Goal: Task Accomplishment & Management: Manage account settings

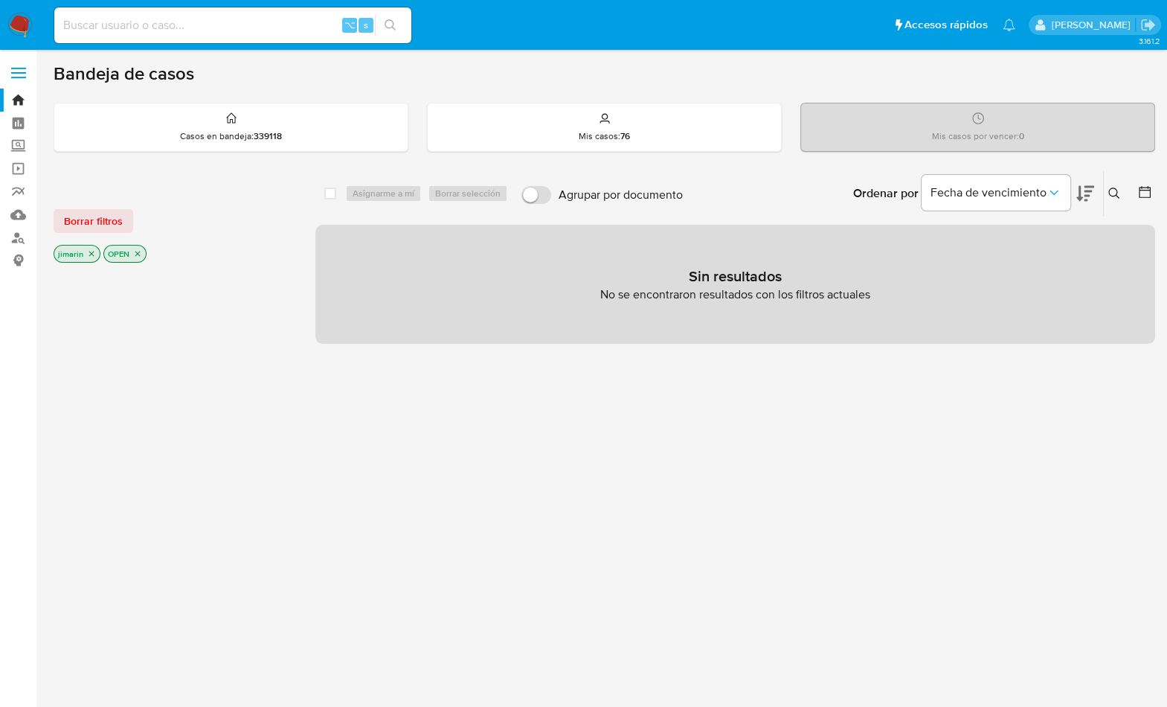
click at [1118, 196] on icon at bounding box center [1113, 192] width 11 height 11
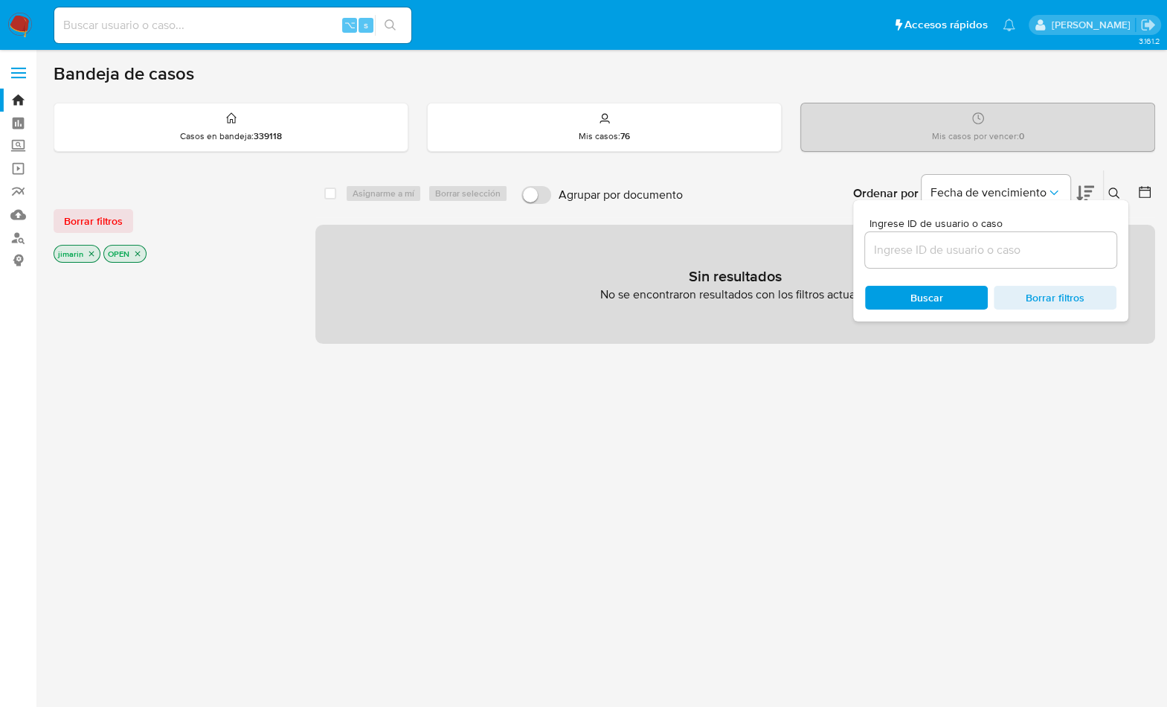
click at [1003, 253] on input at bounding box center [990, 249] width 251 height 19
type input "355095879"
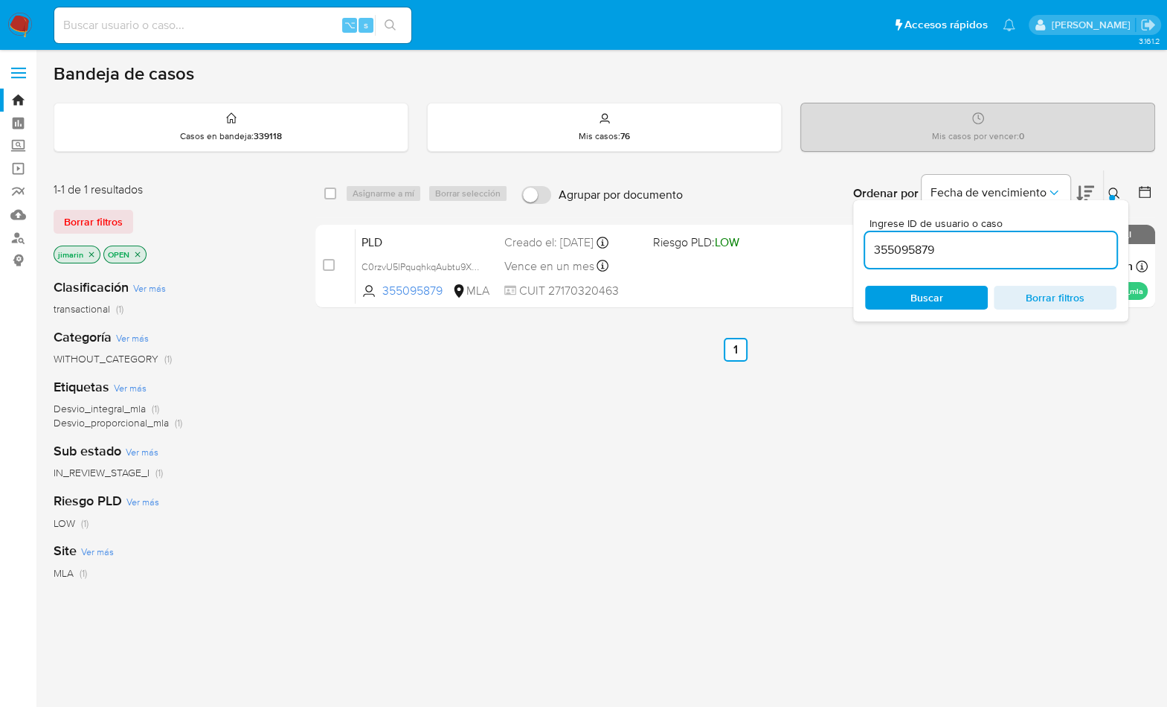
click at [1117, 190] on icon at bounding box center [1114, 193] width 12 height 12
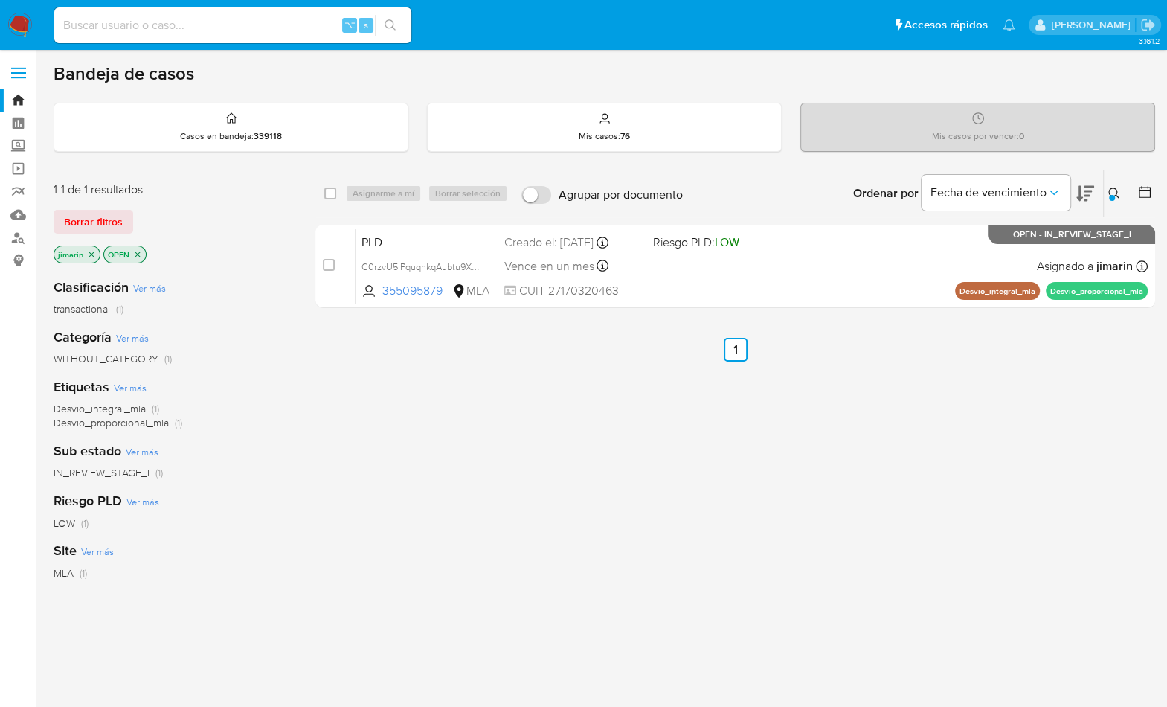
click at [138, 250] on icon "close-filter" at bounding box center [137, 254] width 9 height 9
click at [92, 250] on icon "close-filter" at bounding box center [91, 254] width 9 height 9
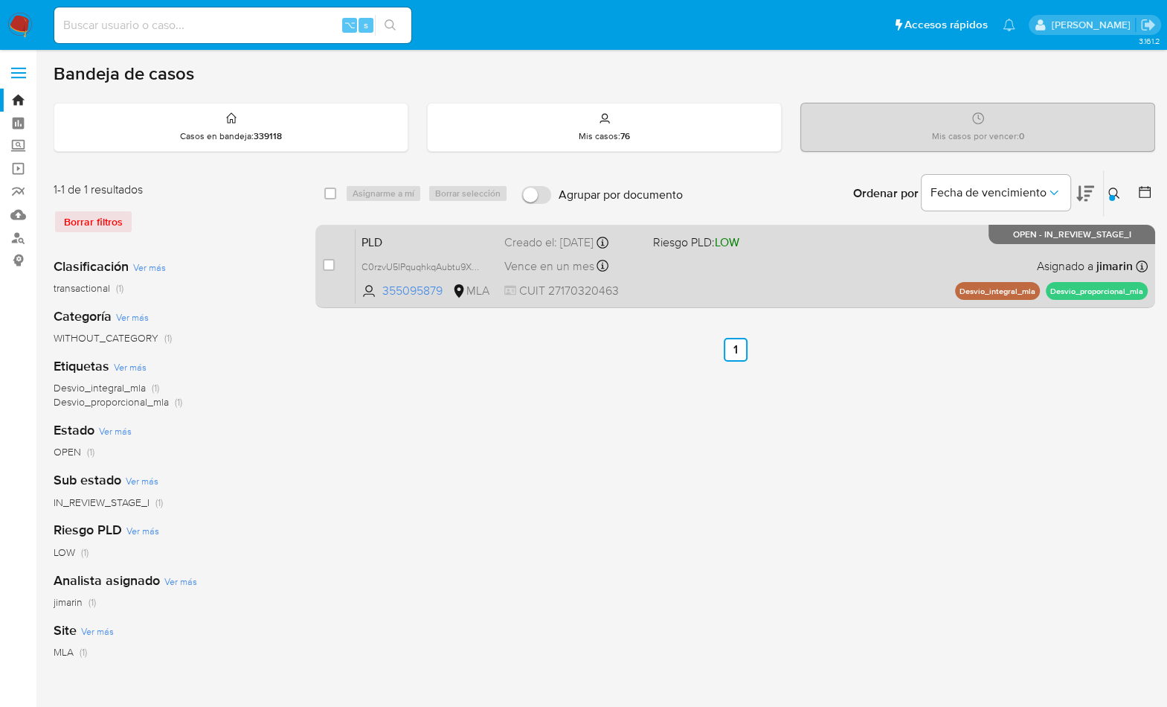
click at [839, 266] on div "PLD C0rzvU5lPquqhkqAubtu9XbY 355095879 MLA Riesgo PLD: LOW Creado el: 12/09/202…" at bounding box center [752, 265] width 792 height 75
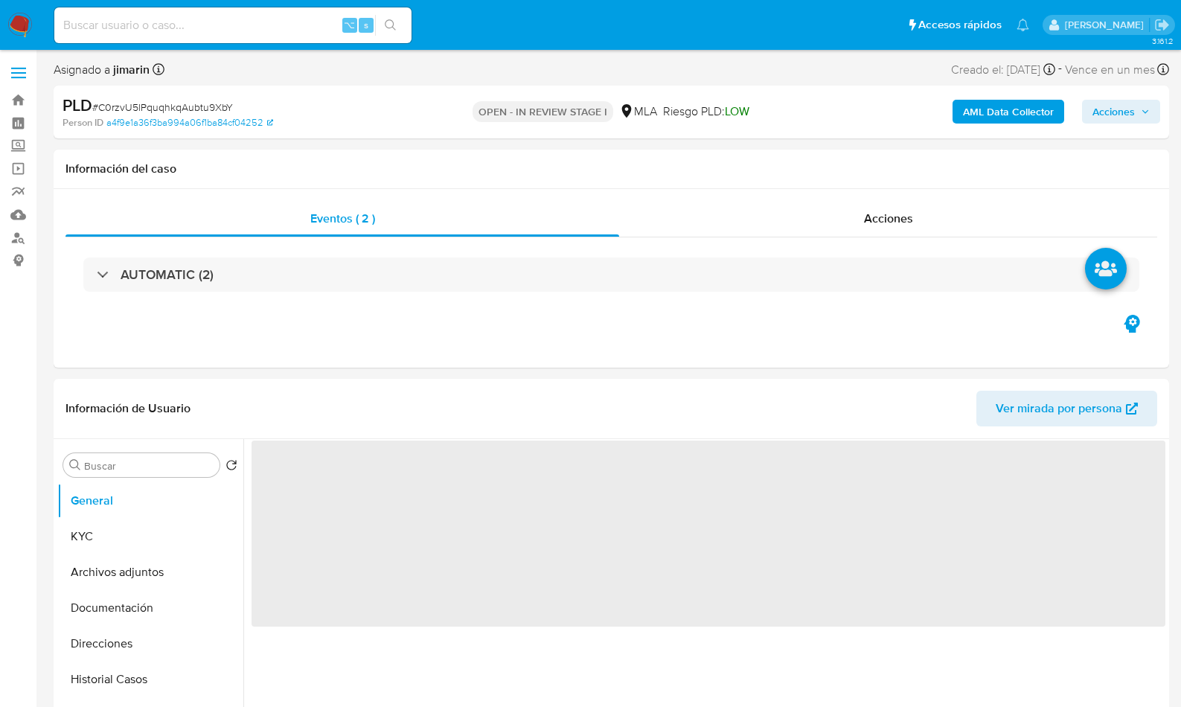
select select "10"
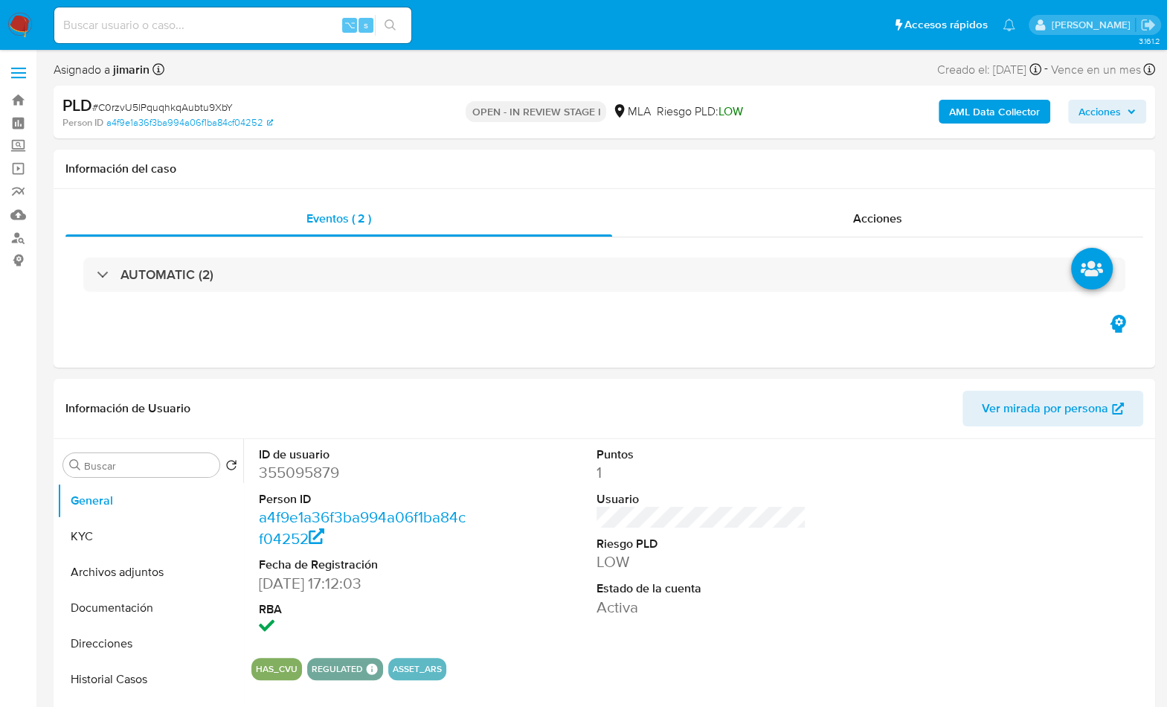
click at [225, 111] on span "# C0rzvU5lPquqhkqAubtu9XbY" at bounding box center [162, 107] width 141 height 15
copy span "C0rzvU5lPquqhkqAubtu9XbY"
click at [287, 478] on dd "355095879" at bounding box center [364, 472] width 211 height 21
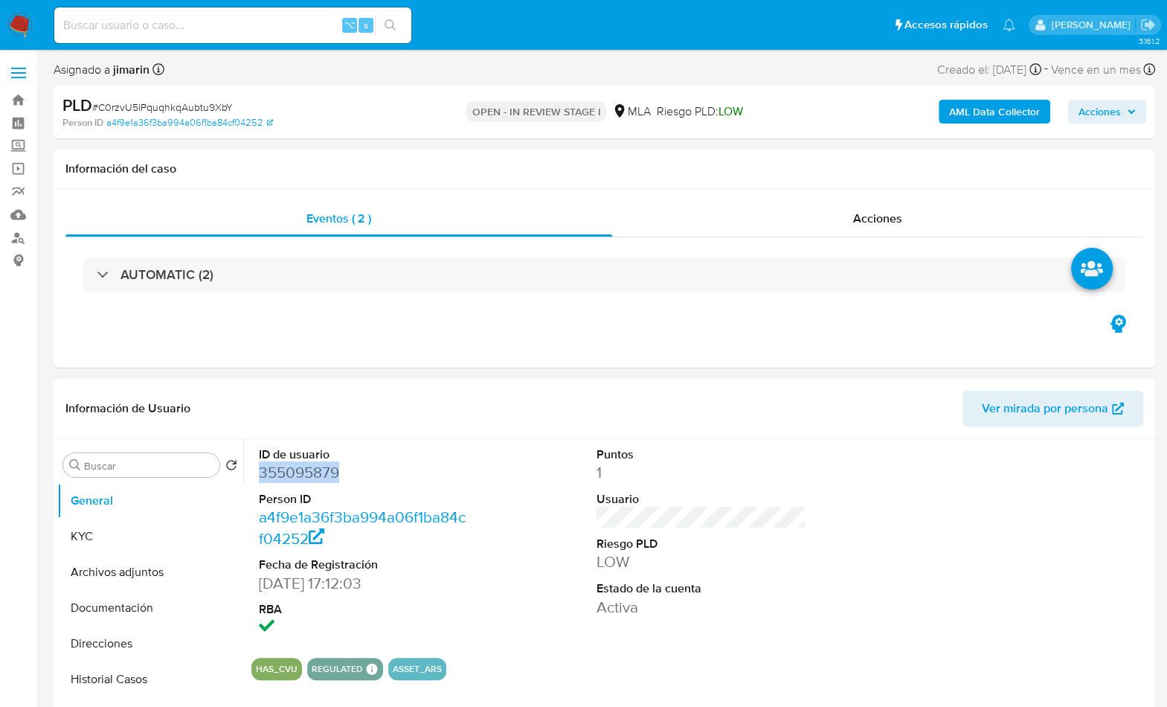
copy dd "355095879"
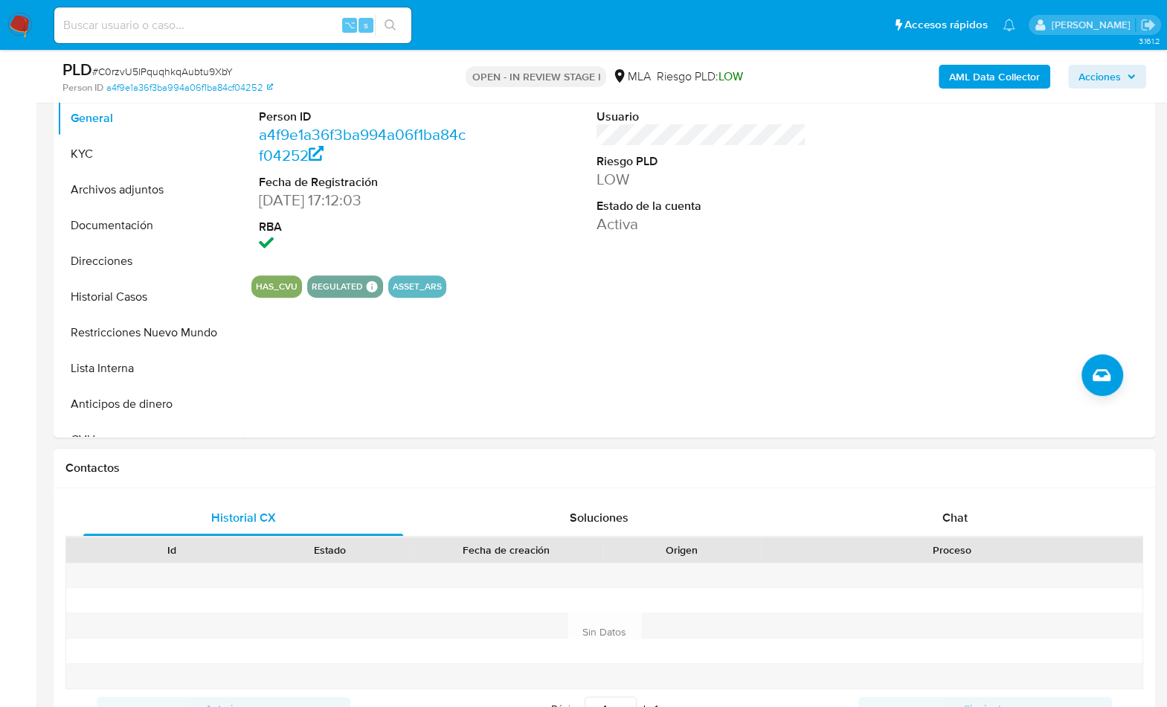
scroll to position [659, 0]
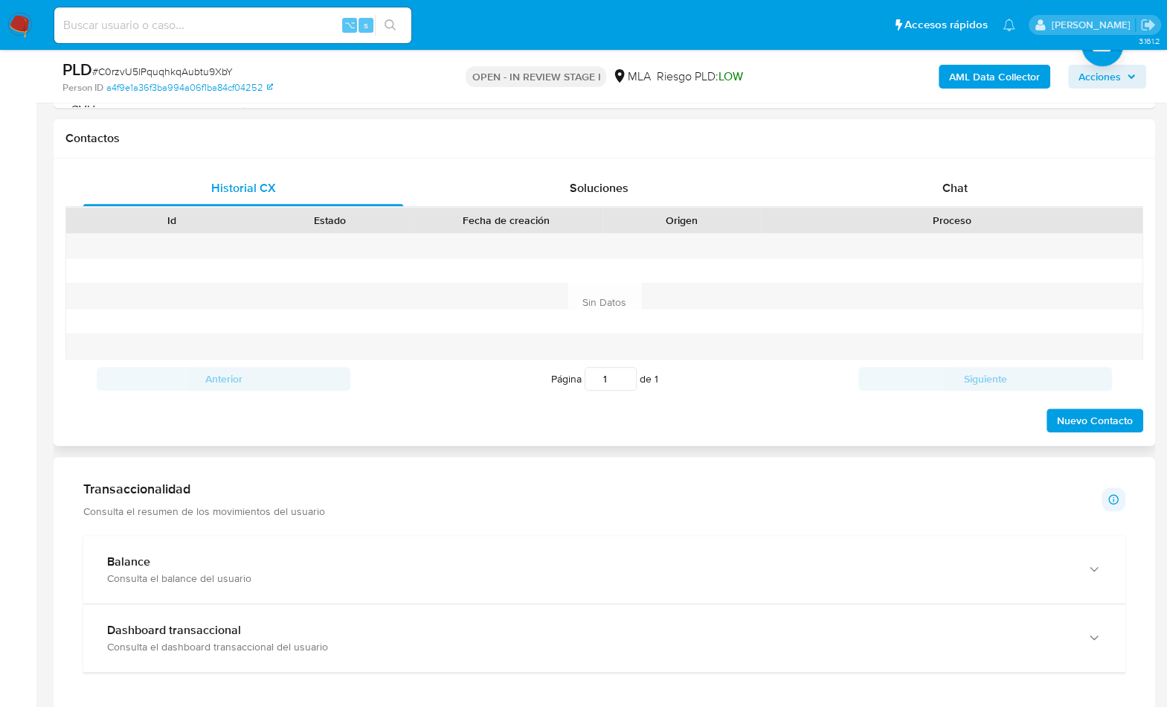
click at [937, 218] on div "Proceso" at bounding box center [951, 220] width 361 height 15
click at [946, 197] on div "Chat" at bounding box center [955, 188] width 320 height 36
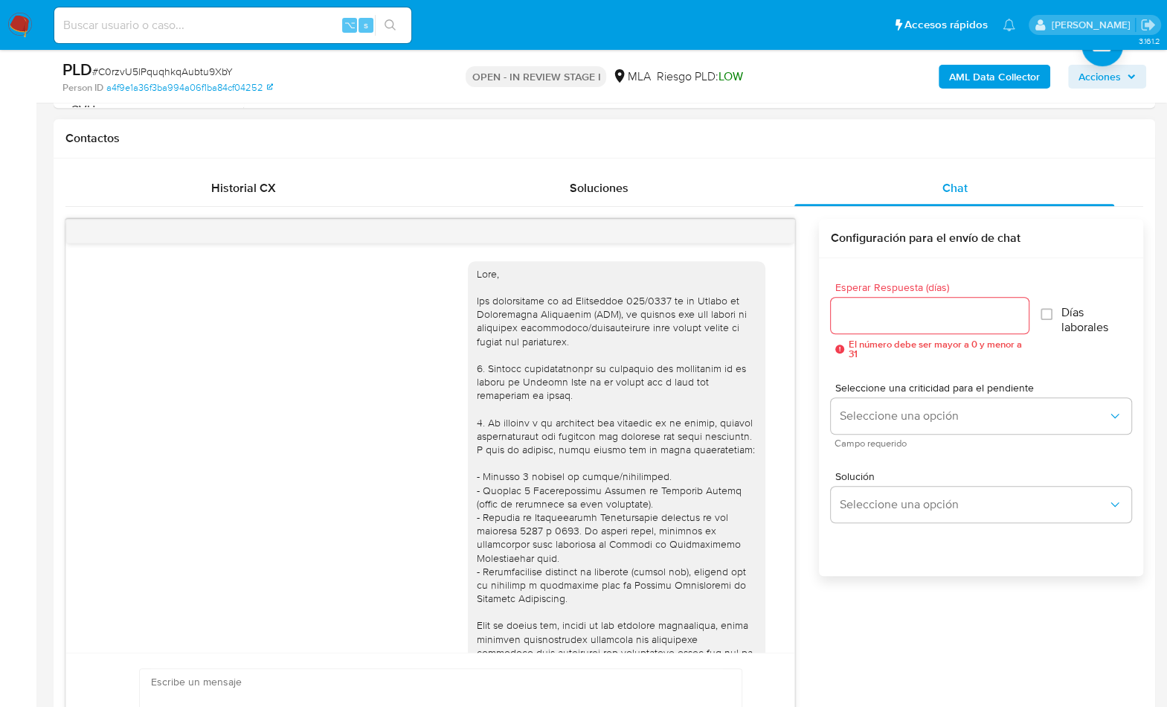
scroll to position [1053, 0]
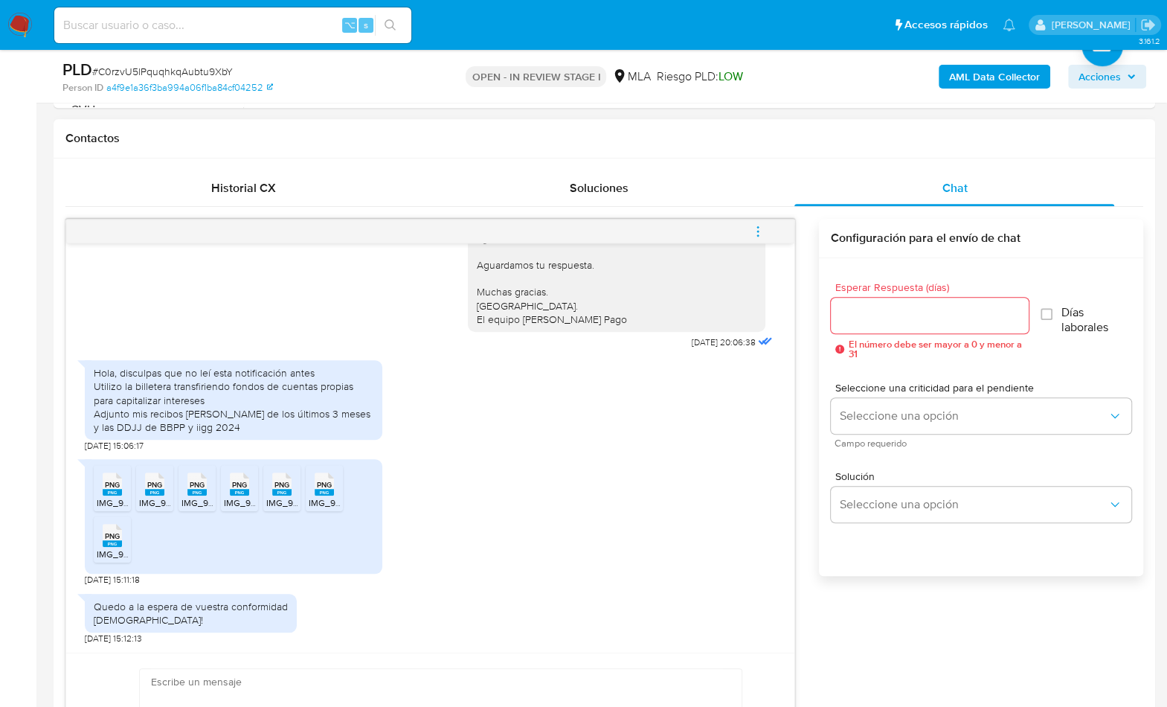
click at [112, 482] on span "PNG" at bounding box center [112, 485] width 15 height 10
click at [156, 480] on span "PNG" at bounding box center [154, 485] width 15 height 10
click at [193, 489] on rect at bounding box center [196, 492] width 19 height 7
click at [234, 481] on span "PNG" at bounding box center [239, 485] width 15 height 10
click at [283, 480] on span "PNG" at bounding box center [282, 485] width 15 height 10
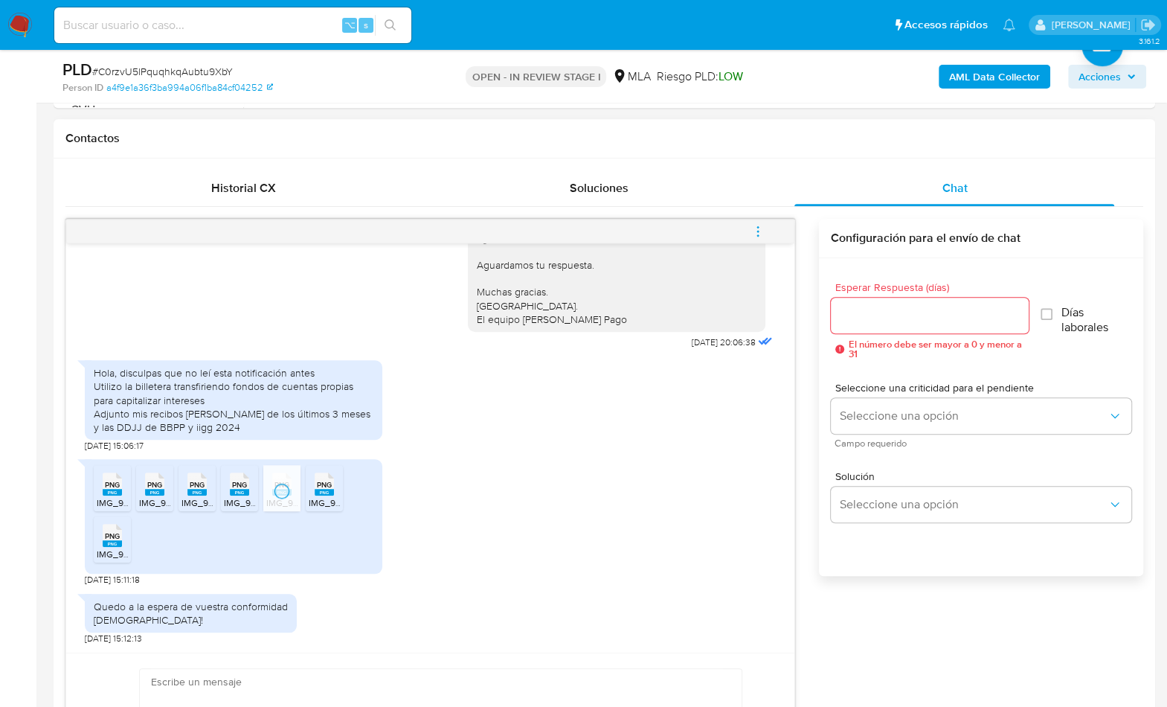
click at [336, 484] on div "PNG PNG" at bounding box center [324, 482] width 31 height 29
click at [100, 537] on div "PNG PNG" at bounding box center [112, 533] width 31 height 29
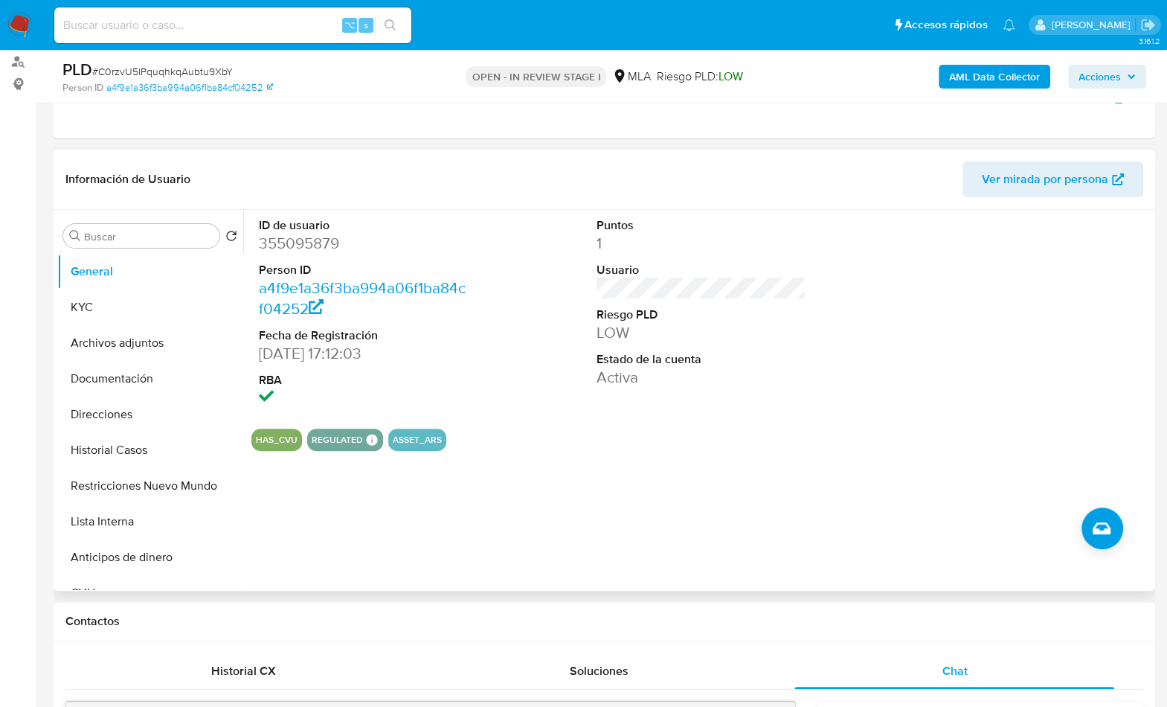
scroll to position [174, 0]
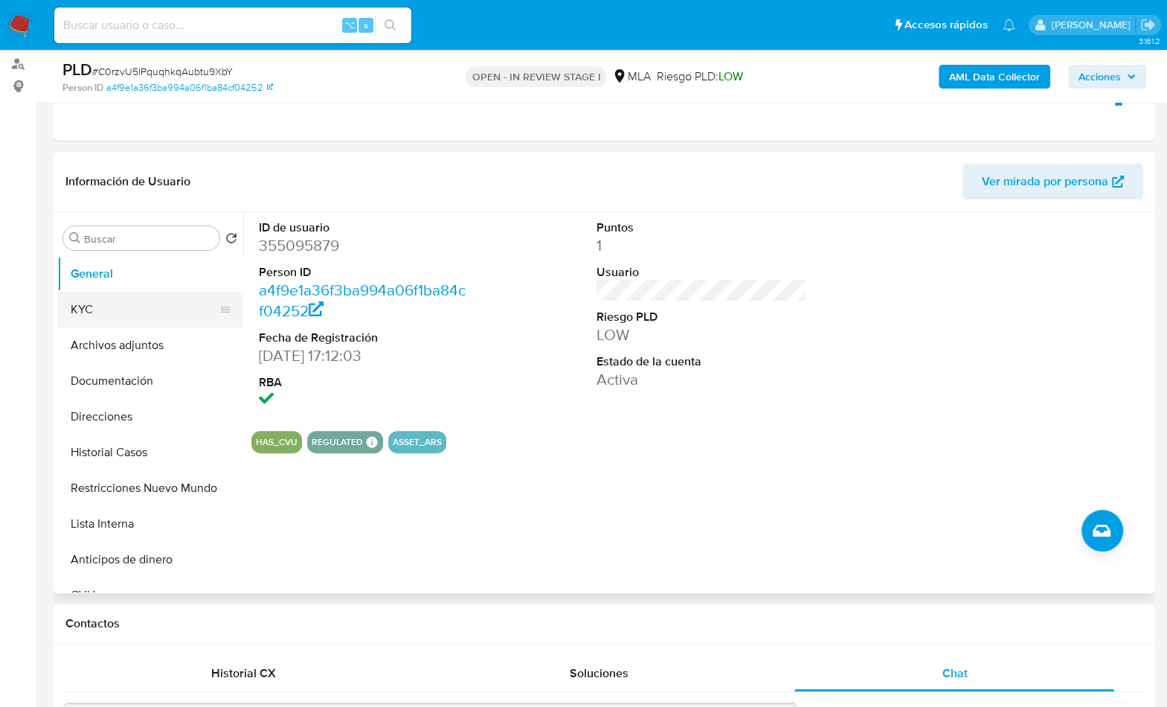
click at [103, 312] on button "KYC" at bounding box center [144, 310] width 174 height 36
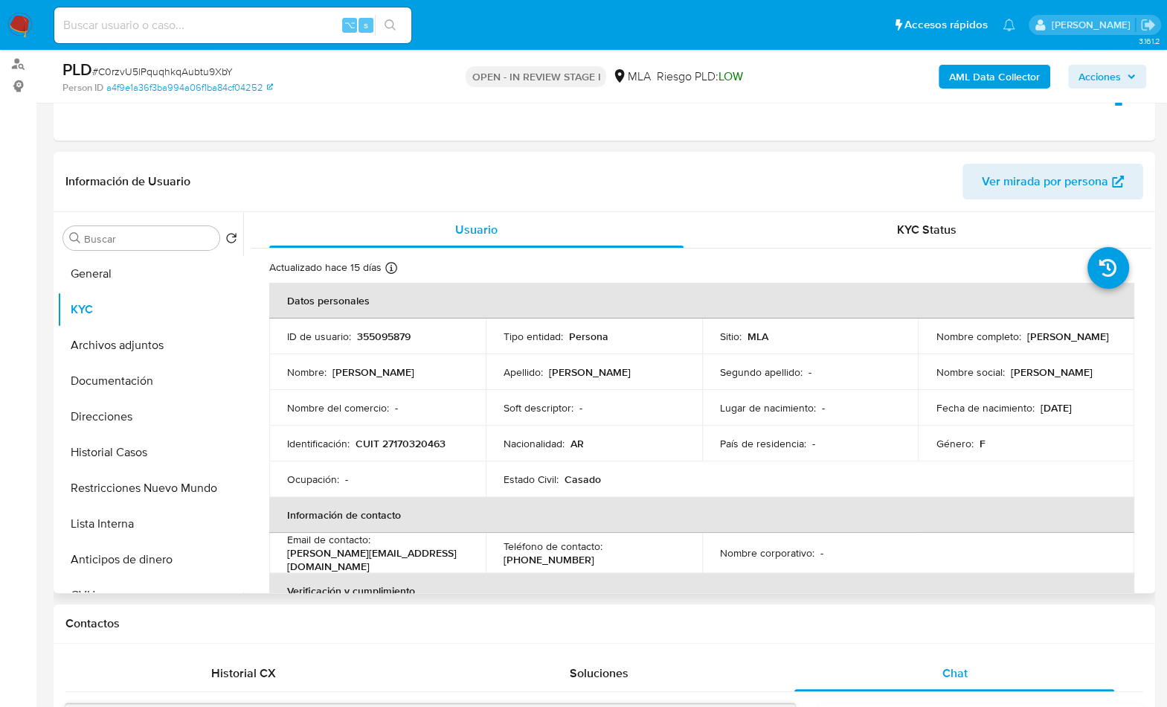
click at [417, 446] on p "CUIT 27170320463" at bounding box center [401, 443] width 90 height 13
copy p "27170320463"
click at [415, 449] on p "CUIT 27170320463" at bounding box center [401, 443] width 90 height 13
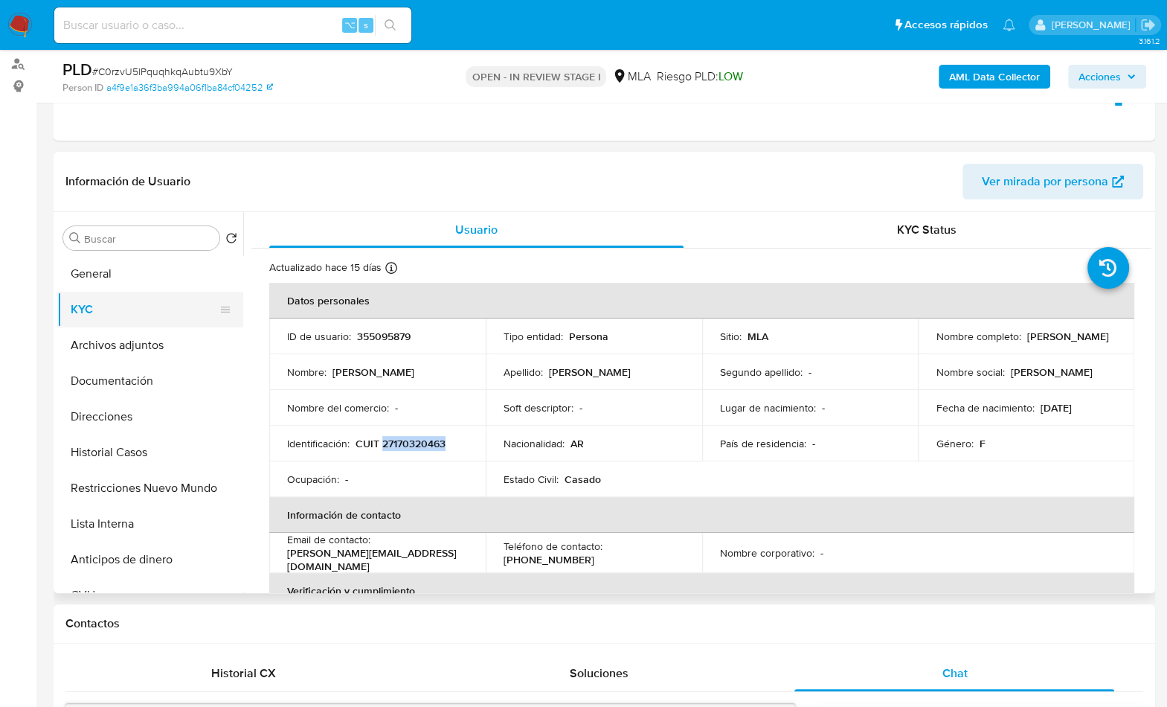
click at [153, 298] on button "KYC" at bounding box center [144, 310] width 174 height 36
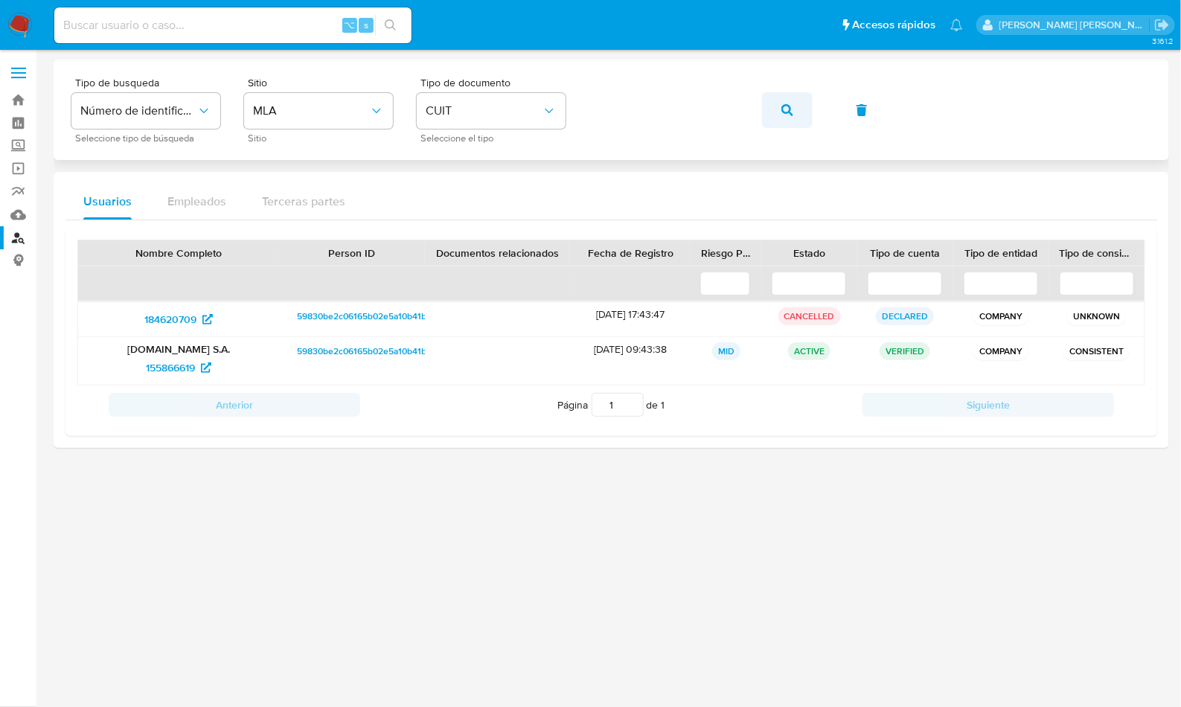
click at [786, 110] on icon "button" at bounding box center [787, 110] width 12 height 12
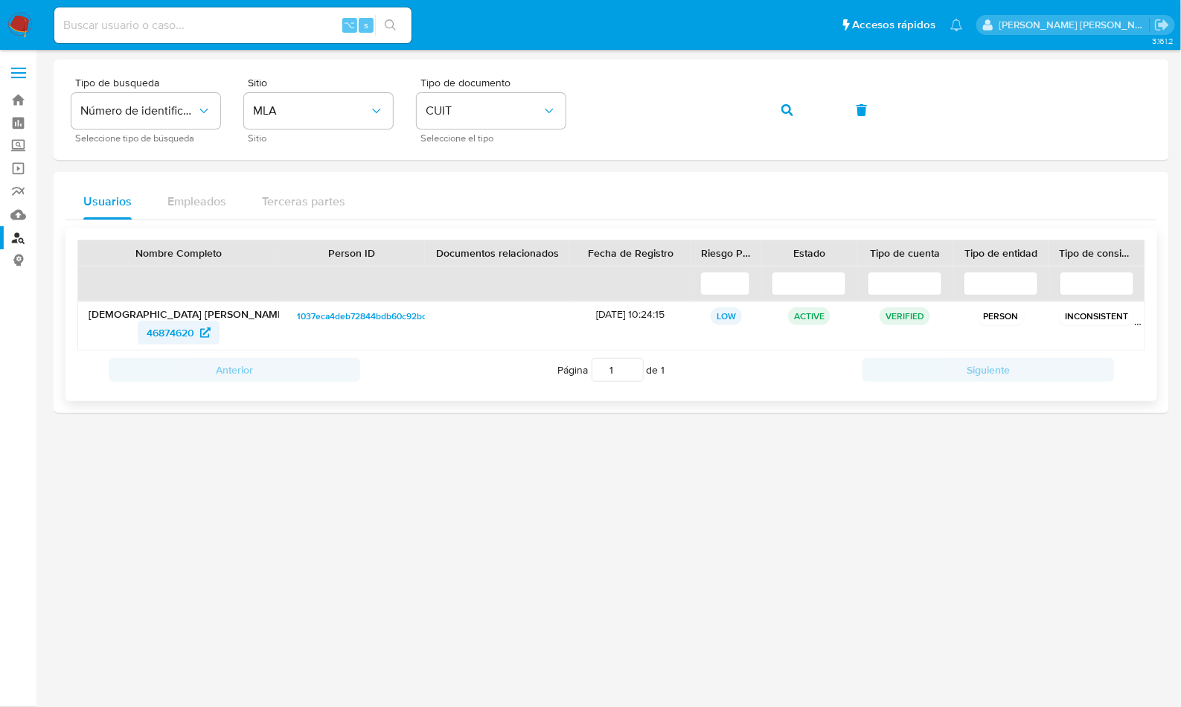
click at [158, 326] on span "46874620" at bounding box center [171, 333] width 48 height 24
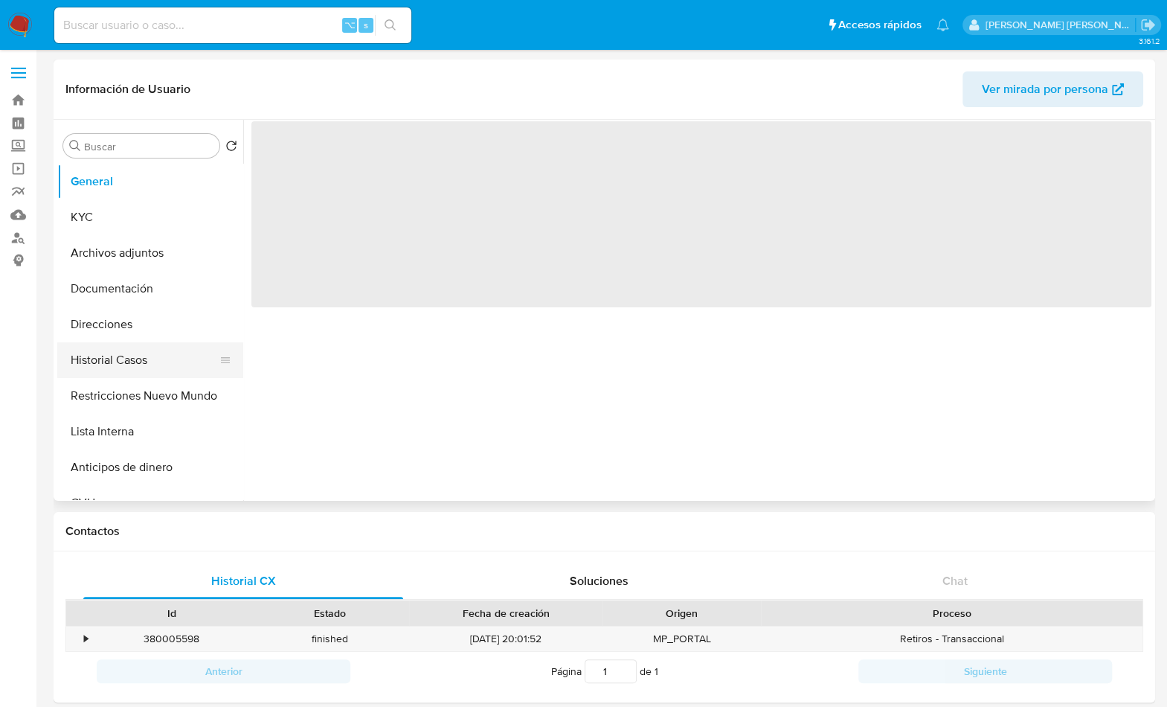
click at [202, 353] on button "Historial Casos" at bounding box center [144, 360] width 174 height 36
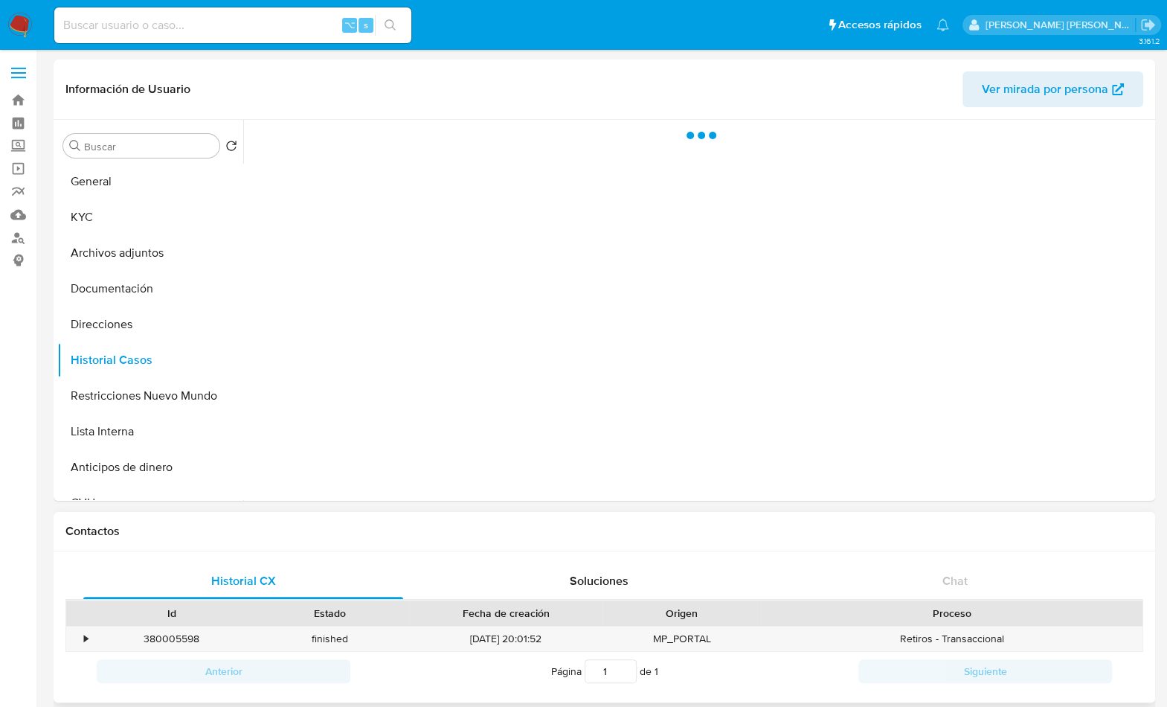
select select "10"
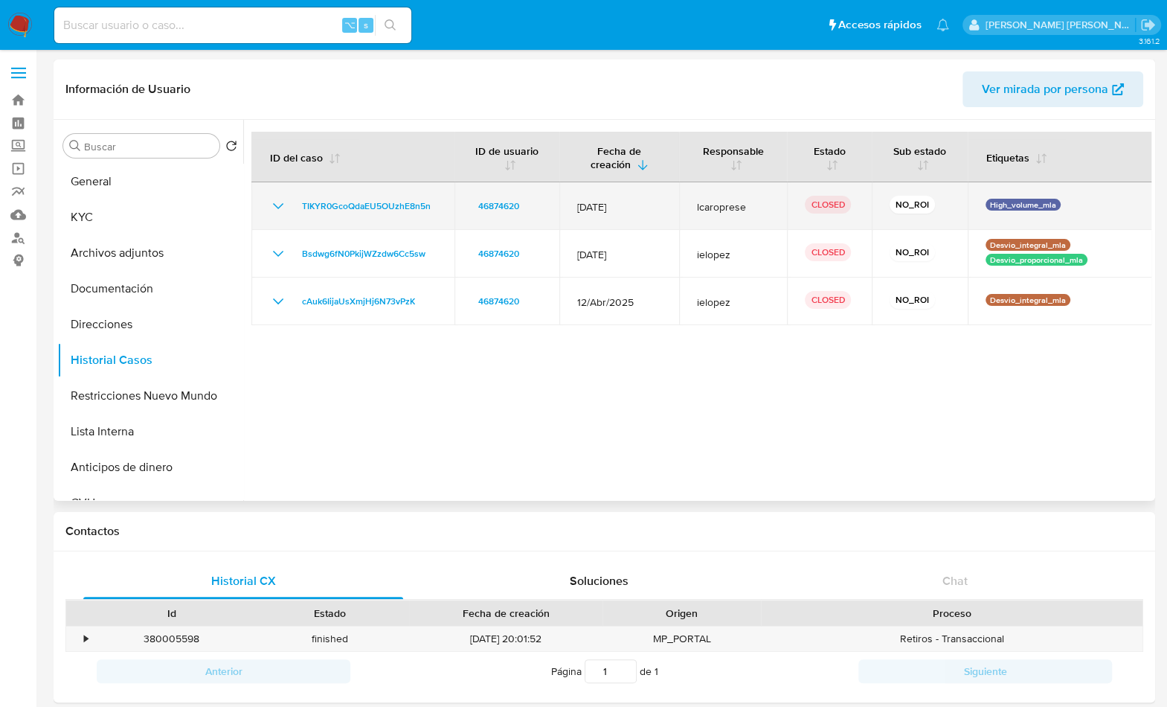
click at [280, 208] on icon "Mostrar/Ocultar" at bounding box center [278, 206] width 18 height 18
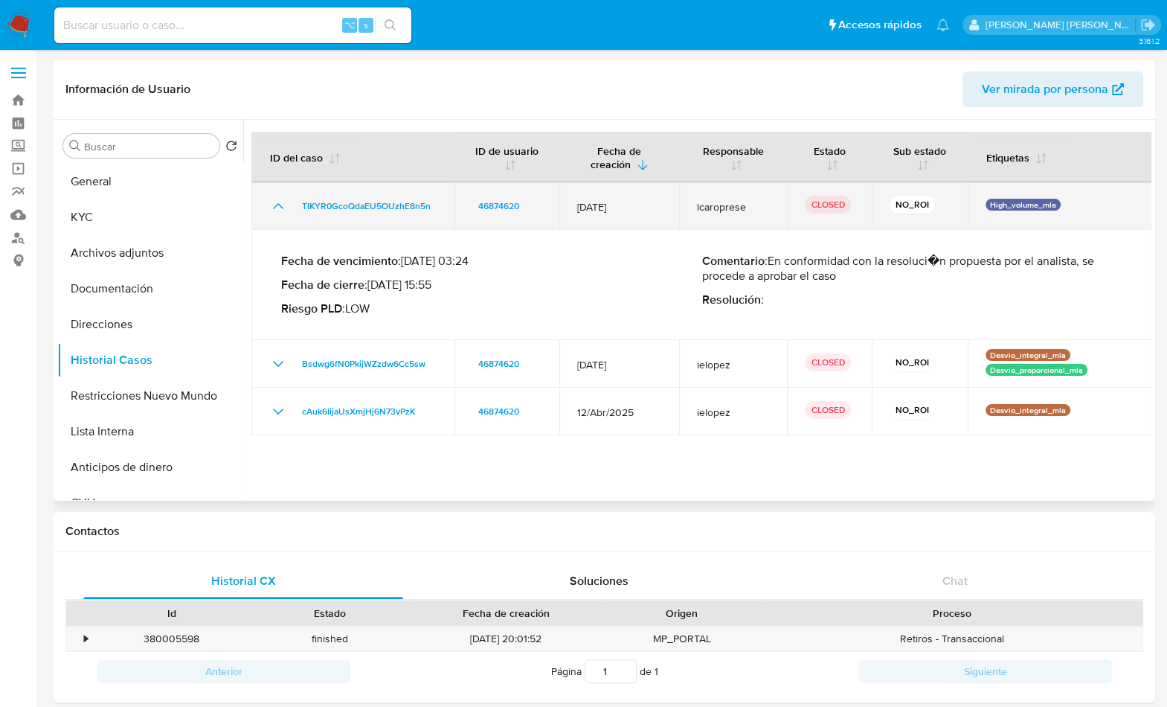
click at [280, 208] on icon "Mostrar/Ocultar" at bounding box center [278, 206] width 18 height 18
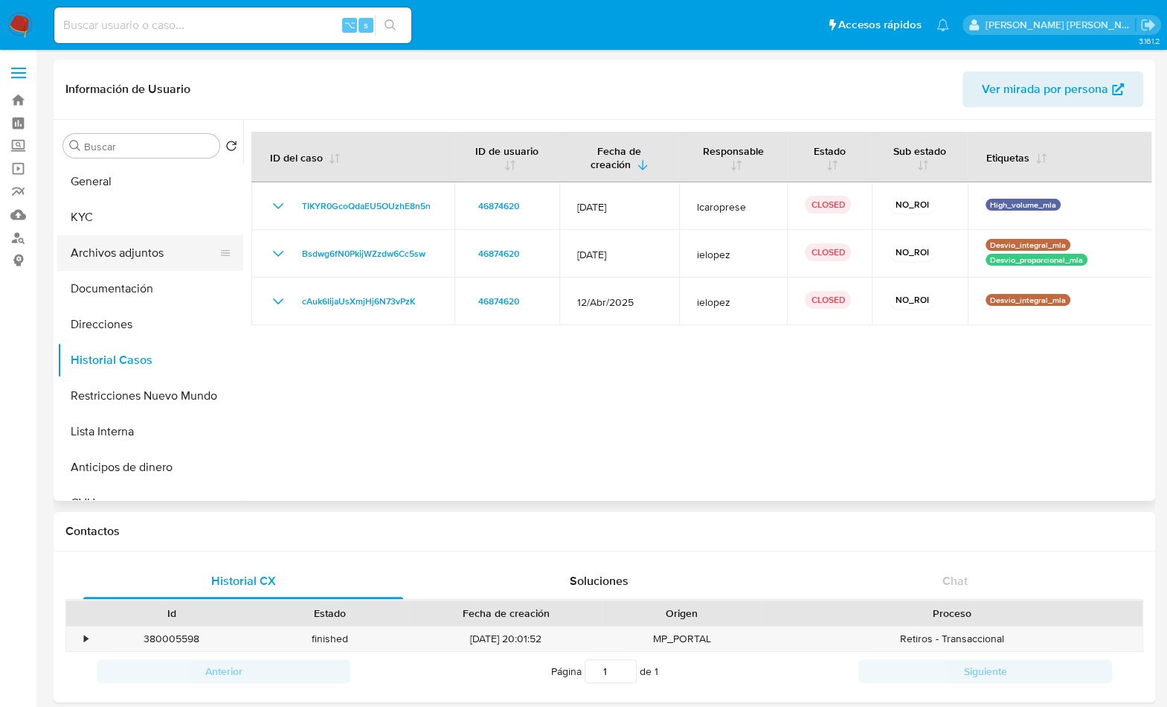
click at [132, 263] on button "Archivos adjuntos" at bounding box center [144, 253] width 174 height 36
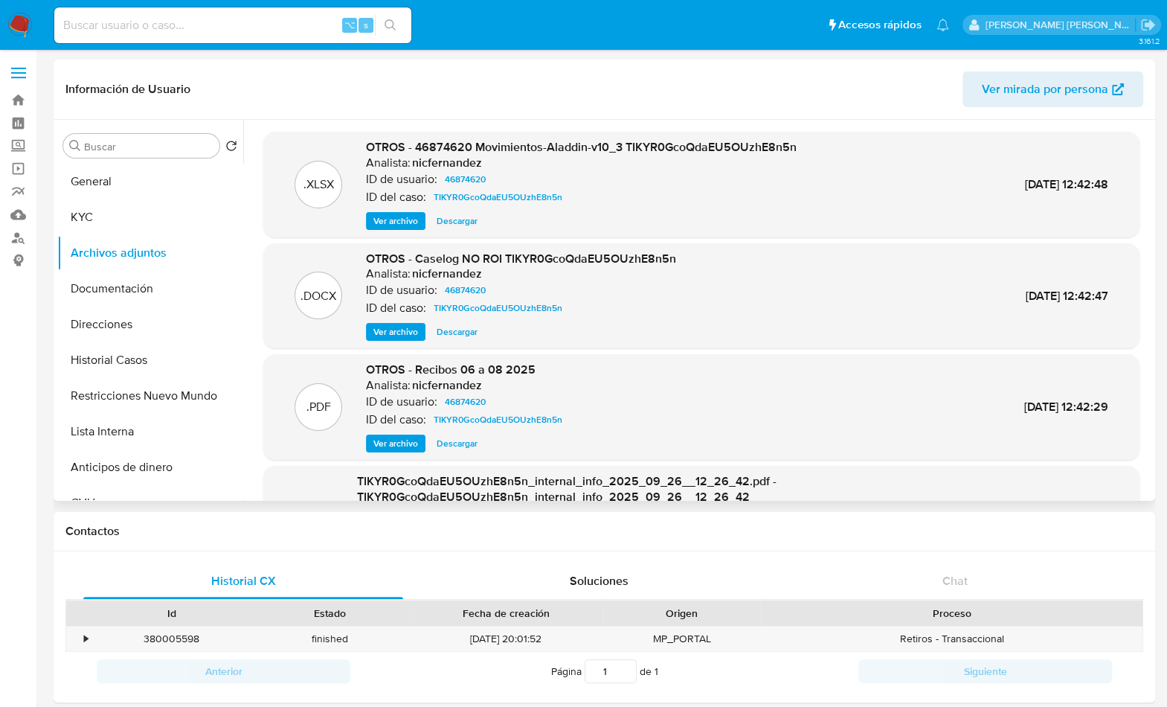
click at [408, 333] on span "Ver archivo" at bounding box center [395, 331] width 45 height 15
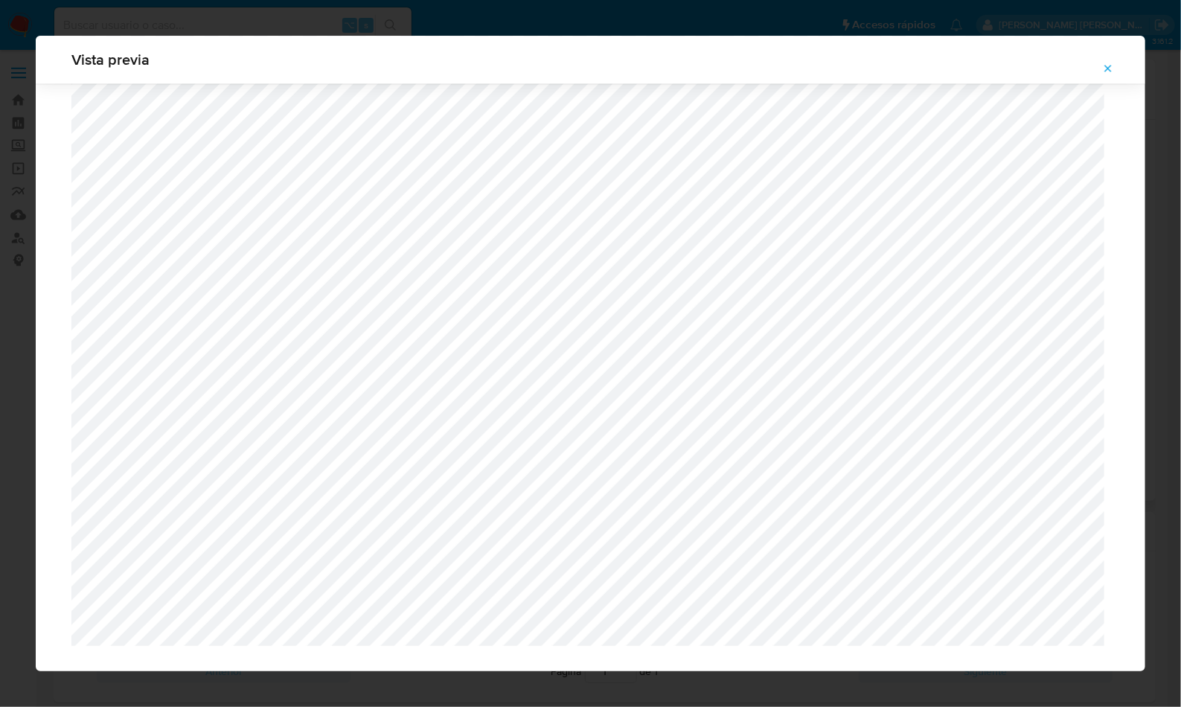
scroll to position [3680, 0]
click at [1102, 71] on icon "Attachment preview" at bounding box center [1108, 68] width 12 height 12
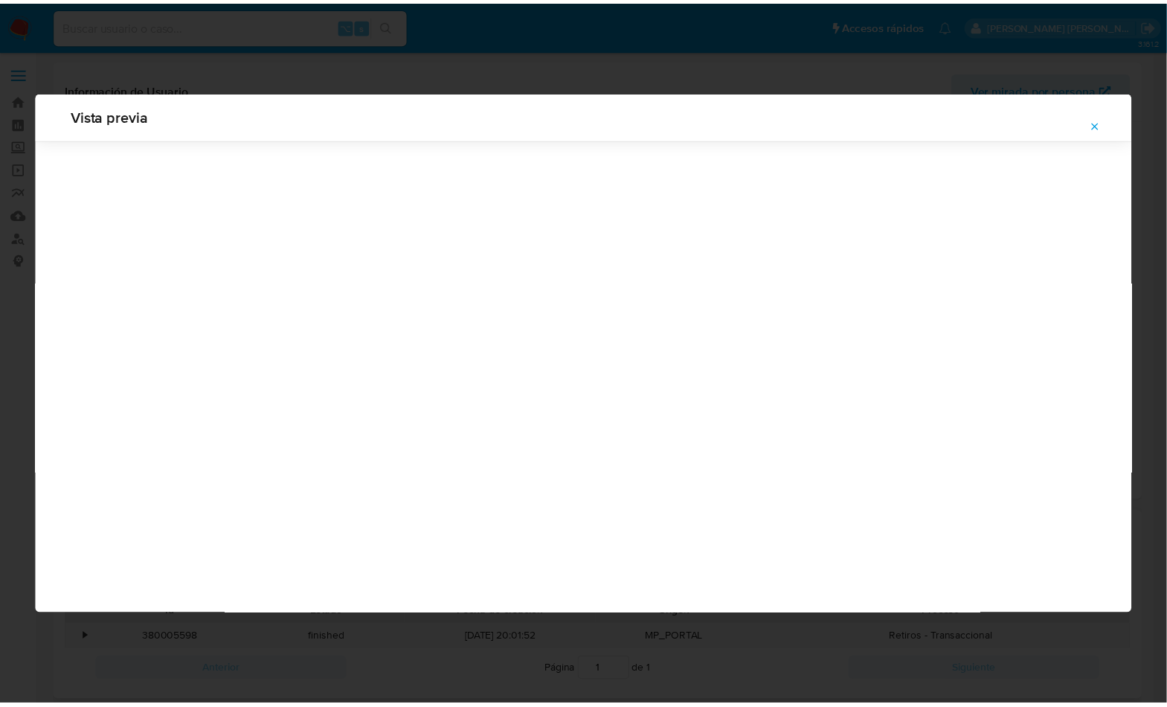
scroll to position [0, 0]
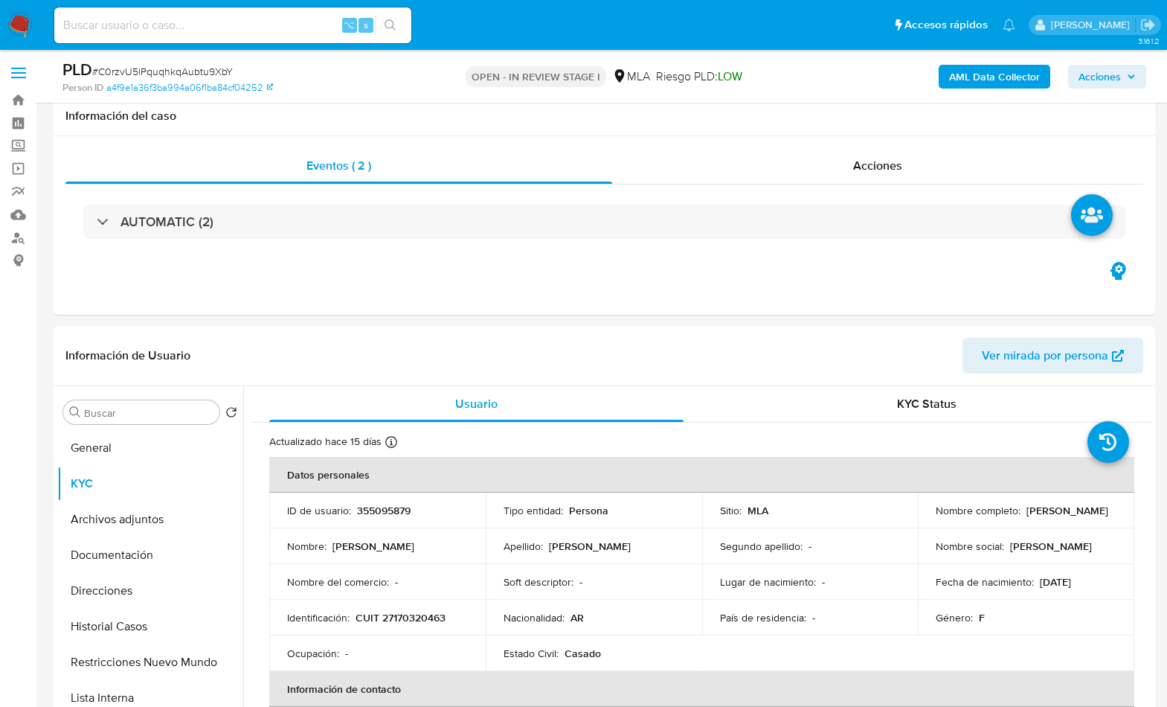
select select "10"
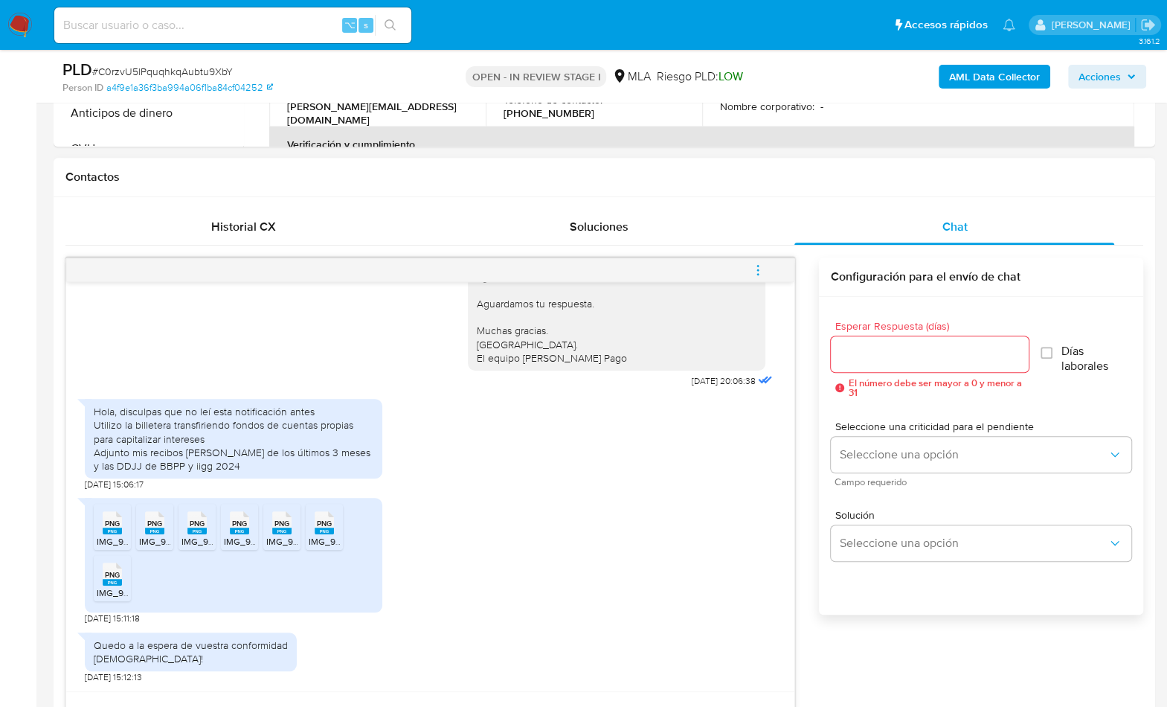
scroll to position [635, 0]
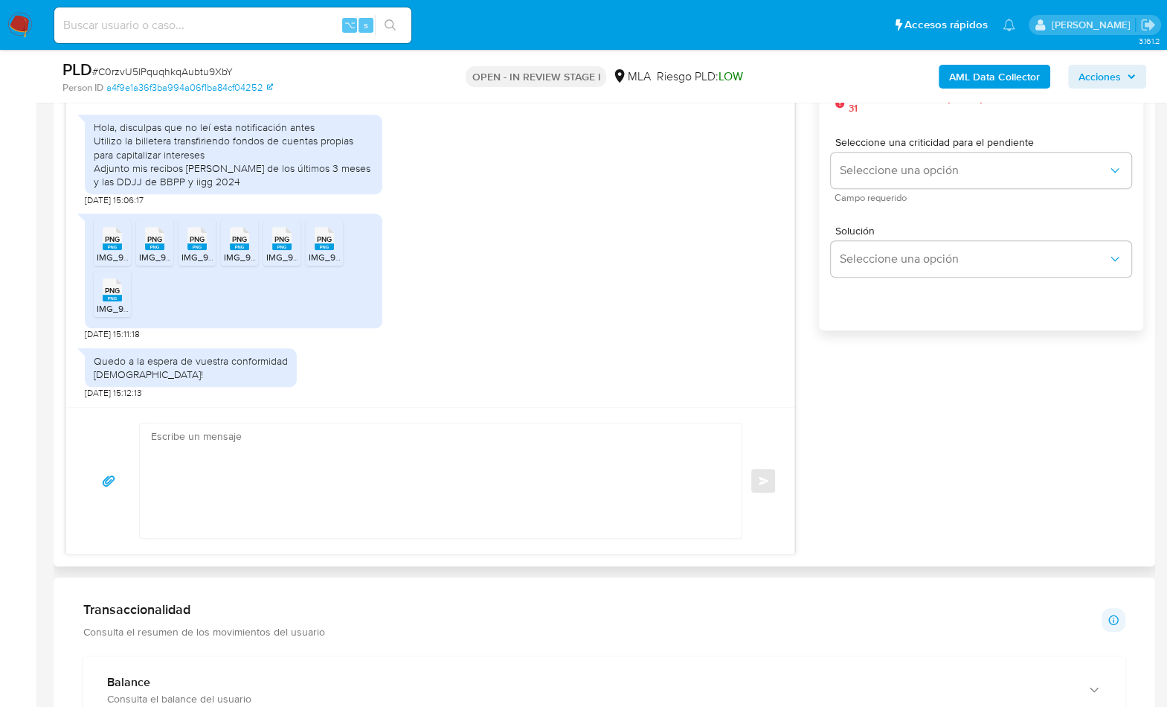
click at [251, 469] on textarea at bounding box center [437, 480] width 572 height 115
paste textarea "Hola, ¡Muchas gracias por tu respuesta! Confirmamos la recepción de la document…"
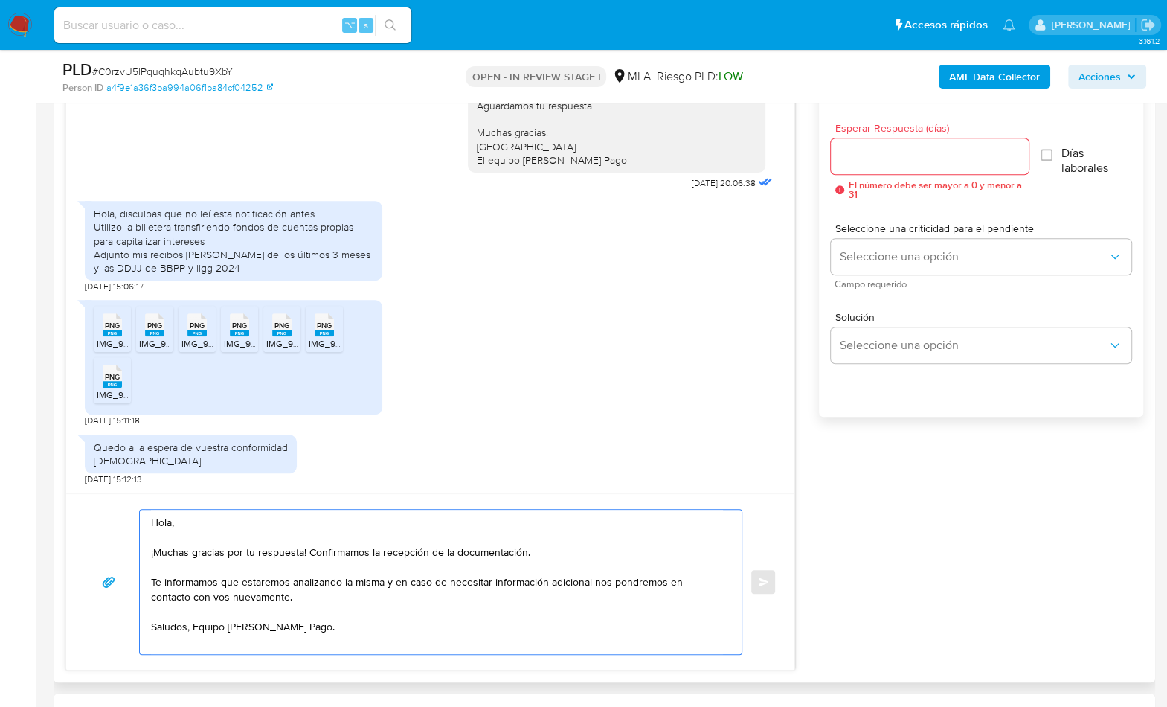
scroll to position [413, 0]
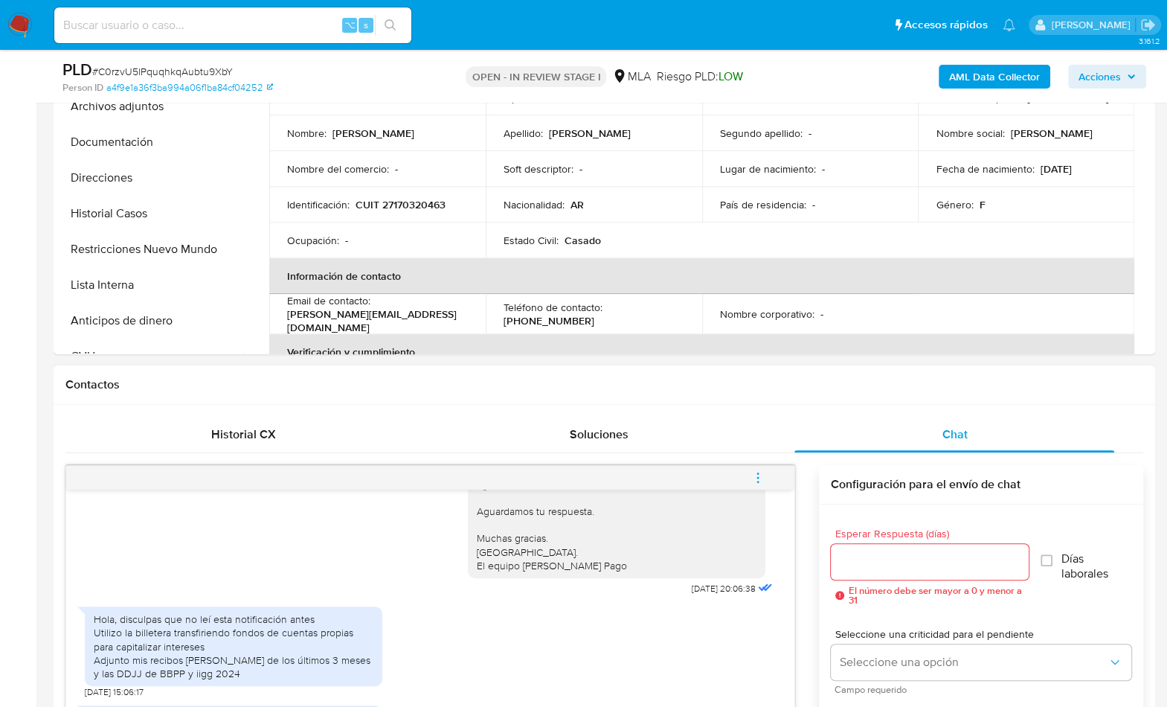
type textarea "Hola, ¡Muchas gracias por tu respuesta! Confirmamos la recepción de la document…"
click at [878, 555] on input "Esperar Respuesta (días)" at bounding box center [930, 561] width 198 height 19
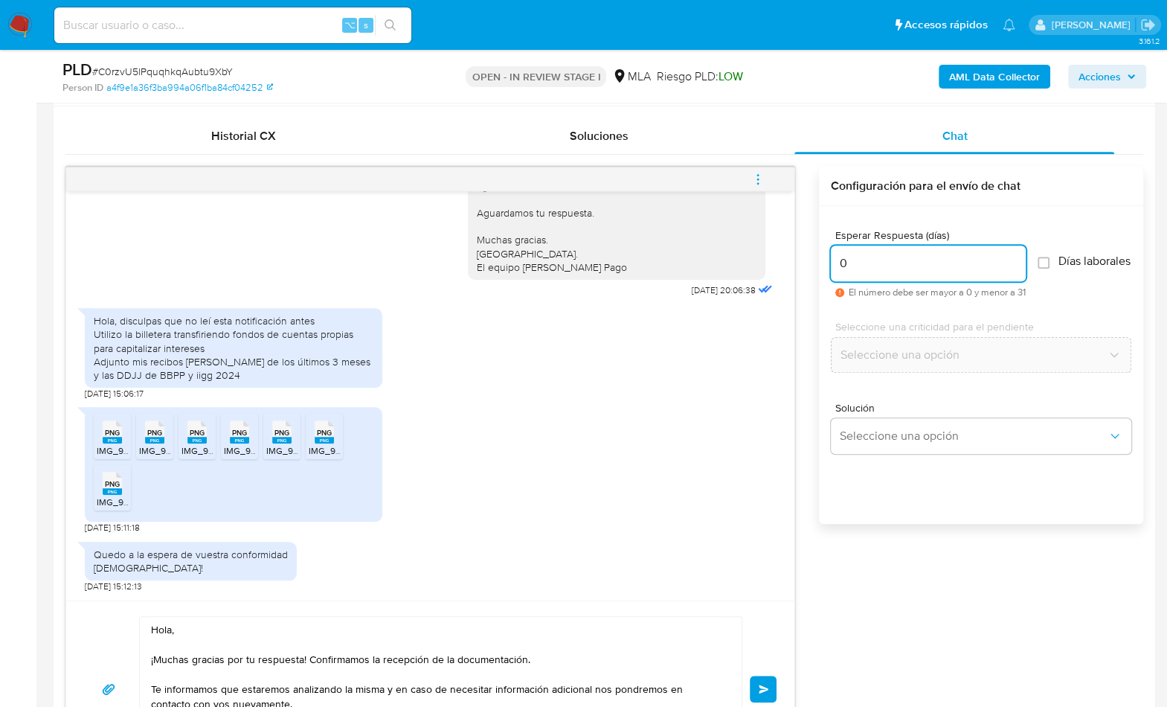
scroll to position [715, 0]
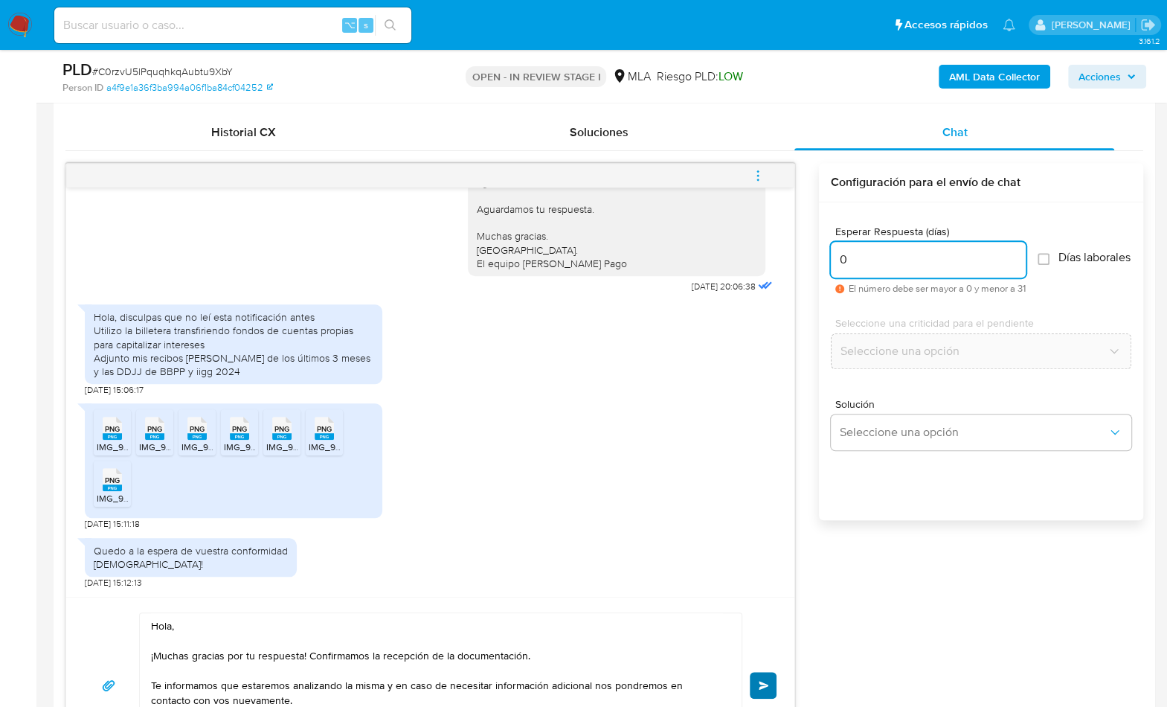
type input "0"
click at [766, 681] on span "Enviar" at bounding box center [764, 685] width 10 height 9
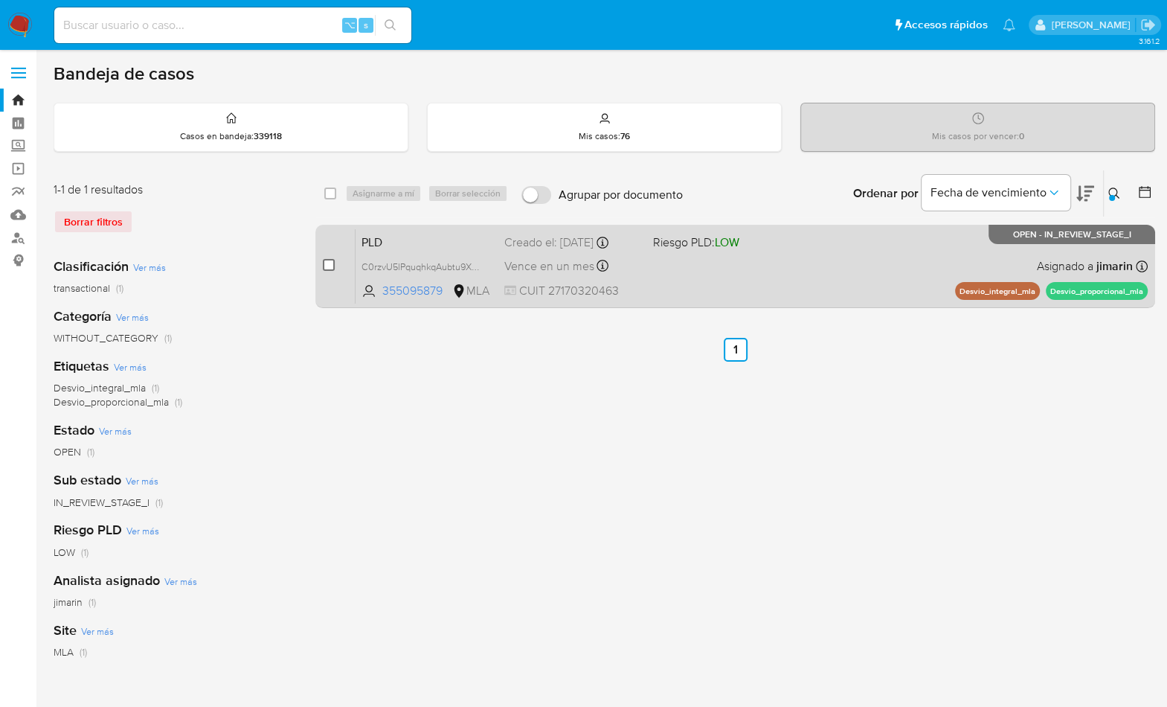
click at [328, 266] on input "checkbox" at bounding box center [329, 265] width 12 height 12
checkbox input "true"
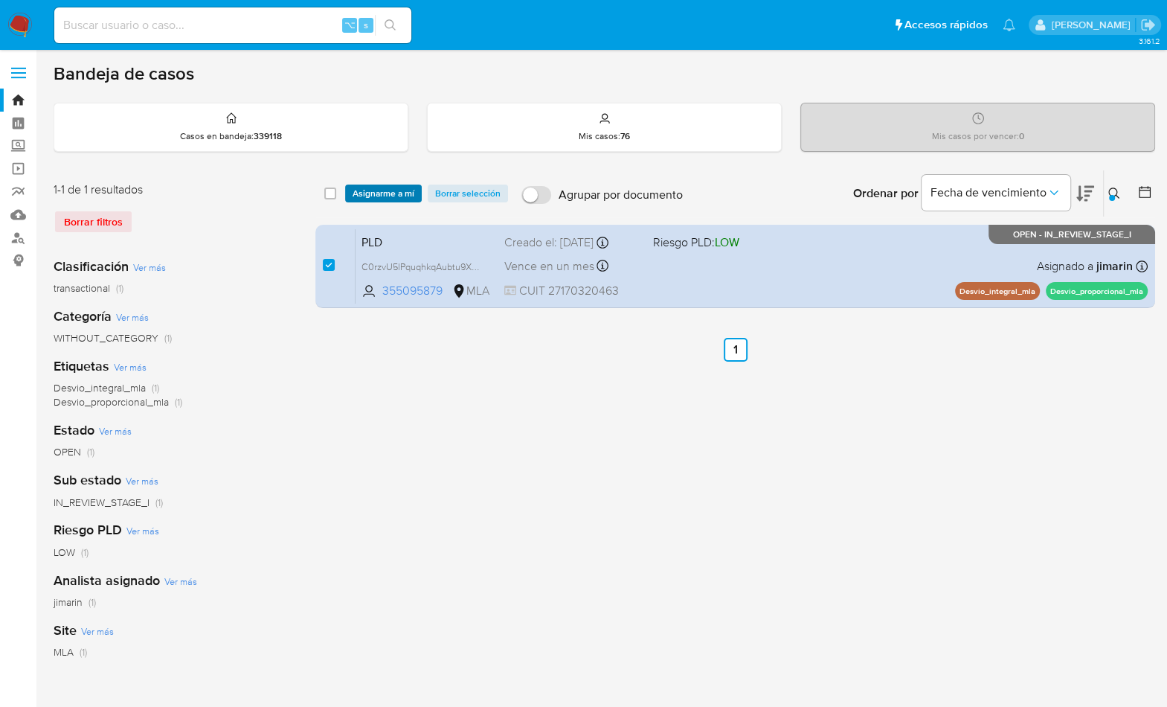
click at [392, 194] on span "Asignarme a mí" at bounding box center [384, 193] width 62 height 15
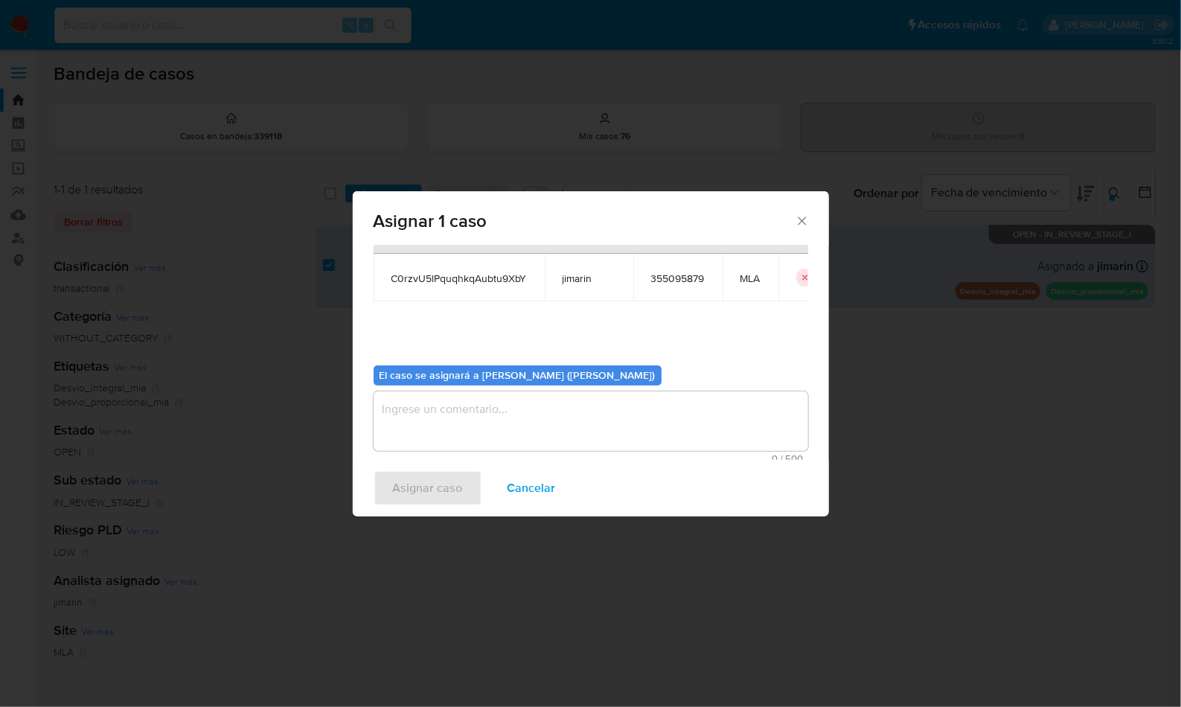
scroll to position [76, 0]
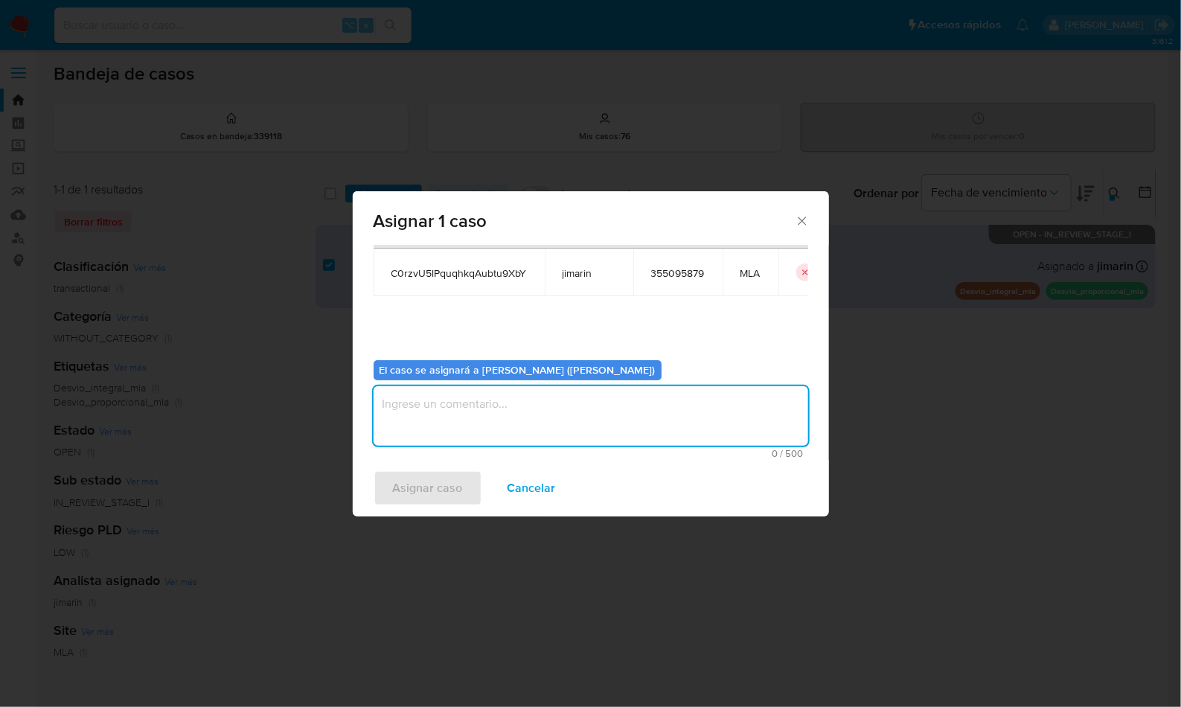
click at [475, 419] on textarea "assign-modal" at bounding box center [590, 416] width 434 height 60
click at [440, 490] on span "Asignar caso" at bounding box center [428, 488] width 70 height 33
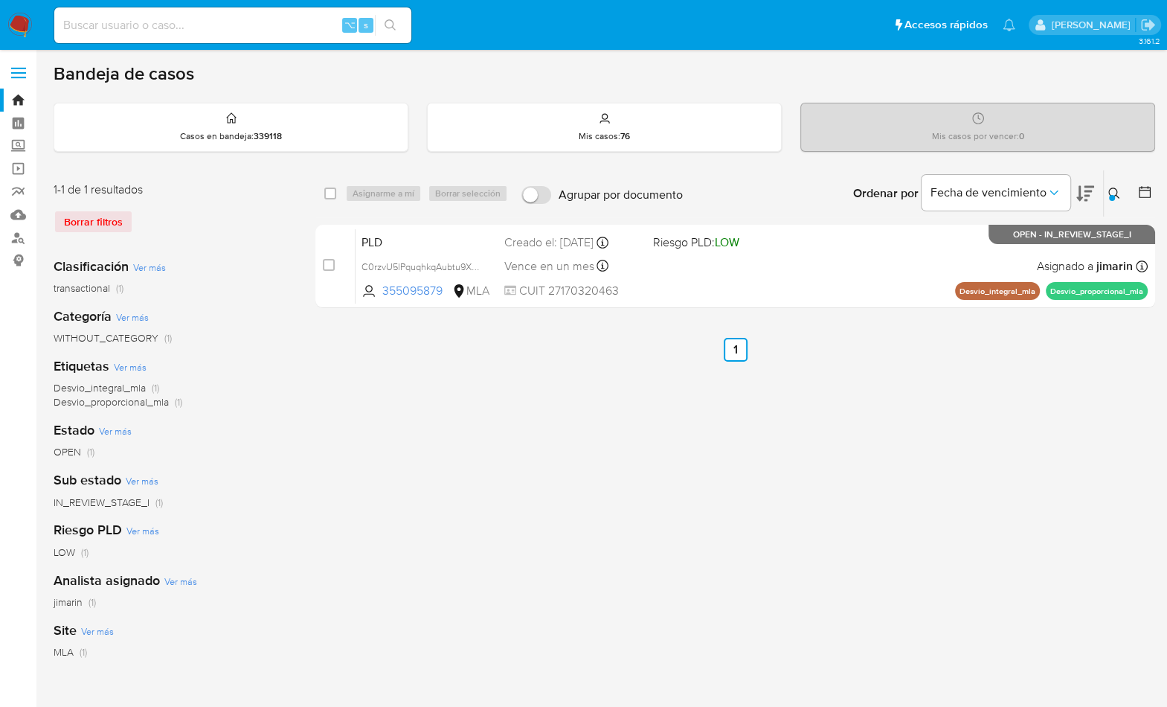
click at [1111, 190] on icon at bounding box center [1114, 193] width 12 height 12
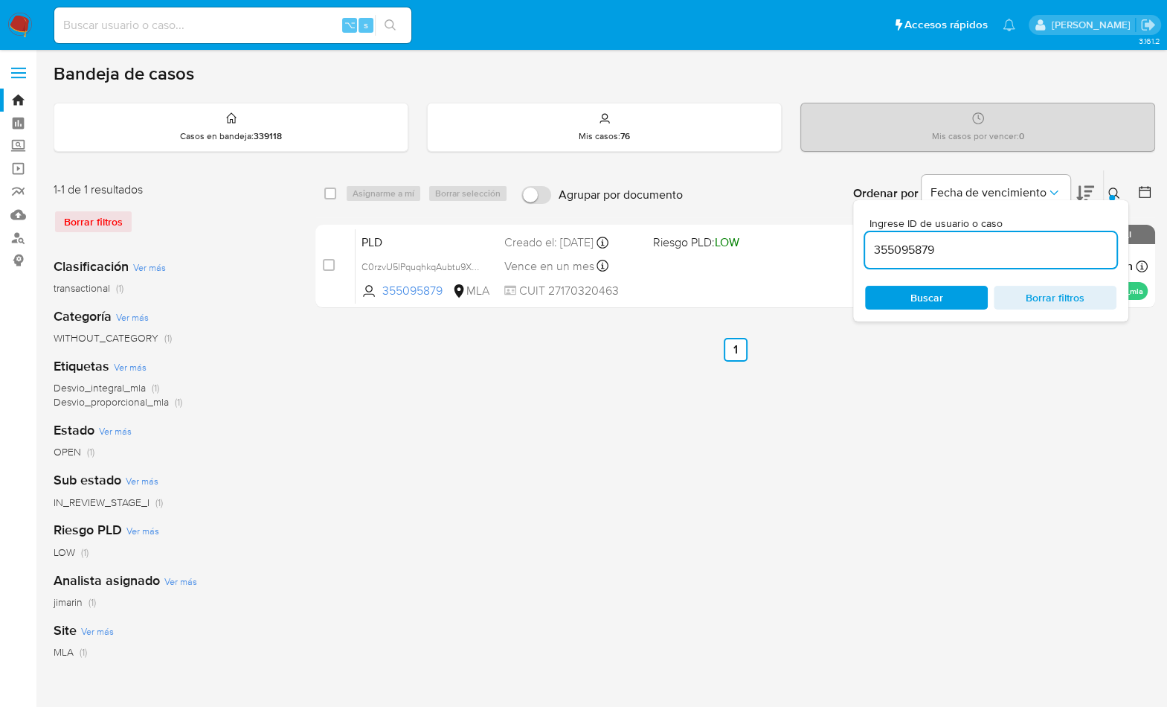
click at [1058, 257] on input "355095879" at bounding box center [990, 249] width 251 height 19
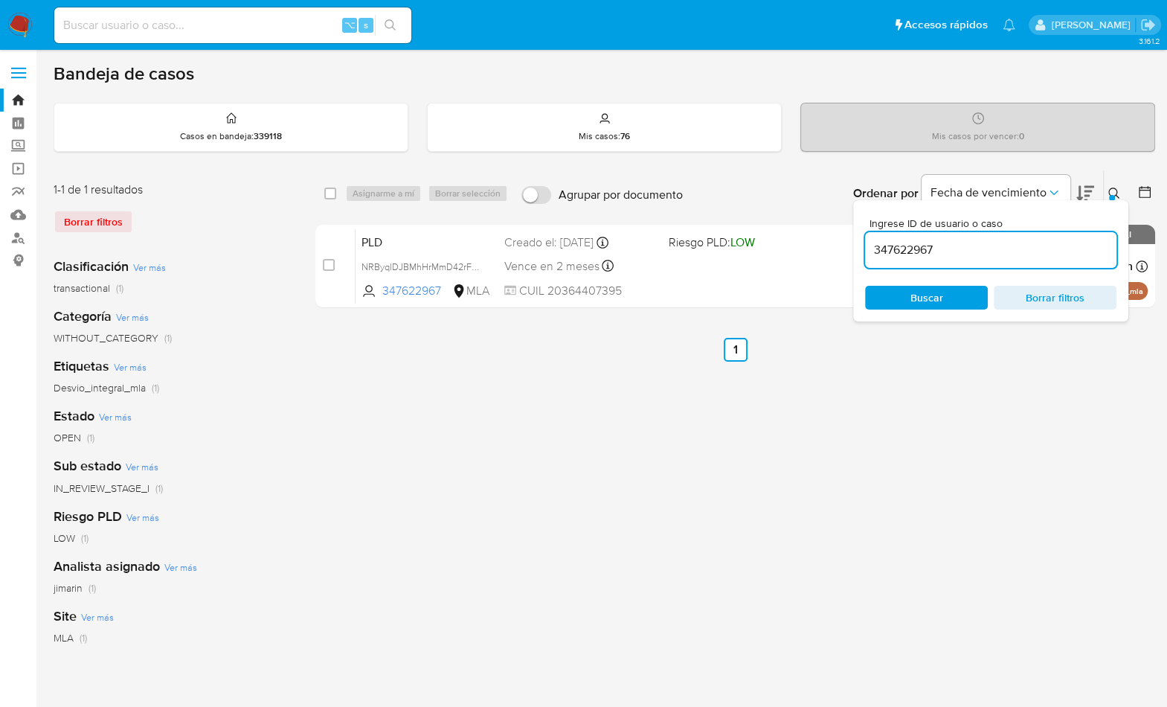
click at [1108, 176] on div "Ingrese ID de usuario o caso 347622967 Buscar Borrar filtros" at bounding box center [1115, 193] width 25 height 46
click at [1112, 195] on div at bounding box center [1112, 198] width 6 height 6
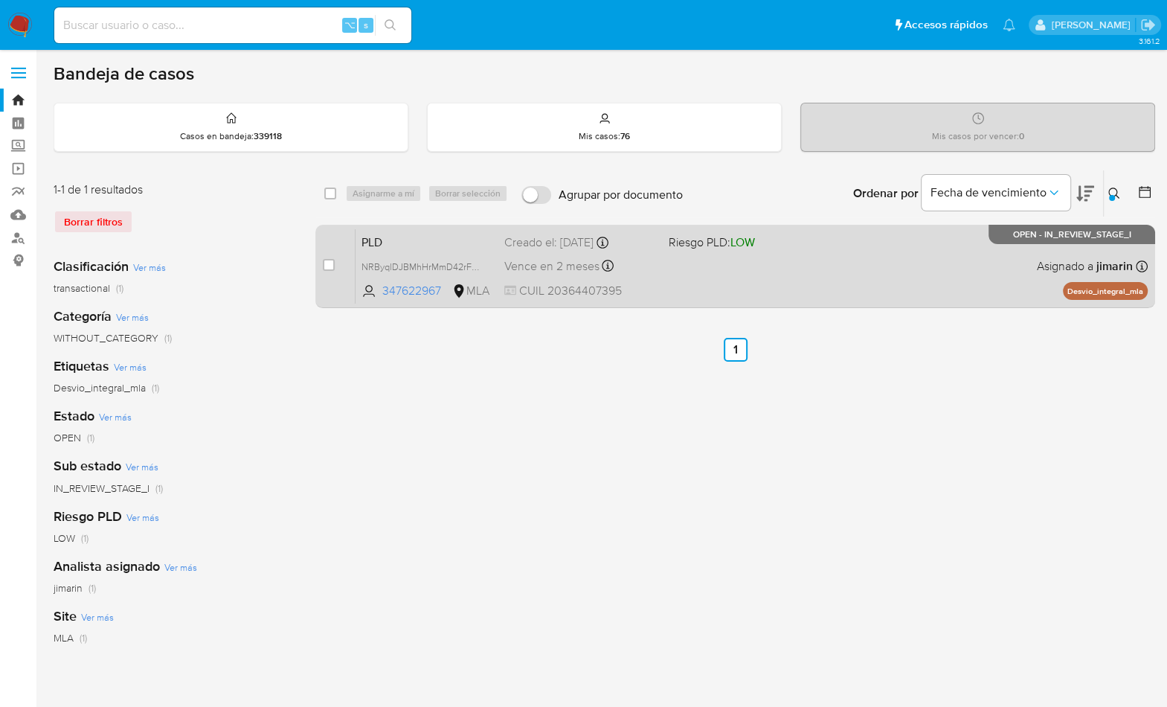
click at [943, 274] on div "PLD NRByqlDJBMhHrMmD42rFdG5H 347622967 MLA Riesgo PLD: LOW Creado el: 12/09/202…" at bounding box center [752, 265] width 792 height 75
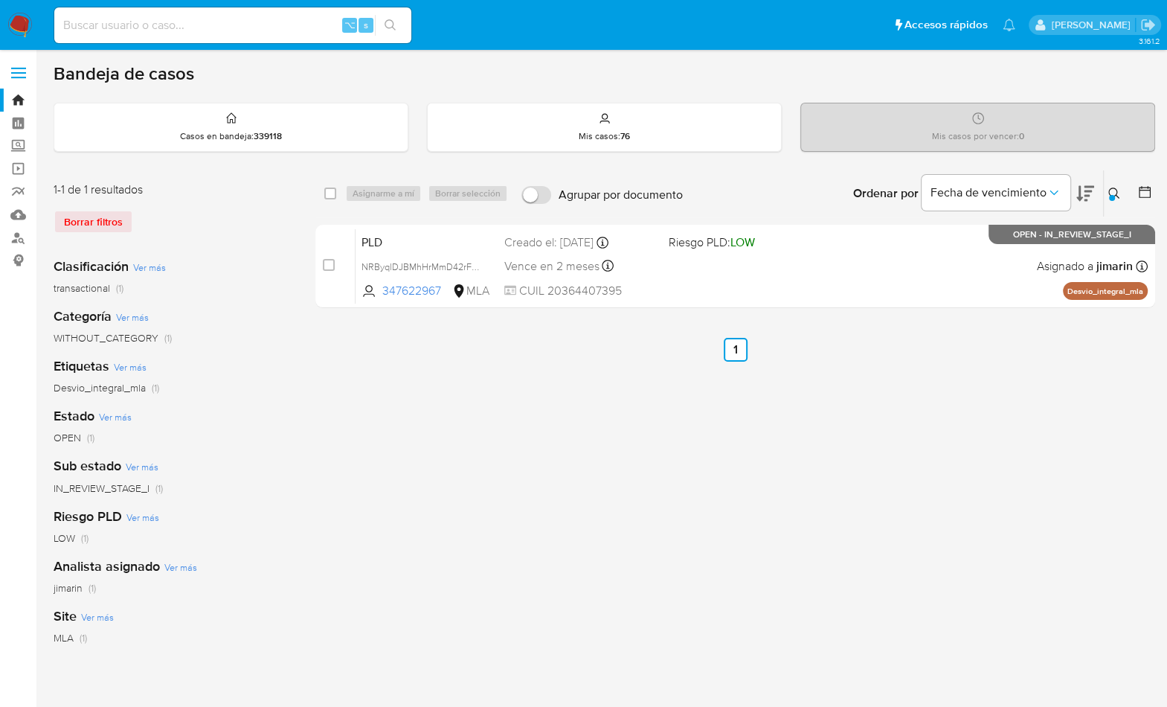
click at [1120, 193] on button at bounding box center [1116, 193] width 25 height 18
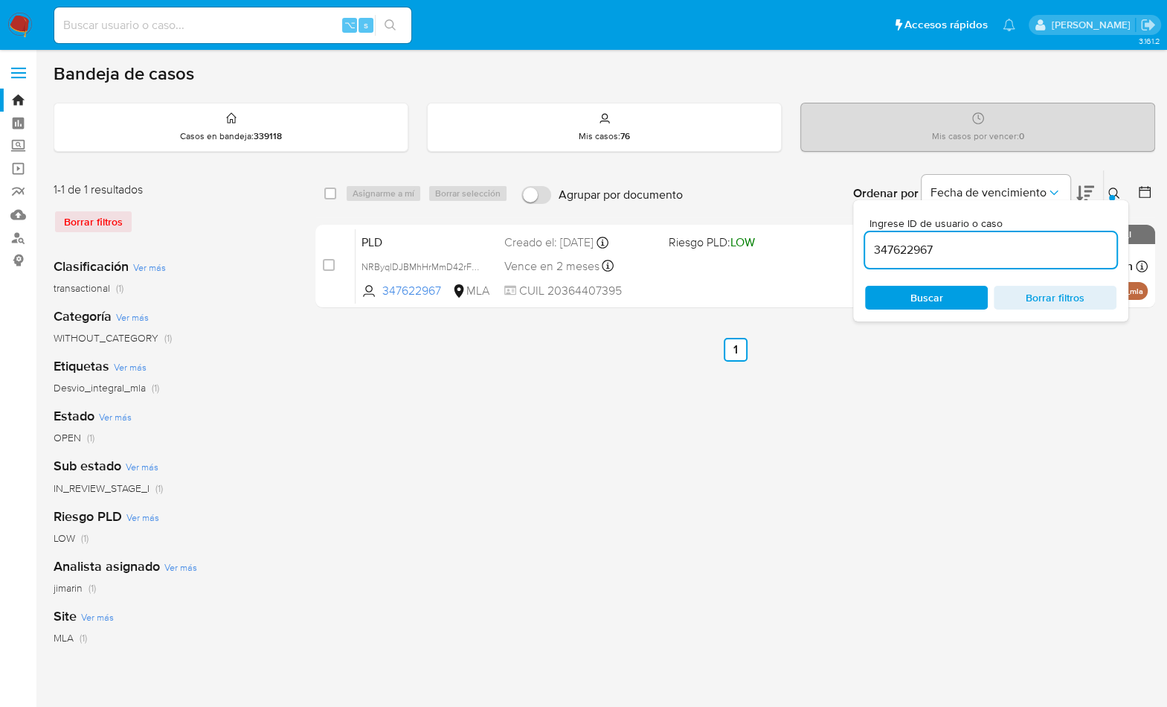
click at [1059, 237] on div "347622967" at bounding box center [990, 250] width 251 height 36
click at [1047, 248] on input "347622967" at bounding box center [990, 249] width 251 height 19
paste input "5270835"
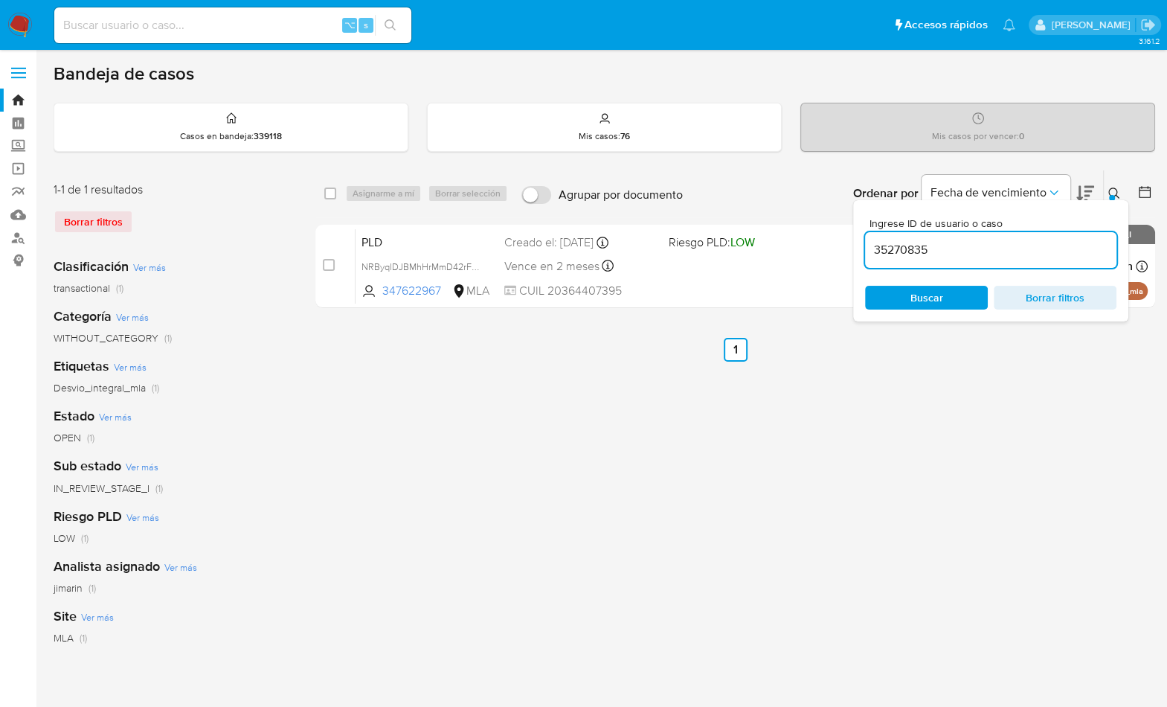
type input "35270835"
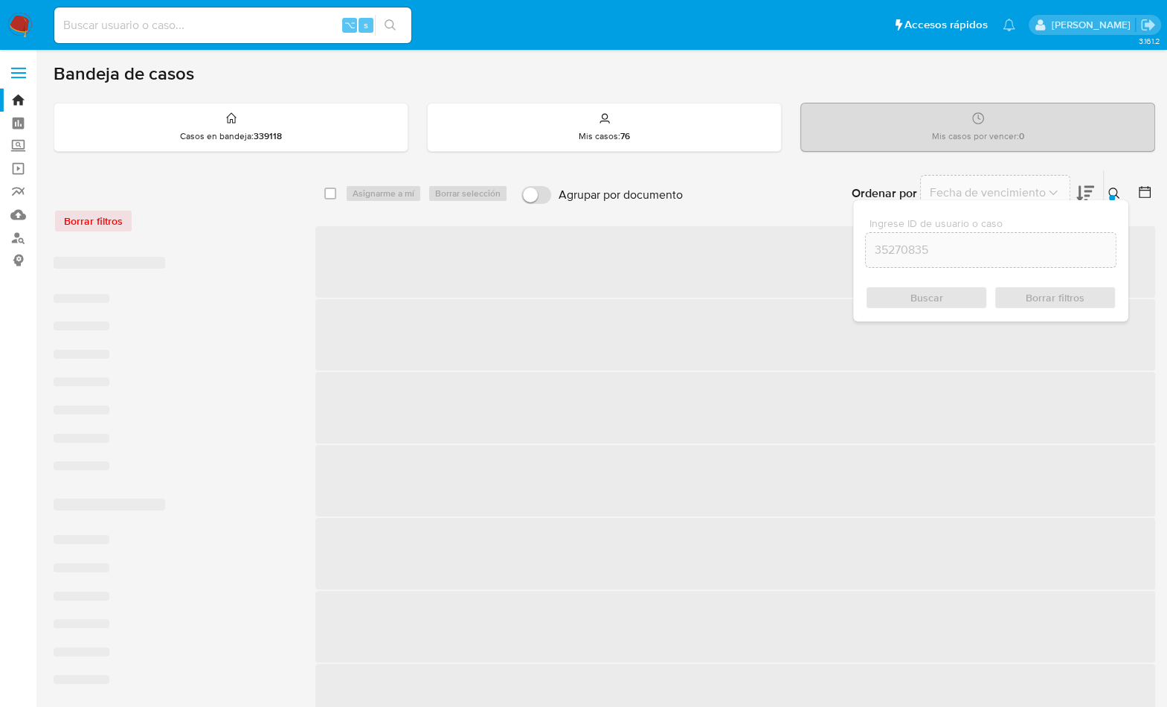
click at [1112, 190] on icon at bounding box center [1114, 193] width 12 height 12
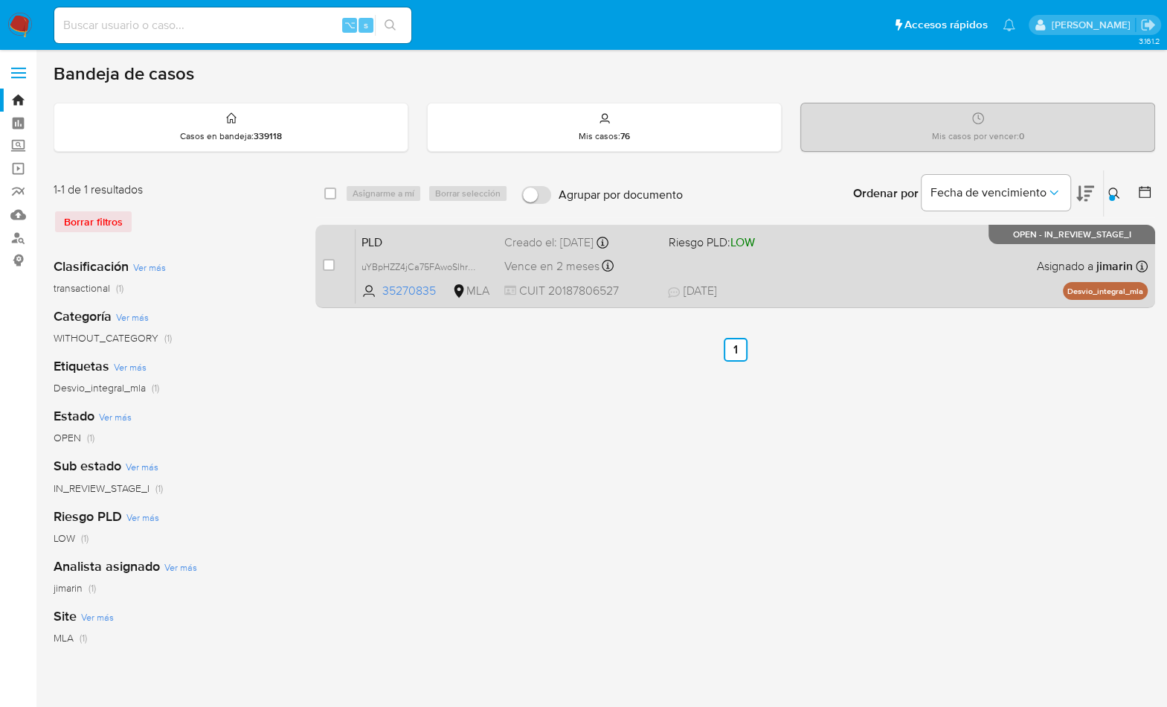
click at [949, 291] on span "18/09/2025 18/09/2025 22:47" at bounding box center [825, 291] width 315 height 16
click at [327, 262] on input "checkbox" at bounding box center [329, 265] width 12 height 12
checkbox input "true"
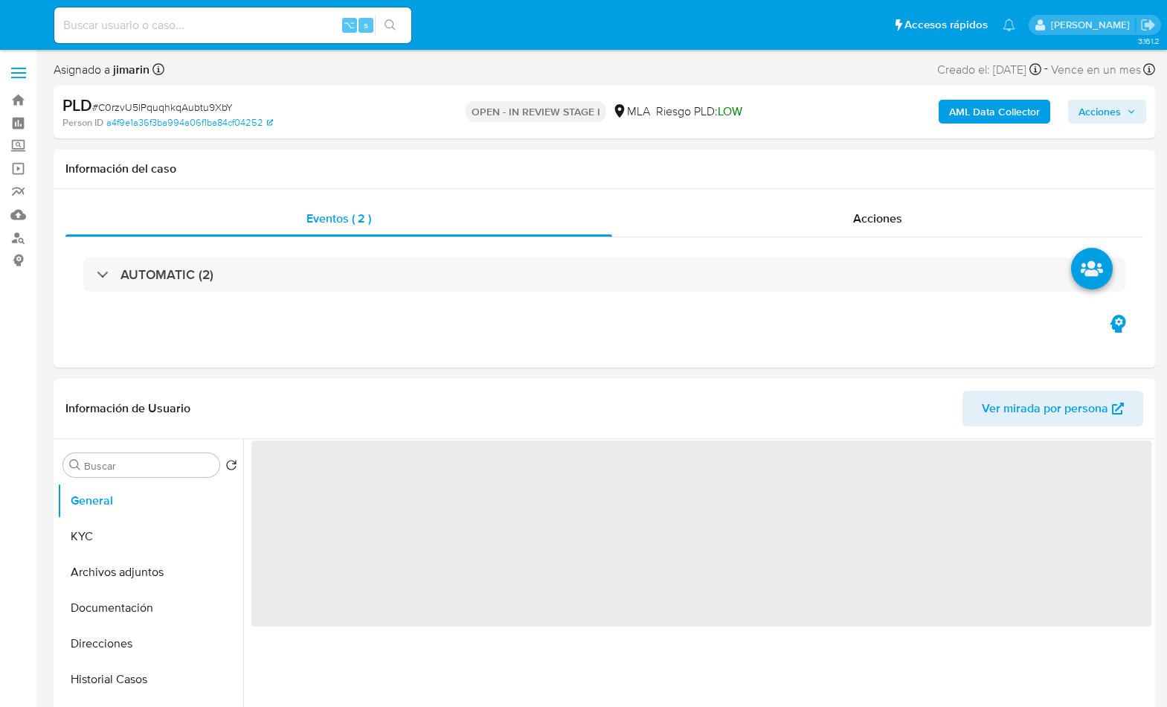
select select "10"
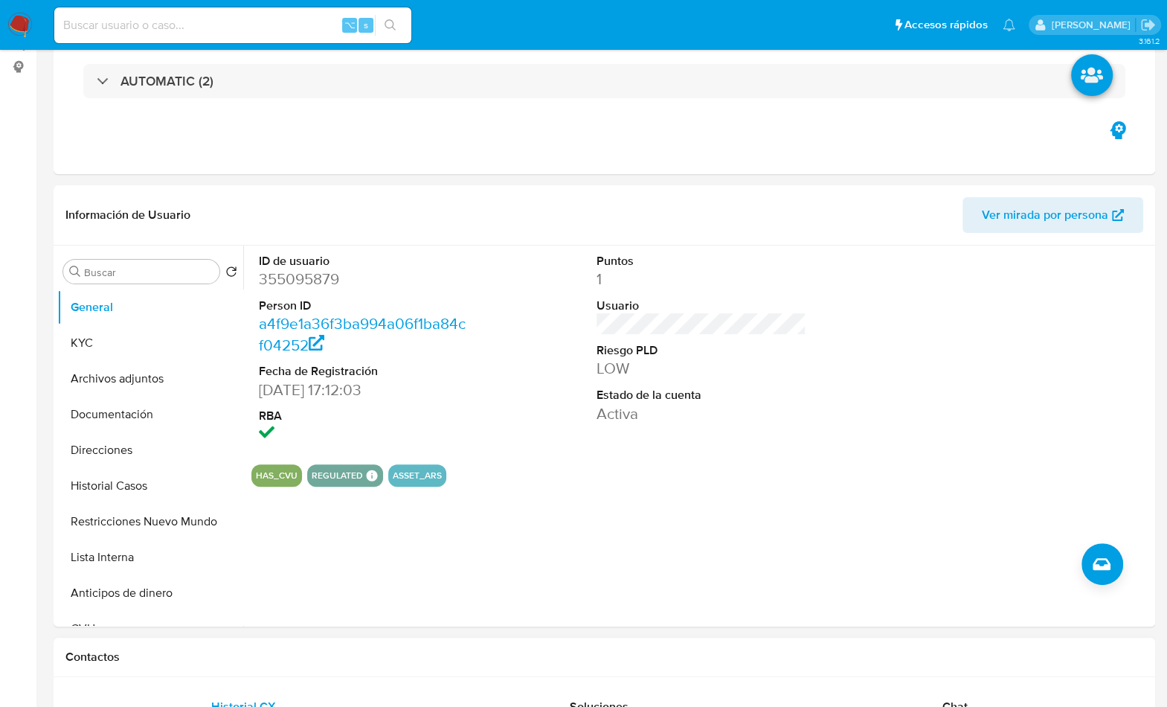
scroll to position [504, 0]
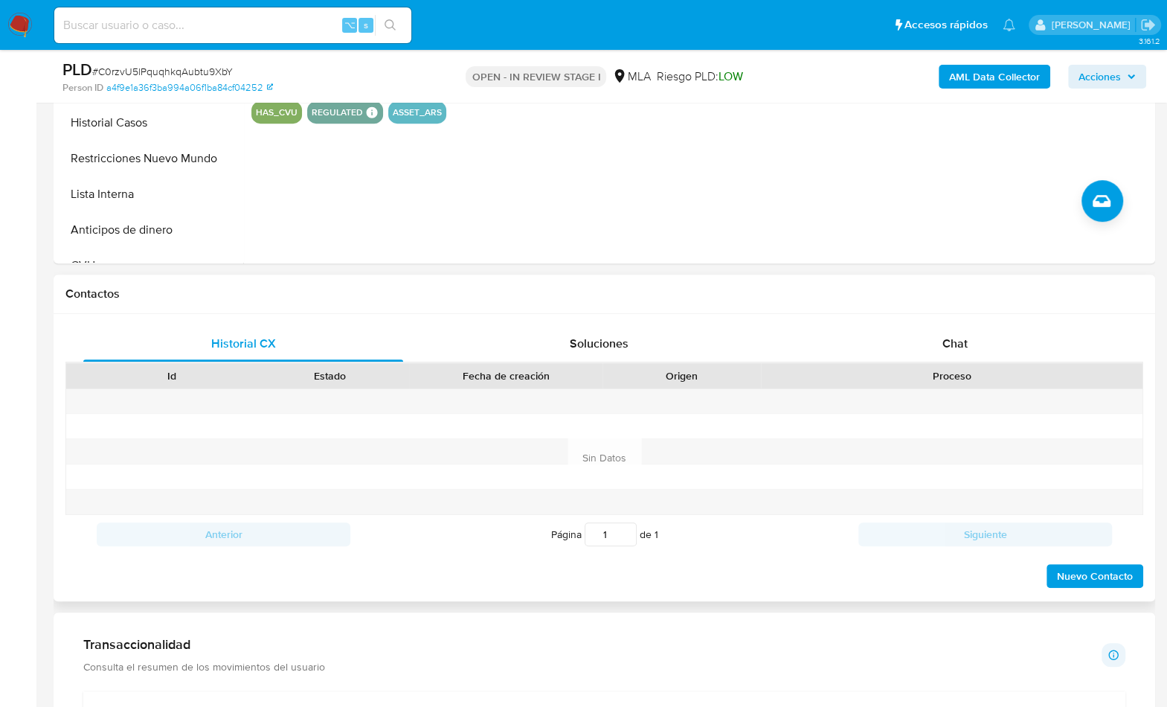
click at [1093, 308] on div "Contactos" at bounding box center [605, 294] width 1102 height 39
click at [1071, 332] on div "Chat" at bounding box center [955, 344] width 320 height 36
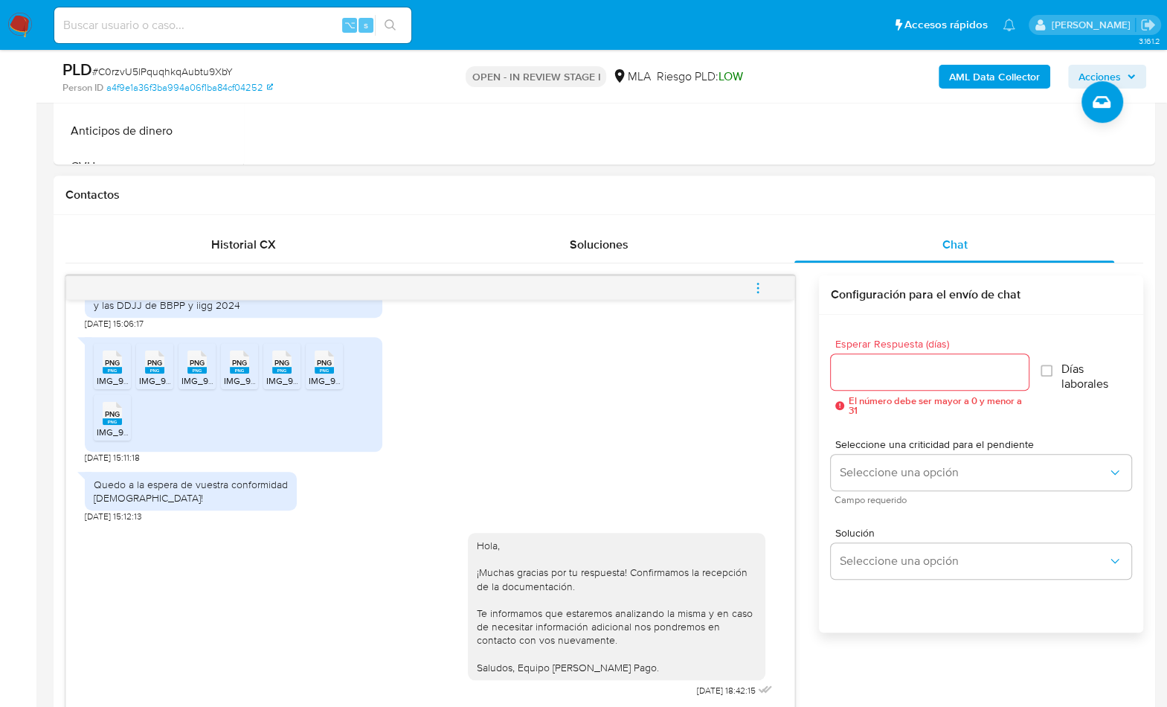
scroll to position [603, 0]
click at [762, 280] on icon "menu-action" at bounding box center [757, 286] width 13 height 13
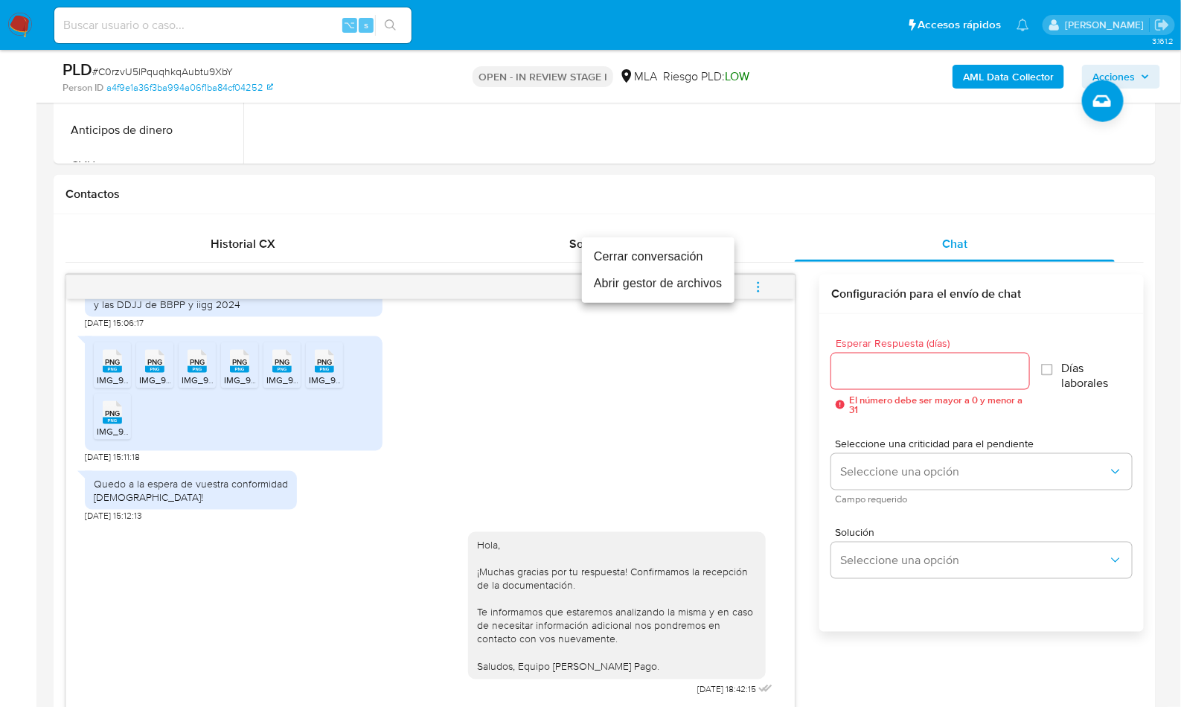
click at [667, 264] on li "Cerrar conversación" at bounding box center [658, 256] width 153 height 27
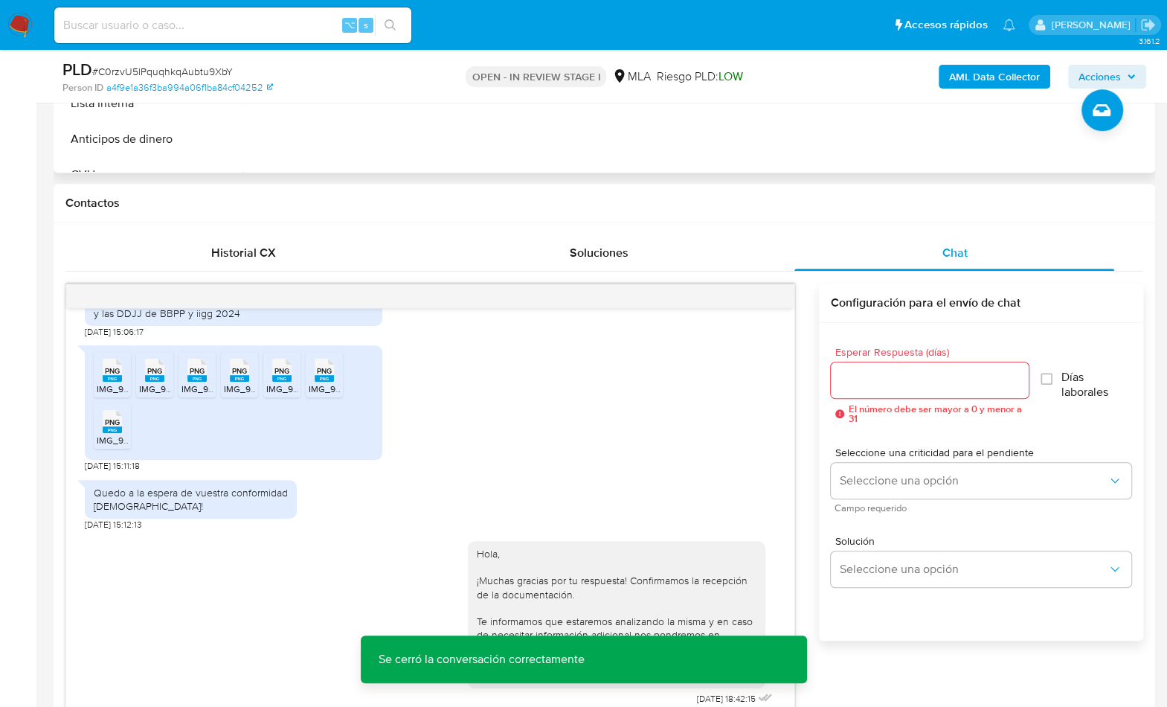
scroll to position [257, 0]
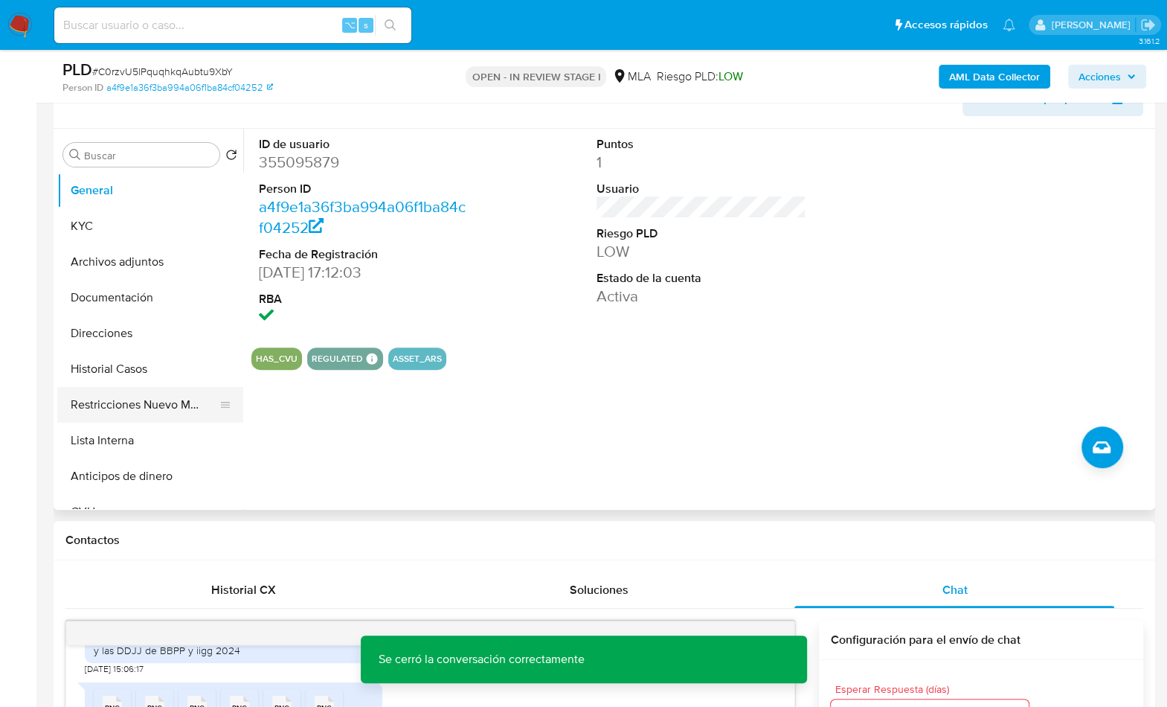
click at [161, 403] on button "Restricciones Nuevo Mundo" at bounding box center [144, 405] width 174 height 36
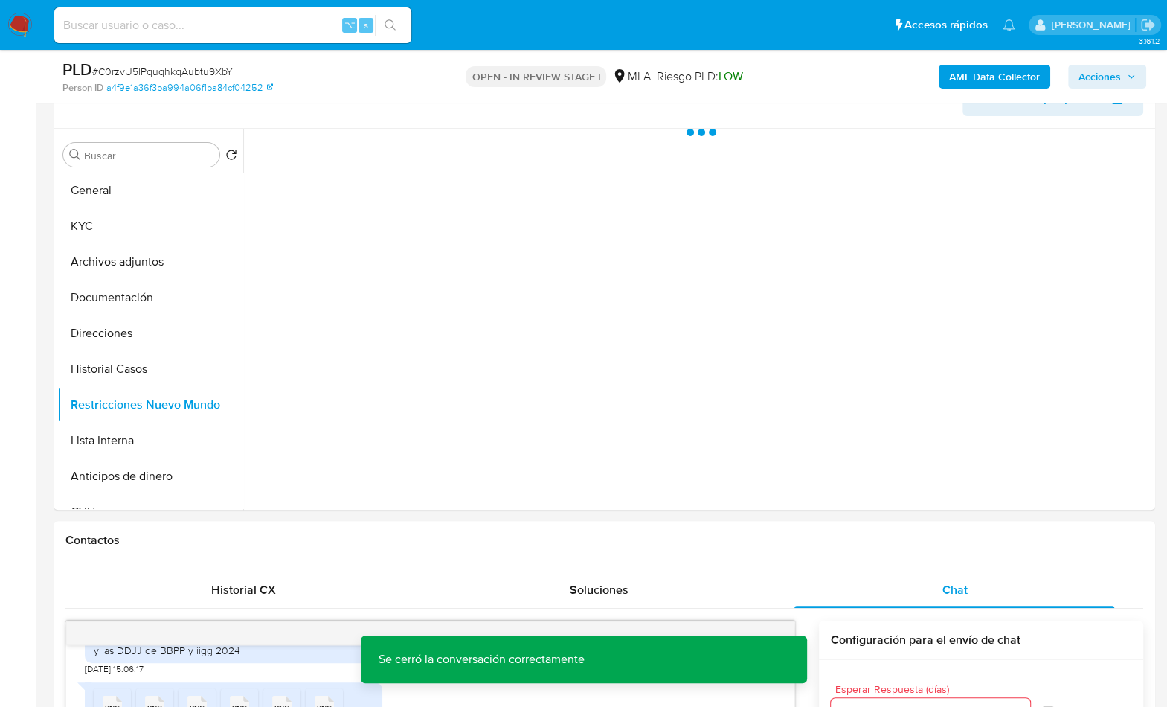
click at [1009, 87] on b "AML Data Collector" at bounding box center [994, 77] width 91 height 24
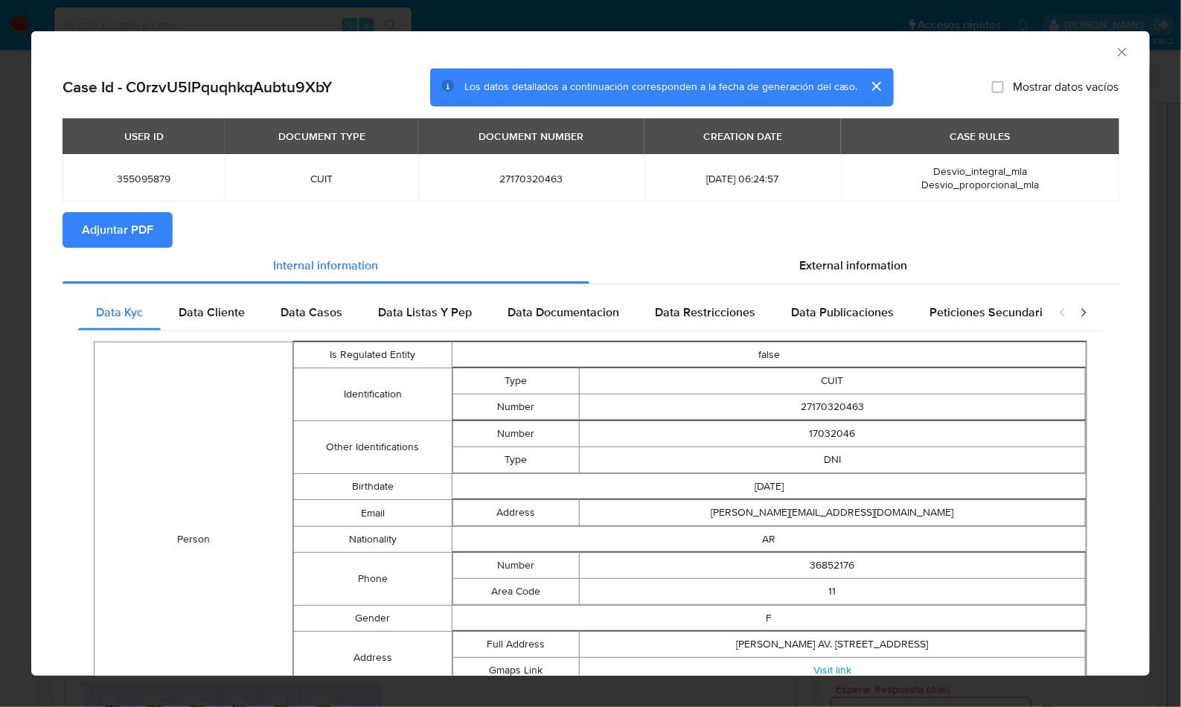
click at [164, 226] on button "Adjuntar PDF" at bounding box center [117, 230] width 110 height 36
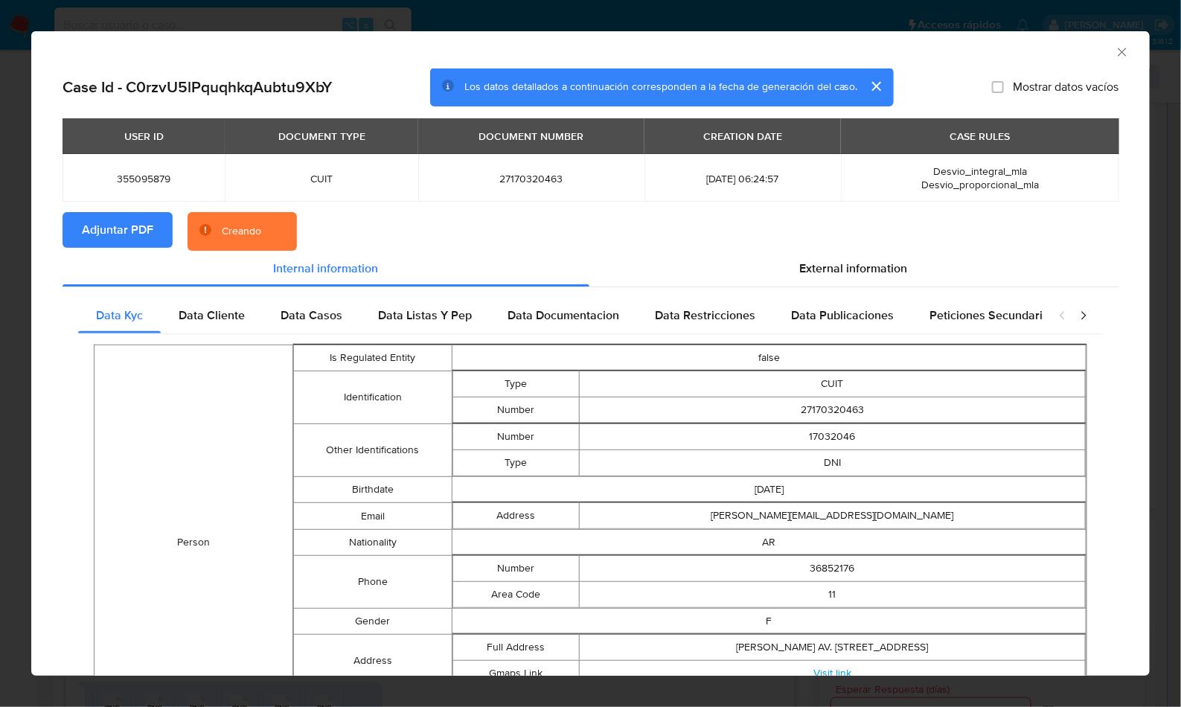
click at [633, 214] on section "Adjuntar PDF Creando" at bounding box center [590, 231] width 1056 height 39
click at [1020, 51] on div "AML Data Collector" at bounding box center [578, 50] width 1073 height 16
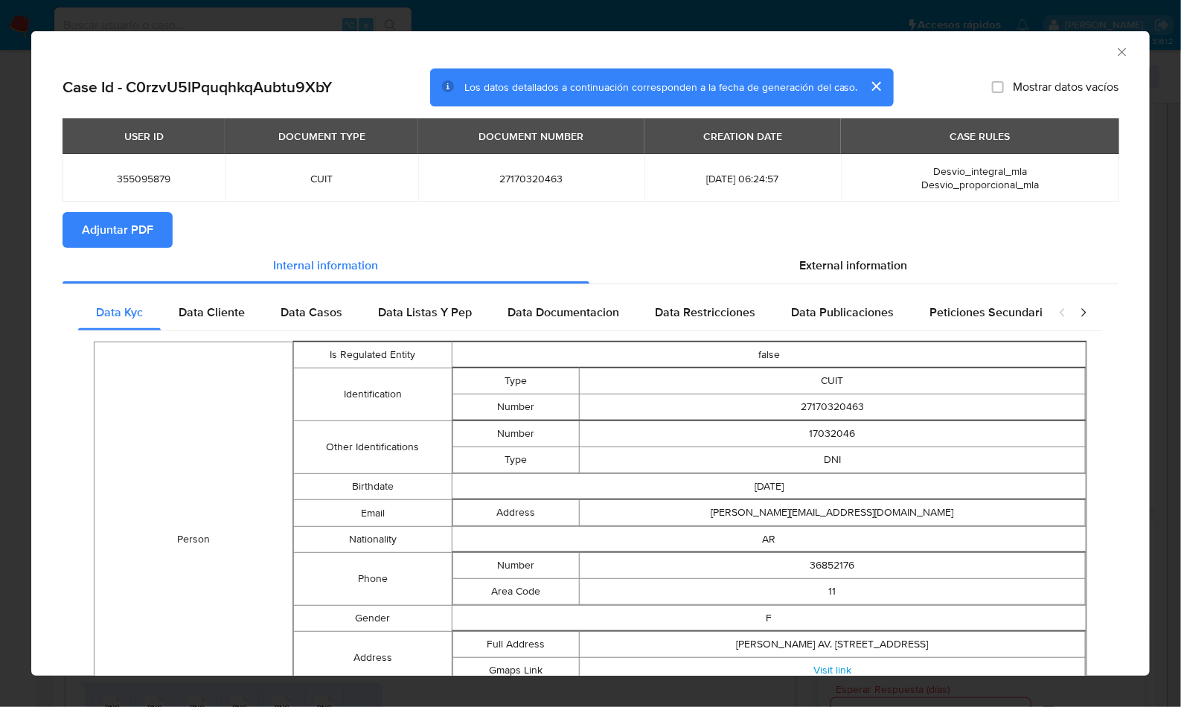
click at [1114, 49] on icon "Cerrar ventana" at bounding box center [1121, 52] width 15 height 15
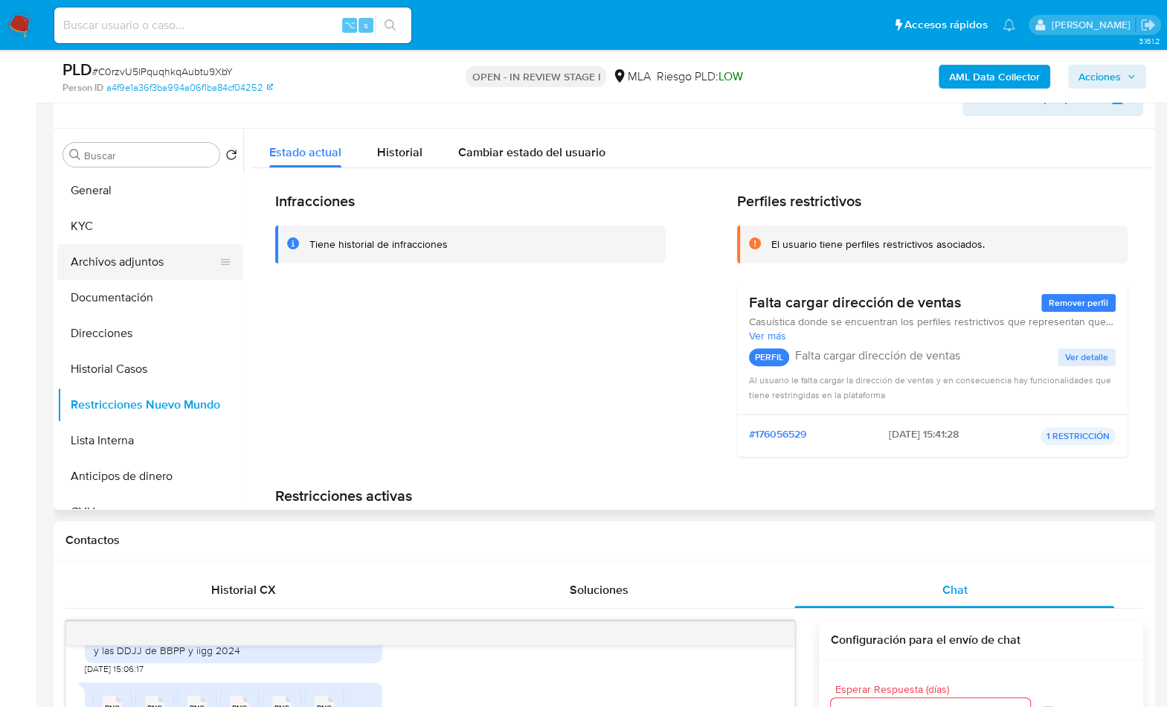
click at [131, 257] on button "Archivos adjuntos" at bounding box center [144, 262] width 174 height 36
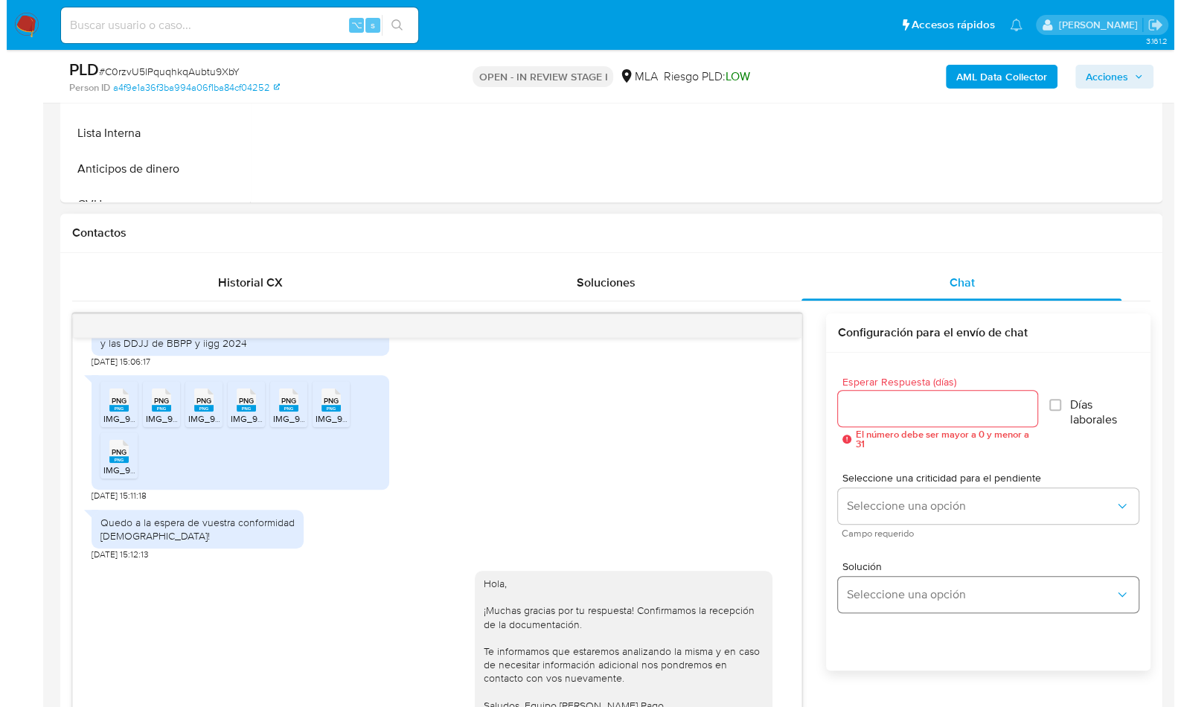
scroll to position [251, 0]
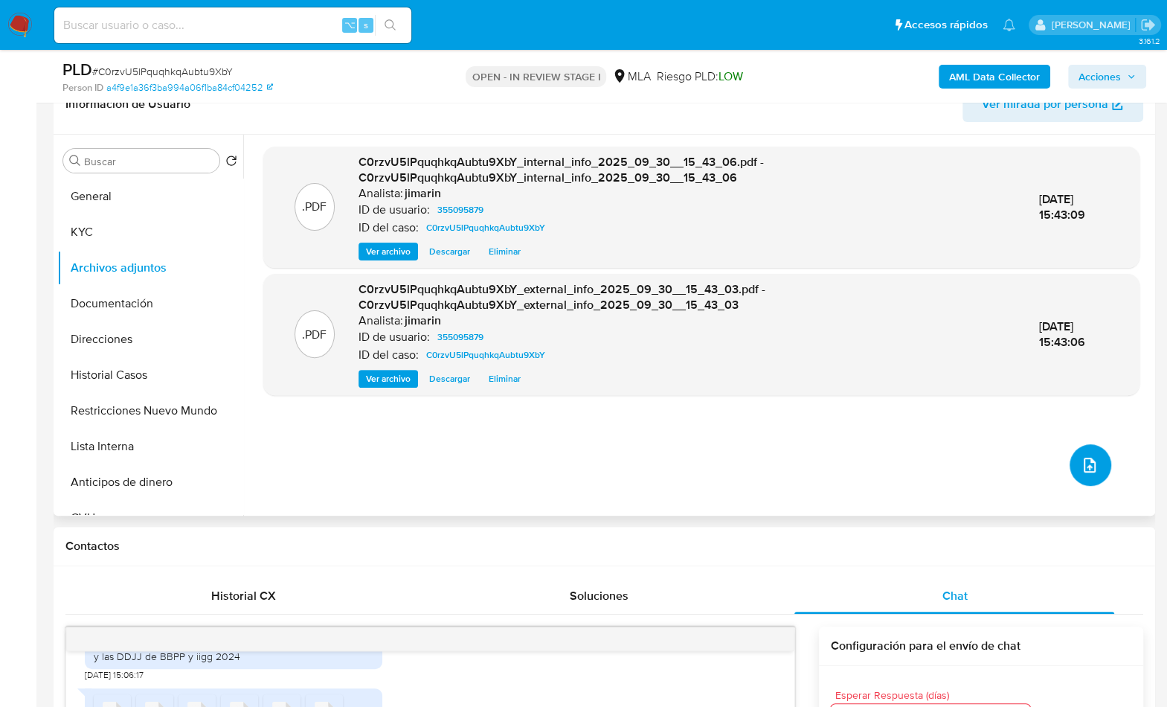
click at [1089, 465] on icon "upload-file" at bounding box center [1090, 465] width 12 height 15
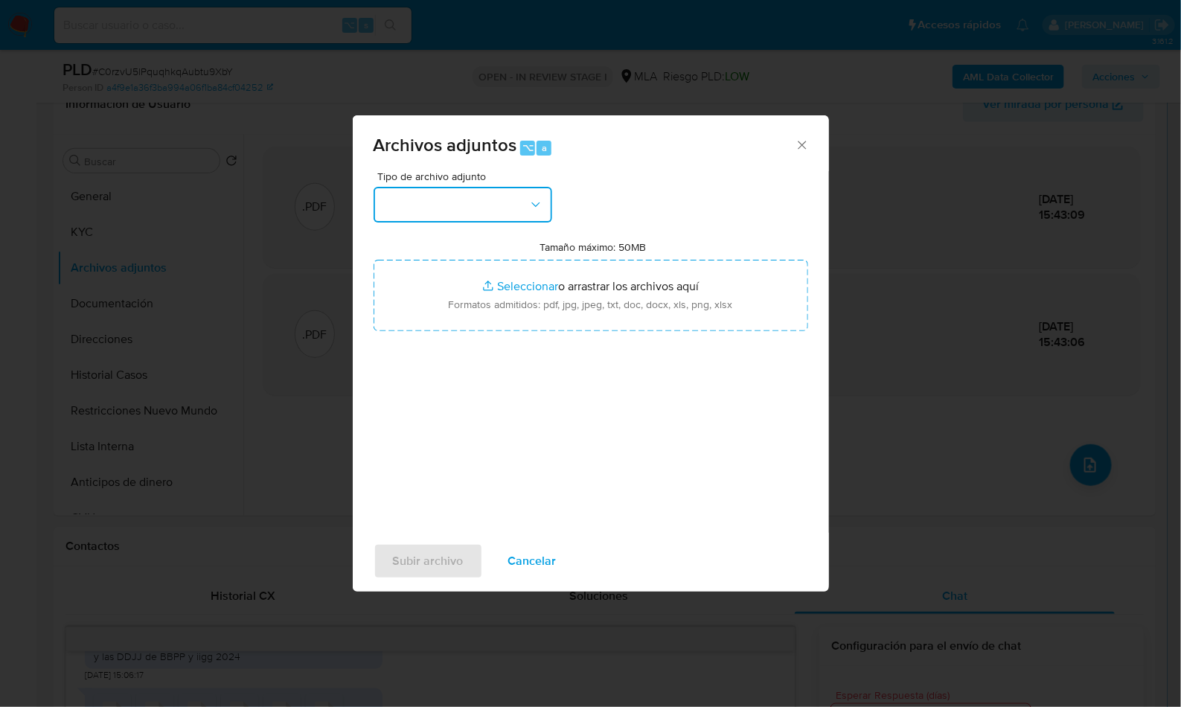
click at [503, 208] on button "button" at bounding box center [462, 205] width 179 height 36
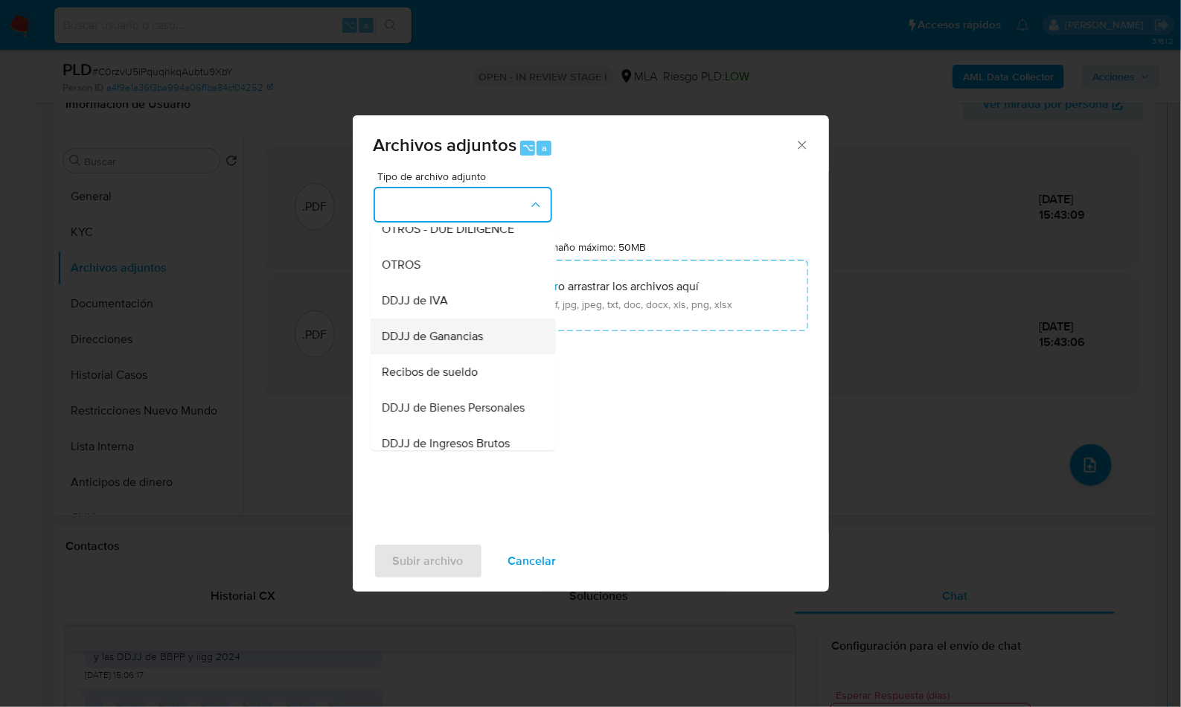
scroll to position [367, 0]
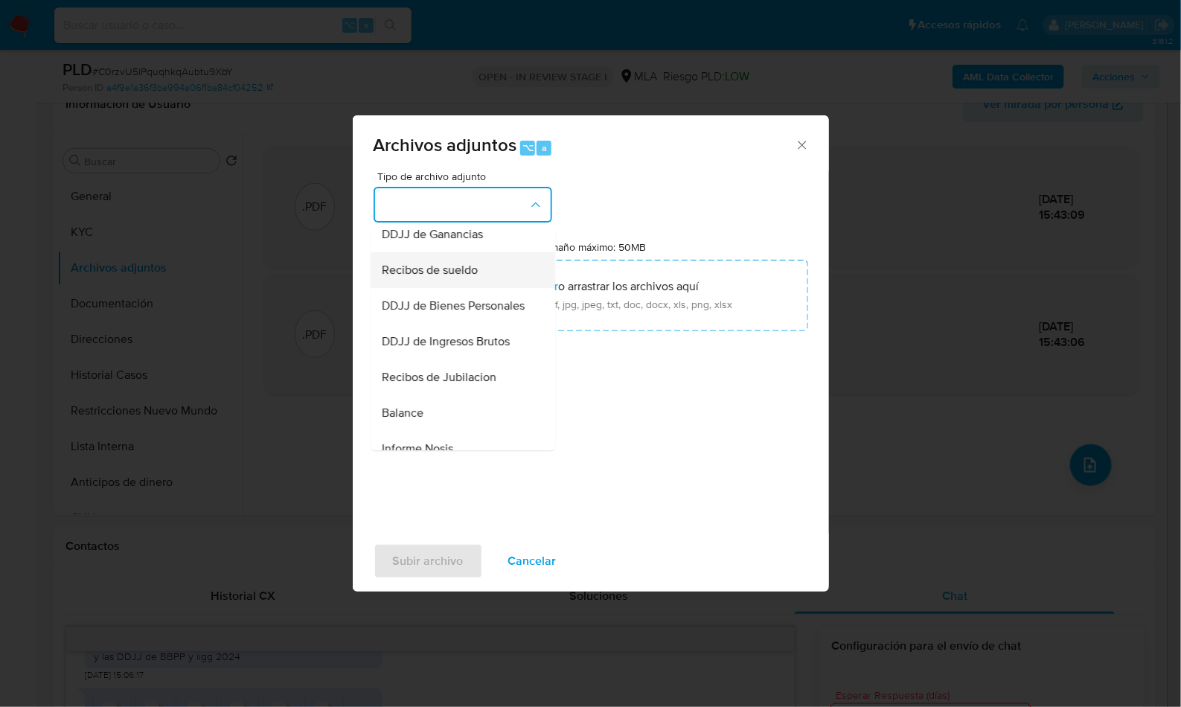
click at [461, 275] on div "Recibos de sueldo" at bounding box center [458, 270] width 152 height 36
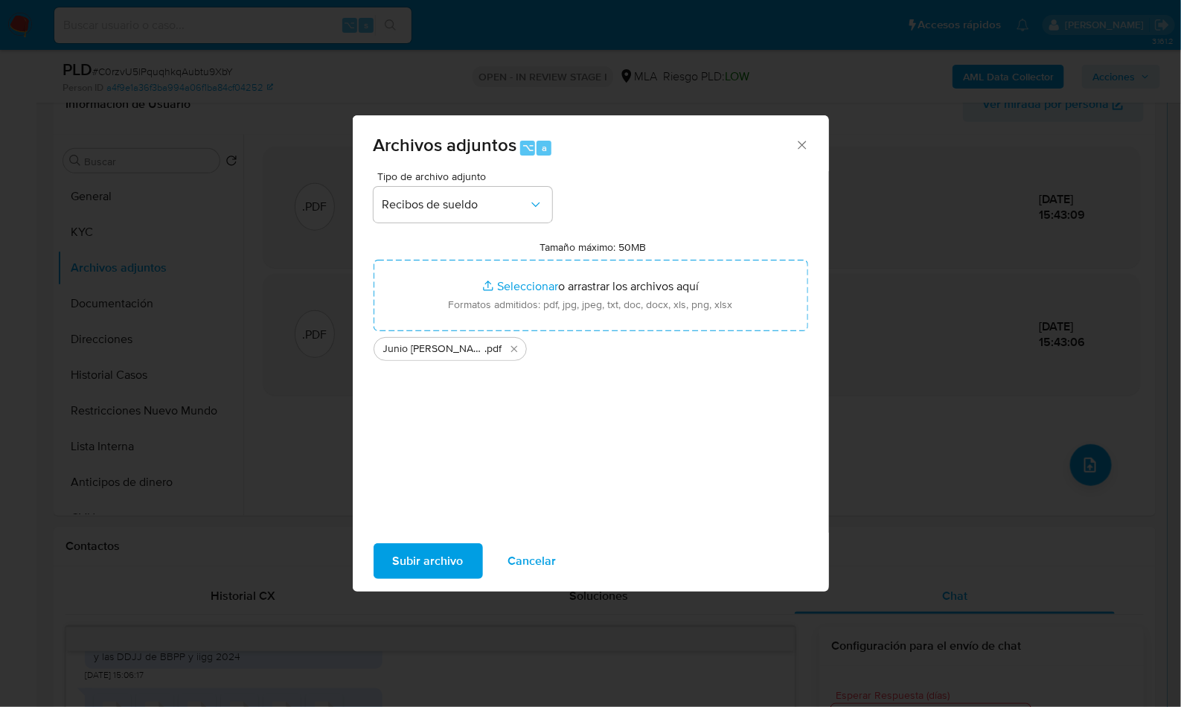
click at [414, 555] on span "Subir archivo" at bounding box center [428, 561] width 71 height 33
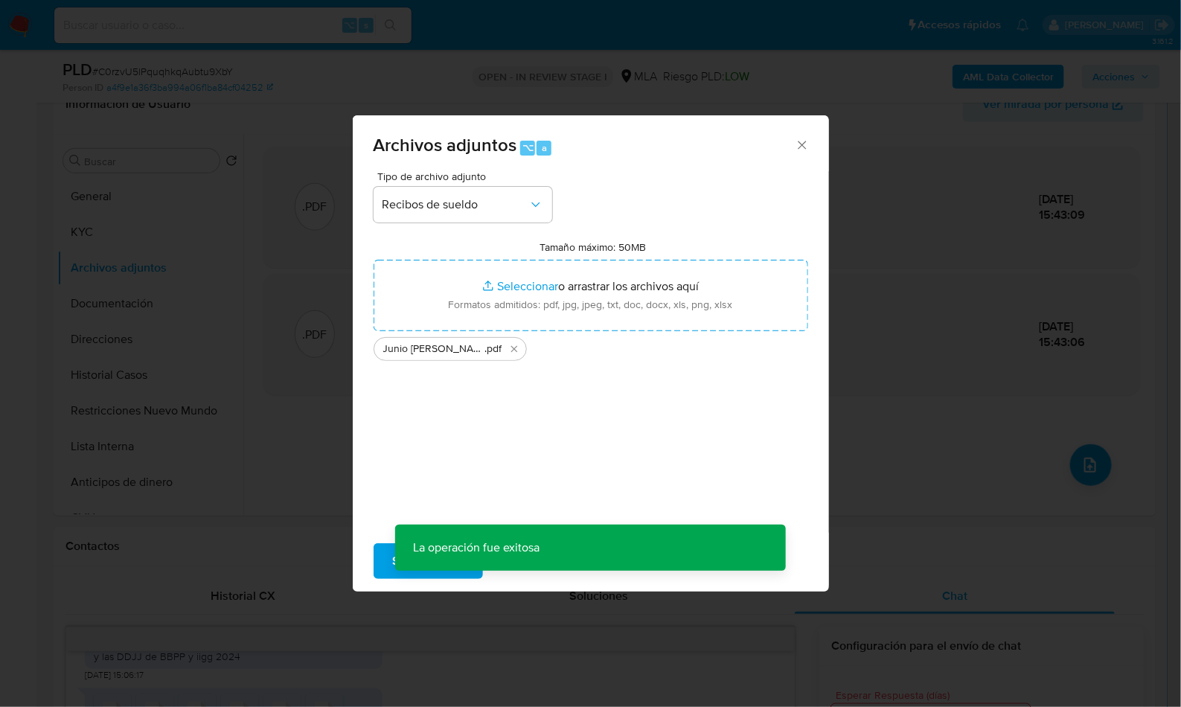
click at [1088, 469] on div "Archivos adjuntos ⌥ a Tipo de archivo adjunto Recibos de sueldo Tamaño máximo: …" at bounding box center [590, 353] width 1181 height 707
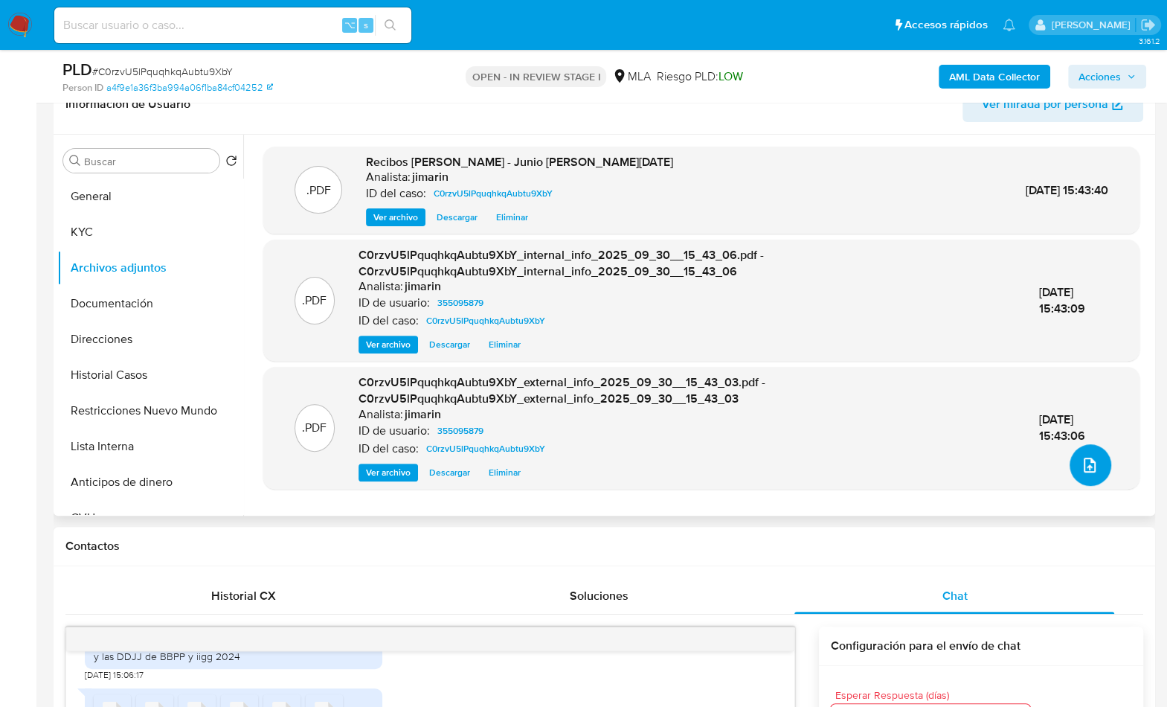
click at [1087, 468] on icon "upload-file" at bounding box center [1090, 465] width 12 height 15
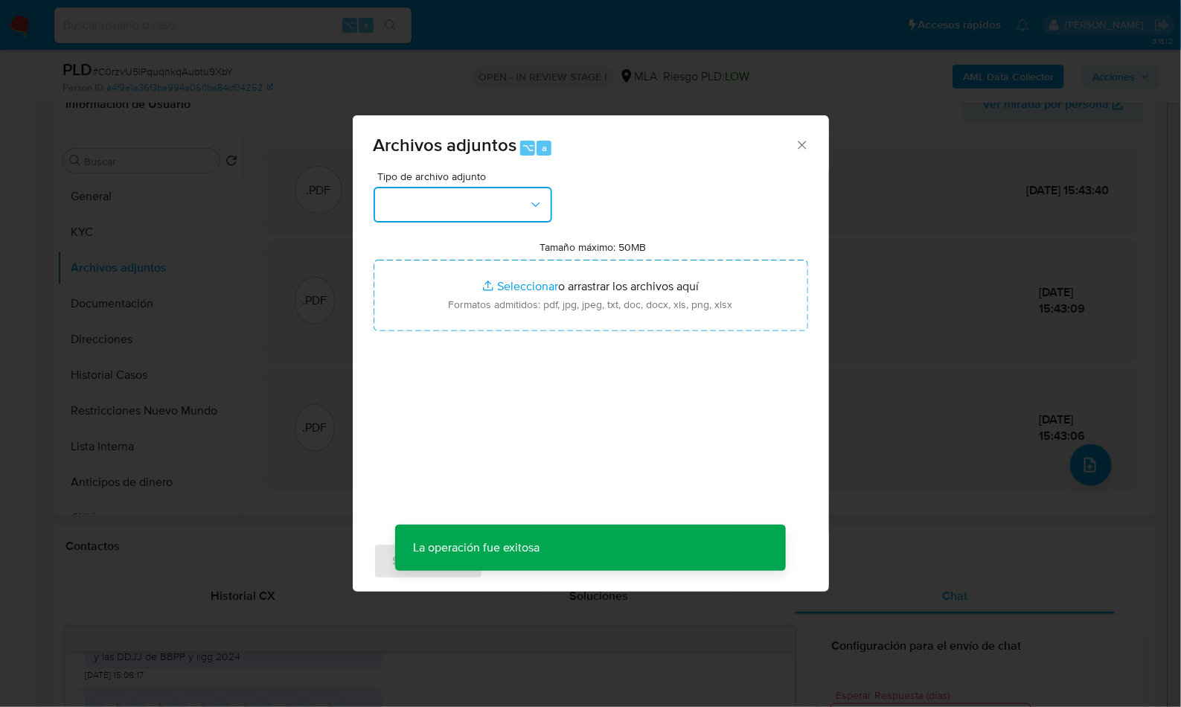
click at [508, 211] on button "button" at bounding box center [462, 205] width 179 height 36
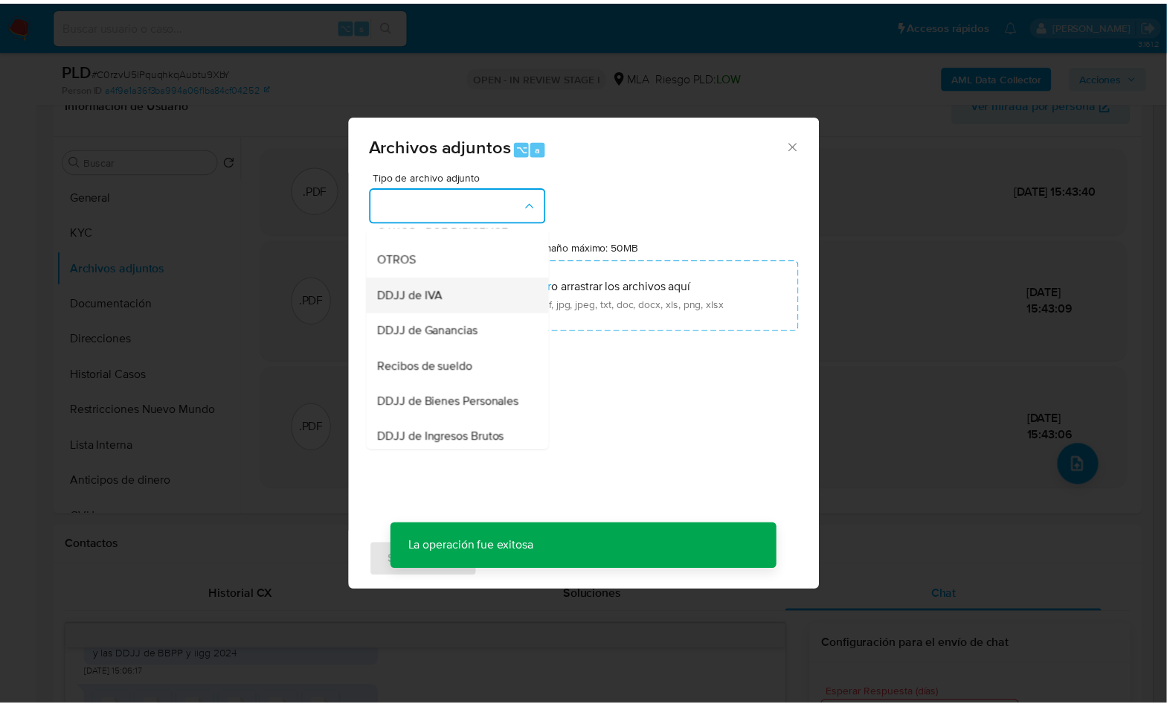
scroll to position [274, 0]
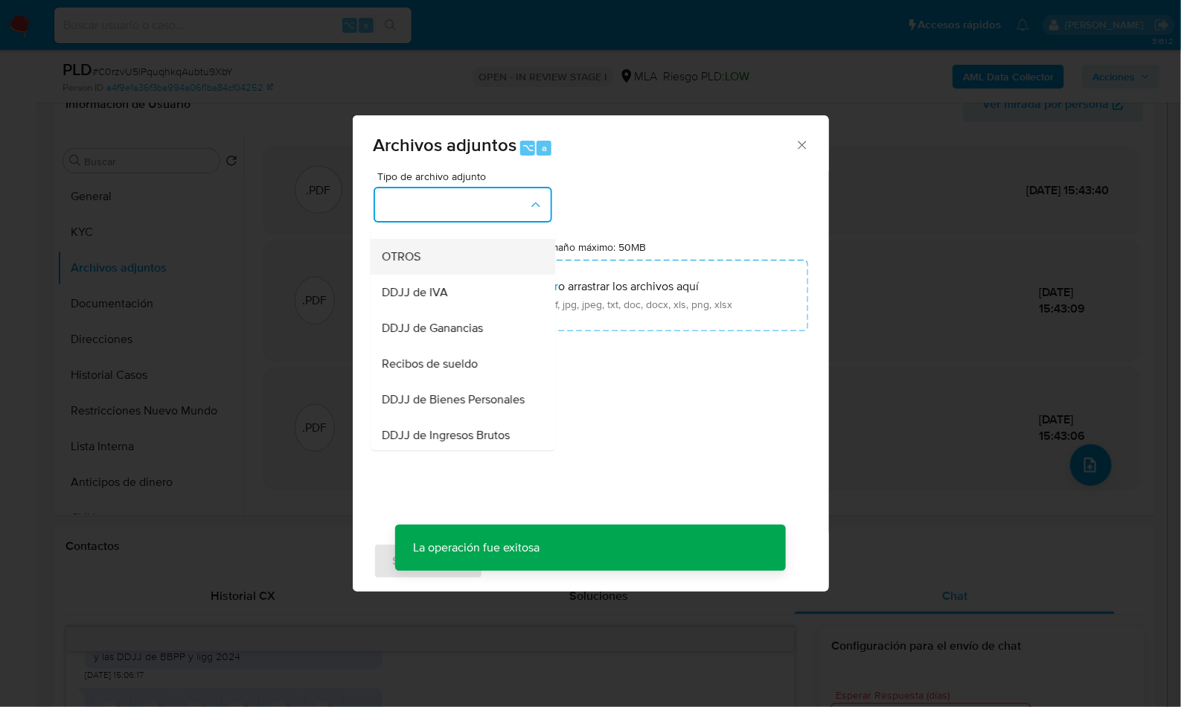
click at [426, 263] on div "OTROS" at bounding box center [458, 257] width 152 height 36
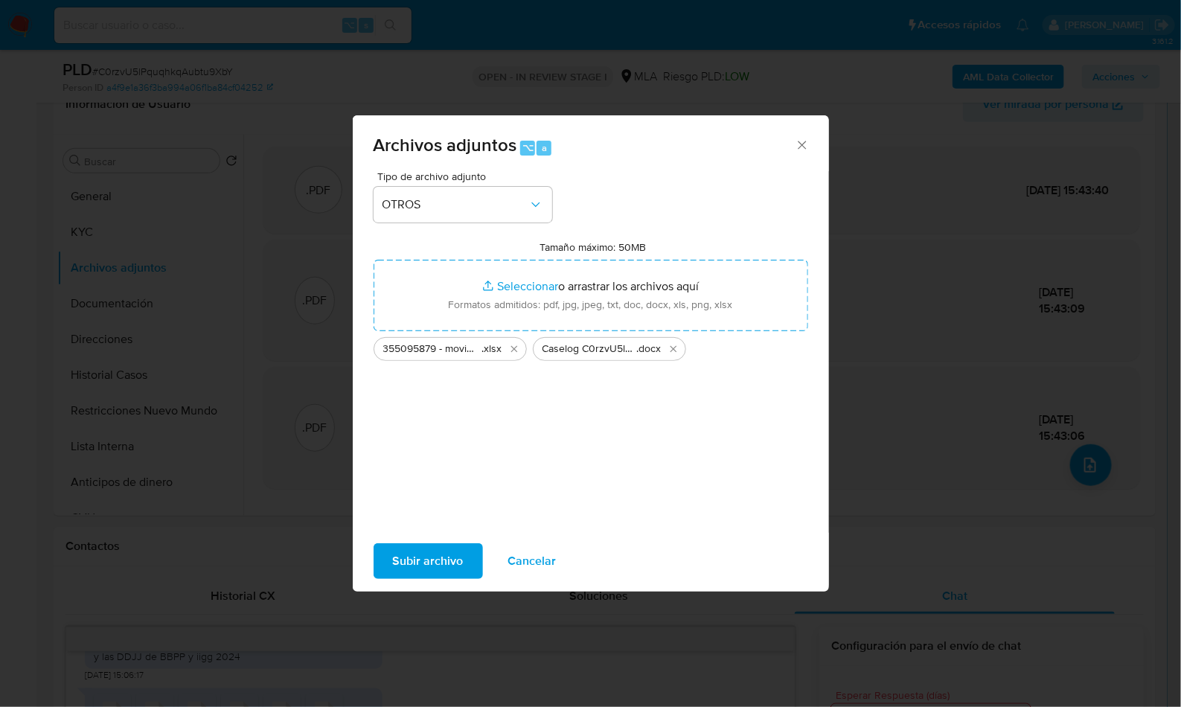
click at [420, 558] on span "Subir archivo" at bounding box center [428, 561] width 71 height 33
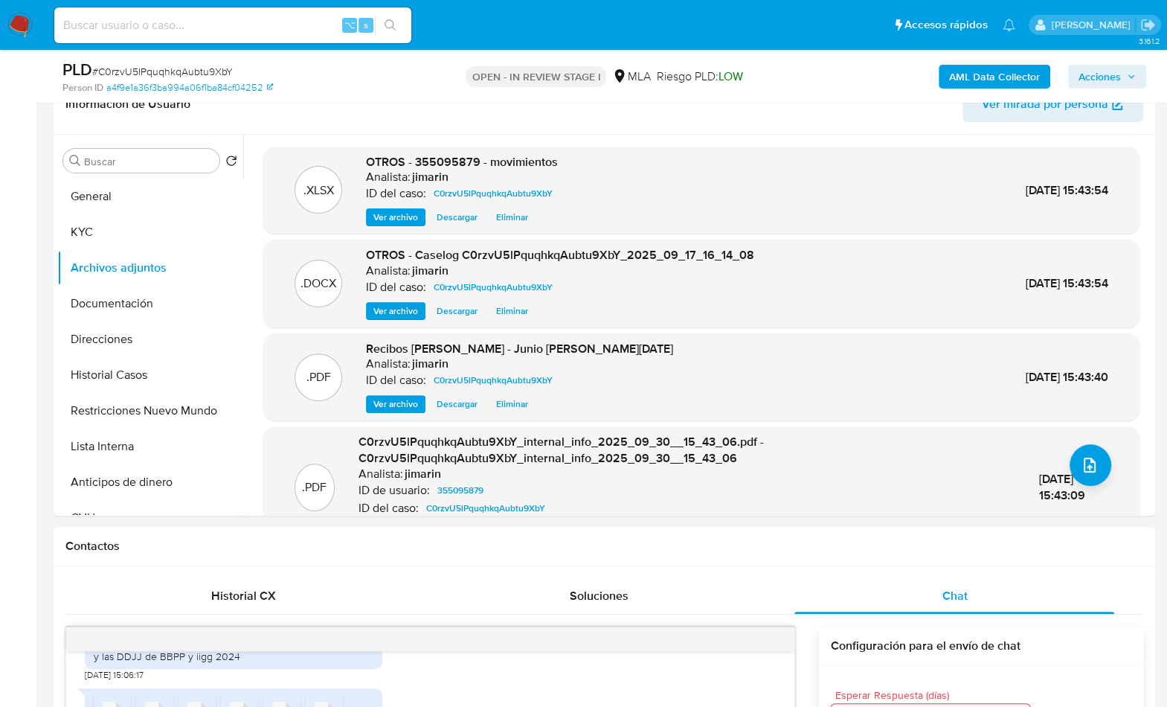
click at [1111, 73] on span "Acciones" at bounding box center [1100, 77] width 42 height 24
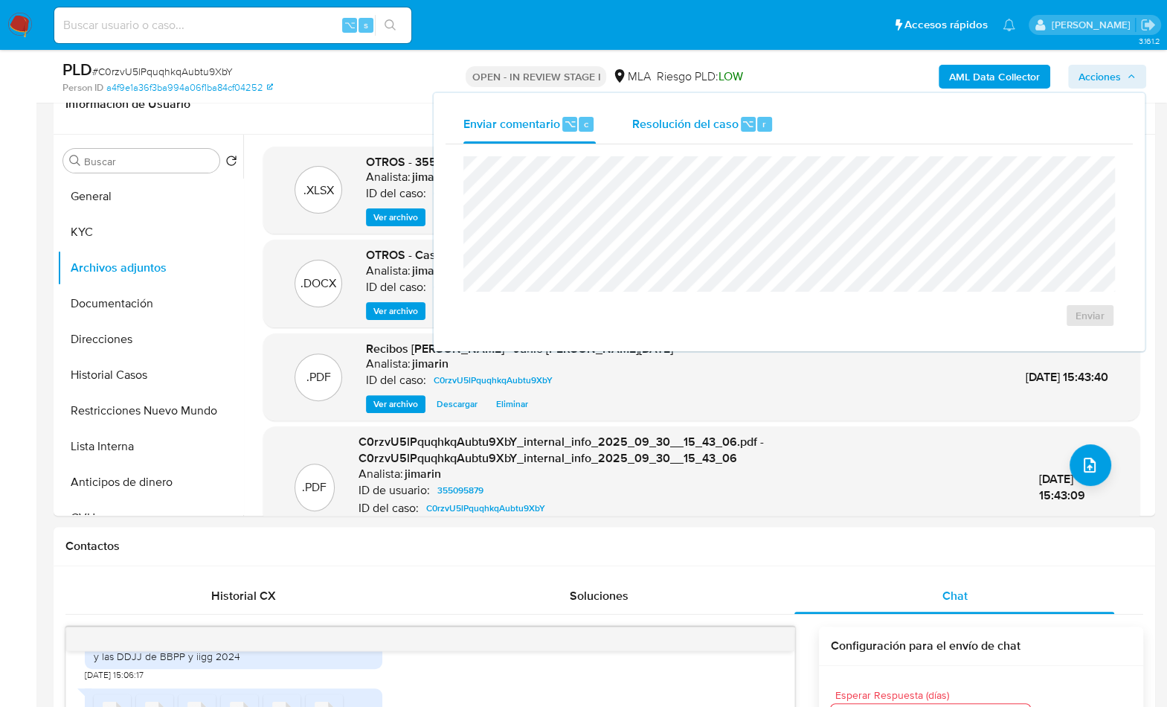
click at [681, 138] on div "Resolución del caso ⌥ r" at bounding box center [703, 124] width 142 height 39
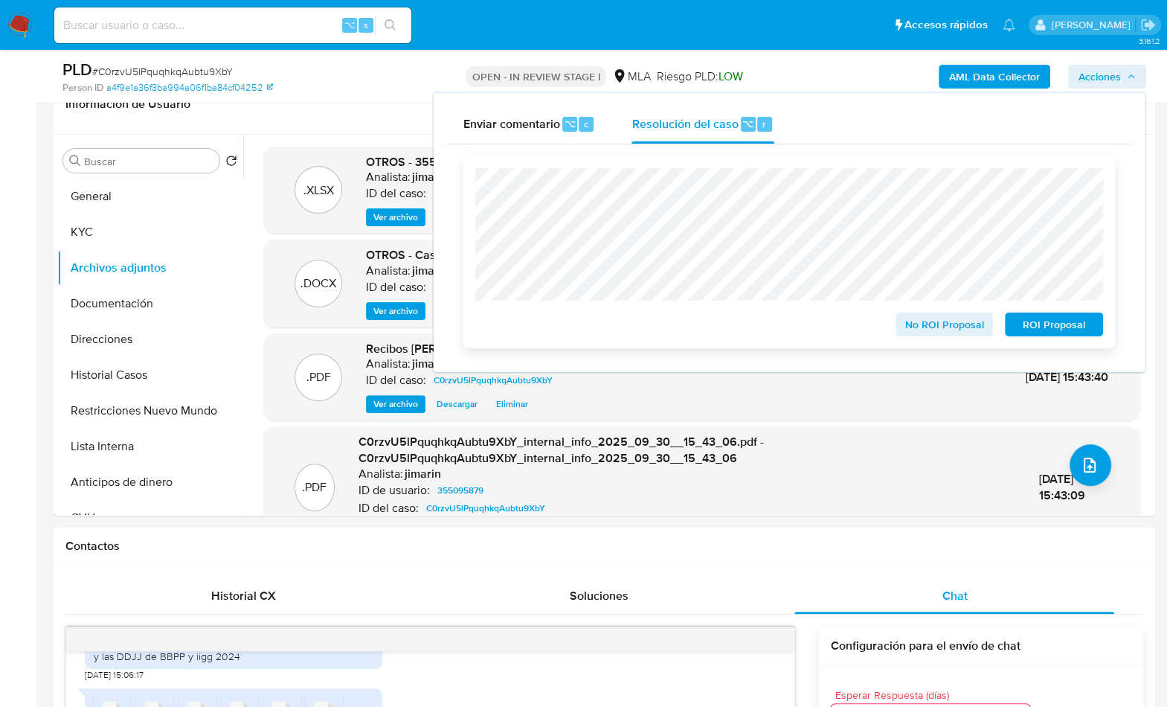
click at [934, 324] on span "No ROI Proposal" at bounding box center [944, 324] width 77 height 21
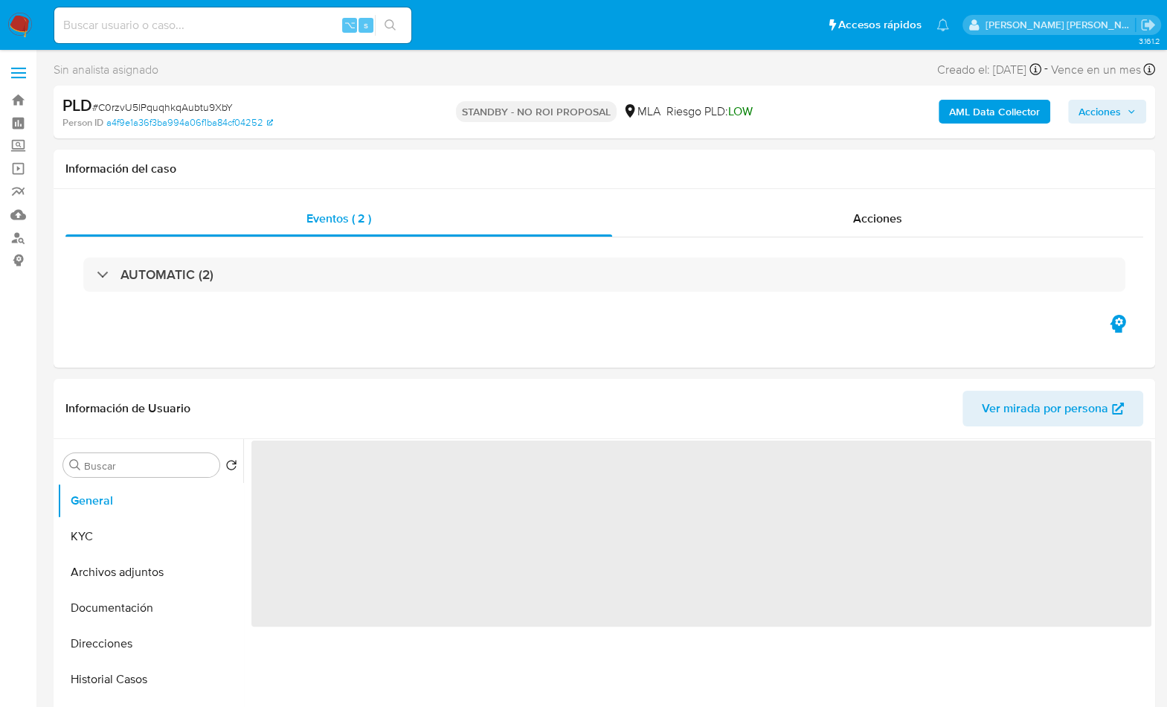
select select "10"
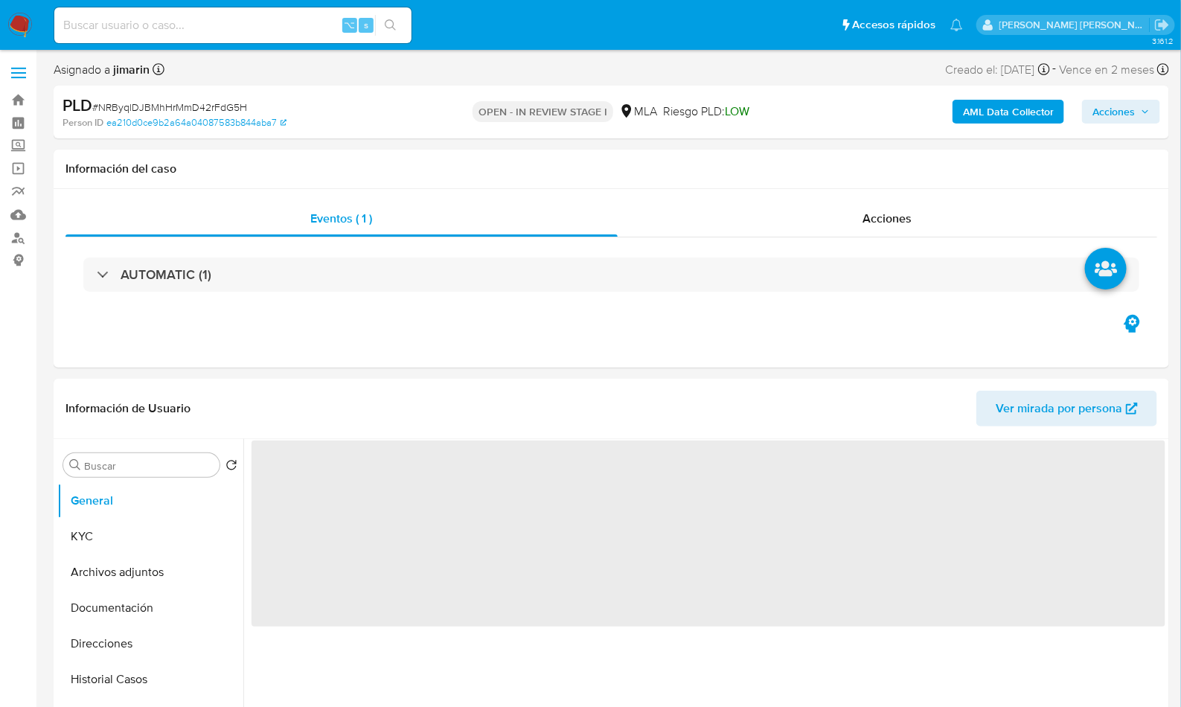
select select "10"
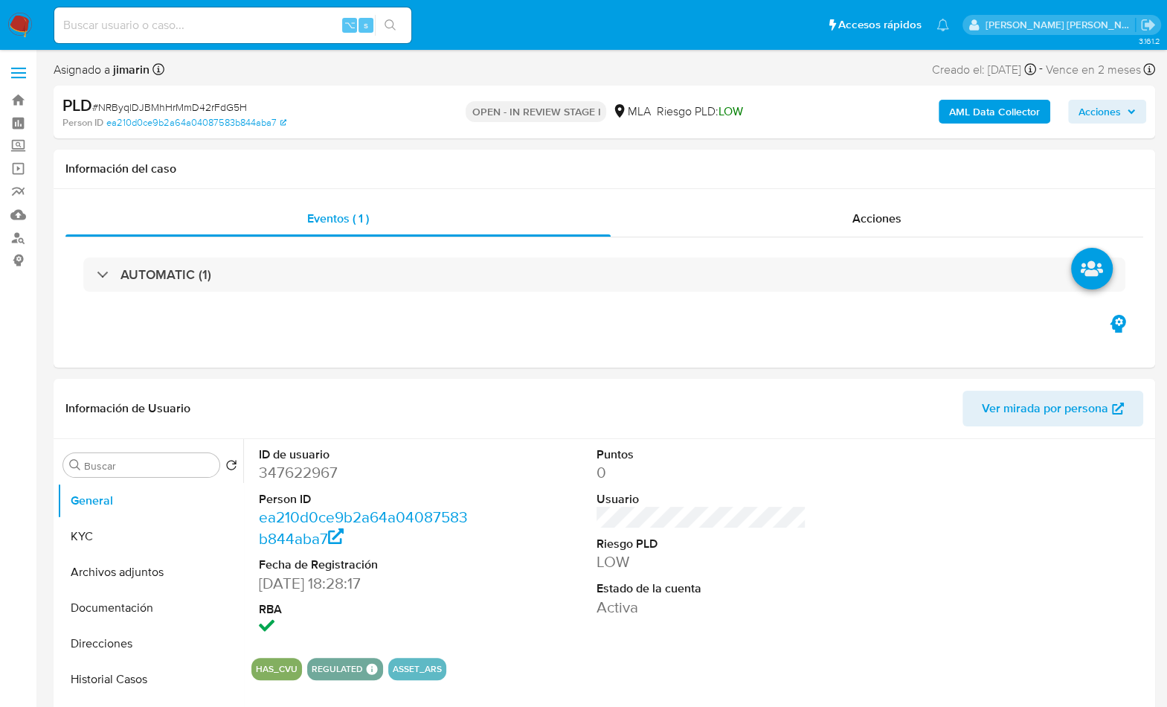
click at [202, 111] on span "# NRByqlDJBMhHrMmD42rFdG5H" at bounding box center [169, 107] width 155 height 15
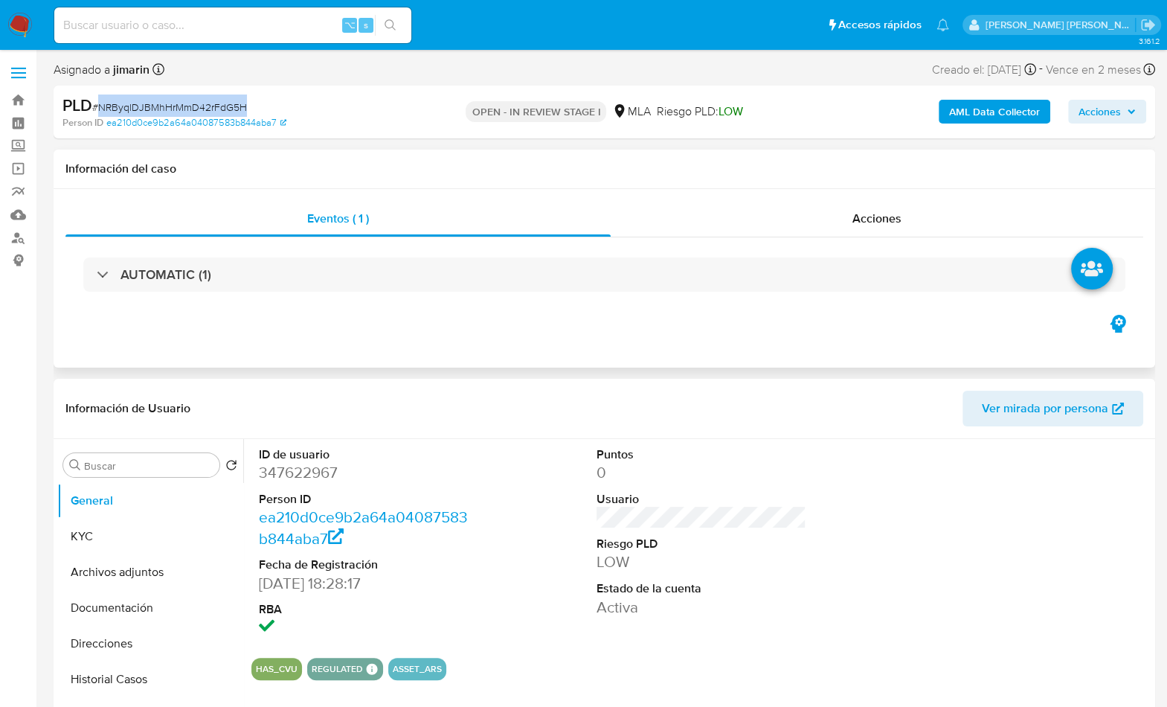
copy span "NRByqlDJBMhHrMmD42rFdG5H"
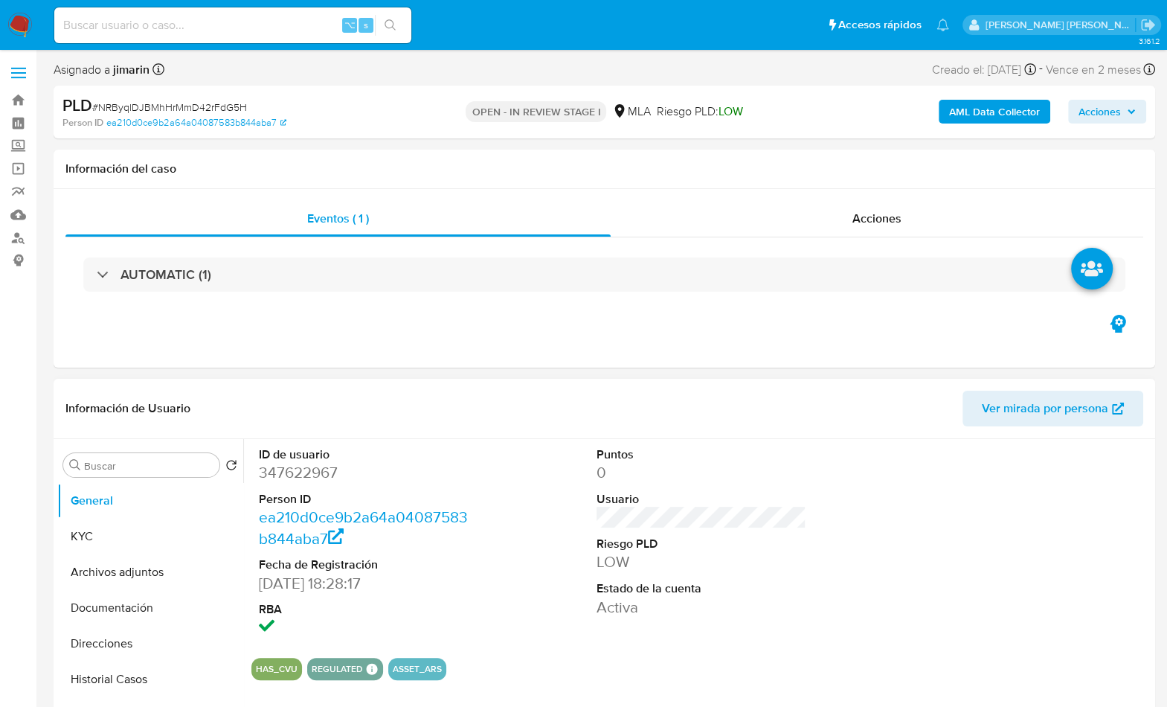
click at [289, 475] on dd "347622967" at bounding box center [364, 472] width 211 height 21
copy dd "347622967"
click at [154, 513] on button "General" at bounding box center [144, 501] width 174 height 36
click at [166, 522] on button "KYC" at bounding box center [144, 537] width 174 height 36
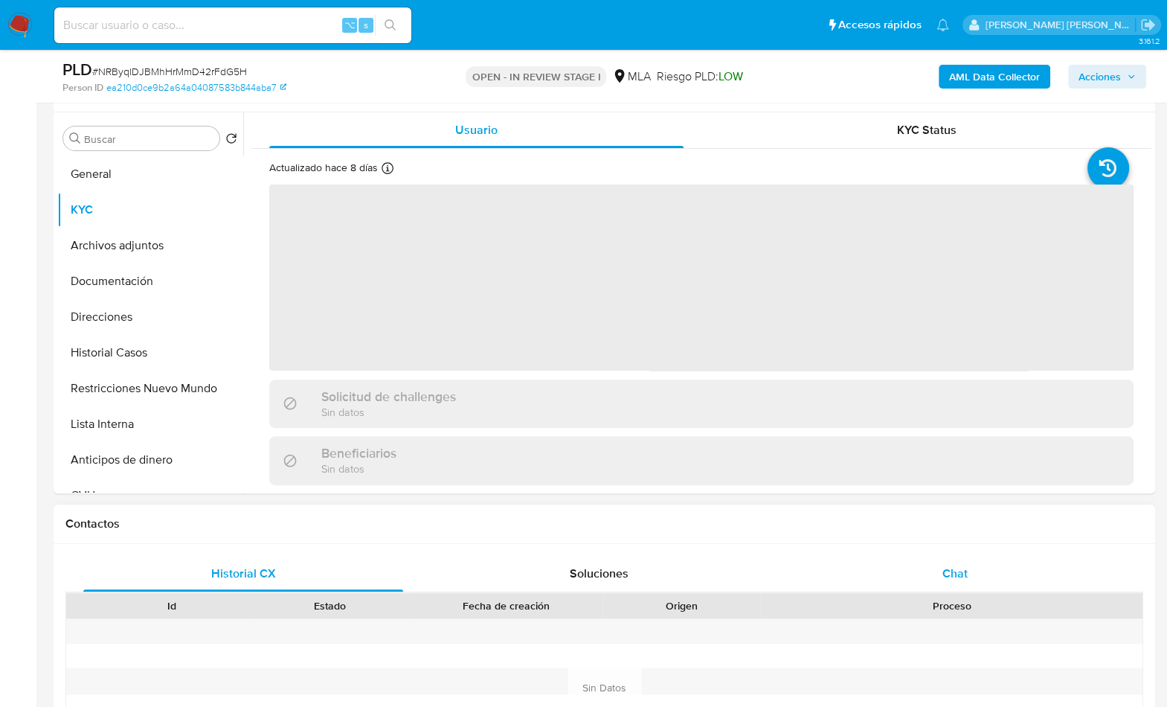
click at [966, 579] on span "Chat" at bounding box center [954, 573] width 25 height 17
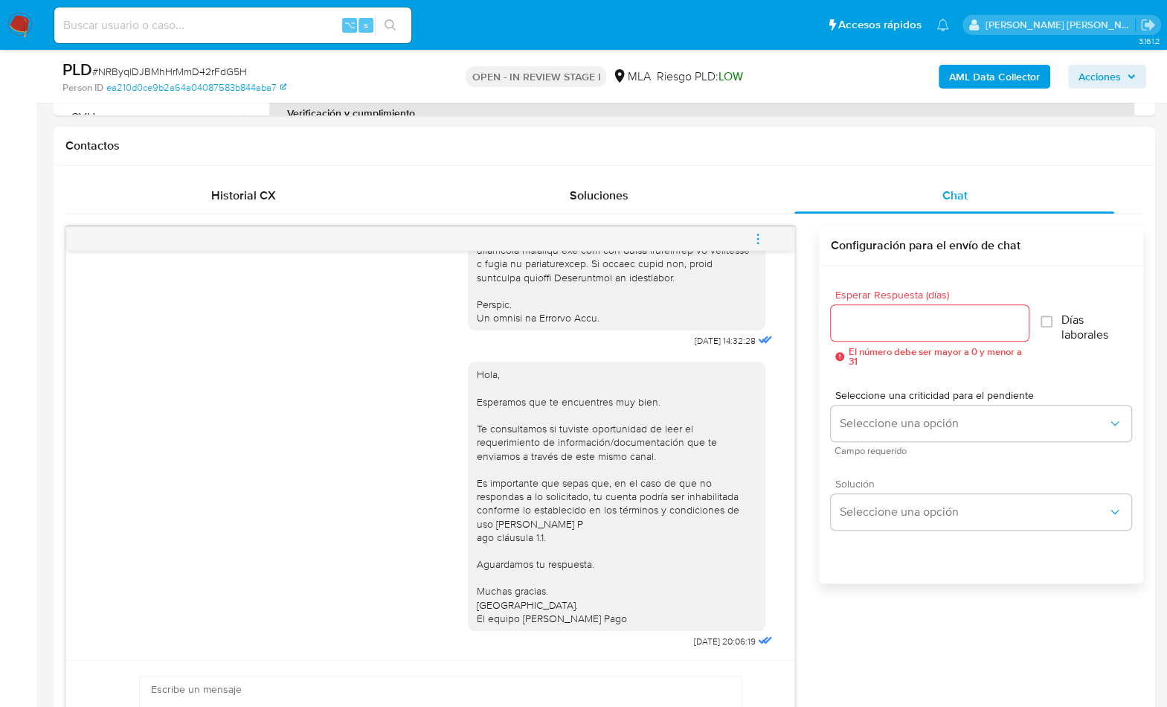
scroll to position [362, 0]
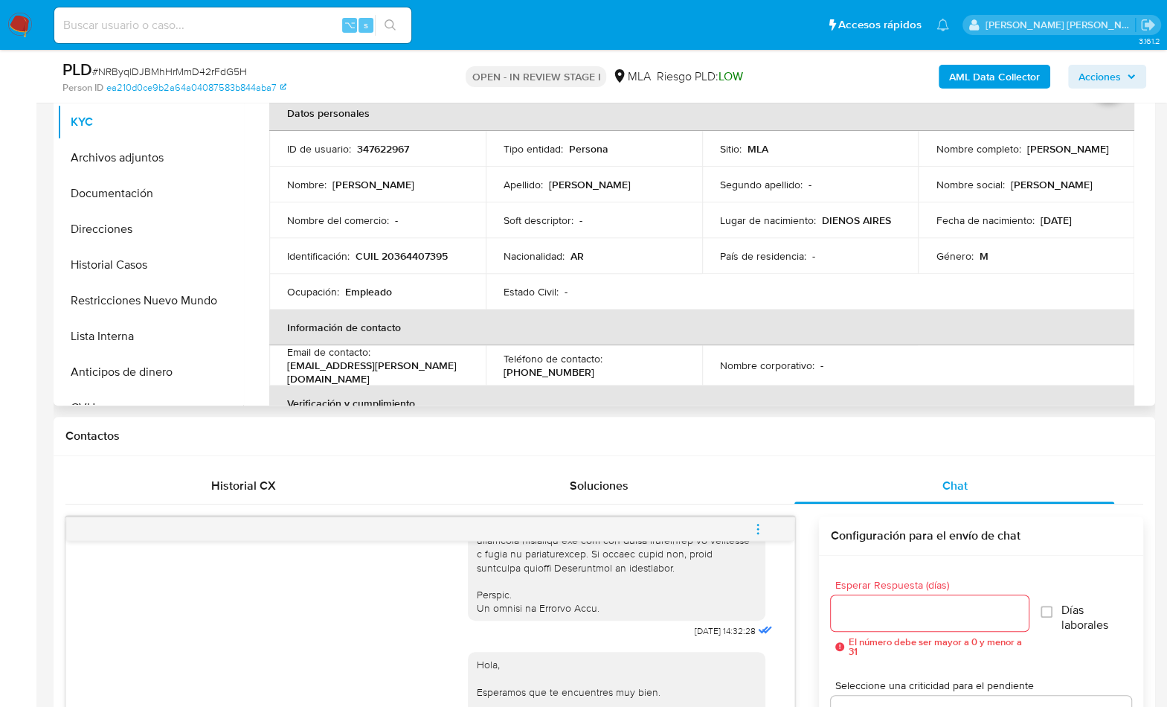
click at [395, 244] on td "Identificación : CUIL 20364407395" at bounding box center [377, 256] width 216 height 36
click at [397, 252] on p "CUIL 20364407395" at bounding box center [402, 255] width 92 height 13
copy p "20364407395"
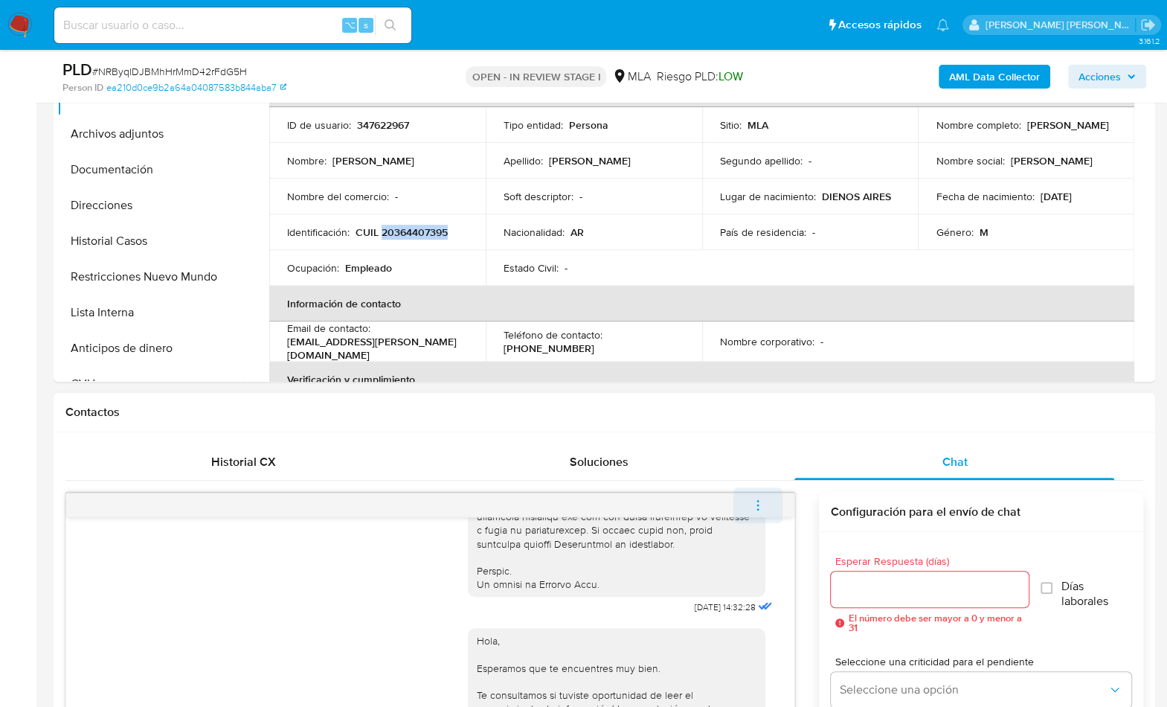
scroll to position [387, 0]
click at [767, 502] on button "menu-action" at bounding box center [758, 504] width 49 height 36
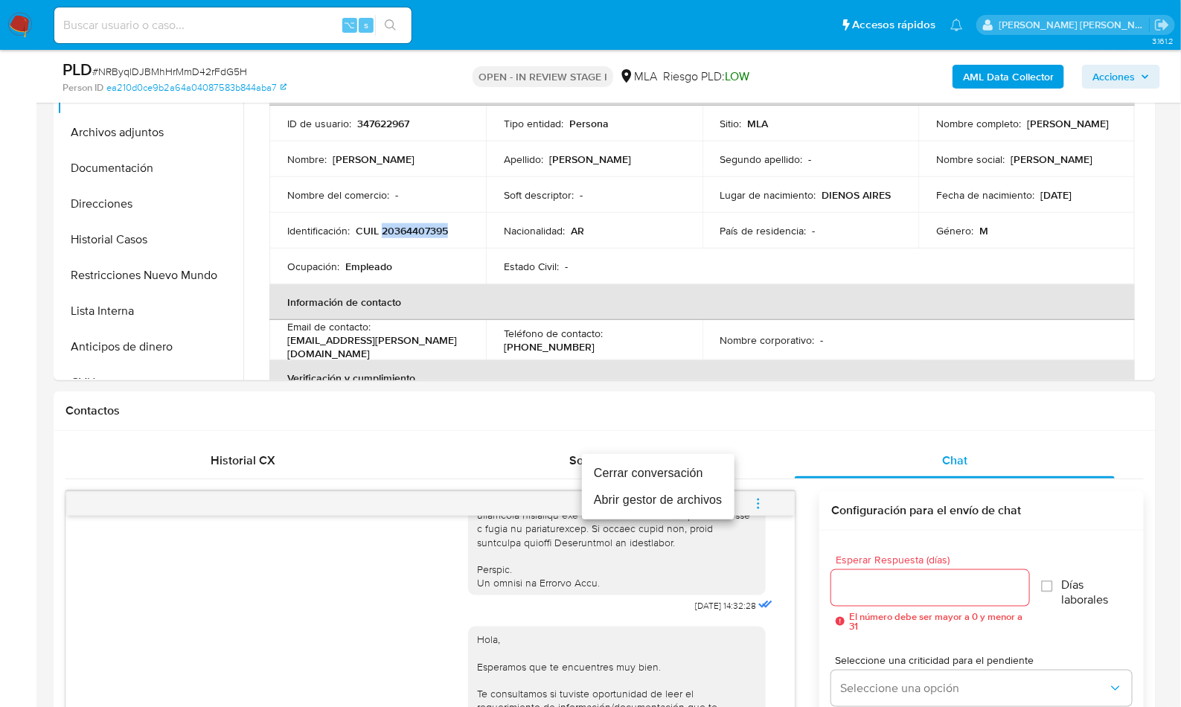
click at [639, 463] on li "Cerrar conversación" at bounding box center [658, 473] width 153 height 27
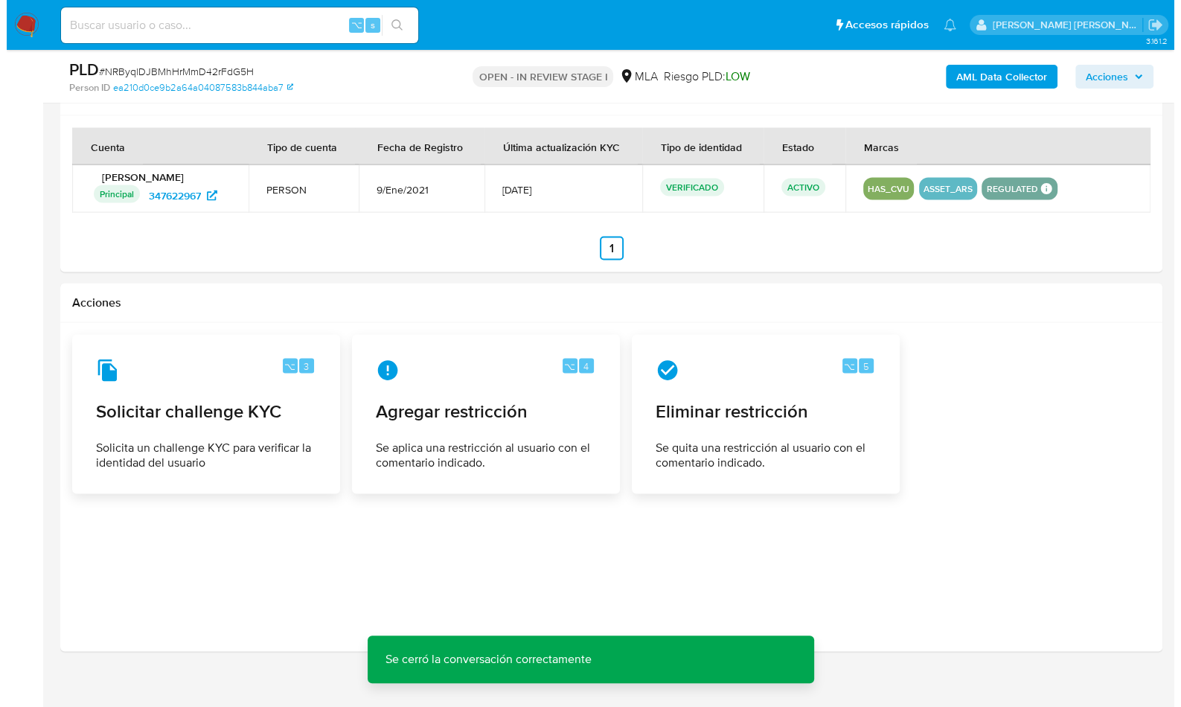
scroll to position [2267, 0]
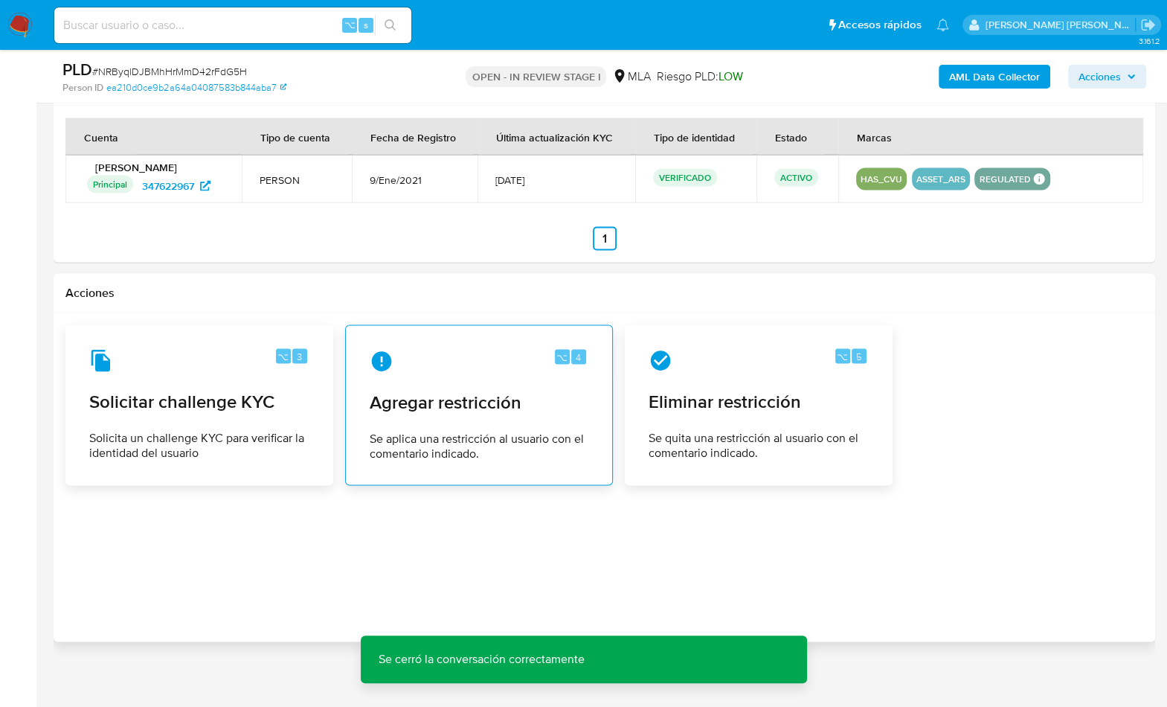
click at [564, 393] on span "Agregar restricción" at bounding box center [479, 402] width 219 height 22
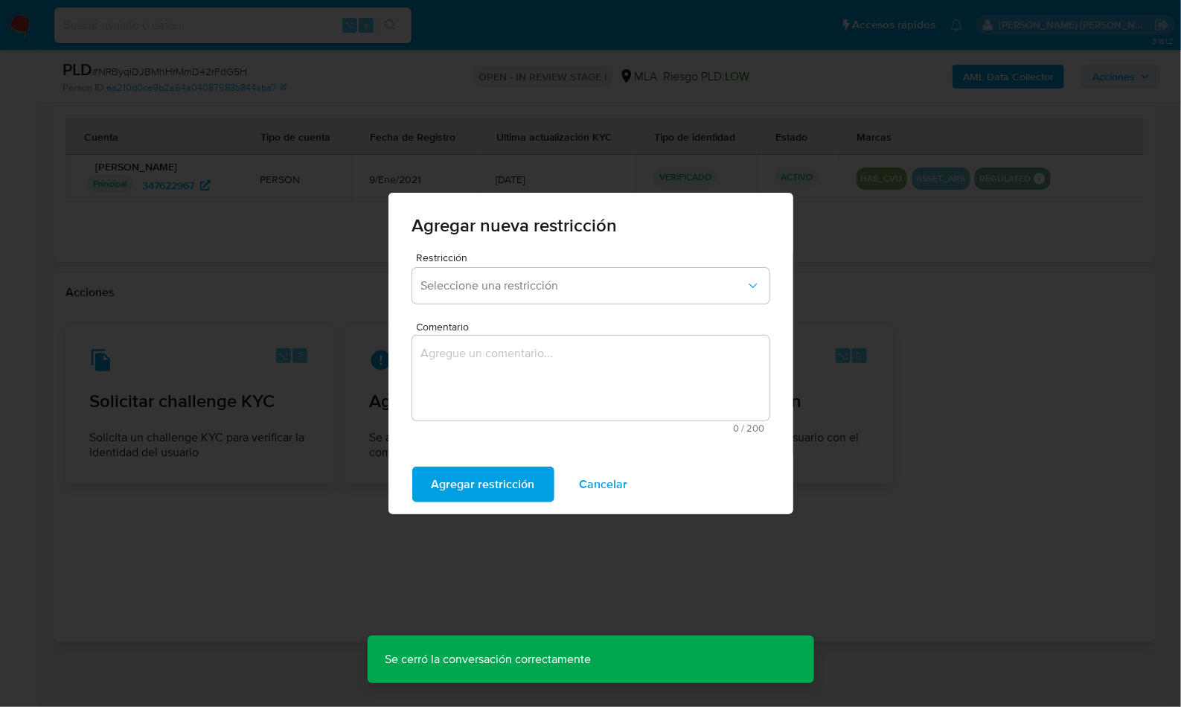
click at [533, 305] on div "Restricción Seleccione una restricción" at bounding box center [590, 280] width 357 height 57
click at [531, 285] on span "Seleccione una restricción" at bounding box center [583, 285] width 324 height 15
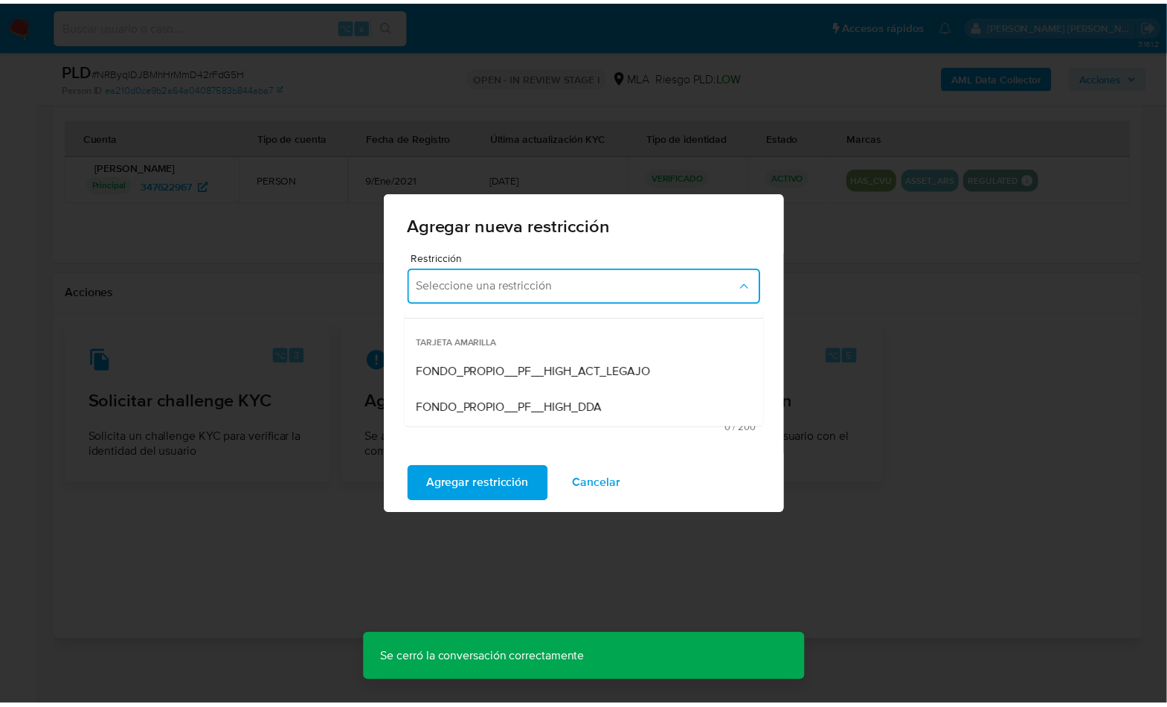
scroll to position [155, 0]
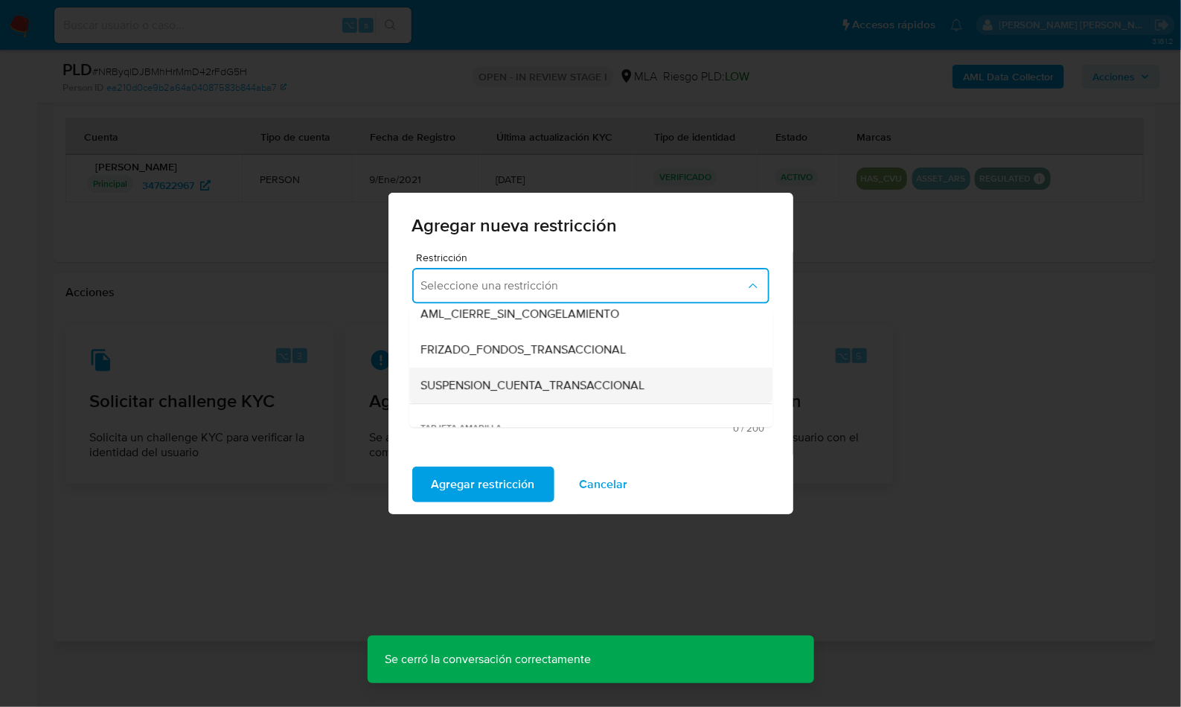
click at [559, 378] on span "SUSPENSION_CUENTA_TRANSACCIONAL" at bounding box center [533, 385] width 224 height 15
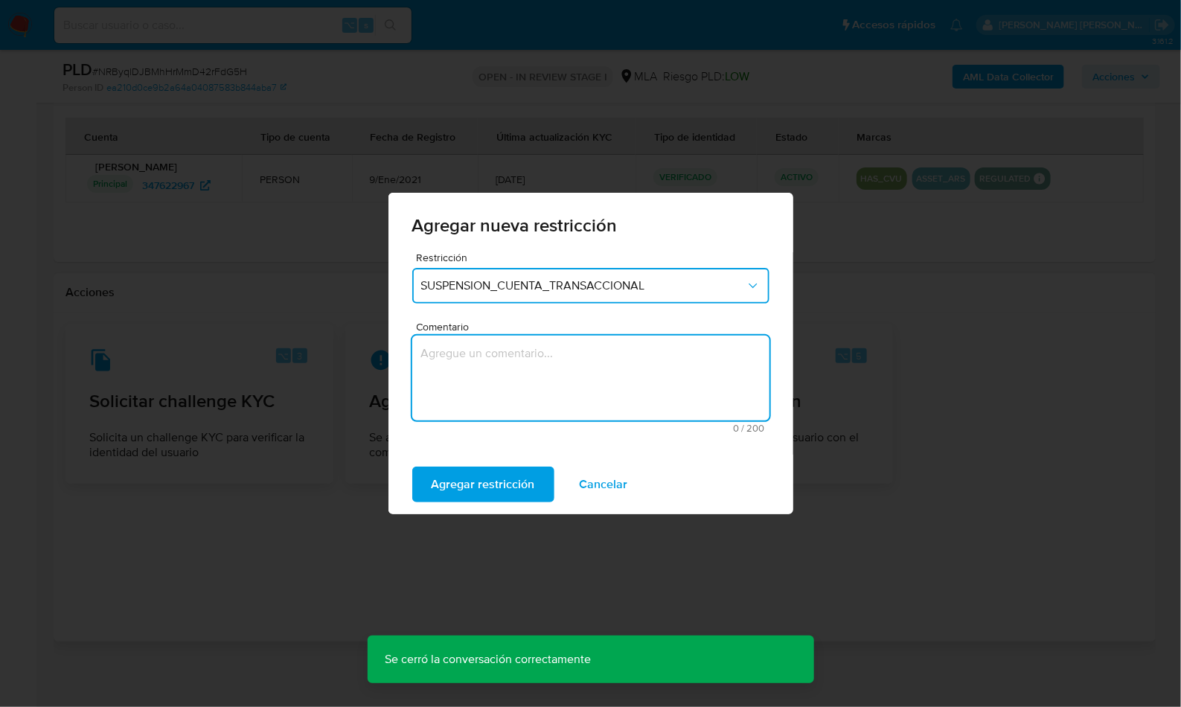
click at [561, 357] on textarea "Comentario" at bounding box center [590, 378] width 357 height 85
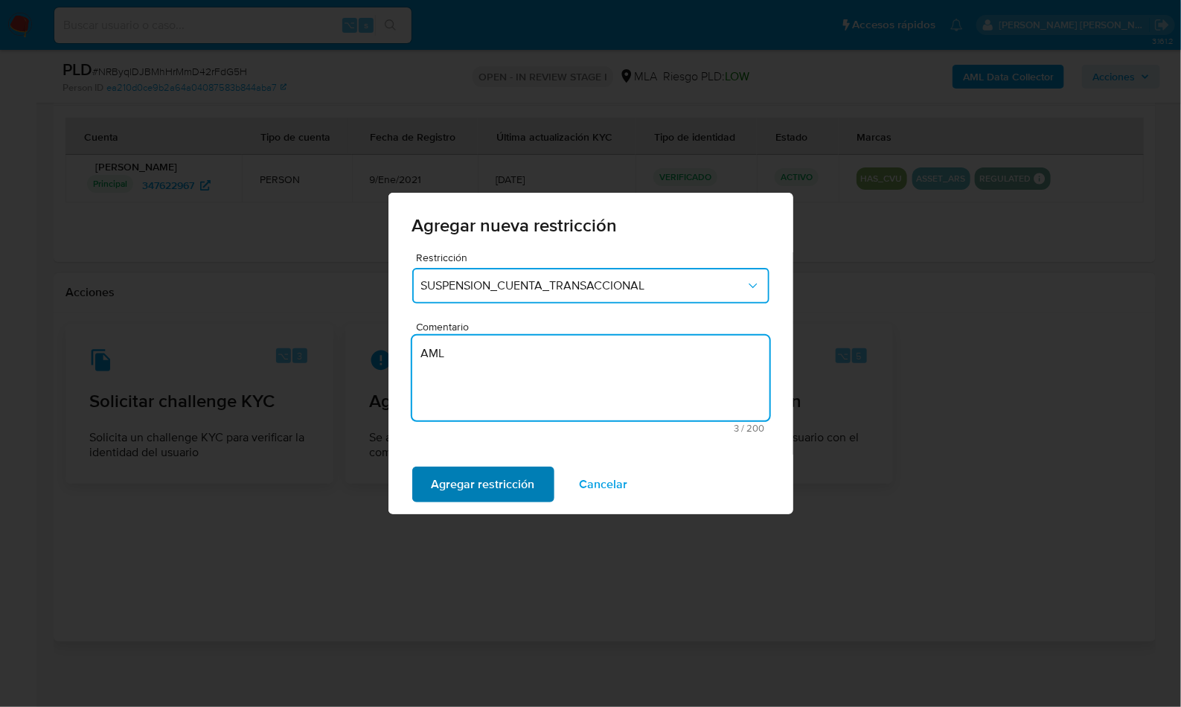
type textarea "AML"
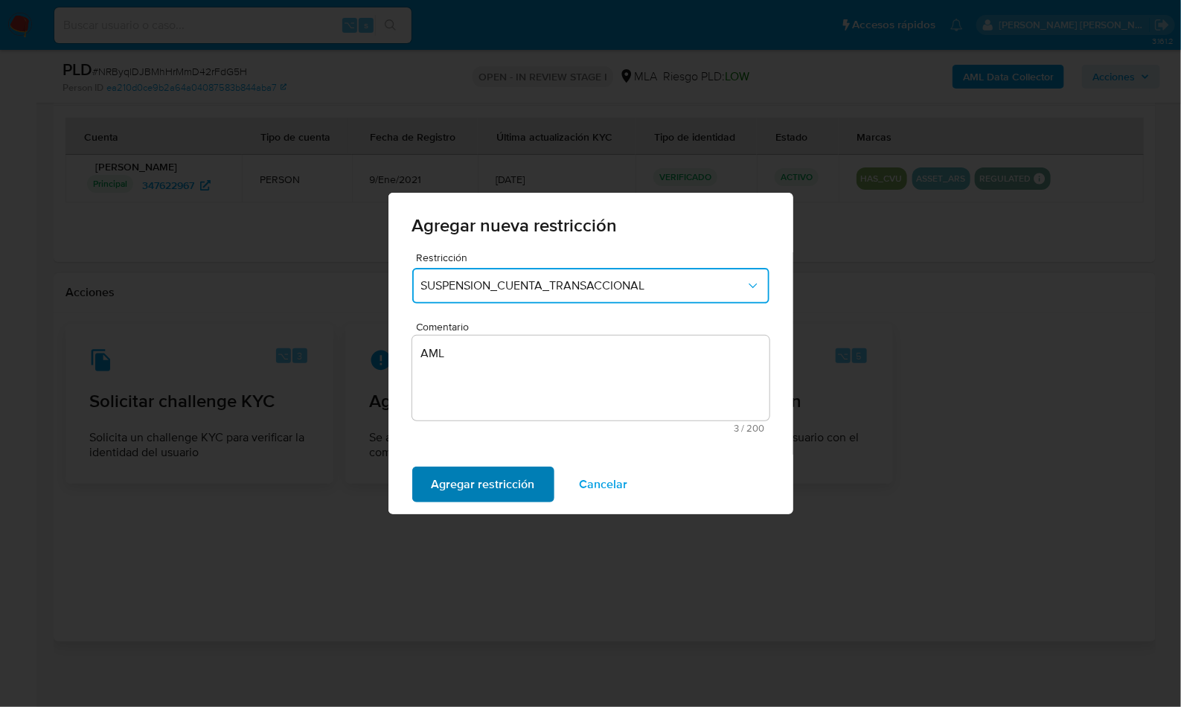
click at [469, 483] on span "Agregar restricción" at bounding box center [482, 484] width 103 height 33
click at [473, 488] on span "Confirmar" at bounding box center [458, 484] width 54 height 33
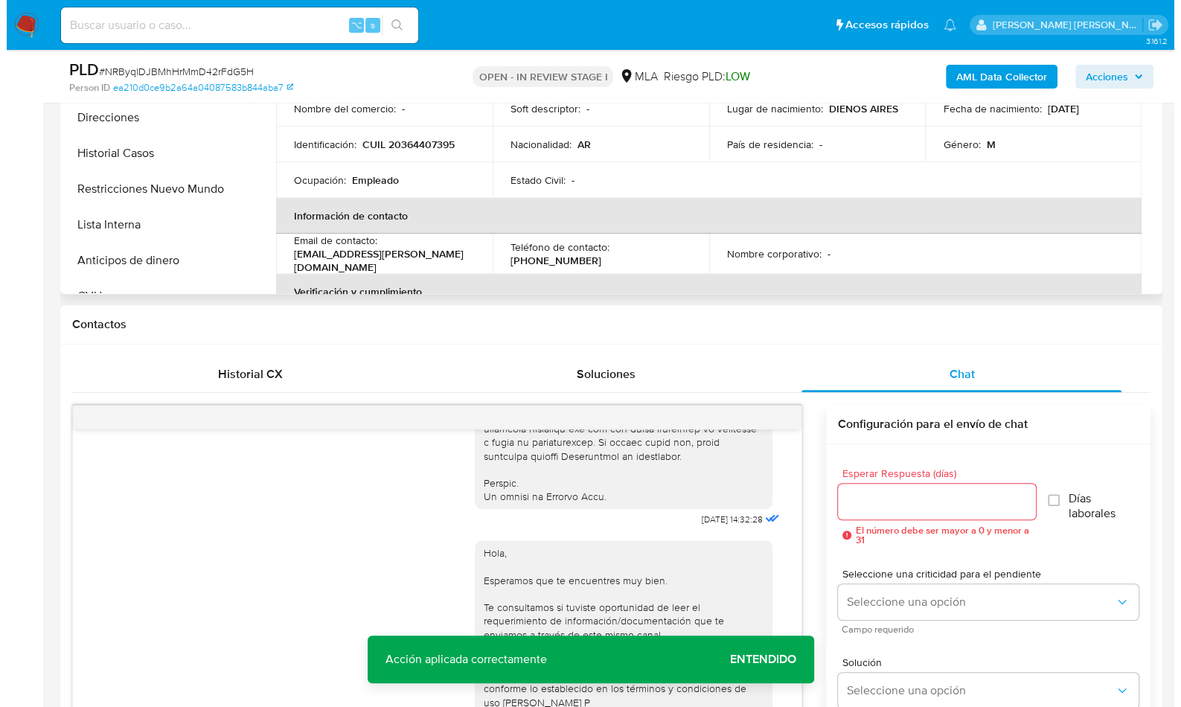
scroll to position [249, 0]
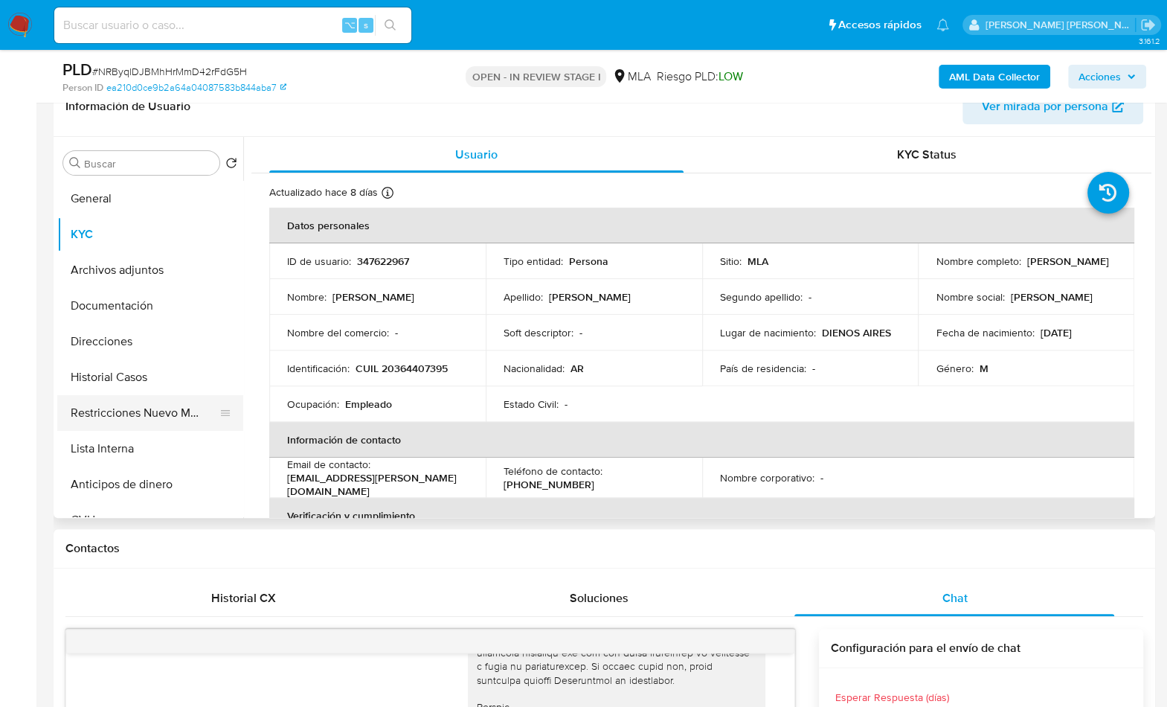
click at [167, 420] on button "Restricciones Nuevo Mundo" at bounding box center [144, 413] width 174 height 36
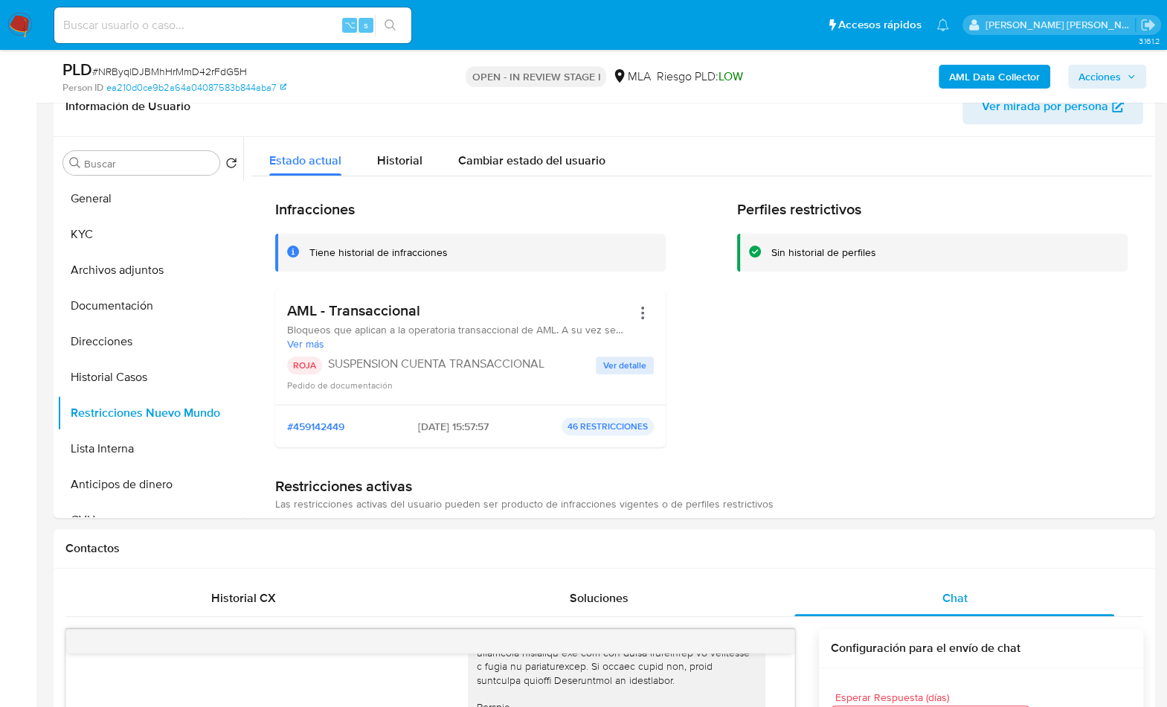
click at [964, 79] on b "AML Data Collector" at bounding box center [994, 77] width 91 height 24
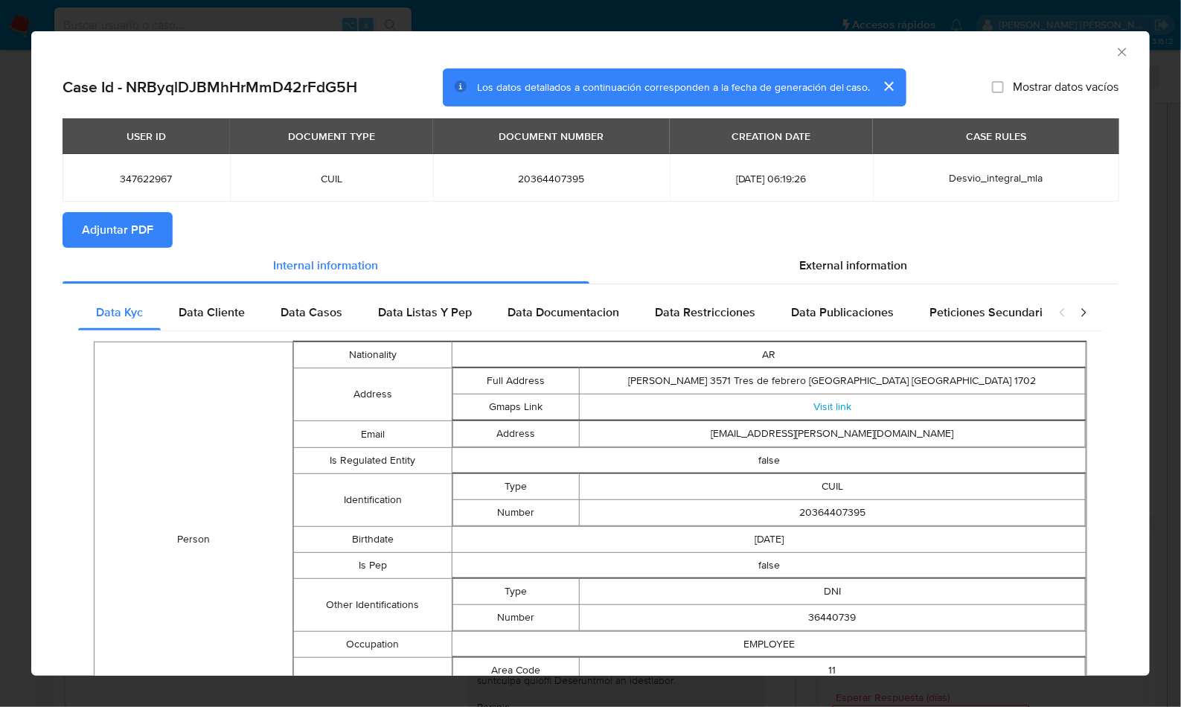
click at [141, 221] on span "Adjuntar PDF" at bounding box center [117, 230] width 71 height 33
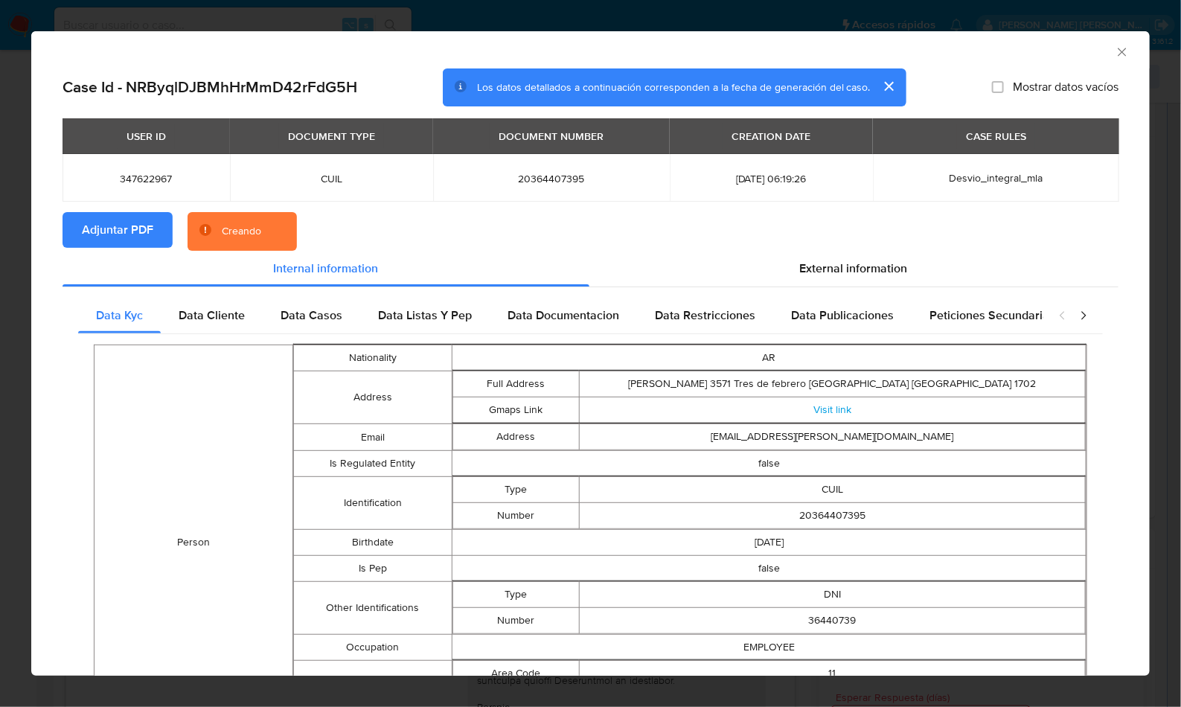
click at [588, 231] on section "Adjuntar PDF Creando" at bounding box center [590, 231] width 1056 height 39
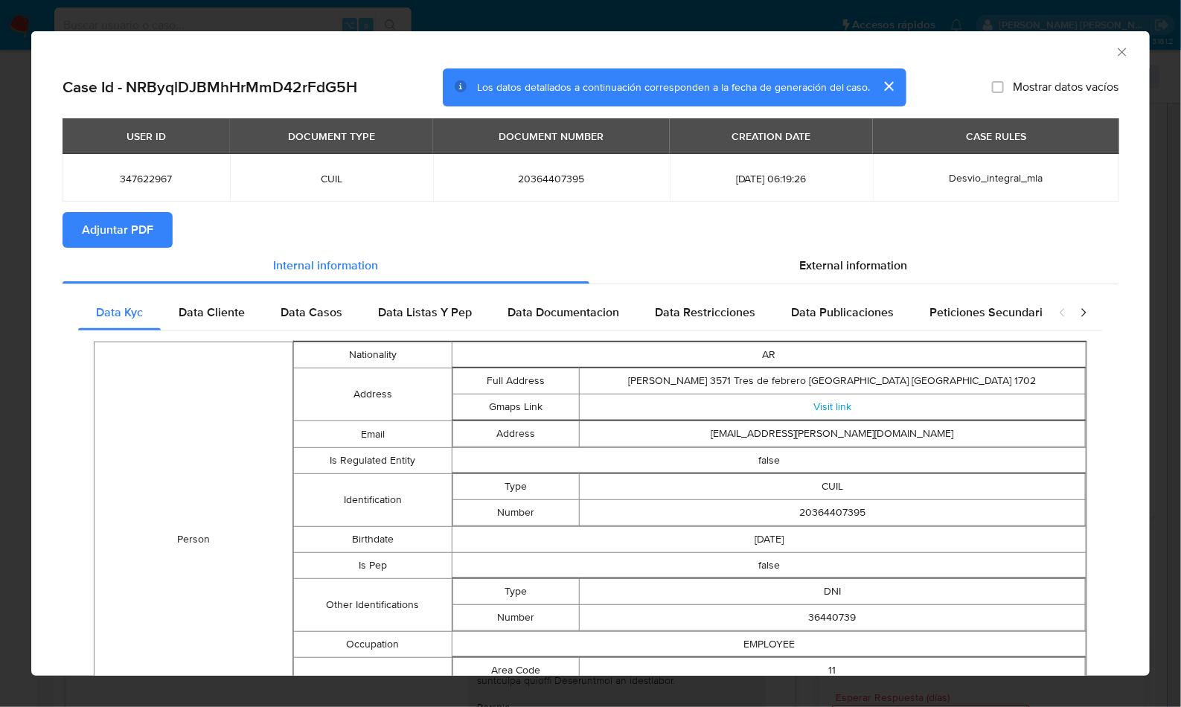
click at [1114, 51] on icon "Cerrar ventana" at bounding box center [1121, 52] width 15 height 15
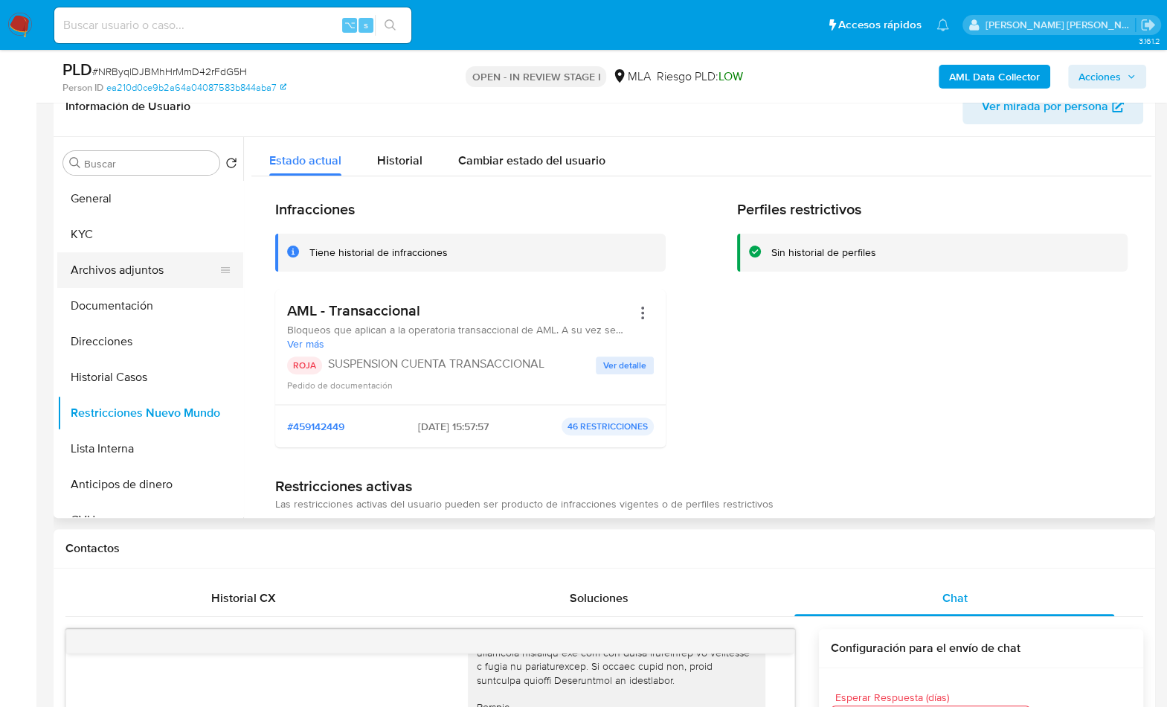
click at [119, 258] on button "Archivos adjuntos" at bounding box center [144, 270] width 174 height 36
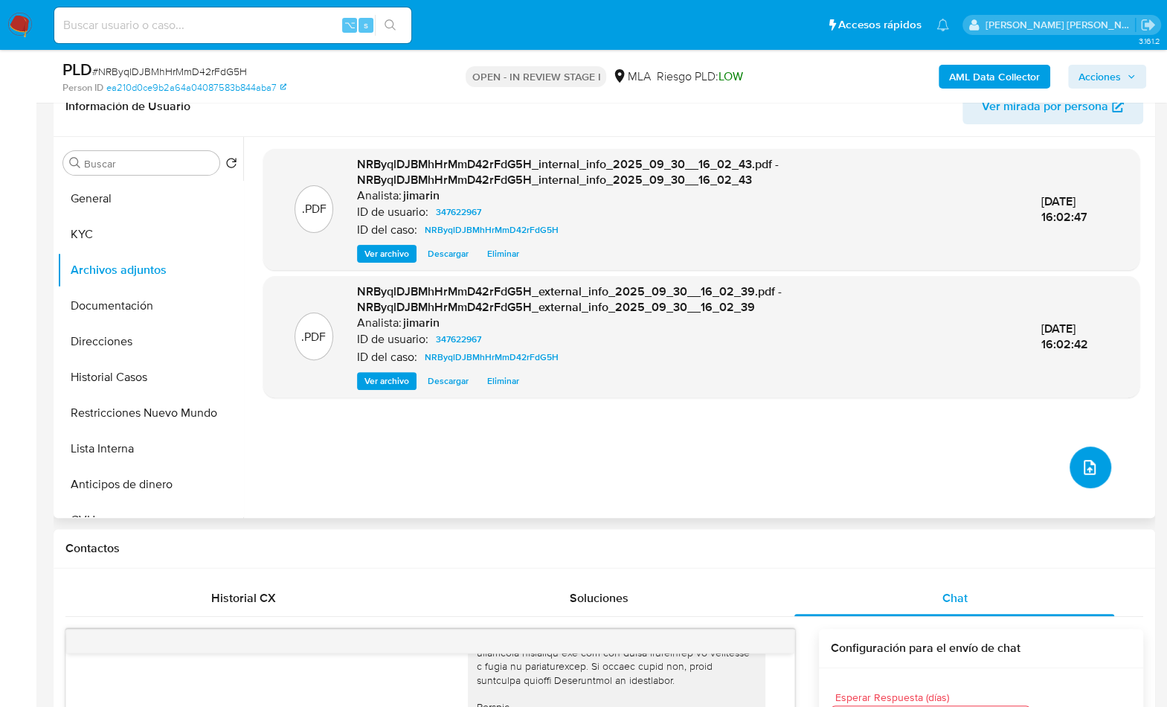
click at [1089, 472] on icon "upload-file" at bounding box center [1090, 467] width 18 height 18
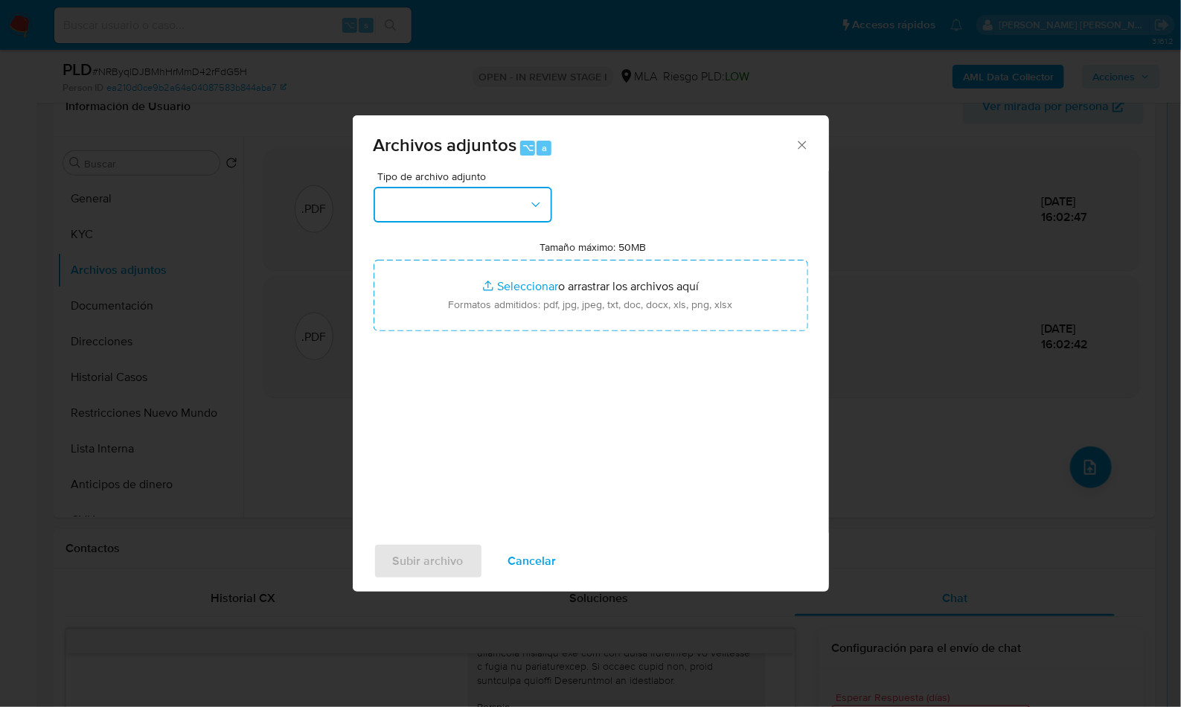
click at [419, 208] on button "button" at bounding box center [462, 205] width 179 height 36
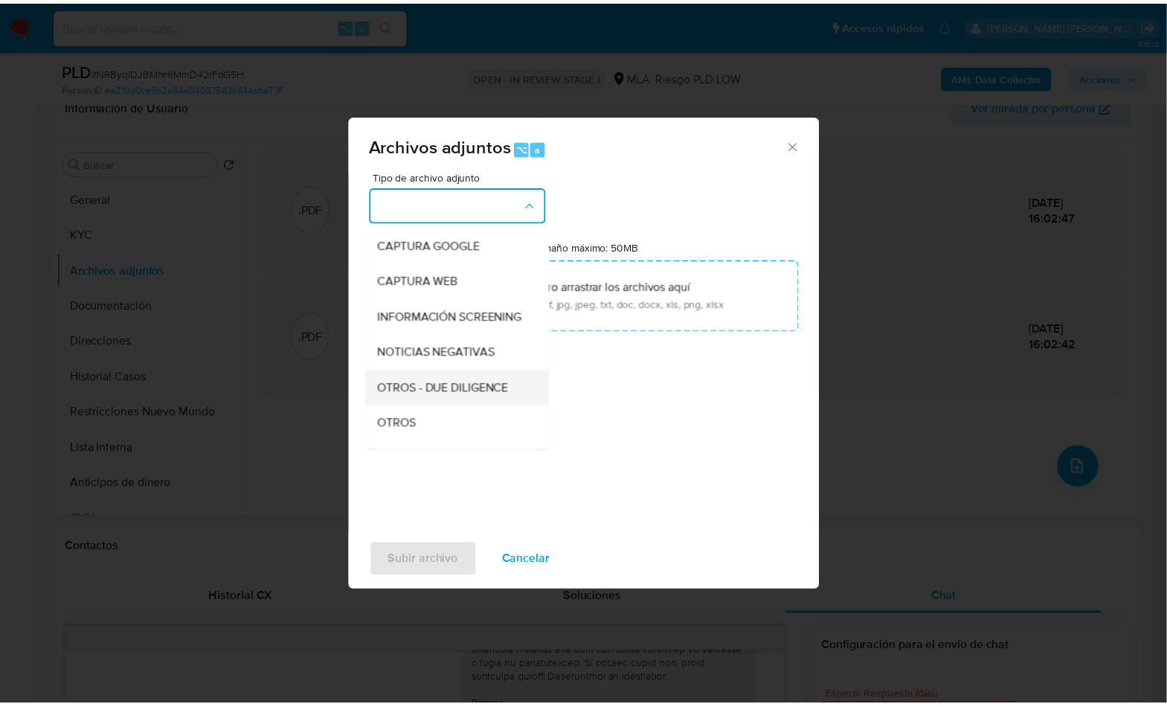
scroll to position [109, 0]
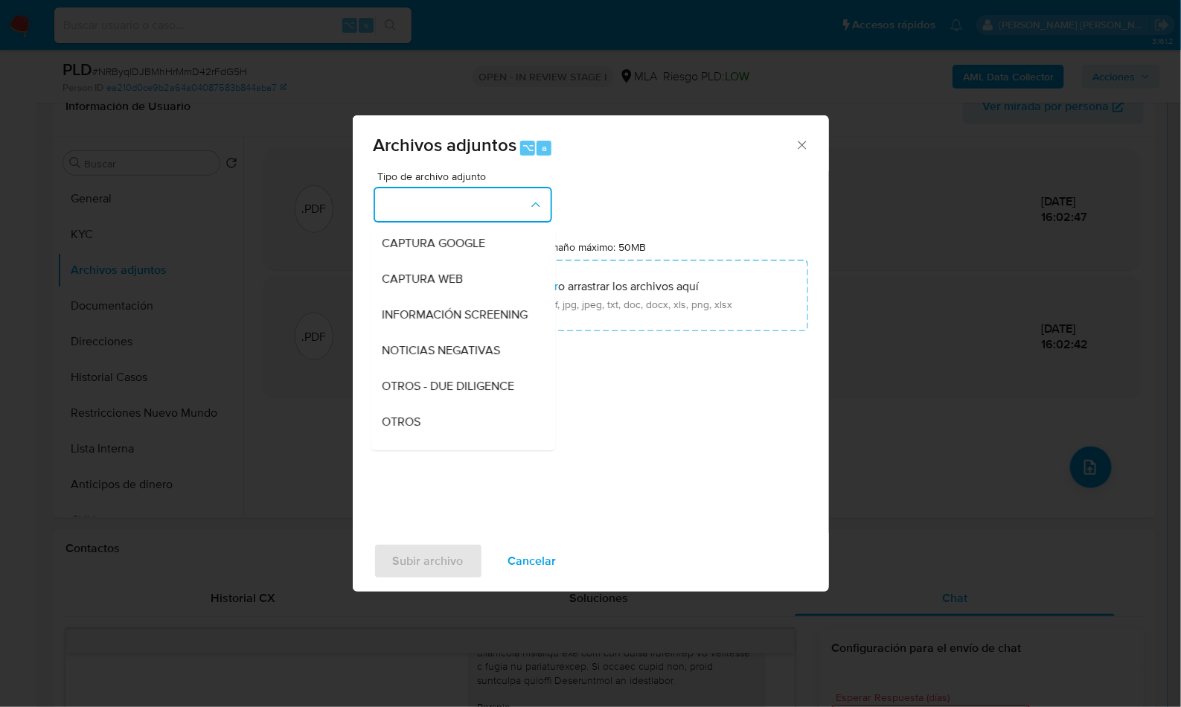
click at [440, 429] on div "OTROS" at bounding box center [458, 422] width 152 height 36
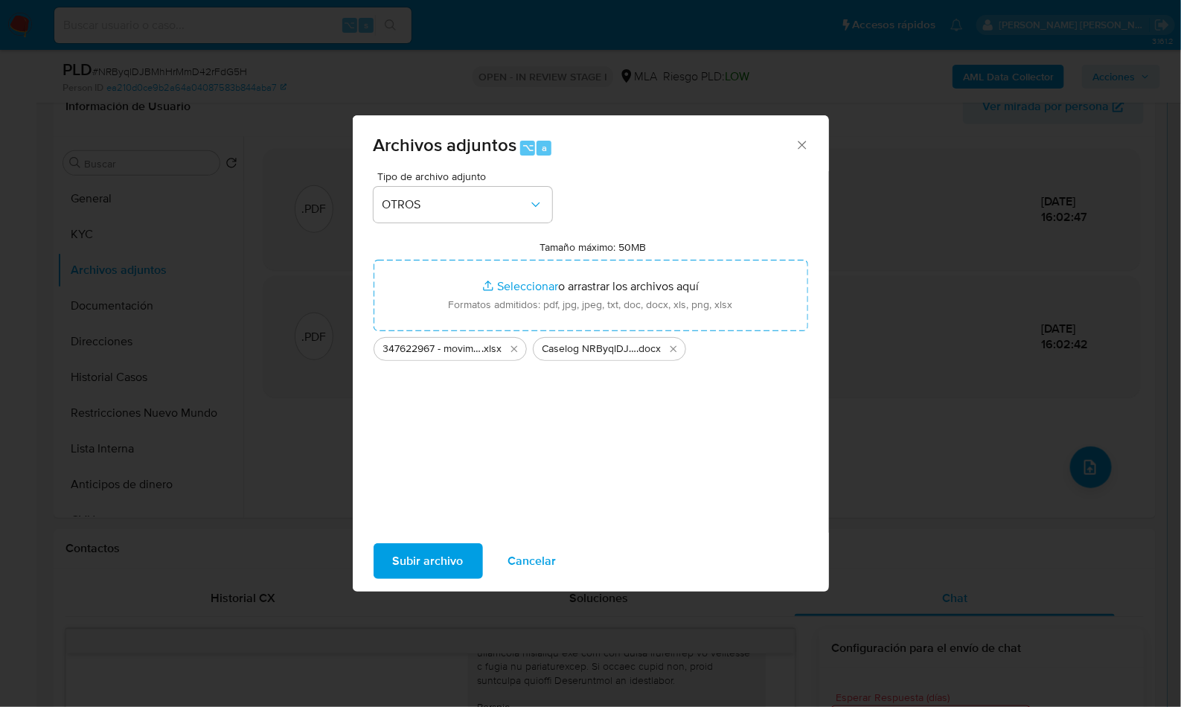
click at [432, 573] on span "Subir archivo" at bounding box center [428, 561] width 71 height 33
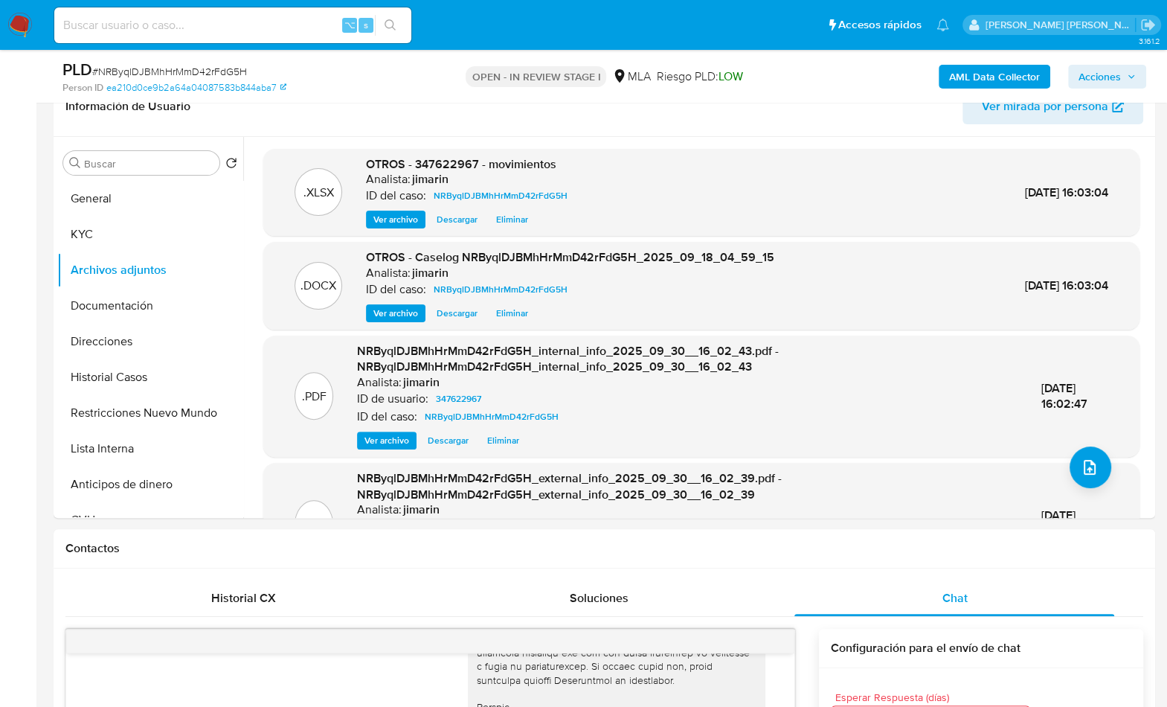
click at [1126, 83] on span "Acciones" at bounding box center [1107, 76] width 57 height 21
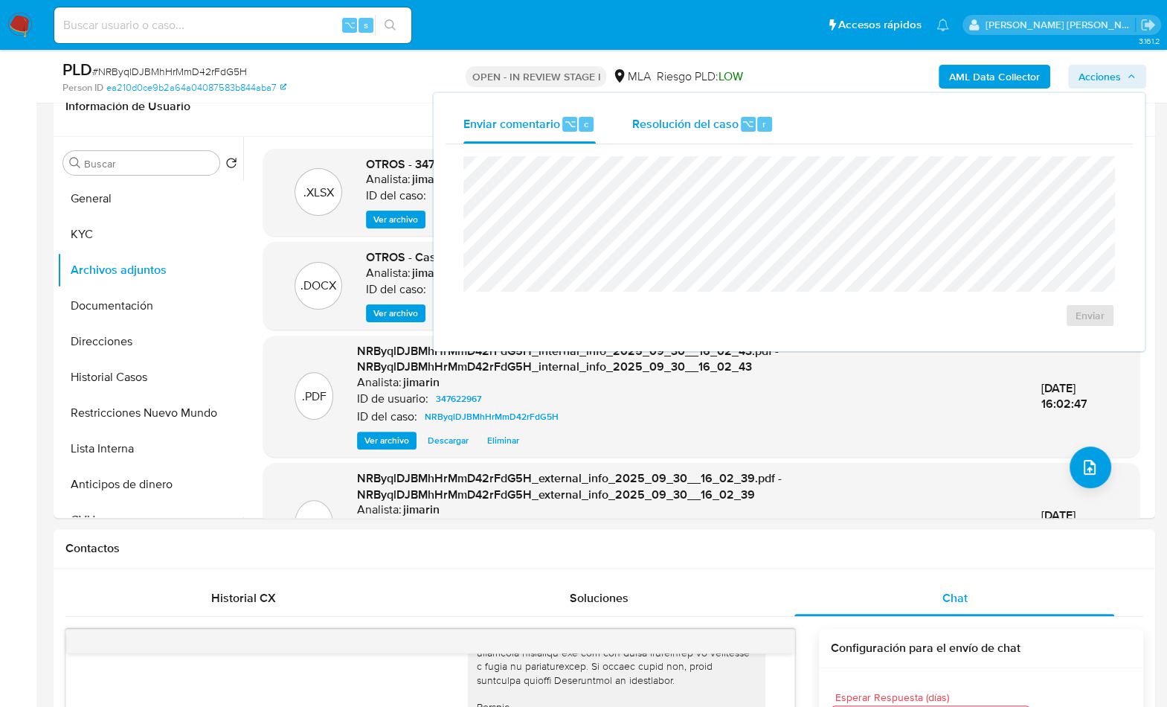
click at [702, 111] on div "Resolución del caso ⌥ r" at bounding box center [703, 124] width 142 height 39
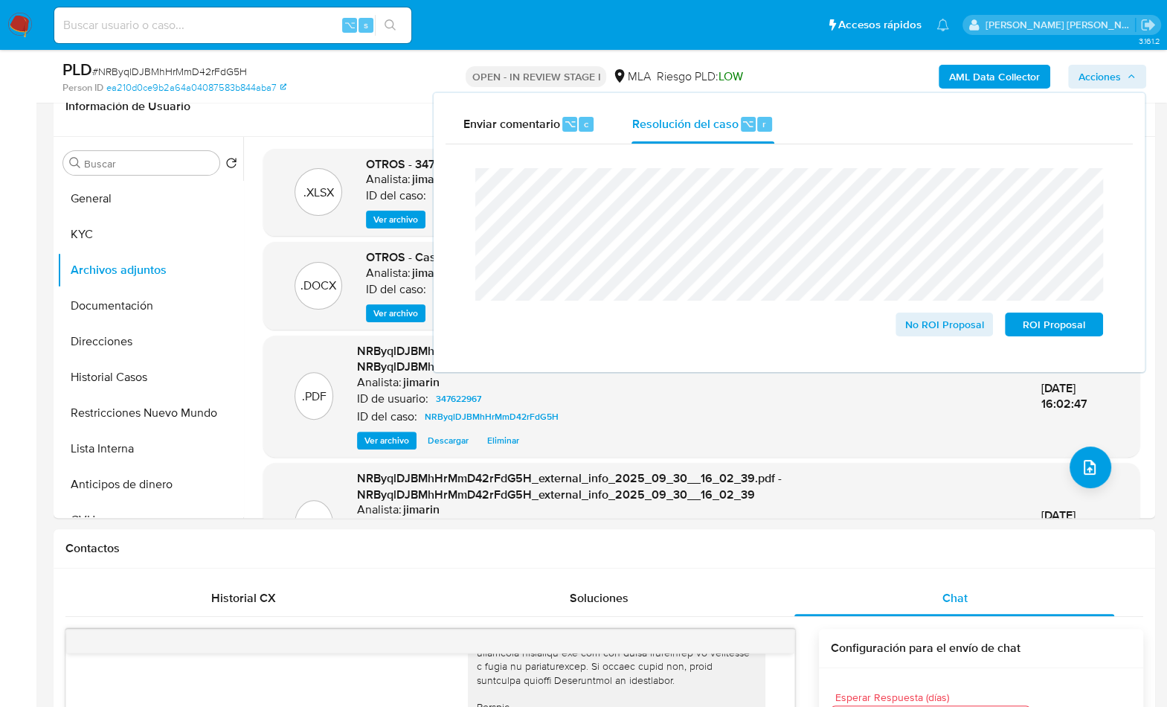
drag, startPoint x: 1039, startPoint y: 327, endPoint x: 1143, endPoint y: 314, distance: 104.9
click at [1039, 327] on span "ROI Proposal" at bounding box center [1053, 324] width 77 height 21
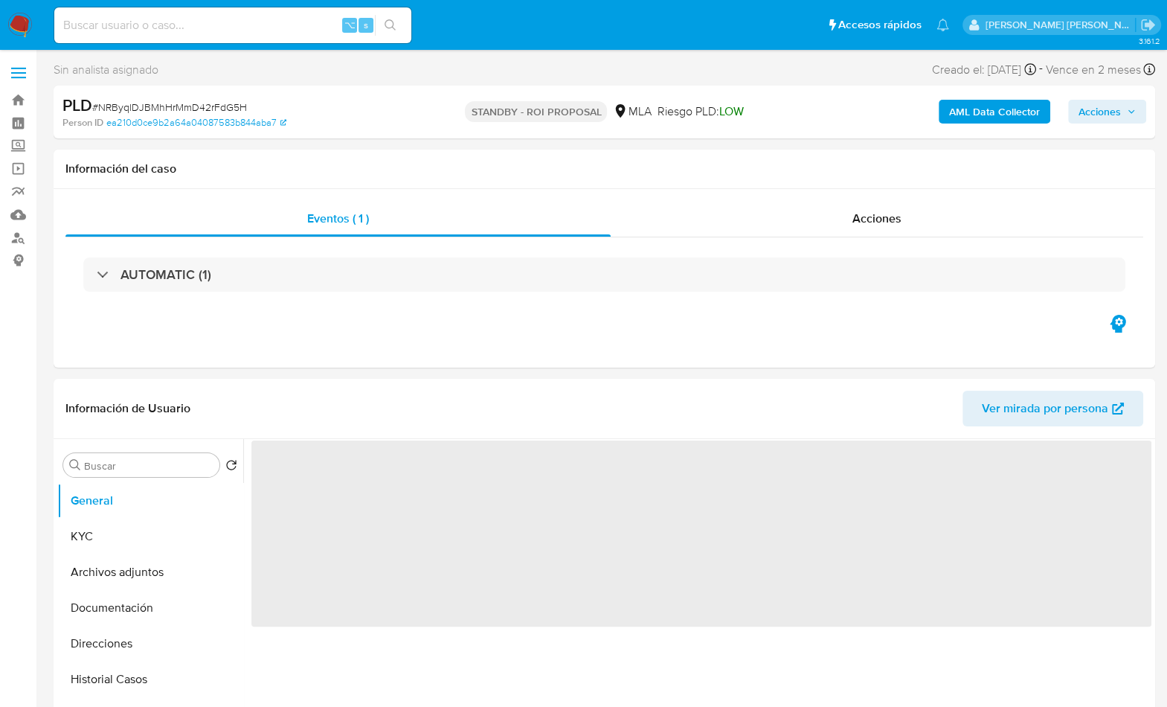
select select "10"
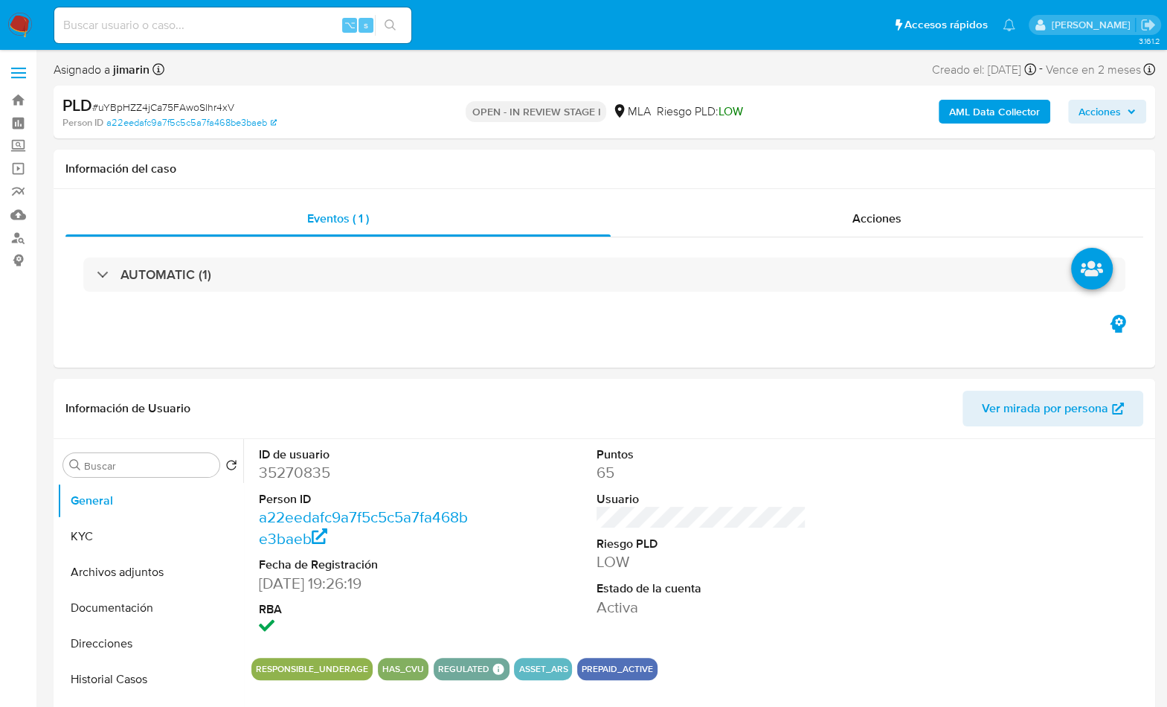
click at [224, 106] on span "# uYBpHZZ4jCa75FAwoSlhr4xV" at bounding box center [163, 107] width 142 height 15
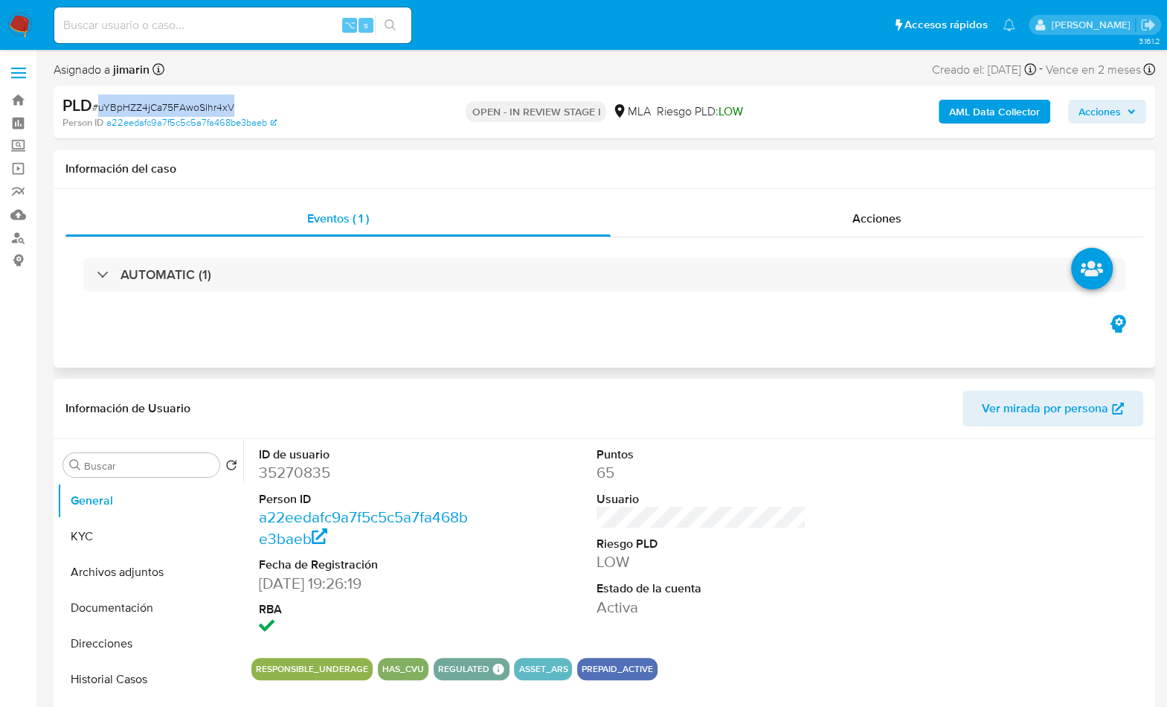
copy span "uYBpHZZ4jCa75FAwoSlhr4xV"
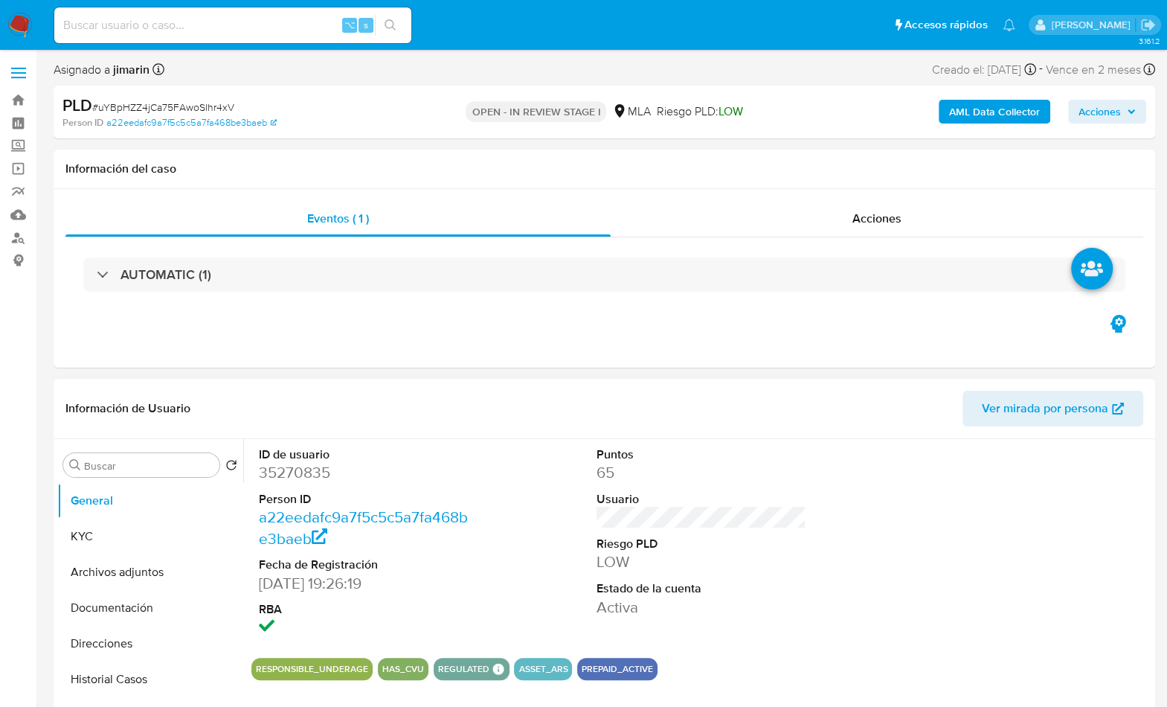
click at [318, 479] on dd "35270835" at bounding box center [364, 472] width 211 height 21
copy dd "35270835"
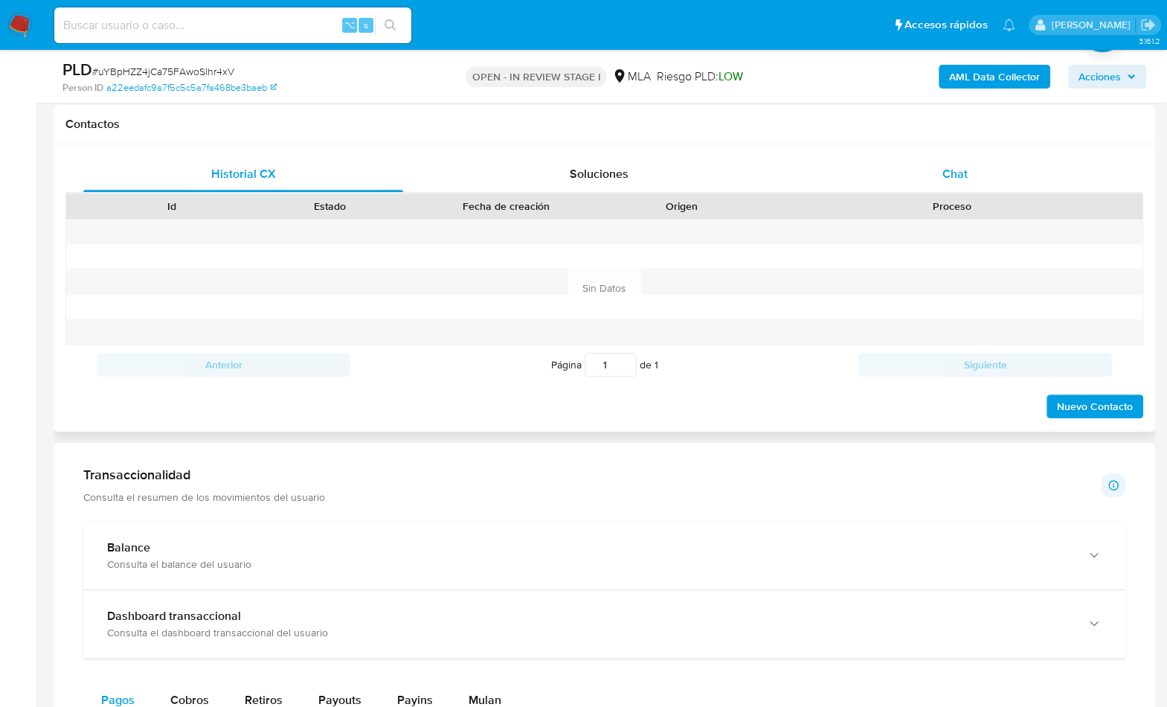
click at [971, 157] on div "Chat" at bounding box center [955, 174] width 320 height 36
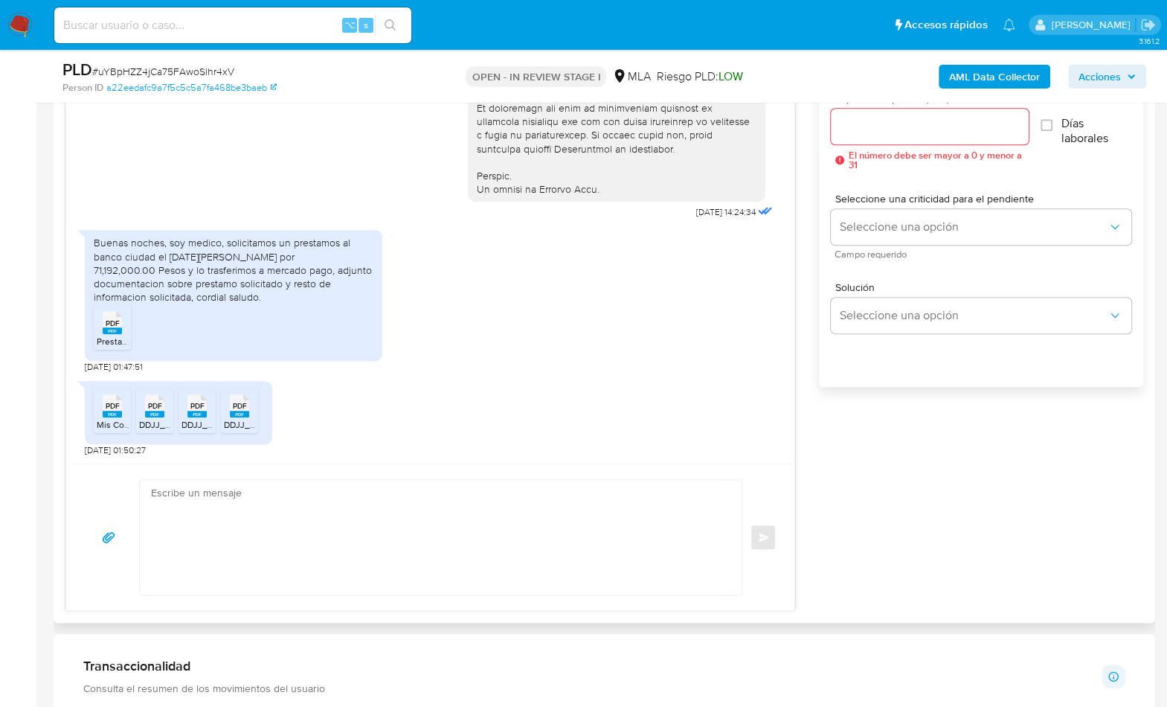
scroll to position [831, 0]
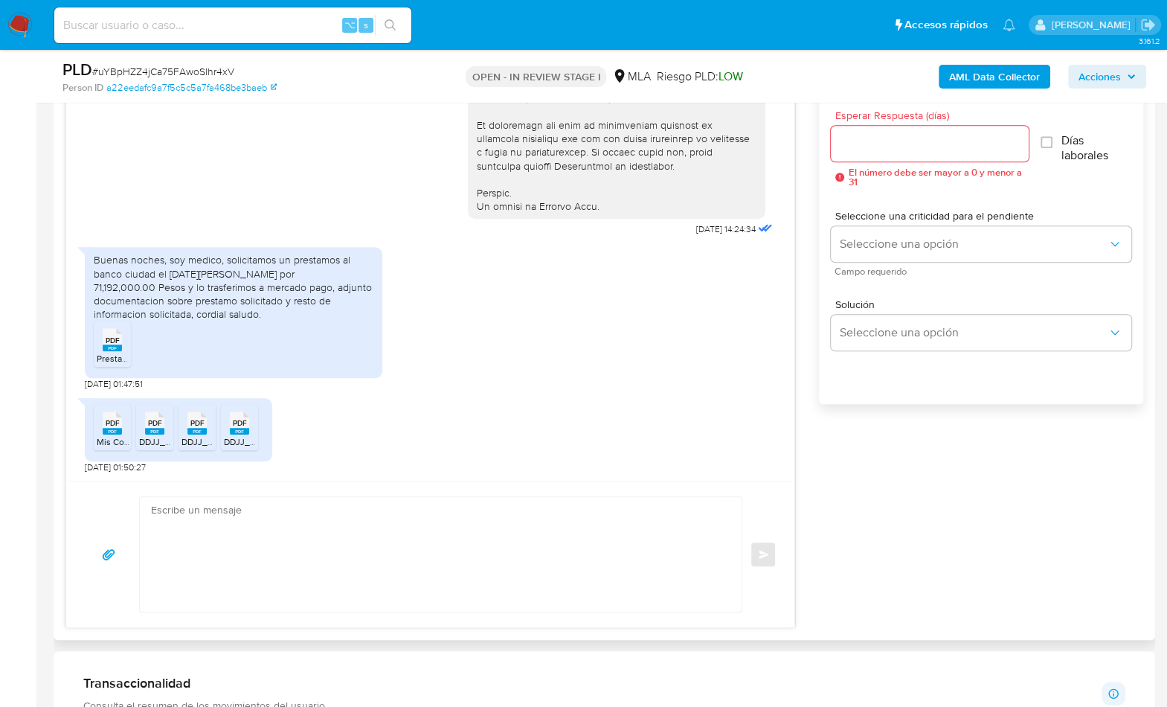
click at [129, 347] on li "PDF PDF Prestamo.pdf" at bounding box center [112, 344] width 37 height 46
click at [115, 420] on span "PDF" at bounding box center [113, 423] width 14 height 10
click at [151, 424] on span "PDF" at bounding box center [155, 423] width 14 height 10
click at [199, 429] on rect at bounding box center [196, 431] width 19 height 7
click at [237, 428] on rect at bounding box center [239, 431] width 19 height 7
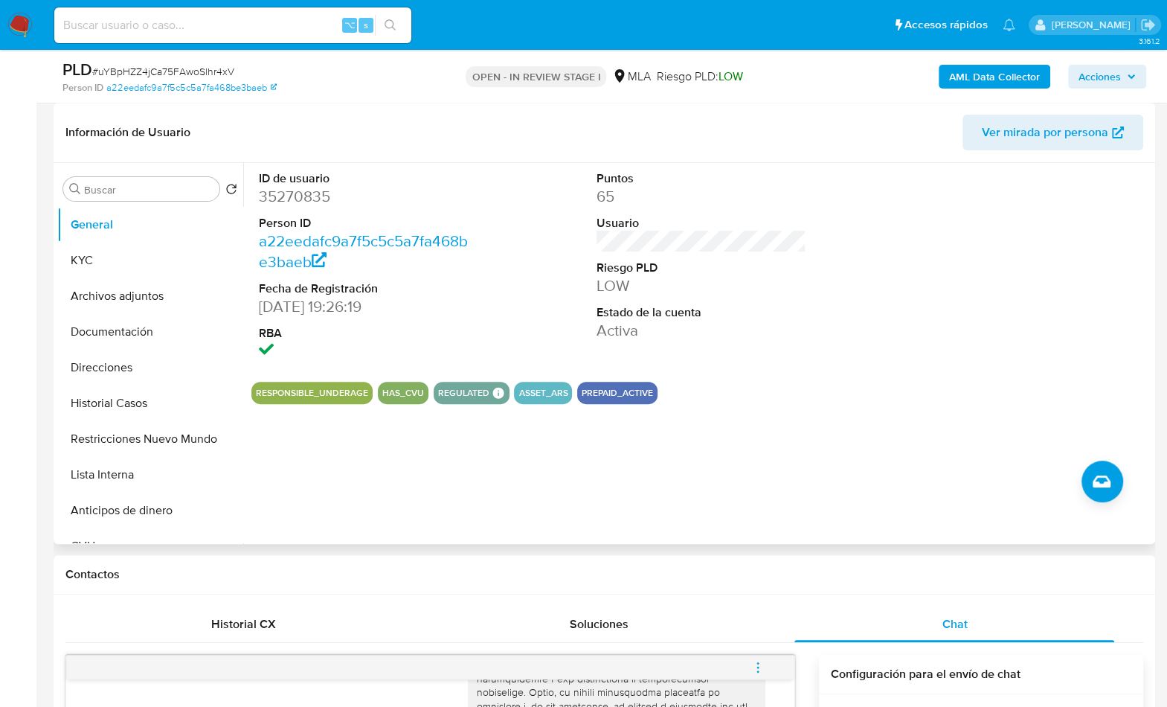
scroll to position [220, 0]
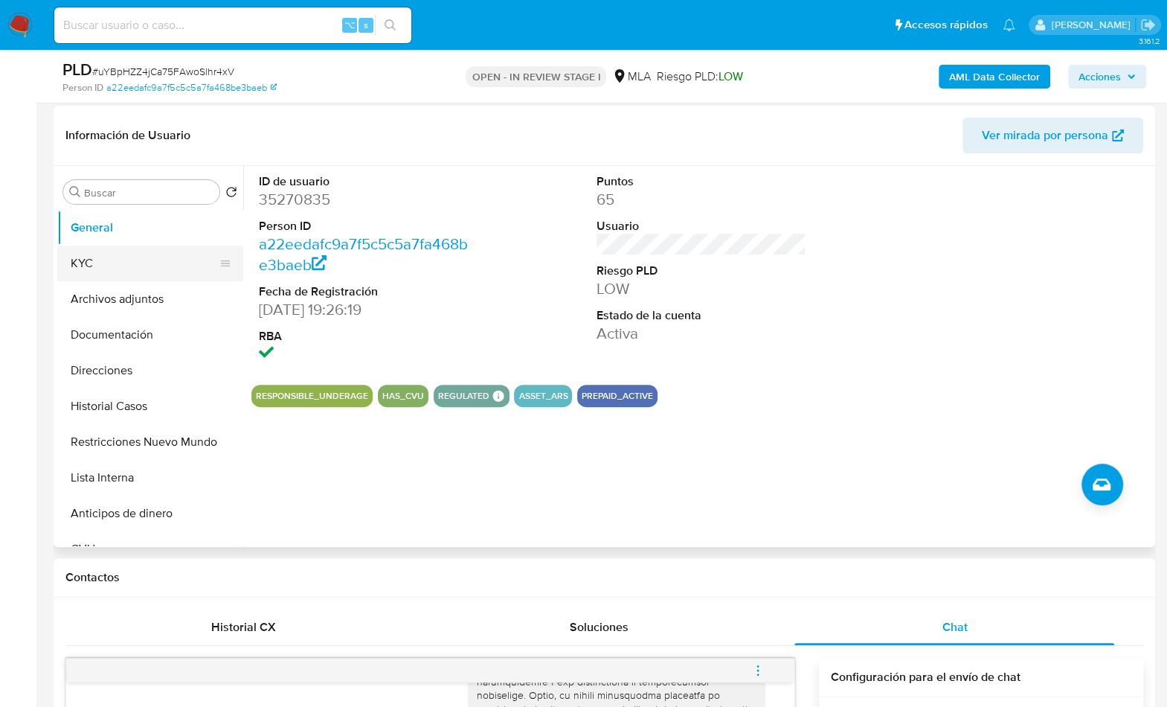
click at [150, 270] on button "KYC" at bounding box center [144, 263] width 174 height 36
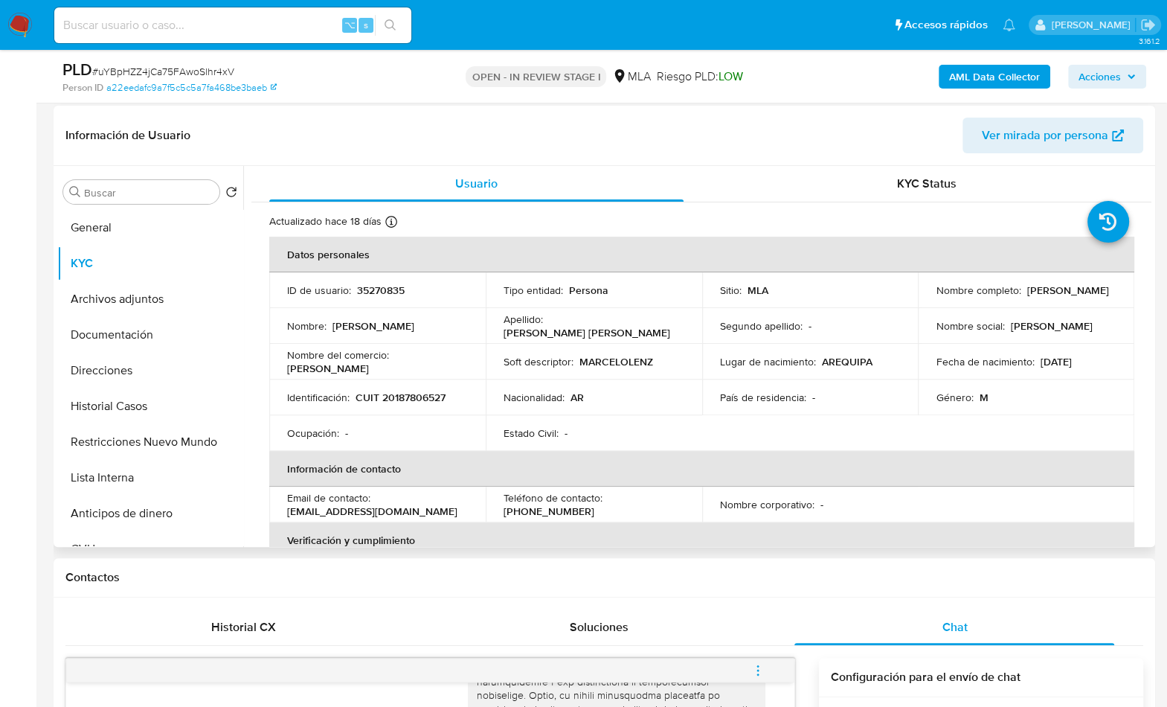
click at [417, 405] on td "Identificación : CUIT 20187806527" at bounding box center [377, 397] width 216 height 36
click at [417, 404] on p "CUIT 20187806527" at bounding box center [401, 397] width 90 height 13
click at [416, 403] on p "CUIT 20187806527" at bounding box center [401, 397] width 90 height 13
click at [417, 402] on p "CUIT 20187806527" at bounding box center [401, 397] width 90 height 13
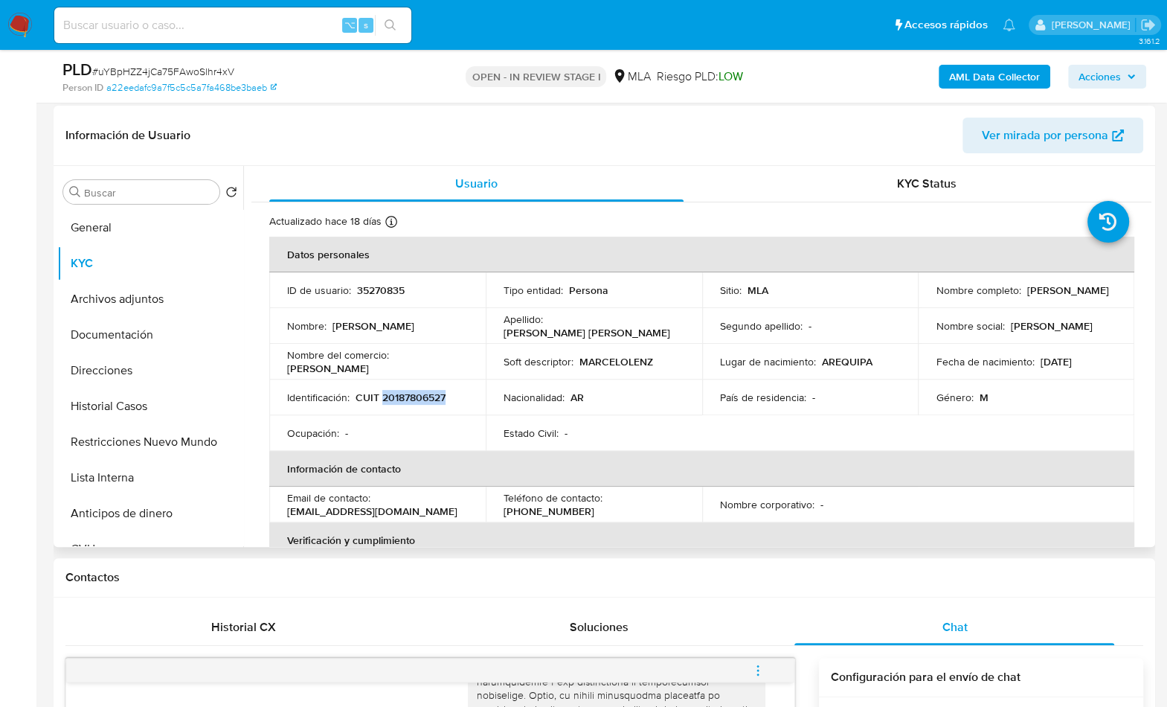
click at [417, 402] on p "CUIT 20187806527" at bounding box center [401, 397] width 90 height 13
copy p "20187806527"
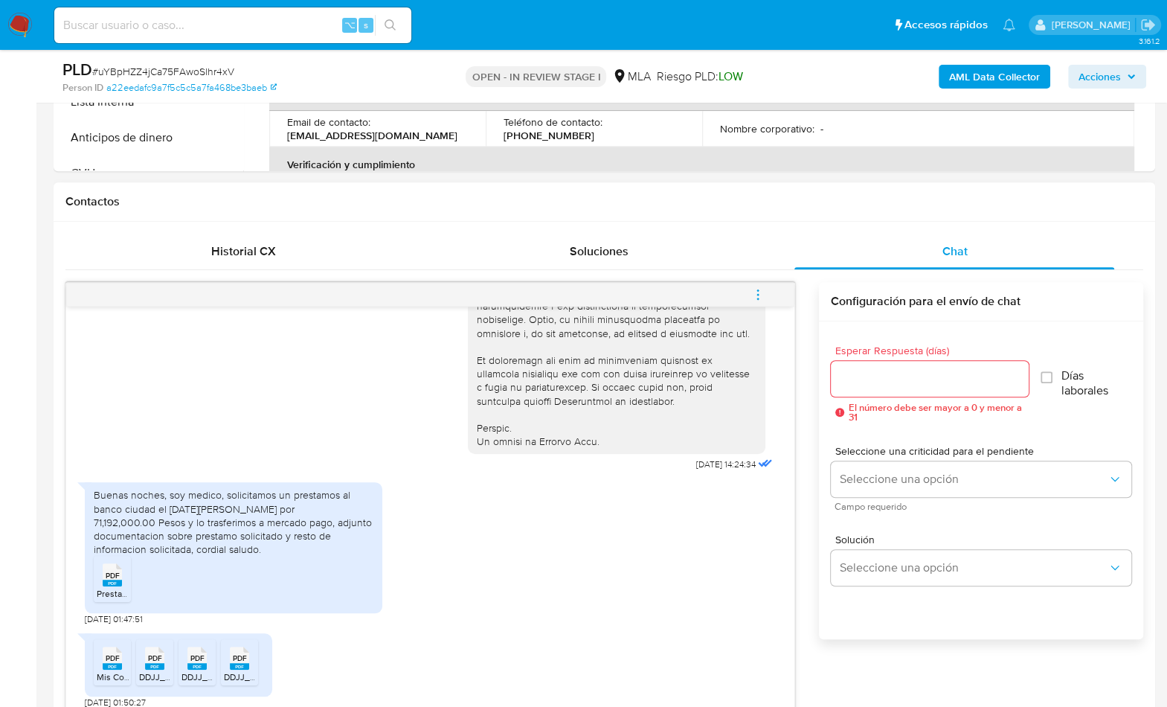
scroll to position [675, 0]
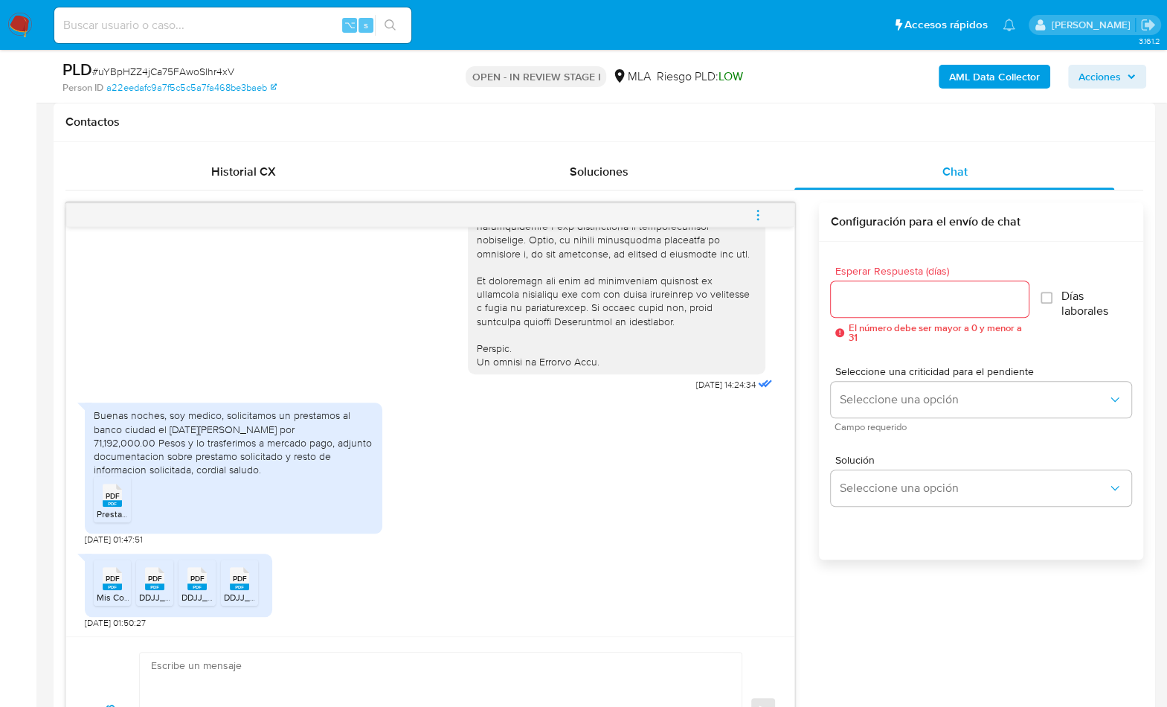
click at [540, 446] on div "Buenas noches, soy medico, solicitamos un prestamos al banco ciudad el 20 de Ag…" at bounding box center [430, 470] width 691 height 150
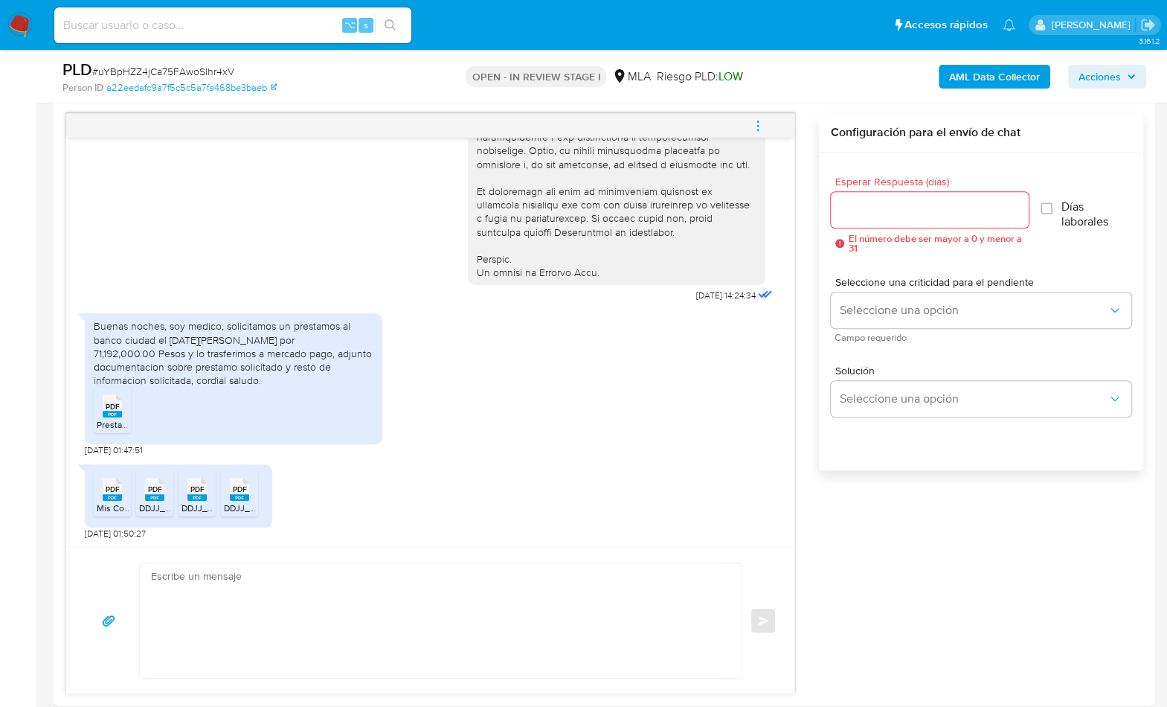
scroll to position [1164, 0]
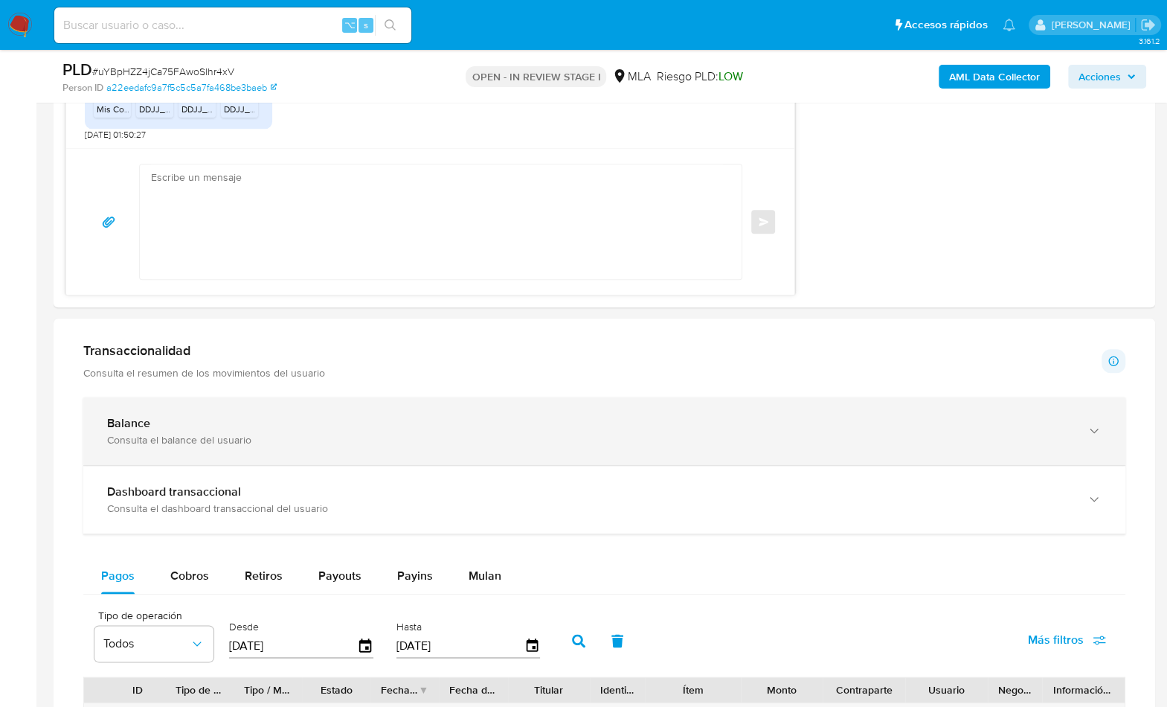
click at [350, 433] on div "Consulta el balance del usuario" at bounding box center [589, 439] width 965 height 13
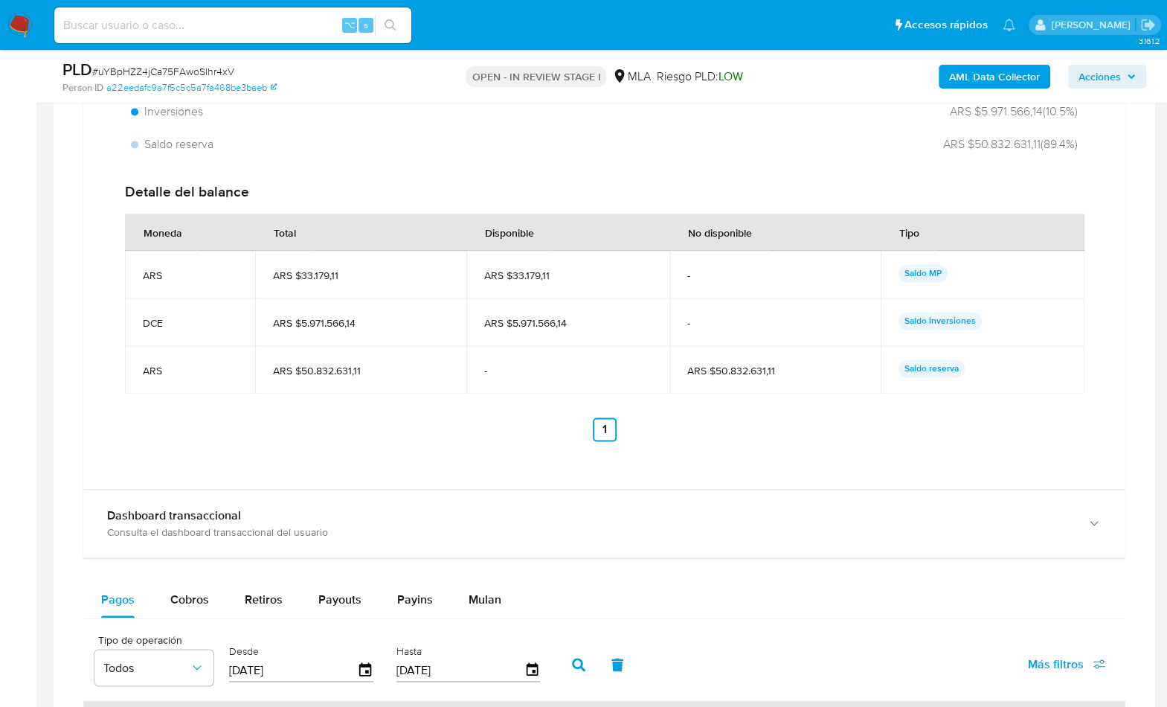
scroll to position [1738, 0]
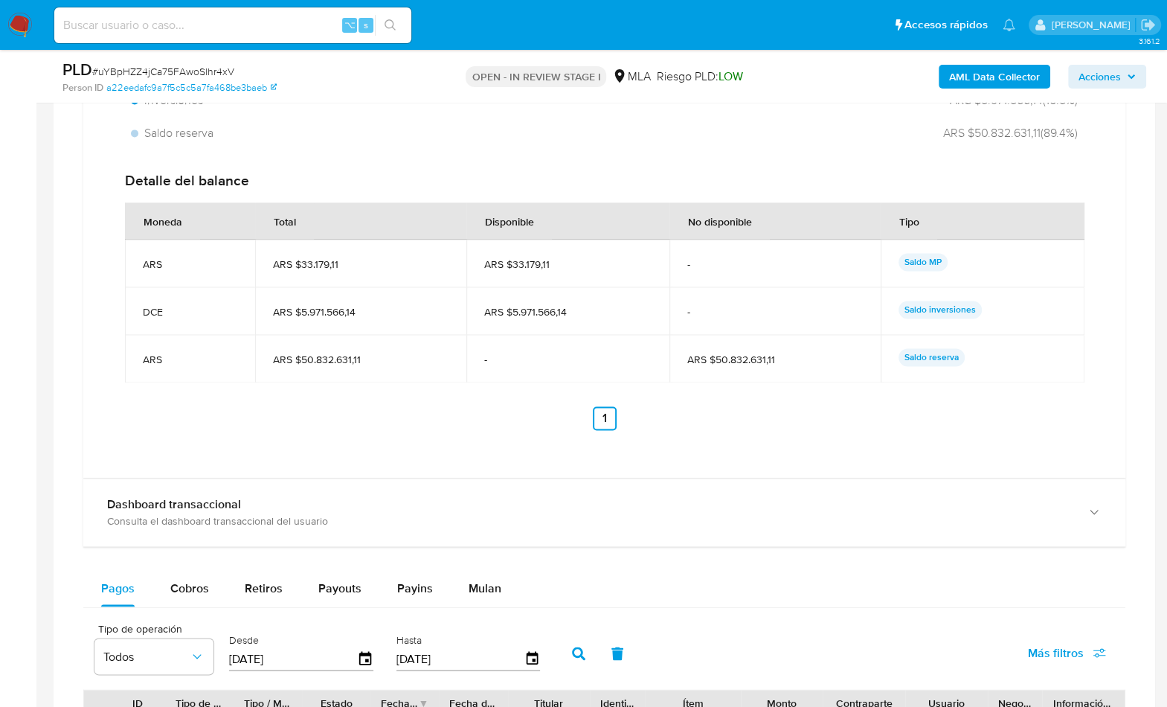
click at [321, 364] on td "ARS $50.832.631,11" at bounding box center [360, 359] width 211 height 48
click at [321, 365] on td "ARS $50.832.631,11" at bounding box center [360, 359] width 211 height 48
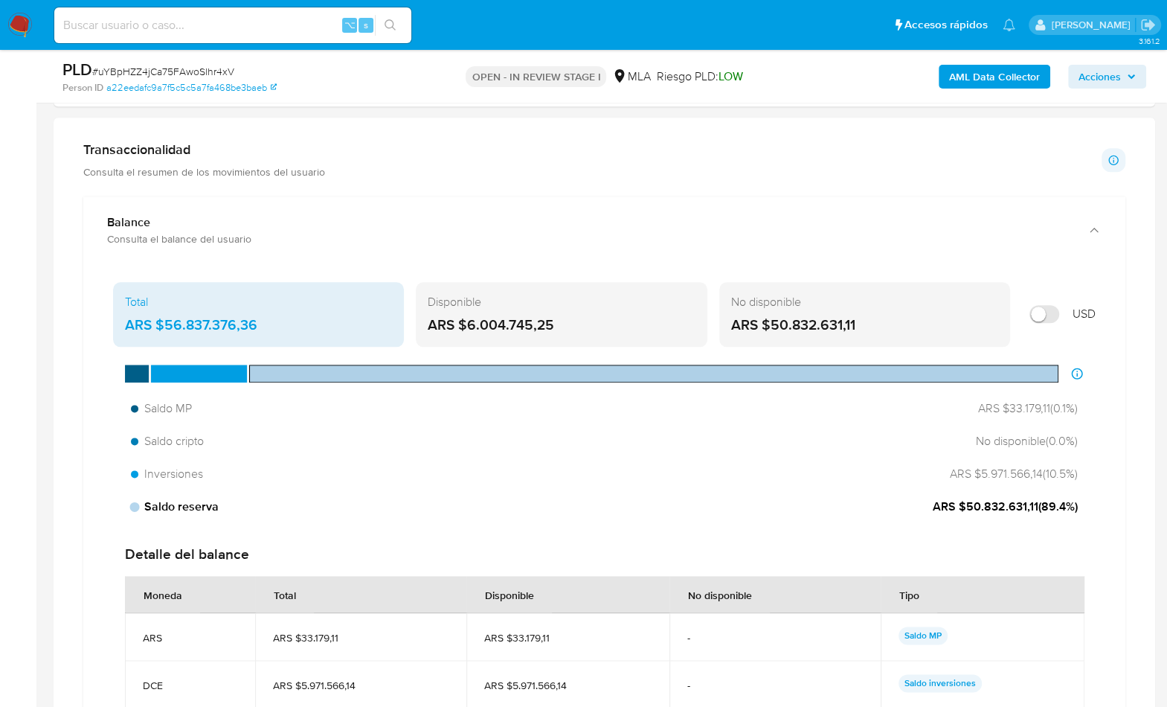
scroll to position [1622, 0]
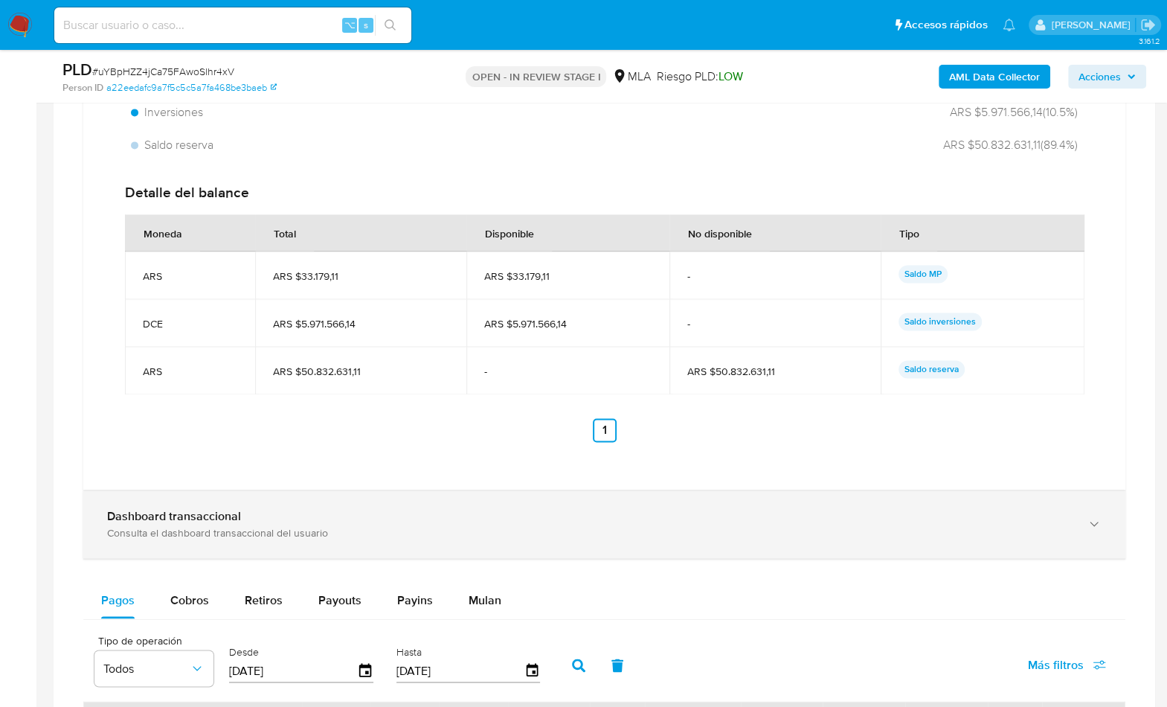
click at [571, 517] on div "Dashboard transaccional" at bounding box center [589, 516] width 965 height 15
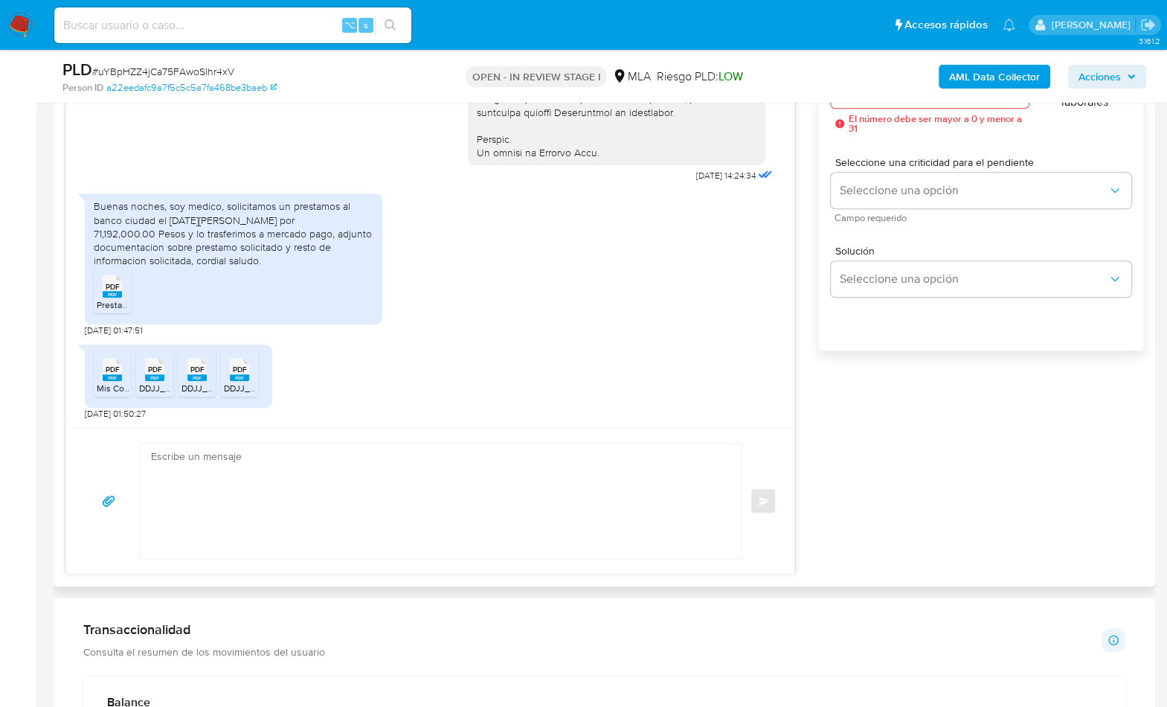
scroll to position [876, 0]
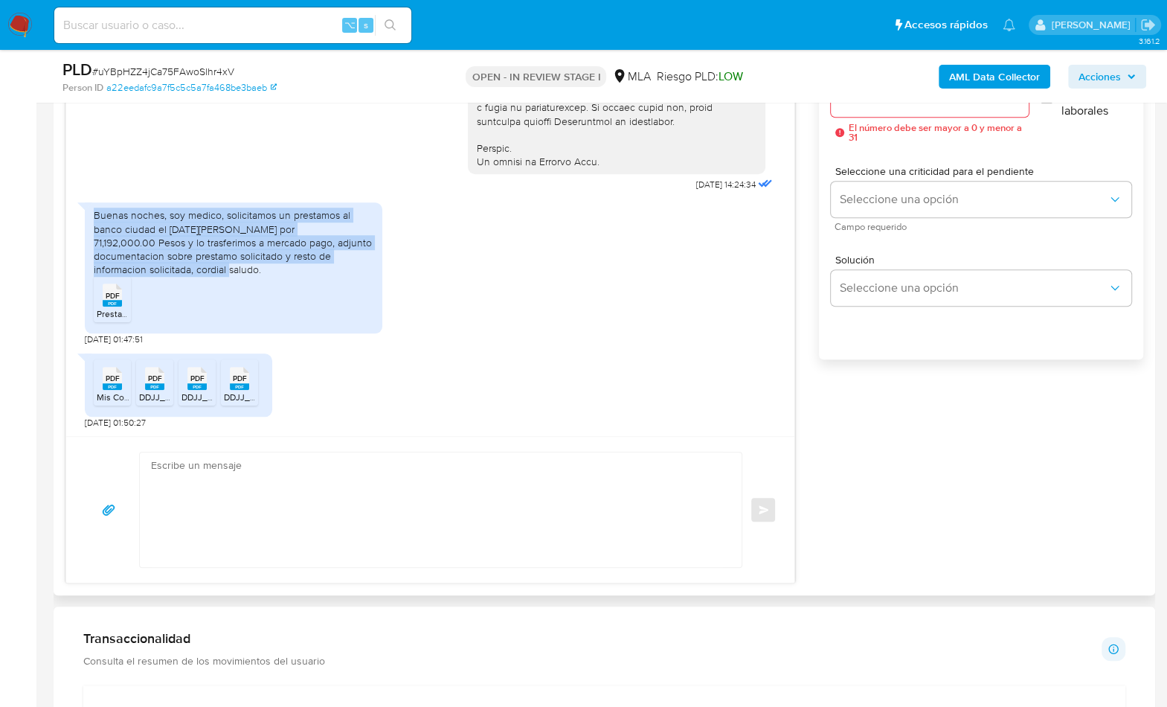
drag, startPoint x: 95, startPoint y: 216, endPoint x: 325, endPoint y: 267, distance: 235.5
click at [325, 267] on div "Buenas noches, soy medico, solicitamos un prestamos al banco ciudad el 20 de Ag…" at bounding box center [234, 242] width 280 height 68
copy div "Buenas noches, soy medico, solicitamos un prestamos al banco ciudad el 20 de Ag…"
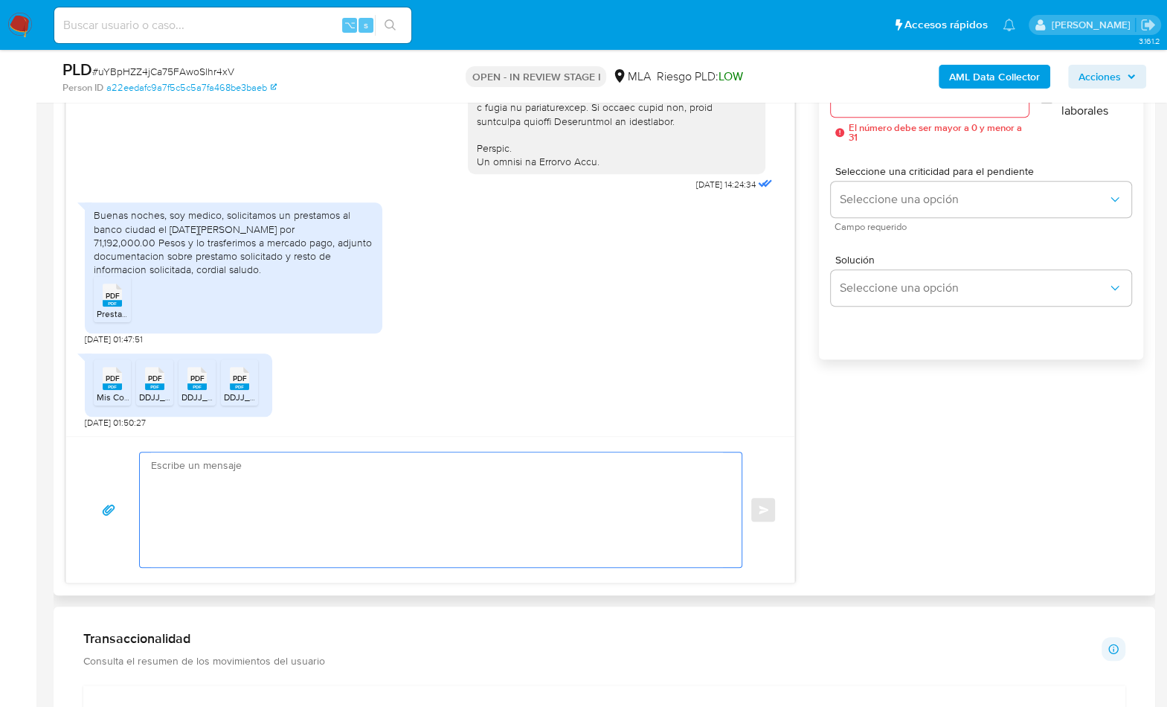
click at [272, 517] on textarea at bounding box center [437, 509] width 572 height 115
click at [399, 506] on textarea at bounding box center [437, 509] width 572 height 115
paste textarea "Hola, ¡Muchas gracias por tu respuesta! Confirmamos la recepción de la document…"
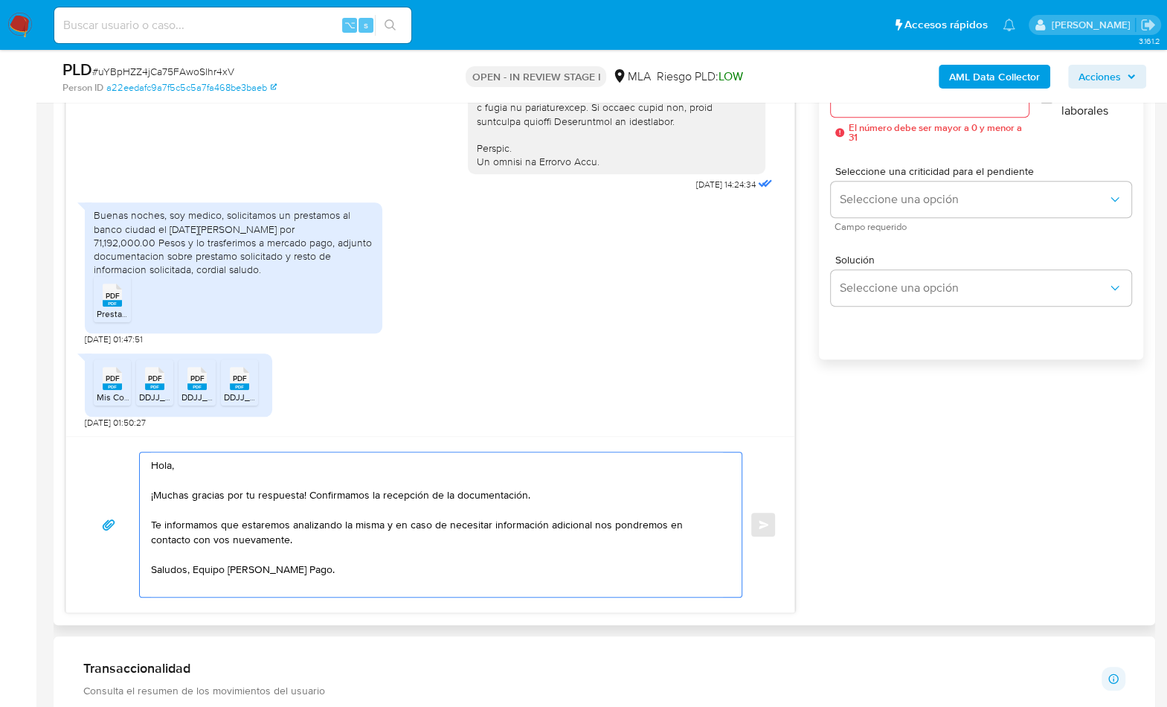
scroll to position [577, 0]
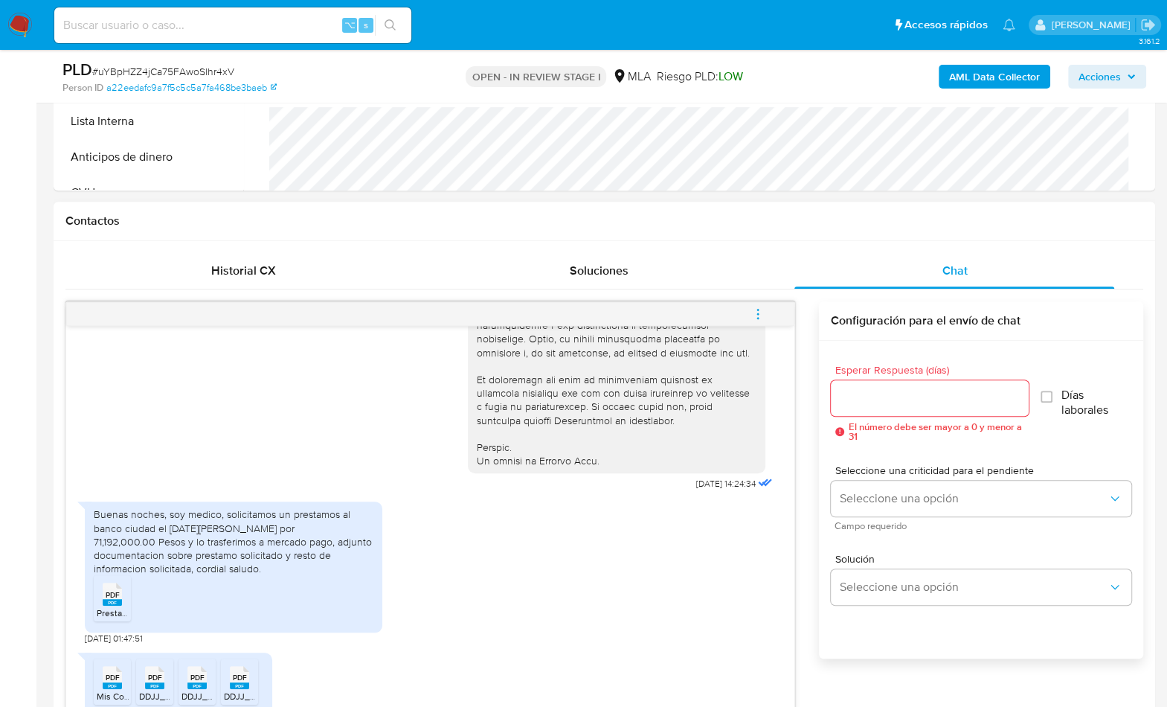
type textarea "Hola, ¡Muchas gracias por tu respuesta! Confirmamos la recepción de la document…"
click at [880, 382] on div at bounding box center [930, 398] width 198 height 36
click at [890, 391] on input "Esperar Respuesta (días)" at bounding box center [930, 397] width 198 height 19
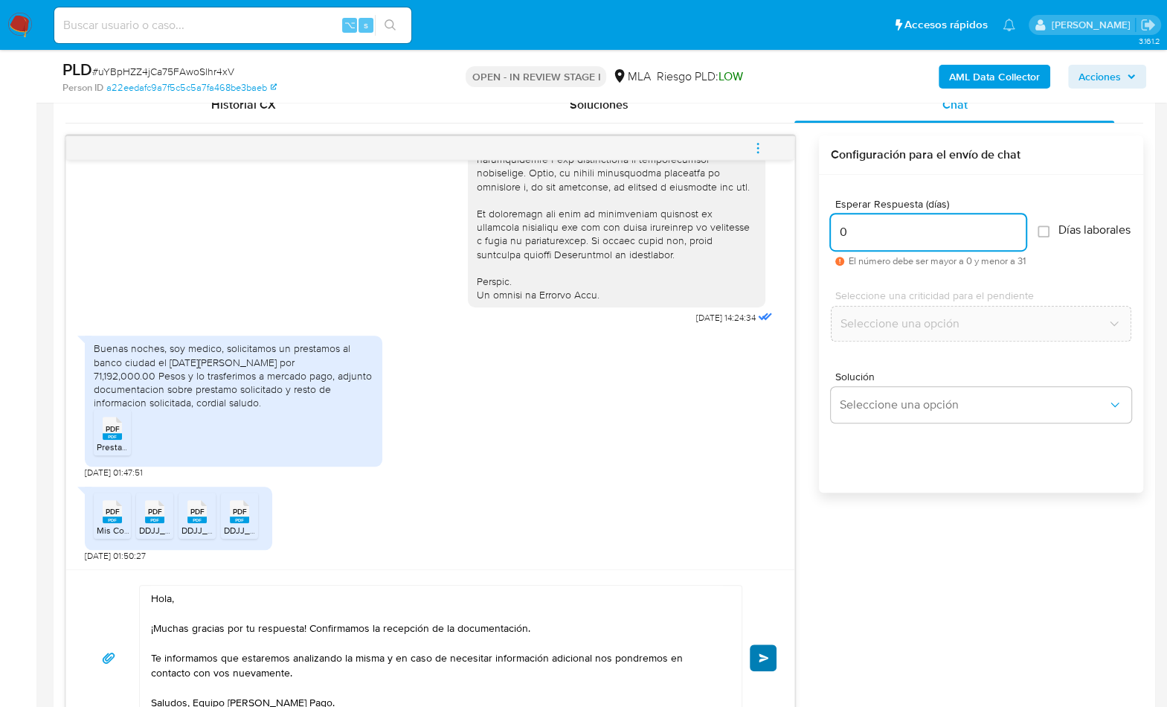
scroll to position [744, 0]
type input "0"
click at [757, 658] on button "Enviar" at bounding box center [763, 656] width 27 height 27
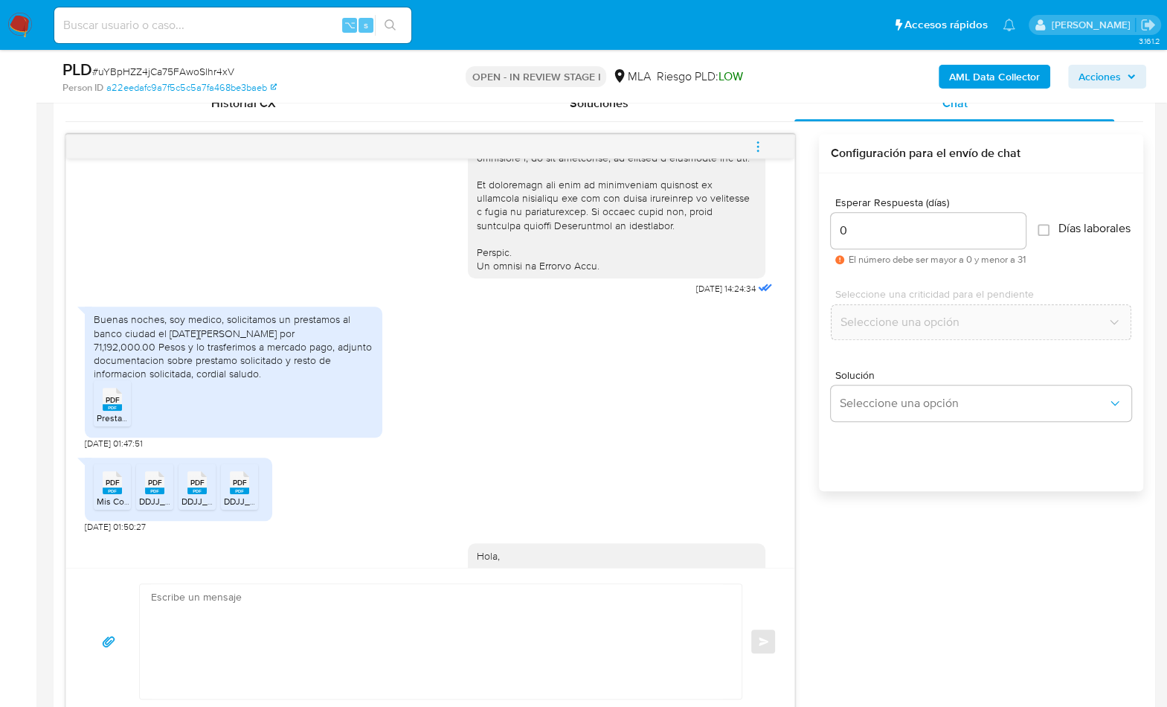
scroll to position [860, 0]
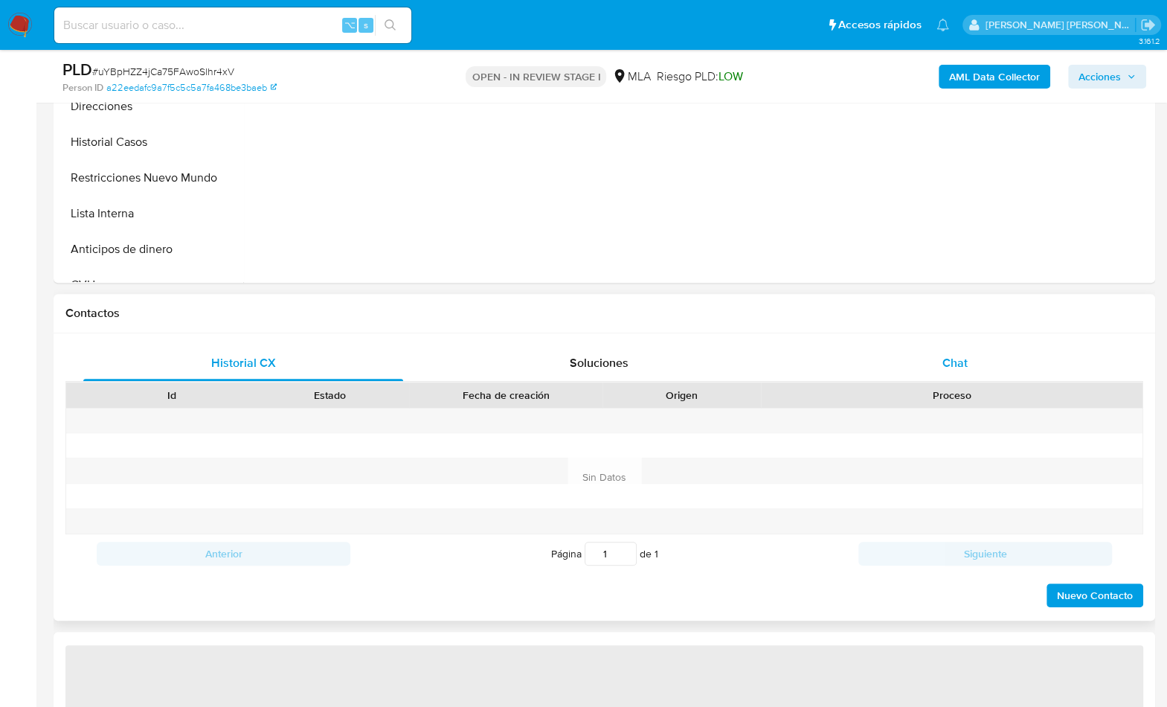
click at [933, 347] on div "Chat" at bounding box center [955, 363] width 320 height 36
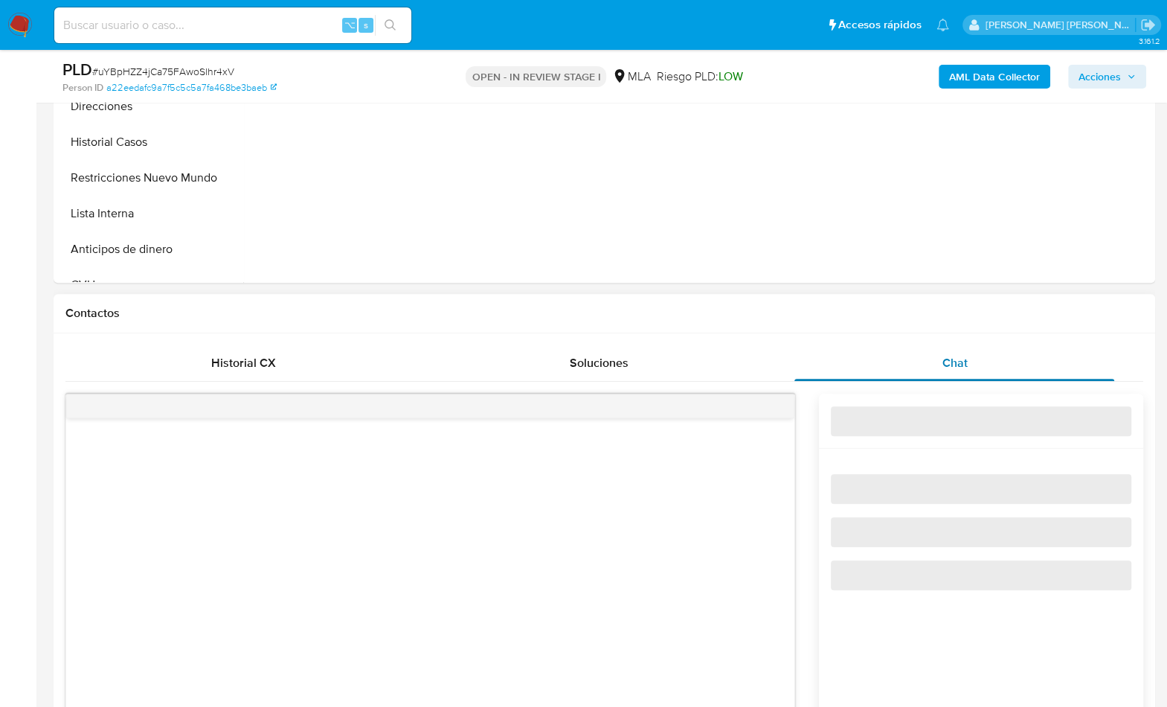
select select "10"
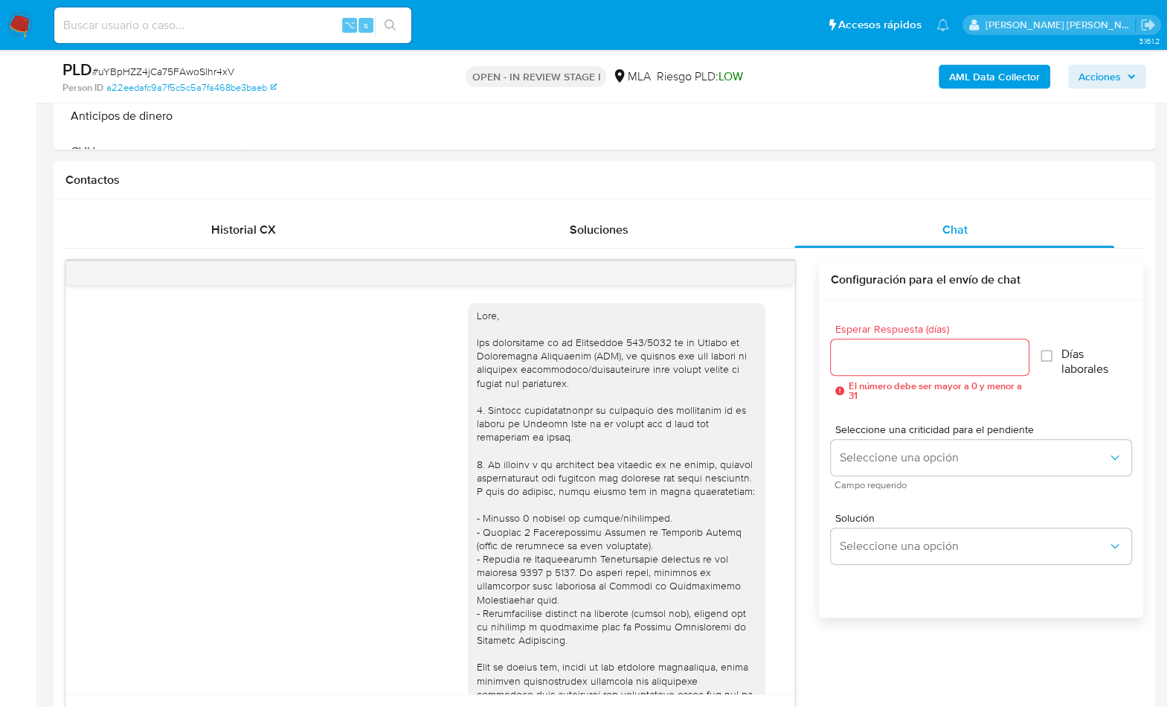
scroll to position [860, 0]
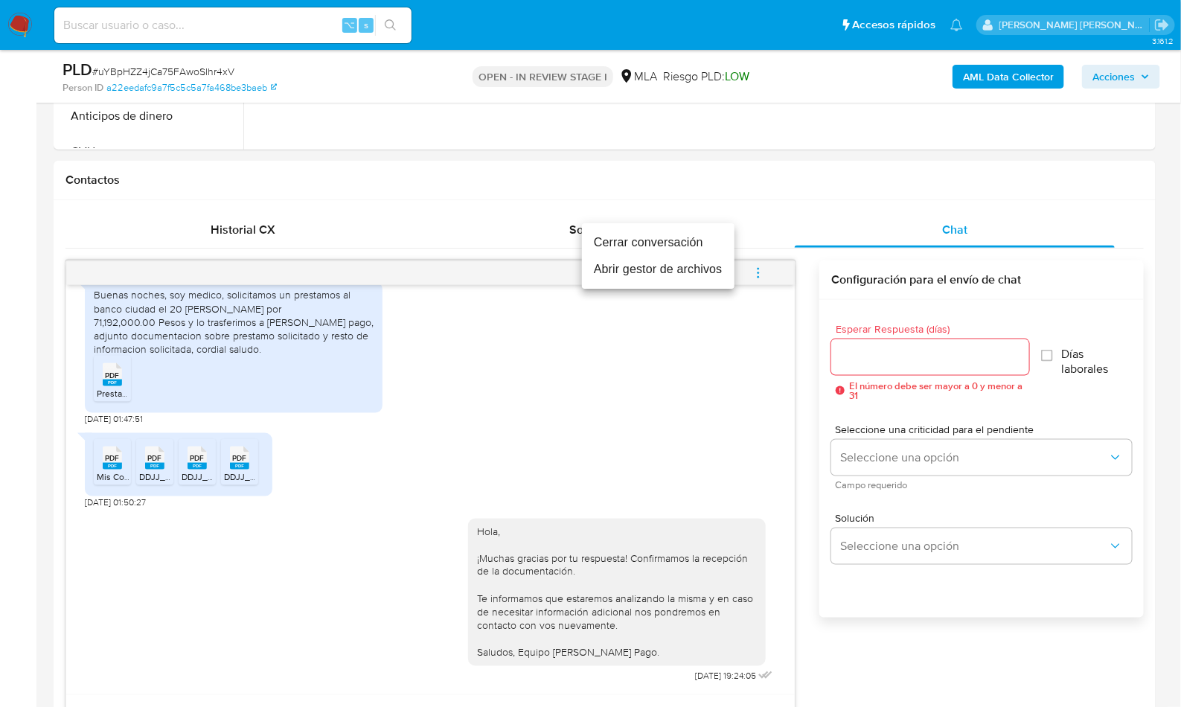
click at [652, 245] on li "Cerrar conversación" at bounding box center [658, 242] width 153 height 27
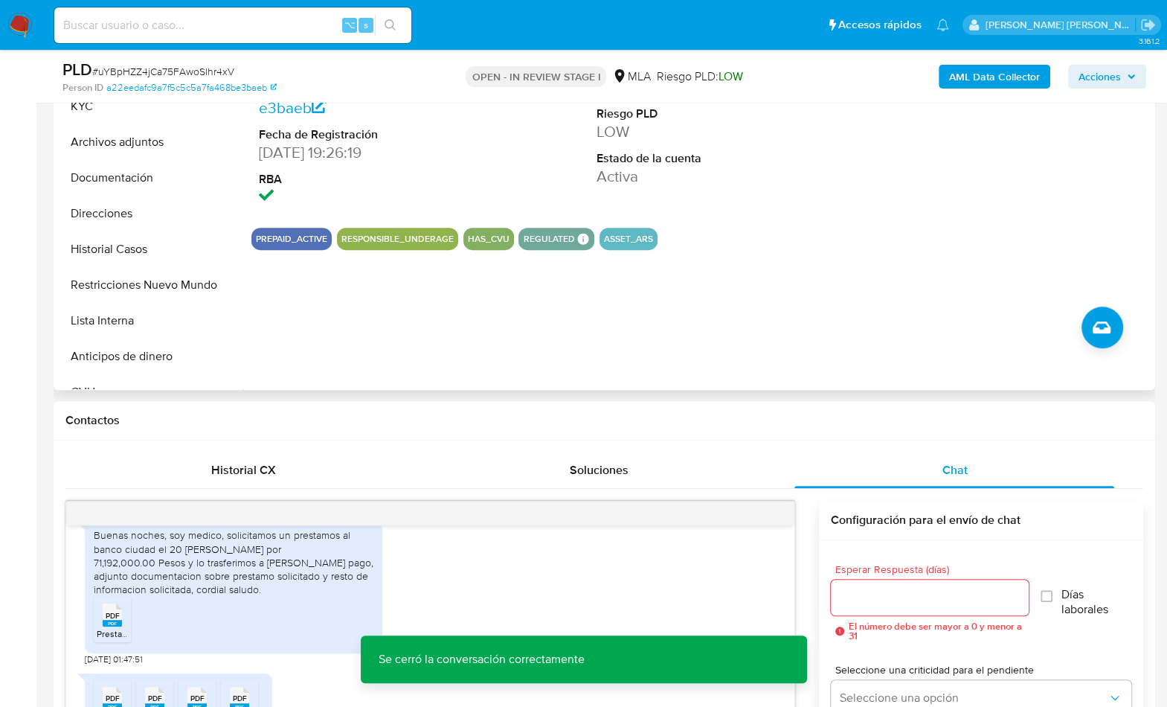
scroll to position [347, 0]
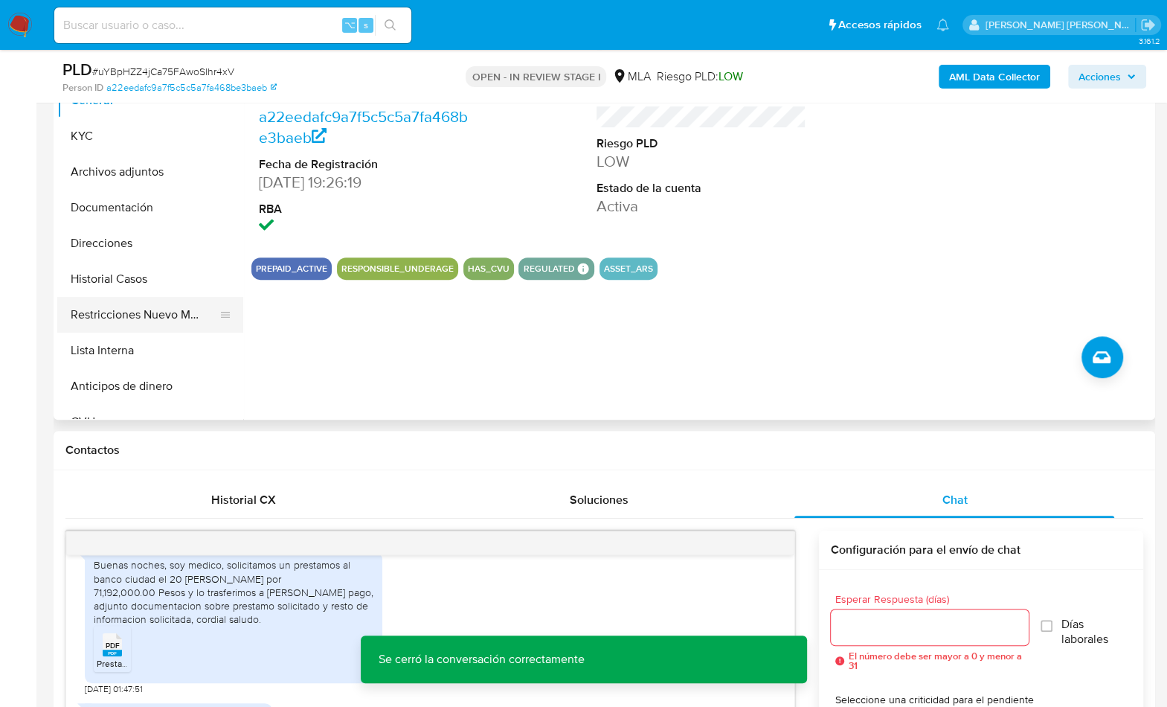
click at [182, 324] on button "Restricciones Nuevo Mundo" at bounding box center [144, 315] width 174 height 36
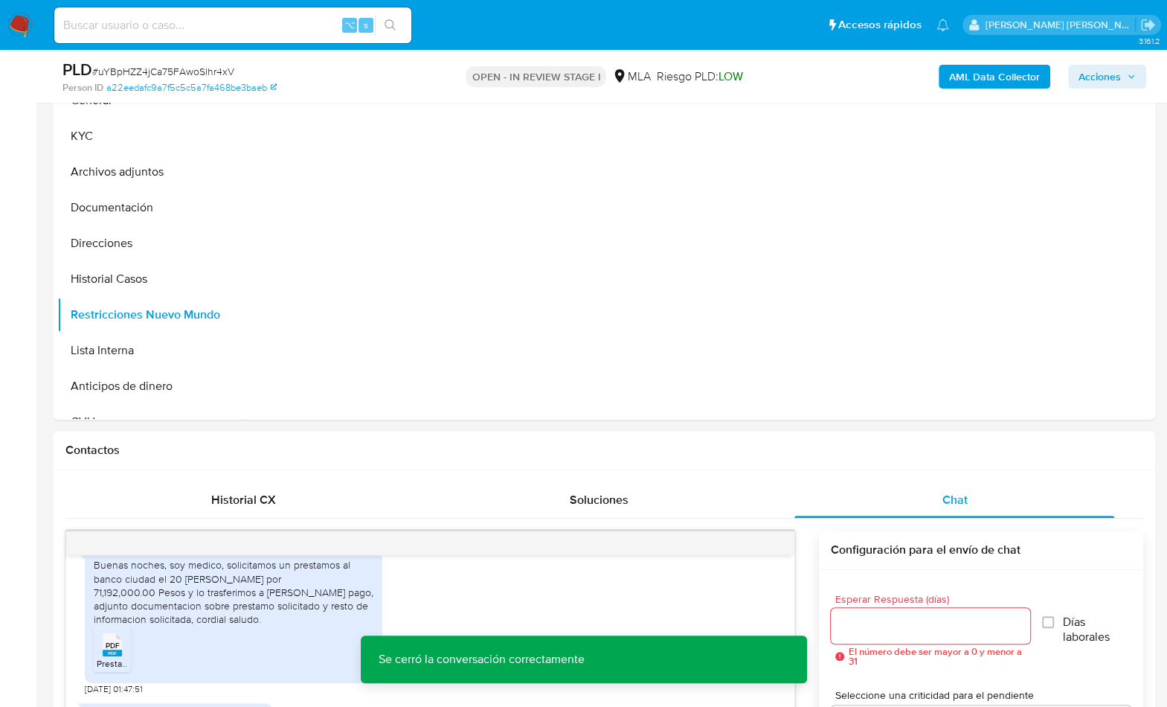
click at [973, 71] on b "AML Data Collector" at bounding box center [994, 77] width 91 height 24
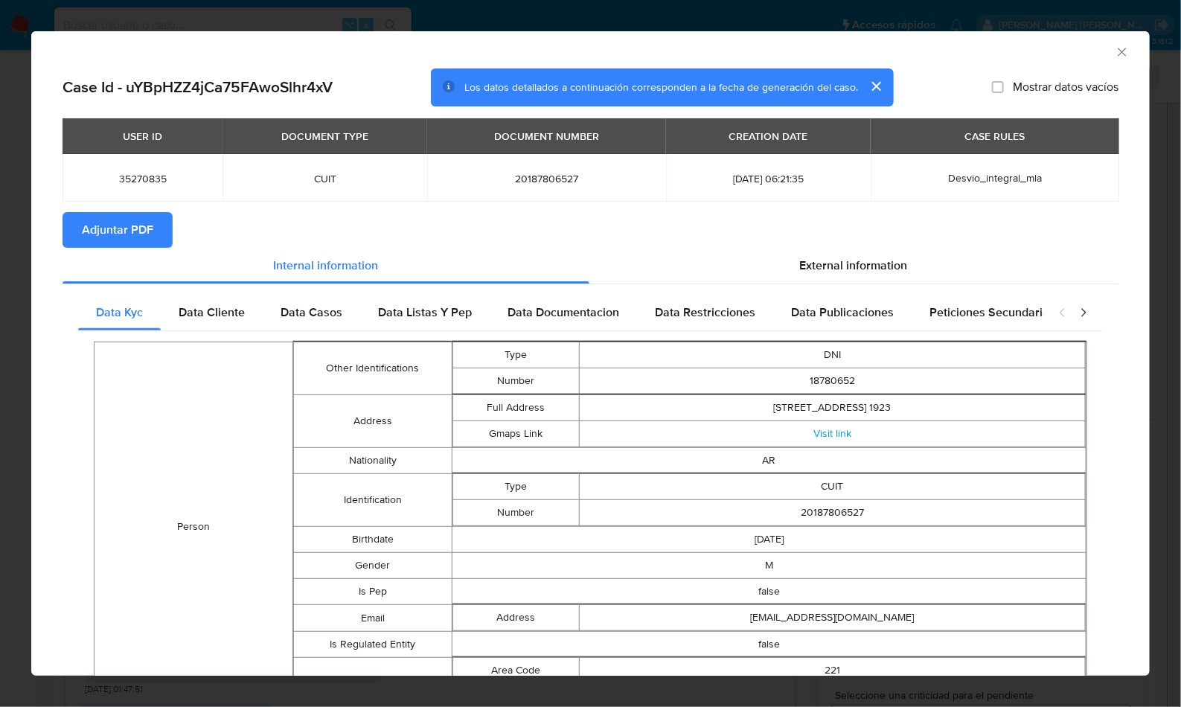
click at [77, 230] on button "Adjuntar PDF" at bounding box center [117, 230] width 110 height 36
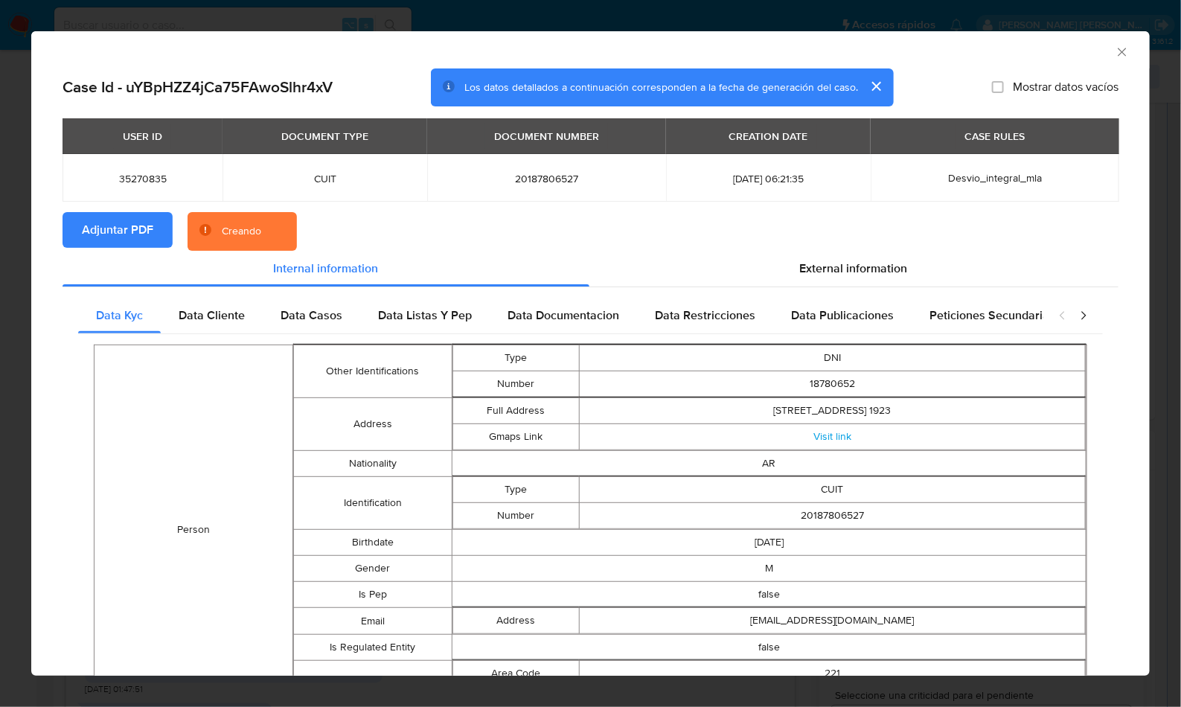
click at [504, 234] on section "Adjuntar PDF Creando" at bounding box center [590, 231] width 1056 height 39
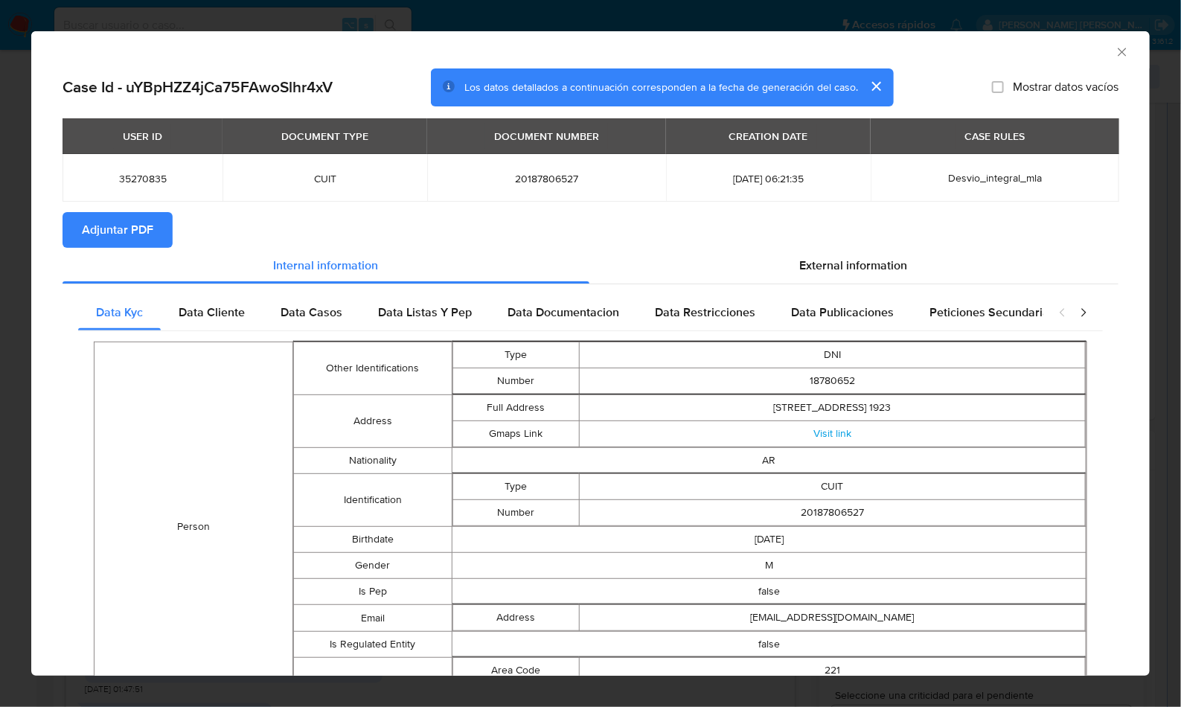
click at [1114, 54] on icon "Cerrar ventana" at bounding box center [1121, 52] width 15 height 15
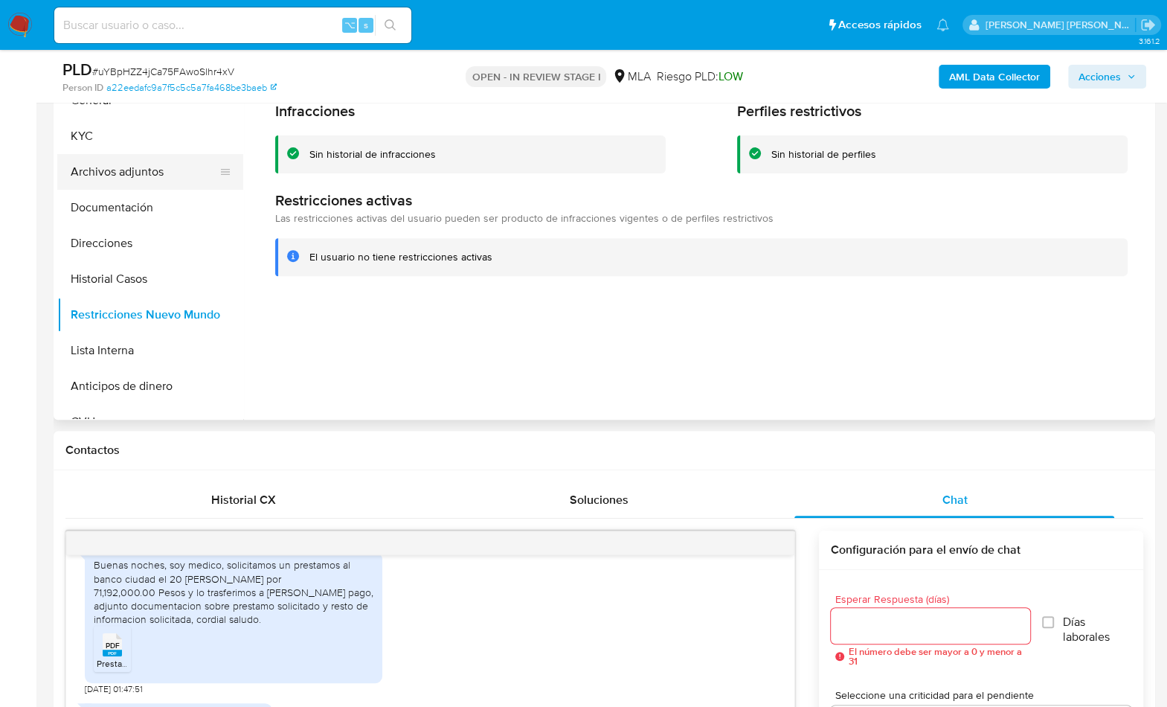
click at [166, 179] on button "Archivos adjuntos" at bounding box center [144, 172] width 174 height 36
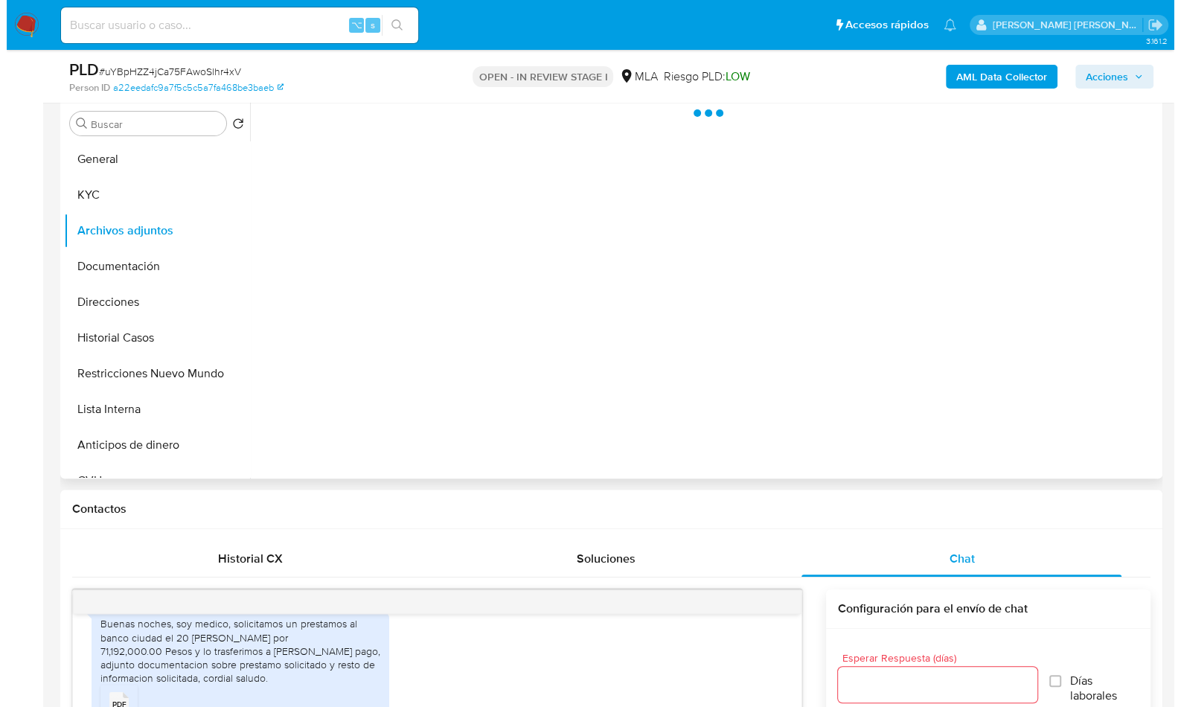
scroll to position [251, 0]
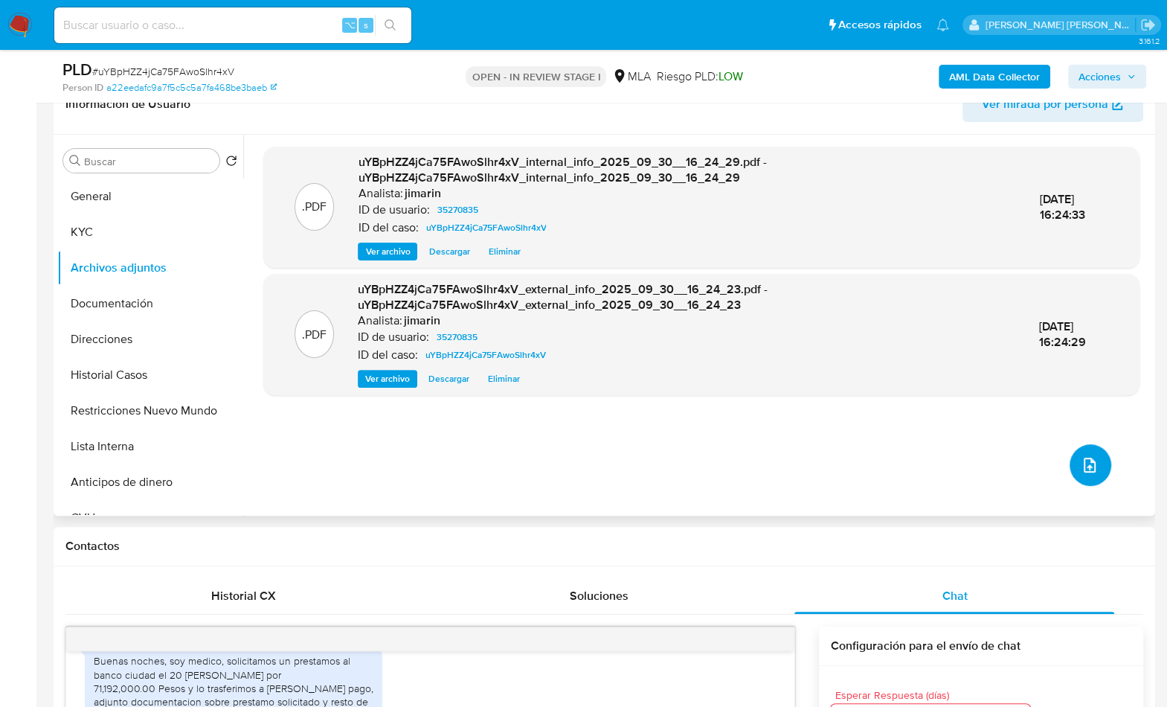
click at [1073, 466] on button "upload-file" at bounding box center [1091, 465] width 42 height 42
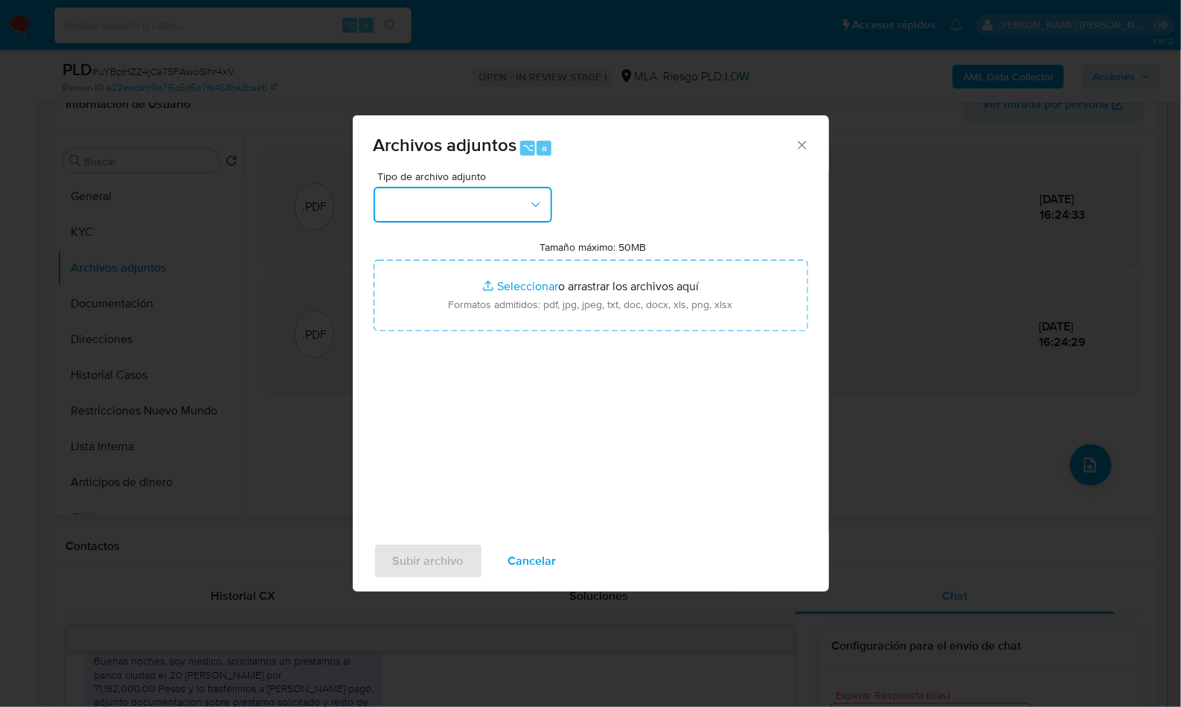
click at [500, 199] on button "button" at bounding box center [462, 205] width 179 height 36
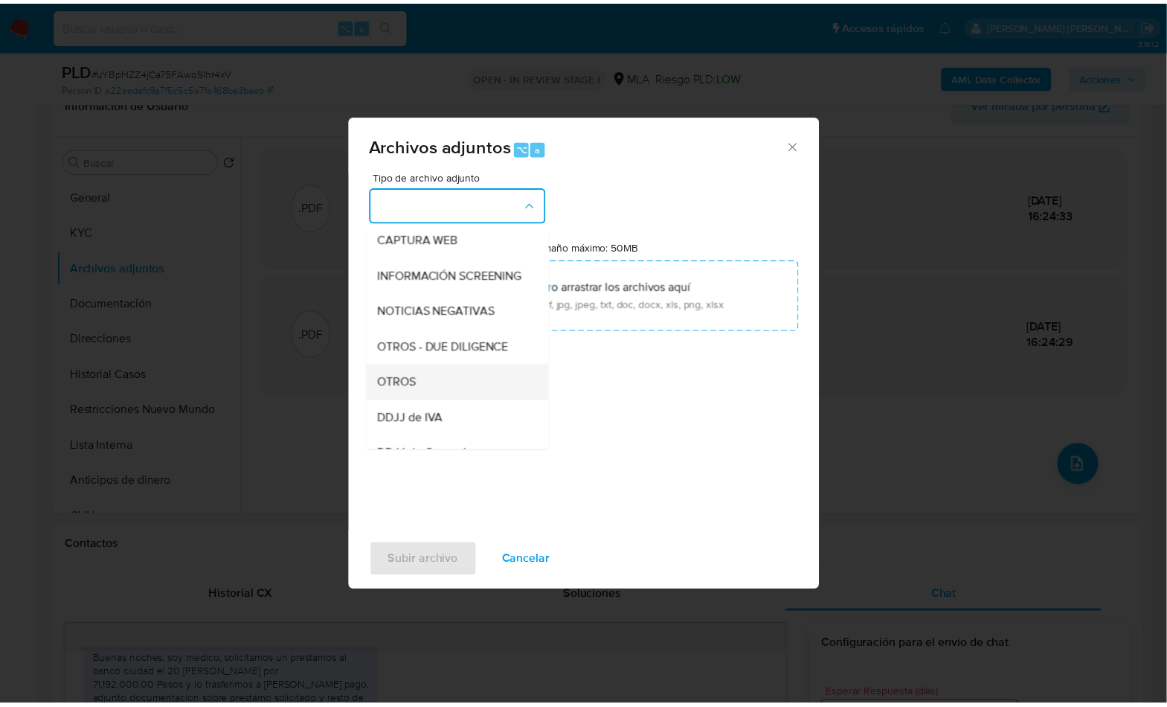
scroll to position [153, 0]
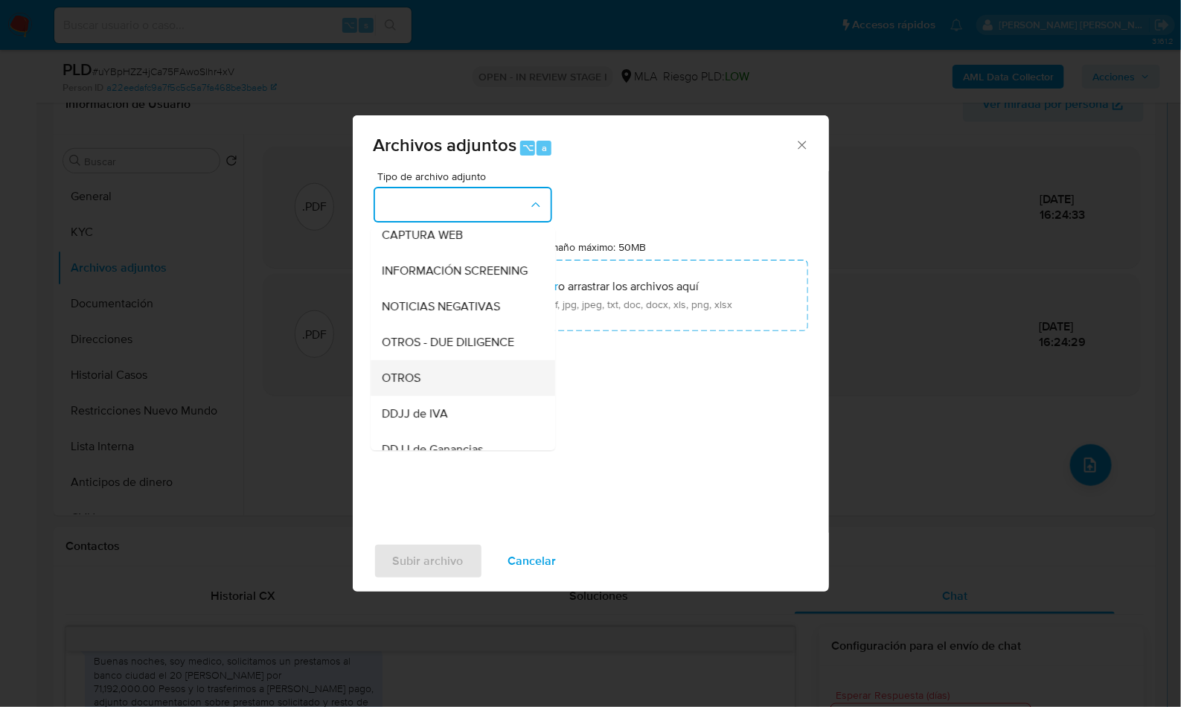
click at [409, 396] on div "OTROS" at bounding box center [458, 378] width 152 height 36
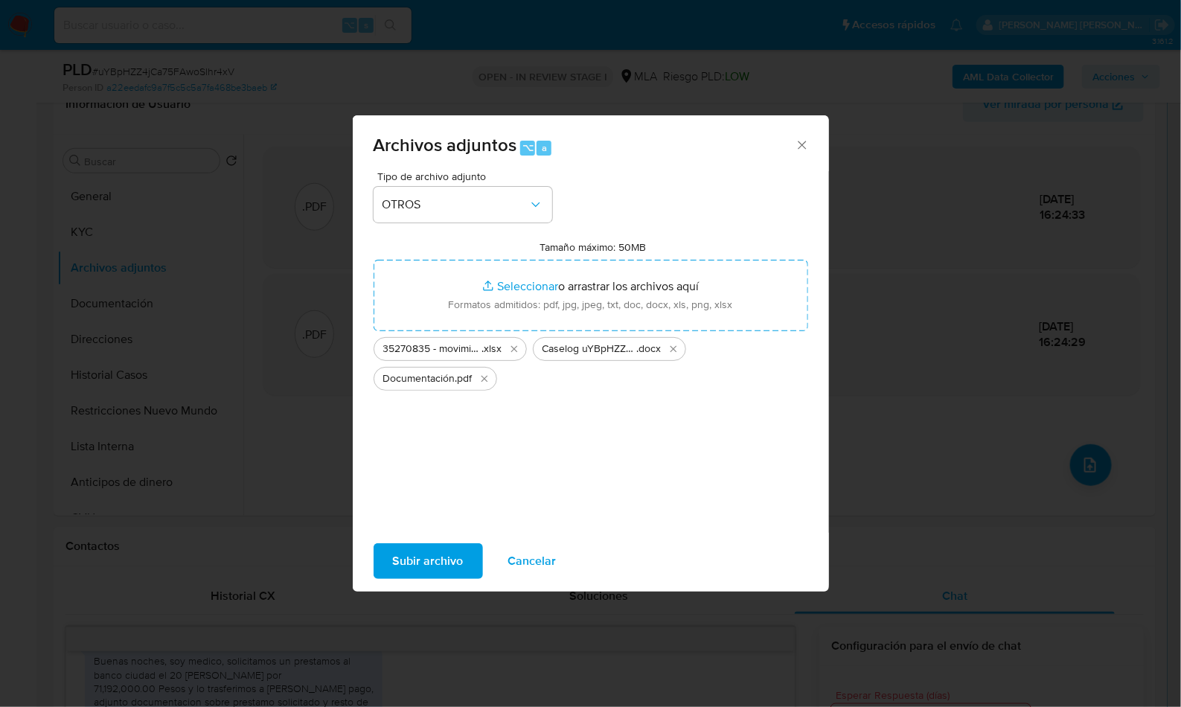
click at [420, 563] on span "Subir archivo" at bounding box center [428, 561] width 71 height 33
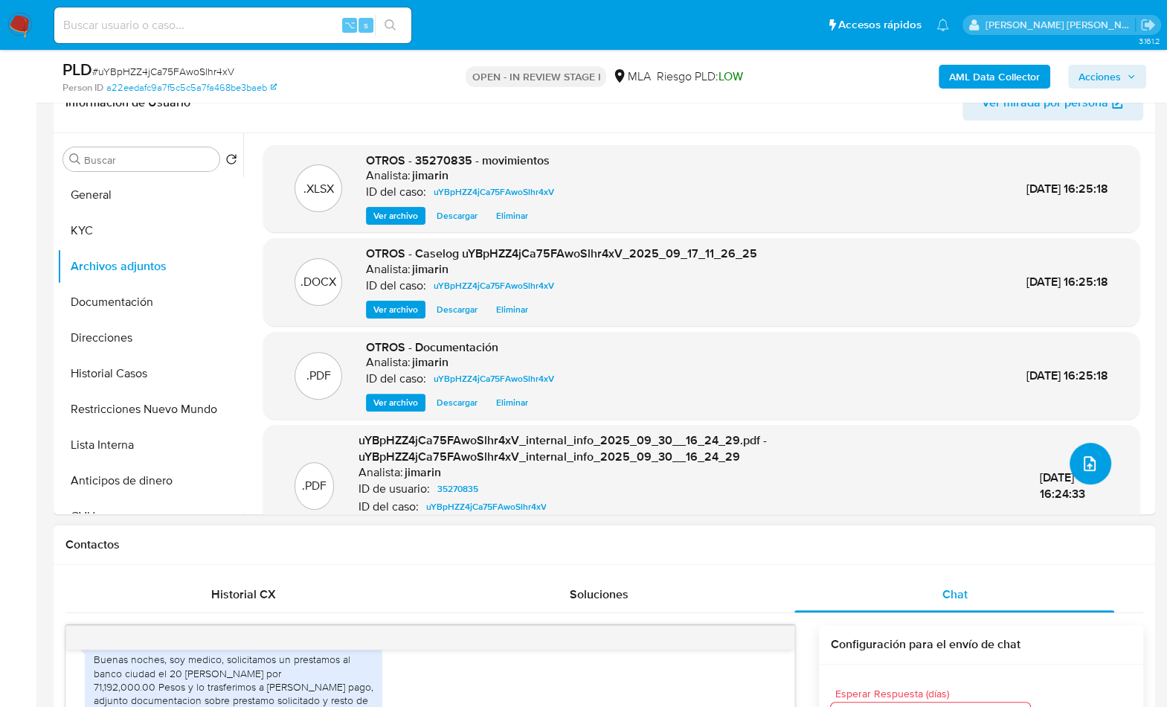
scroll to position [77, 0]
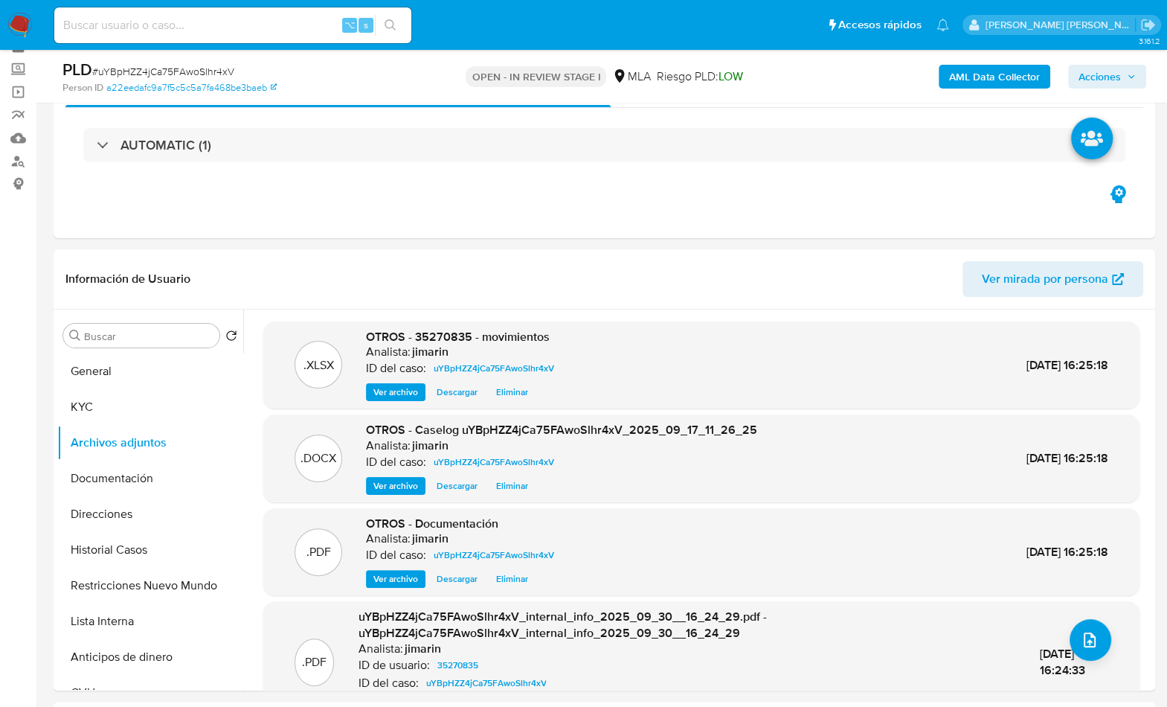
click at [1101, 79] on span "Acciones" at bounding box center [1100, 77] width 42 height 24
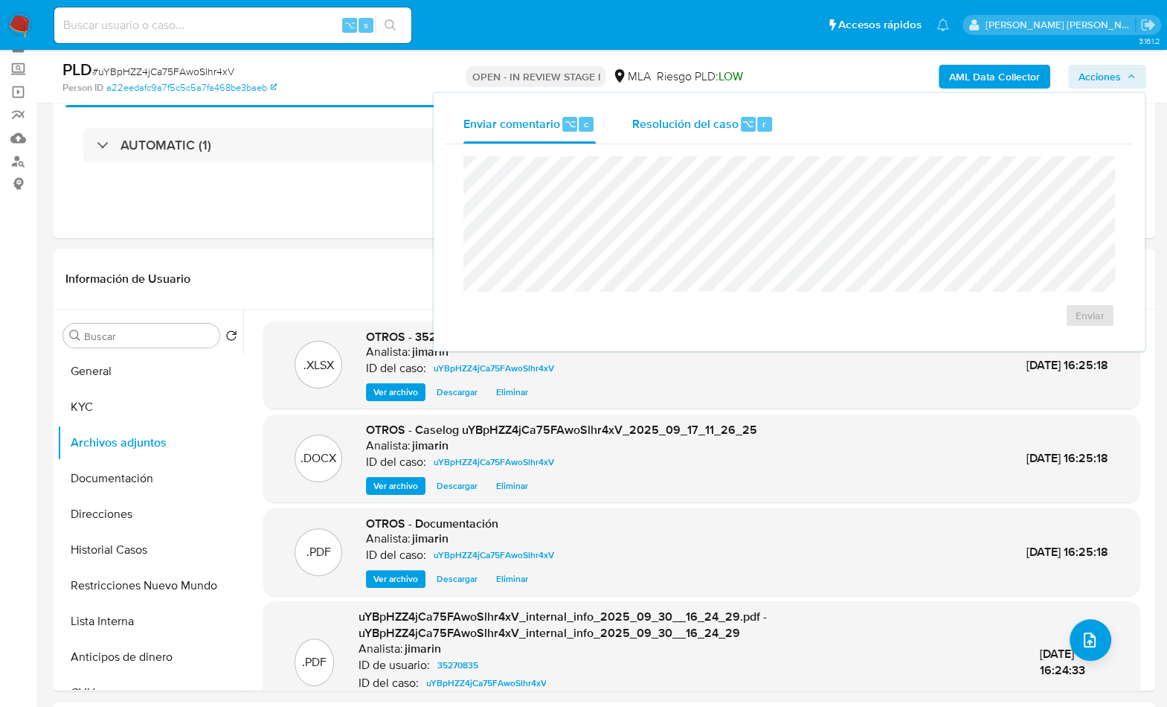
click at [700, 115] on span "Resolución del caso" at bounding box center [685, 123] width 106 height 17
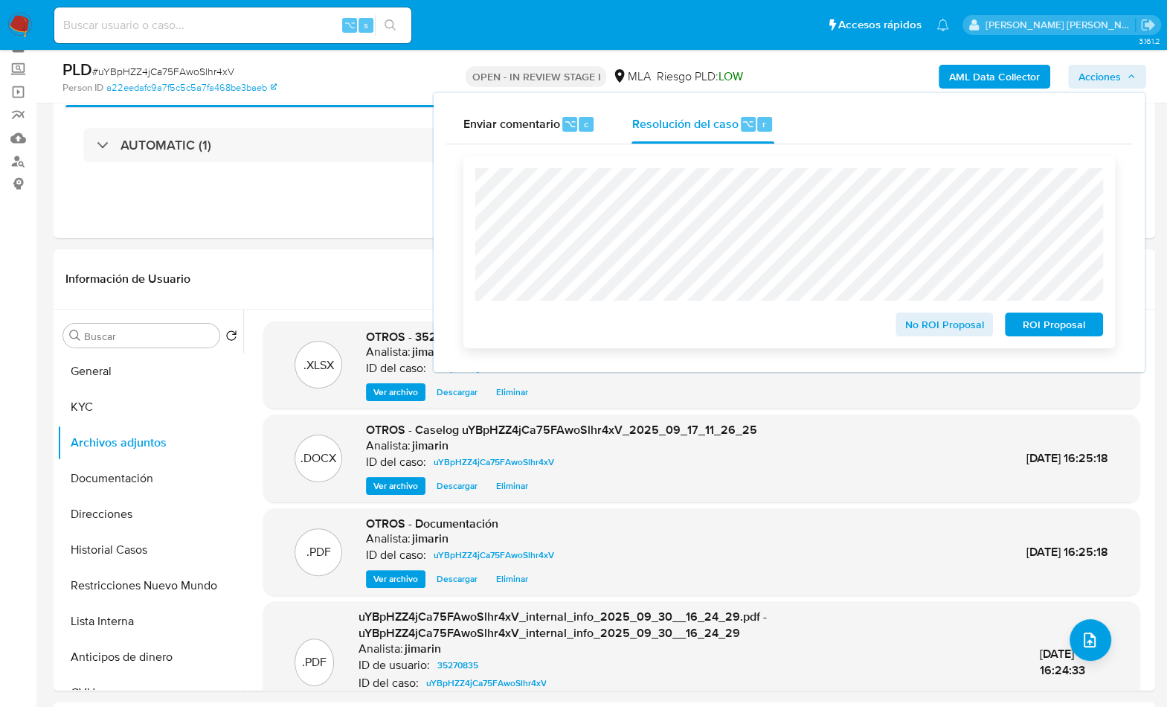
click at [914, 331] on span "No ROI Proposal" at bounding box center [944, 324] width 77 height 21
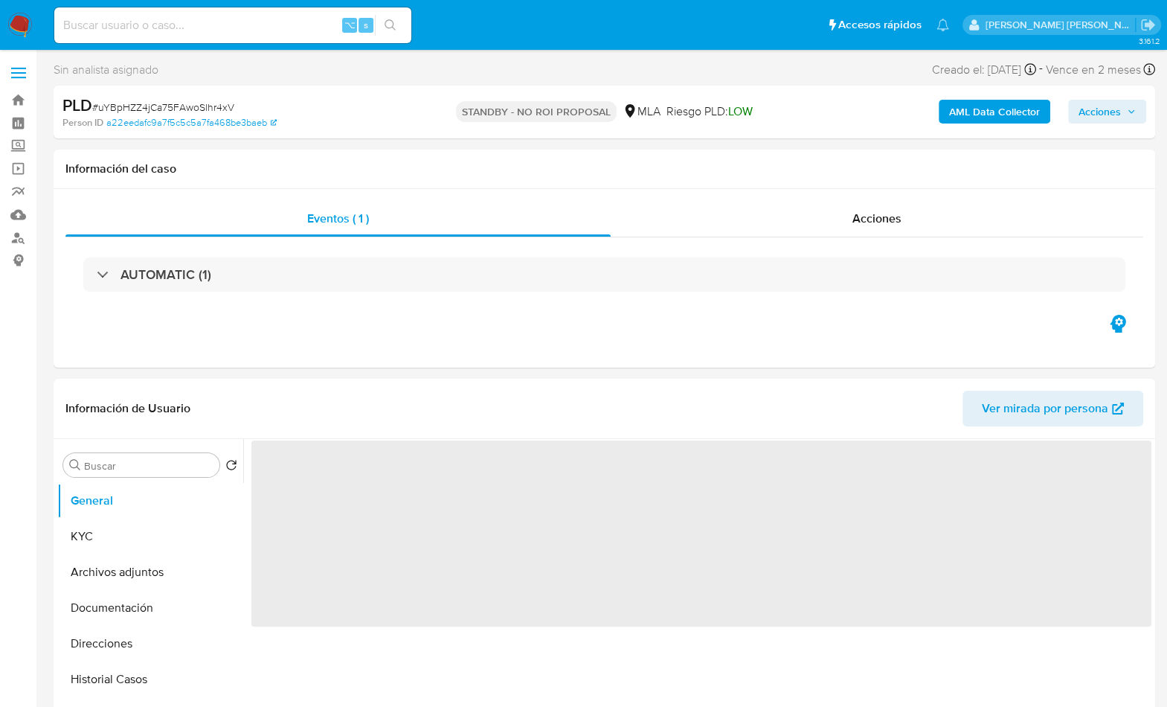
select select "10"
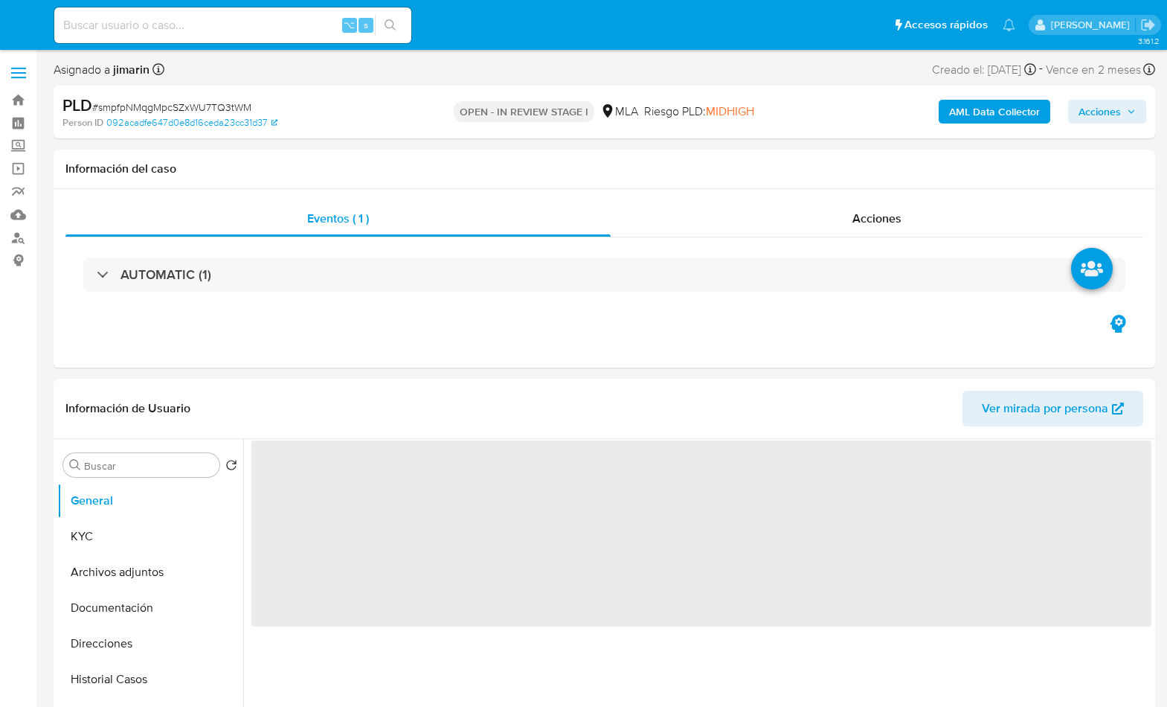
select select "10"
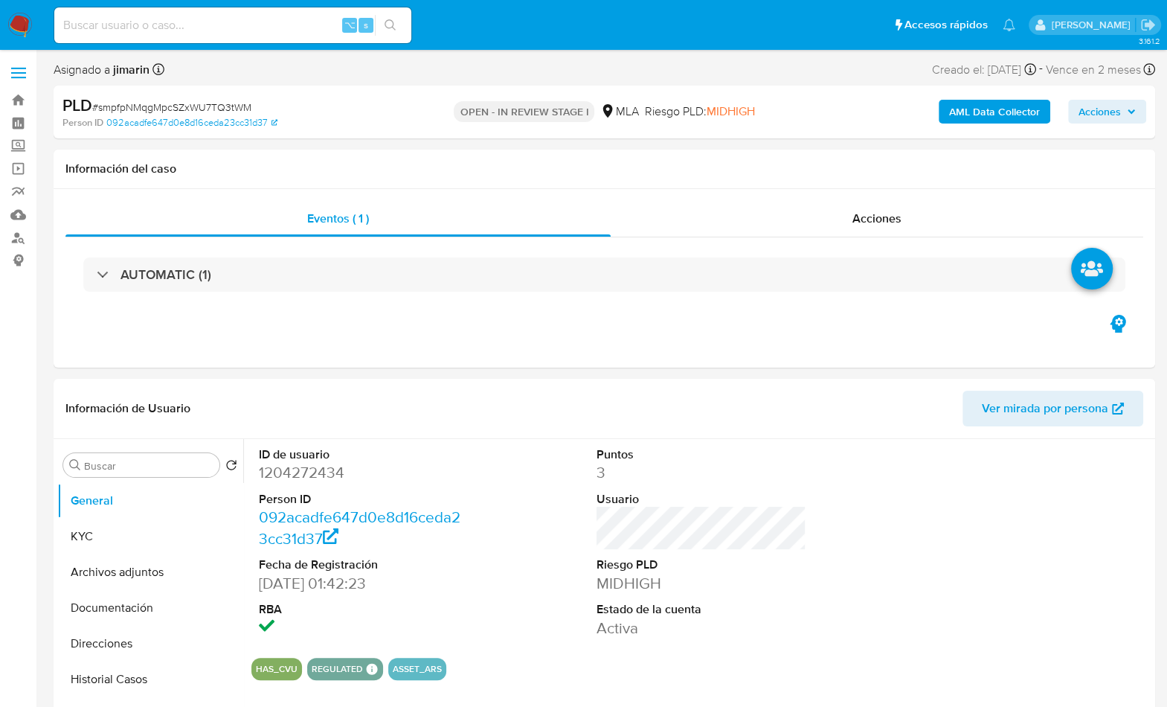
click at [224, 108] on span "# smpfpNMqgMpcSZxWU7TQ3tWM" at bounding box center [171, 107] width 159 height 15
copy span "smpfpNMqgMpcSZxWU7TQ3tWM"
click at [286, 475] on dd "1204272434" at bounding box center [364, 472] width 211 height 21
click at [288, 472] on dd "1204272434" at bounding box center [364, 472] width 211 height 21
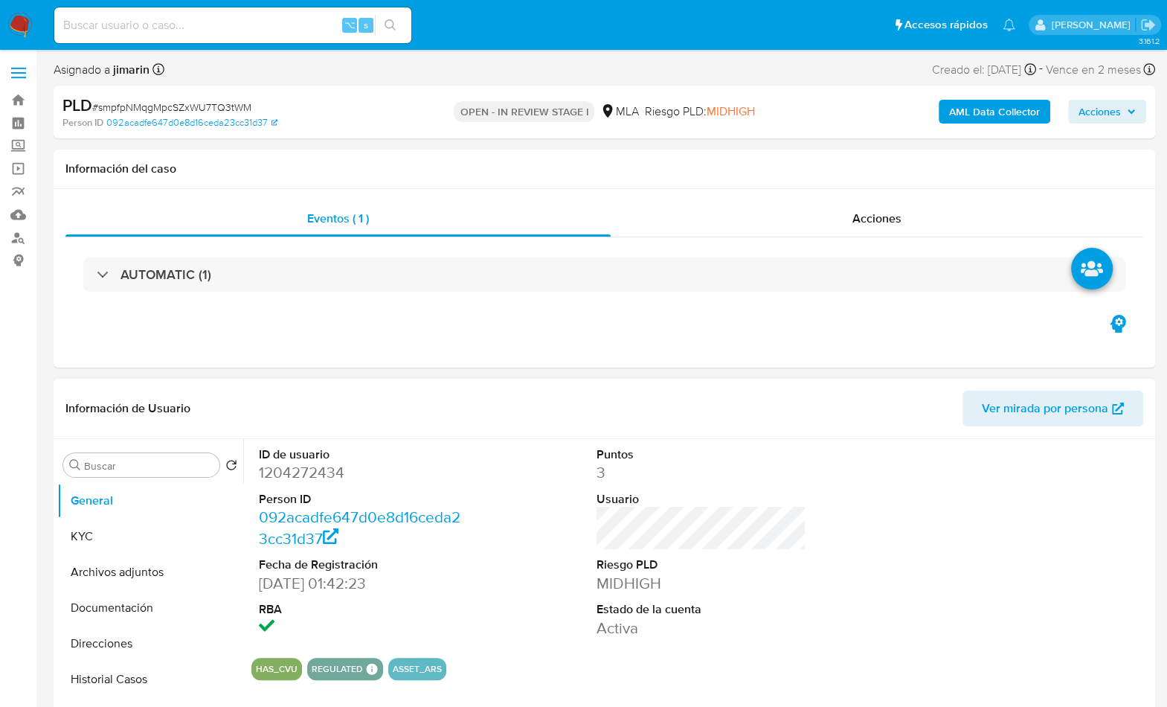
click at [312, 473] on dd "1204272434" at bounding box center [364, 472] width 211 height 21
copy dd "1204272434"
click at [144, 523] on button "KYC" at bounding box center [144, 537] width 174 height 36
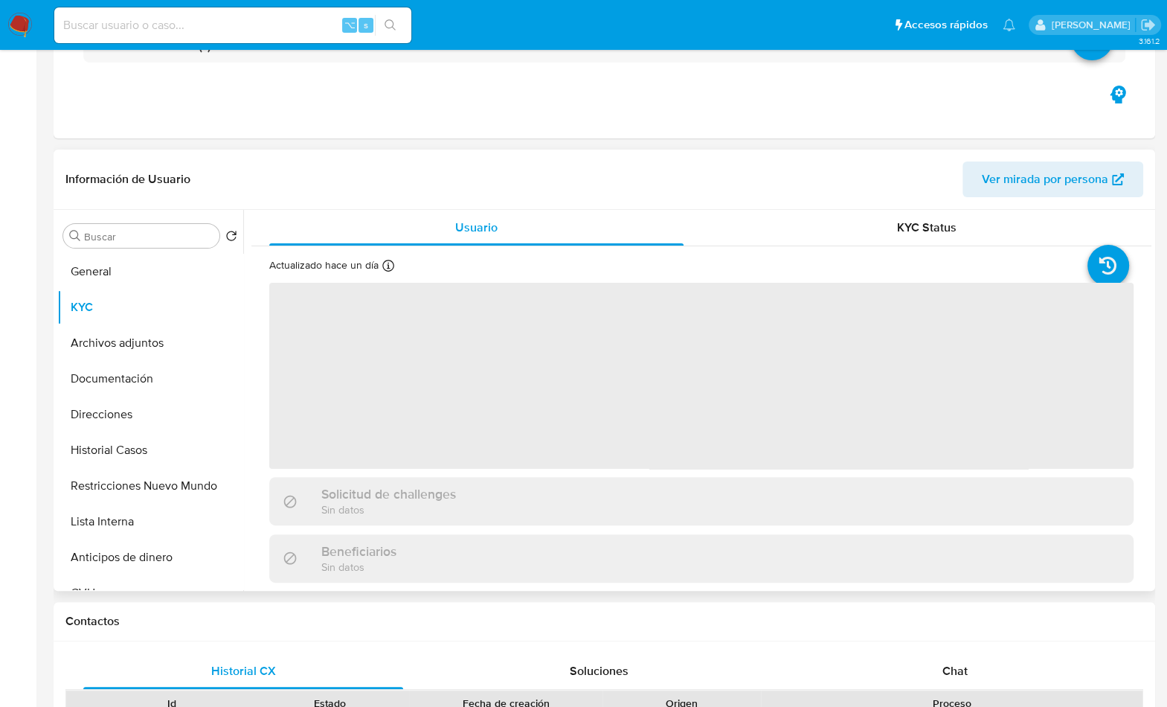
scroll to position [251, 0]
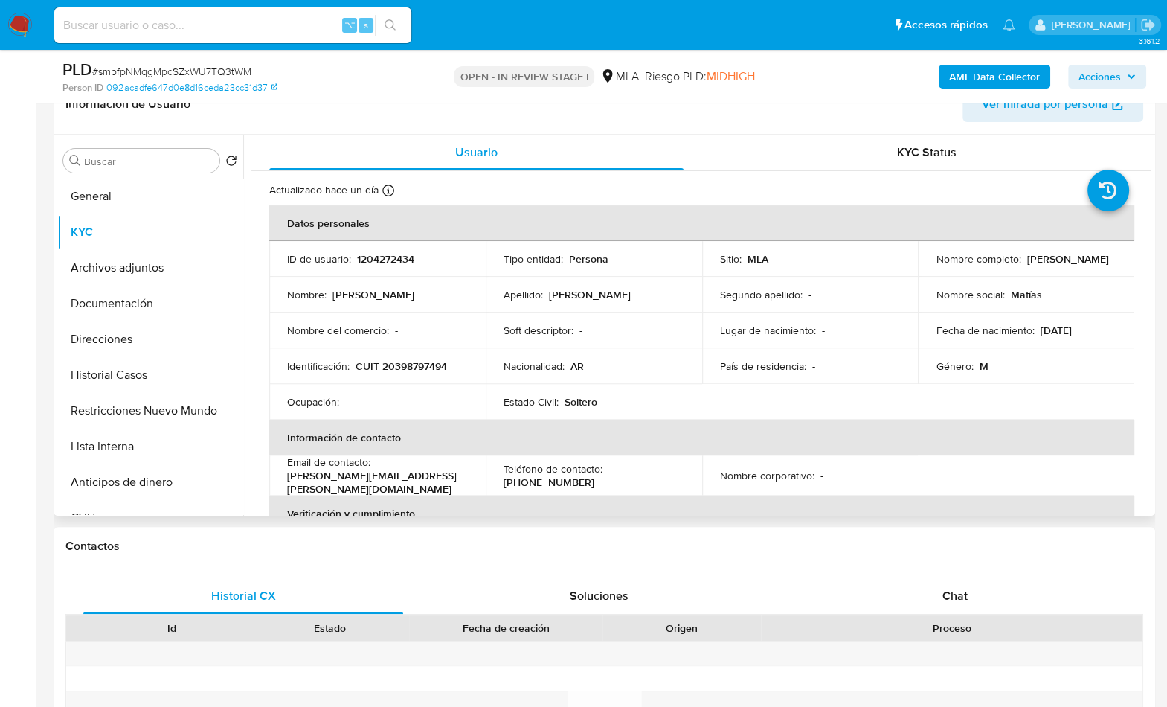
click at [402, 363] on p "CUIT 20398797494" at bounding box center [402, 365] width 92 height 13
copy p "20398797494"
click at [964, 589] on span "Chat" at bounding box center [954, 595] width 25 height 17
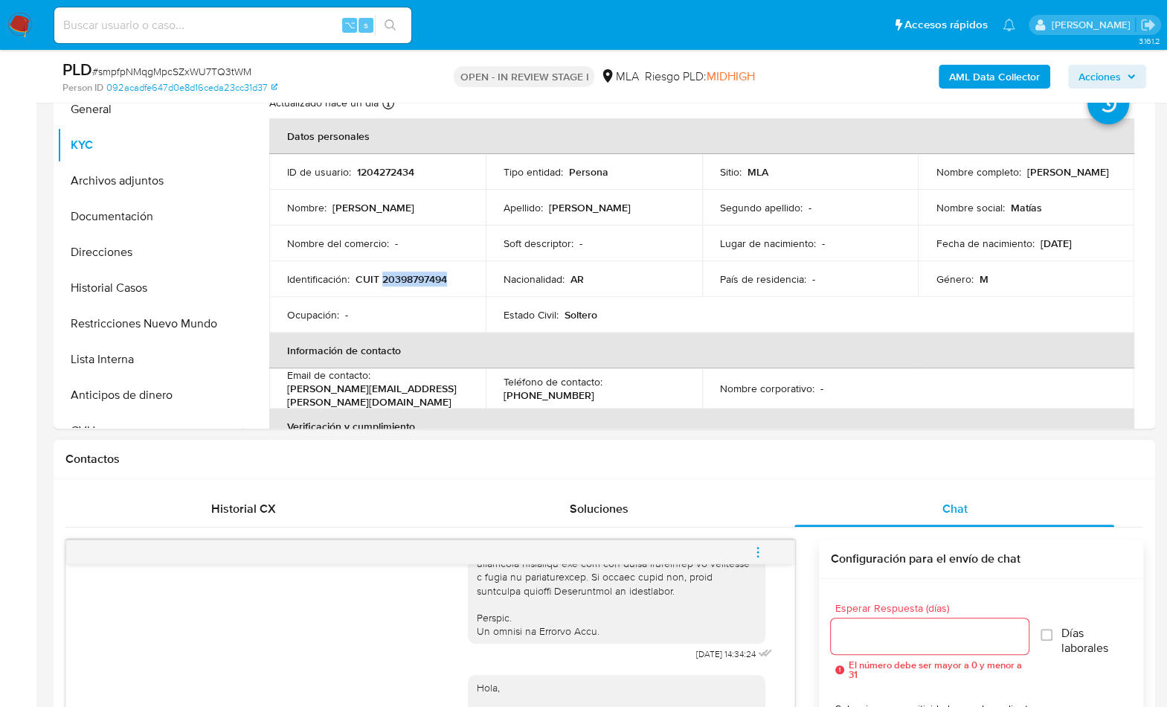
scroll to position [314, 0]
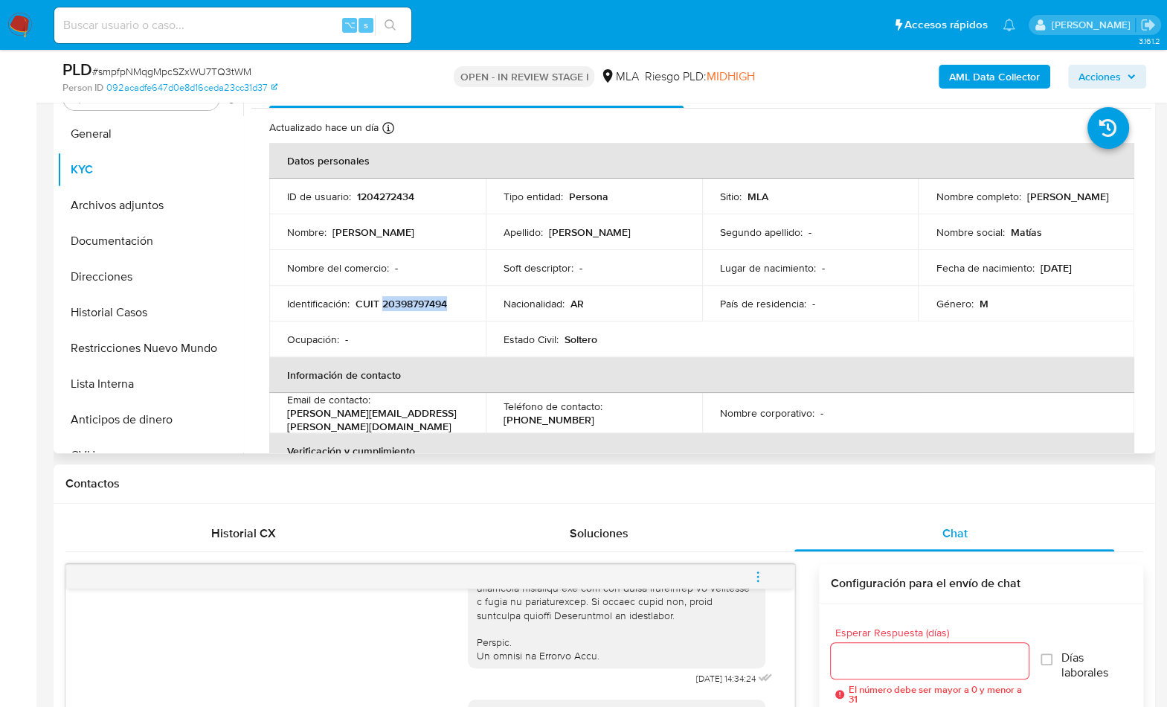
click at [426, 299] on p "CUIT 20398797494" at bounding box center [402, 303] width 92 height 13
click at [168, 250] on button "Documentación" at bounding box center [144, 241] width 174 height 36
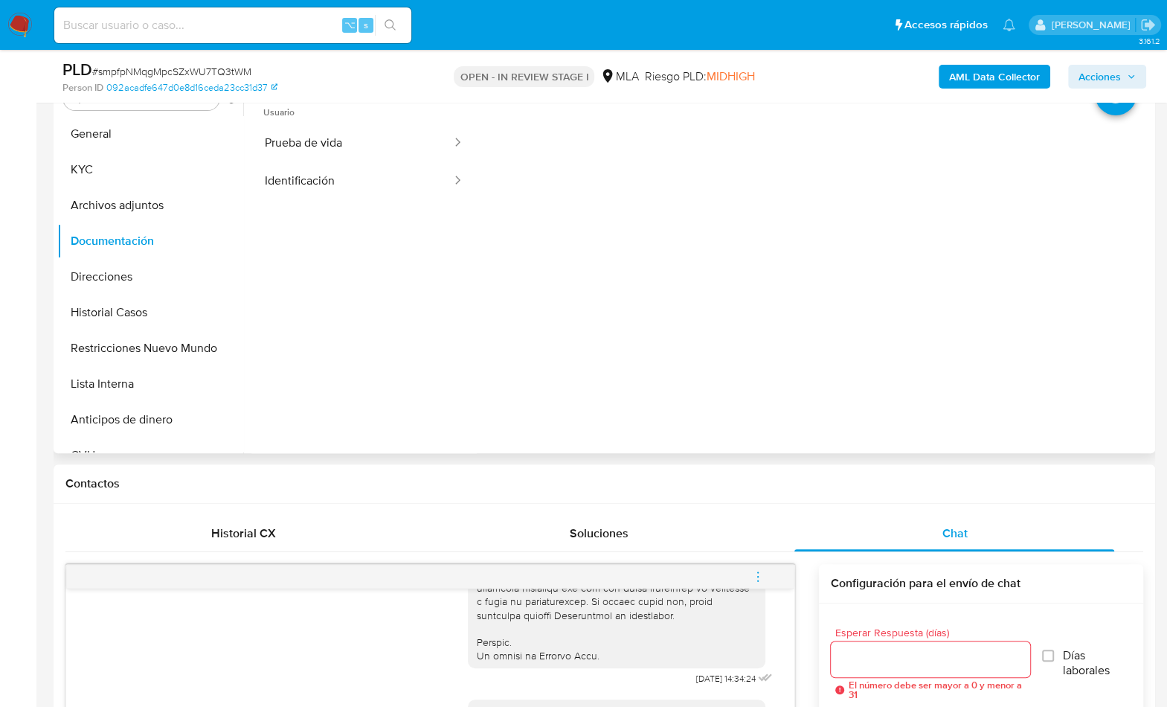
scroll to position [4, 0]
click at [356, 156] on button "Prueba de vida" at bounding box center [352, 142] width 202 height 38
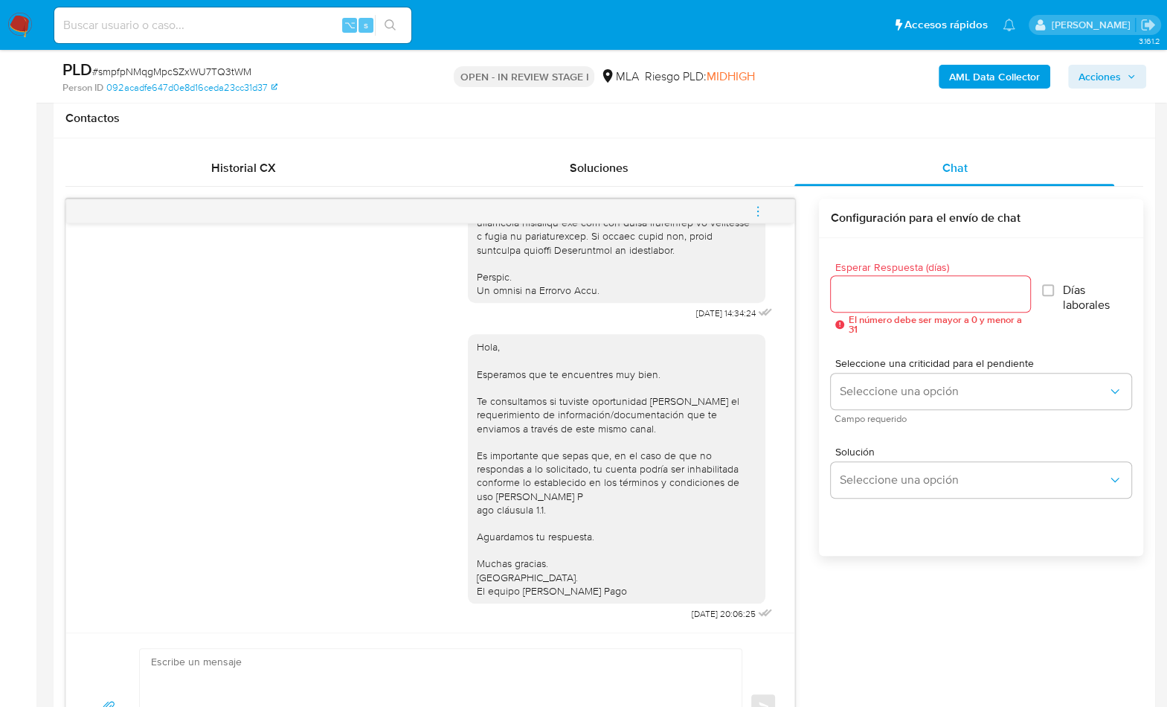
scroll to position [656, 0]
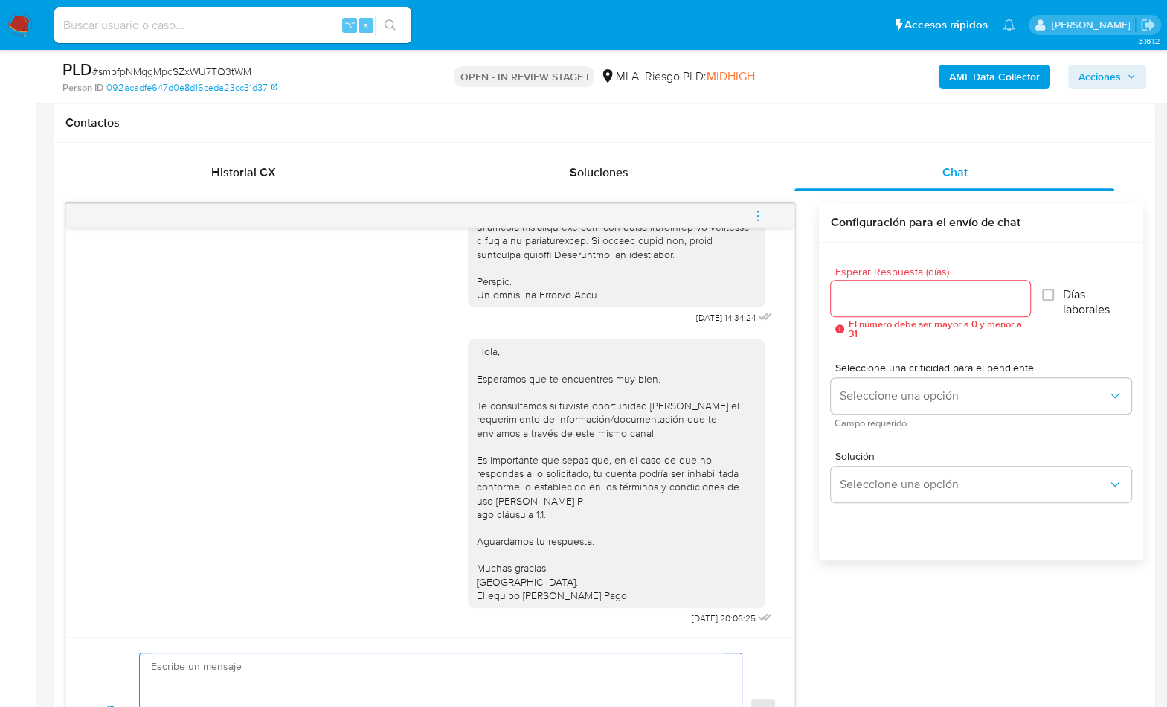
scroll to position [796, 0]
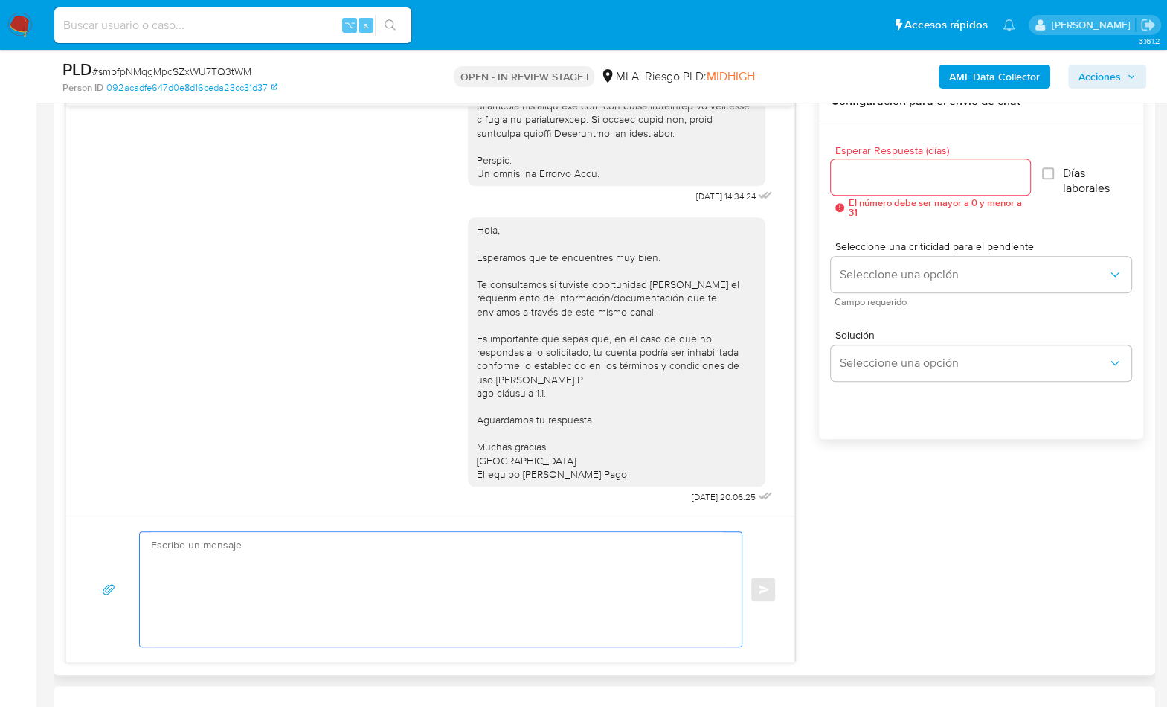
click at [501, 572] on textarea at bounding box center [437, 589] width 572 height 115
paste textarea "Hola , En función de las operaciones registradas en tu cuenta de Mercado Pago, …"
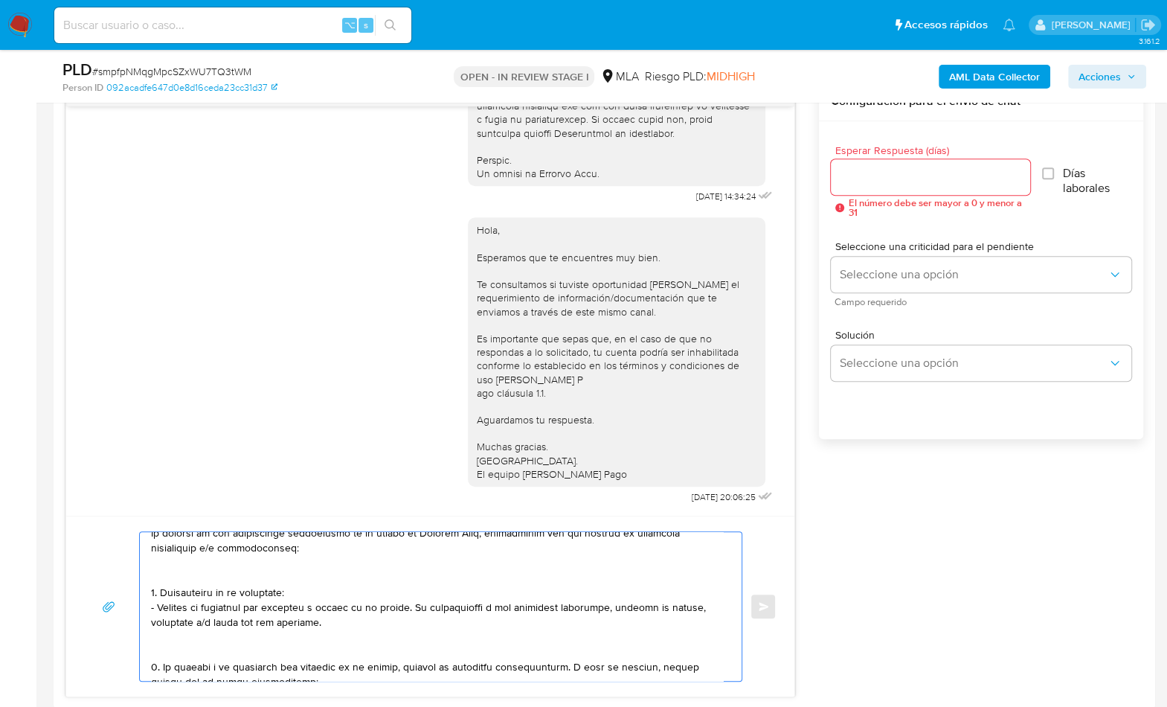
scroll to position [0, 0]
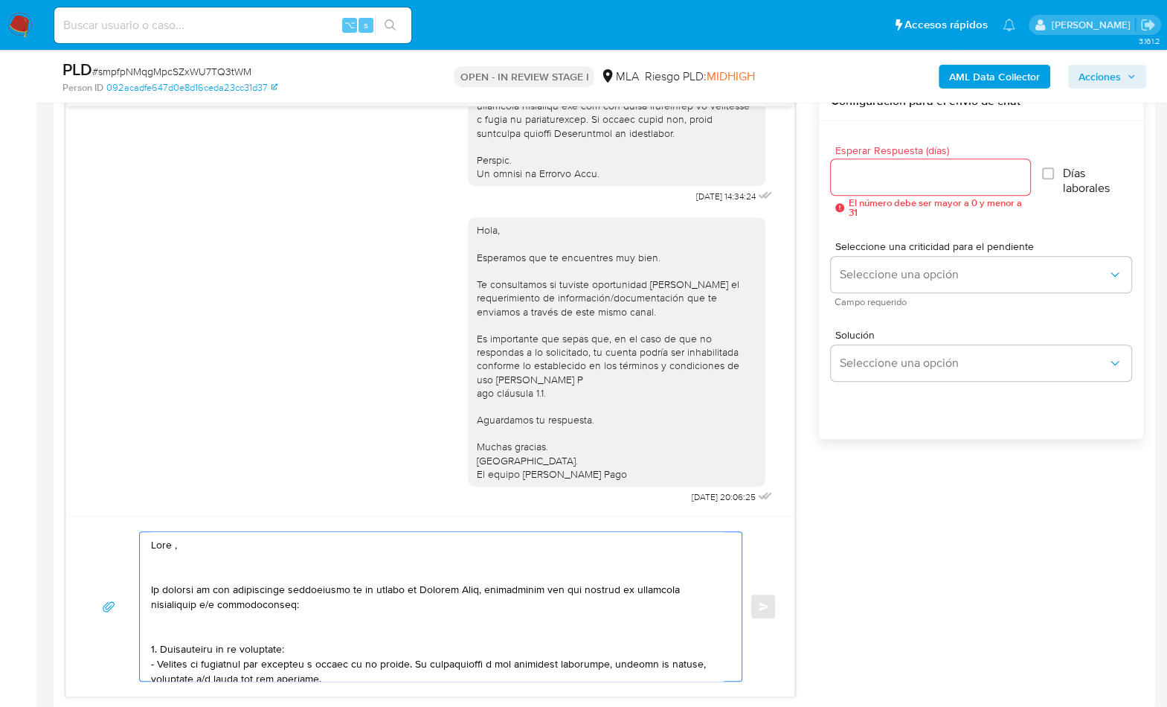
click at [198, 548] on textarea at bounding box center [437, 606] width 572 height 149
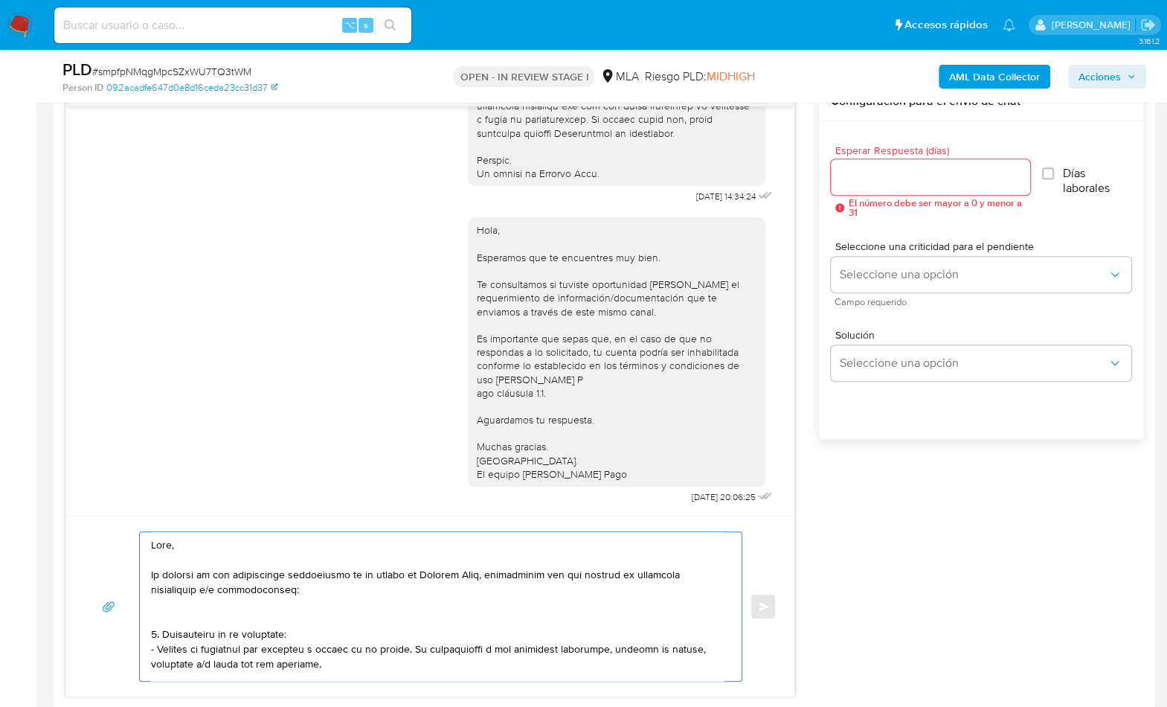
click at [179, 617] on textarea at bounding box center [437, 606] width 572 height 149
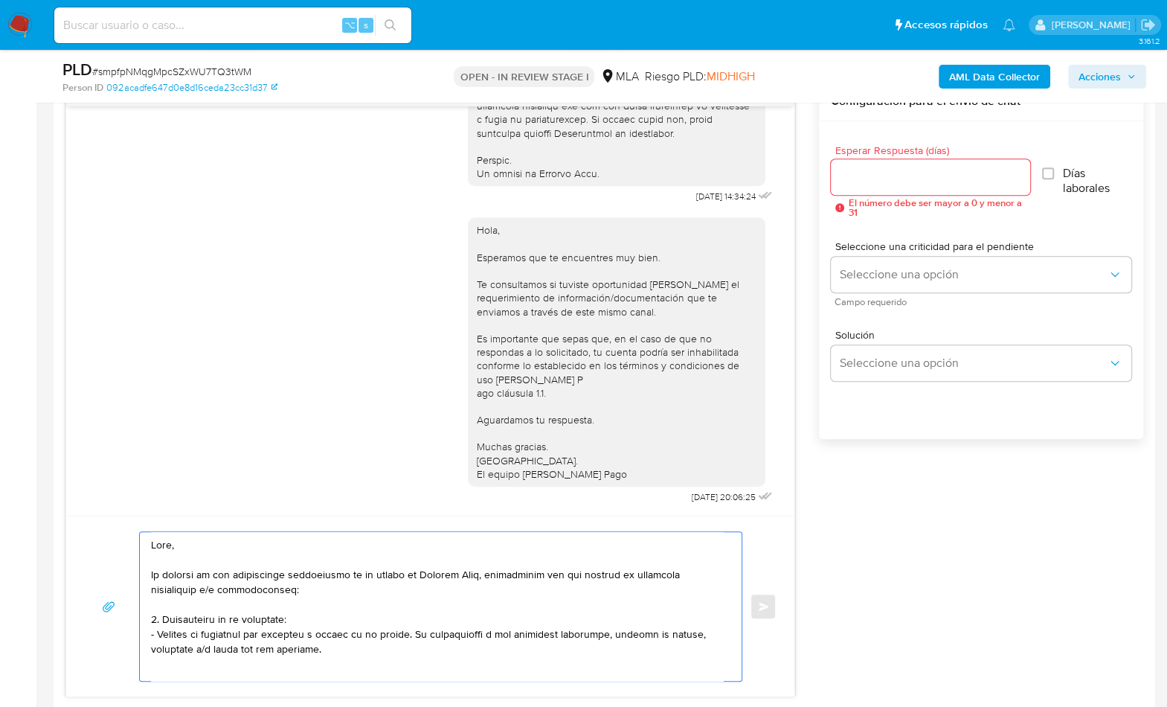
scroll to position [4, 0]
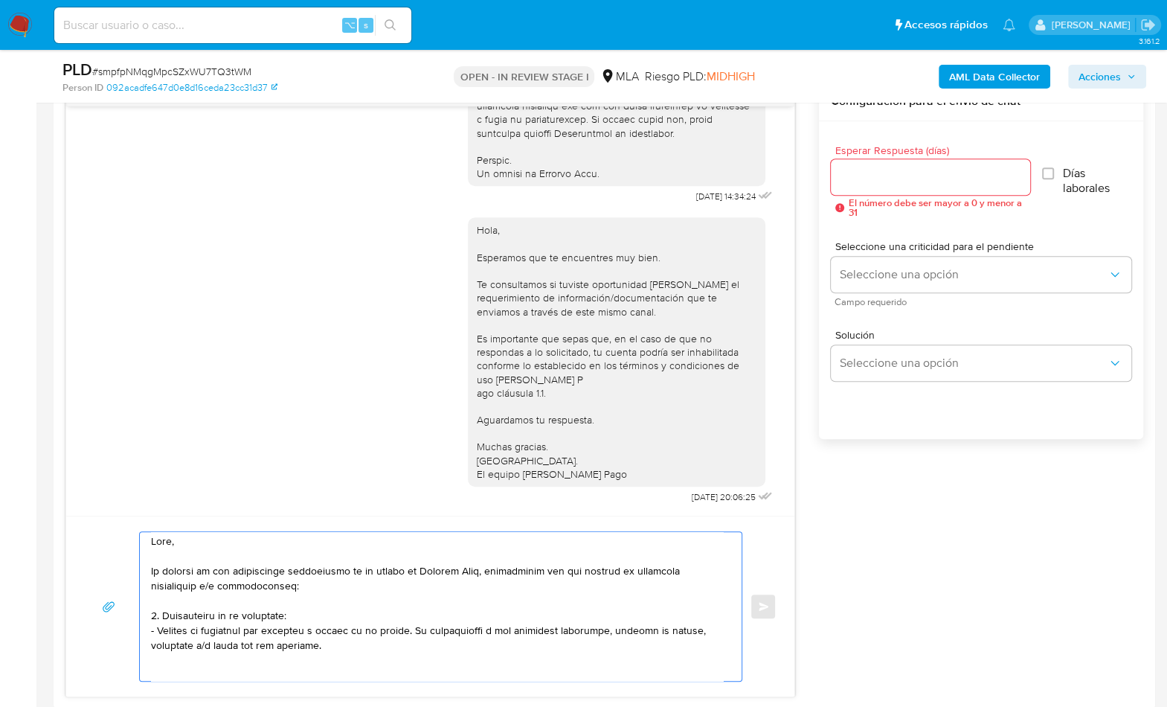
drag, startPoint x: 152, startPoint y: 617, endPoint x: 332, endPoint y: 644, distance: 182.1
click at [326, 649] on textarea at bounding box center [437, 606] width 572 height 149
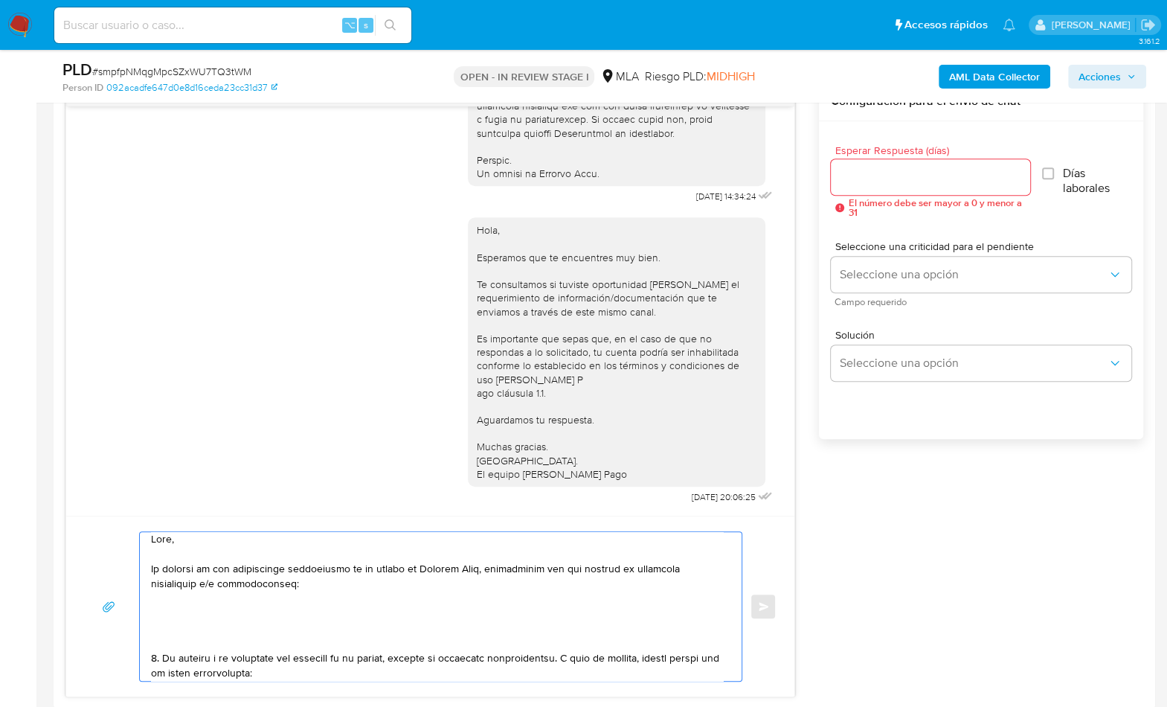
scroll to position [7, 0]
click at [181, 642] on textarea at bounding box center [437, 606] width 572 height 149
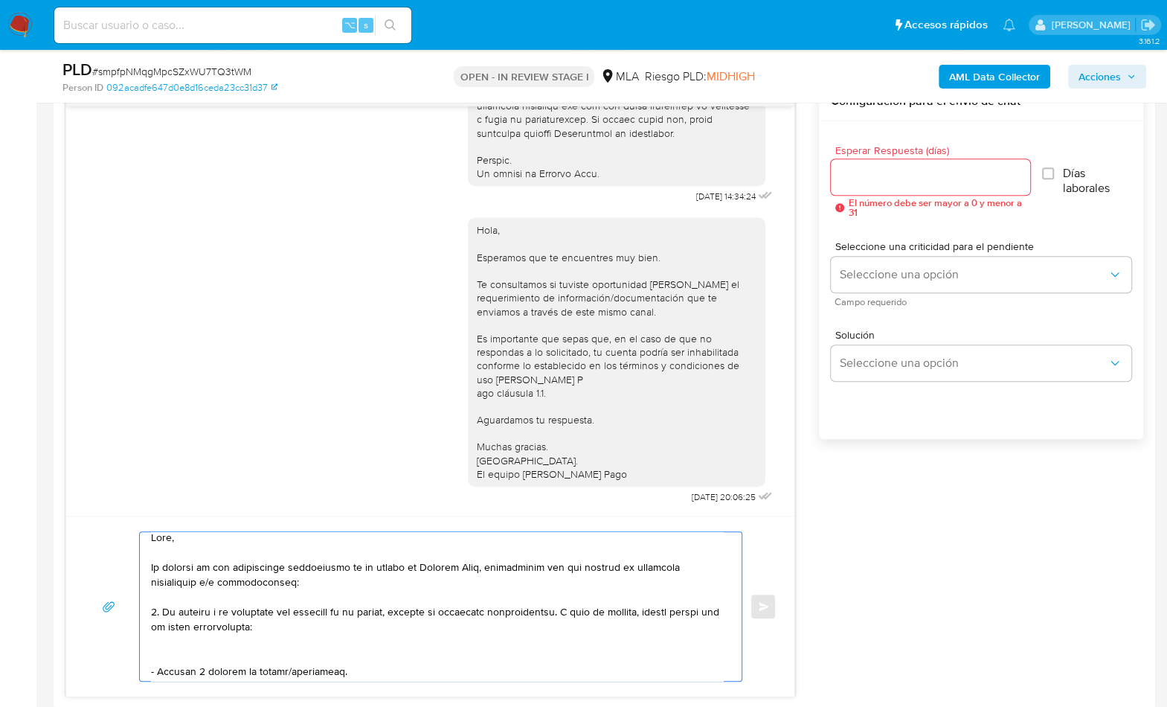
drag, startPoint x: 155, startPoint y: 606, endPoint x: 181, endPoint y: 606, distance: 25.3
click at [155, 607] on textarea at bounding box center [437, 606] width 572 height 149
drag, startPoint x: 566, startPoint y: 611, endPoint x: 308, endPoint y: 623, distance: 258.4
click at [308, 623] on textarea at bounding box center [437, 606] width 572 height 149
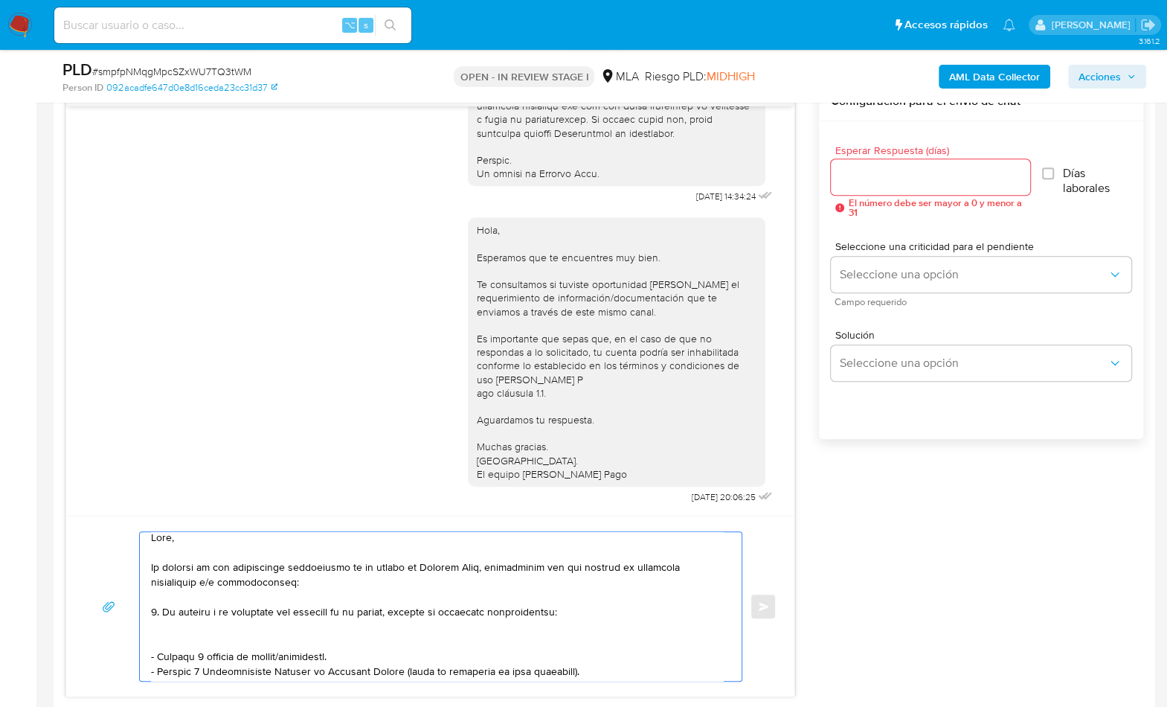
click at [198, 639] on textarea at bounding box center [437, 606] width 572 height 149
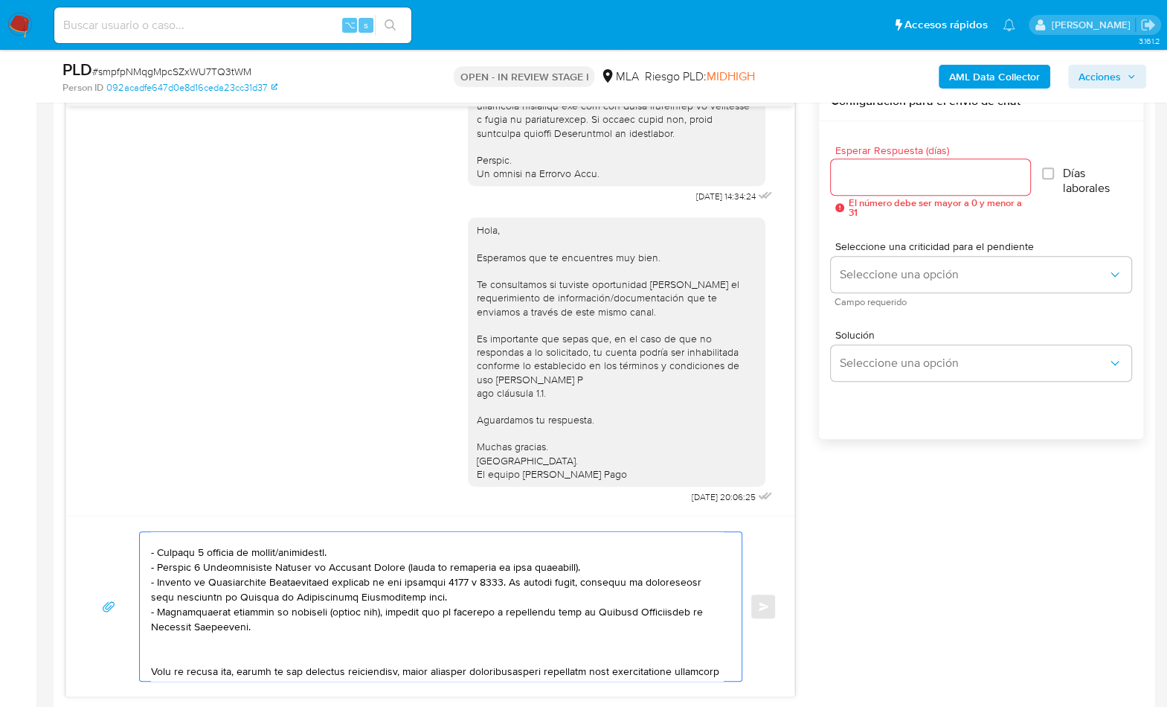
scroll to position [121, 0]
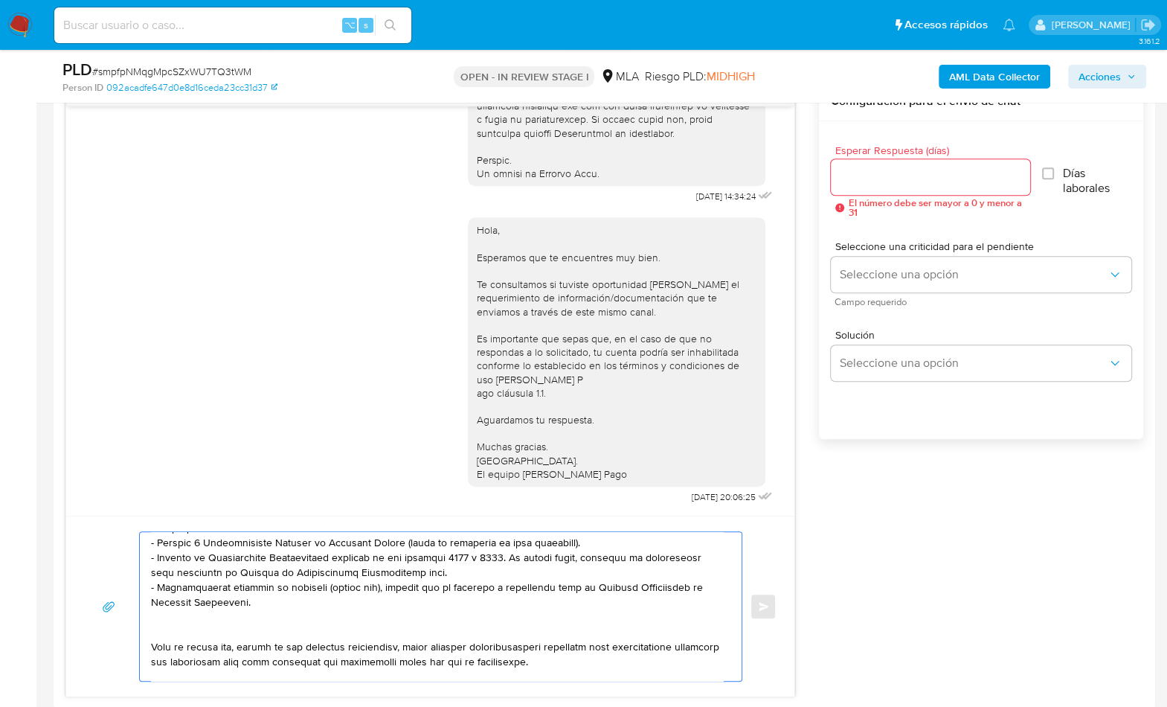
drag, startPoint x: 289, startPoint y: 606, endPoint x: 153, endPoint y: 543, distance: 149.8
click at [142, 541] on div at bounding box center [437, 606] width 594 height 149
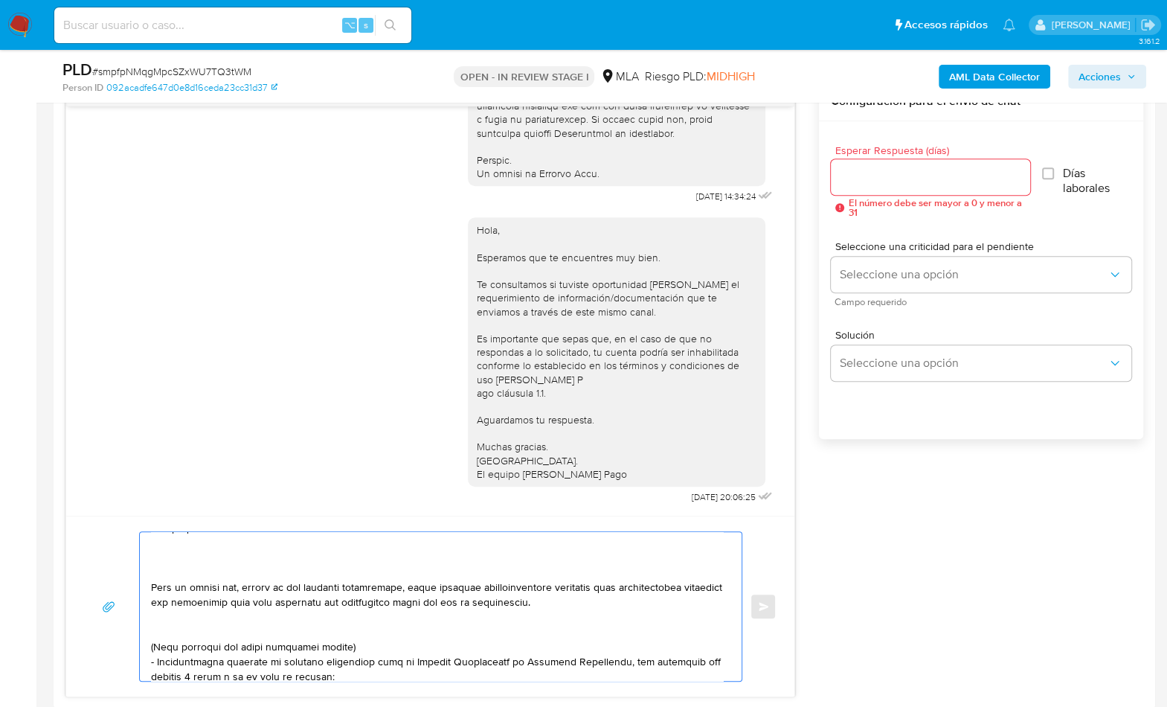
click at [182, 570] on textarea at bounding box center [437, 606] width 572 height 149
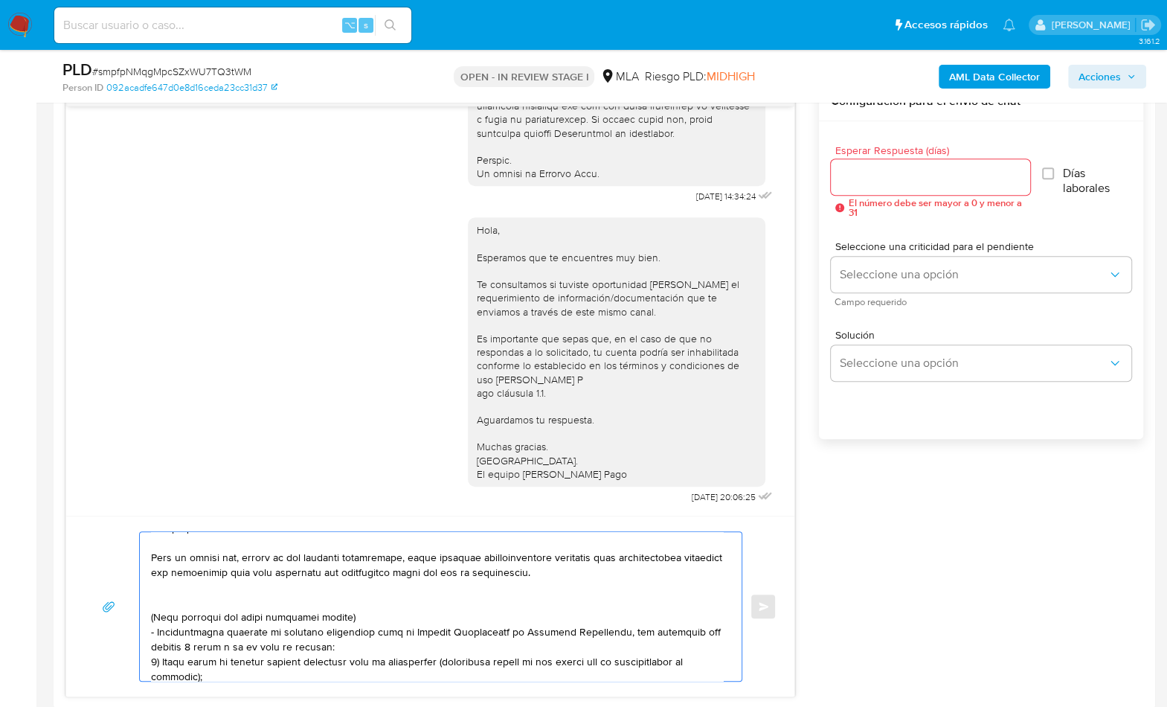
drag, startPoint x: 597, startPoint y: 574, endPoint x: 71, endPoint y: 544, distance: 527.5
click at [71, 544] on div "Enviar" at bounding box center [430, 606] width 728 height 181
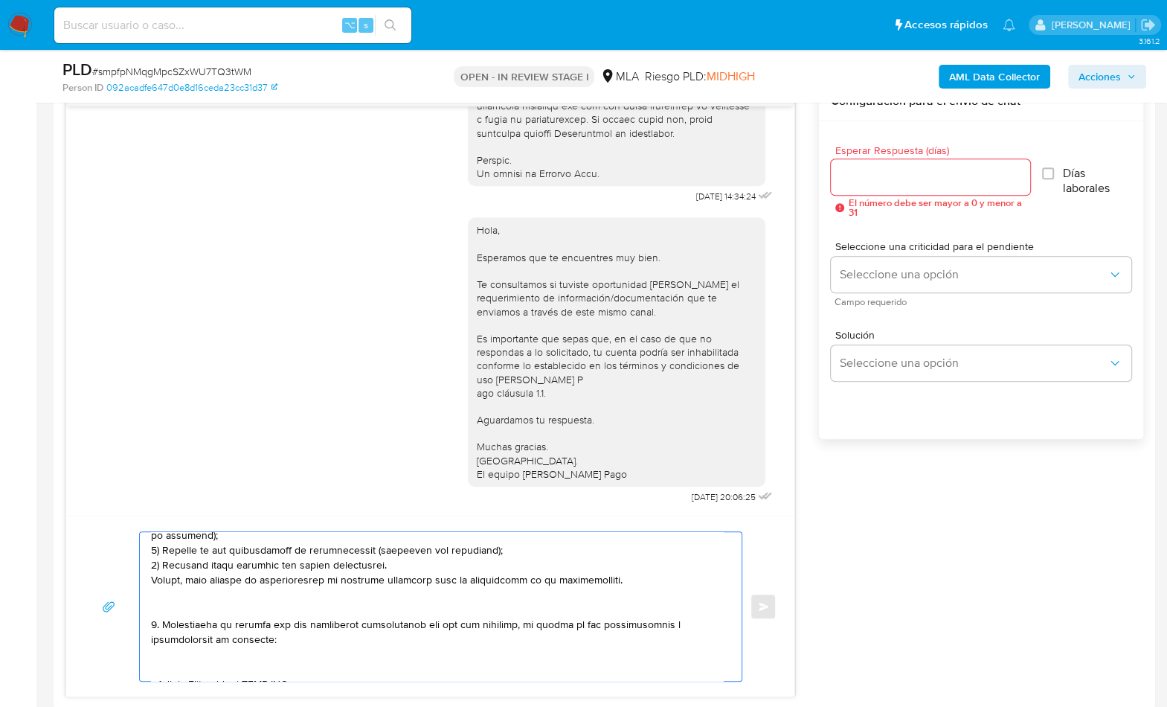
drag, startPoint x: 158, startPoint y: 554, endPoint x: 216, endPoint y: 597, distance: 71.9
click at [216, 597] on textarea at bounding box center [437, 606] width 572 height 149
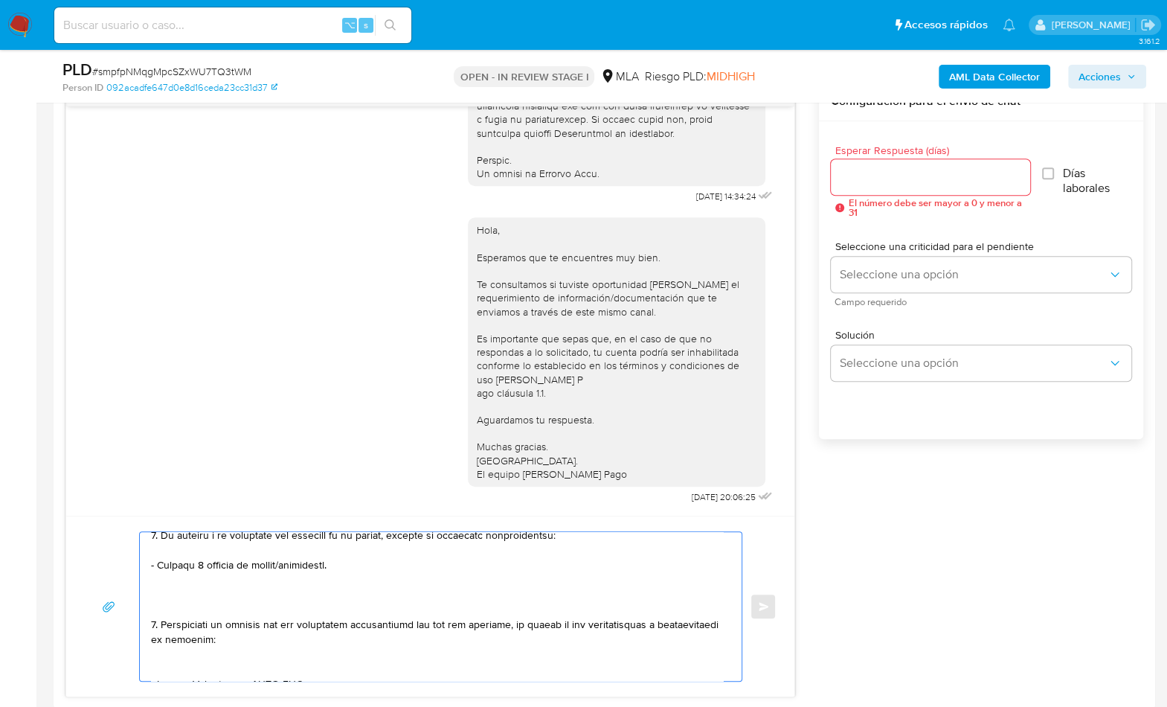
click at [178, 604] on textarea at bounding box center [437, 606] width 572 height 149
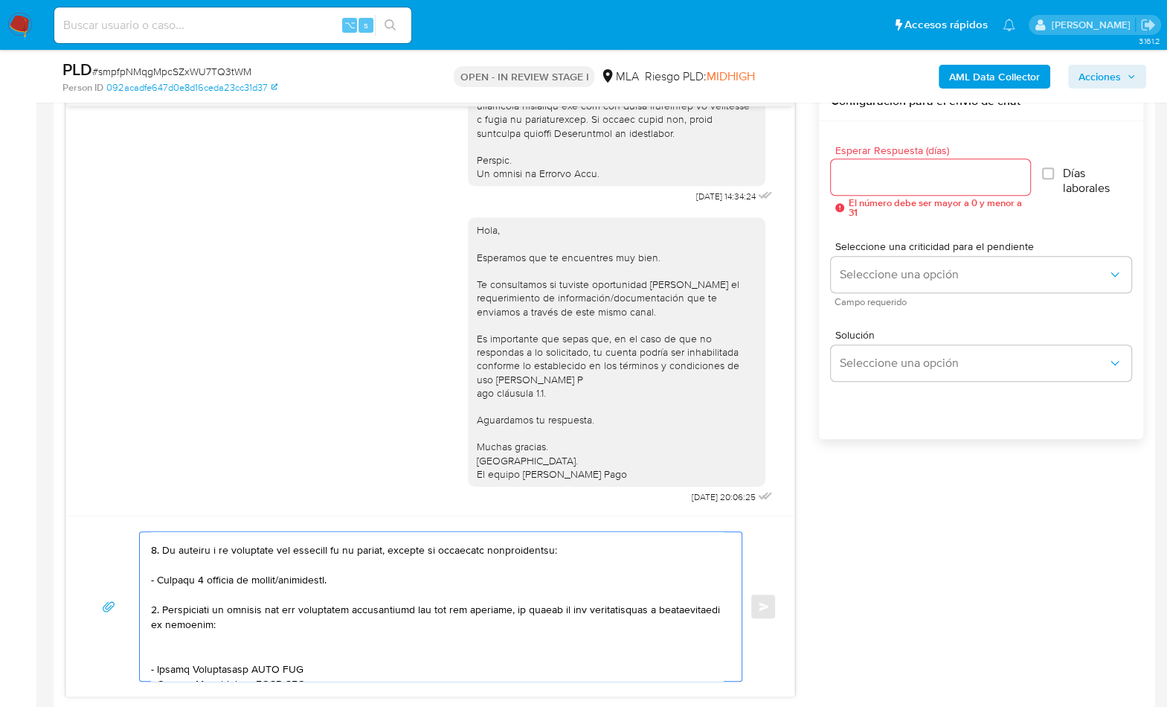
scroll to position [54, 0]
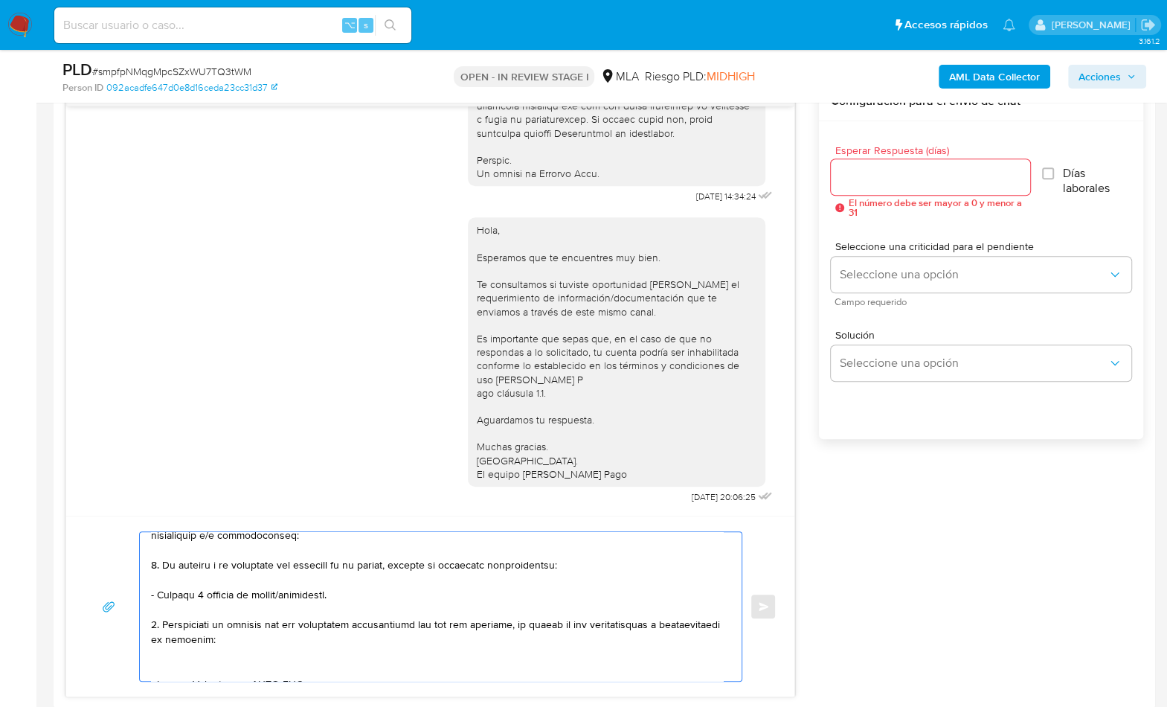
click at [155, 624] on textarea at bounding box center [437, 606] width 572 height 149
drag, startPoint x: 302, startPoint y: 641, endPoint x: 137, endPoint y: 621, distance: 166.3
click at [137, 621] on div "Enviar" at bounding box center [430, 606] width 693 height 150
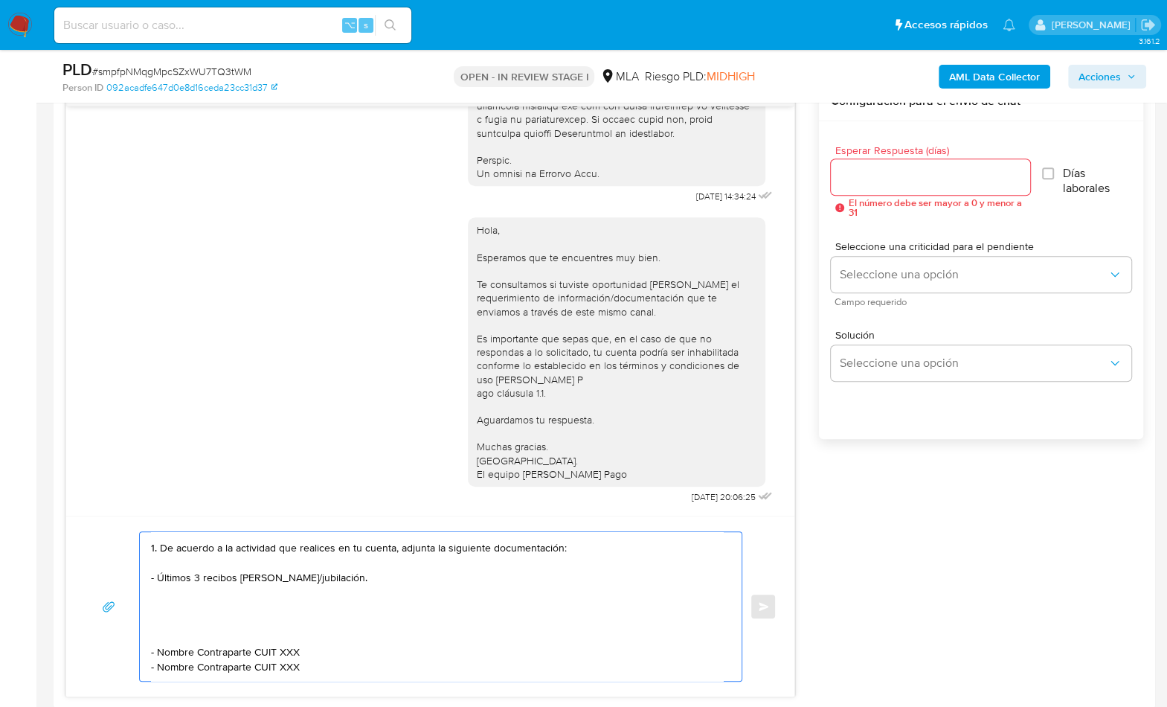
scroll to position [75, 0]
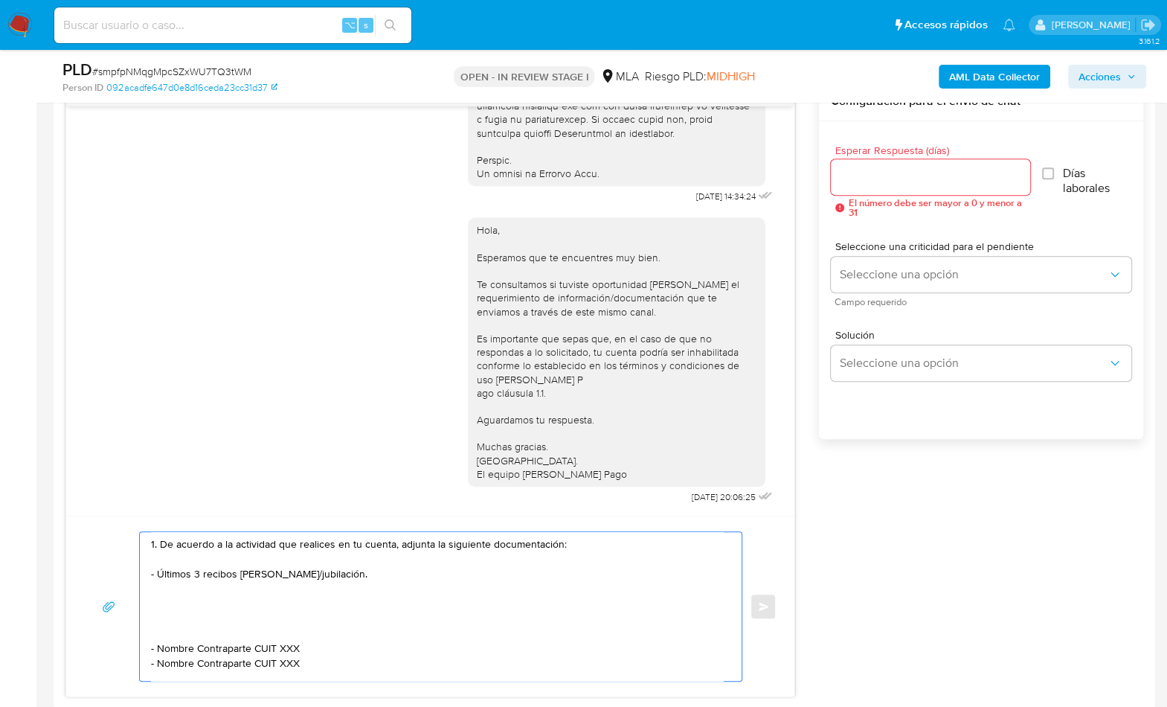
click at [176, 597] on textarea "Hola, En función de las operaciones registradas en tu cuenta de Mercado Pago, n…" at bounding box center [437, 606] width 572 height 149
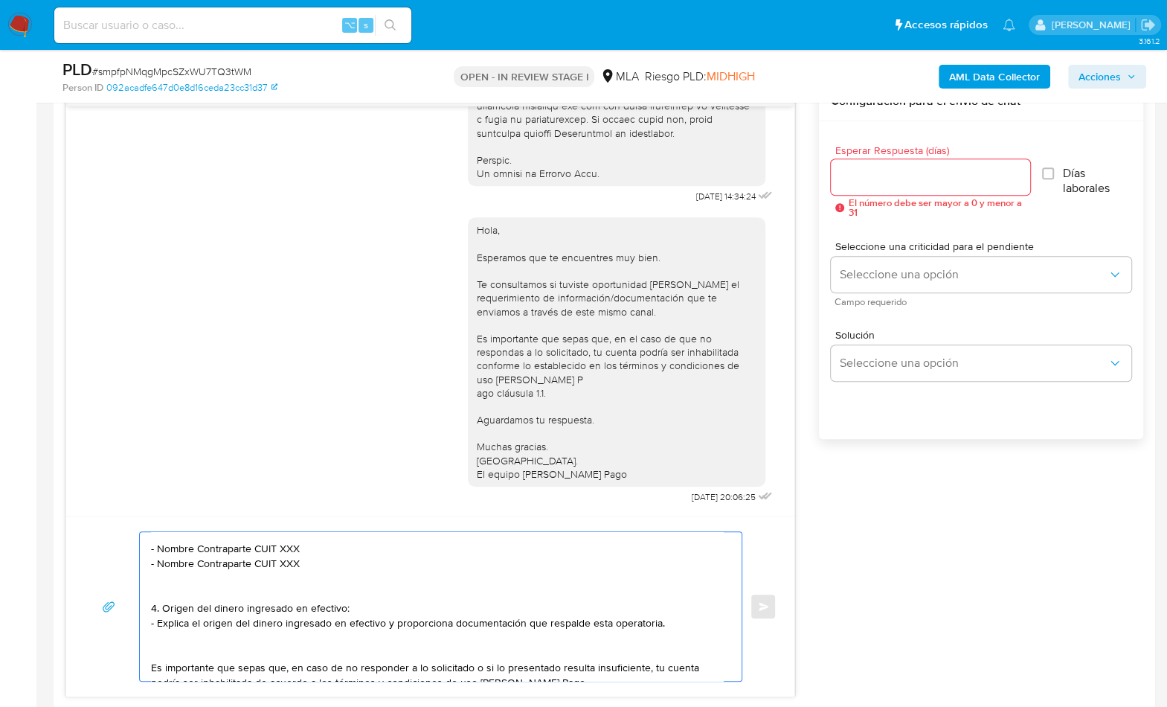
drag, startPoint x: 161, startPoint y: 597, endPoint x: 667, endPoint y: 620, distance: 505.7
click at [667, 620] on textarea "Hola, En función de las operaciones registradas en tu cuenta de Mercado Pago, n…" at bounding box center [437, 606] width 572 height 149
paste textarea "Notamos un incremento en tu operatoria e ingresos en noviembre 2024. ¿Podrías e…"
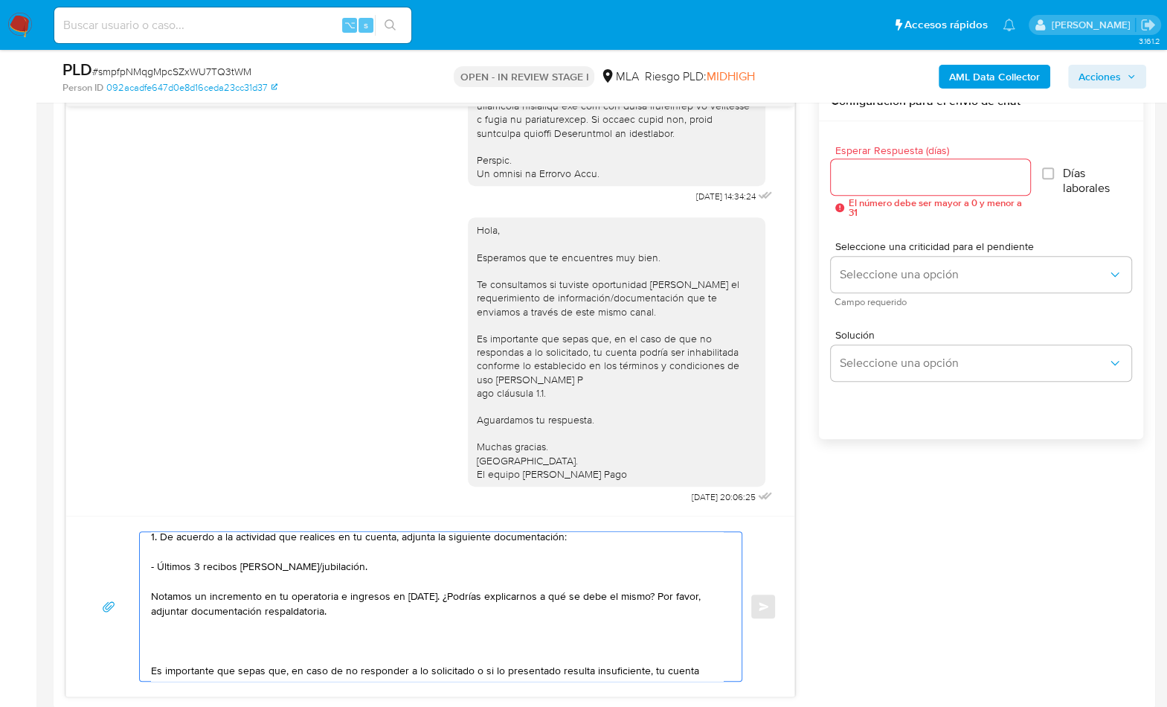
scroll to position [82, 0]
click at [153, 597] on textarea "Hola, En función de las operaciones registradas en tu cuenta de Mercado Pago, n…" at bounding box center [437, 606] width 572 height 149
click at [425, 593] on textarea "Hola, En función de las operaciones registradas en tu cuenta de Mercado Pago, n…" at bounding box center [437, 606] width 572 height 149
click at [493, 595] on textarea "Hola, En función de las operaciones registradas en tu cuenta de Mercado Pago, n…" at bounding box center [437, 606] width 572 height 149
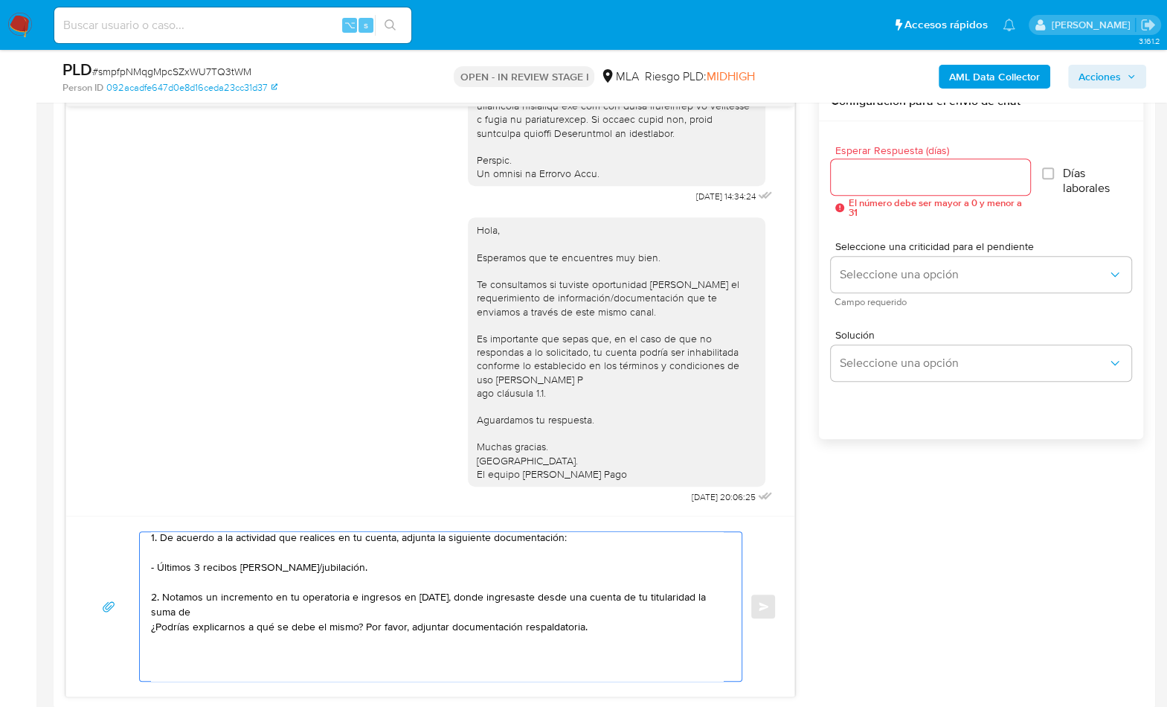
paste textarea "$20.462.720,00"
paste textarea "31/8/2025"
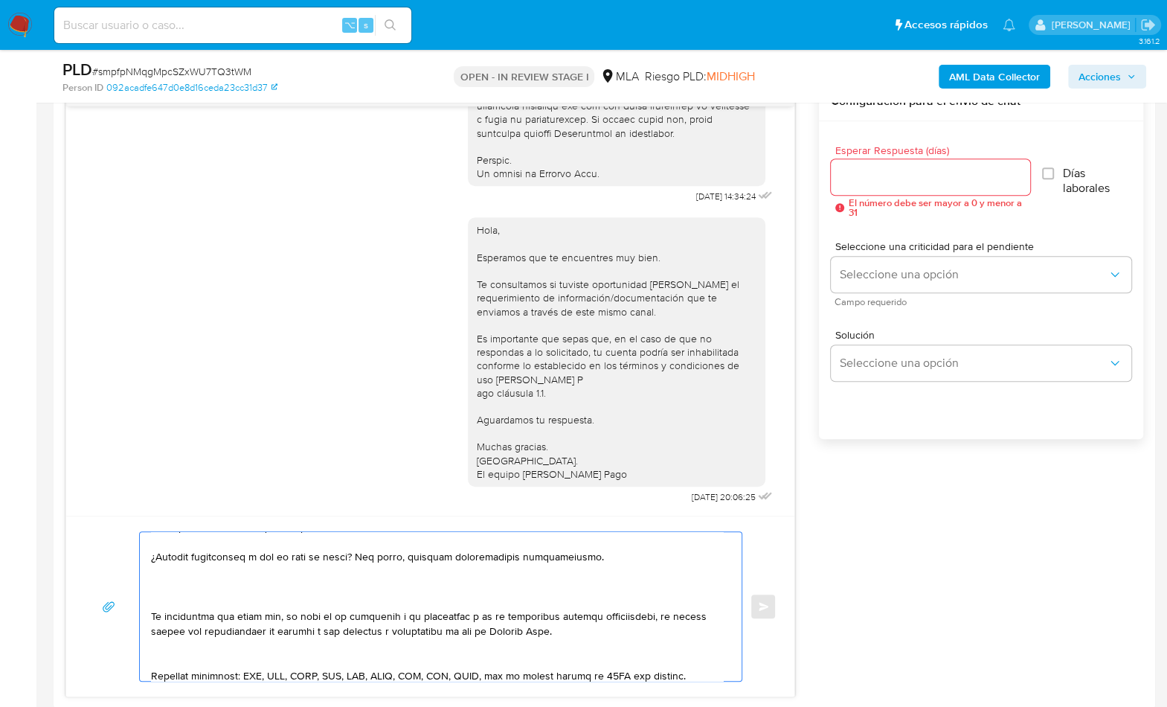
scroll to position [199, 0]
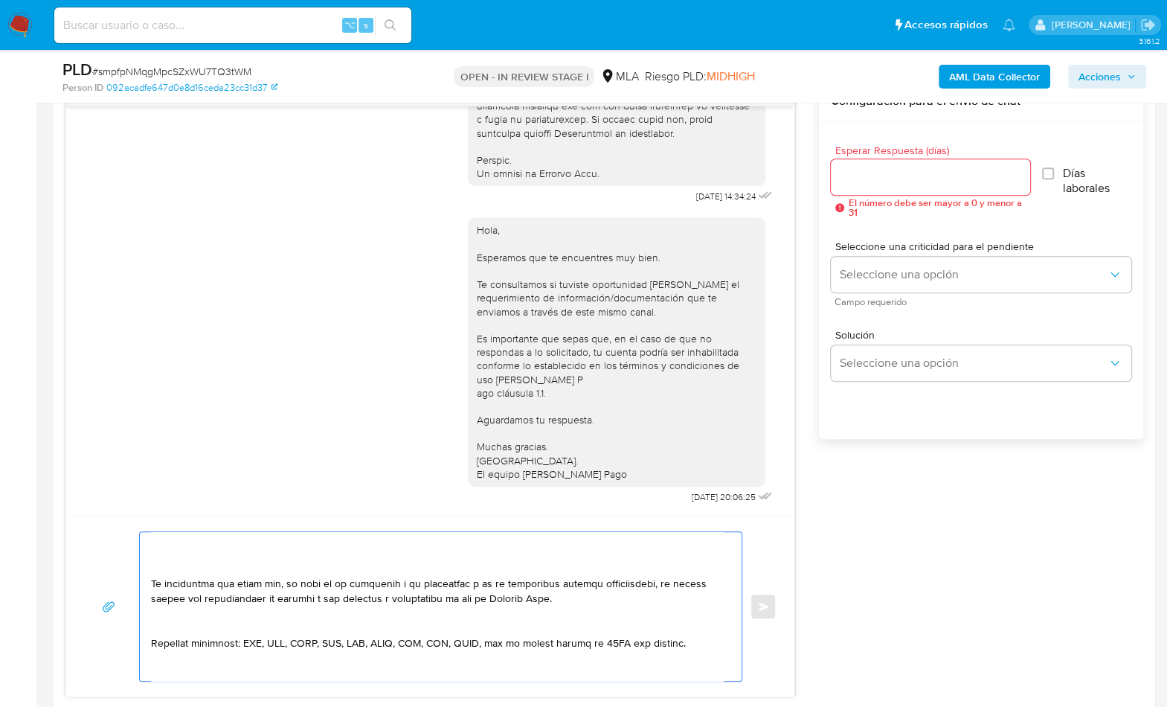
click at [216, 562] on textarea at bounding box center [437, 606] width 572 height 149
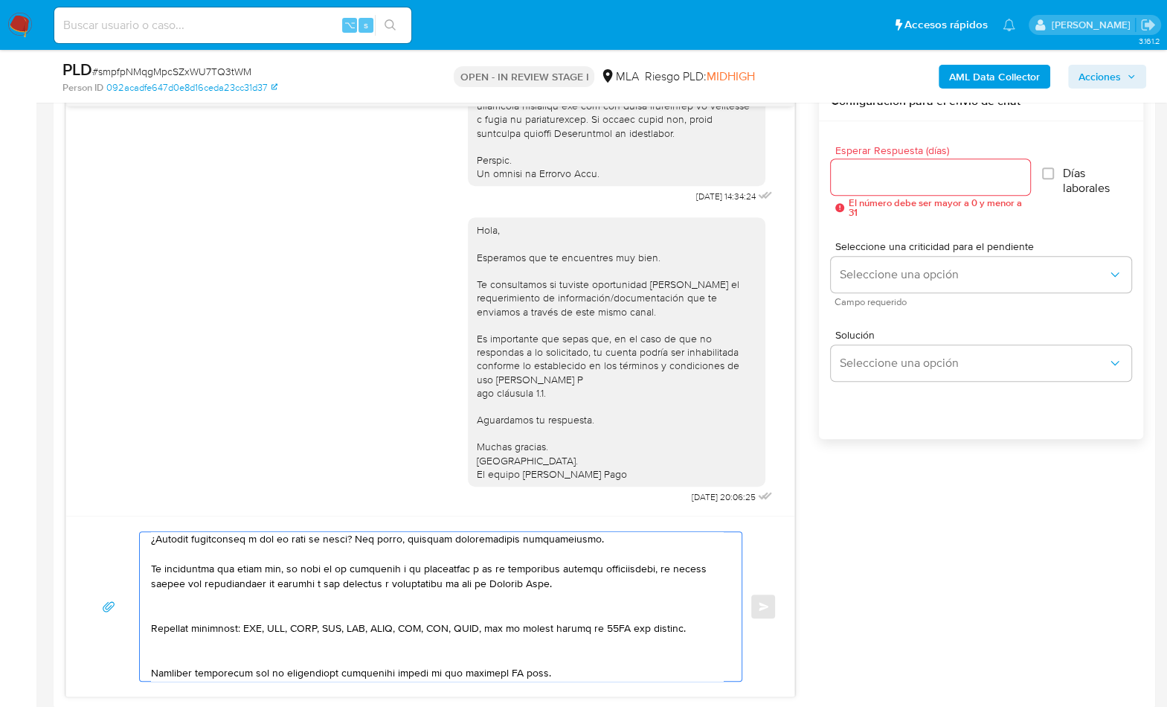
scroll to position [170, 0]
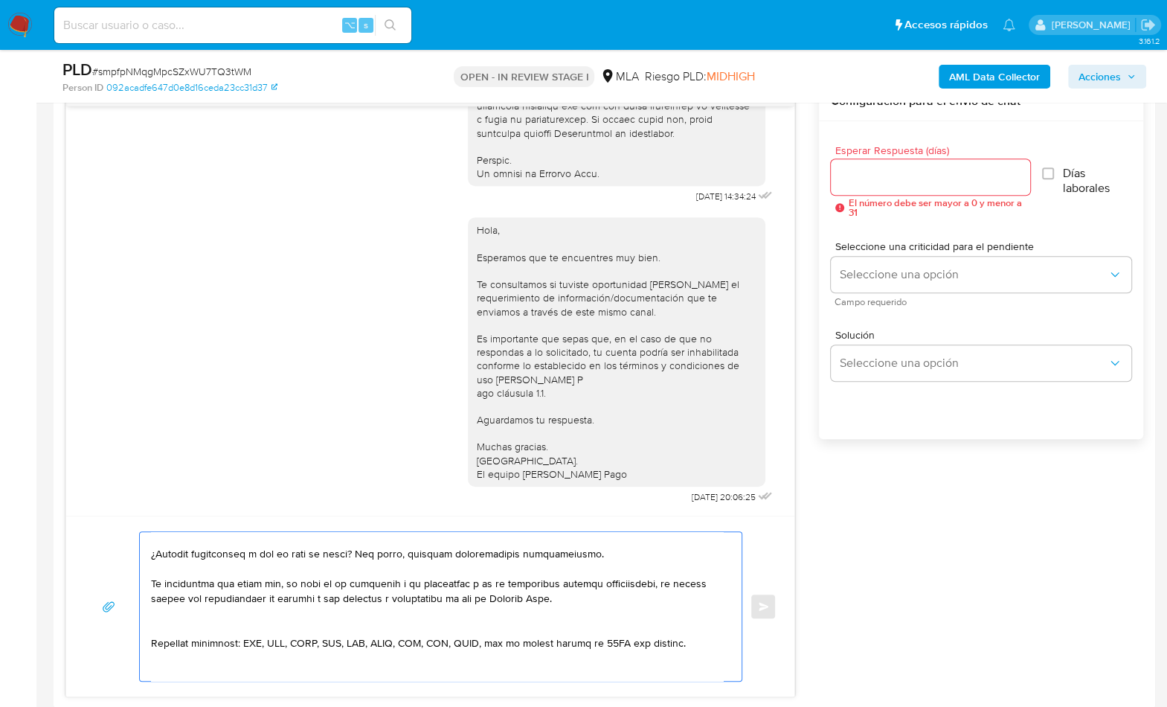
click at [183, 620] on textarea at bounding box center [437, 606] width 572 height 149
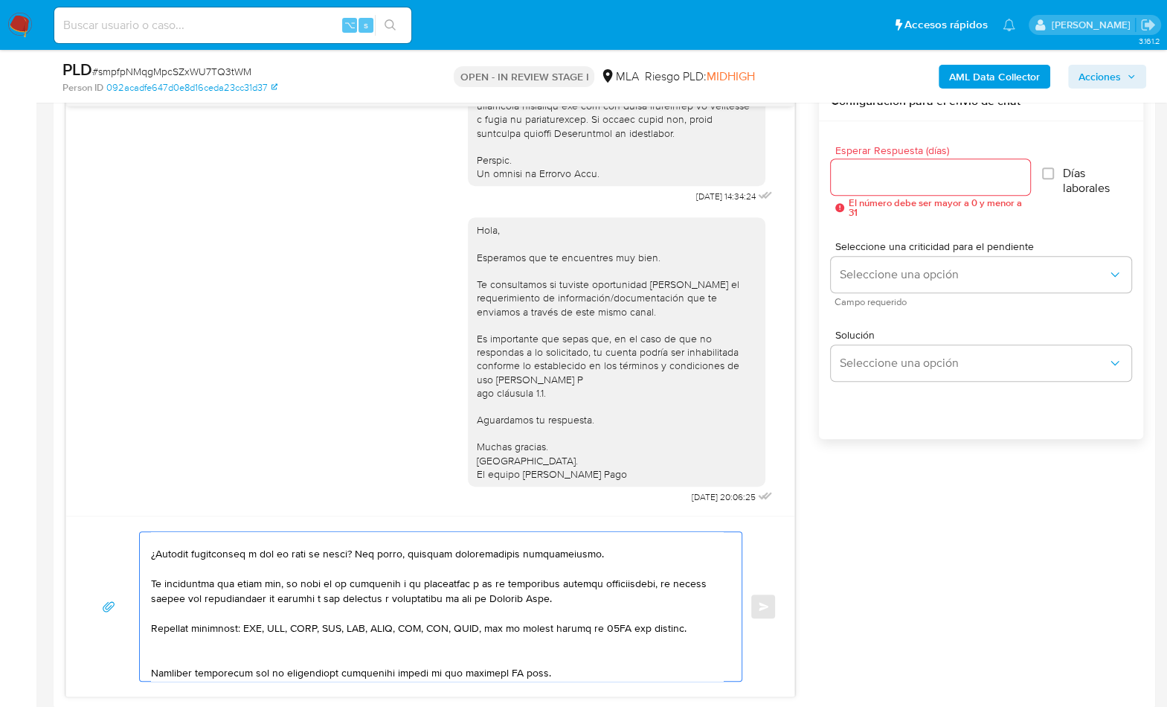
click at [196, 647] on textarea at bounding box center [437, 606] width 572 height 149
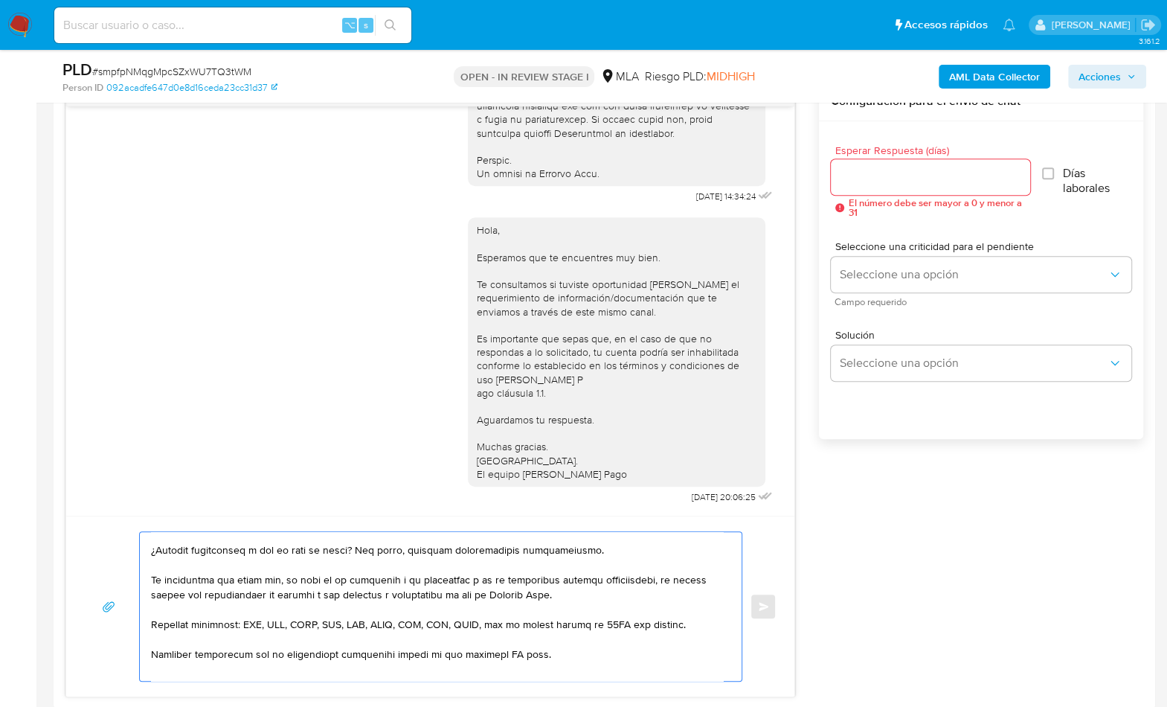
click at [504, 650] on textarea at bounding box center [437, 606] width 572 height 149
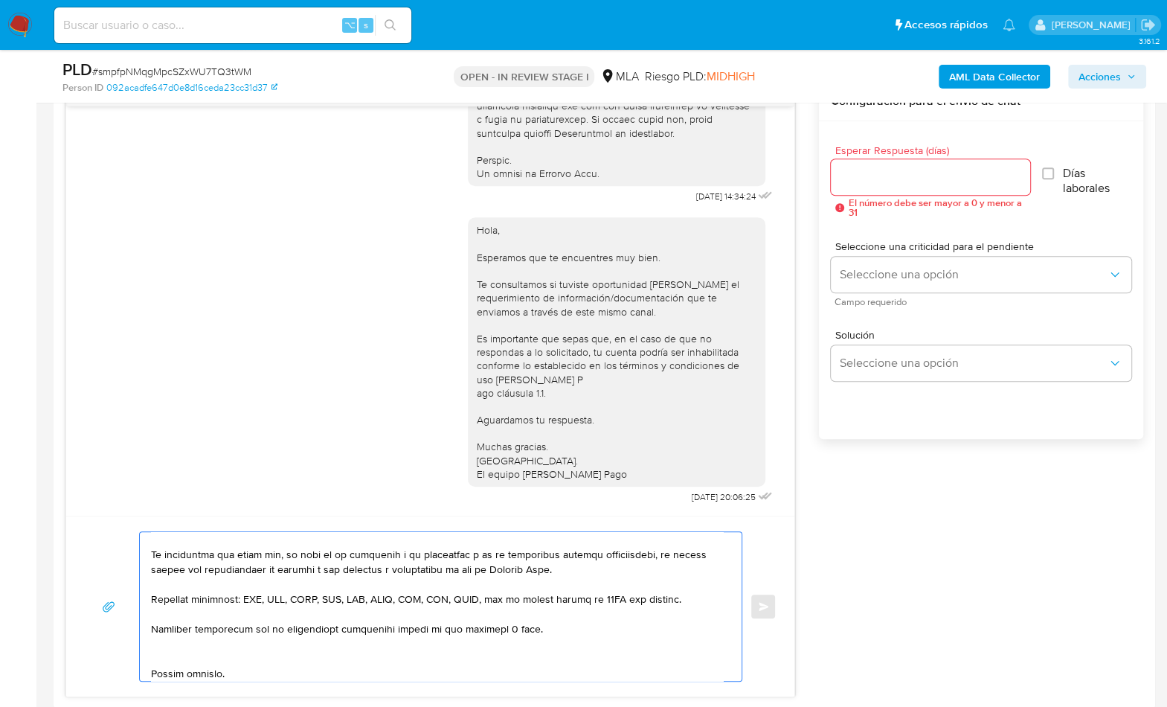
click at [190, 656] on textarea at bounding box center [437, 606] width 572 height 149
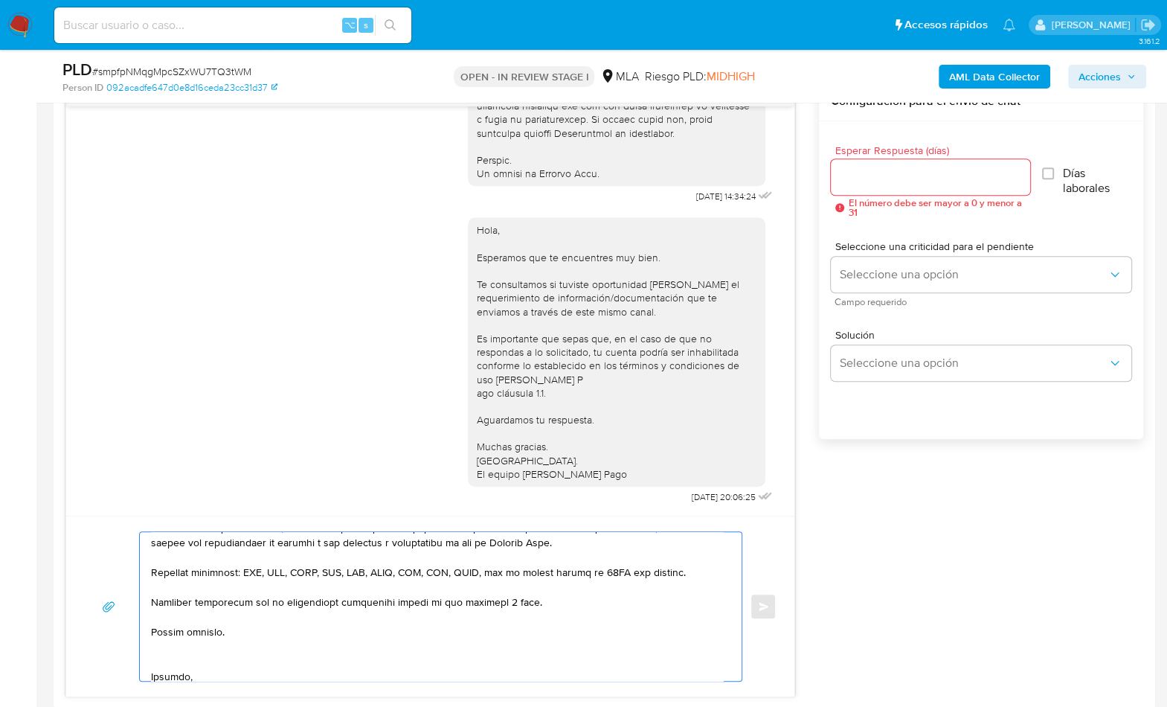
click at [182, 658] on textarea at bounding box center [437, 606] width 572 height 149
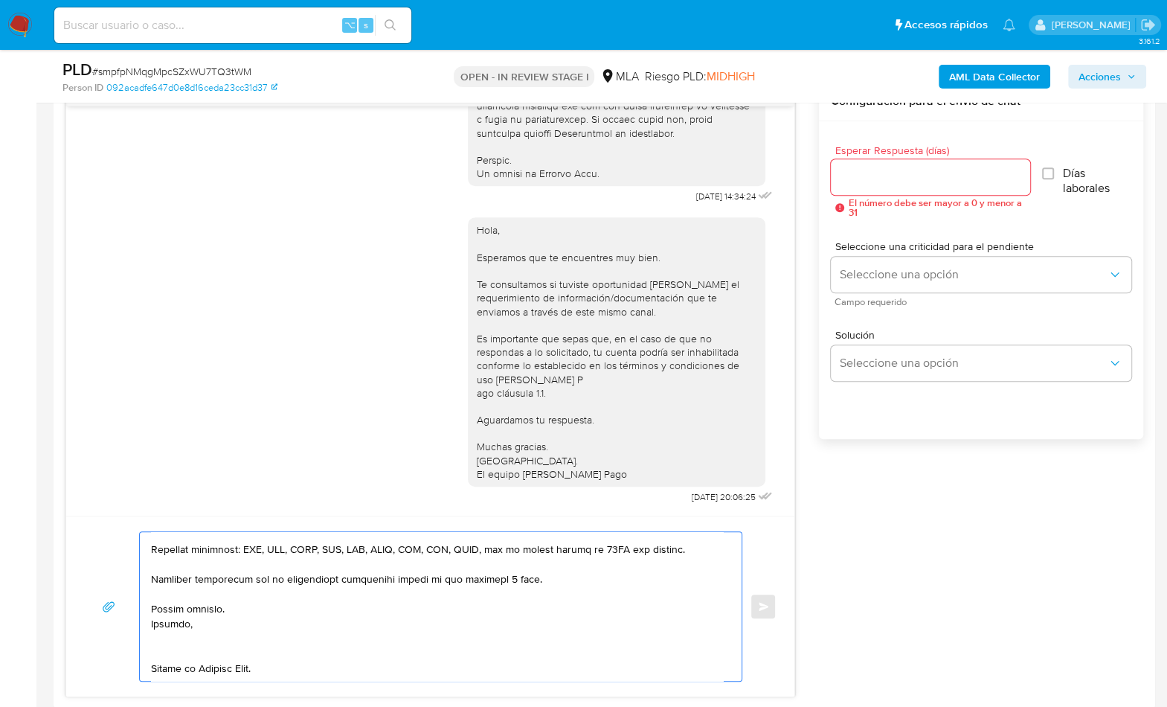
click at [173, 655] on textarea at bounding box center [437, 606] width 572 height 149
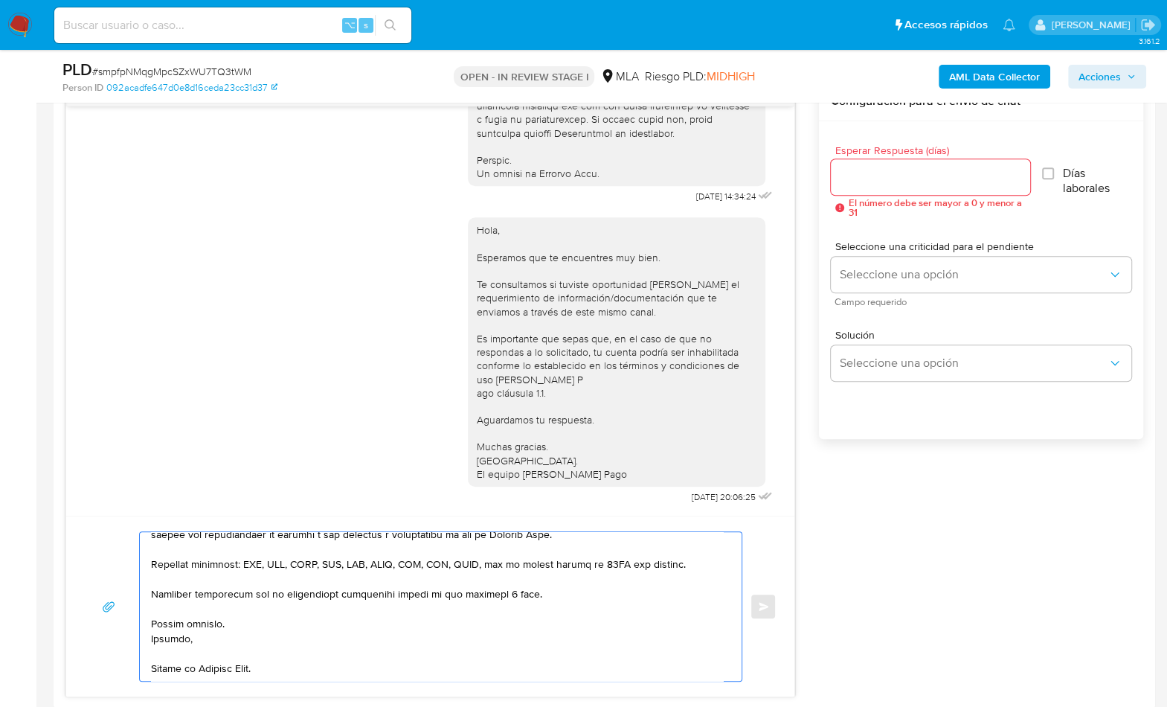
click at [175, 670] on textarea at bounding box center [437, 606] width 572 height 149
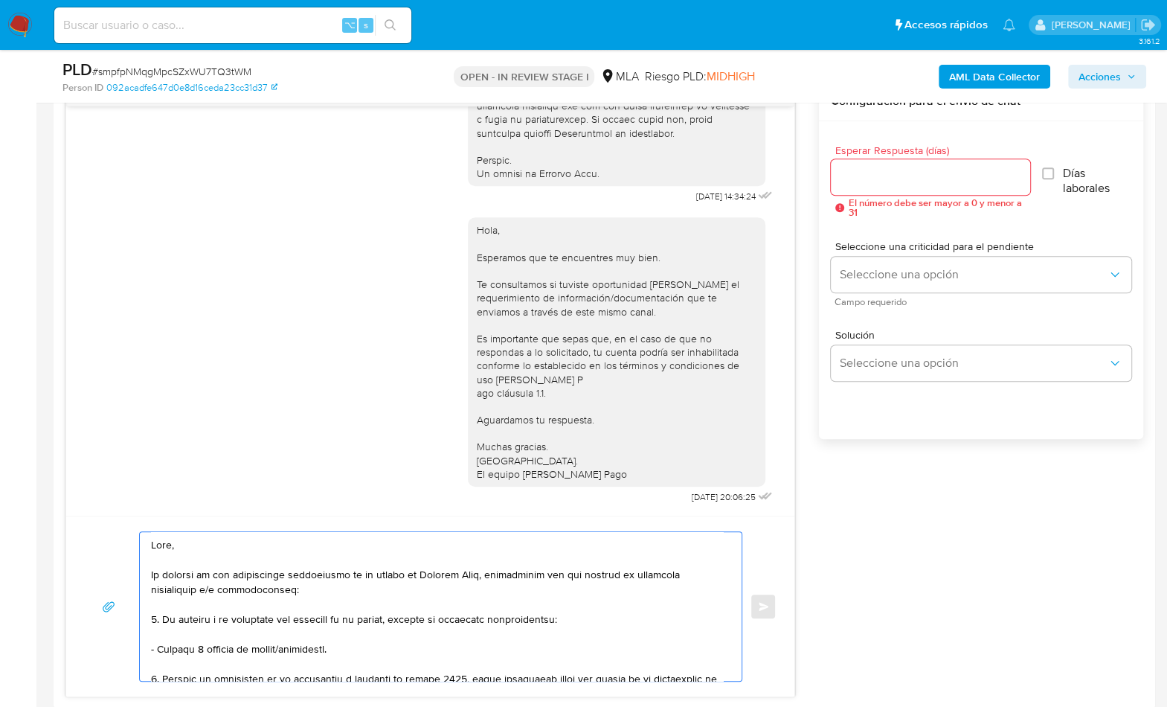
scroll to position [0, 0]
type textarea "Hola, En función de las operaciones registradas en tu cuenta de Mercado Pago, n…"
click at [891, 184] on input "Esperar Respuesta (días)" at bounding box center [930, 176] width 199 height 19
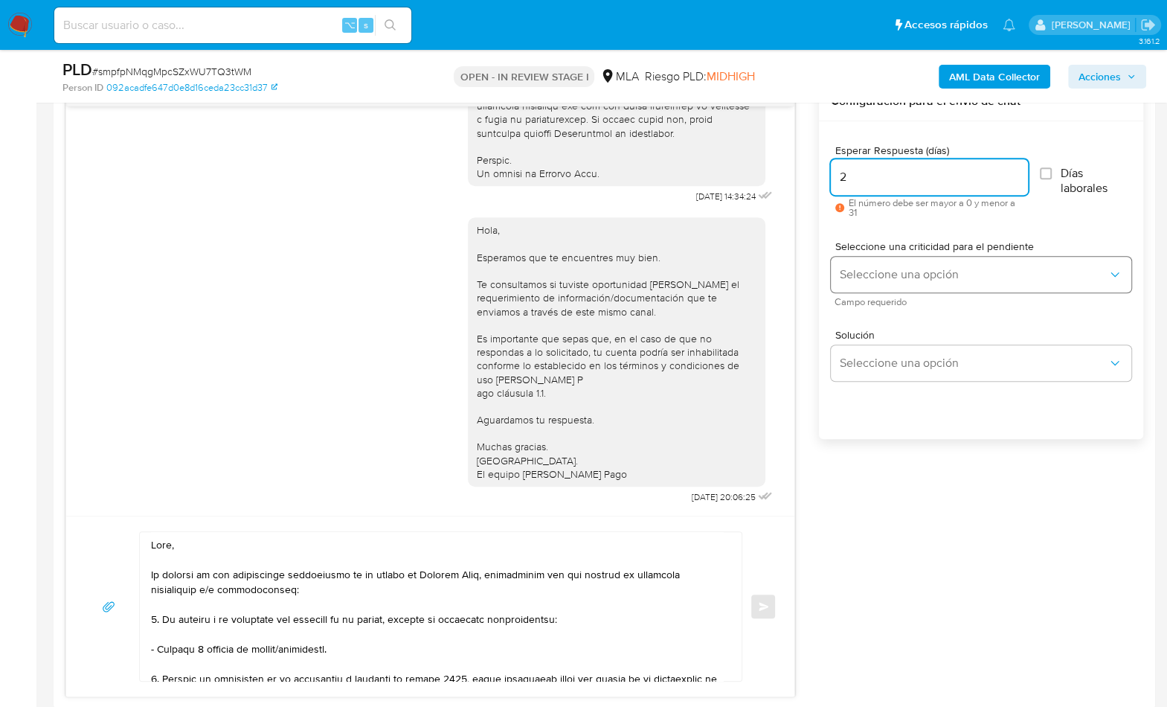
type input "2"
click at [911, 281] on button "Seleccione una opción" at bounding box center [981, 275] width 301 height 36
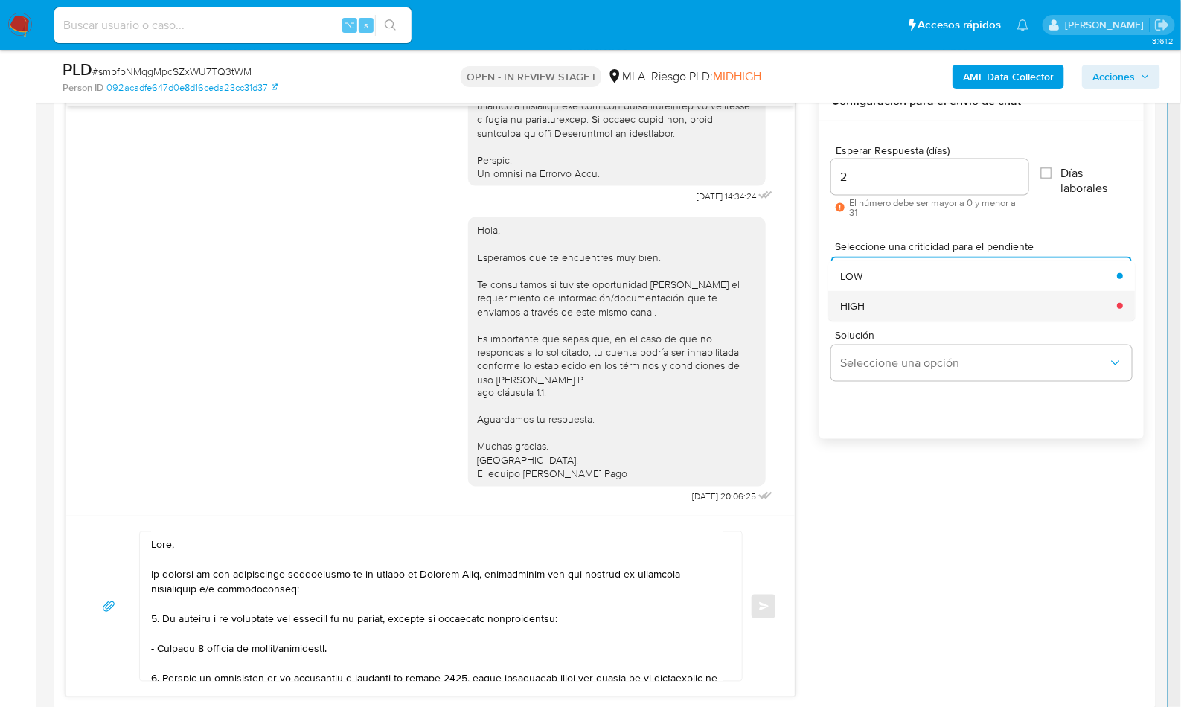
click at [895, 309] on div "HIGH" at bounding box center [974, 306] width 268 height 30
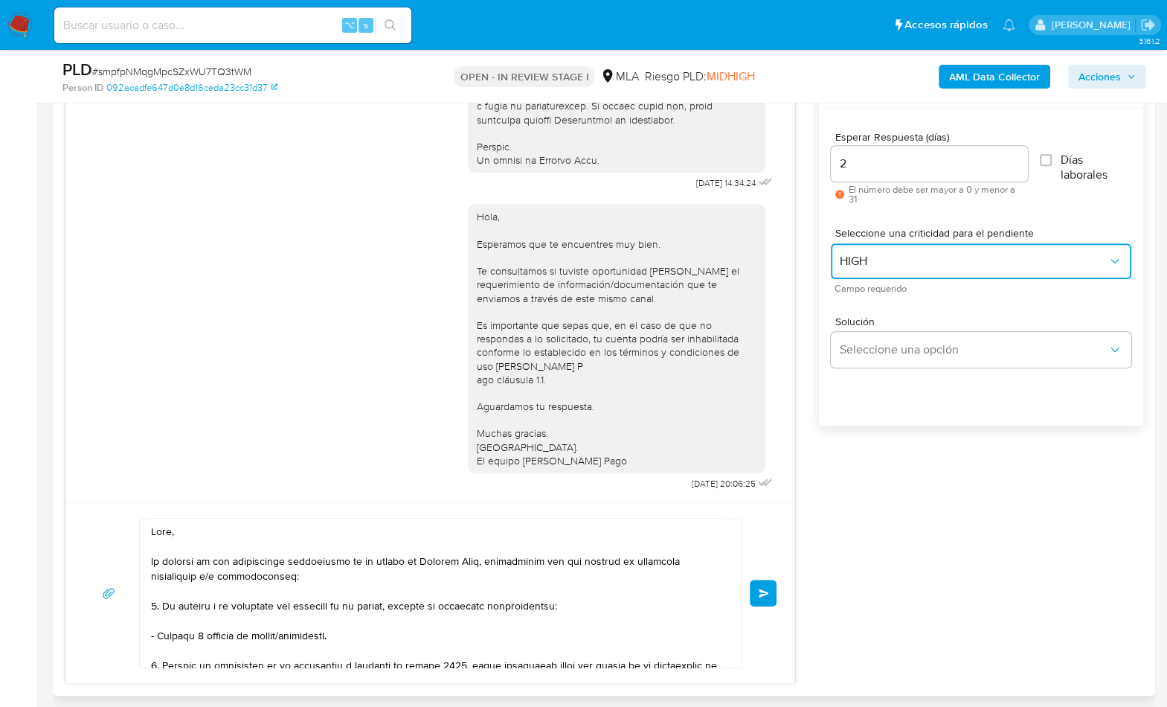
scroll to position [905, 0]
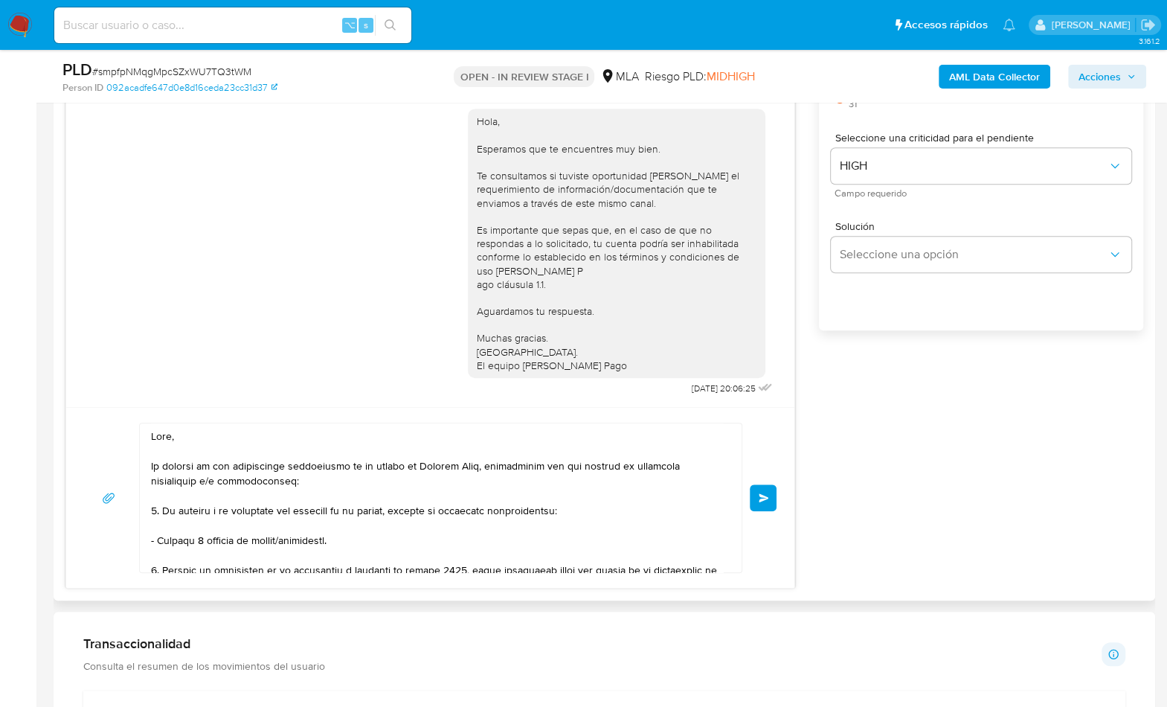
click at [765, 496] on span "Enviar" at bounding box center [764, 497] width 10 height 9
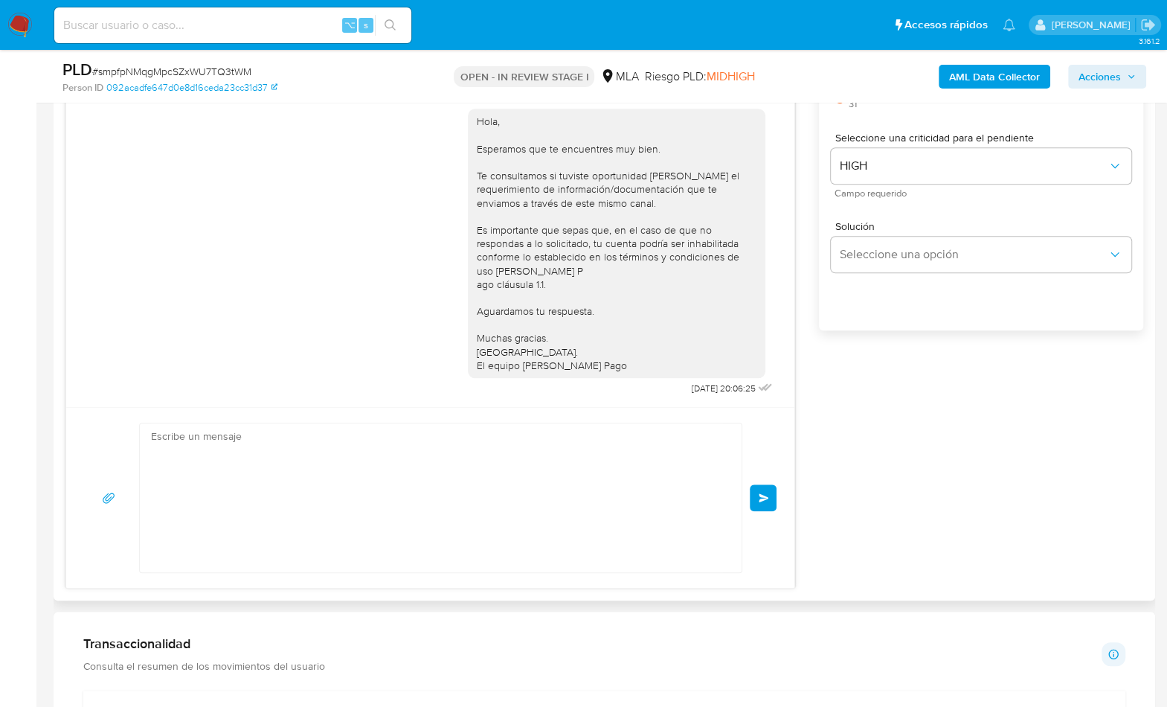
scroll to position [1252, 0]
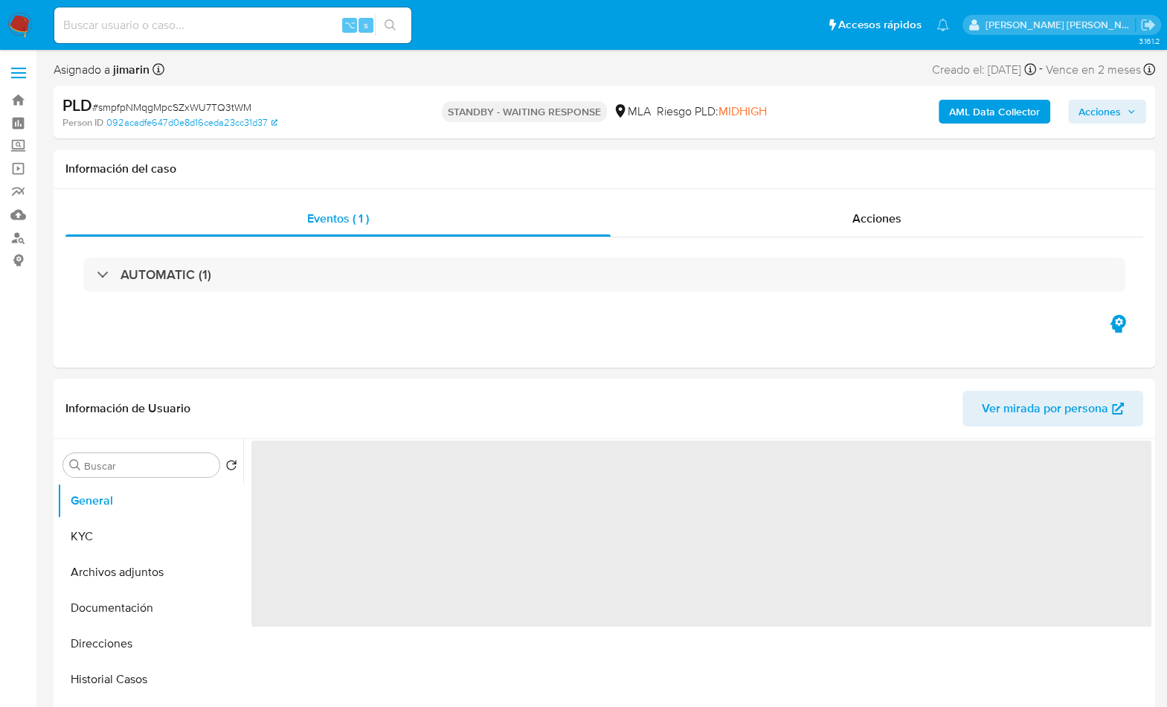
select select "10"
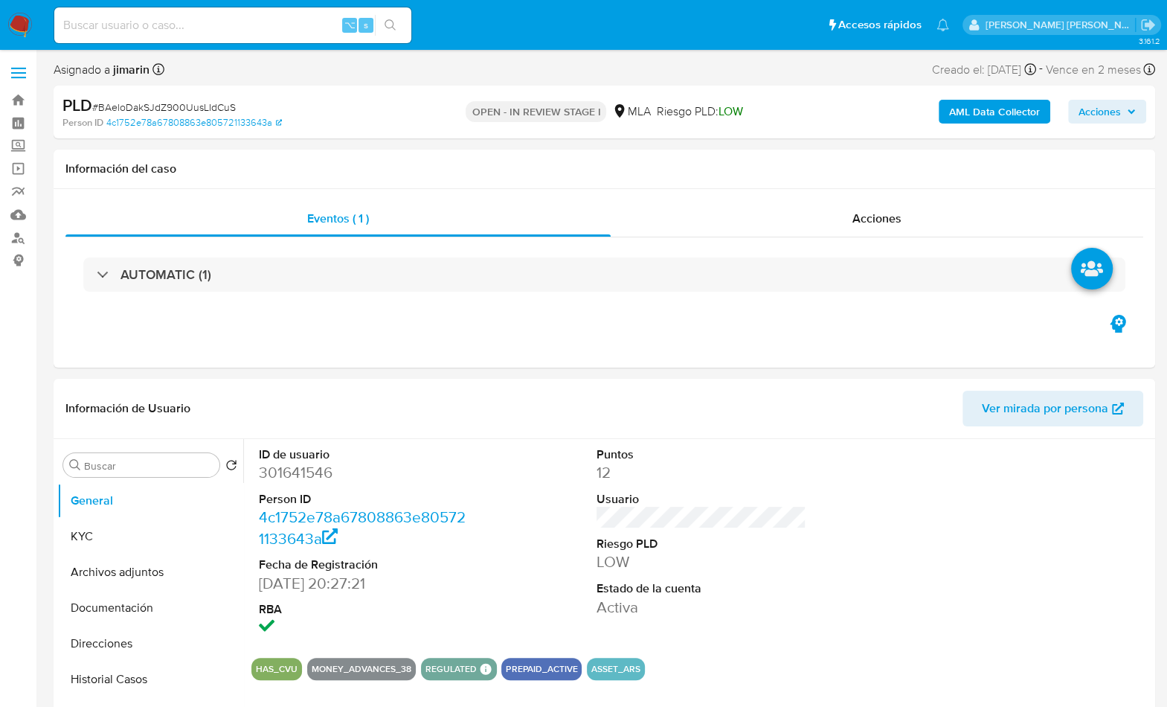
click at [234, 110] on span "# BAeloDakSJdZ900UusLIdCuS" at bounding box center [164, 107] width 144 height 15
click at [206, 111] on span "# BAeloDakSJdZ900UusLIdCuS" at bounding box center [164, 107] width 144 height 15
copy span "BAeloDakSJdZ900UusLIdCuS"
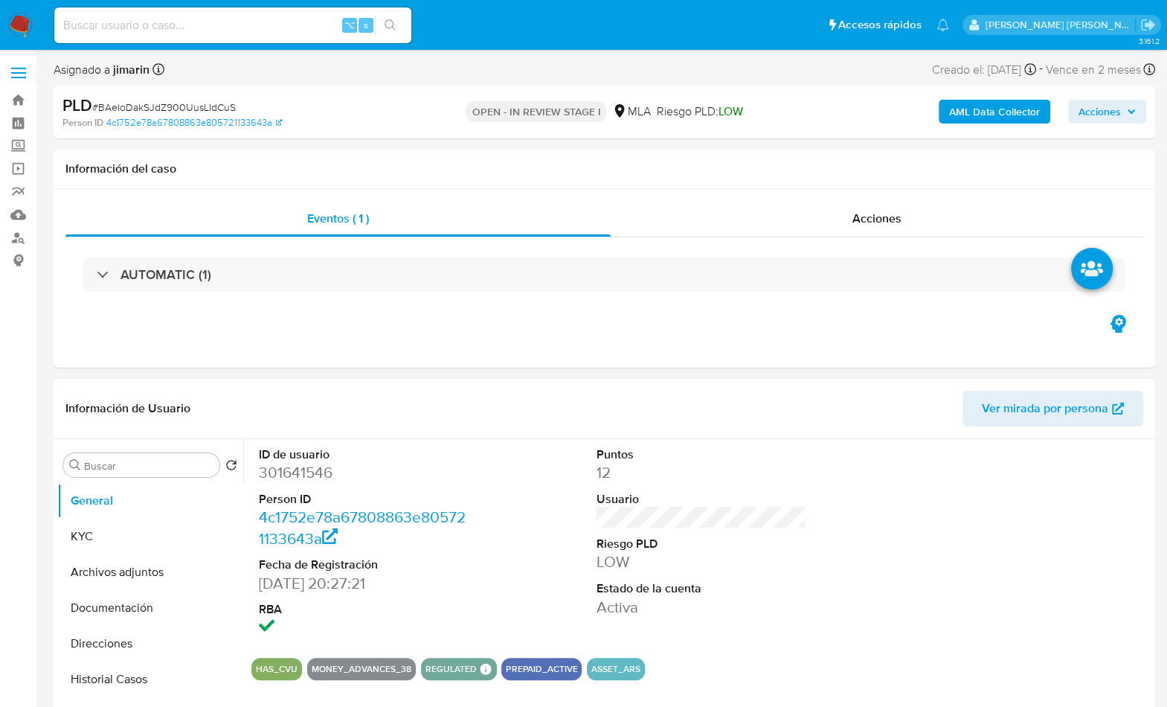
click at [292, 470] on dd "301641546" at bounding box center [364, 472] width 211 height 21
copy dd "301641546"
click at [118, 541] on button "KYC" at bounding box center [144, 537] width 174 height 36
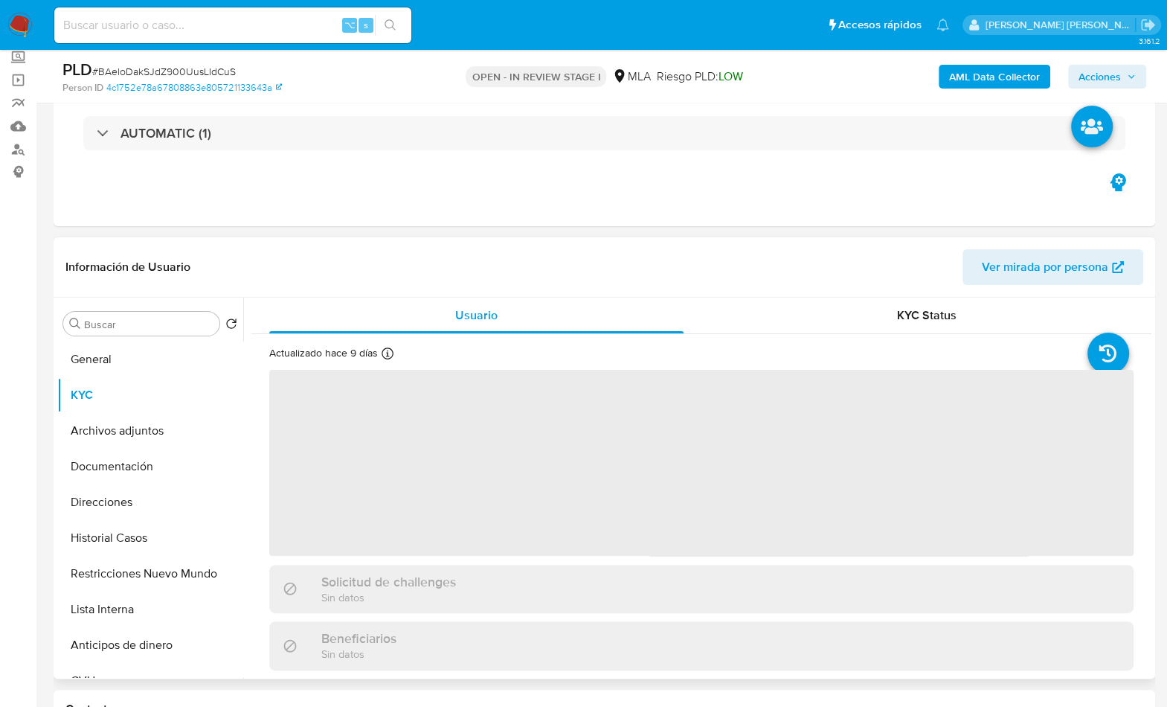
scroll to position [137, 0]
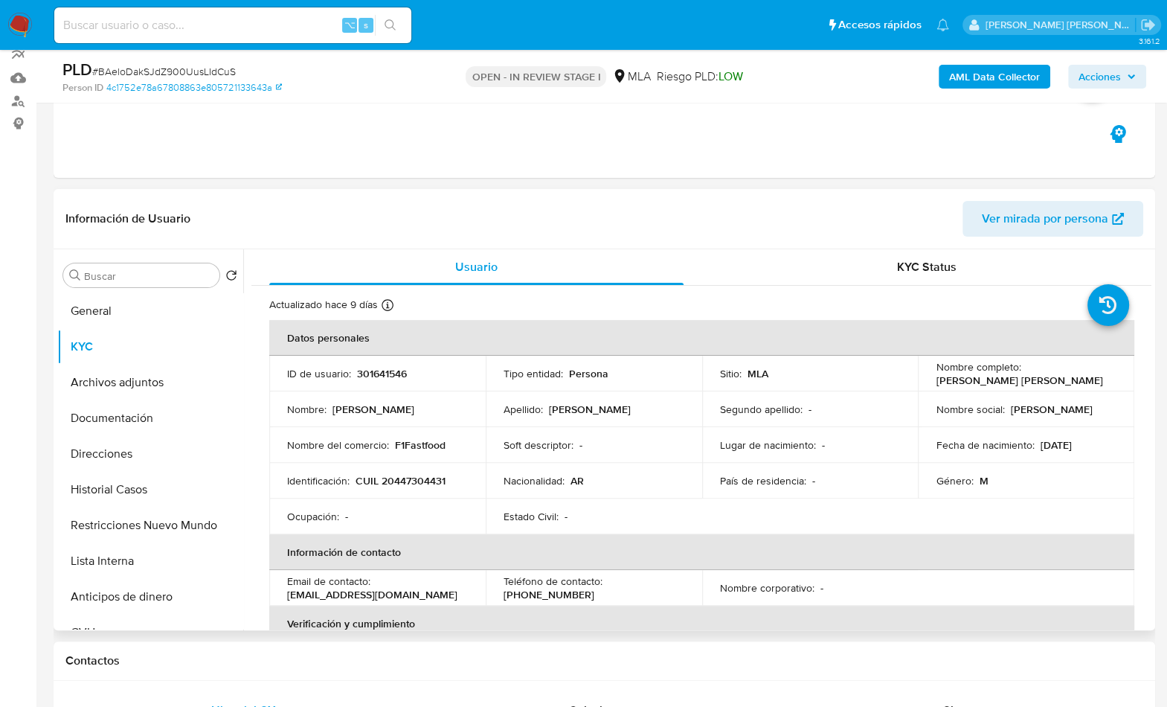
click at [427, 481] on p "CUIL 20447304431" at bounding box center [401, 480] width 90 height 13
copy p "20447304431"
click at [501, 265] on div "Usuario" at bounding box center [476, 267] width 414 height 36
click at [411, 476] on p "CUIL 20447304431" at bounding box center [401, 480] width 90 height 13
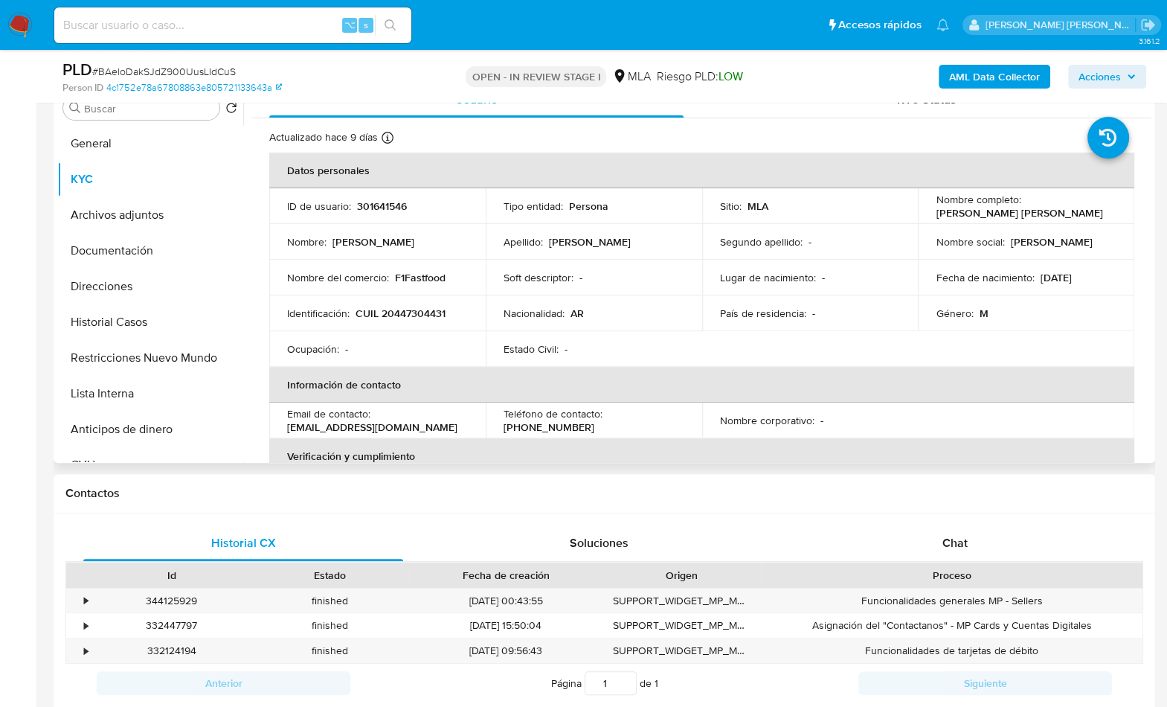
scroll to position [644, 0]
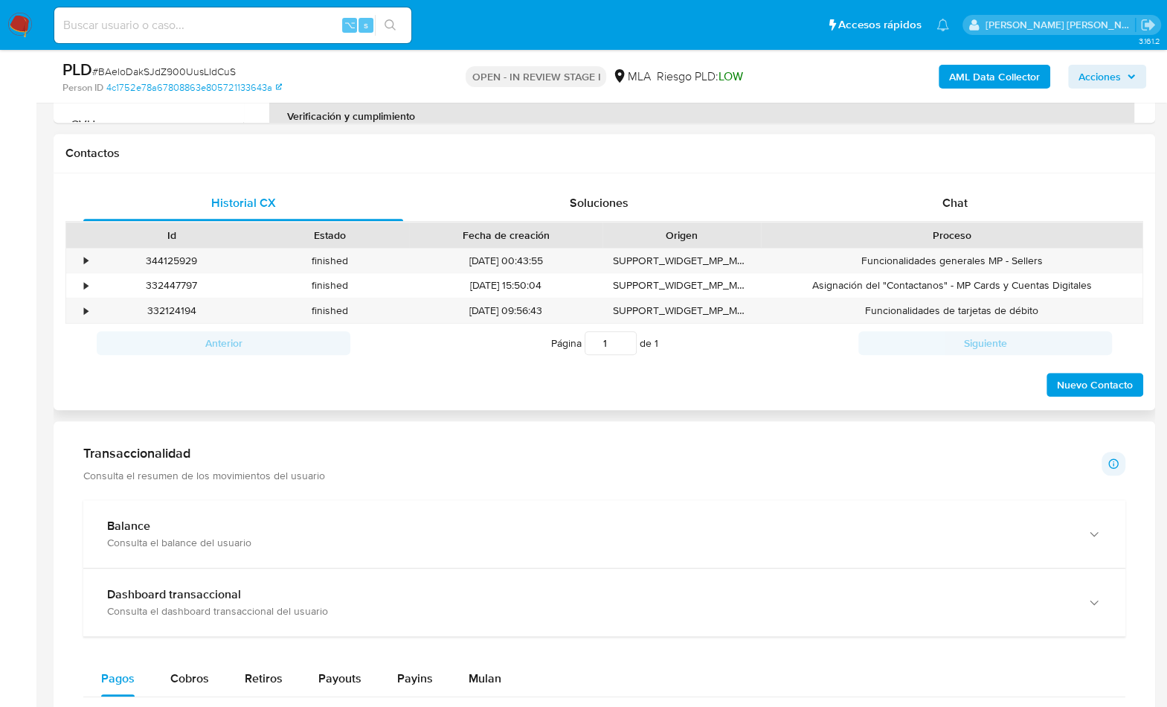
click at [933, 142] on div "Contactos" at bounding box center [605, 153] width 1102 height 39
click at [946, 198] on span "Chat" at bounding box center [954, 202] width 25 height 17
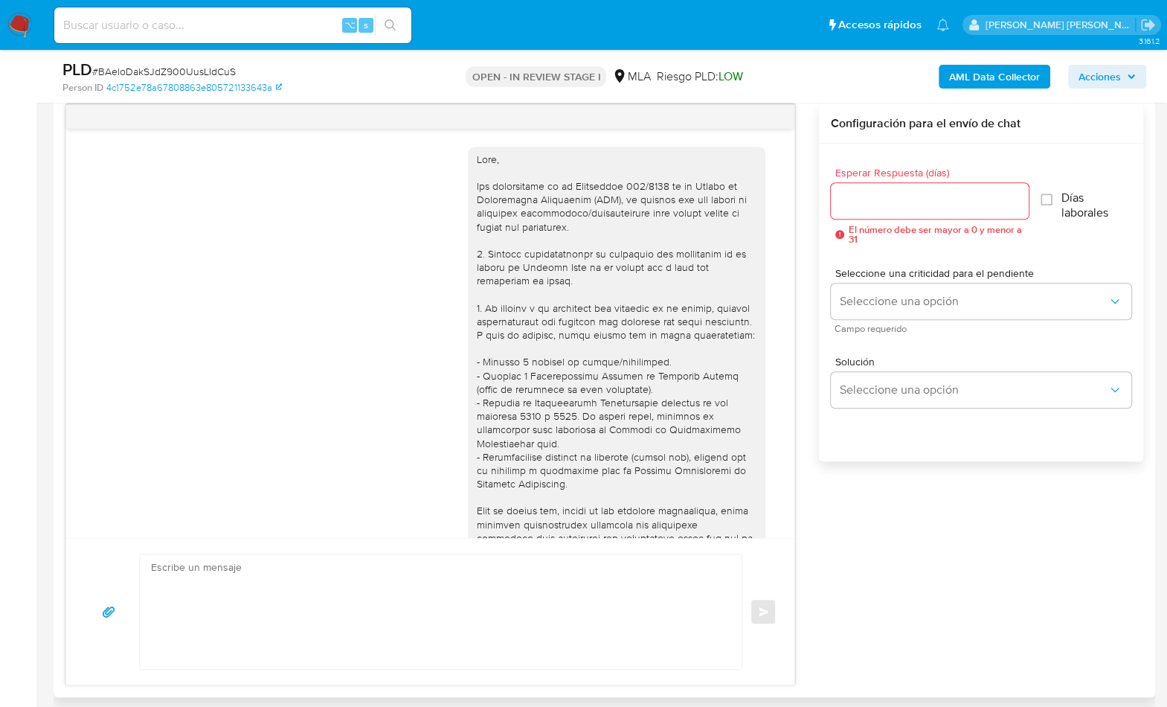
scroll to position [603, 0]
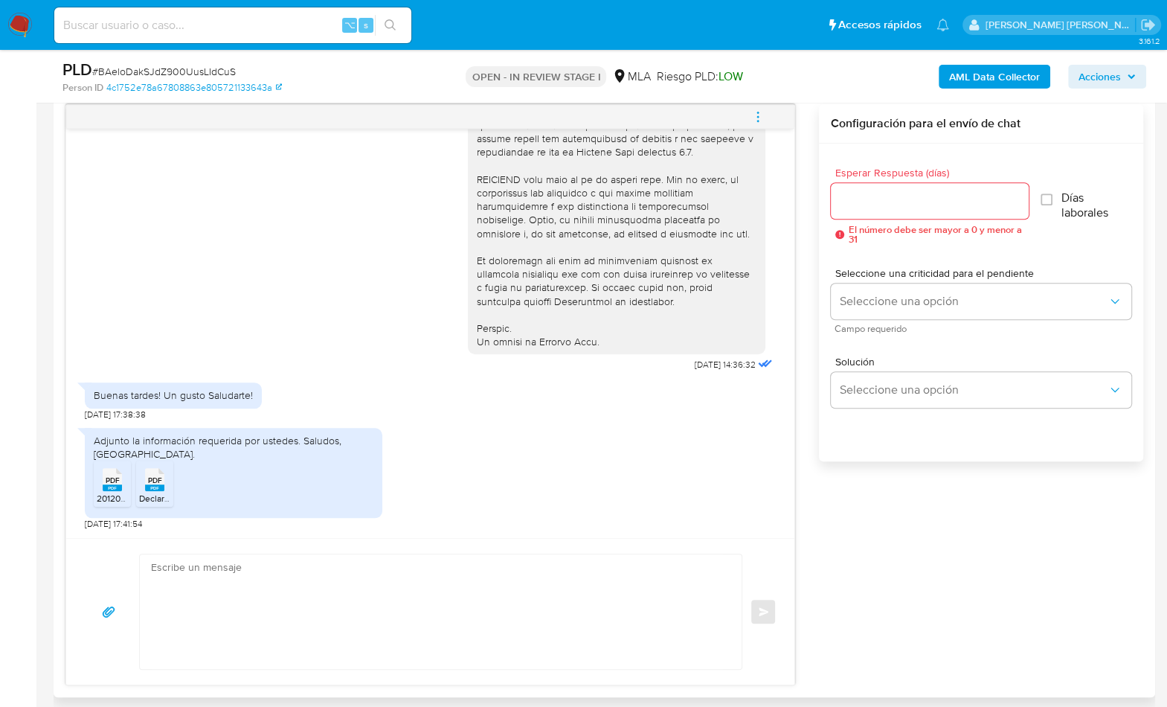
click at [814, 263] on div "[DATE] 14:36:32 Buenas tardes! Un gusto Saludarte! [DATE] 17:38:38 Adjunto la i…" at bounding box center [604, 394] width 1078 height 581
click at [116, 476] on span "PDF" at bounding box center [113, 480] width 14 height 10
click at [157, 480] on span "PDF" at bounding box center [155, 480] width 14 height 10
click at [969, 571] on div "[DATE] 14:36:32 Buenas tardes! Un gusto Saludarte! [DATE] 17:38:38 Adjunto la i…" at bounding box center [604, 394] width 1078 height 581
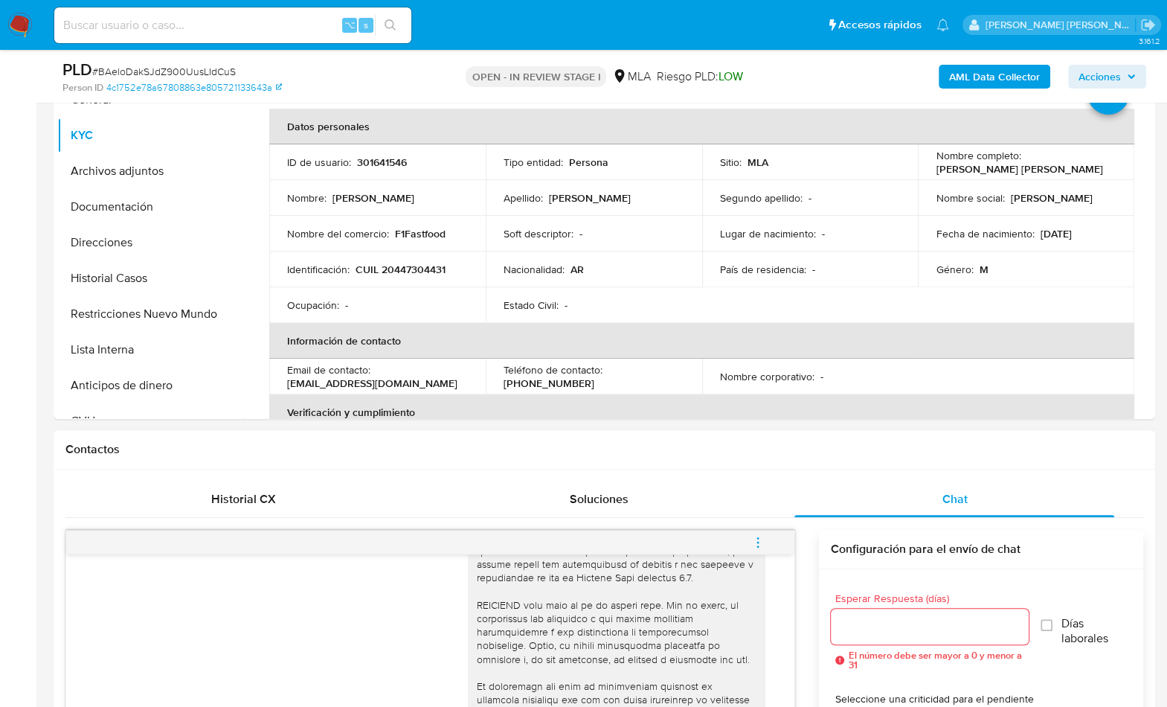
scroll to position [333, 0]
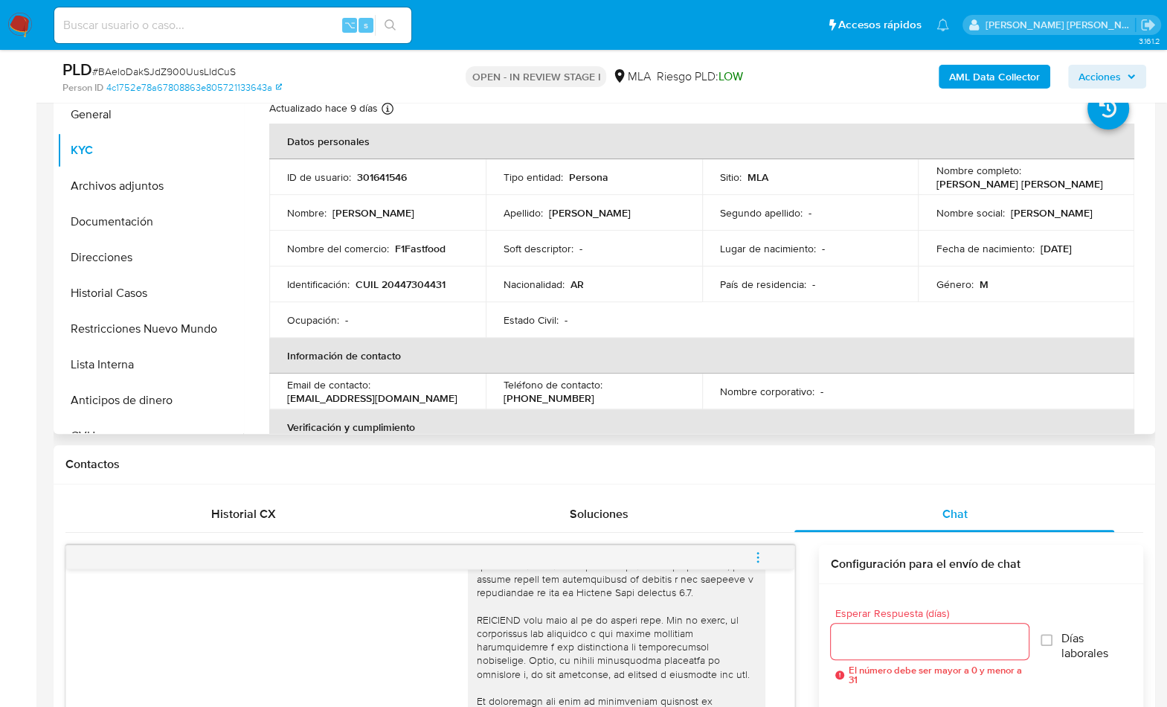
click at [434, 281] on p "CUIL 20447304431" at bounding box center [401, 283] width 90 height 13
copy p "20447304431"
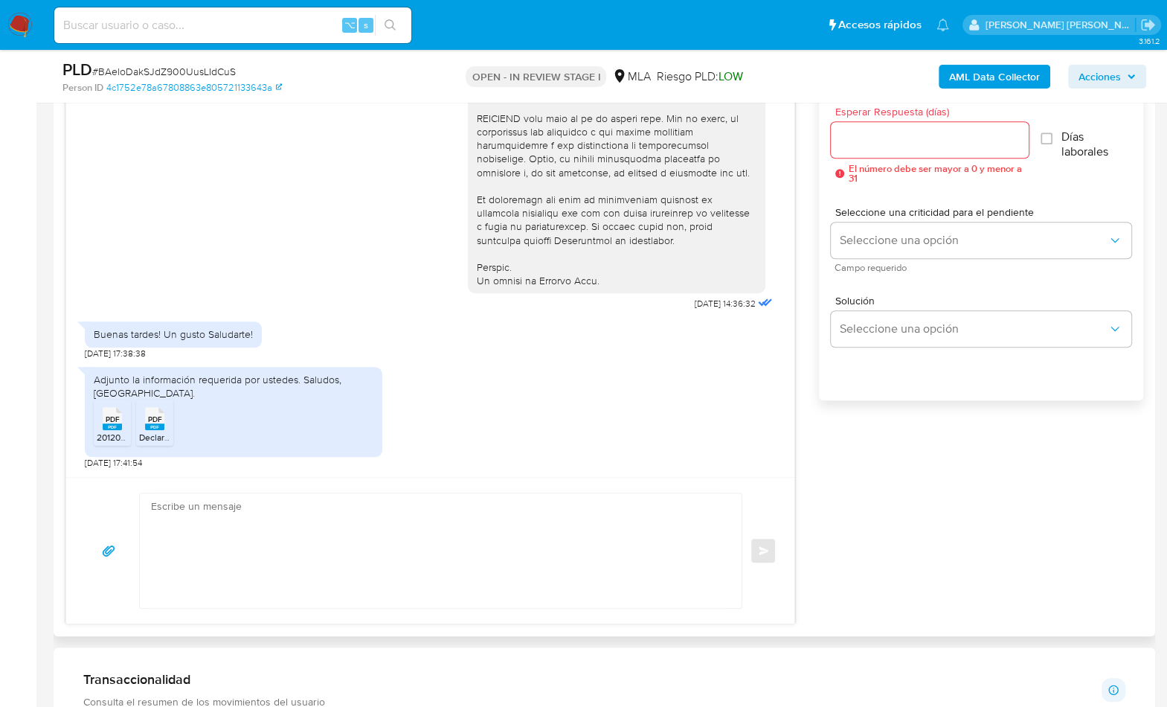
scroll to position [346, 0]
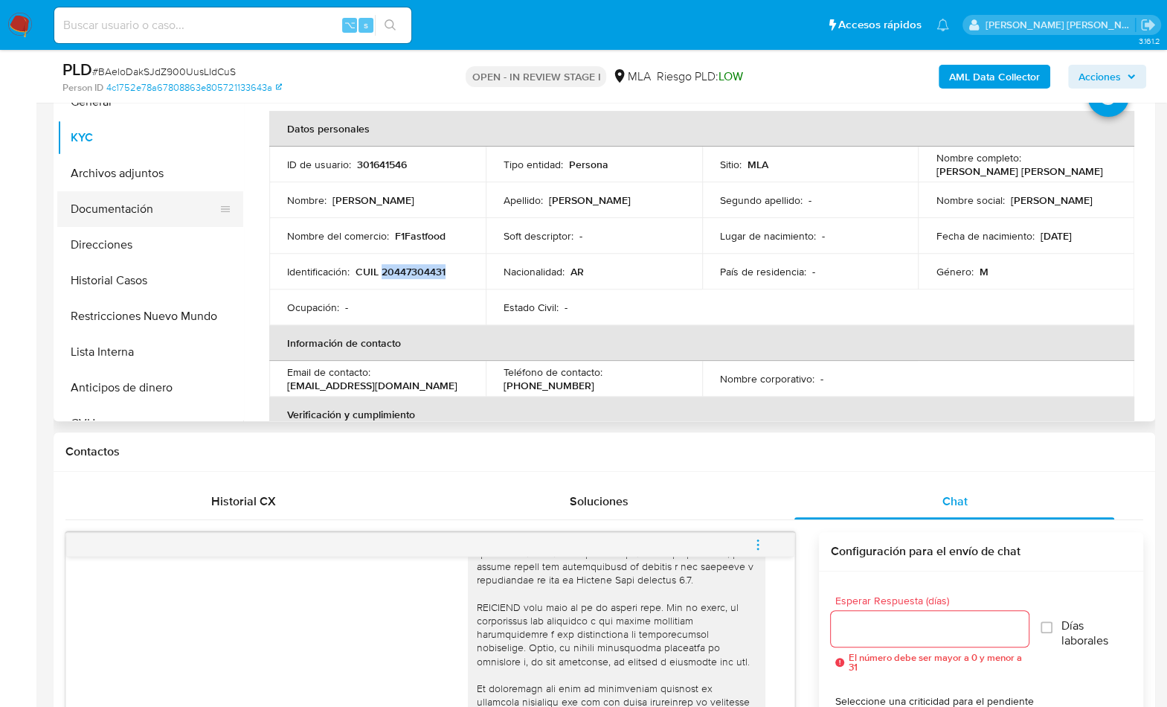
click at [115, 215] on button "Documentación" at bounding box center [144, 209] width 174 height 36
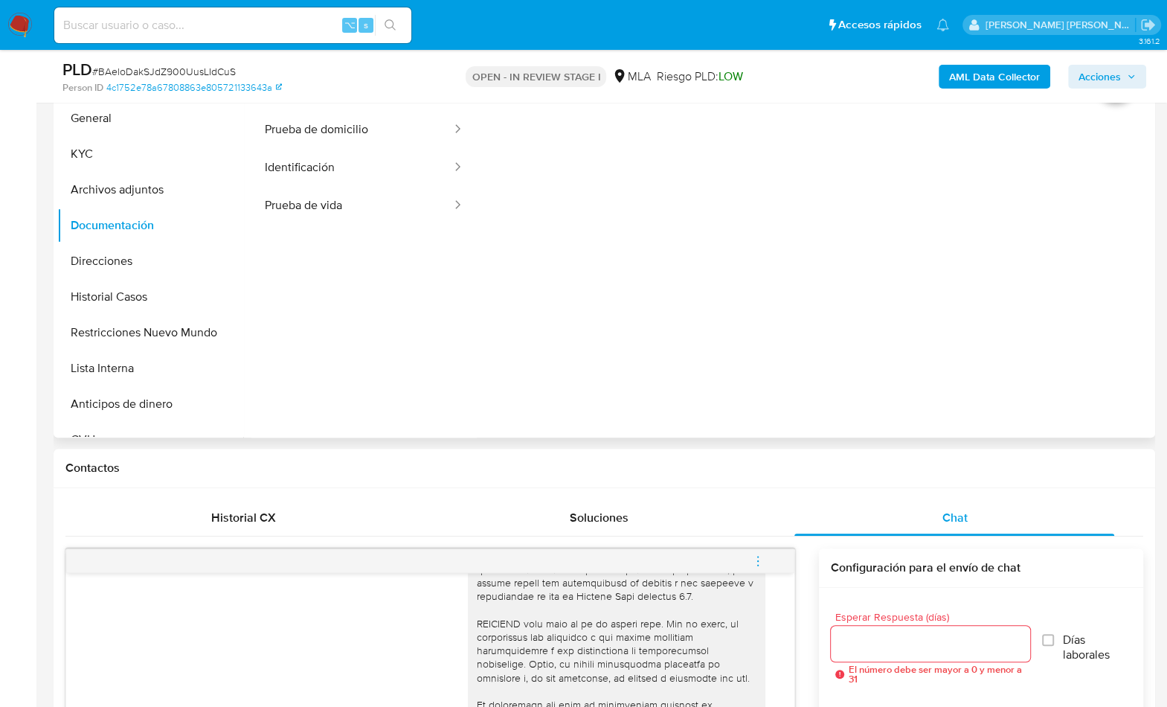
scroll to position [324, 0]
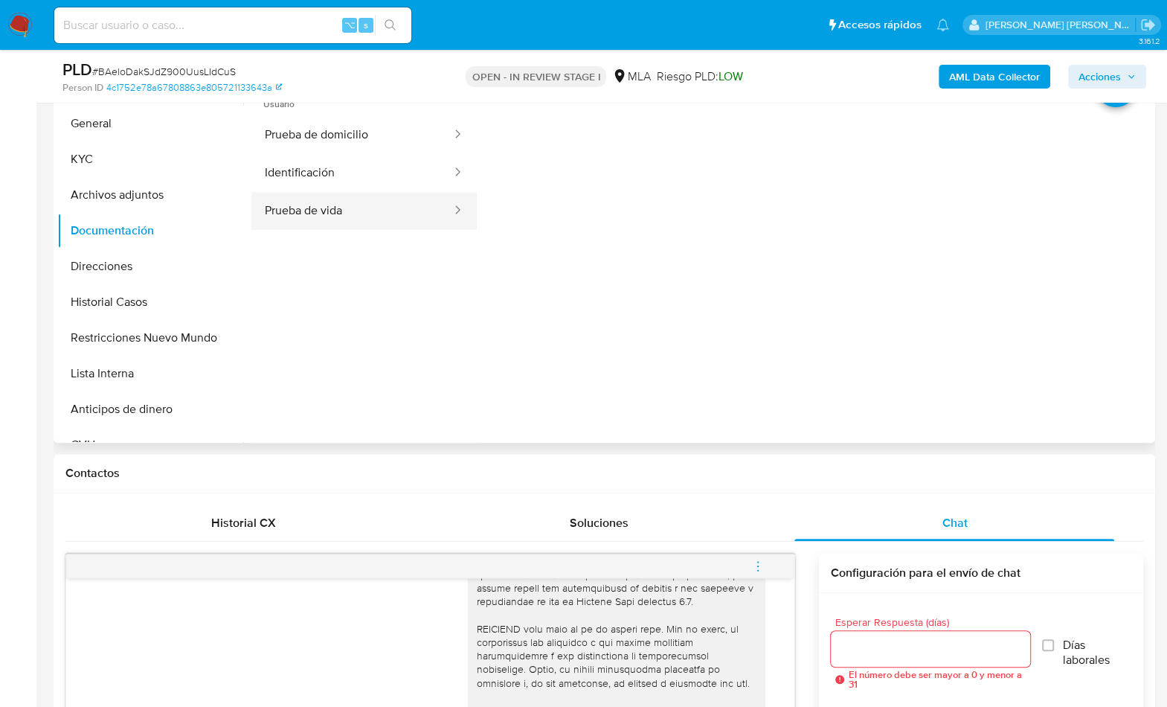
click at [344, 193] on button "Prueba de vida" at bounding box center [352, 211] width 202 height 38
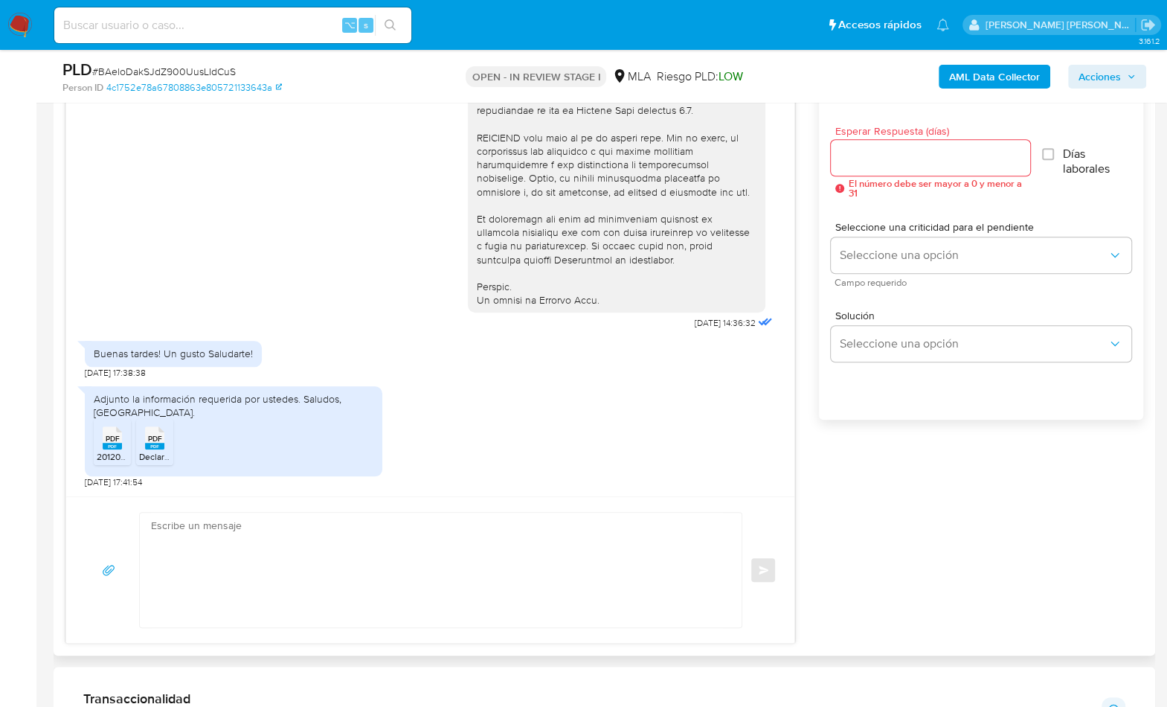
scroll to position [817, 0]
click at [410, 540] on textarea at bounding box center [437, 568] width 572 height 115
paste textarea "Hola, ¡Muchas gracias por tu respuesta! Confirmamos la recepción de la document…"
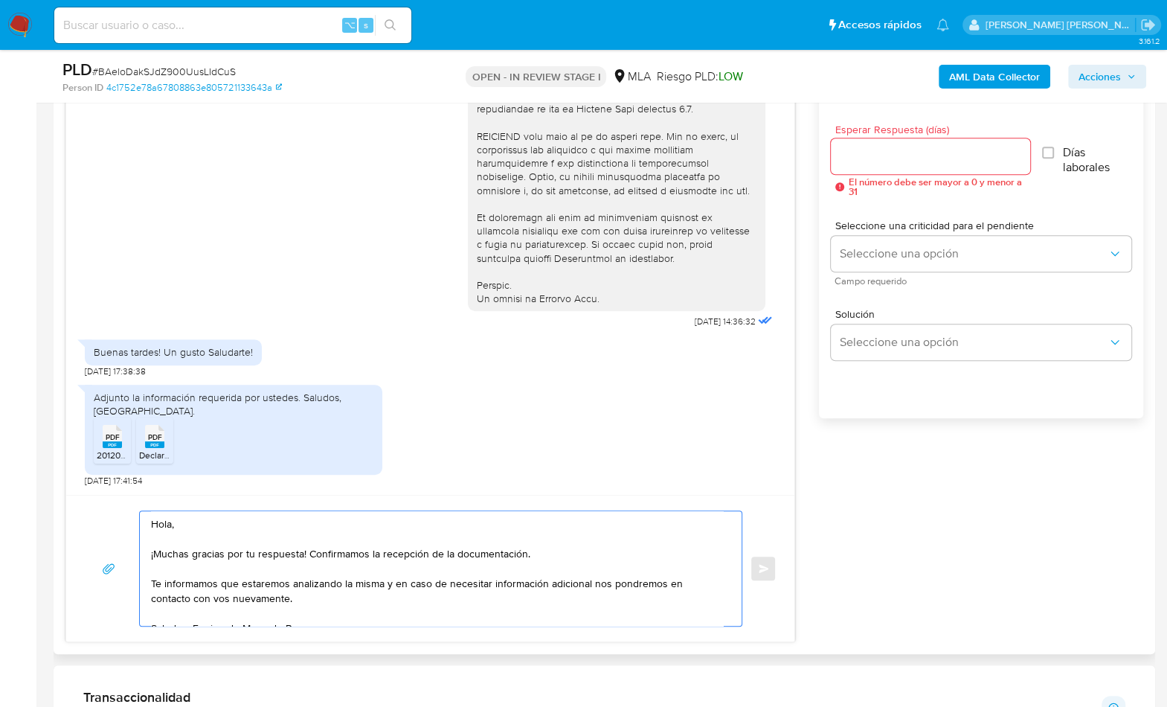
scroll to position [5, 0]
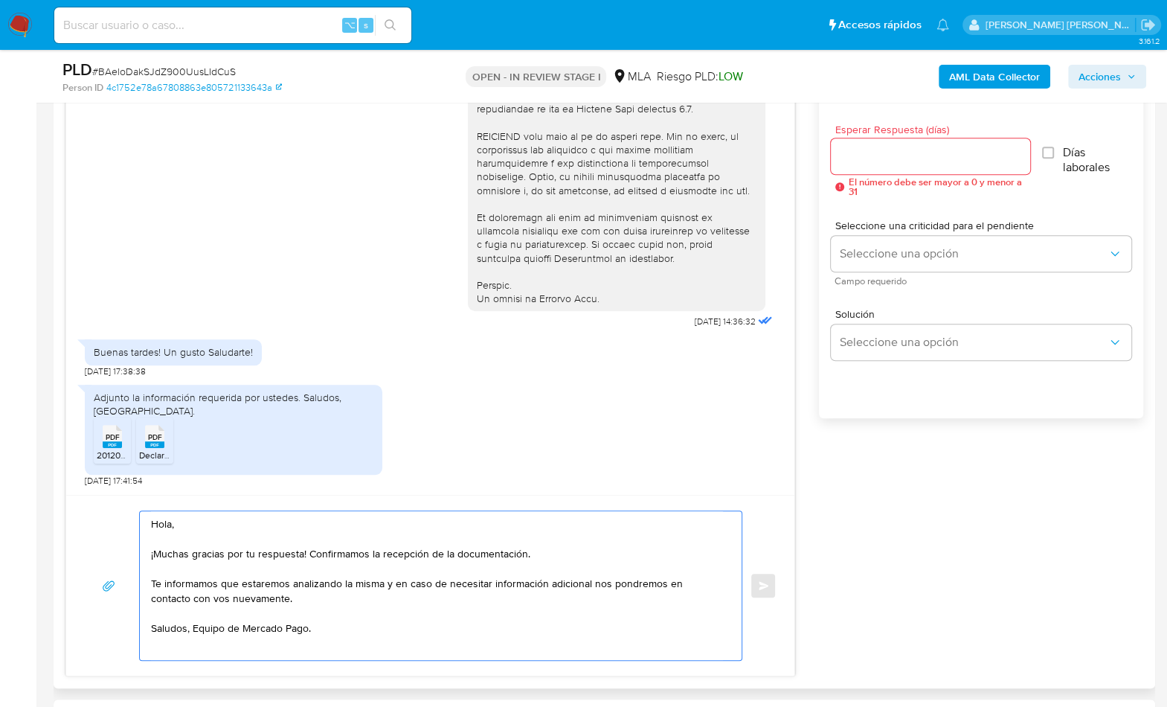
type textarea "Hola, ¡Muchas gracias por tu respuesta! Confirmamos la recepción de la document…"
click at [910, 151] on input "Esperar Respuesta (días)" at bounding box center [930, 156] width 199 height 19
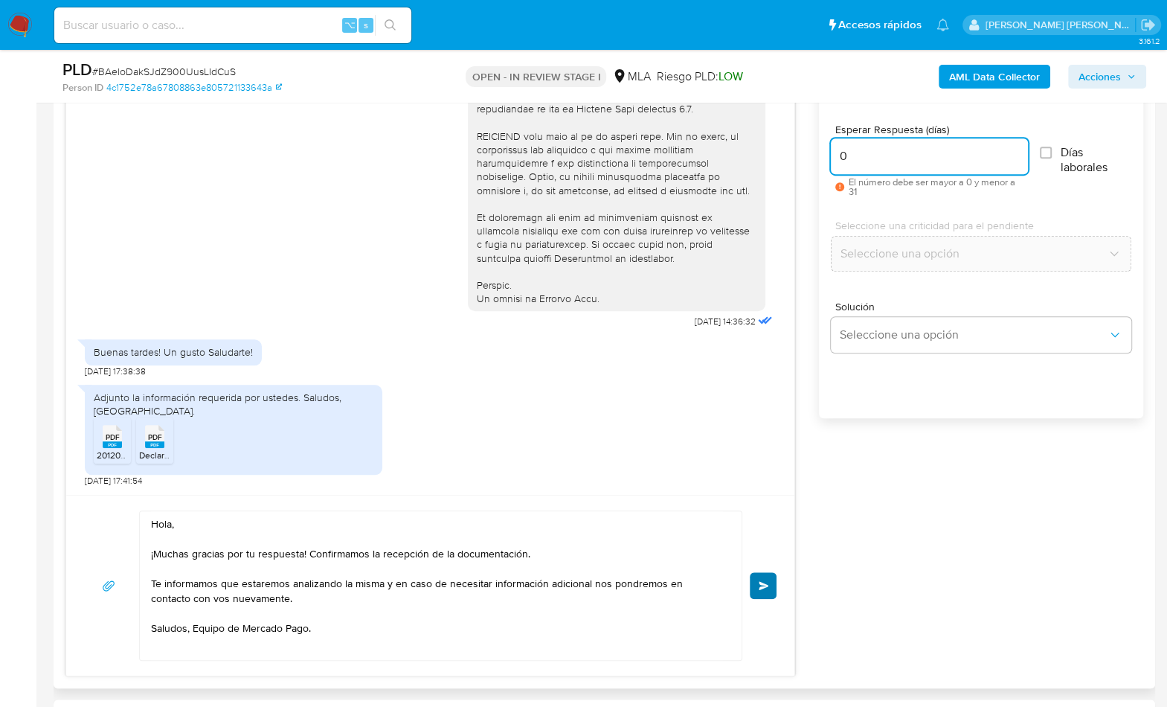
type input "0"
click at [773, 582] on button "Enviar" at bounding box center [763, 585] width 27 height 27
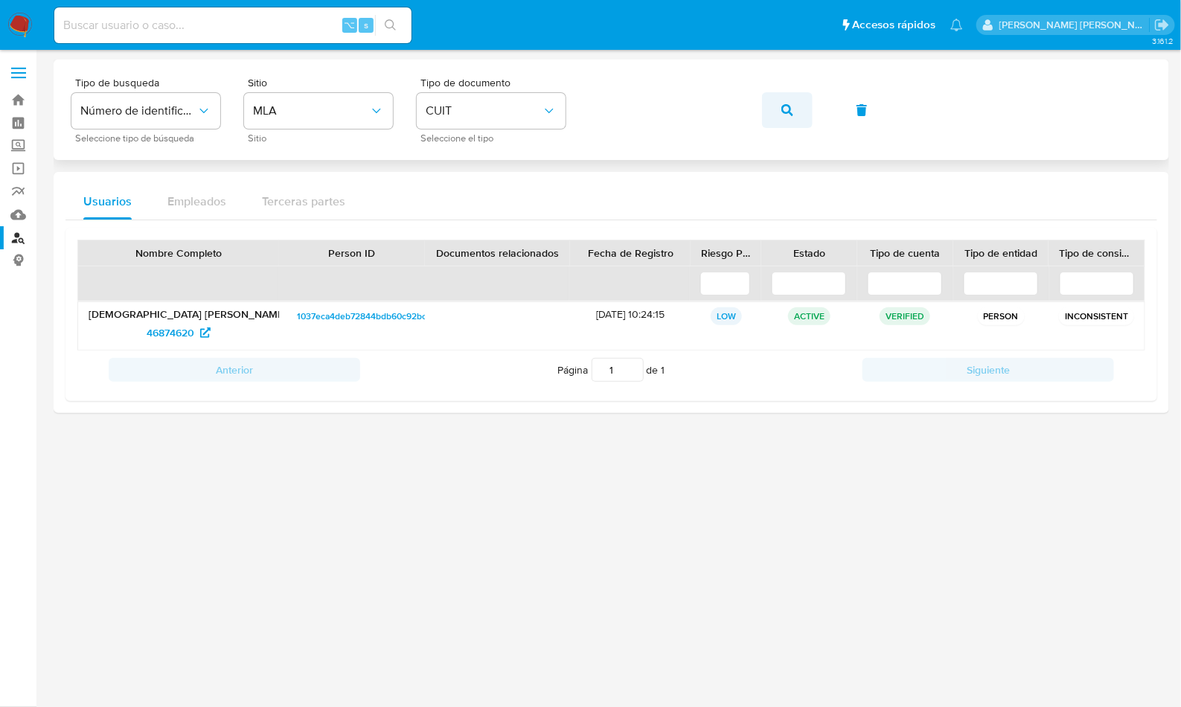
click at [770, 115] on button "button" at bounding box center [787, 110] width 51 height 36
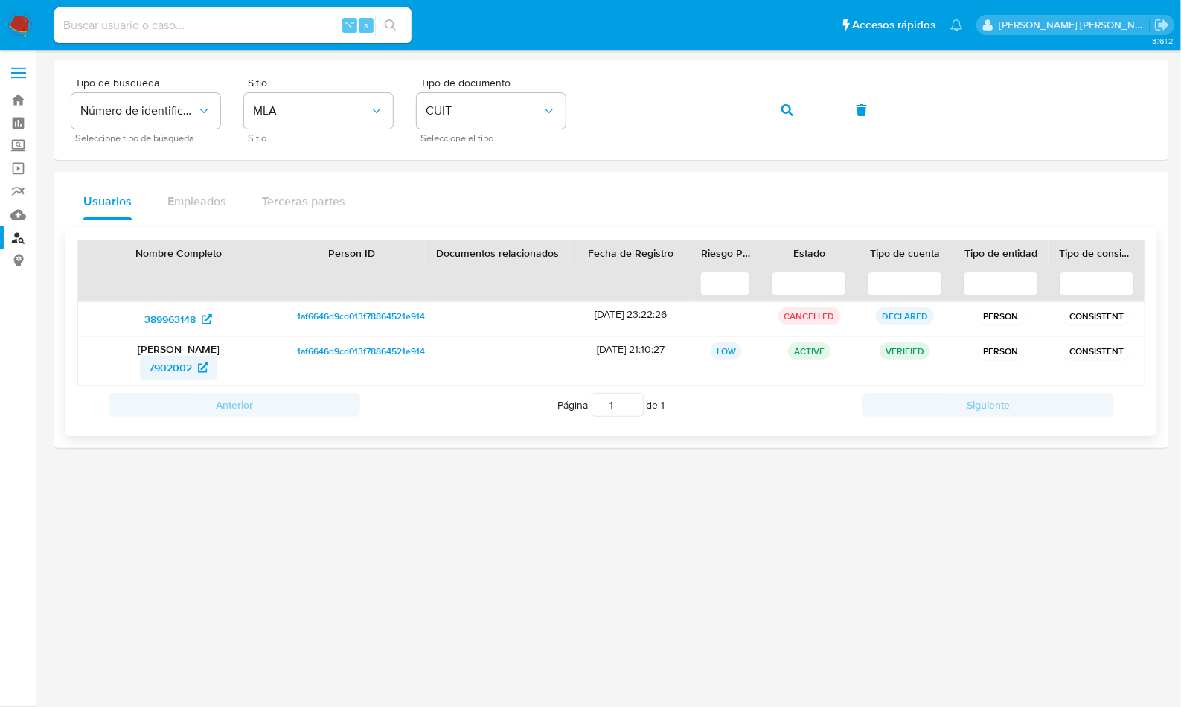
click at [166, 365] on span "7902002" at bounding box center [170, 368] width 43 height 24
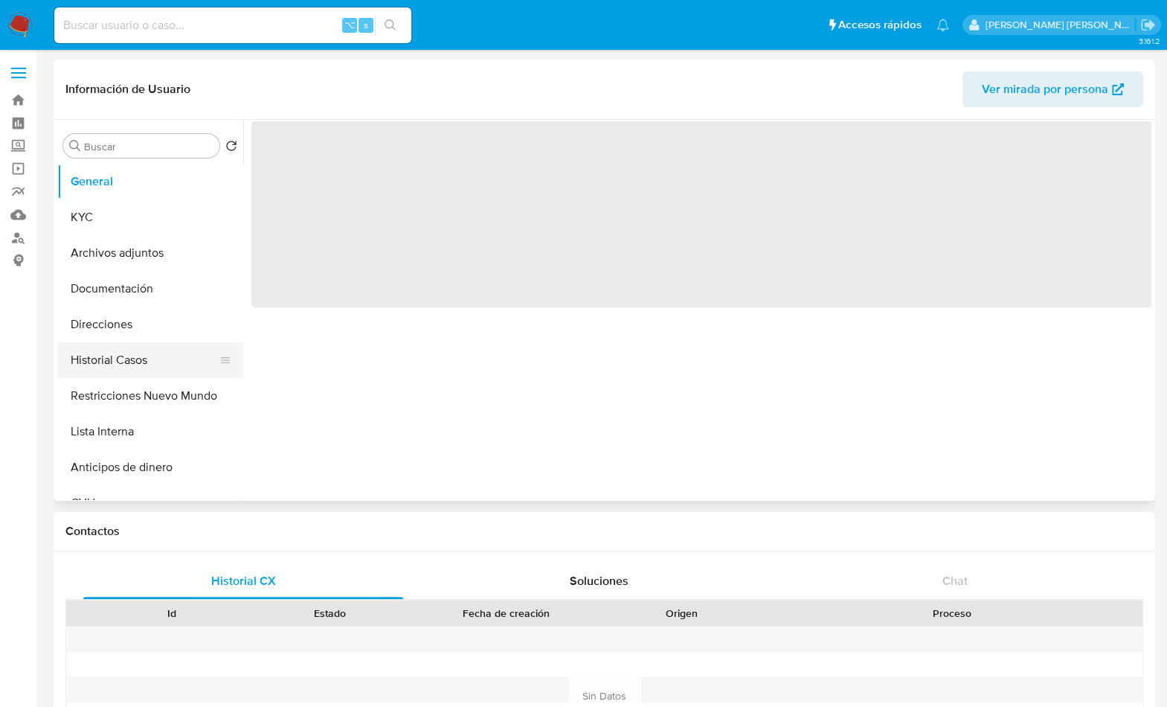
click at [127, 350] on button "Historial Casos" at bounding box center [144, 360] width 174 height 36
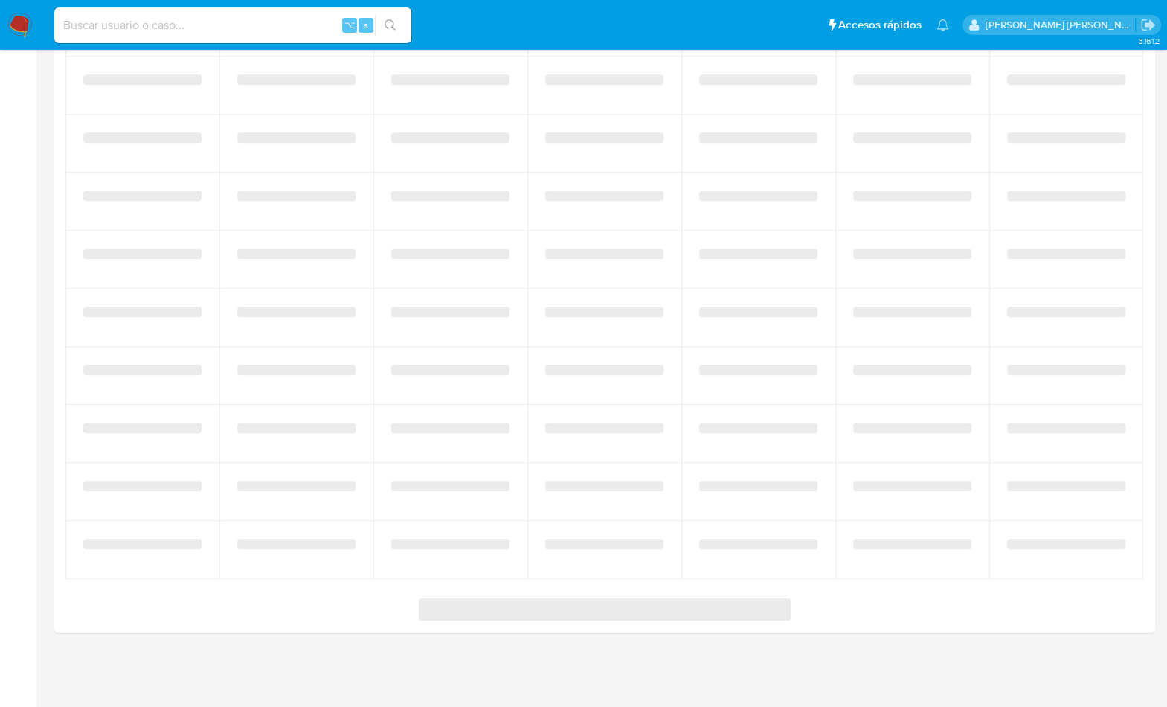
select select "10"
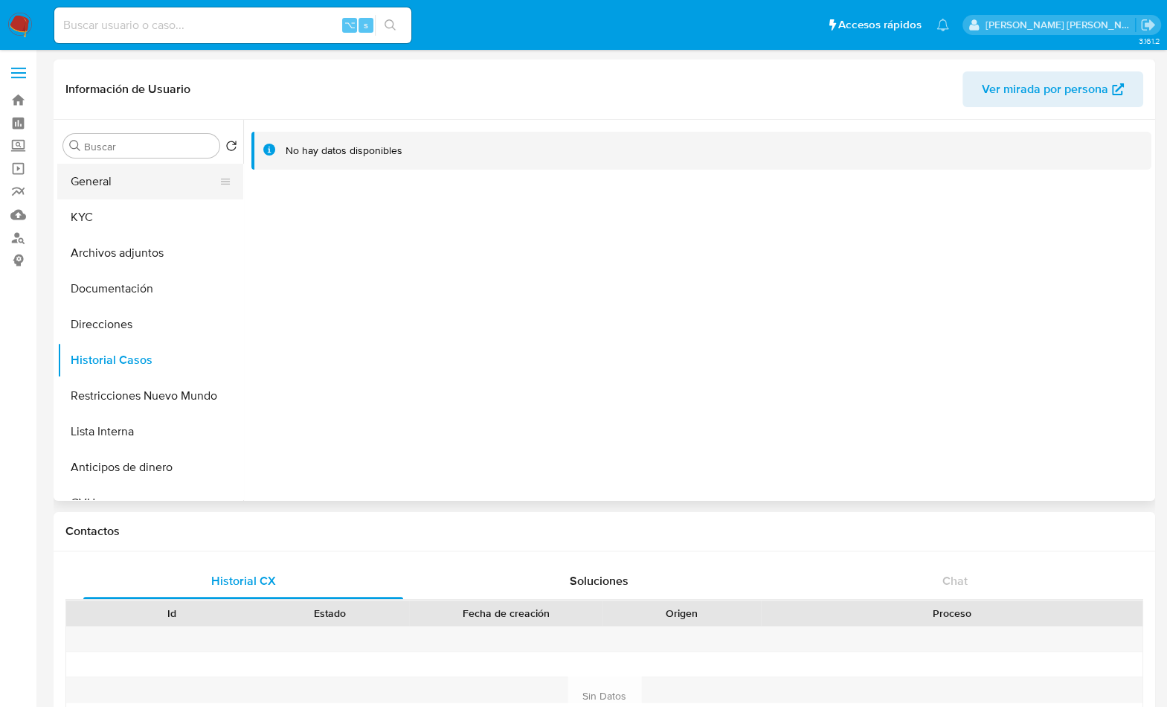
click at [138, 172] on button "General" at bounding box center [144, 182] width 174 height 36
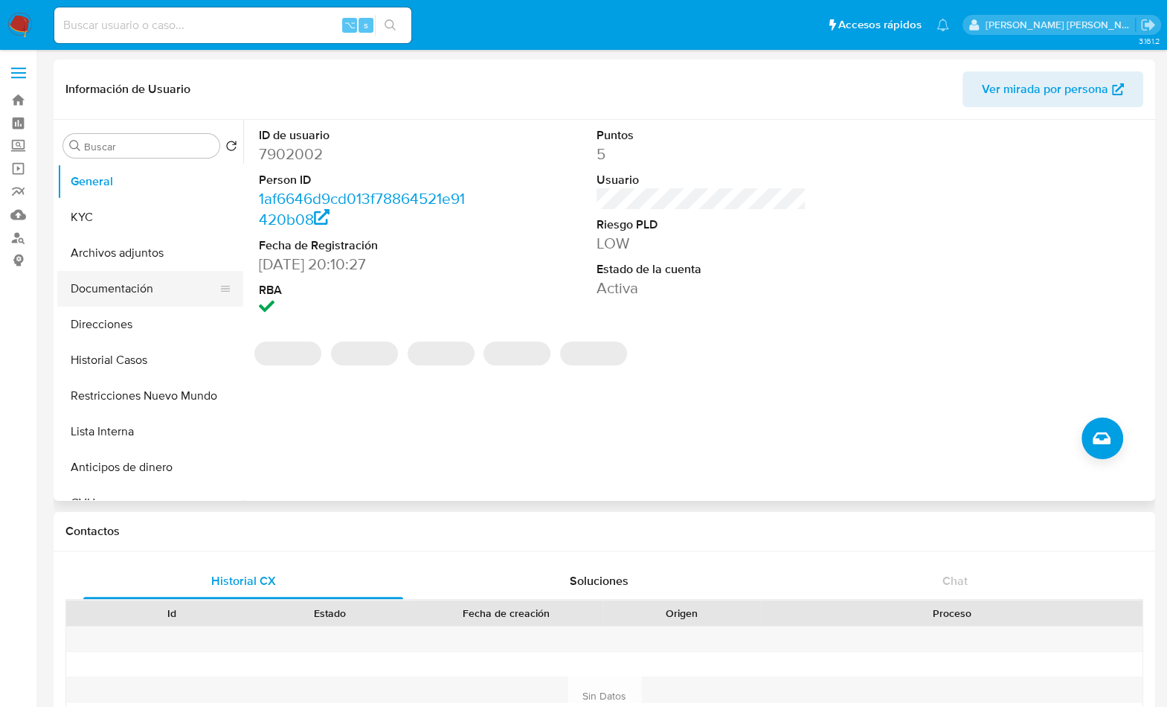
click at [142, 291] on button "Documentación" at bounding box center [144, 289] width 174 height 36
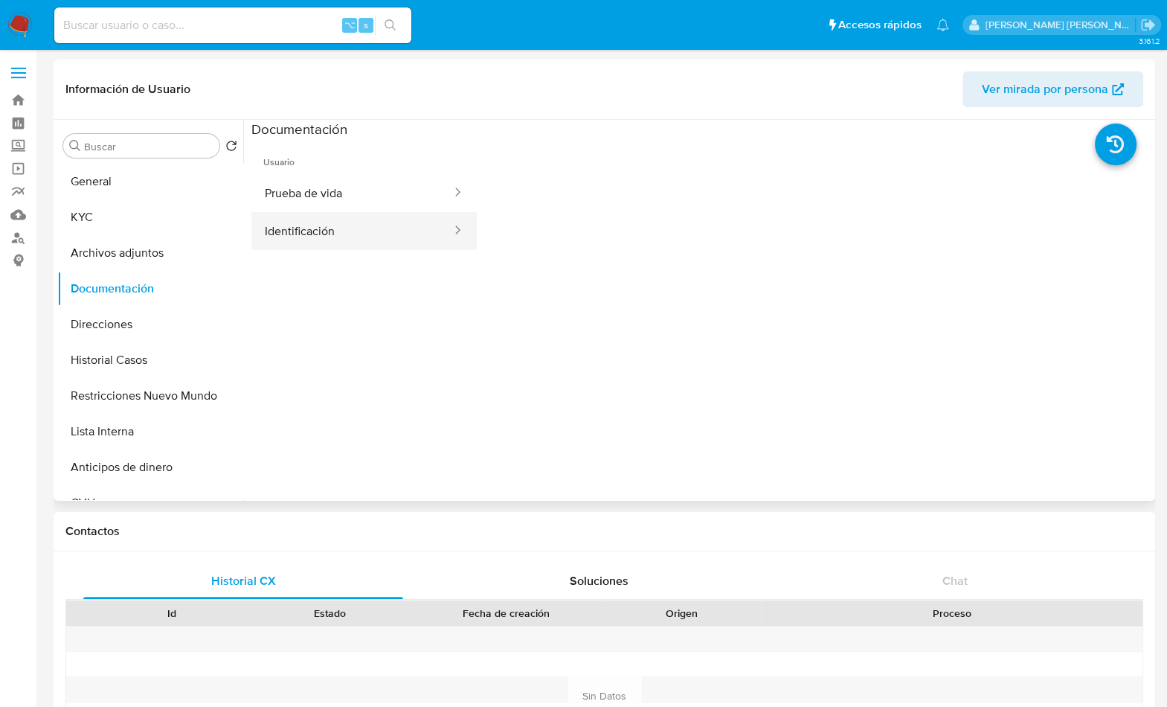
click at [320, 213] on button "Identificación" at bounding box center [352, 231] width 202 height 38
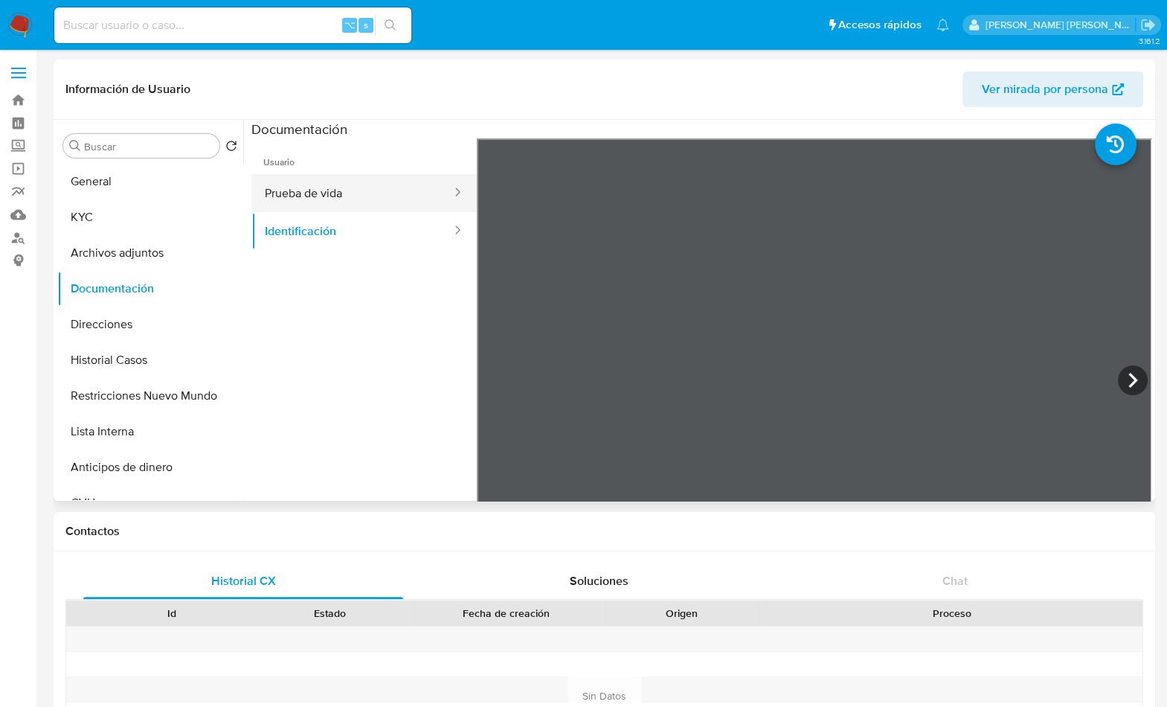
click at [344, 188] on button "Prueba de vida" at bounding box center [352, 193] width 202 height 38
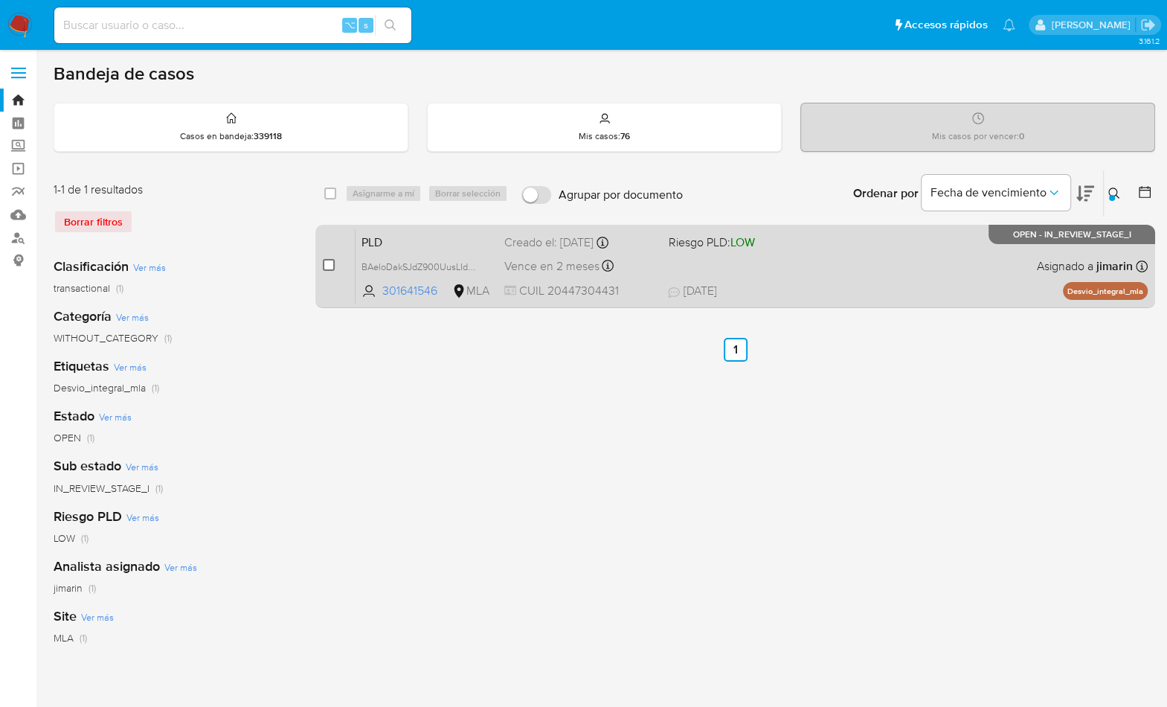
click at [324, 263] on input "checkbox" at bounding box center [329, 265] width 12 height 12
checkbox input "true"
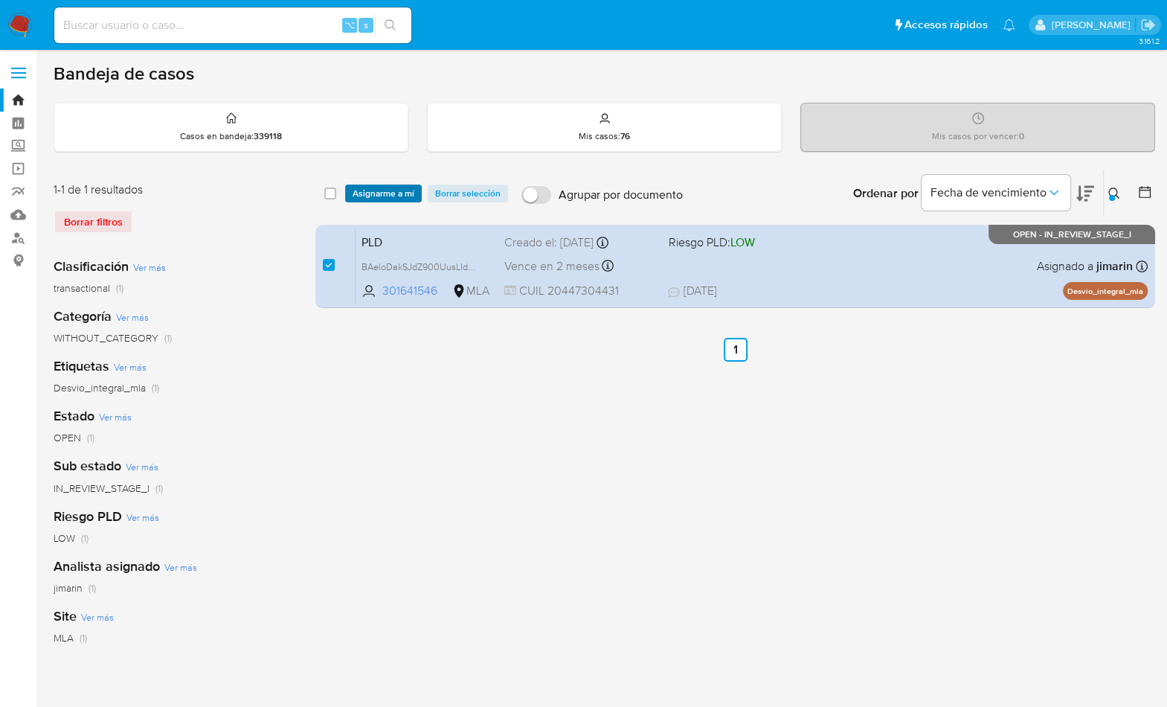
click at [372, 199] on span "Asignarme a mí" at bounding box center [384, 193] width 62 height 15
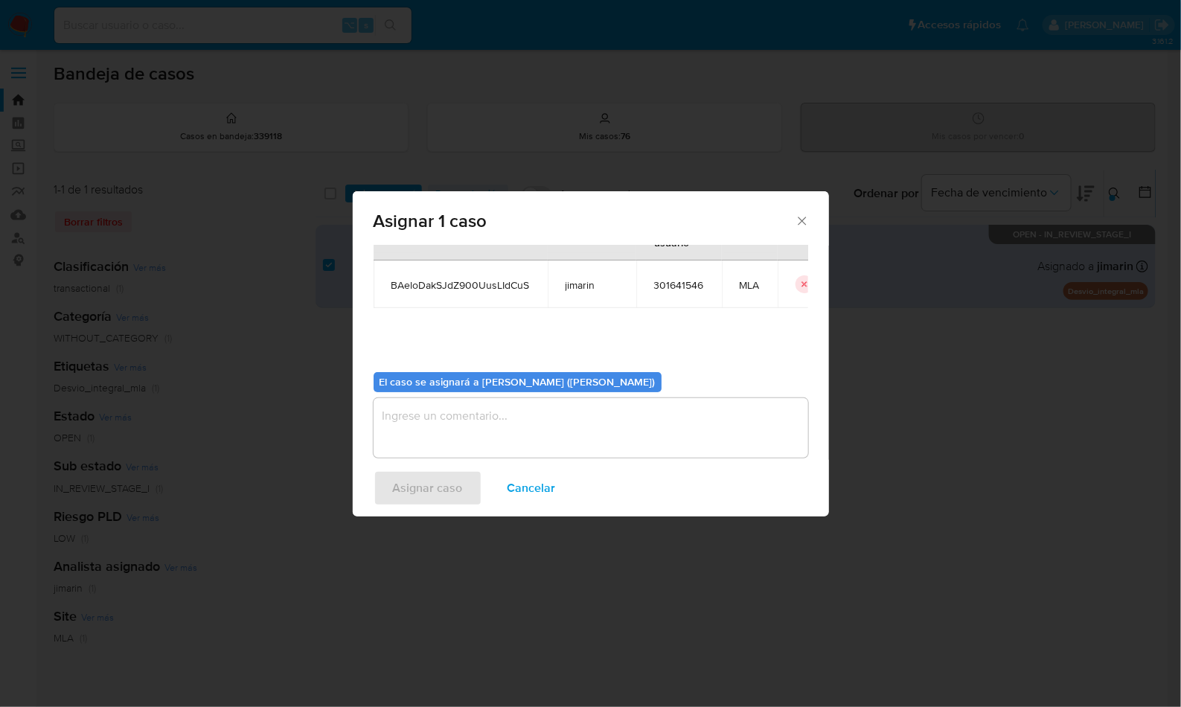
scroll to position [76, 0]
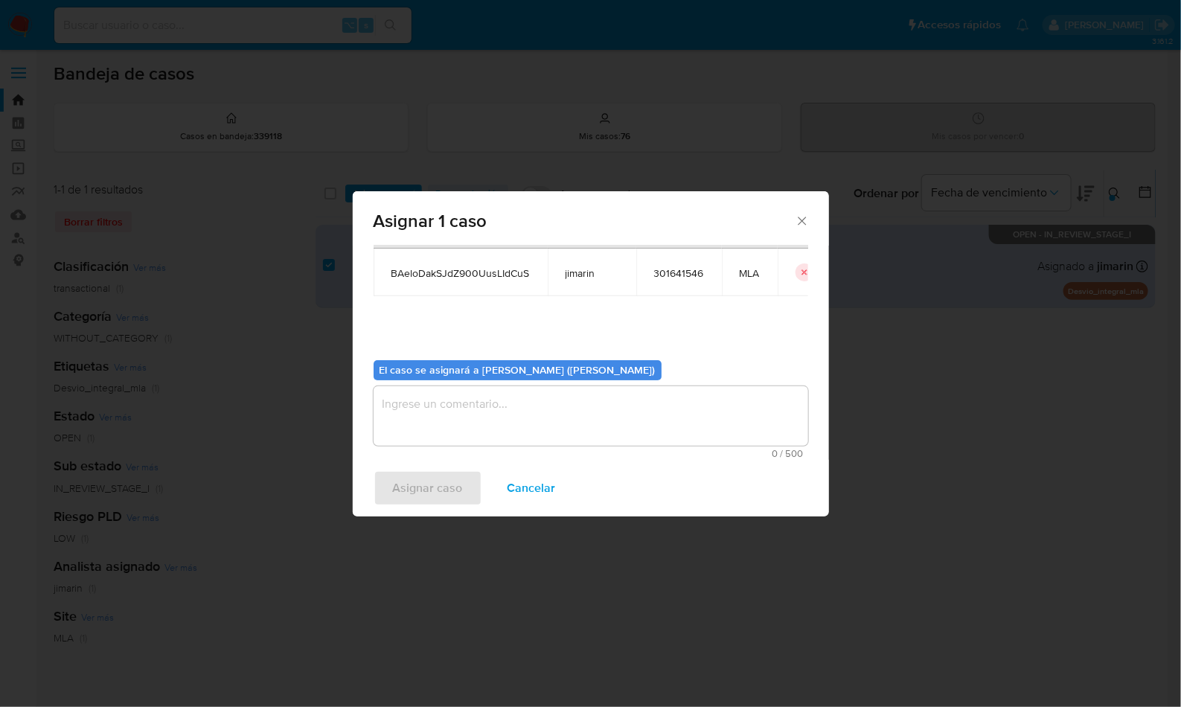
click at [487, 426] on textarea "assign-modal" at bounding box center [590, 416] width 434 height 60
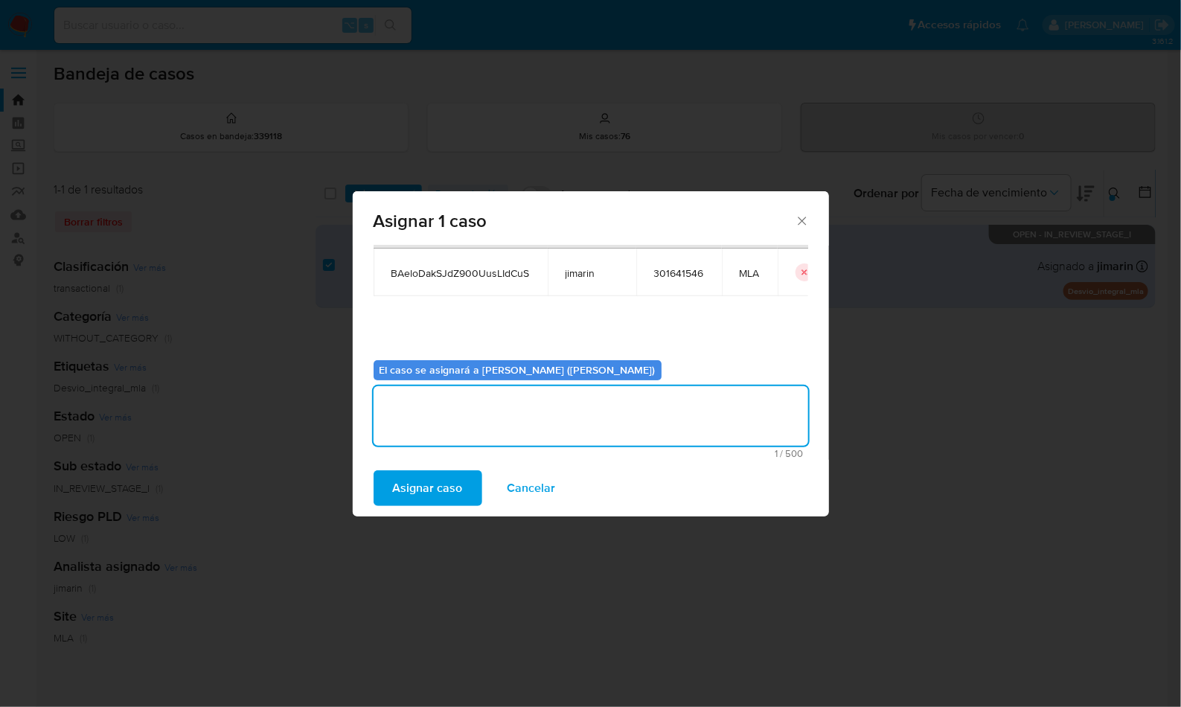
click at [459, 484] on span "Asignar caso" at bounding box center [428, 488] width 70 height 33
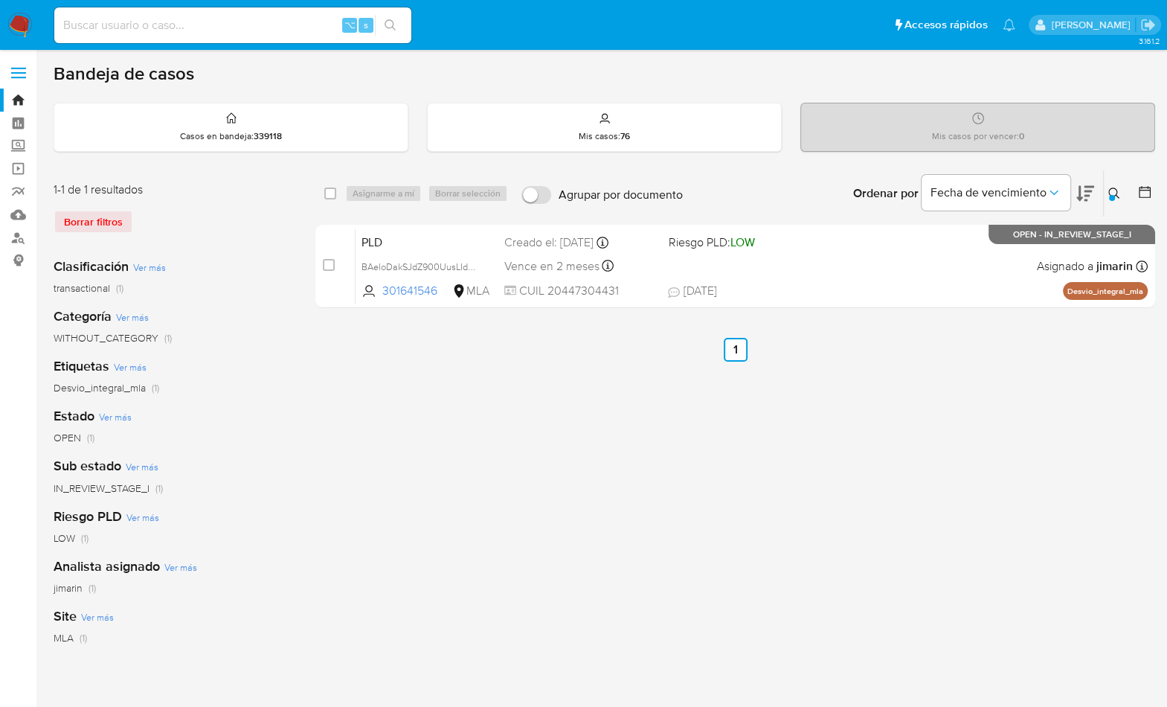
drag, startPoint x: 1118, startPoint y: 194, endPoint x: 1108, endPoint y: 207, distance: 16.4
click at [1119, 194] on icon at bounding box center [1114, 193] width 12 height 12
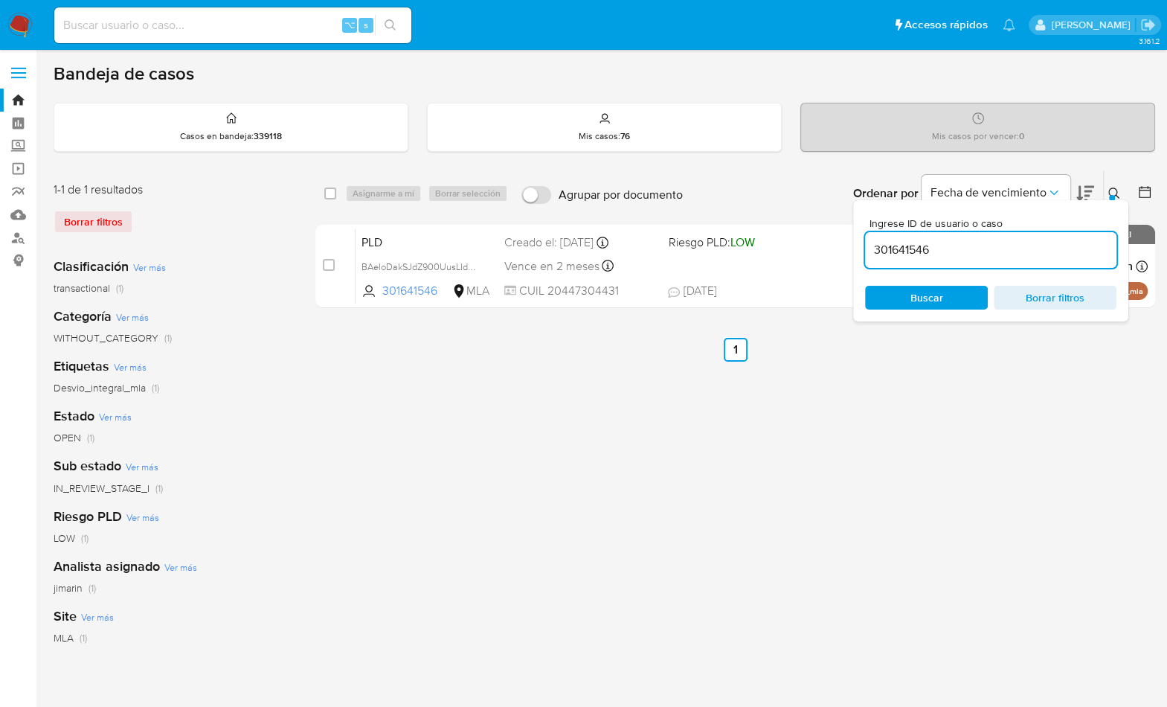
click at [1036, 260] on div "301641546" at bounding box center [990, 250] width 251 height 36
click at [1039, 253] on input "301641546" at bounding box center [990, 249] width 251 height 19
paste input "1318483302"
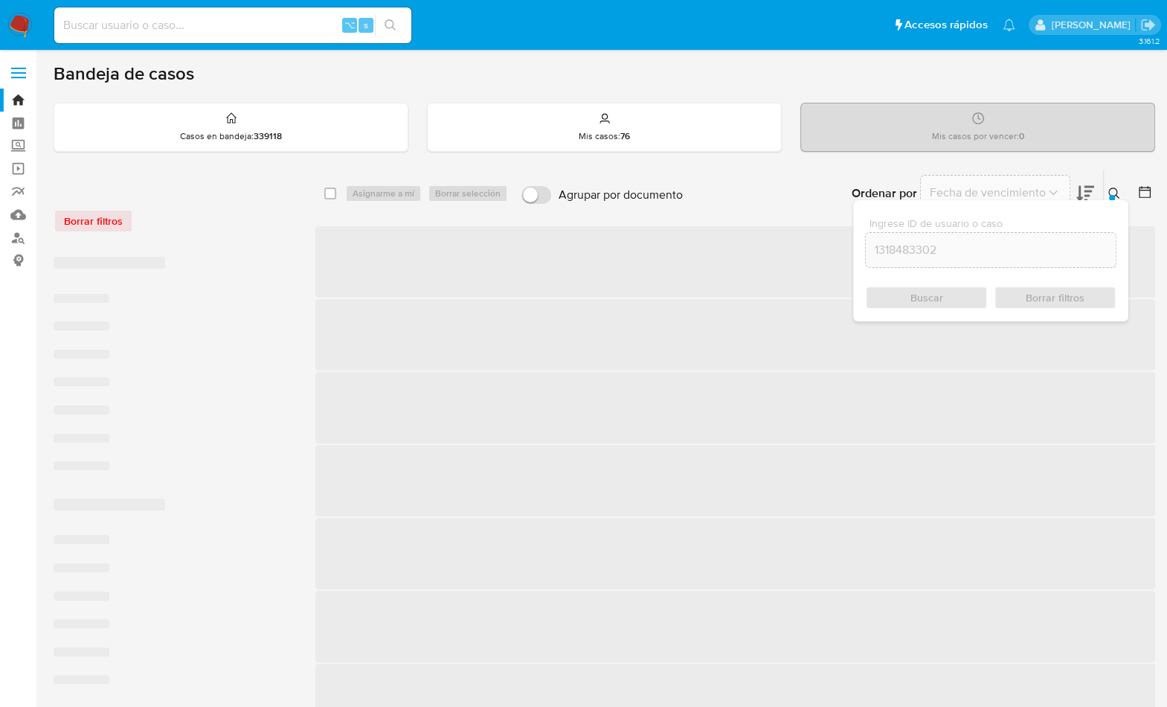
click at [1114, 189] on icon at bounding box center [1114, 193] width 12 height 12
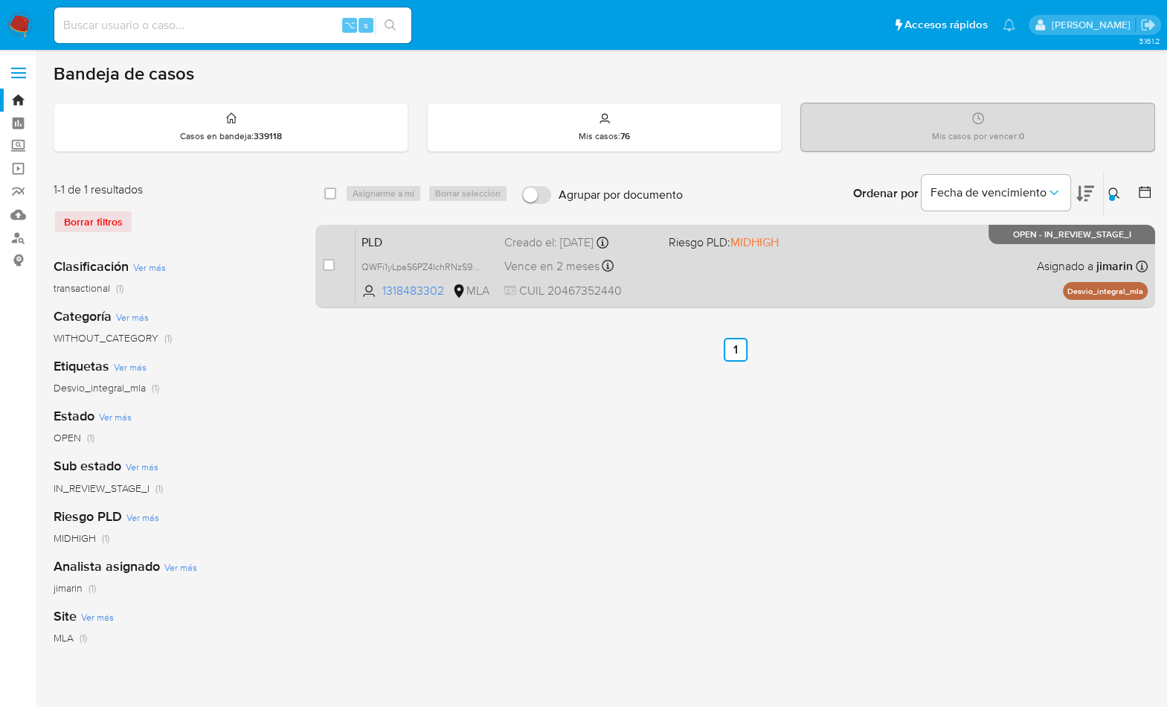
click at [997, 254] on div "PLD QWFi1yLpaS6PZ4lchRNzS9Pv 1318483302 MLA Riesgo PLD: MIDHIGH Creado el: 12/0…" at bounding box center [752, 265] width 792 height 75
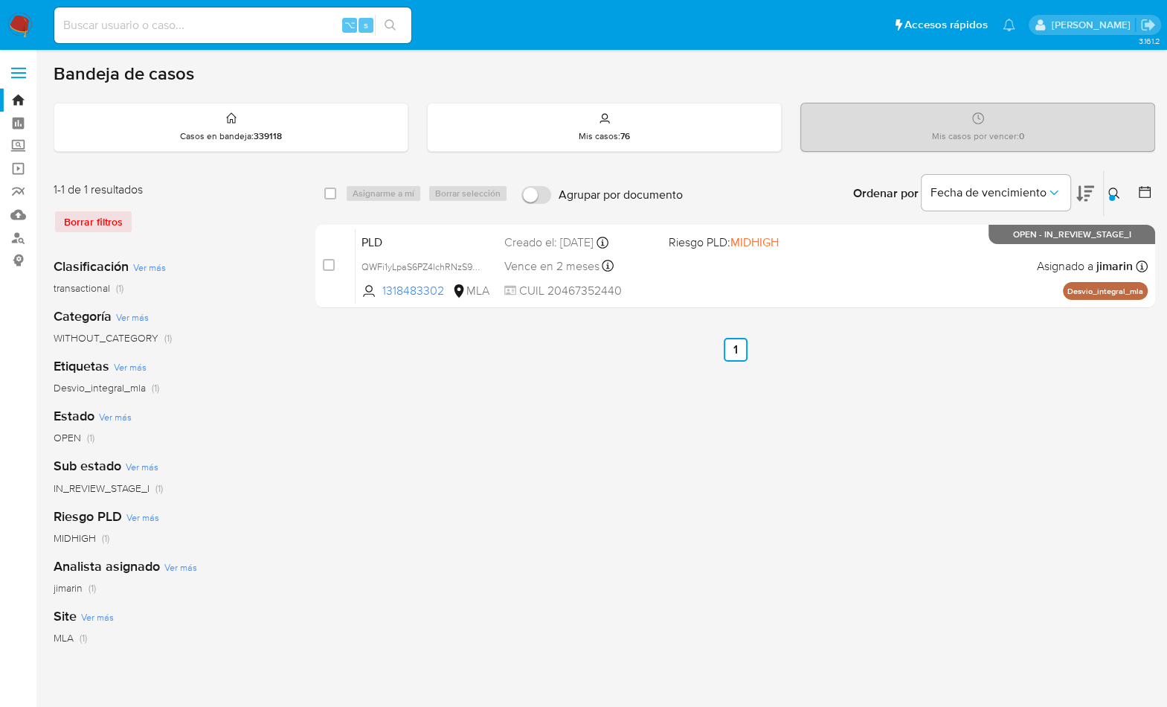
click at [1110, 187] on icon at bounding box center [1113, 192] width 11 height 11
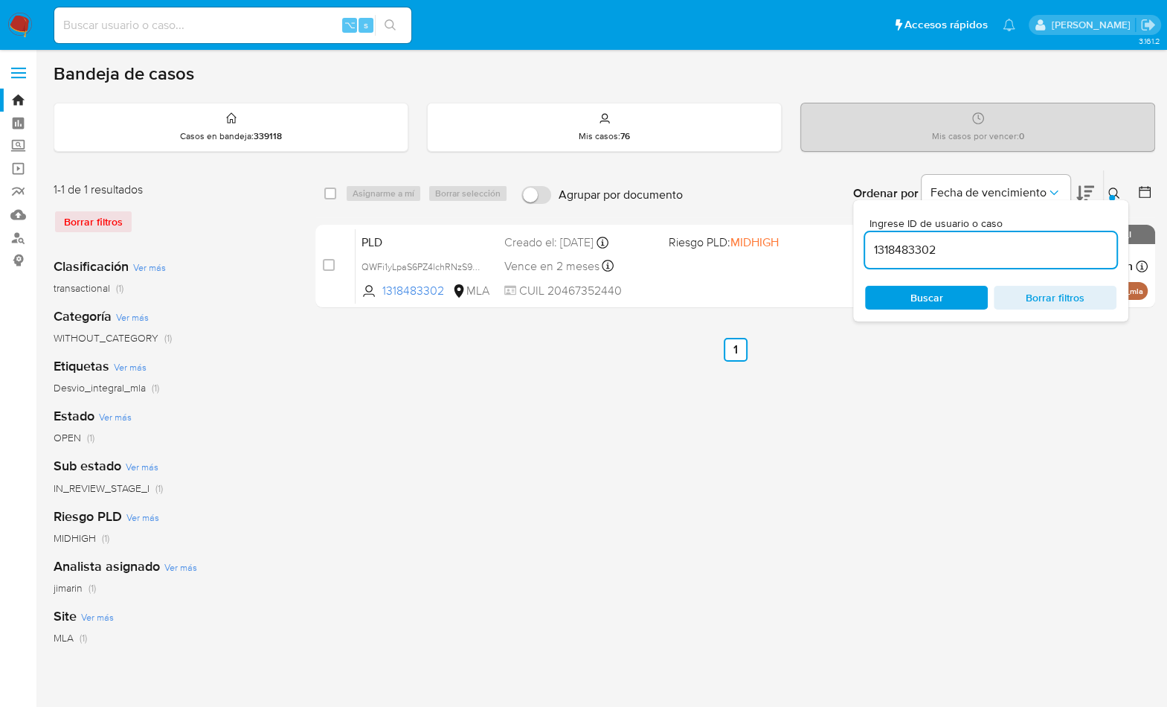
click at [1047, 240] on input "1318483302" at bounding box center [990, 249] width 251 height 19
type input "171967979"
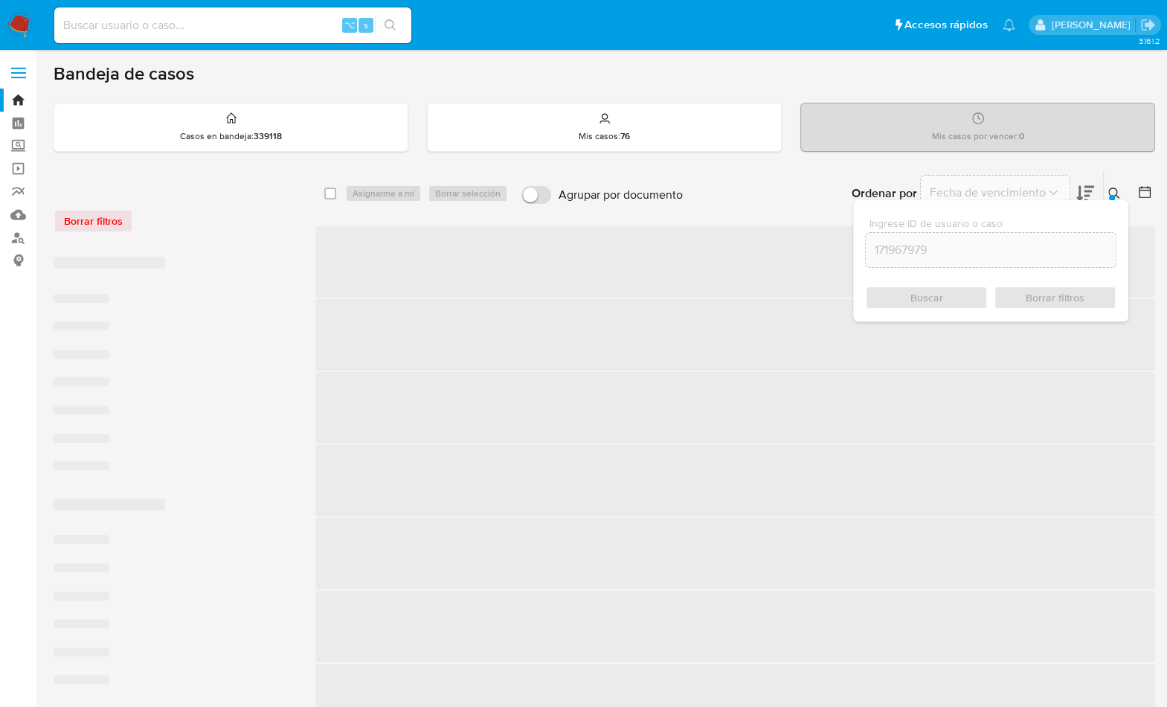
click at [1105, 190] on button at bounding box center [1116, 193] width 25 height 18
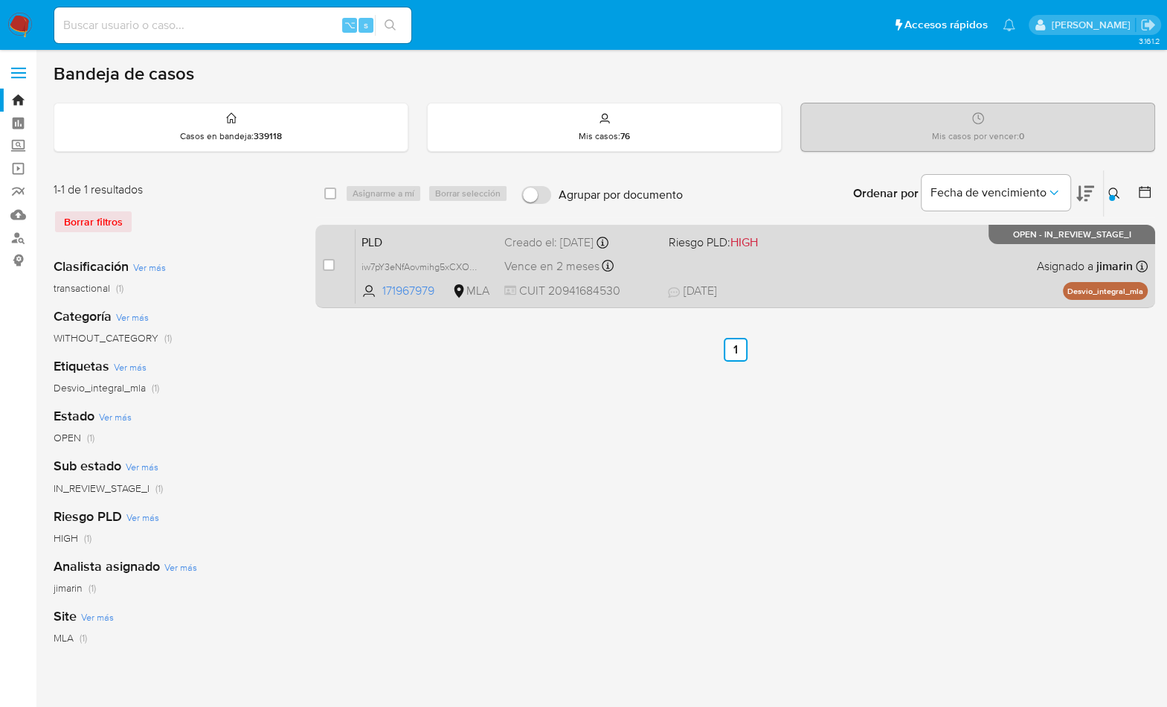
click at [998, 277] on div "PLD iw7pY3eNfAovmihg5xCXOEud 171967979 MLA Riesgo PLD: HIGH Creado el: 12/09/20…" at bounding box center [752, 265] width 792 height 75
click at [326, 260] on input "checkbox" at bounding box center [329, 265] width 12 height 12
checkbox input "true"
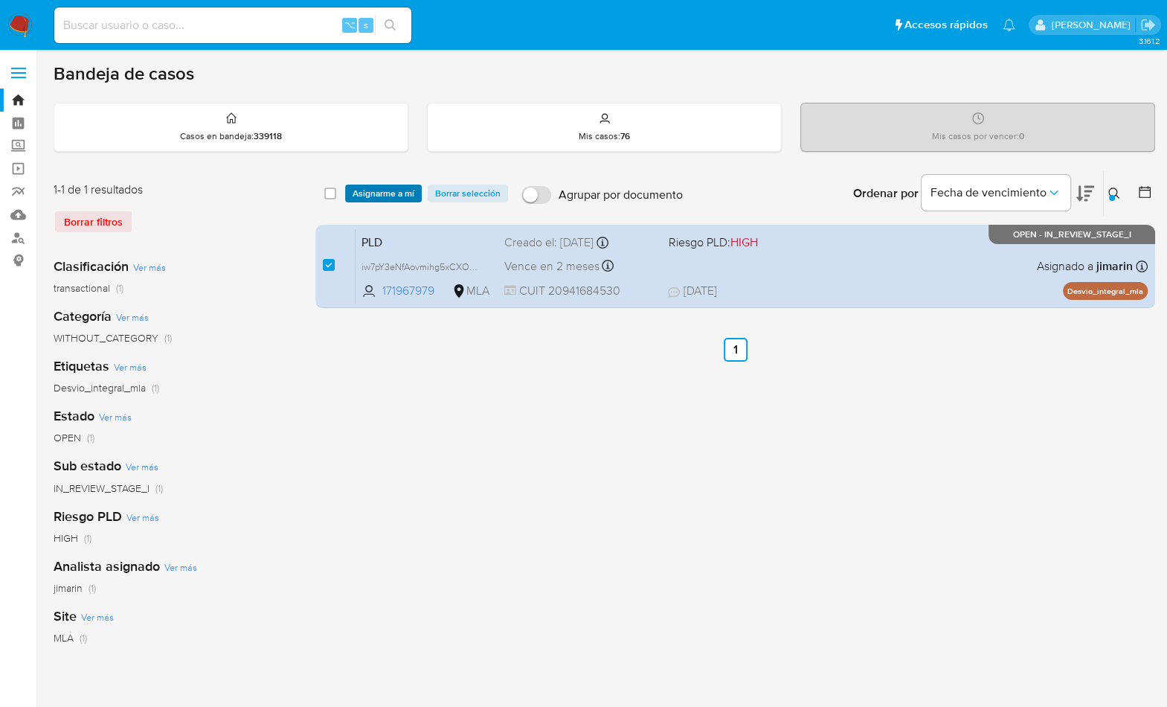
click at [375, 199] on span "Asignarme a mí" at bounding box center [384, 193] width 62 height 15
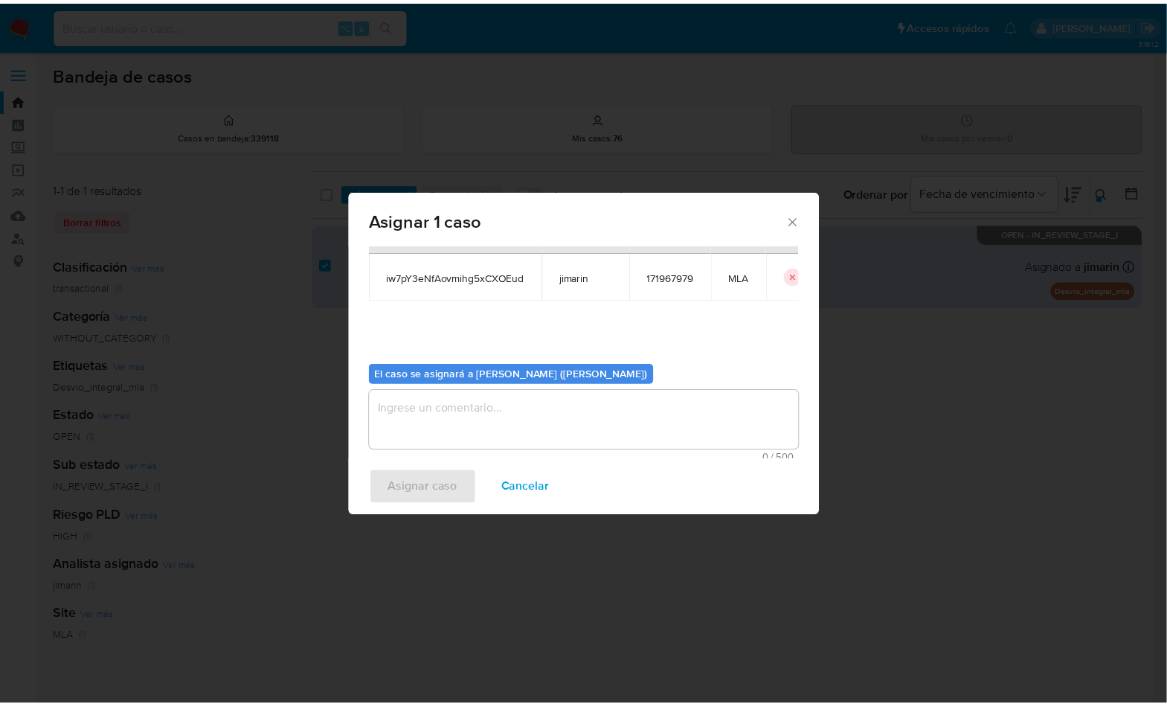
scroll to position [76, 0]
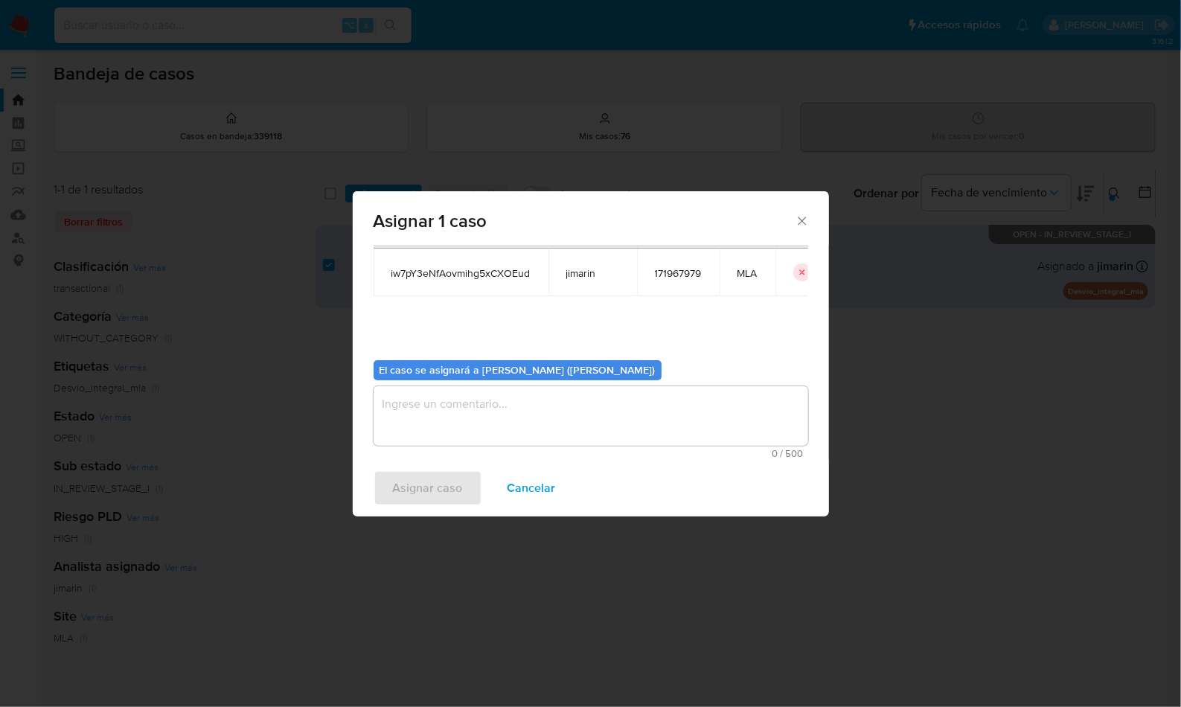
click at [455, 449] on span "0 / 500" at bounding box center [591, 454] width 426 height 10
click at [470, 411] on textarea "assign-modal" at bounding box center [590, 416] width 434 height 60
click at [449, 481] on span "Asignar caso" at bounding box center [428, 488] width 70 height 33
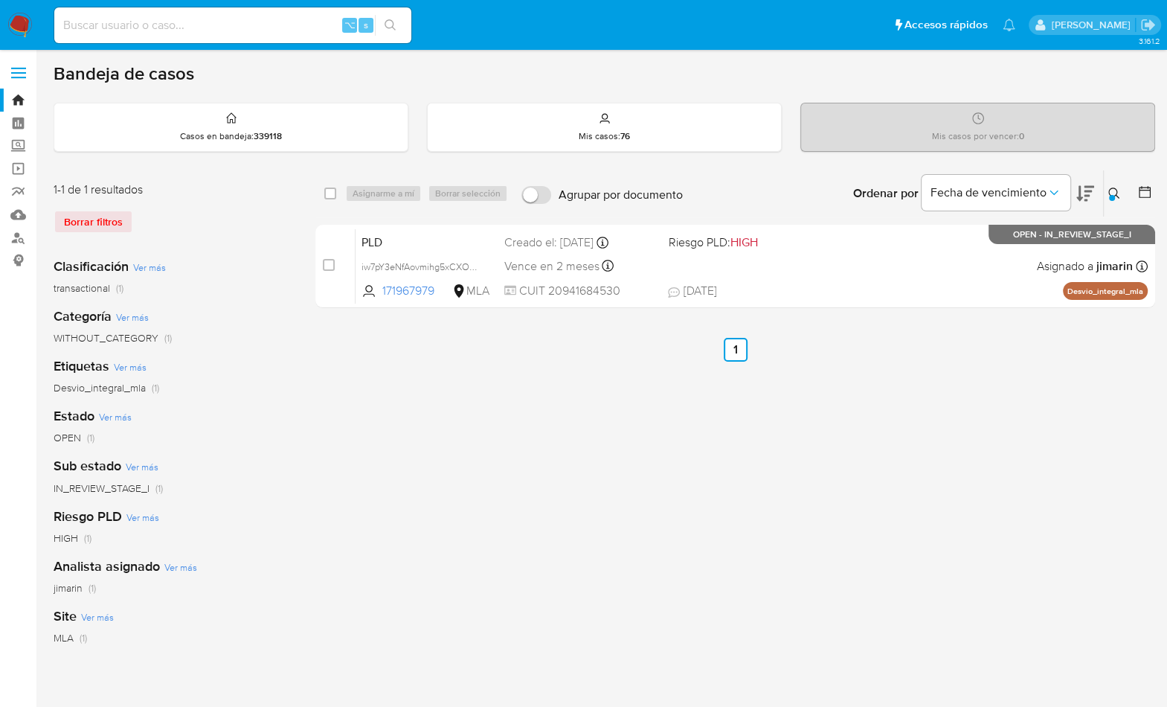
click at [25, 30] on img at bounding box center [19, 25] width 25 height 25
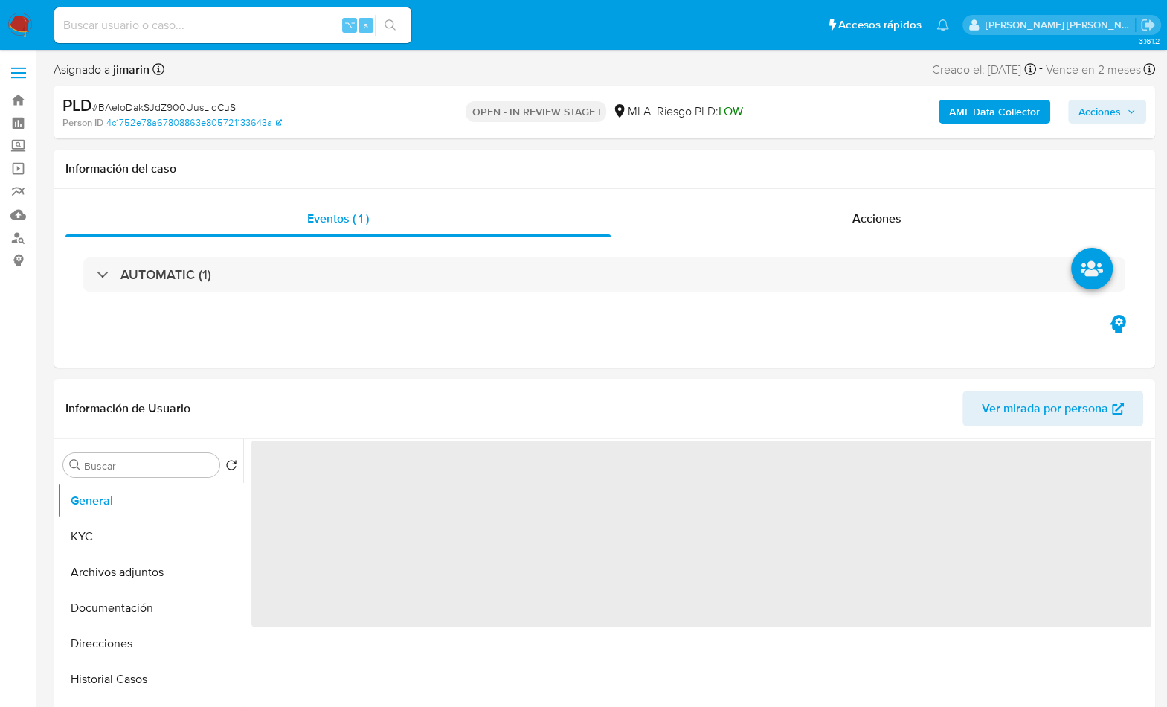
select select "10"
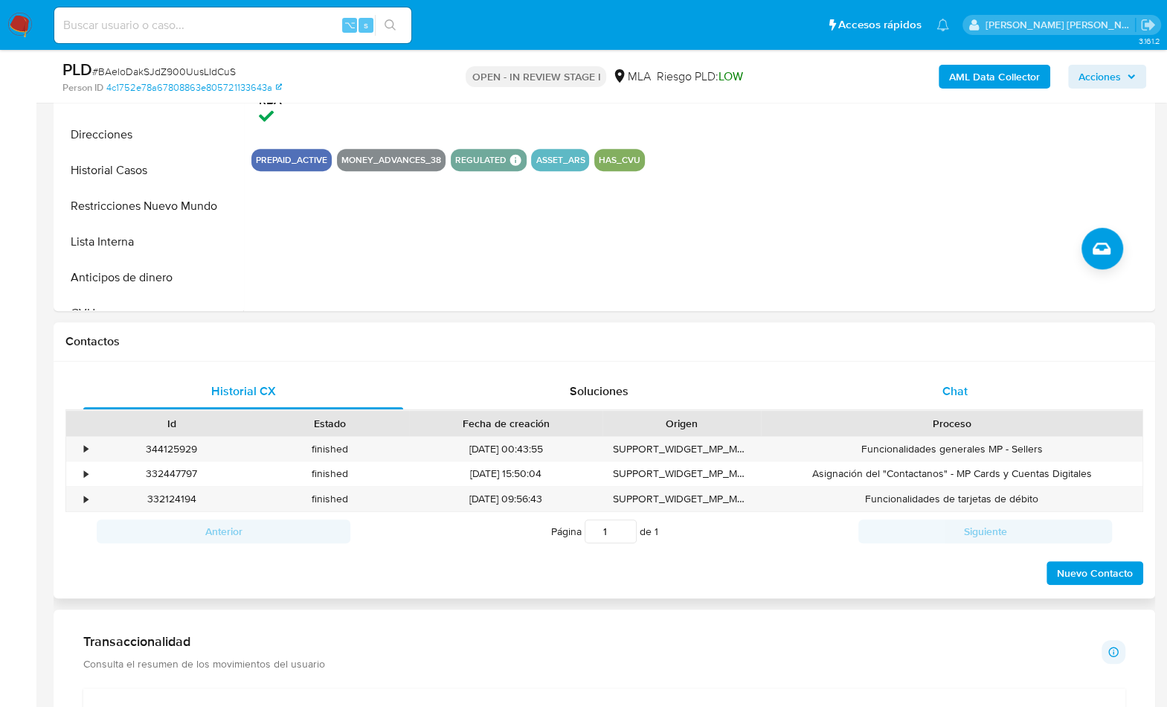
click at [989, 376] on div "Chat" at bounding box center [955, 391] width 320 height 36
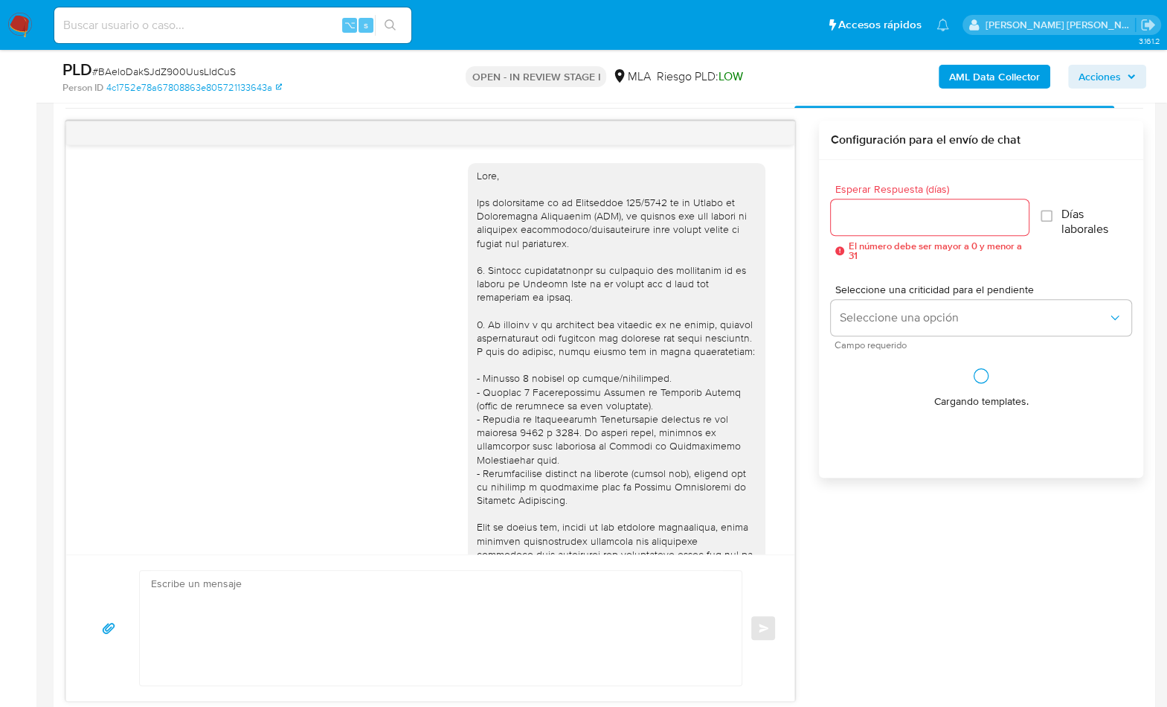
scroll to position [603, 0]
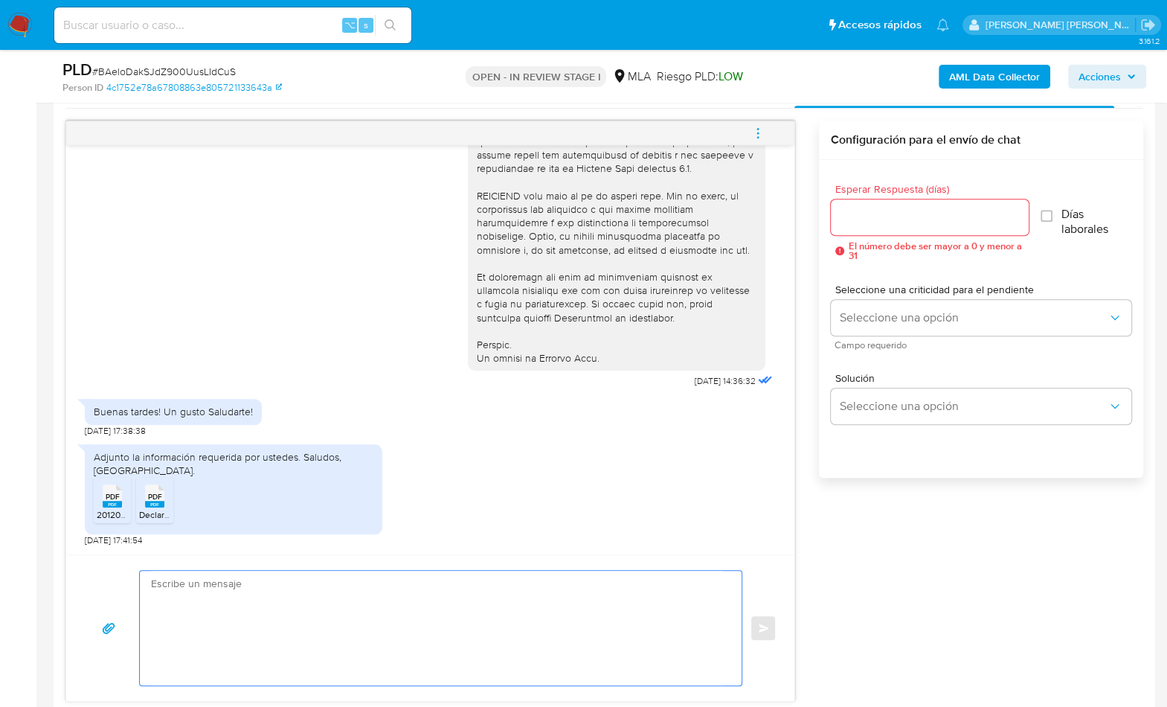
click at [397, 614] on textarea at bounding box center [437, 628] width 572 height 115
paste textarea "Hola, ¡Muchas gracias por tu respuesta! Confirmamos la recepción de la document…"
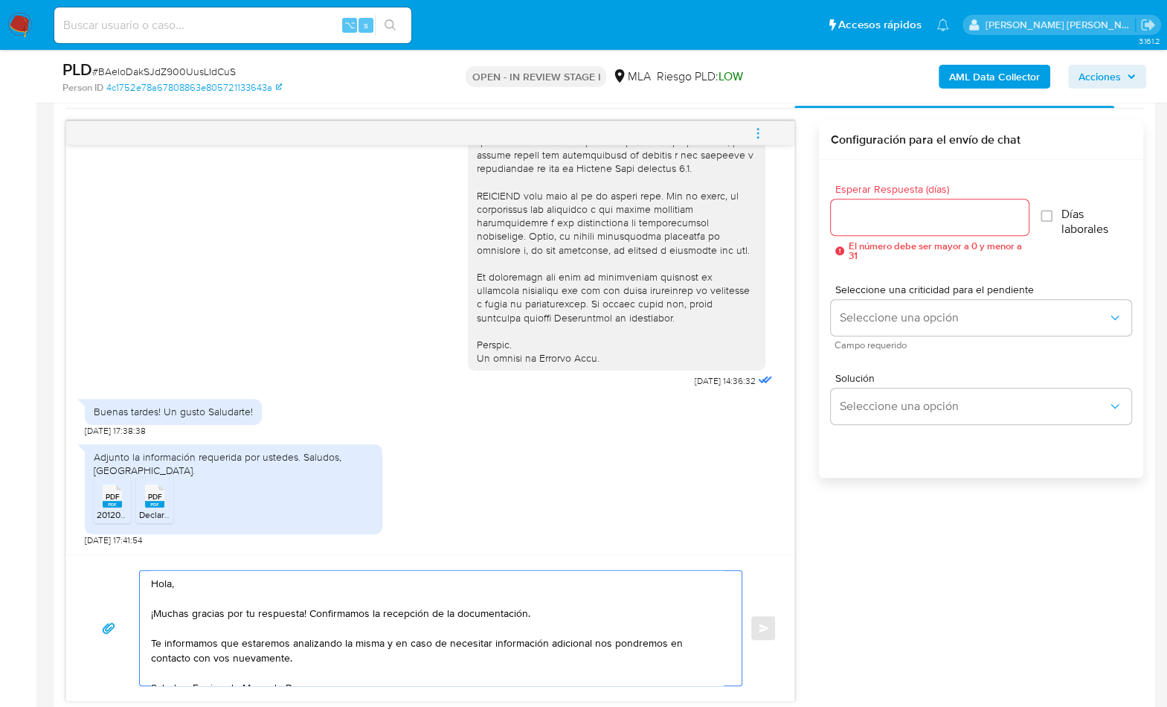
scroll to position [767, 0]
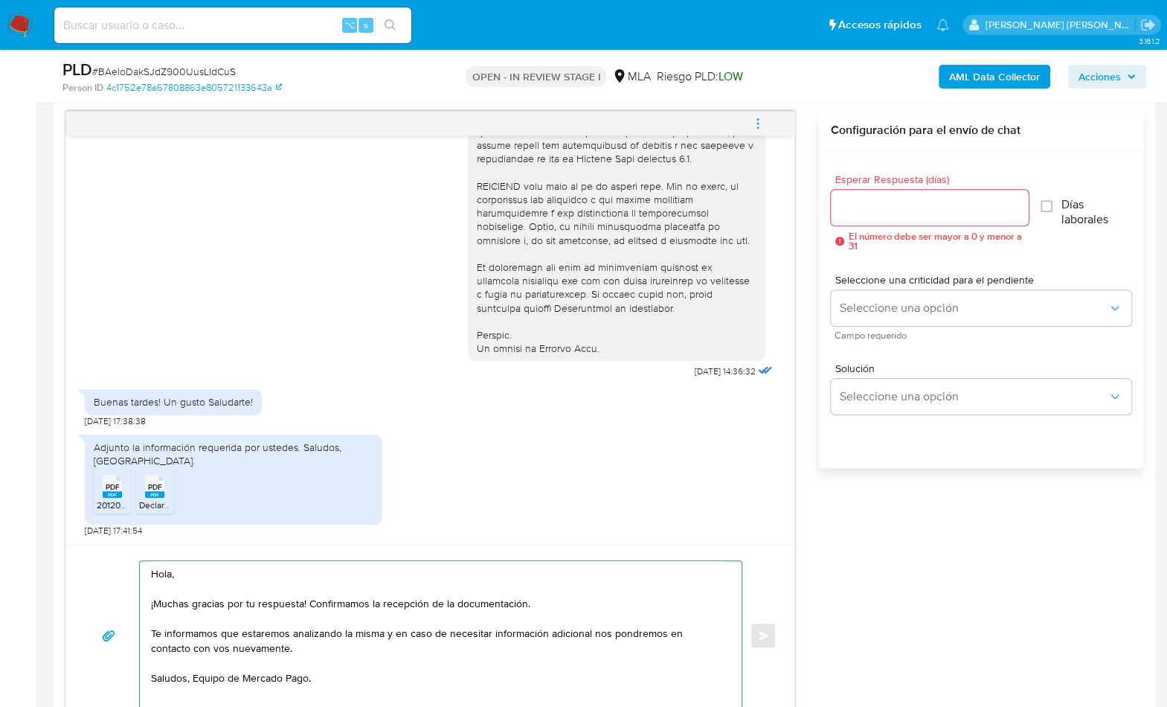
type textarea "Hola, ¡Muchas gracias por tu respuesta! Confirmamos la recepción de la document…"
click at [893, 216] on div at bounding box center [930, 208] width 198 height 36
click at [895, 207] on input "Esperar Respuesta (días)" at bounding box center [930, 207] width 198 height 19
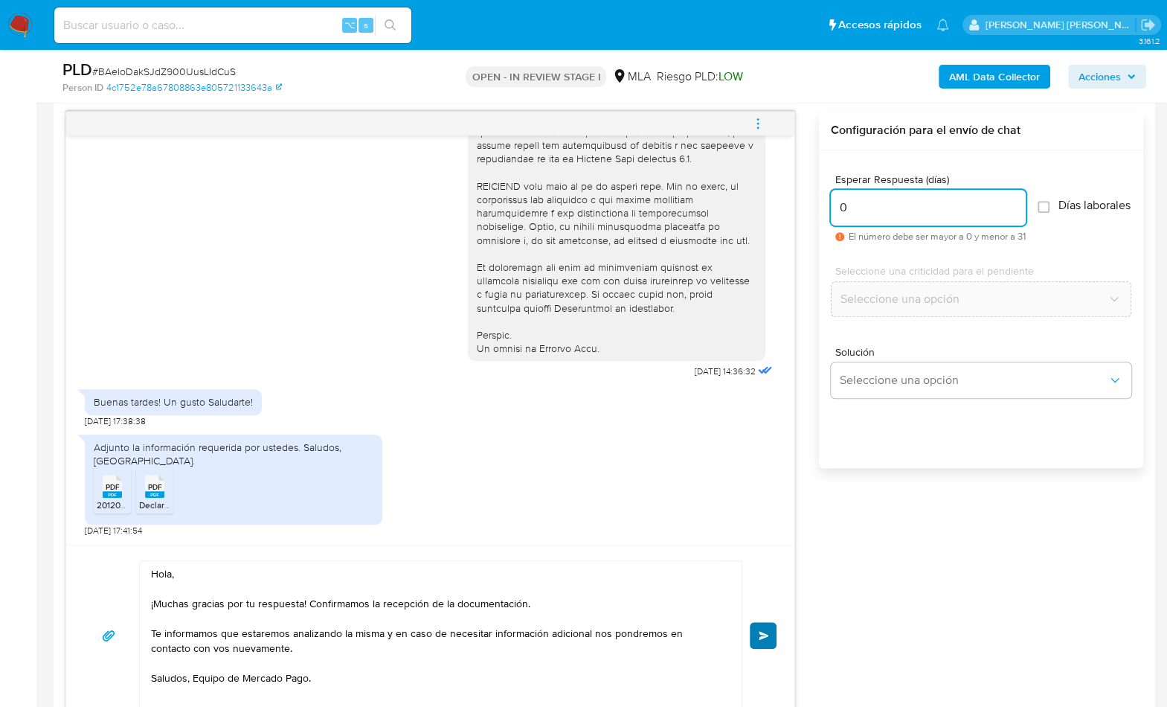
type input "0"
click at [758, 640] on button "Enviar" at bounding box center [763, 635] width 27 height 27
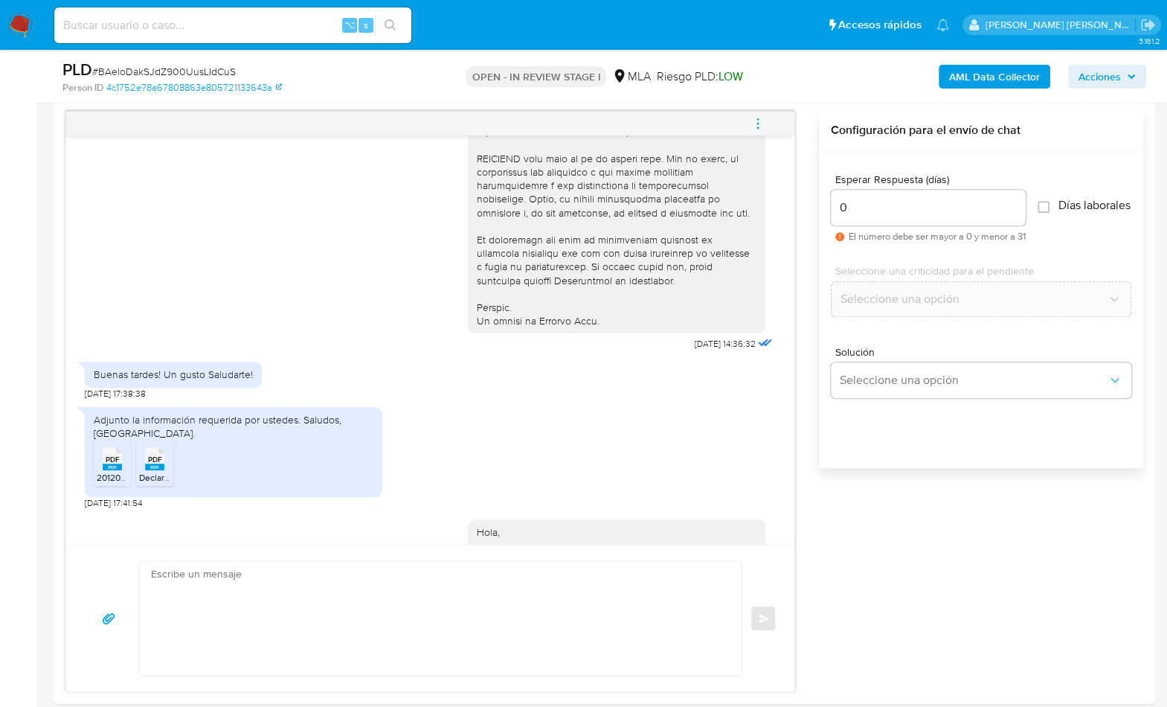
scroll to position [0, 0]
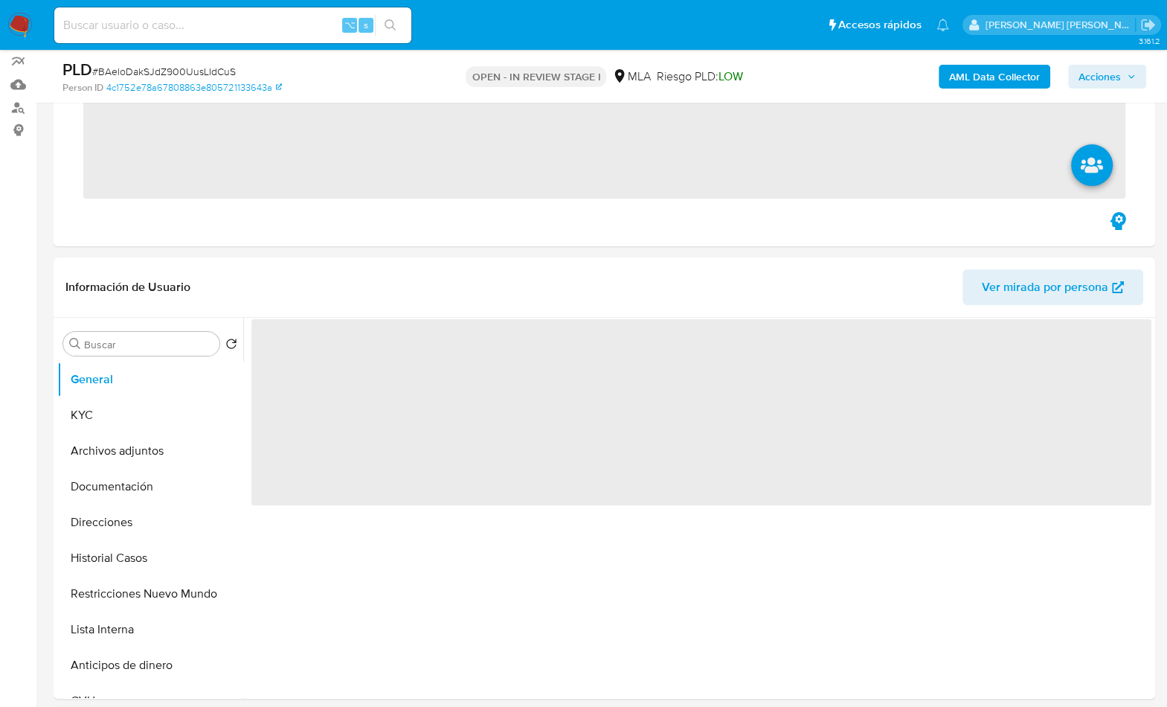
scroll to position [681, 0]
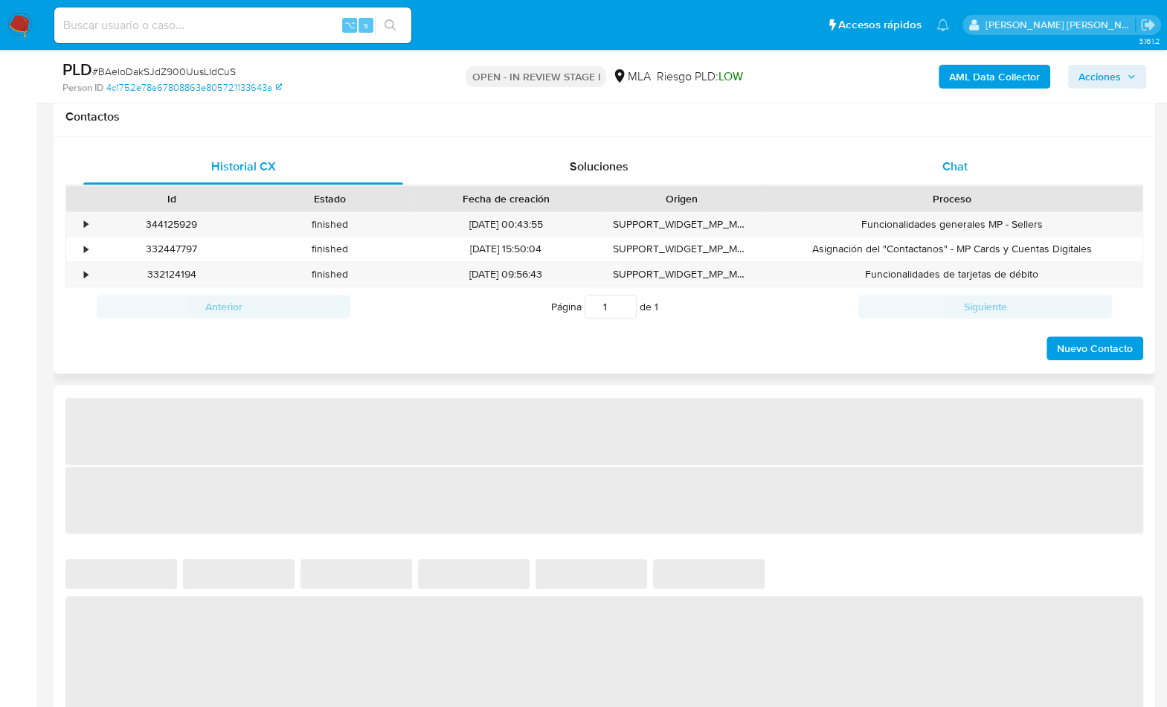
click at [941, 153] on div "Chat" at bounding box center [955, 167] width 320 height 36
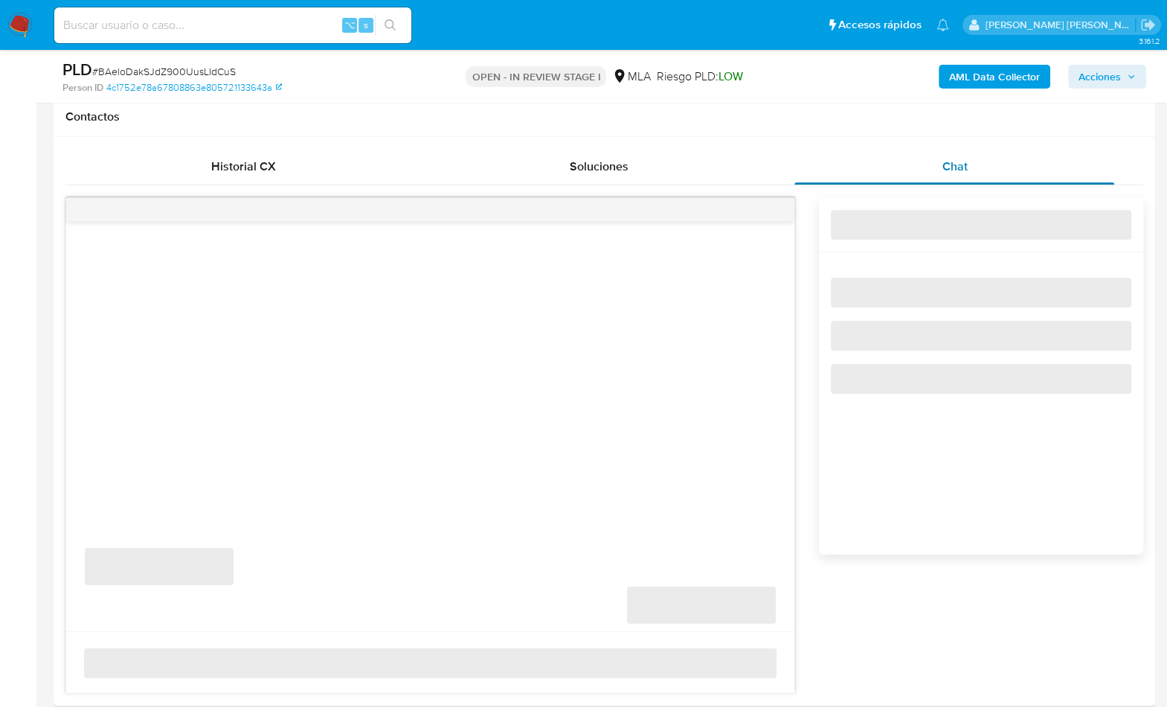
select select "10"
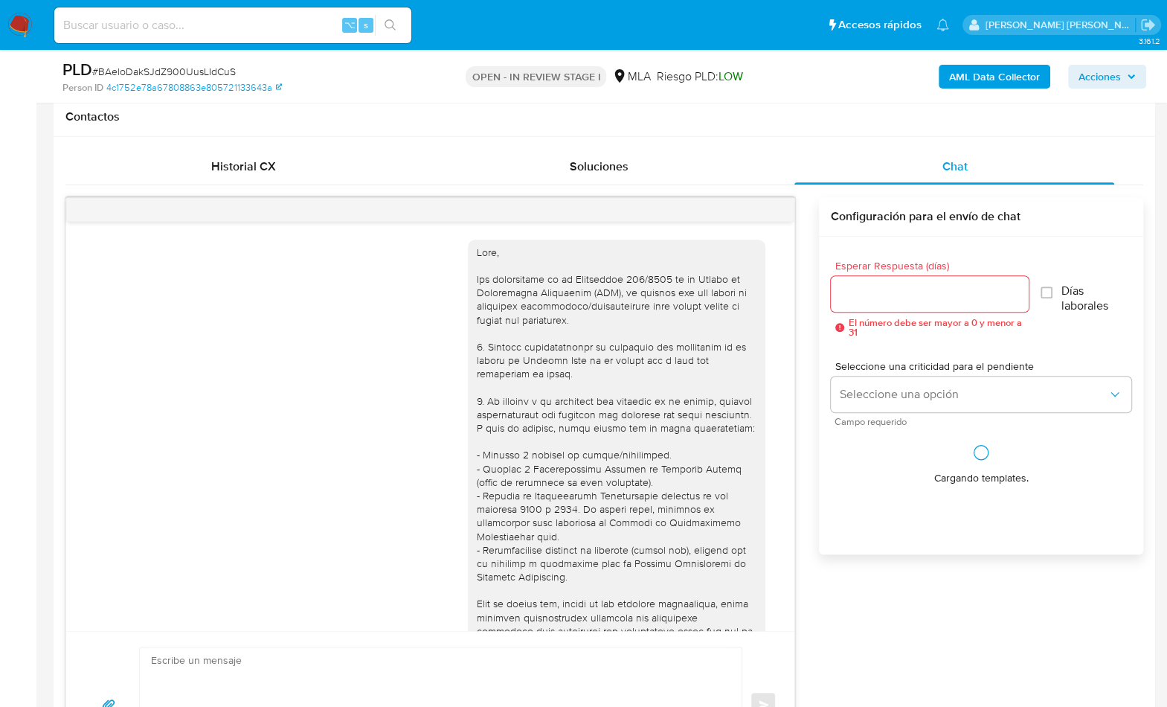
scroll to position [795, 0]
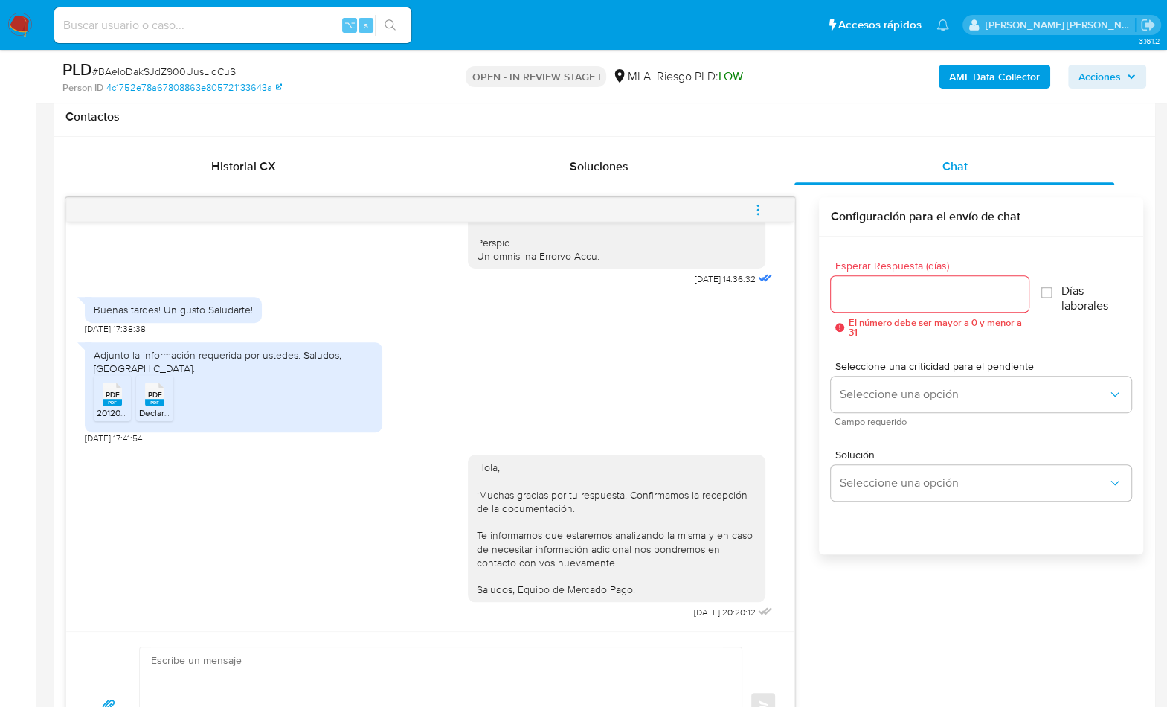
click at [754, 208] on icon "menu-action" at bounding box center [757, 209] width 13 height 13
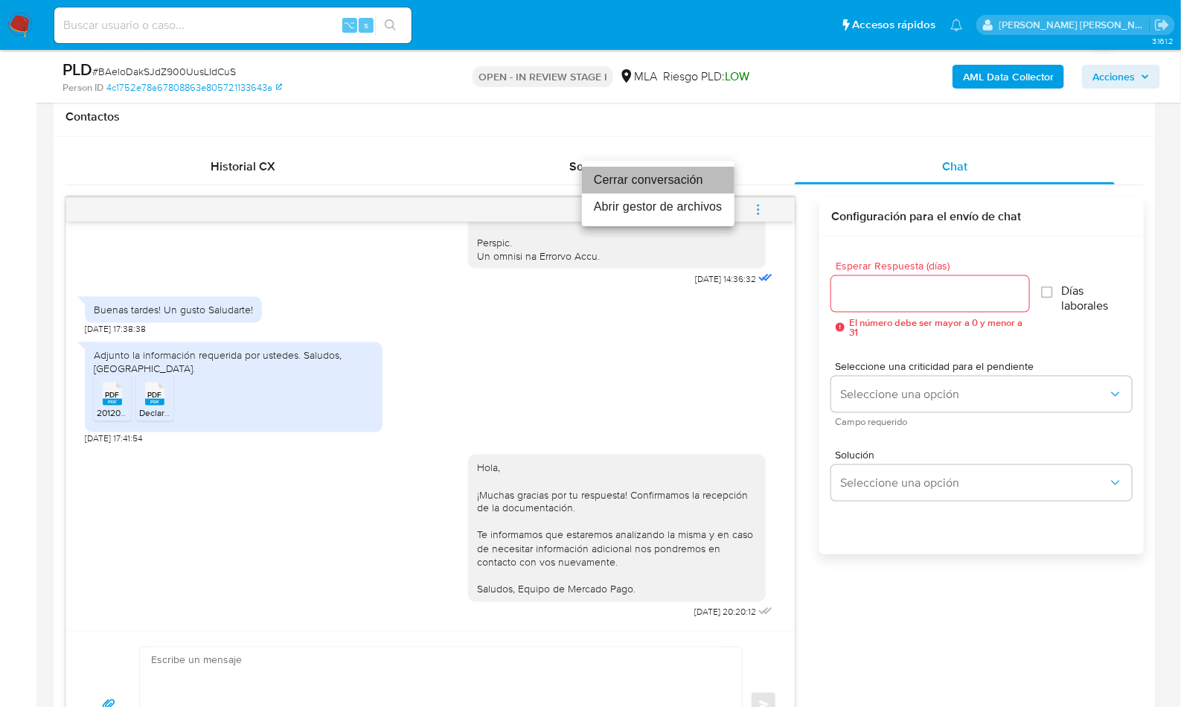
click at [668, 186] on li "Cerrar conversación" at bounding box center [658, 180] width 153 height 27
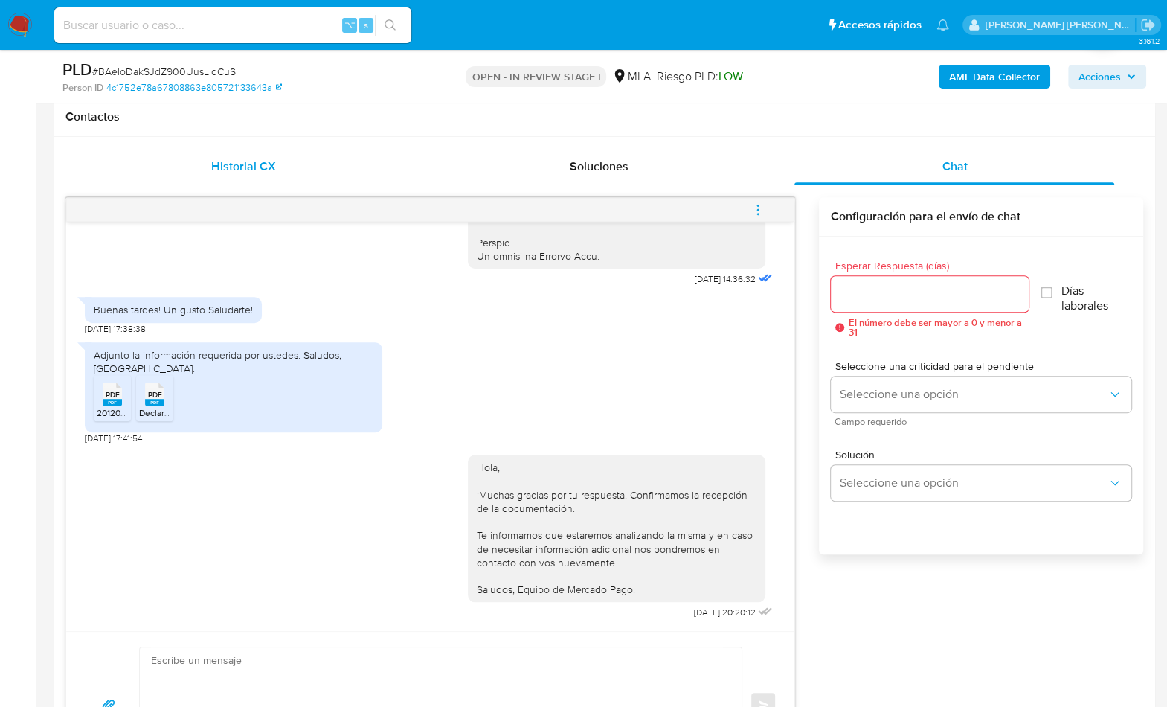
click at [272, 162] on span "Historial CX" at bounding box center [243, 166] width 65 height 17
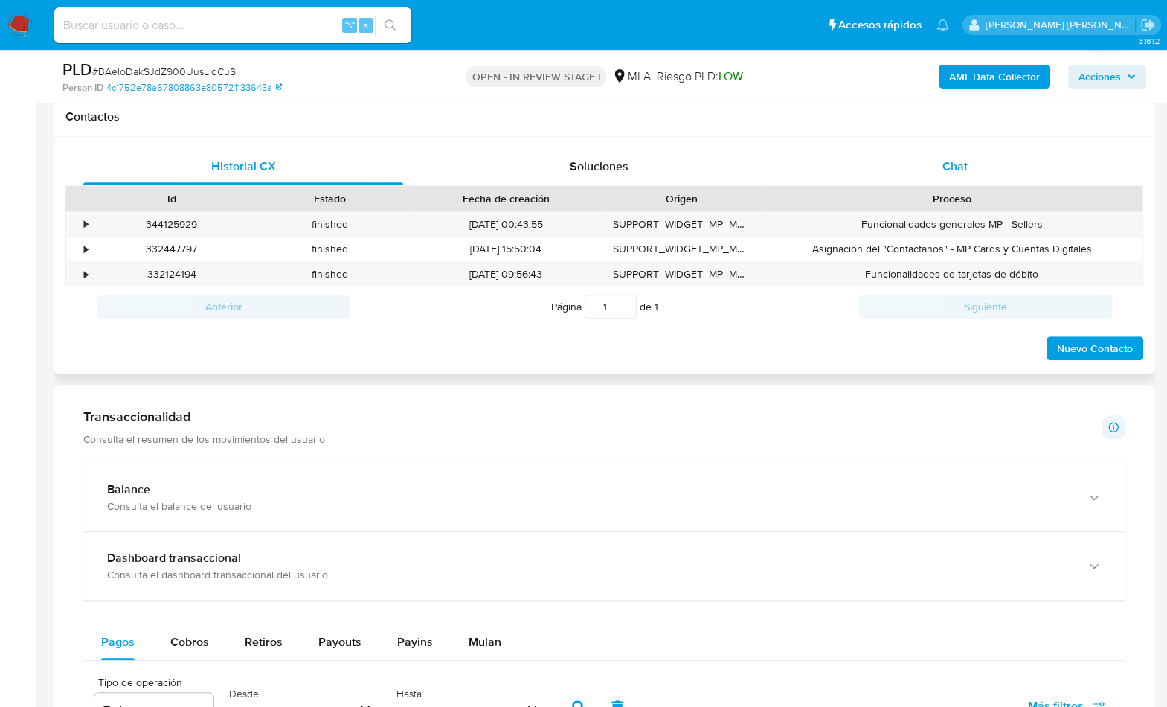
click at [993, 151] on div "Chat" at bounding box center [955, 167] width 320 height 36
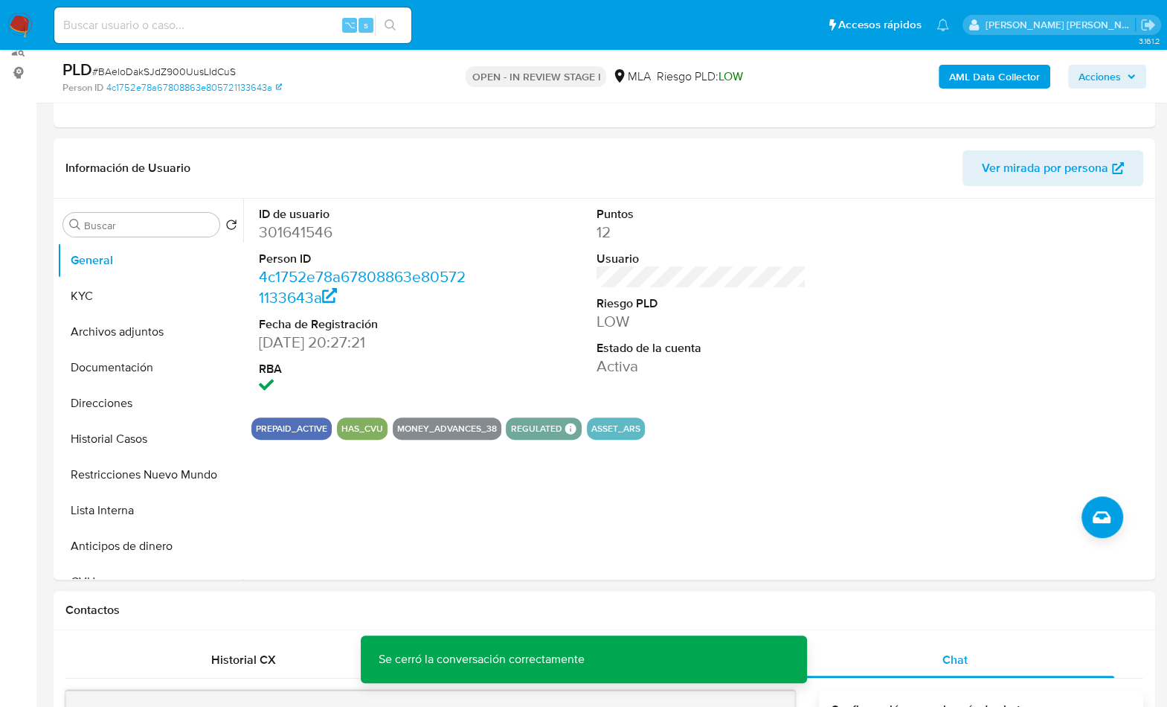
scroll to position [186, 0]
click at [201, 484] on button "Restricciones Nuevo Mundo" at bounding box center [144, 476] width 174 height 36
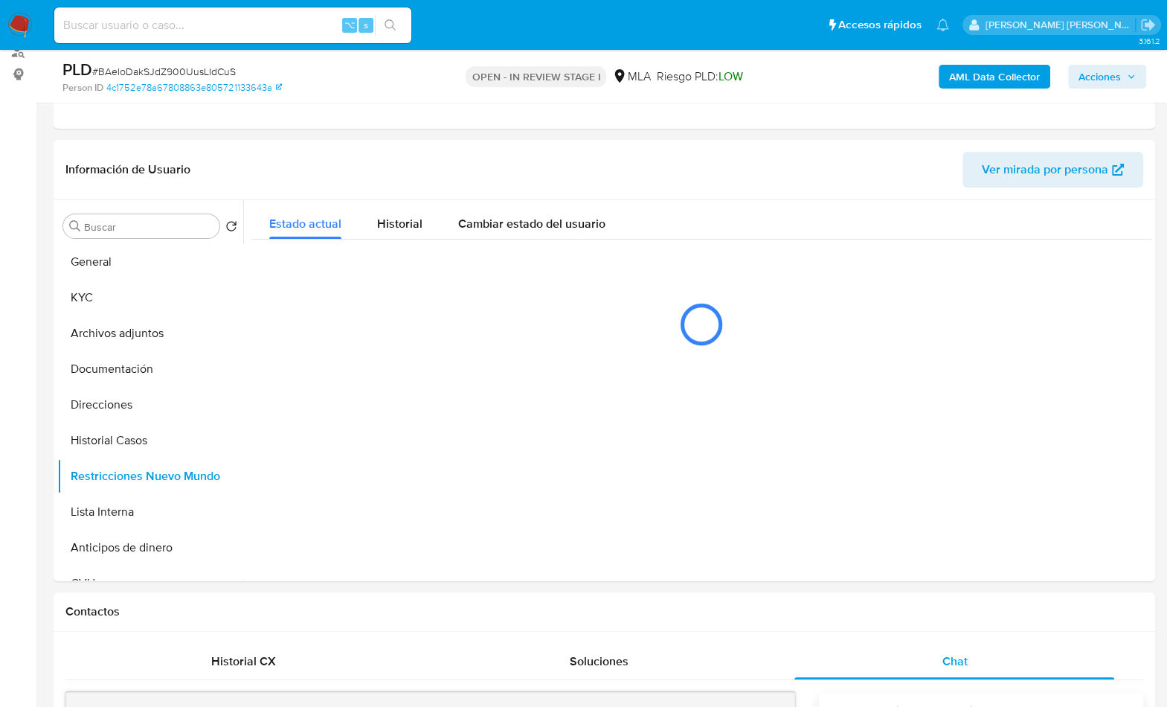
click at [970, 77] on b "AML Data Collector" at bounding box center [994, 77] width 91 height 24
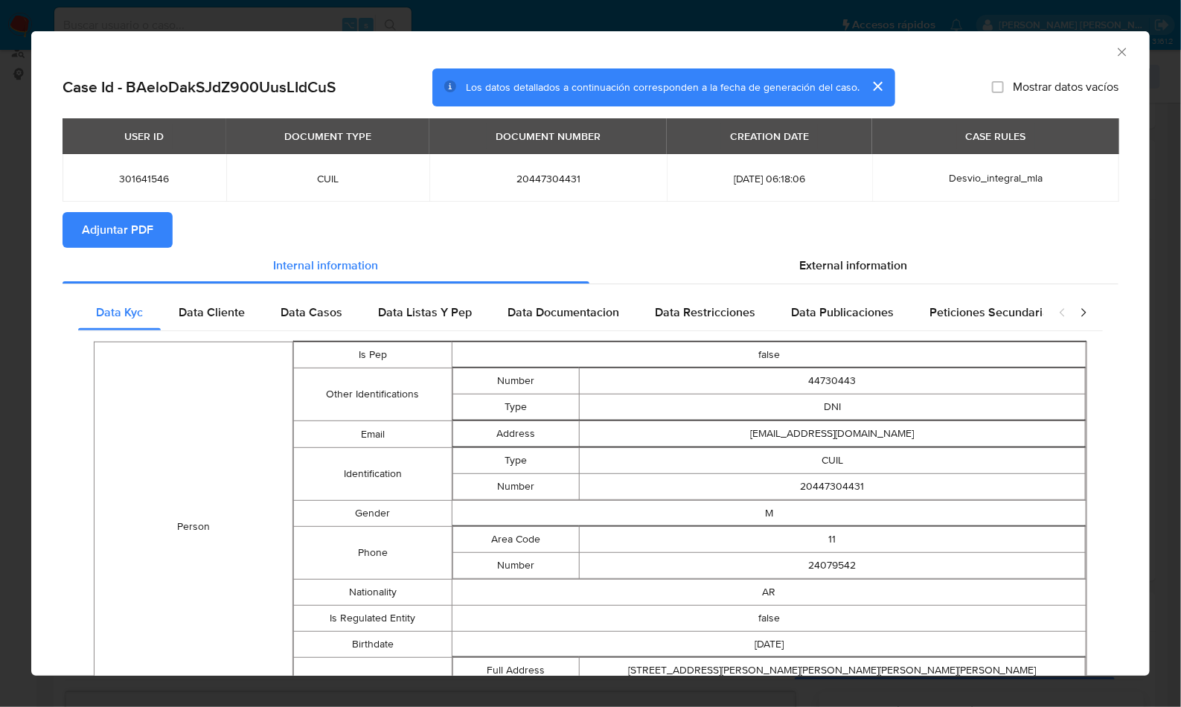
click at [137, 219] on span "Adjuntar PDF" at bounding box center [117, 230] width 71 height 33
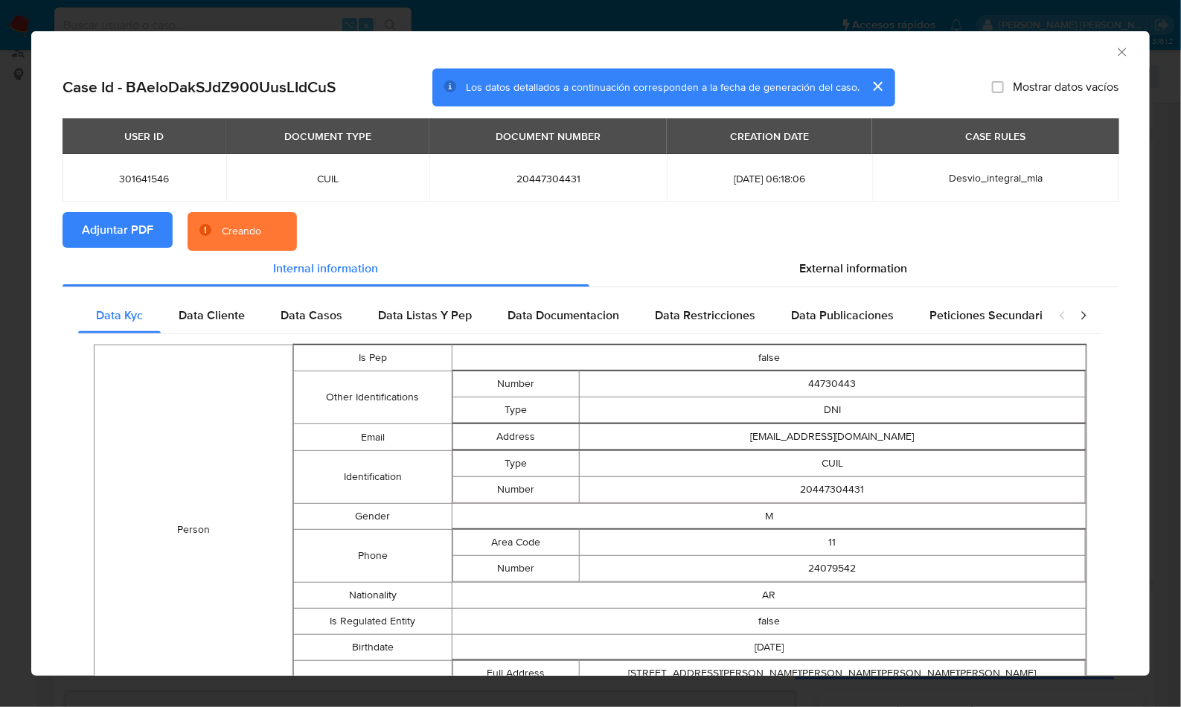
click at [638, 218] on section "Adjuntar PDF Creando" at bounding box center [590, 231] width 1056 height 39
click at [1083, 49] on div "AML Data Collector" at bounding box center [578, 50] width 1073 height 16
click at [1117, 50] on icon "Cerrar ventana" at bounding box center [1121, 52] width 8 height 8
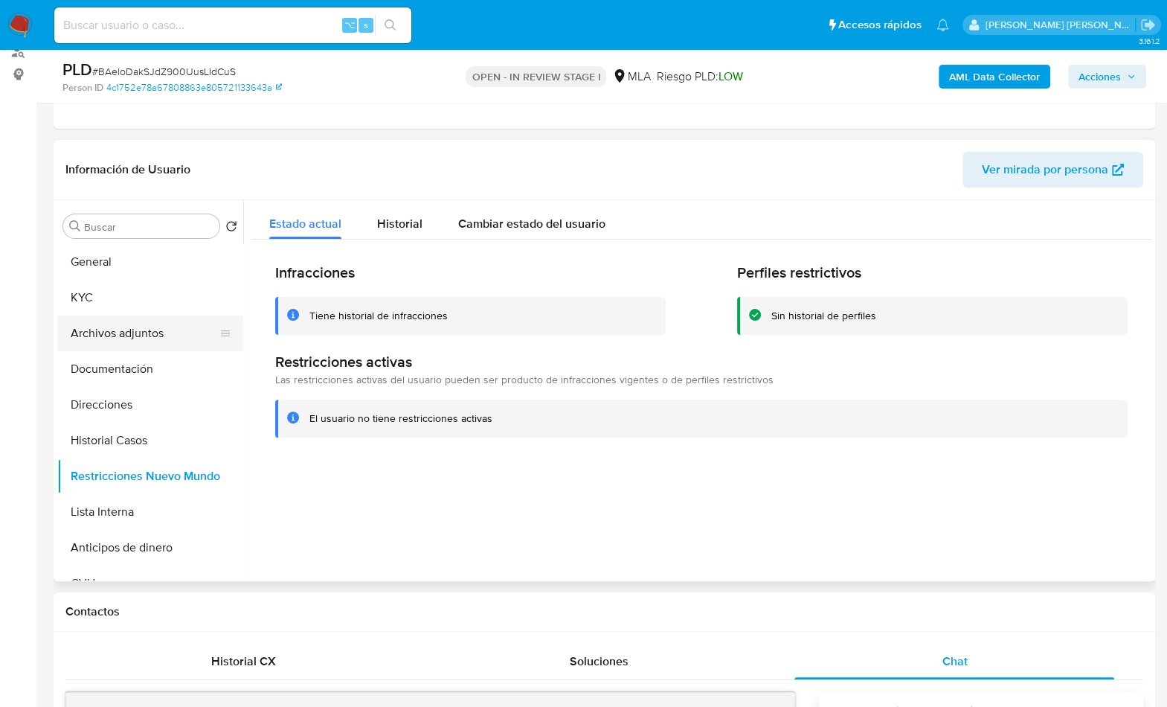
click at [155, 338] on button "Archivos adjuntos" at bounding box center [144, 333] width 174 height 36
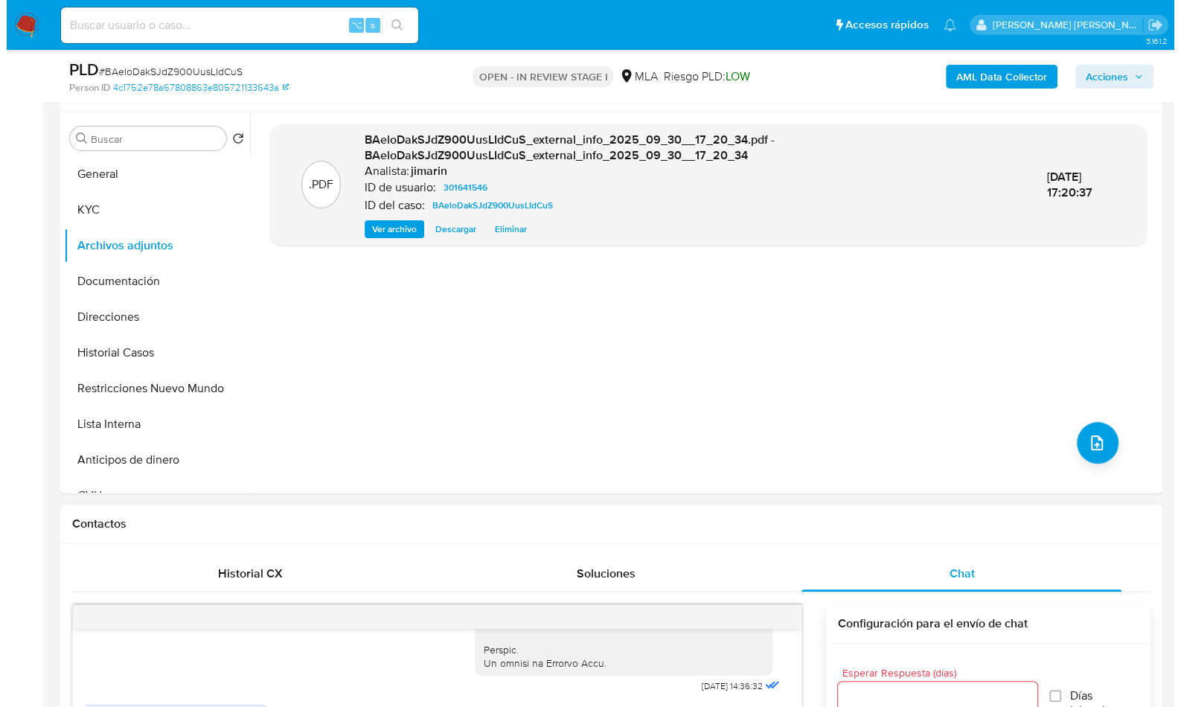
scroll to position [272, 0]
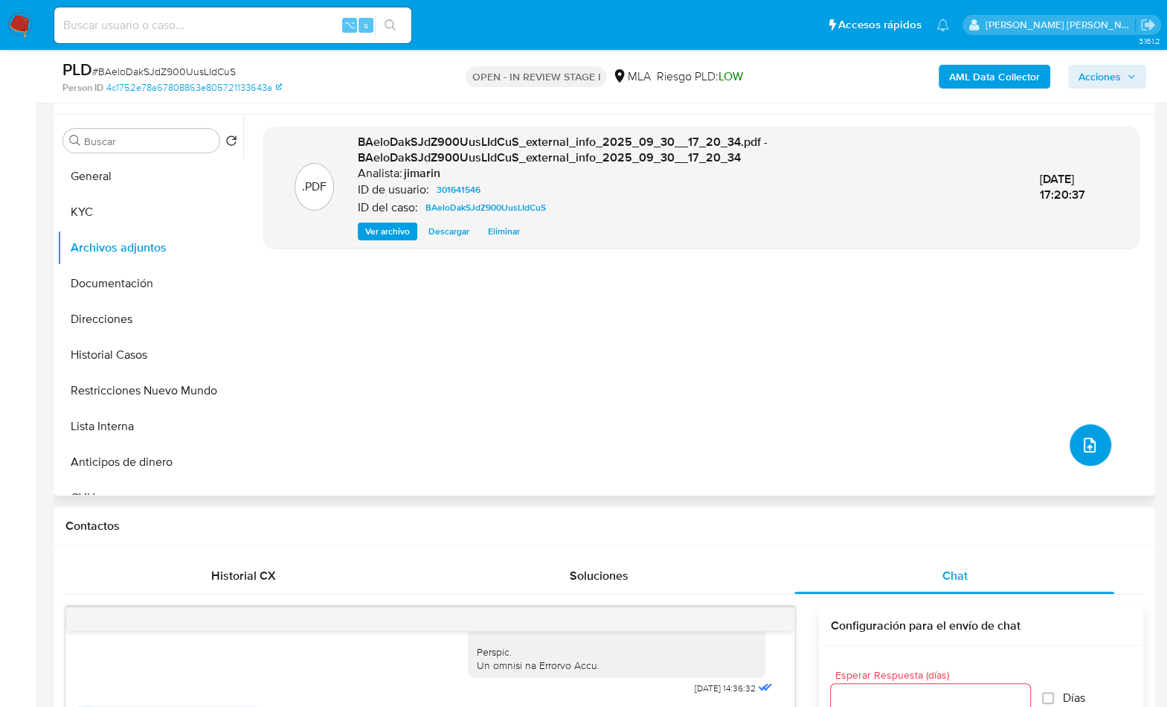
click at [1090, 451] on icon "upload-file" at bounding box center [1090, 445] width 18 height 18
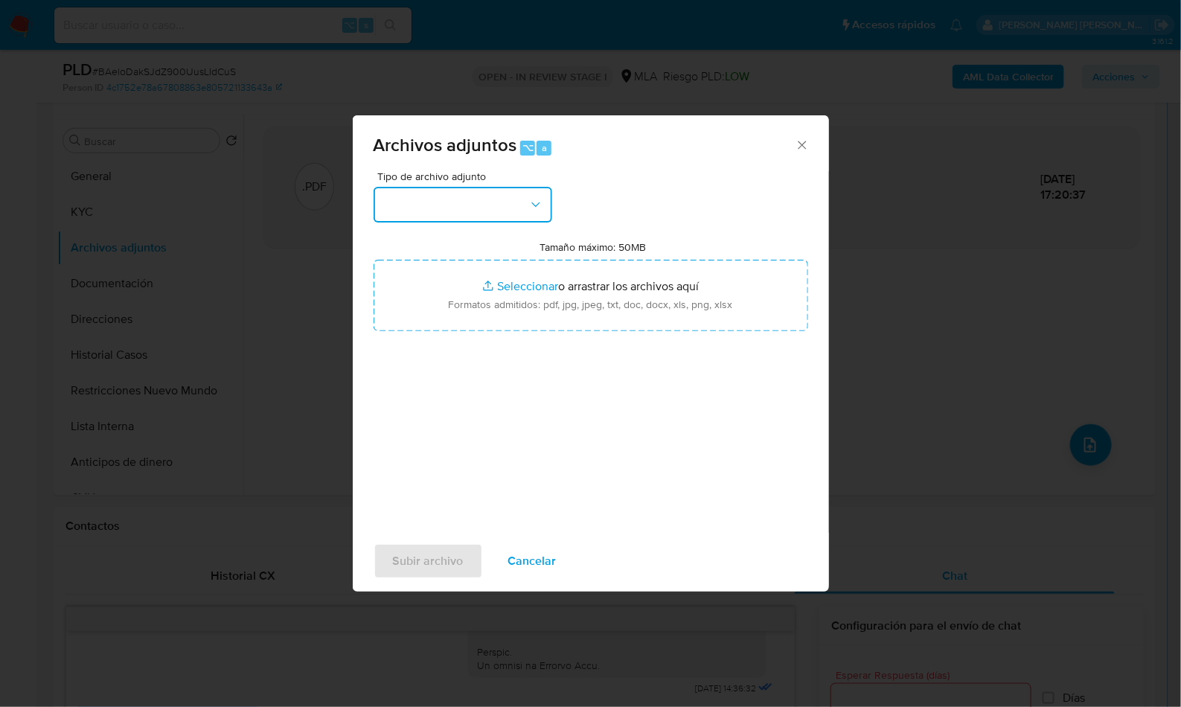
click at [420, 207] on button "button" at bounding box center [462, 205] width 179 height 36
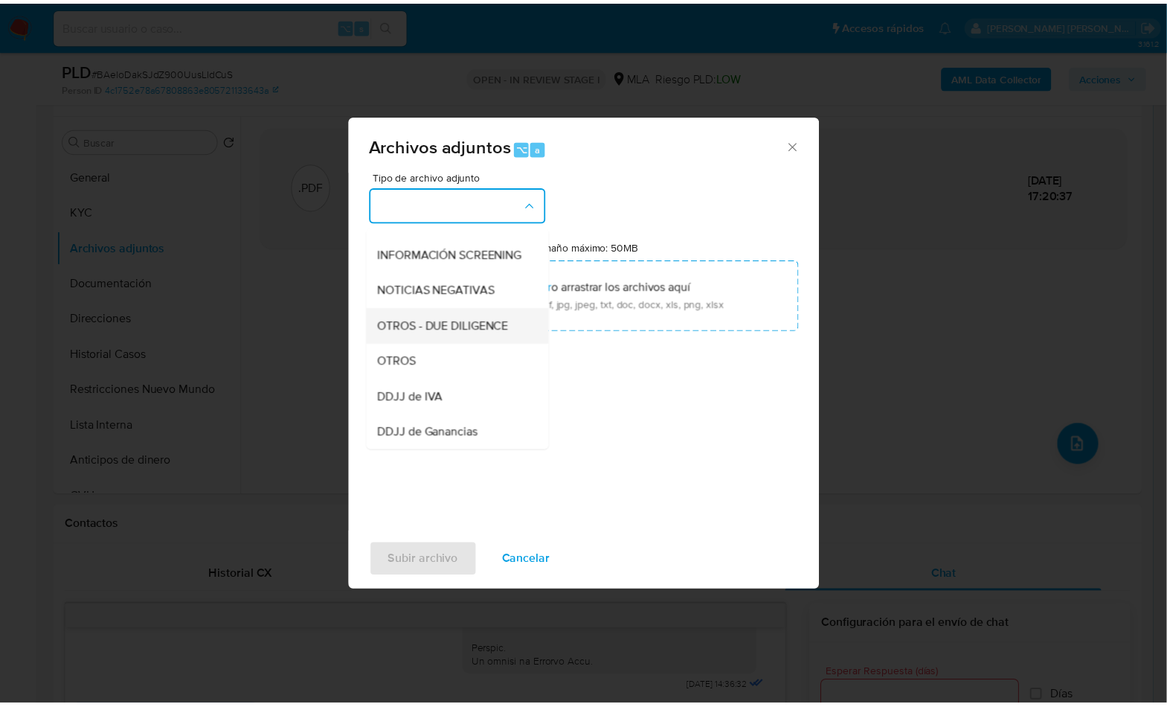
scroll to position [227, 0]
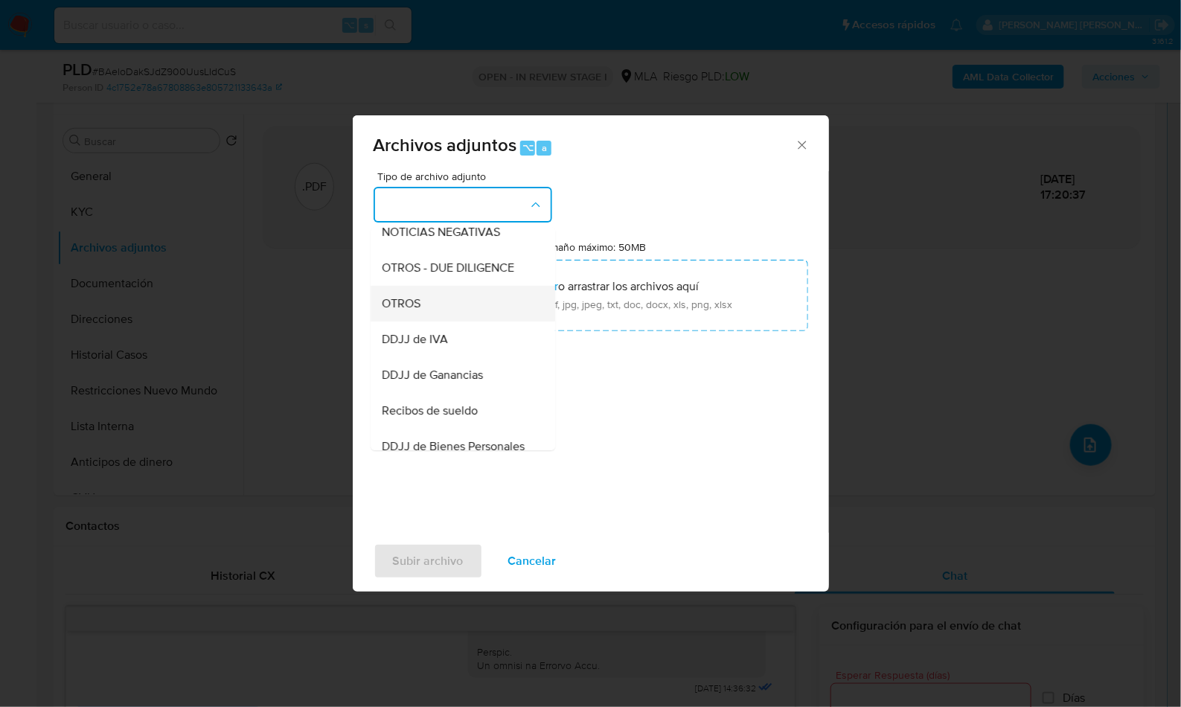
click at [452, 319] on div "OTROS" at bounding box center [458, 304] width 152 height 36
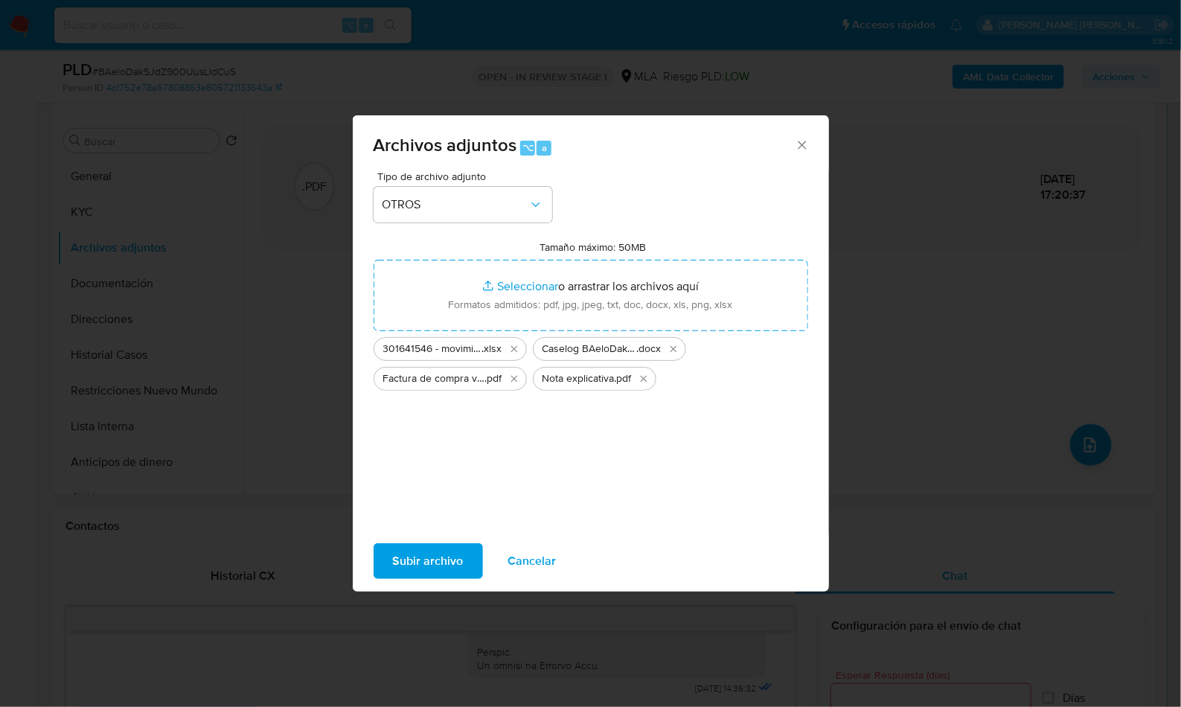
click at [439, 562] on span "Subir archivo" at bounding box center [428, 561] width 71 height 33
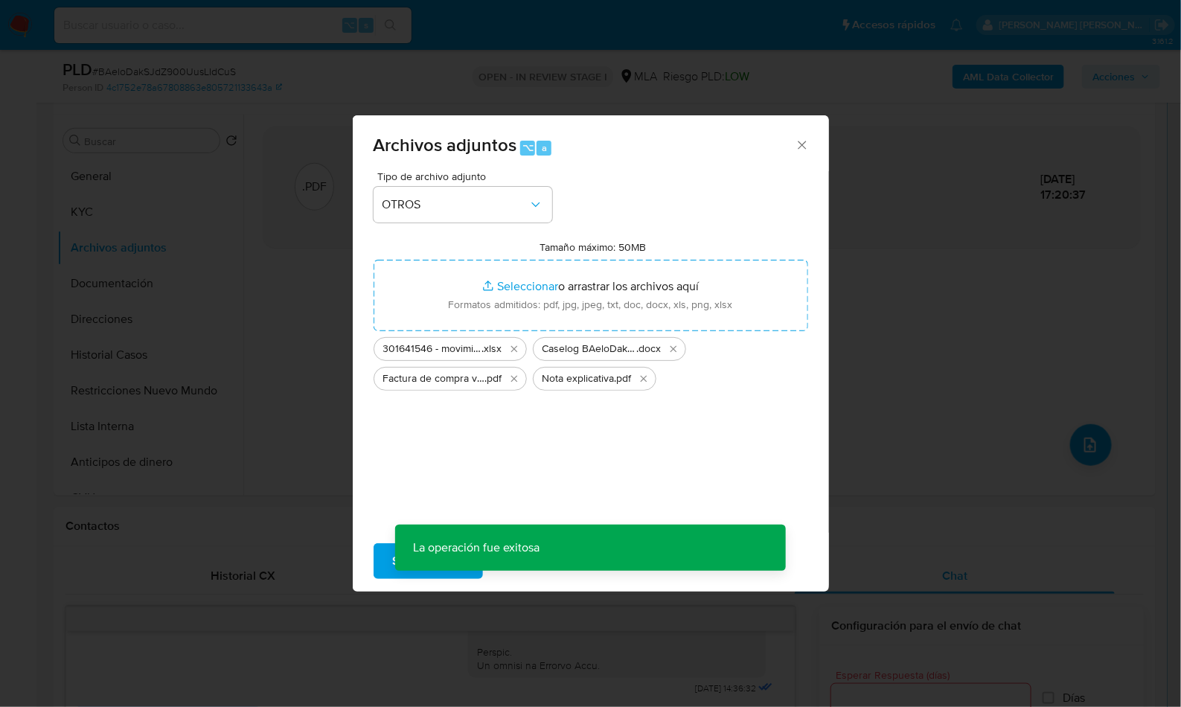
click at [1100, 62] on div "Archivos adjuntos ⌥ a Tipo de archivo adjunto OTROS Tamaño máximo: 50MB Selecci…" at bounding box center [590, 353] width 1181 height 707
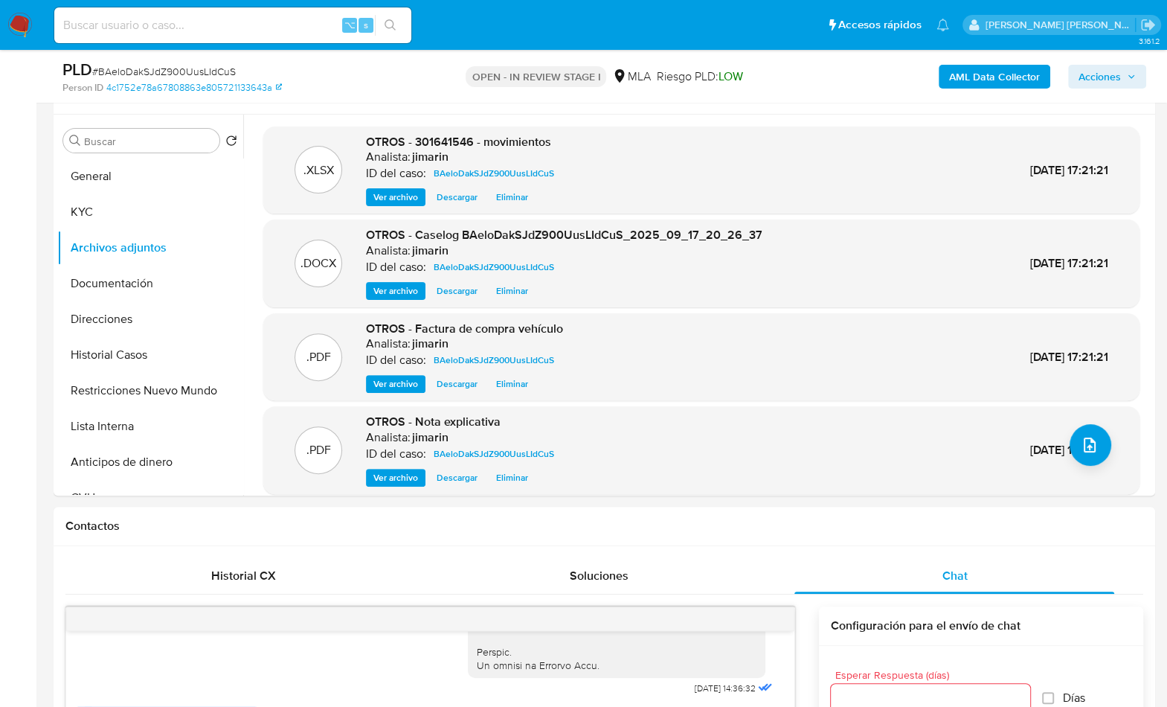
click at [1090, 71] on span "Acciones" at bounding box center [1100, 77] width 42 height 24
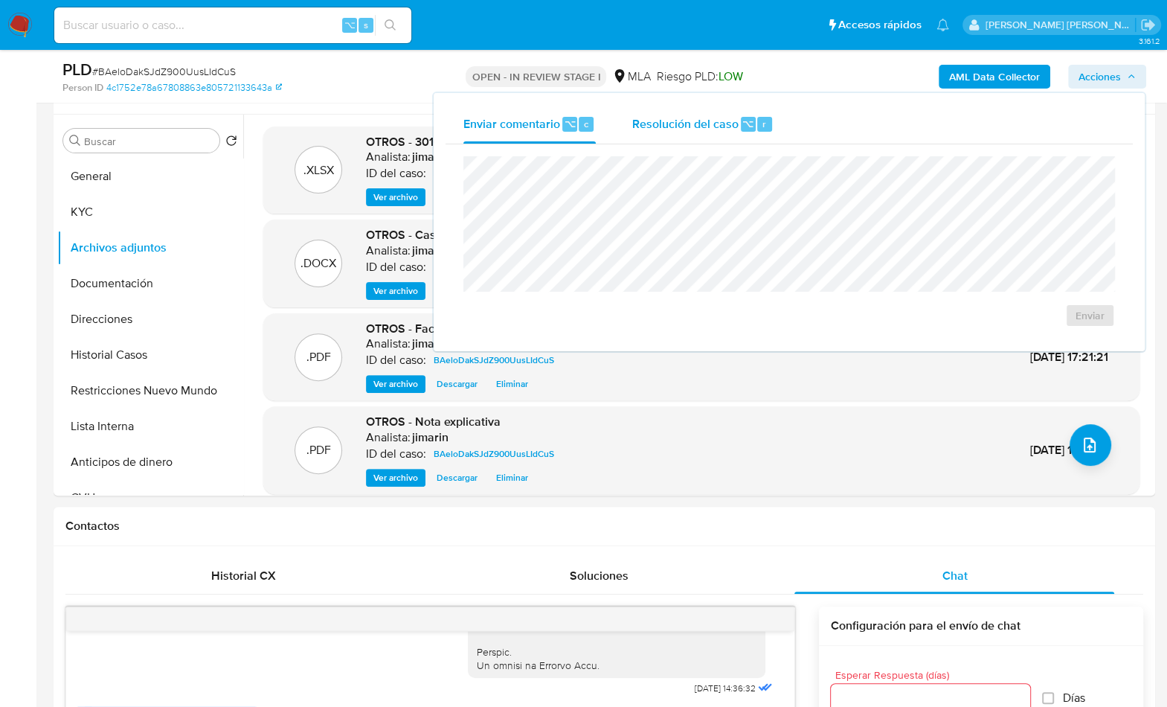
click at [656, 130] on span "Resolución del caso" at bounding box center [685, 123] width 106 height 17
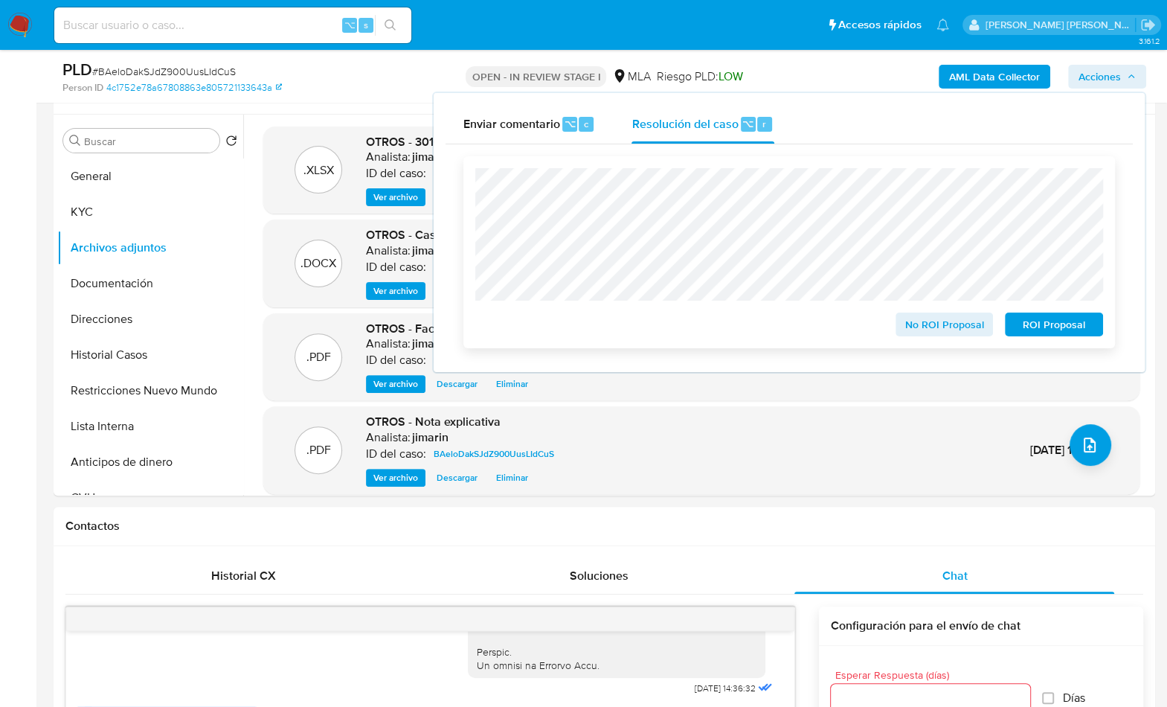
click at [909, 324] on span "No ROI Proposal" at bounding box center [944, 324] width 77 height 21
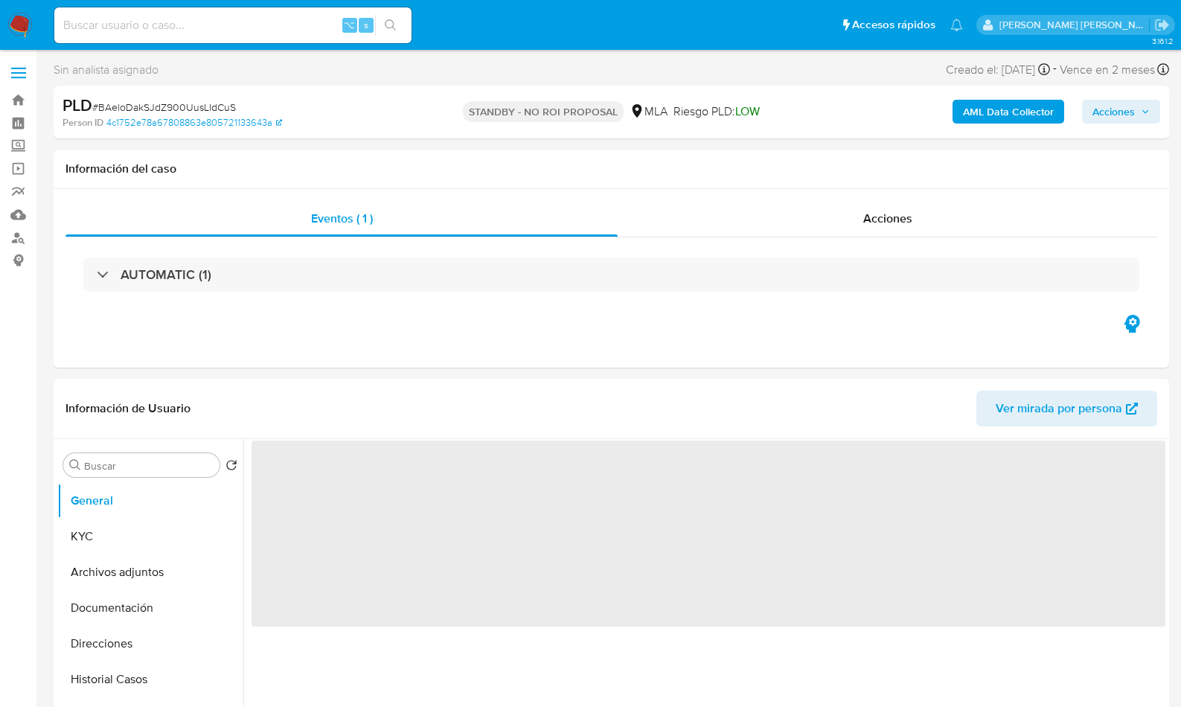
select select "10"
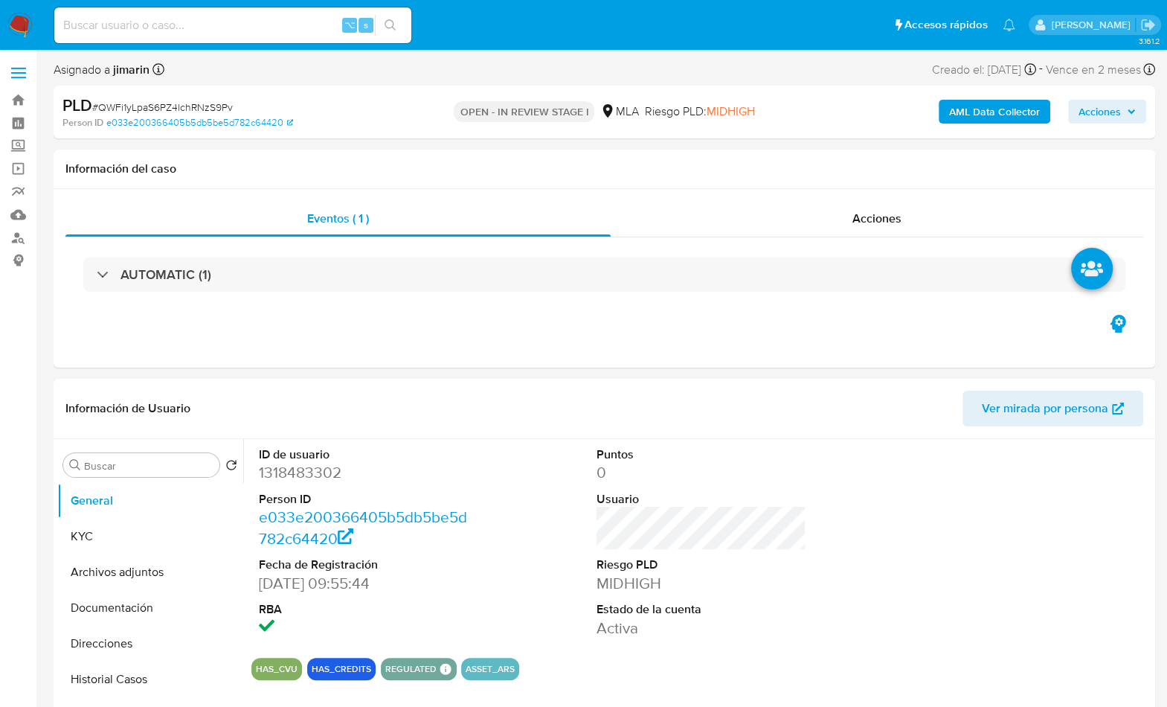
click at [148, 100] on span "# QWFi1yLpaS6PZ4lchRNzS9Pv" at bounding box center [162, 107] width 141 height 15
copy span "QWFi1yLpaS6PZ4lchRNzS9Pv"
click at [292, 469] on dd "1318483302" at bounding box center [364, 472] width 211 height 21
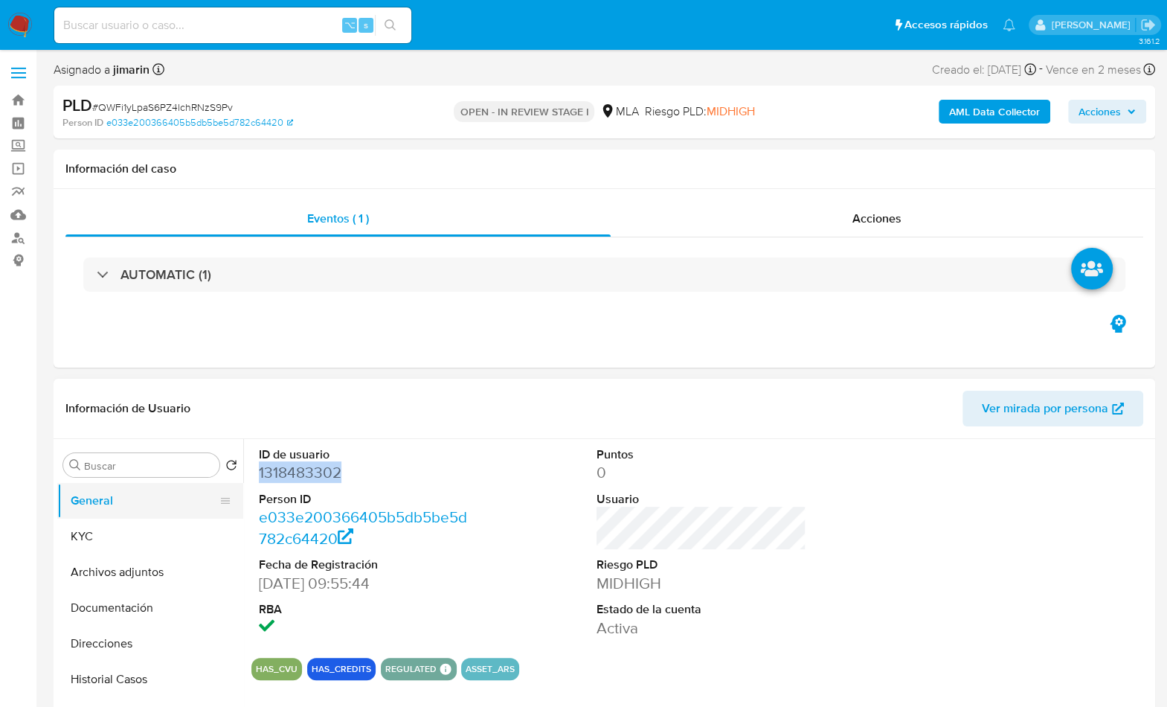
copy dd "1318483302"
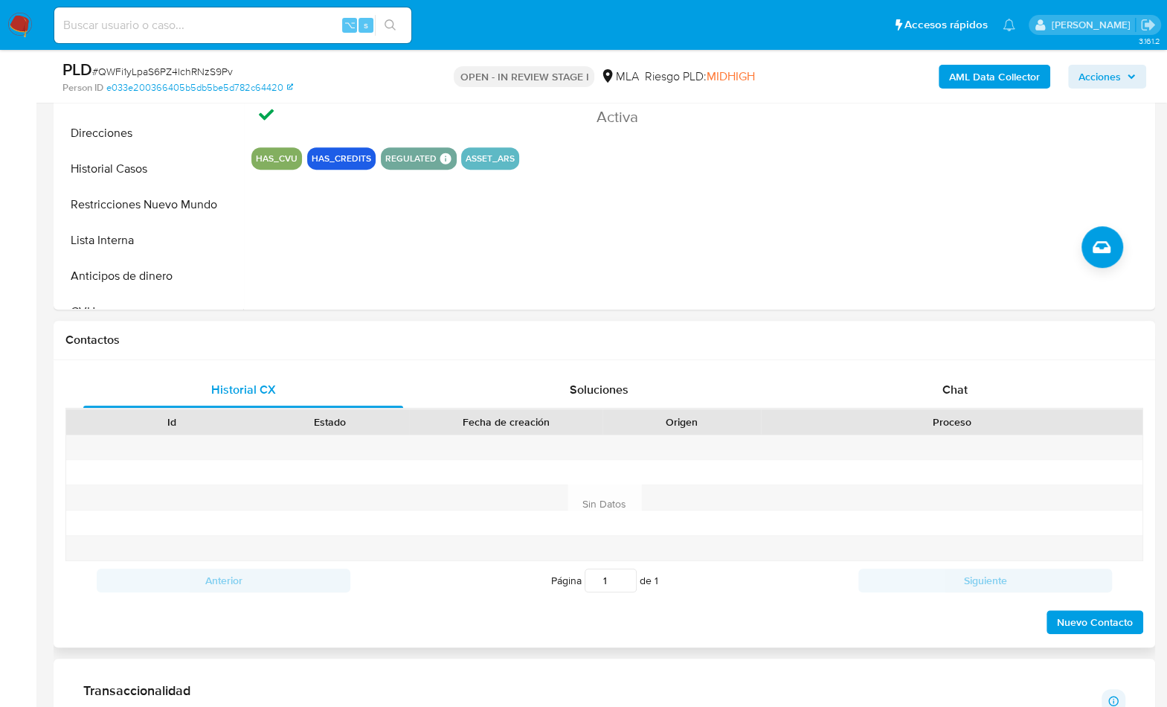
click at [922, 352] on div "Contactos" at bounding box center [605, 340] width 1102 height 39
click at [932, 379] on div "Chat" at bounding box center [955, 390] width 320 height 36
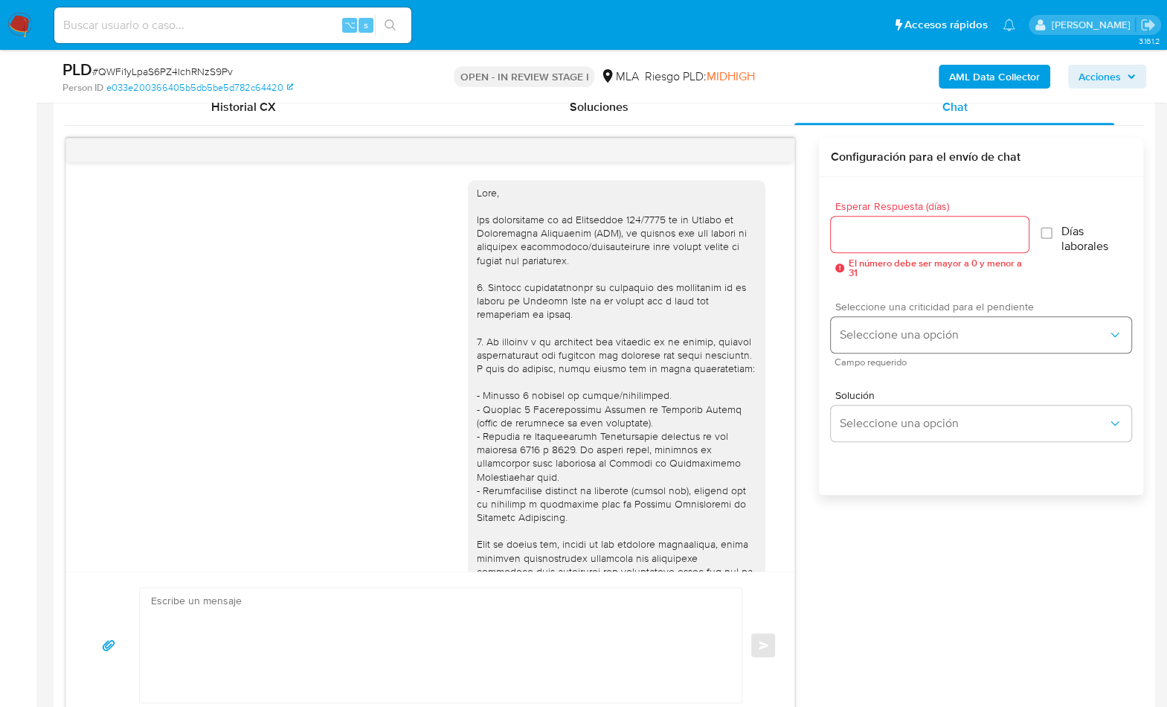
scroll to position [762, 0]
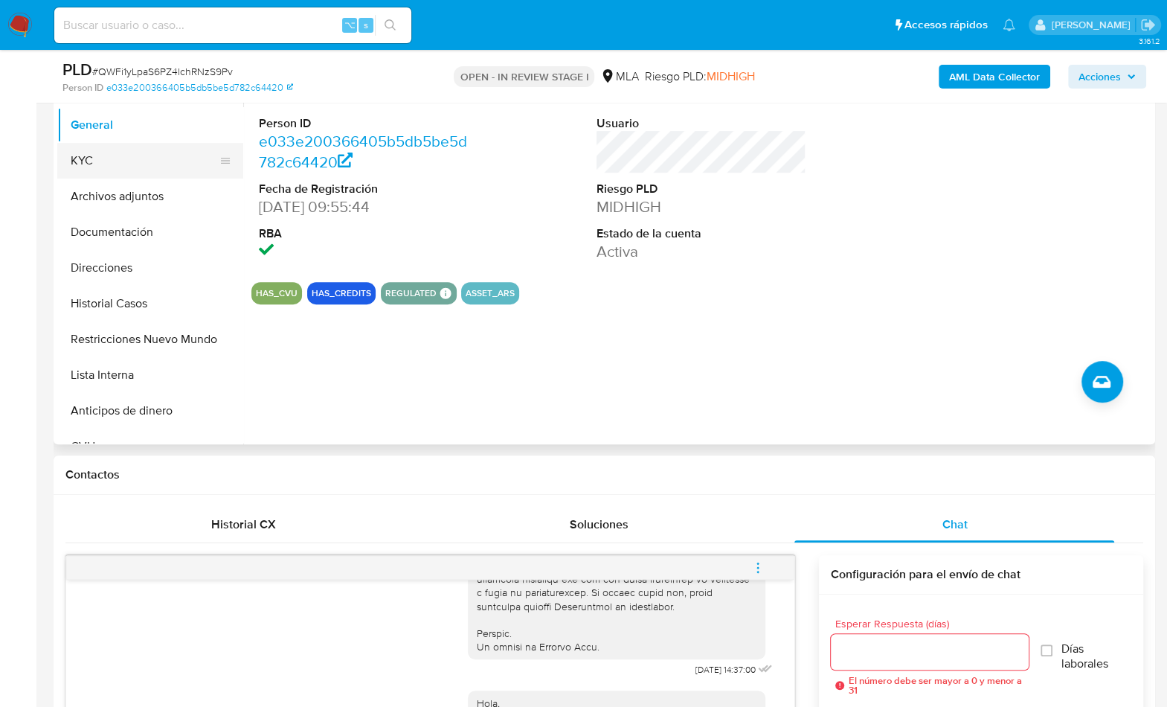
click at [110, 163] on button "KYC" at bounding box center [144, 161] width 174 height 36
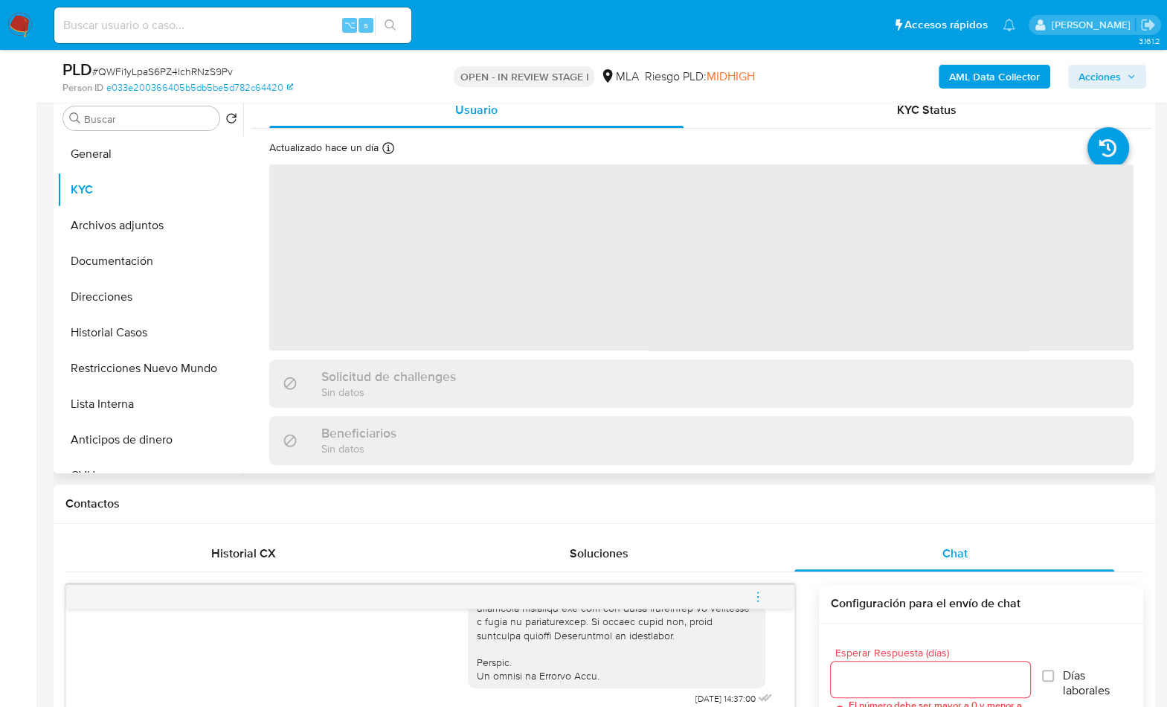
scroll to position [294, 0]
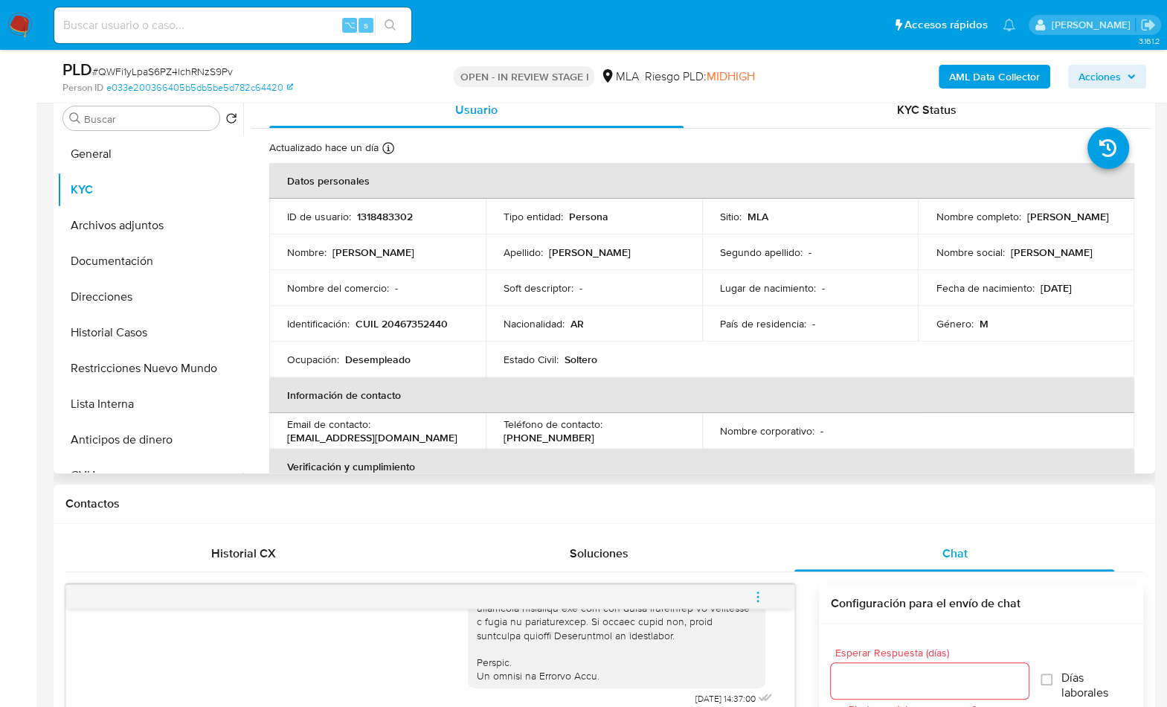
click at [400, 327] on p "CUIL 20467352440" at bounding box center [402, 323] width 92 height 13
copy p "20467352440"
drag, startPoint x: 133, startPoint y: 265, endPoint x: 170, endPoint y: 266, distance: 37.2
click at [133, 265] on button "Documentación" at bounding box center [144, 261] width 174 height 36
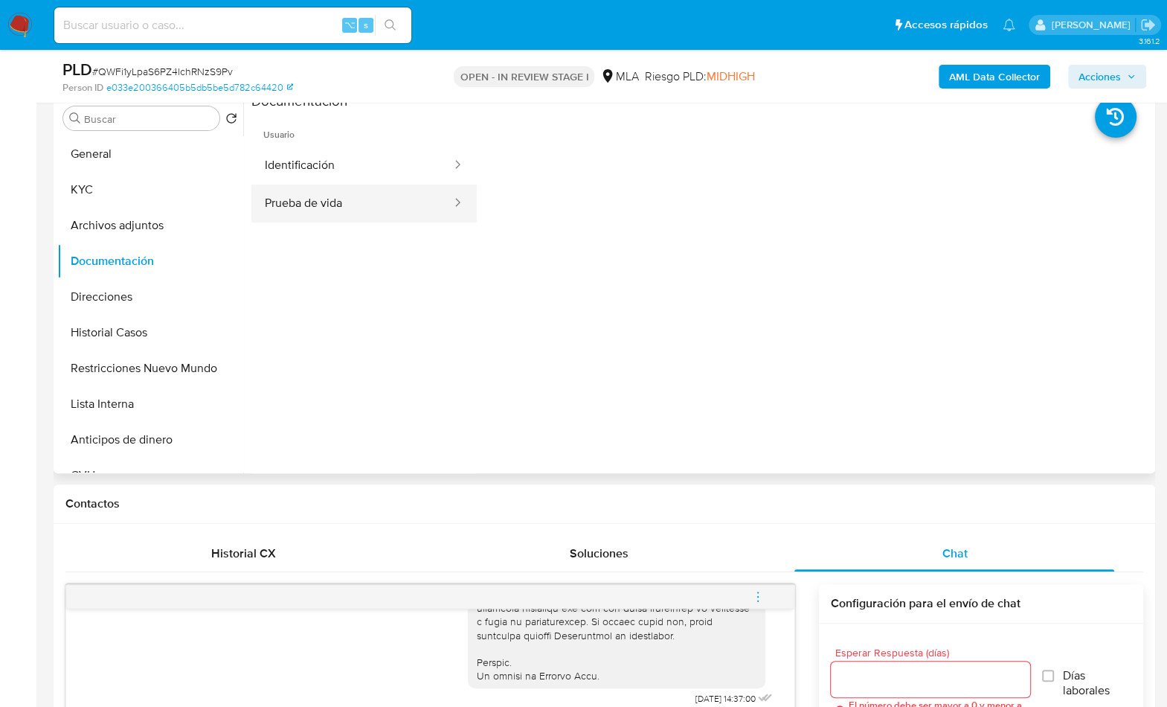
click at [341, 193] on button "Prueba de vida" at bounding box center [352, 203] width 202 height 38
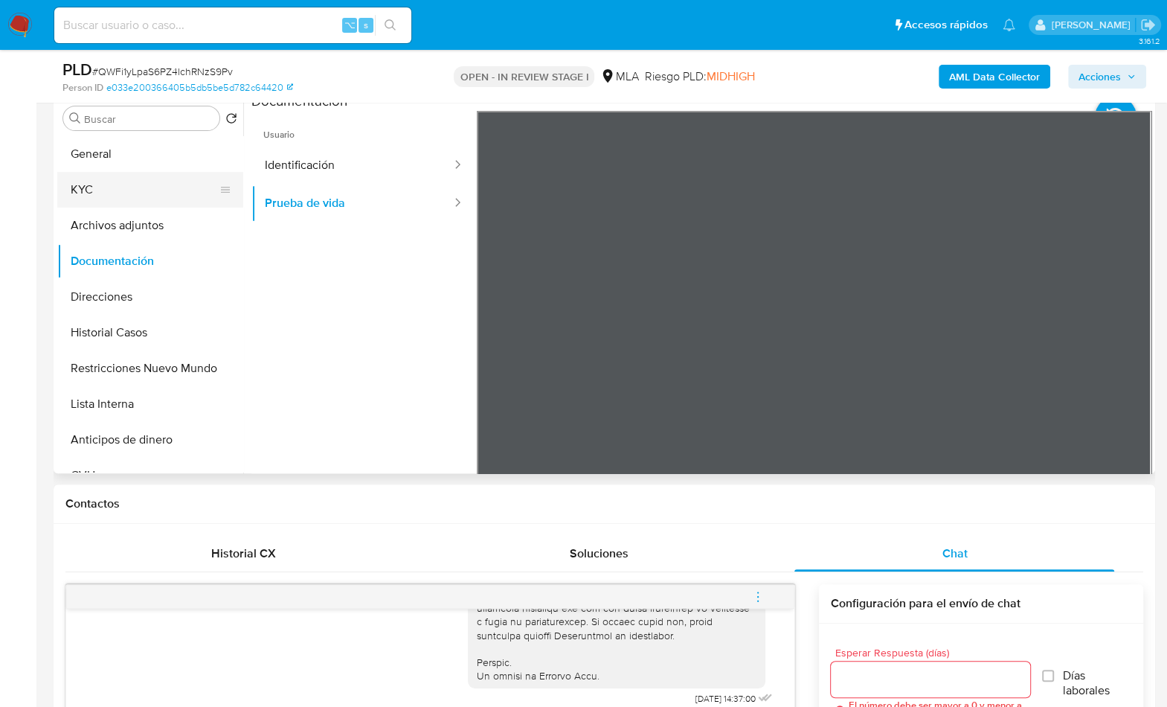
click at [110, 181] on button "KYC" at bounding box center [144, 190] width 174 height 36
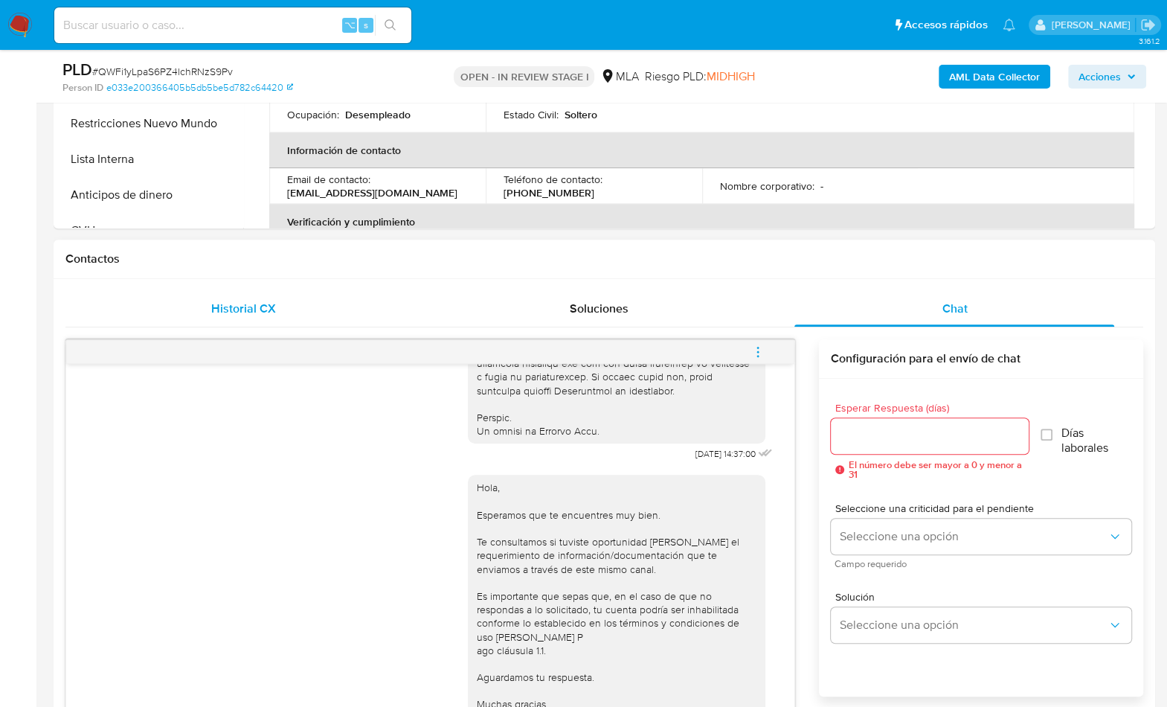
scroll to position [536, 0]
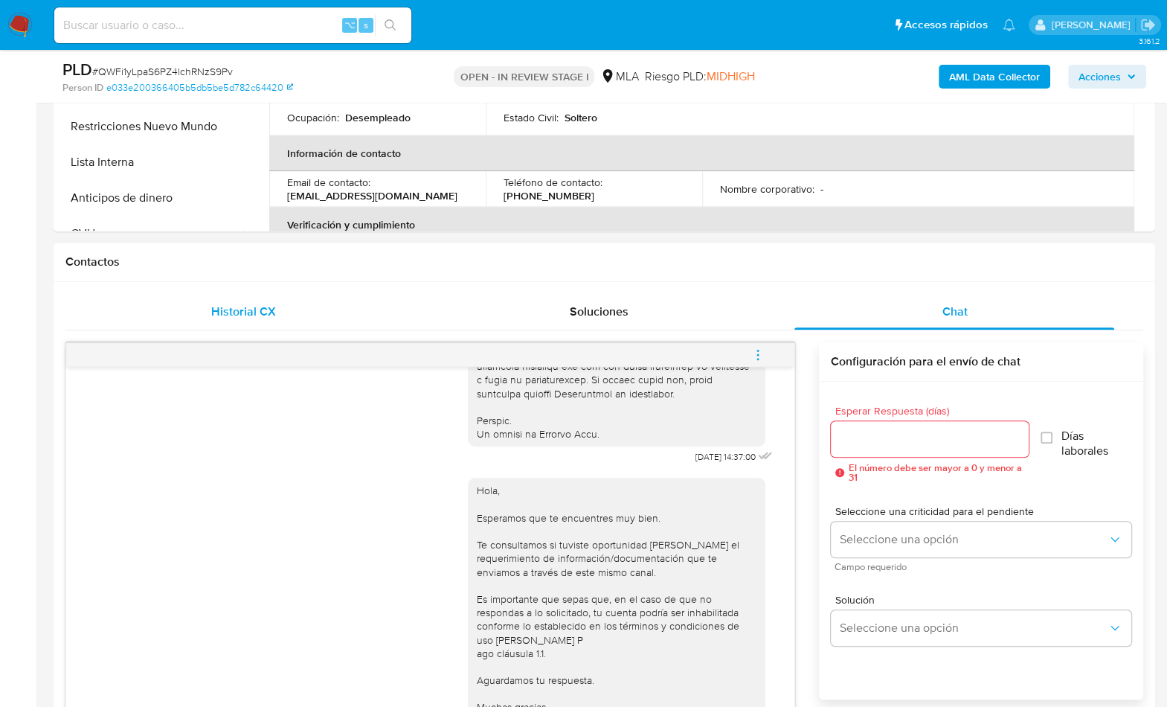
click at [202, 311] on div "Historial CX" at bounding box center [243, 312] width 320 height 36
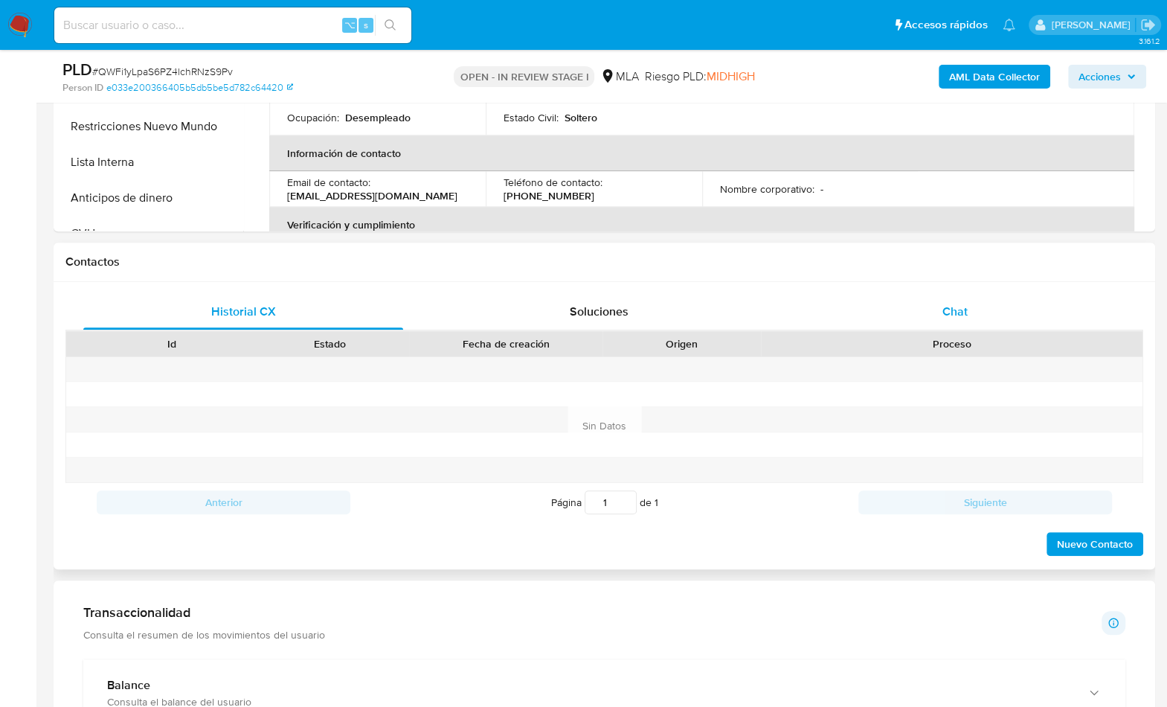
click at [1059, 309] on div "Chat" at bounding box center [955, 312] width 320 height 36
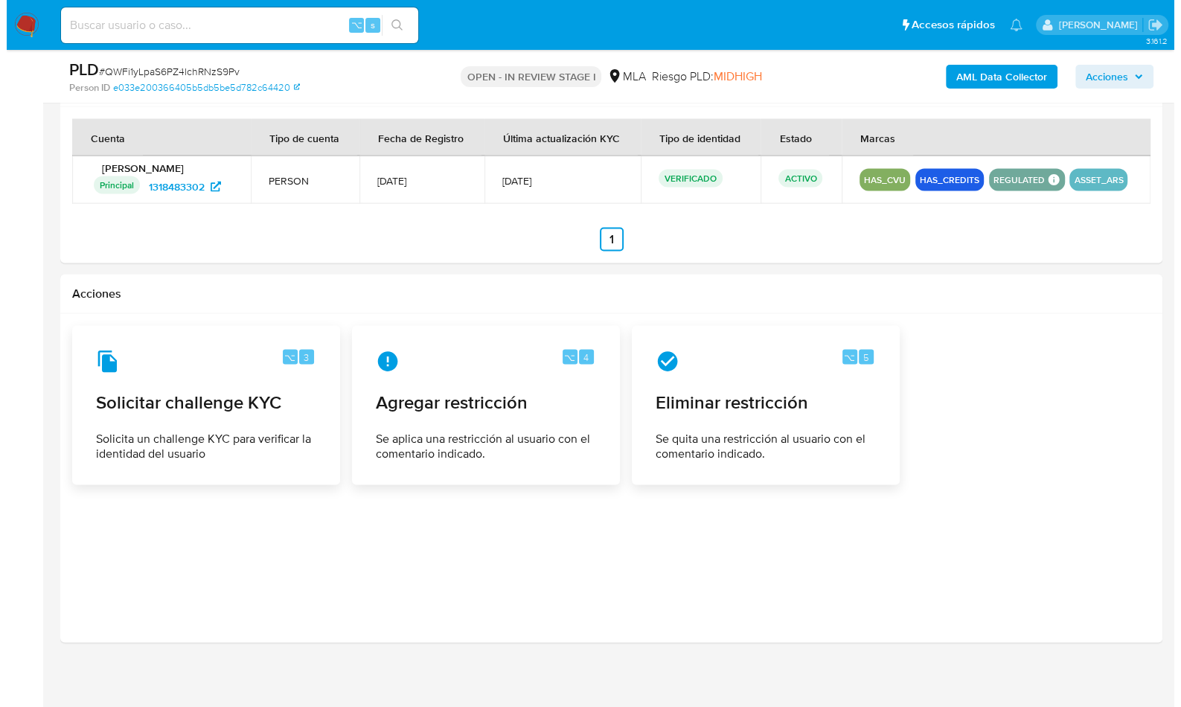
scroll to position [2267, 0]
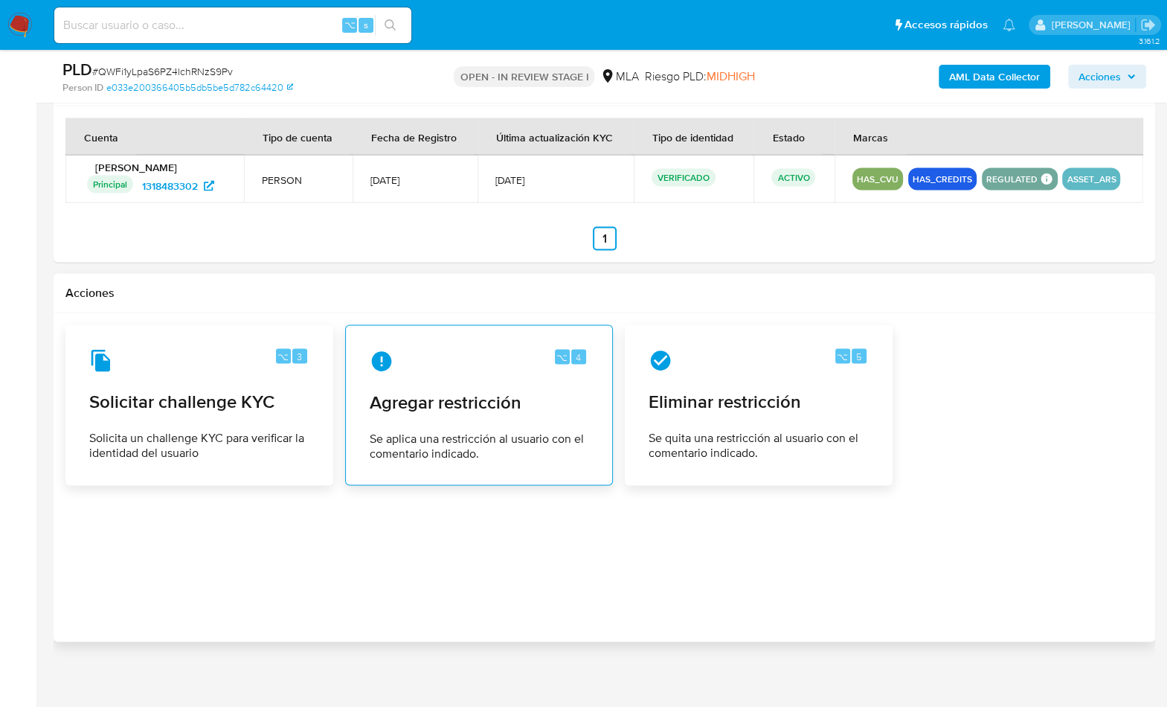
click at [543, 405] on div "⌥ 4 Agregar restricción Se aplica una restricción al usuario con el comentario …" at bounding box center [479, 404] width 243 height 135
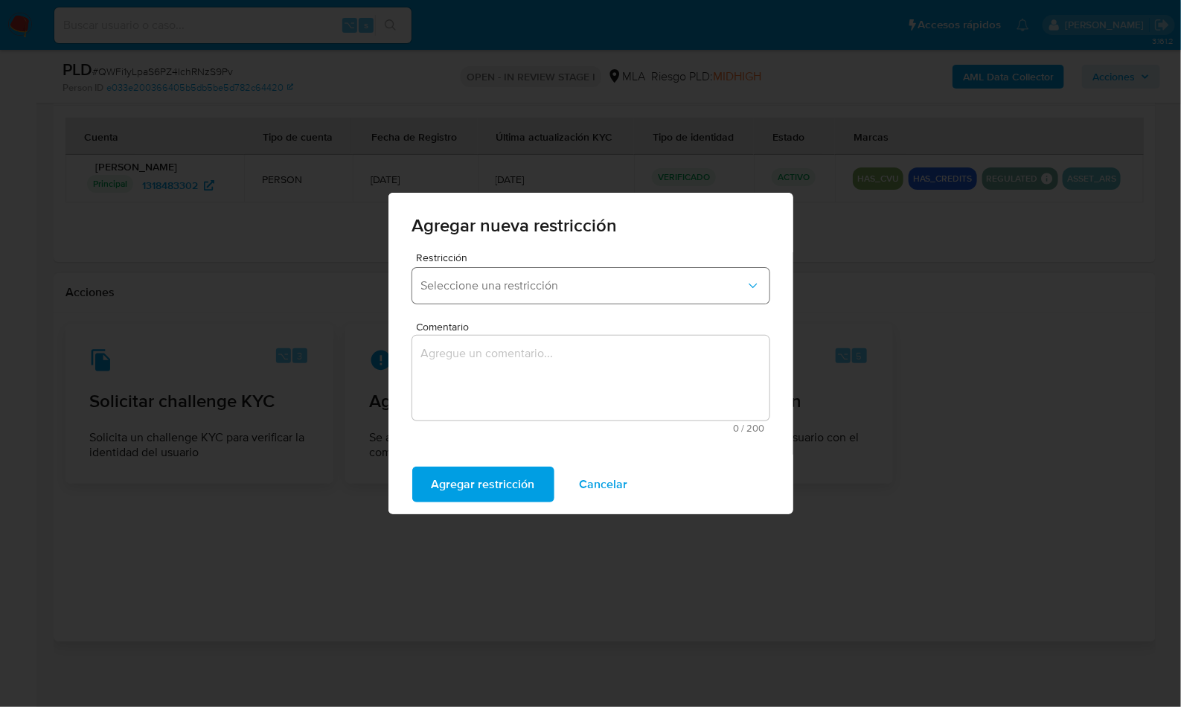
click at [564, 286] on span "Seleccione una restricción" at bounding box center [583, 285] width 324 height 15
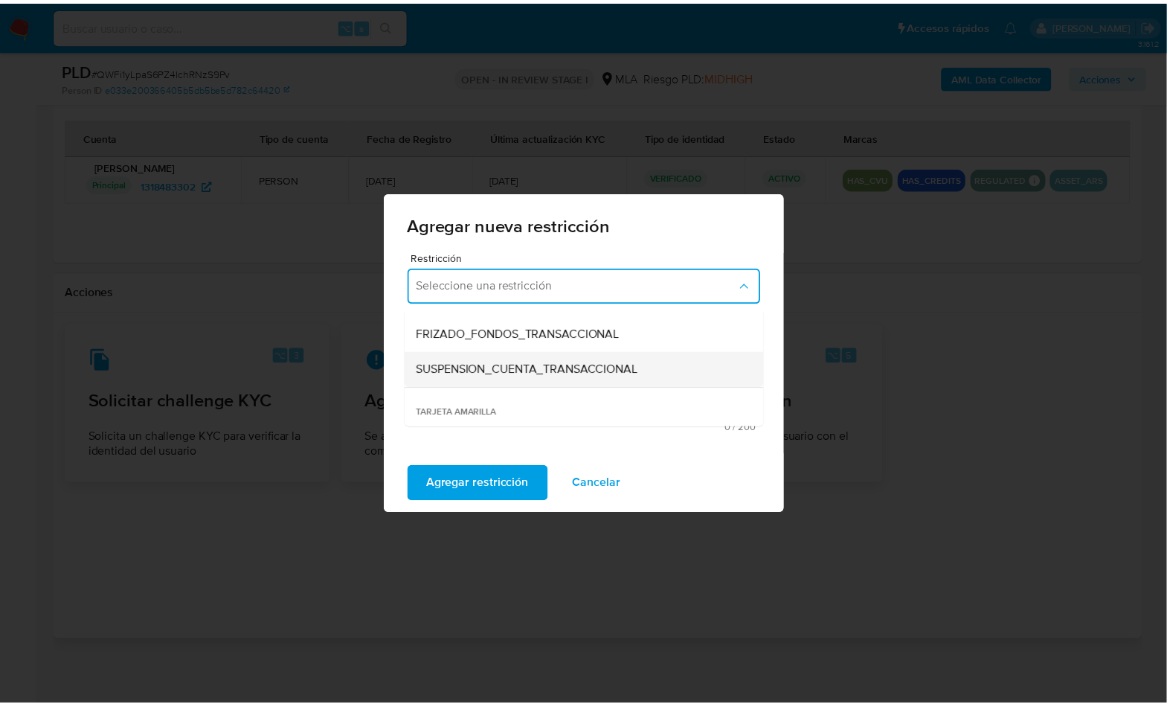
scroll to position [170, 0]
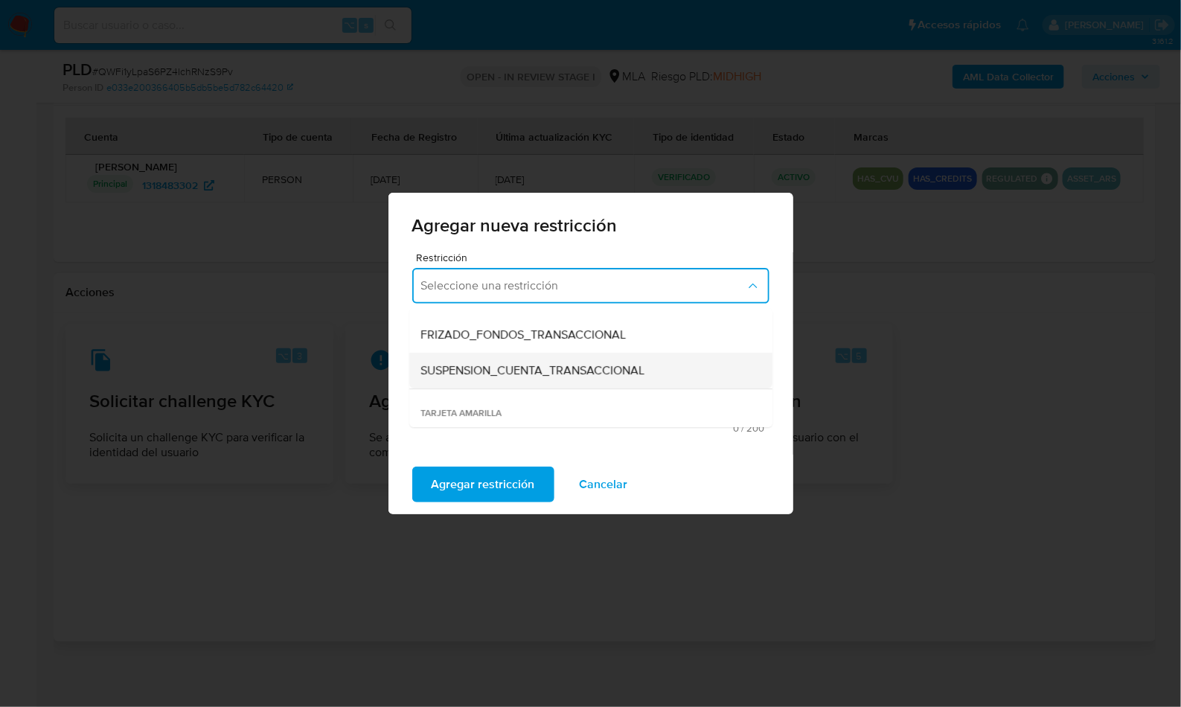
click at [542, 357] on div "SUSPENSION_CUENTA_TRANSACCIONAL" at bounding box center [586, 371] width 330 height 36
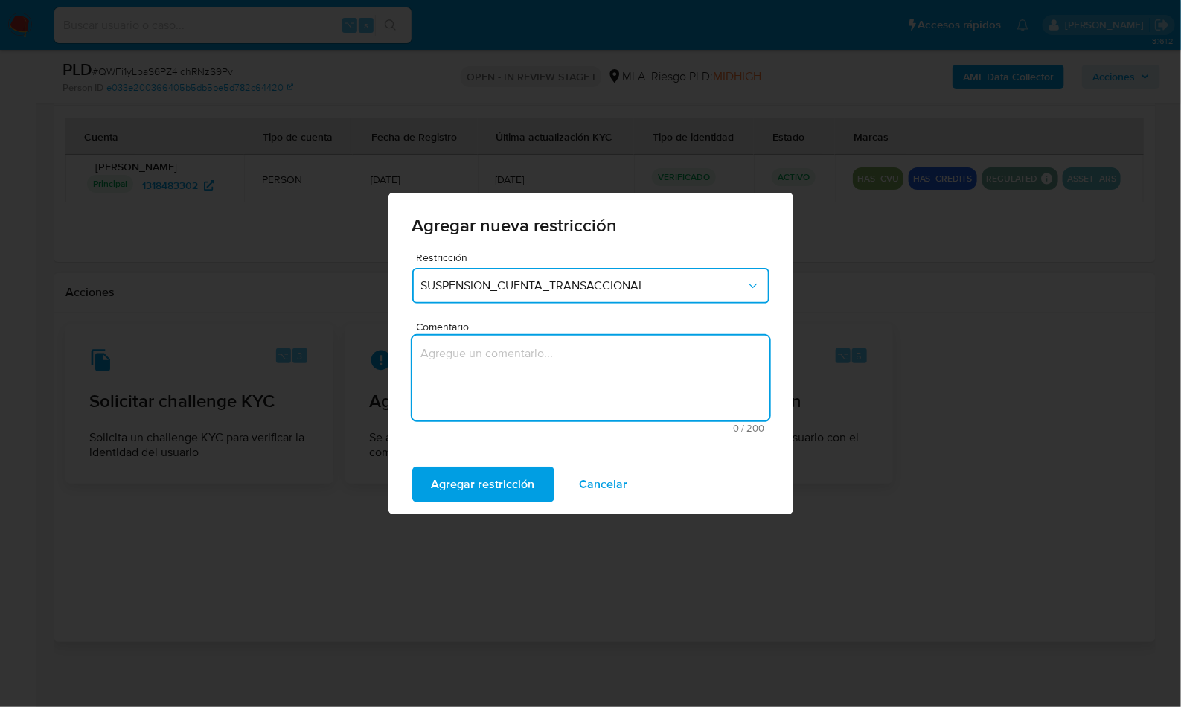
click at [543, 367] on textarea "Comentario" at bounding box center [590, 378] width 357 height 85
type textarea "a"
type textarea "AML"
click at [463, 473] on span "Agregar restricción" at bounding box center [482, 484] width 103 height 33
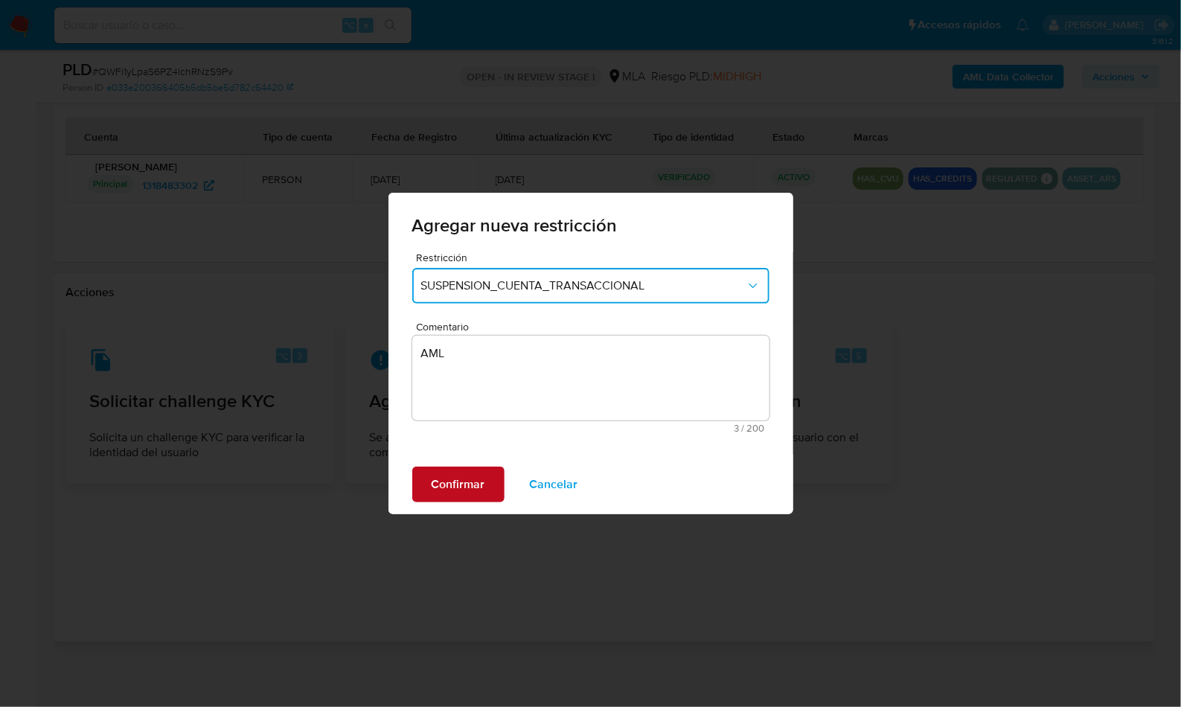
click at [477, 482] on span "Confirmar" at bounding box center [458, 484] width 54 height 33
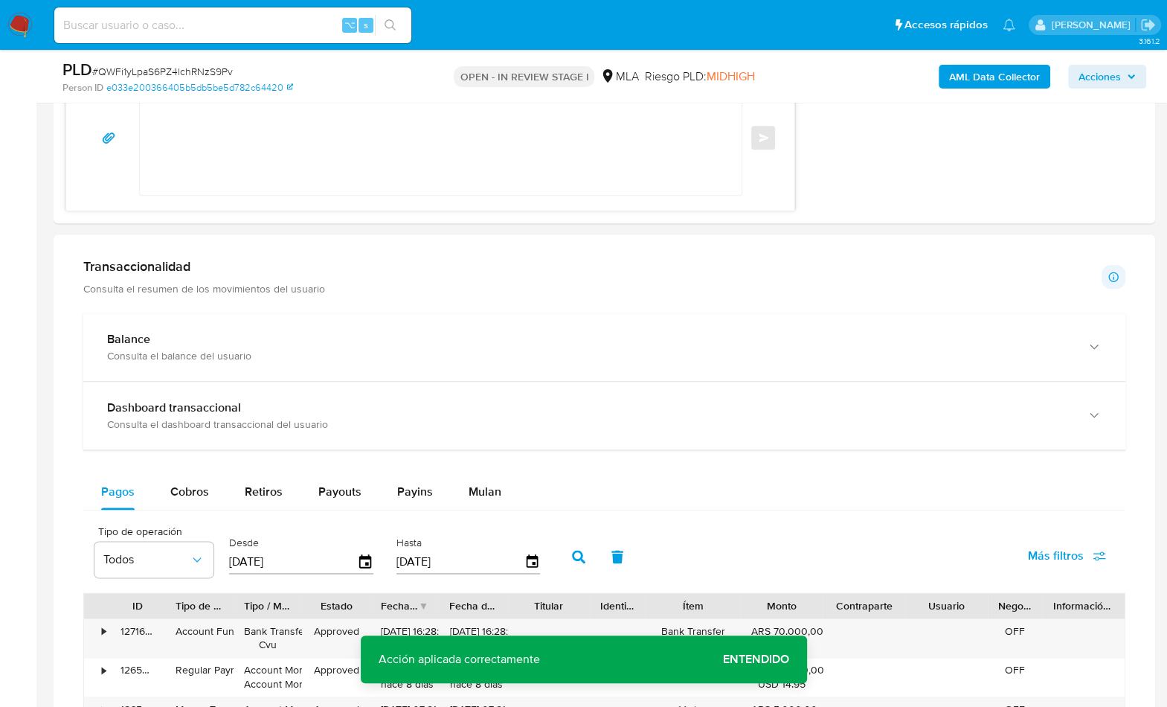
scroll to position [757, 0]
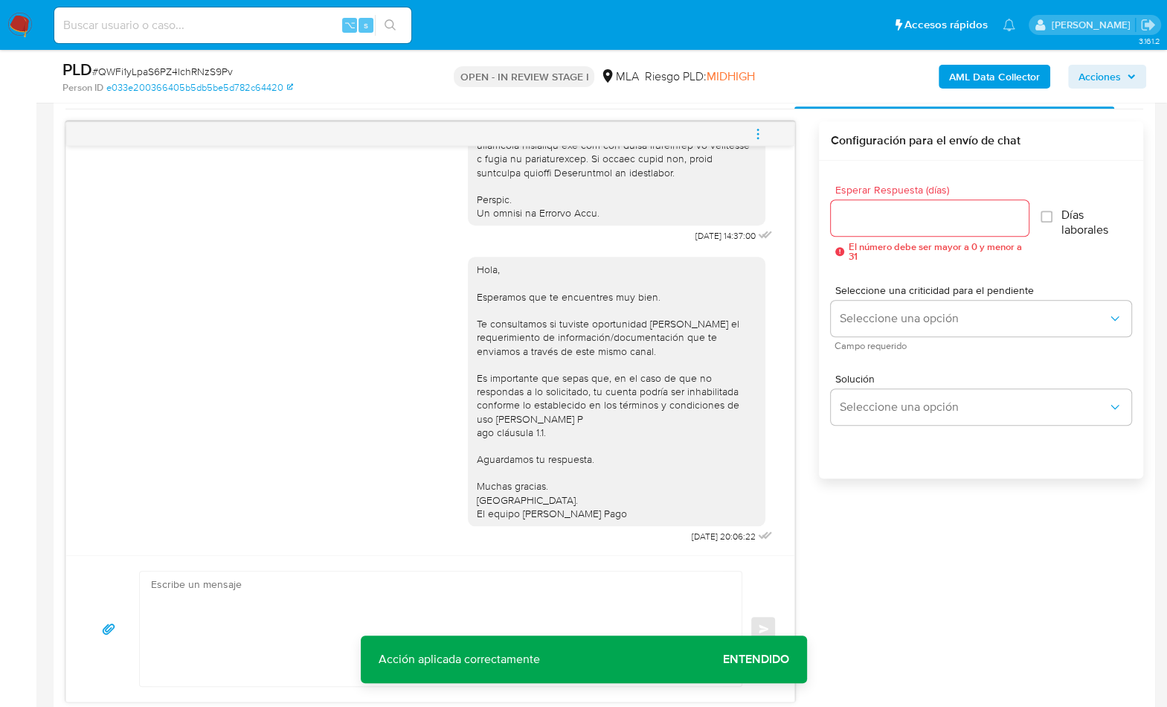
click at [516, 598] on textarea at bounding box center [437, 628] width 572 height 115
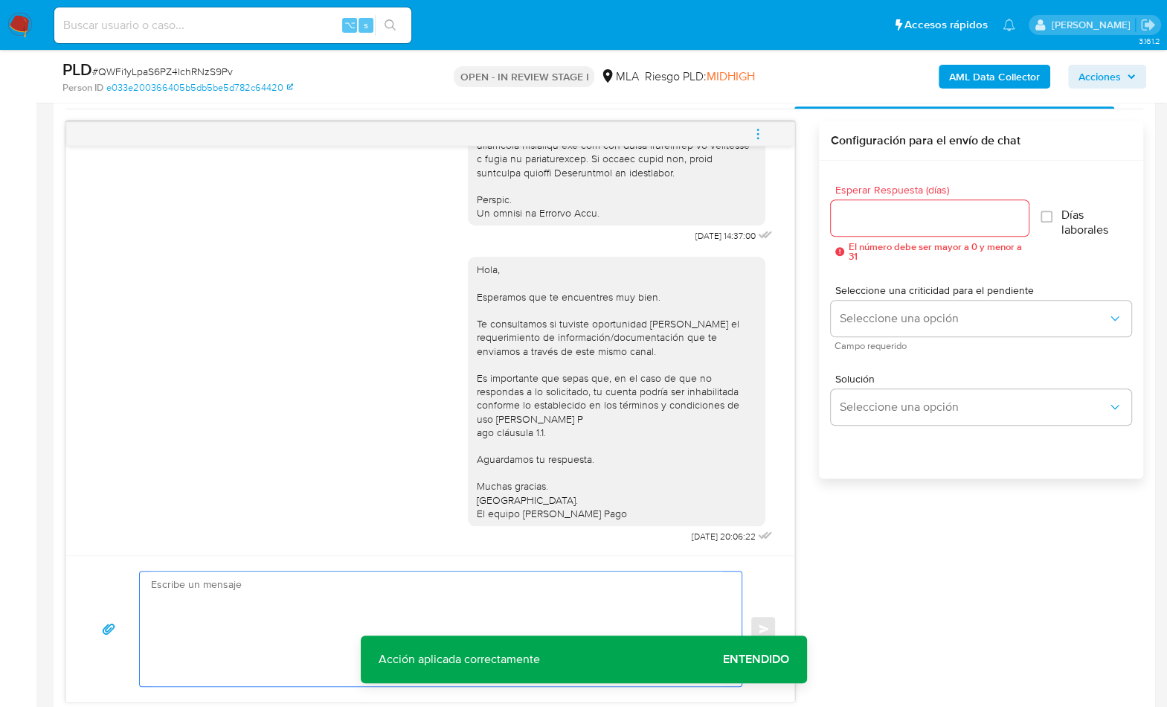
click at [441, 615] on textarea at bounding box center [437, 628] width 572 height 115
paste textarea "Lore , Ip dolorsi am con adipiscinge seddoeiusmo te in utlabo et Dolorem Aliq, …"
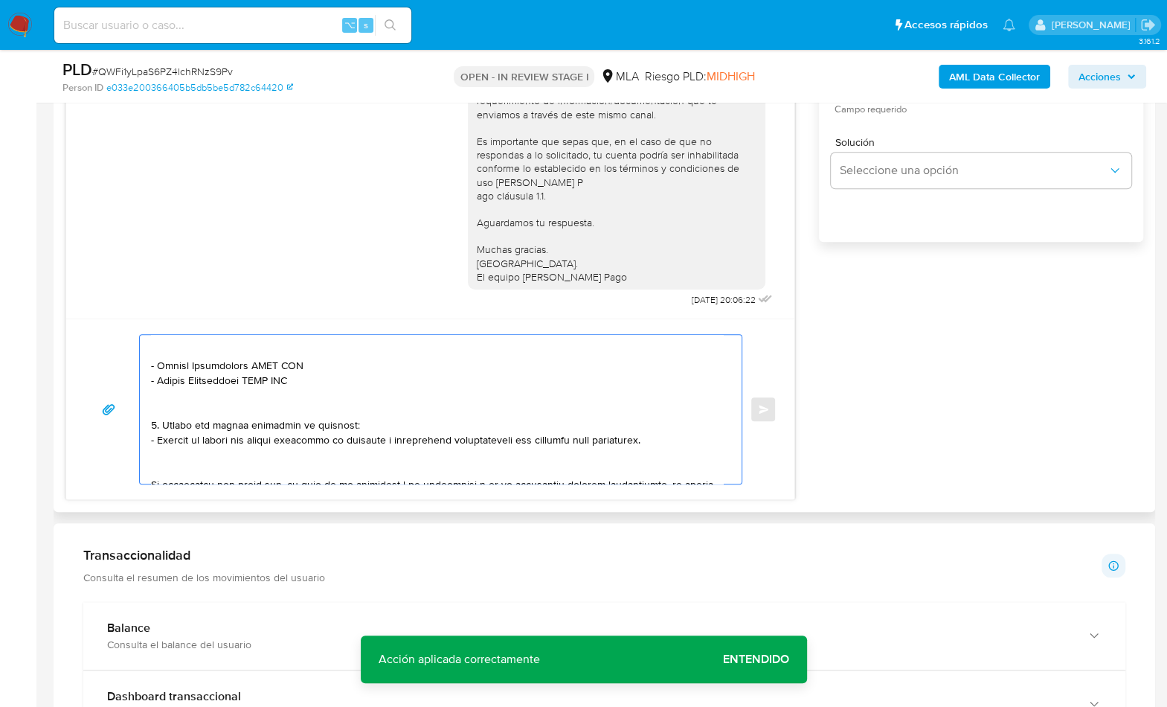
scroll to position [0, 0]
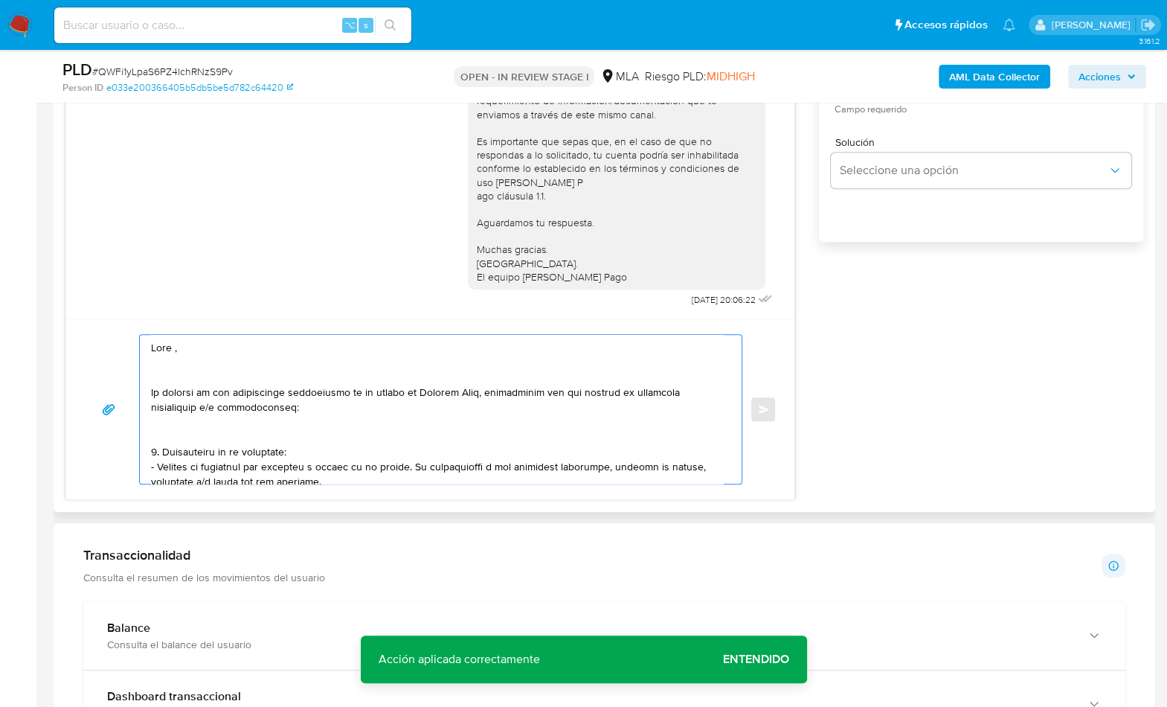
click at [260, 357] on textarea at bounding box center [437, 409] width 572 height 149
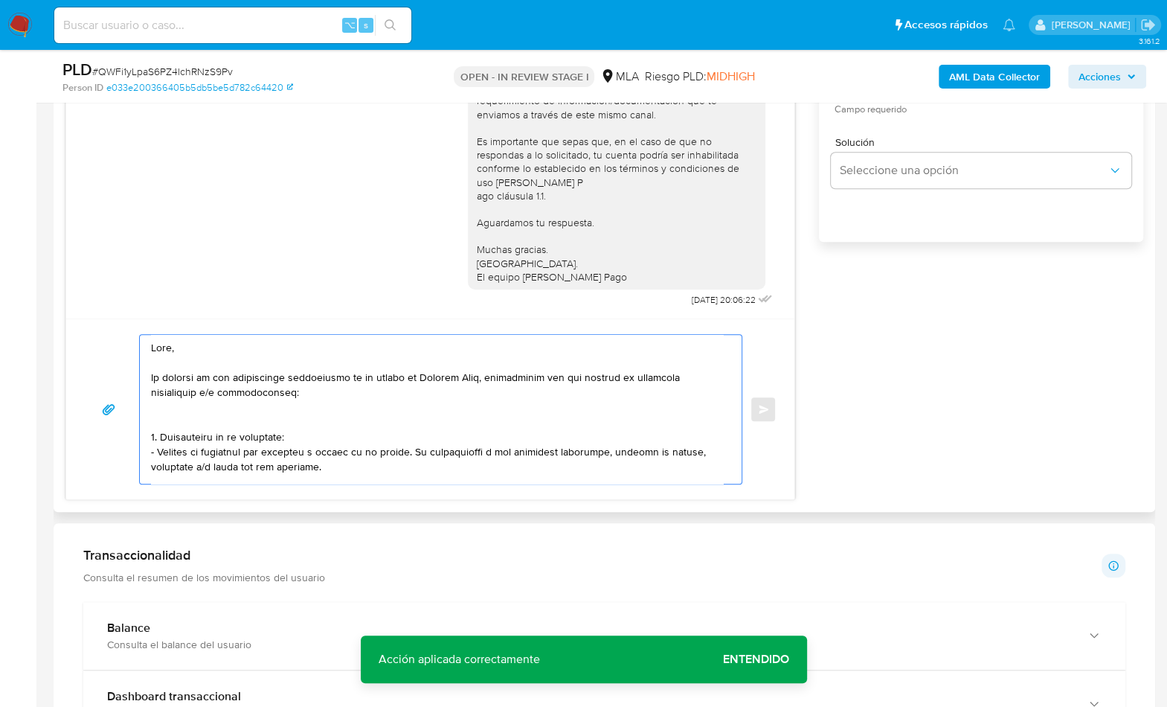
click at [484, 378] on textarea at bounding box center [437, 409] width 572 height 149
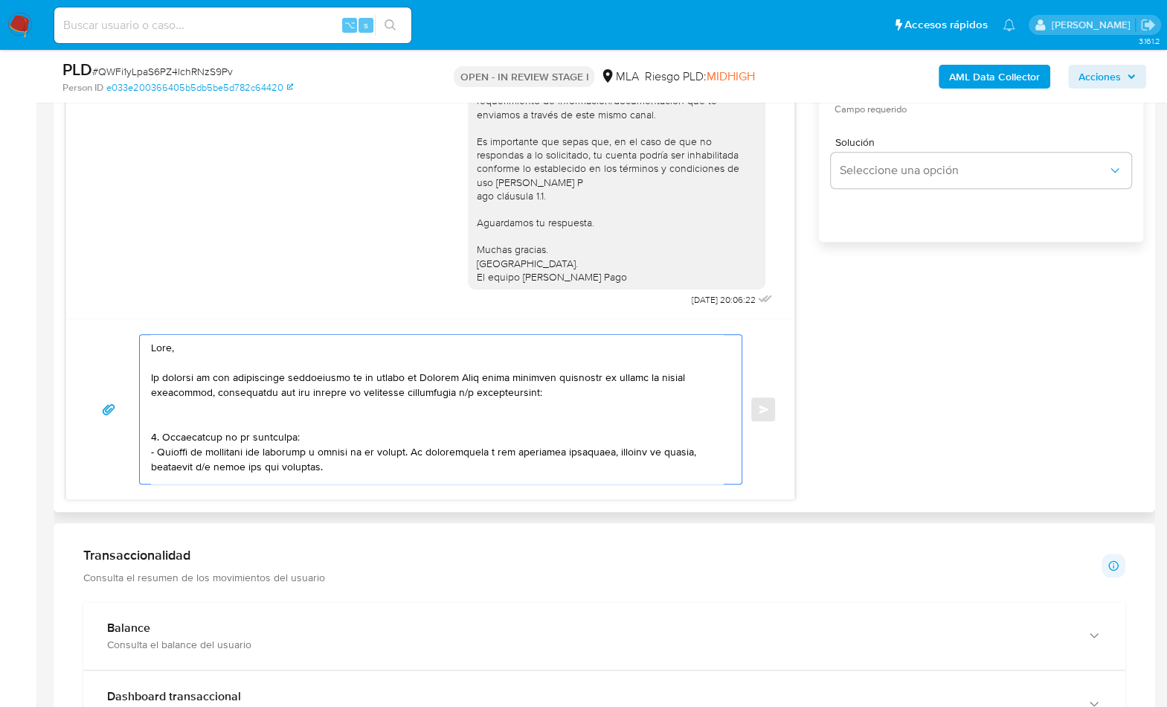
click at [205, 391] on textarea at bounding box center [437, 409] width 572 height 149
click at [195, 420] on textarea at bounding box center [437, 409] width 572 height 149
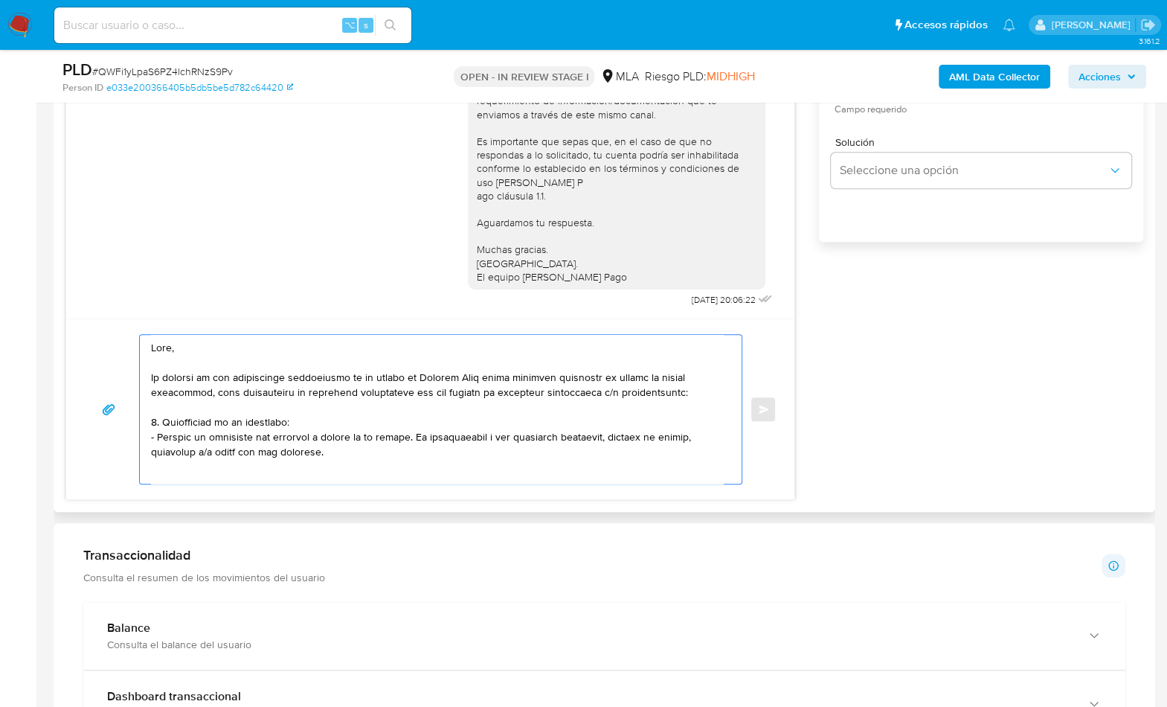
drag, startPoint x: 333, startPoint y: 449, endPoint x: 137, endPoint y: 411, distance: 199.3
click at [137, 411] on div "Enviar" at bounding box center [430, 409] width 693 height 150
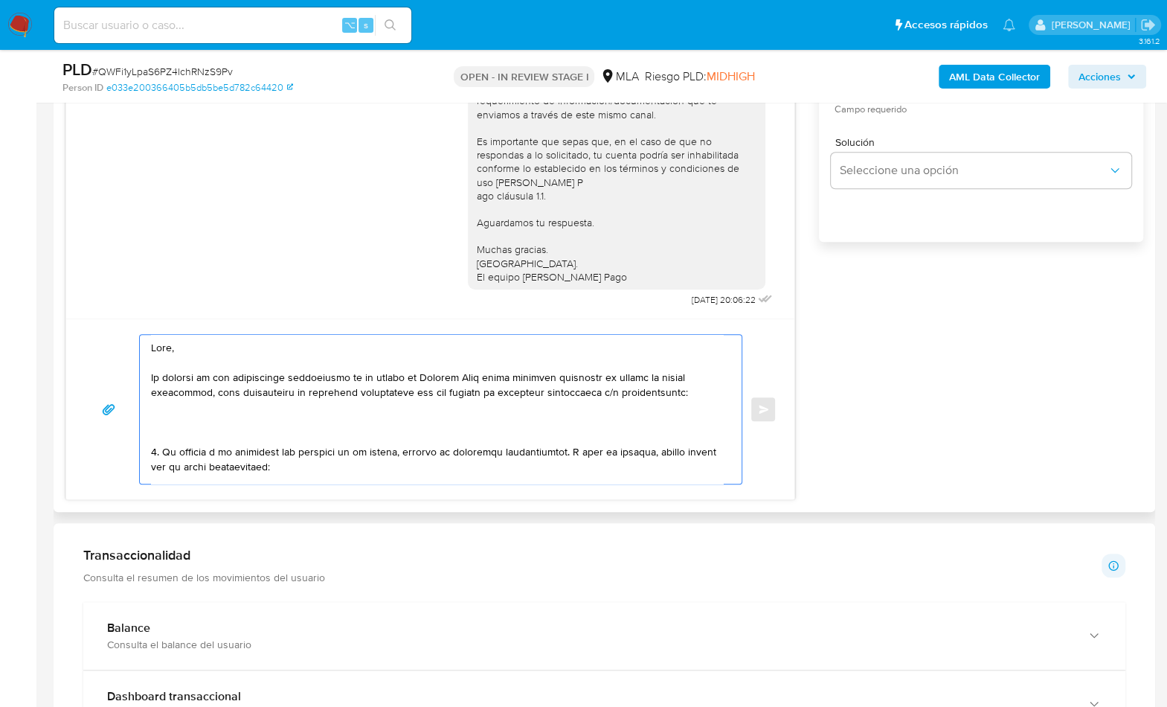
click at [165, 434] on textarea at bounding box center [437, 409] width 572 height 149
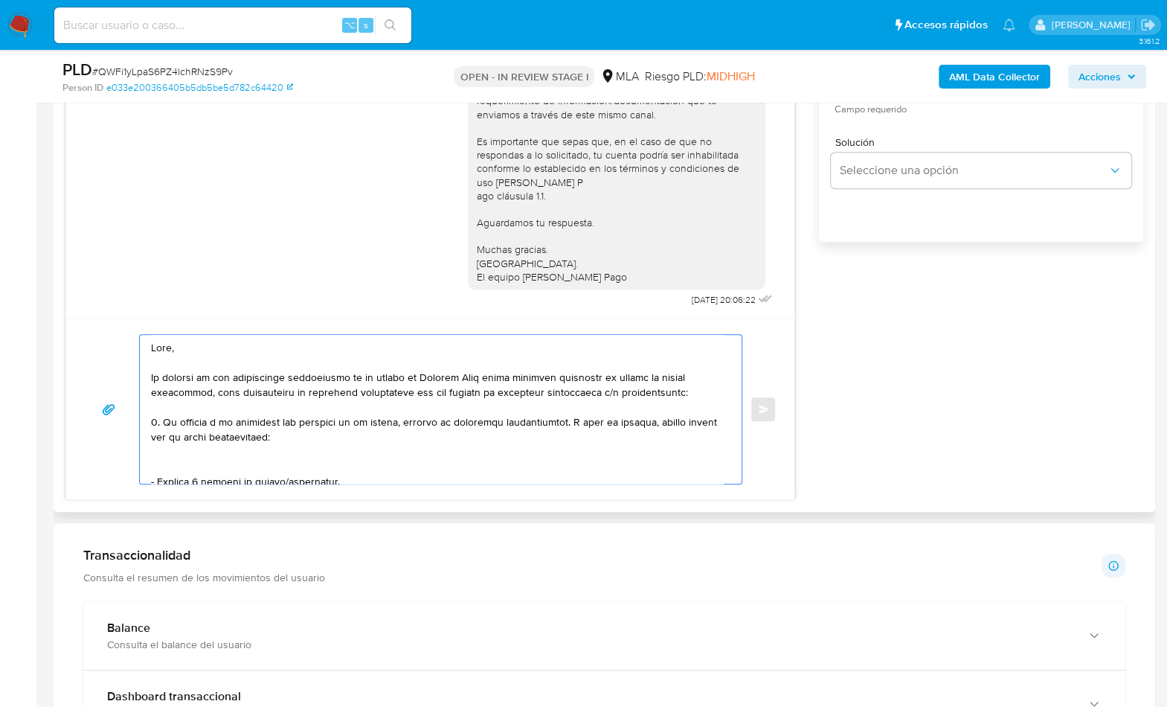
click at [155, 423] on textarea at bounding box center [437, 409] width 572 height 149
drag, startPoint x: 316, startPoint y: 433, endPoint x: 560, endPoint y: 423, distance: 244.2
click at [560, 423] on textarea at bounding box center [437, 409] width 572 height 149
click at [341, 439] on textarea at bounding box center [437, 409] width 572 height 149
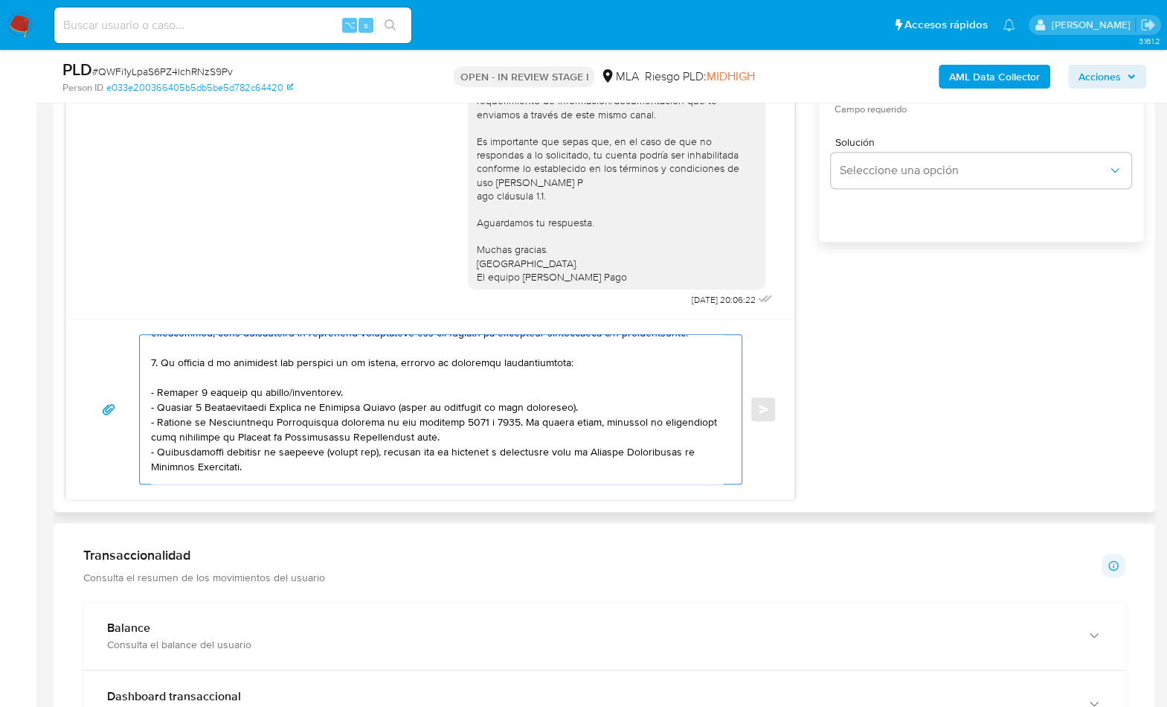
scroll to position [60, 0]
drag, startPoint x: 150, startPoint y: 437, endPoint x: 263, endPoint y: 455, distance: 114.6
click at [263, 455] on textarea at bounding box center [437, 409] width 572 height 149
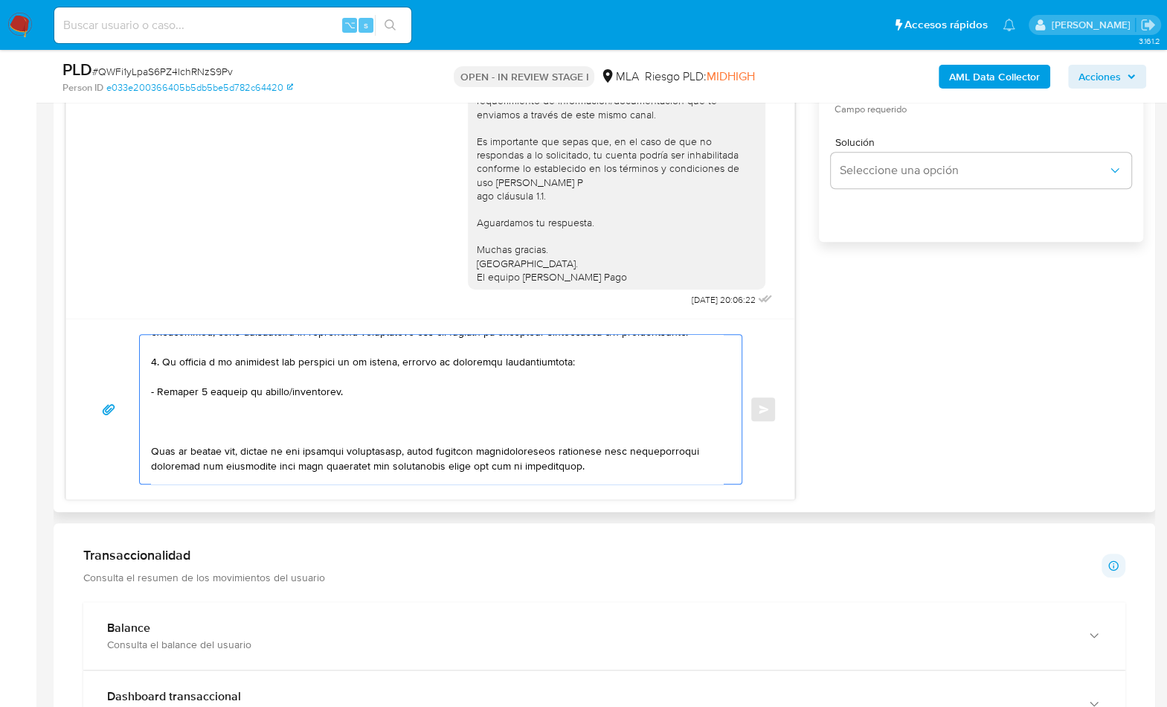
click at [166, 433] on textarea at bounding box center [437, 409] width 572 height 149
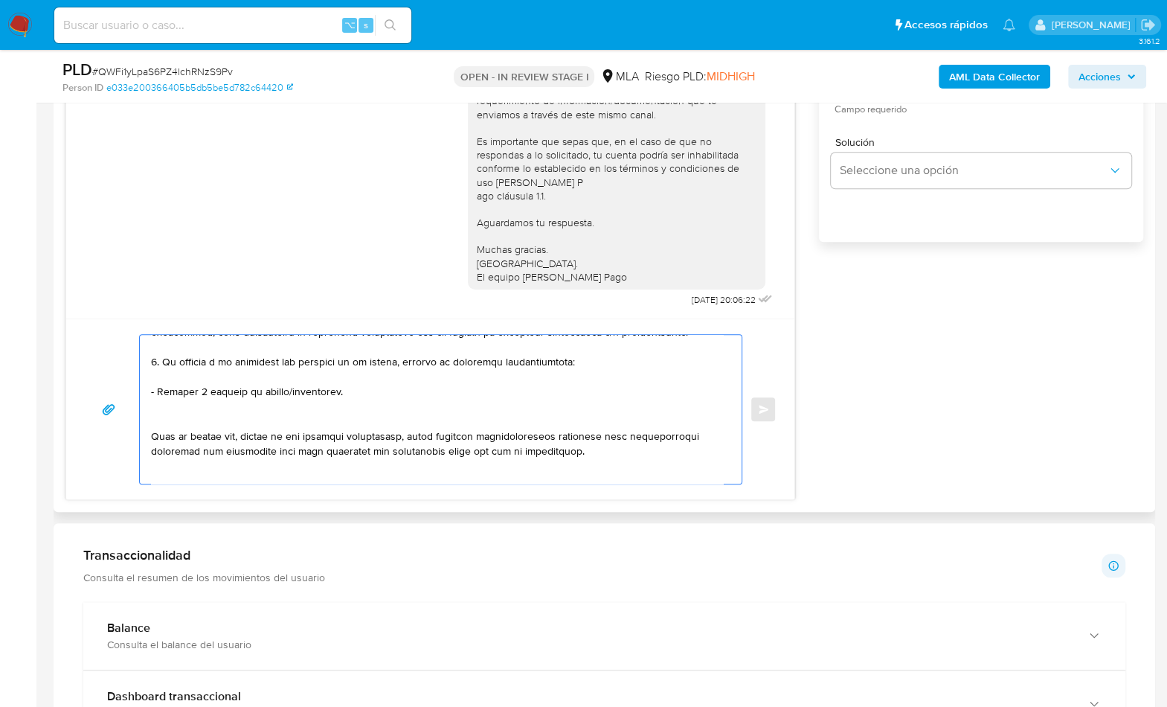
drag, startPoint x: 164, startPoint y: 409, endPoint x: 581, endPoint y: 450, distance: 419.3
click at [581, 449] on textarea at bounding box center [437, 409] width 572 height 149
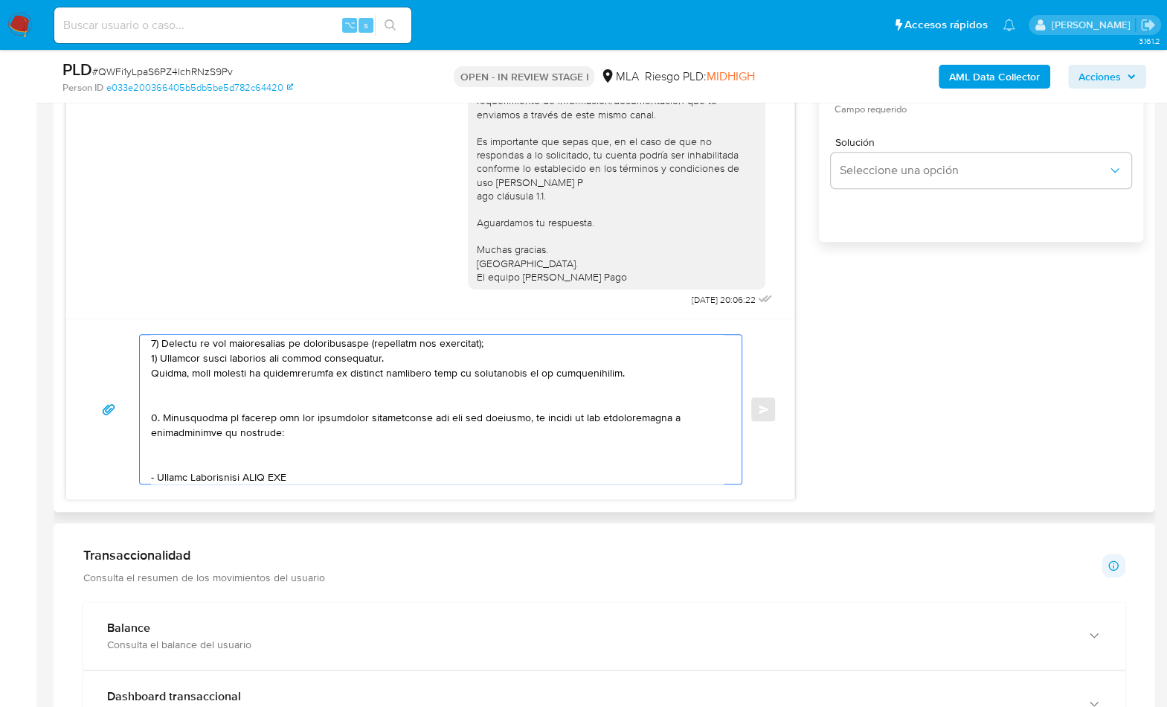
drag, startPoint x: 170, startPoint y: 408, endPoint x: 211, endPoint y: 399, distance: 41.3
click at [211, 398] on textarea at bounding box center [437, 409] width 572 height 149
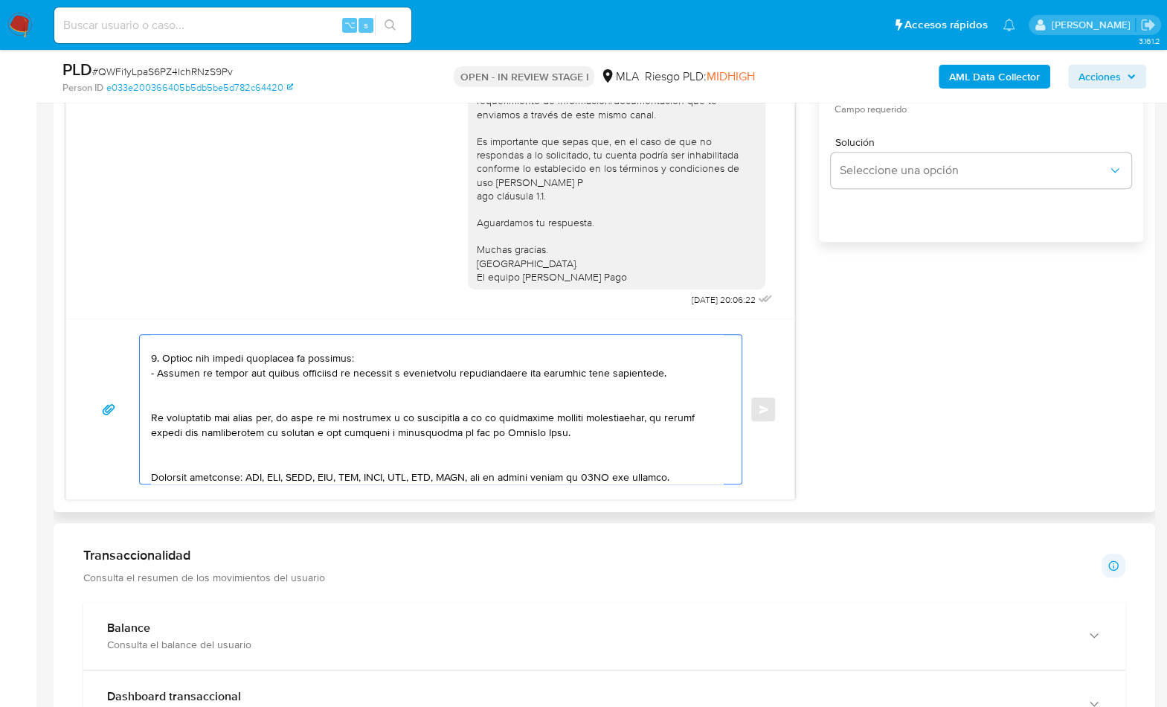
scroll to position [64, 0]
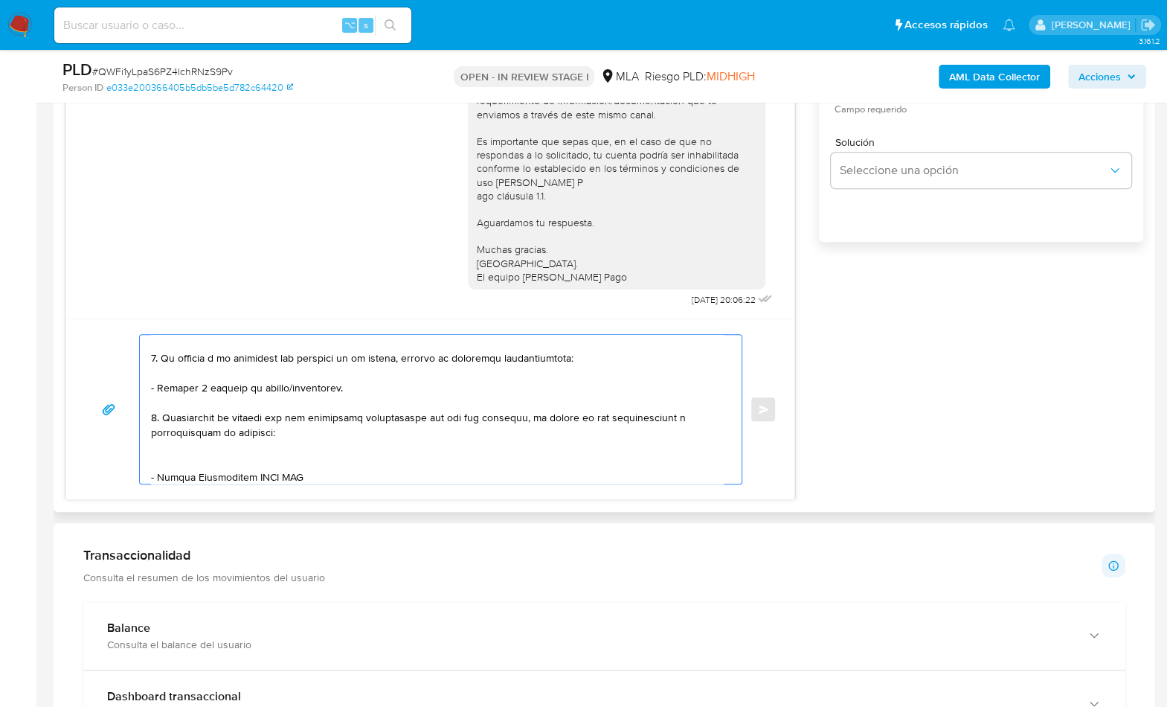
click at [156, 415] on textarea at bounding box center [437, 409] width 572 height 149
click at [202, 463] on textarea at bounding box center [437, 409] width 572 height 149
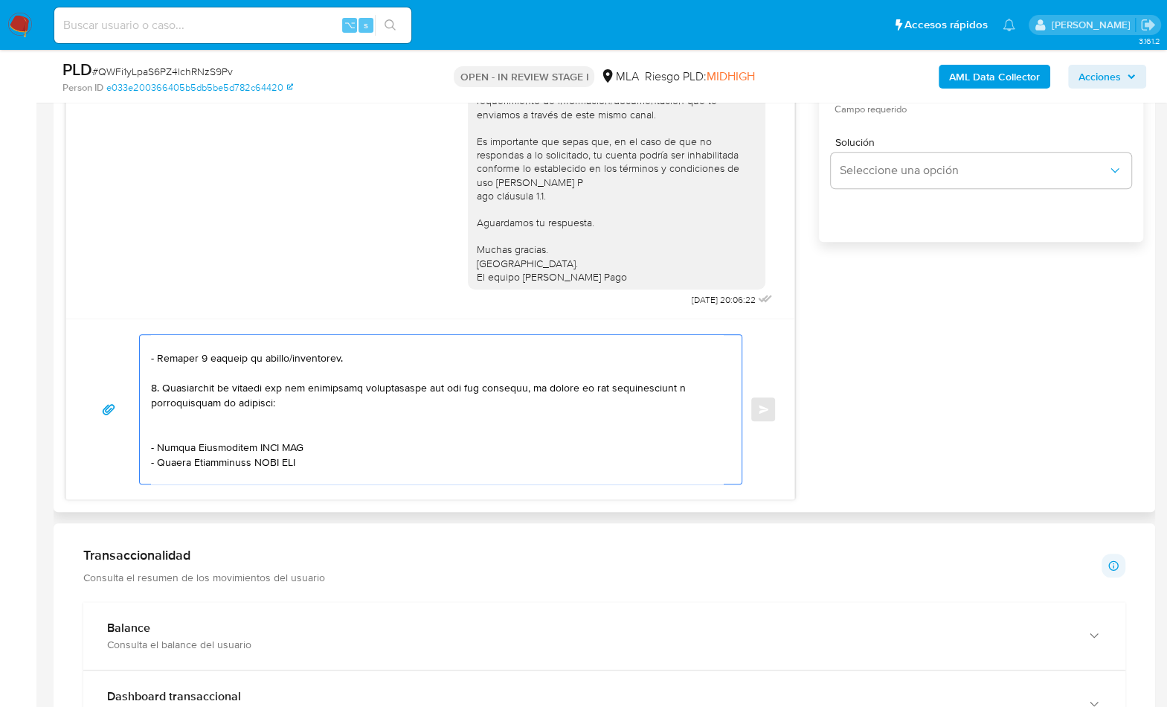
scroll to position [214, 0]
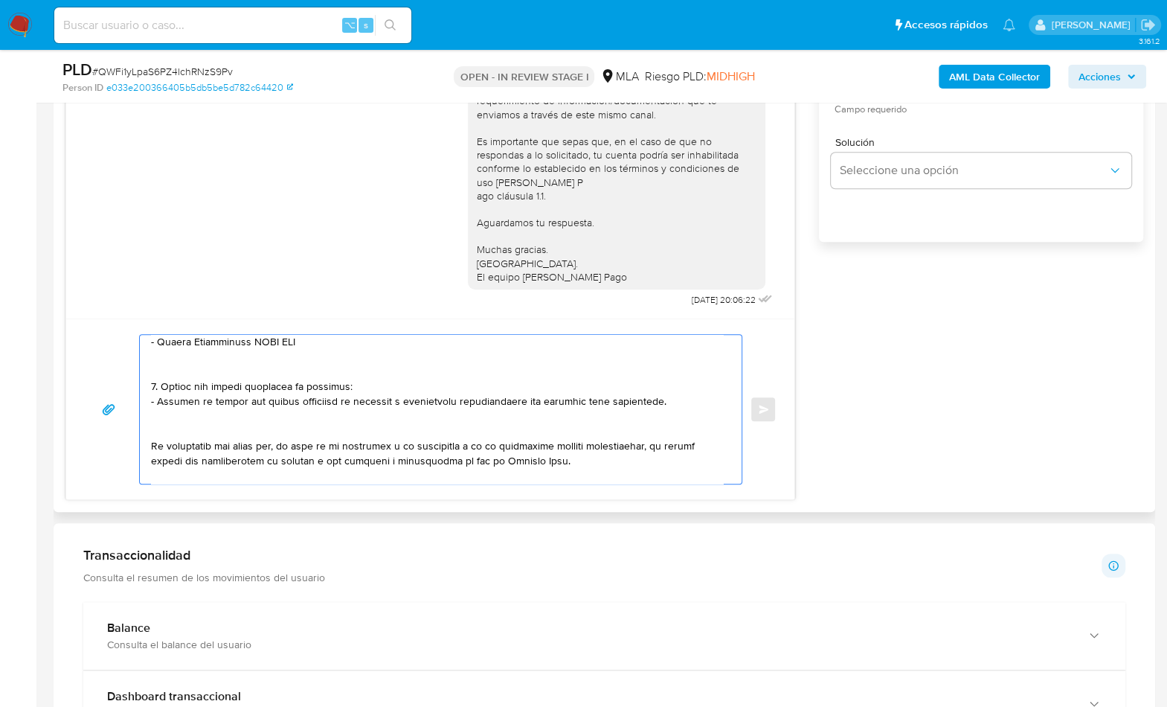
drag, startPoint x: 153, startPoint y: 390, endPoint x: 674, endPoint y: 402, distance: 521.6
click at [674, 402] on textarea at bounding box center [437, 409] width 572 height 149
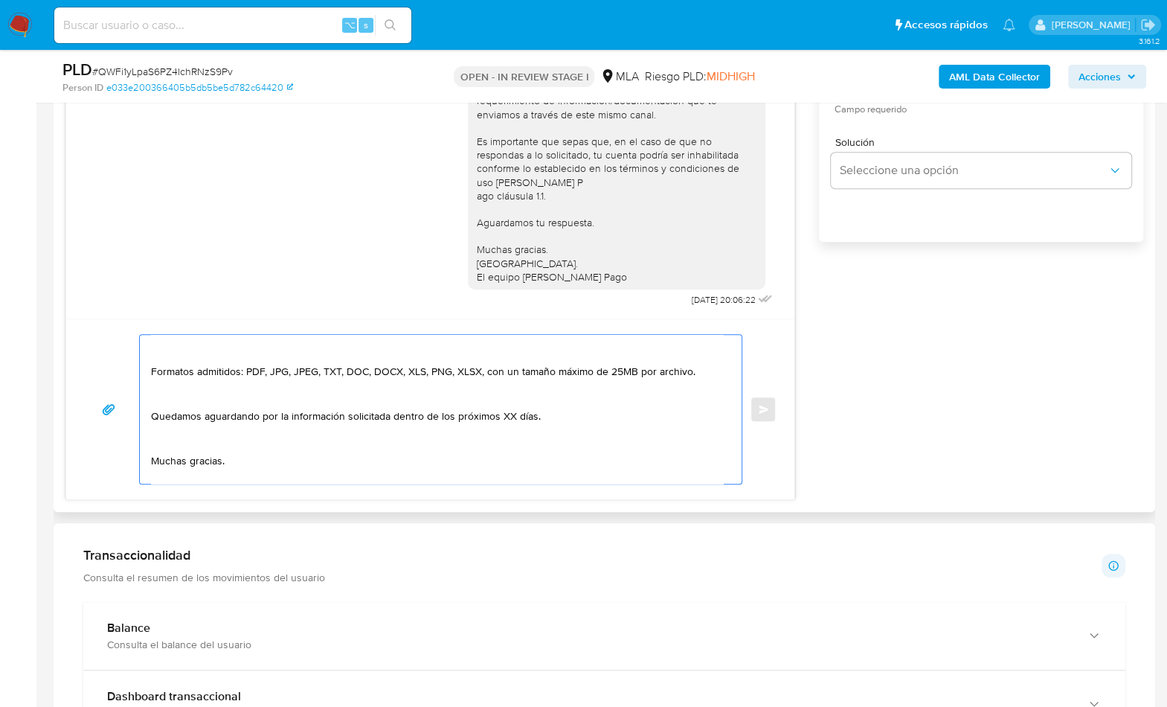
scroll to position [80, 0]
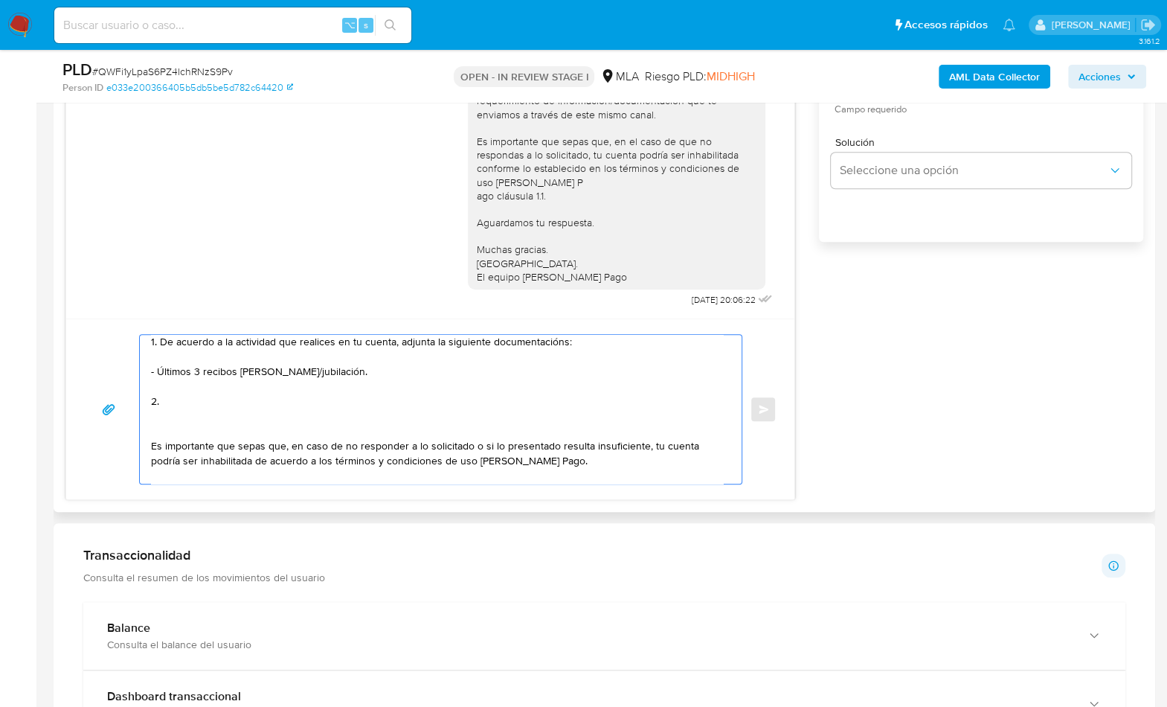
paste textarea "Notamos un incremento en tu operatoria e ingresos en noviembre 2024. ¿Podrías e…"
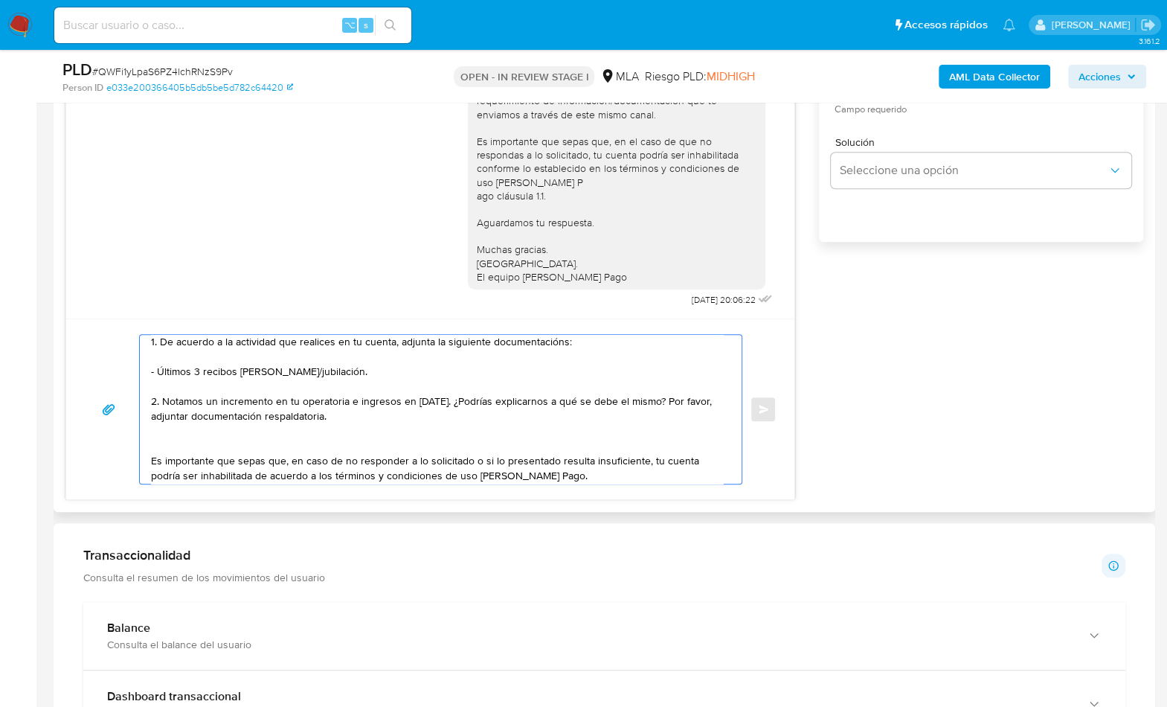
scroll to position [95, 0]
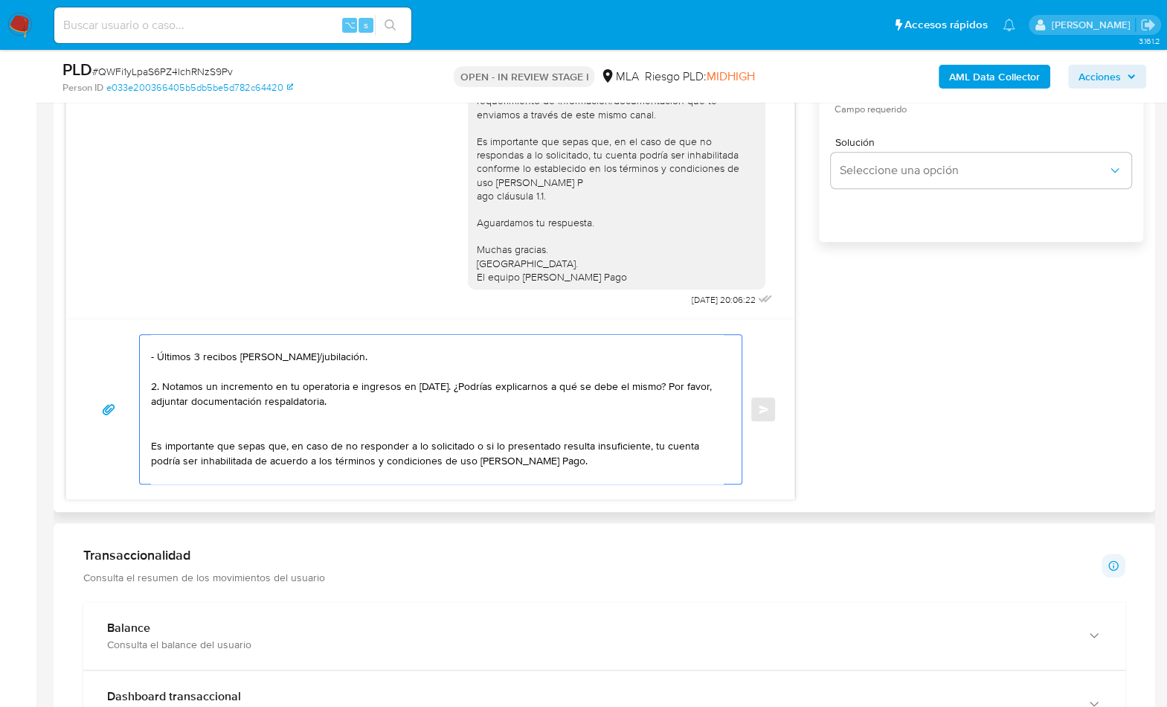
click at [443, 386] on textarea at bounding box center [437, 409] width 572 height 149
click at [327, 408] on textarea "Hola, En función de las operaciones registradas en tu cuenta de Mercado Pago he…" at bounding box center [437, 409] width 572 height 149
click at [321, 418] on textarea "Hola, En función de las operaciones registradas en tu cuenta de Mercado Pago he…" at bounding box center [437, 409] width 572 height 149
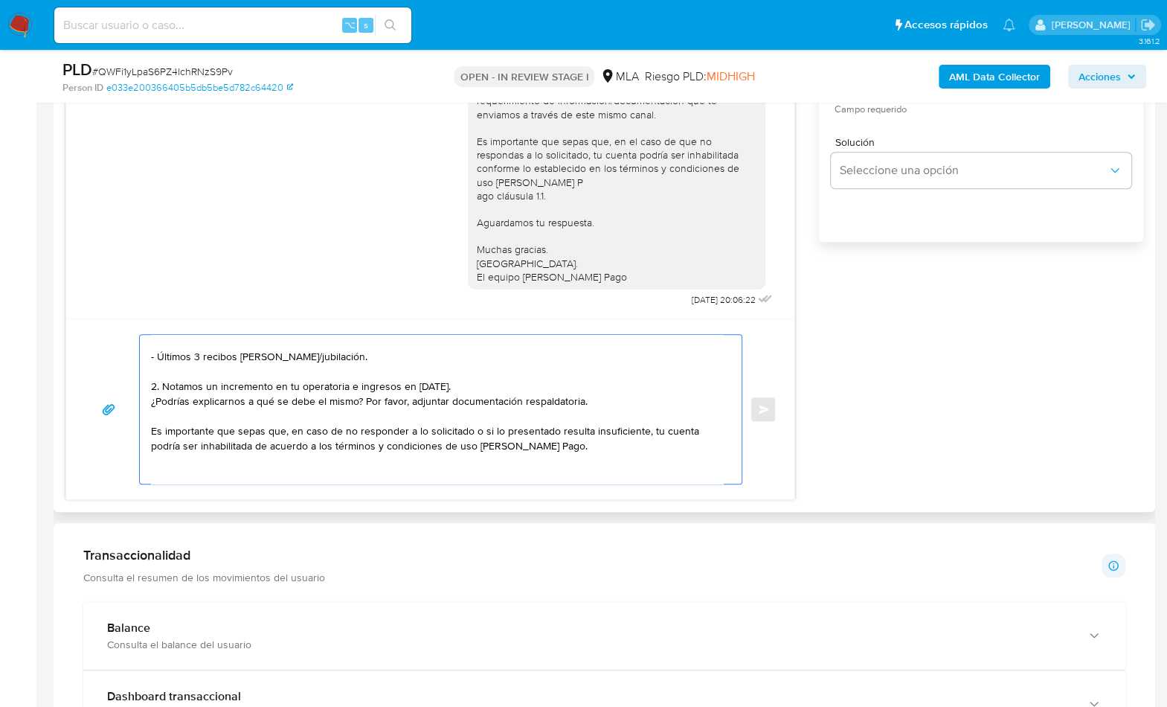
scroll to position [80, 0]
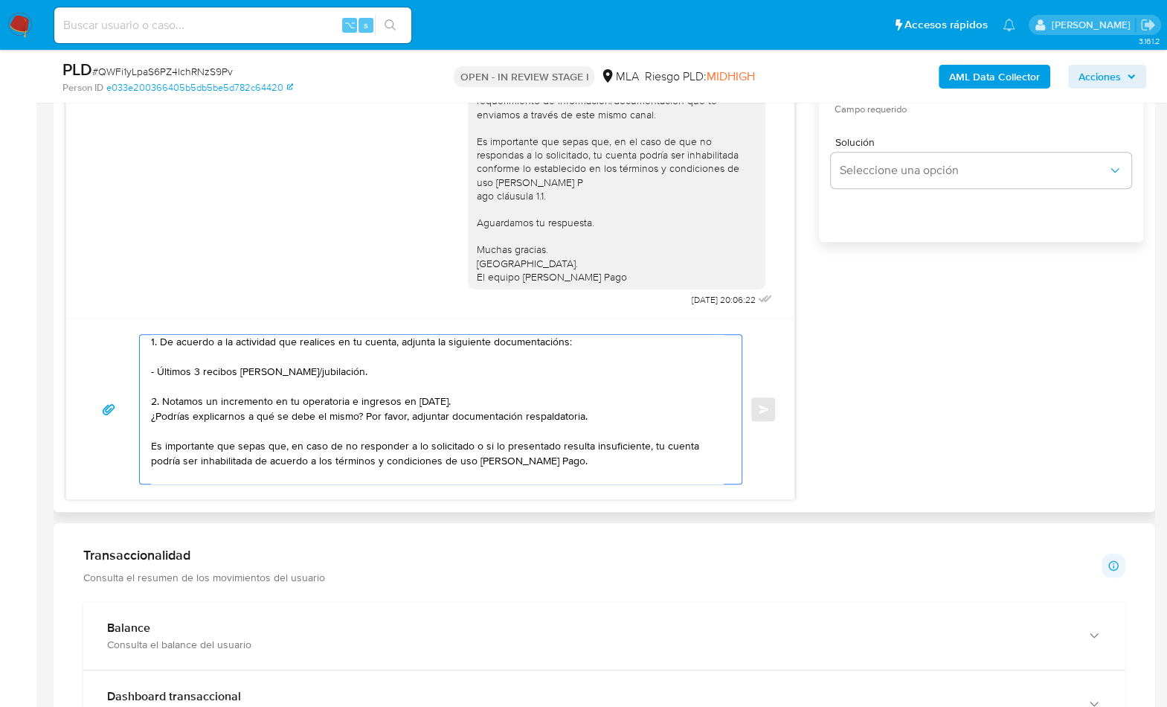
click at [185, 460] on textarea "Hola, En función de las operaciones registradas en tu cuenta de Mercado Pago he…" at bounding box center [437, 409] width 572 height 149
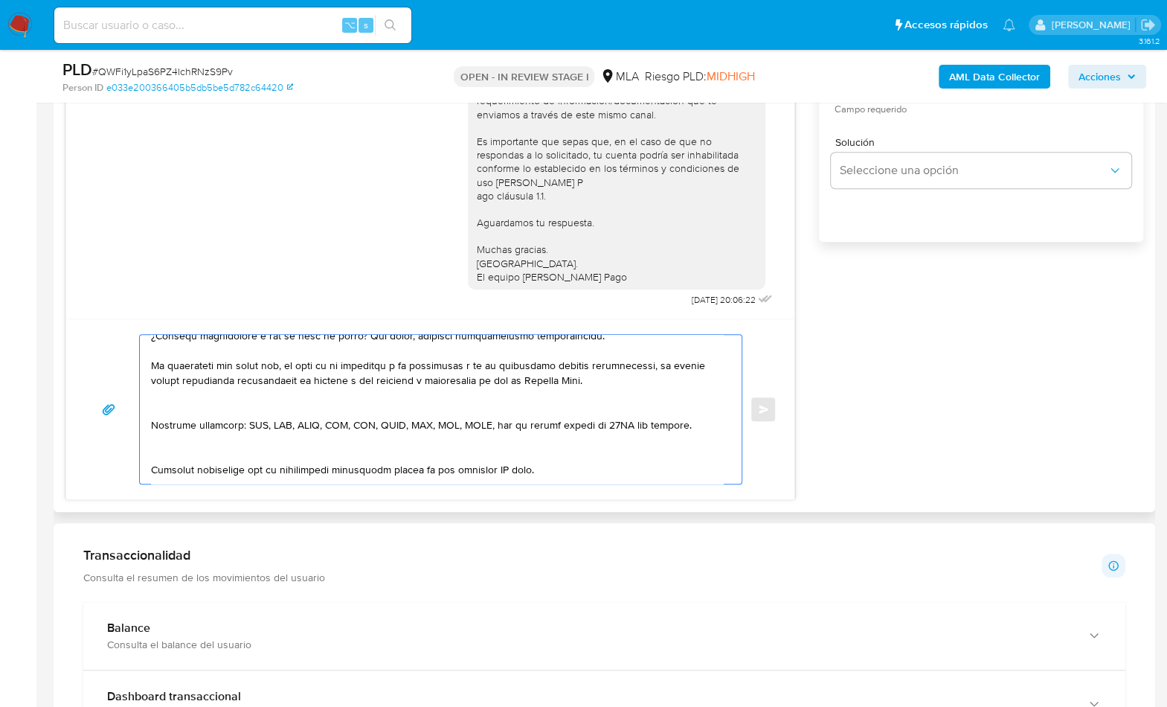
scroll to position [172, 0]
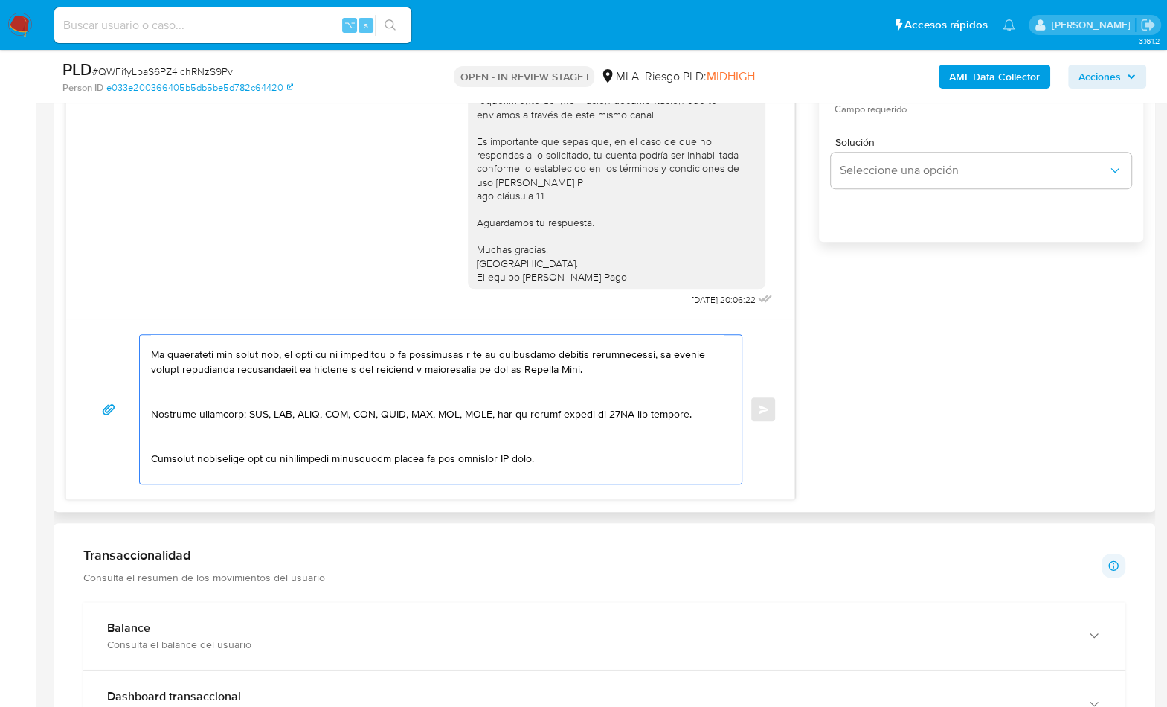
click at [190, 394] on textarea at bounding box center [437, 409] width 572 height 149
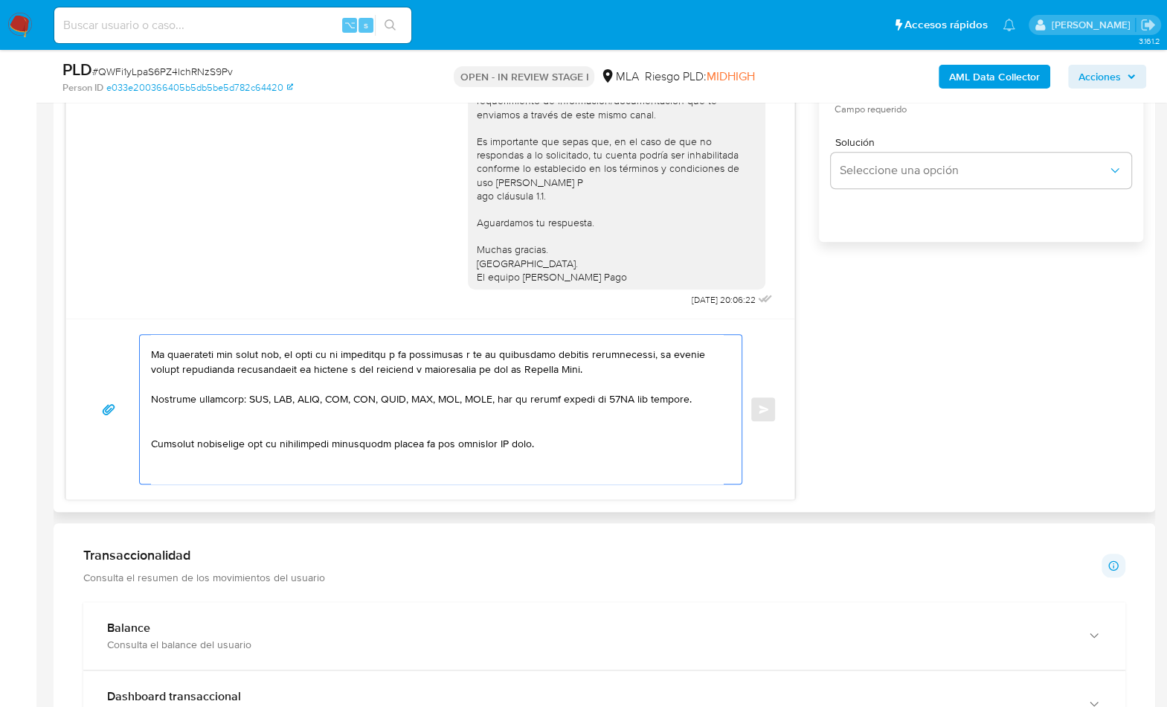
click at [256, 421] on textarea at bounding box center [437, 409] width 572 height 149
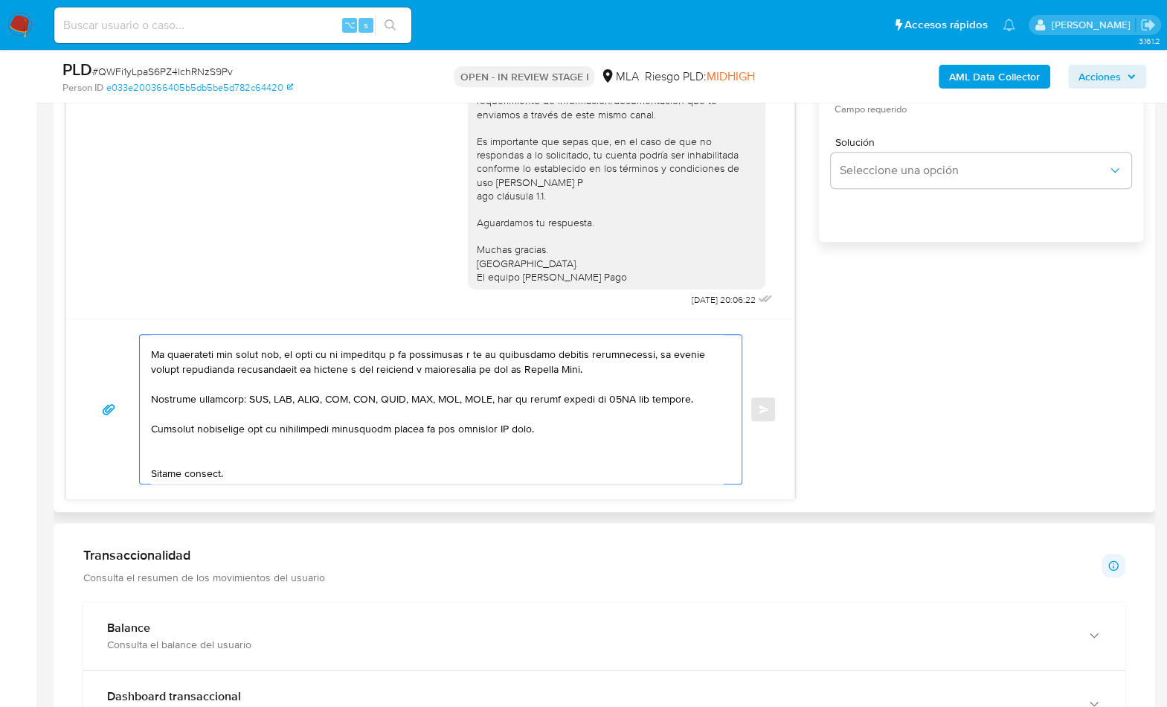
click at [505, 428] on textarea at bounding box center [437, 409] width 572 height 149
click at [334, 458] on textarea at bounding box center [437, 409] width 572 height 149
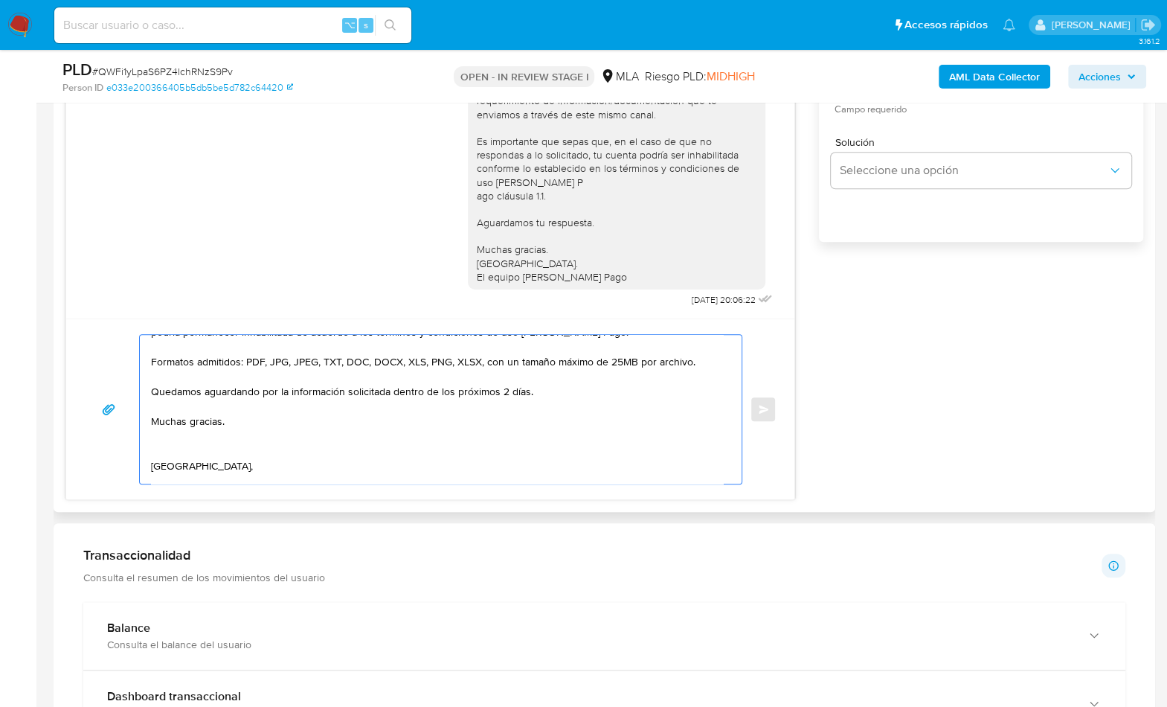
scroll to position [216, 0]
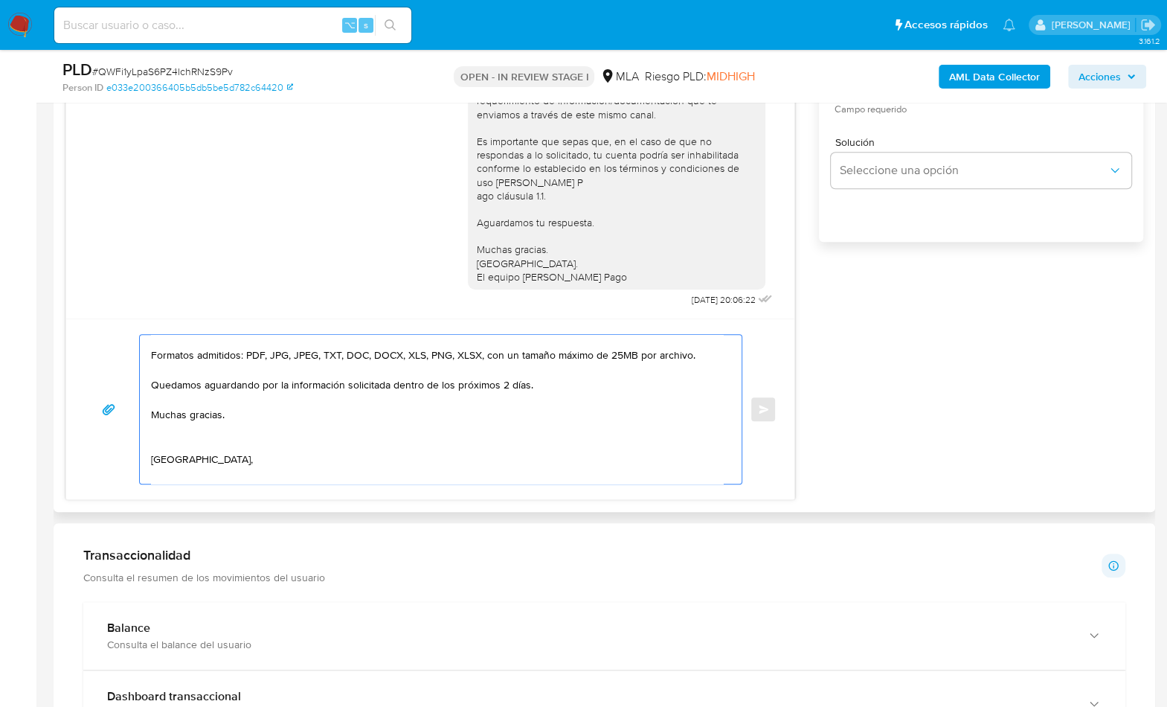
click at [167, 440] on textarea at bounding box center [437, 409] width 572 height 149
click at [162, 460] on textarea "Hola, En función de las operaciones registradas en tu cuenta de Mercado Pago he…" at bounding box center [437, 409] width 572 height 149
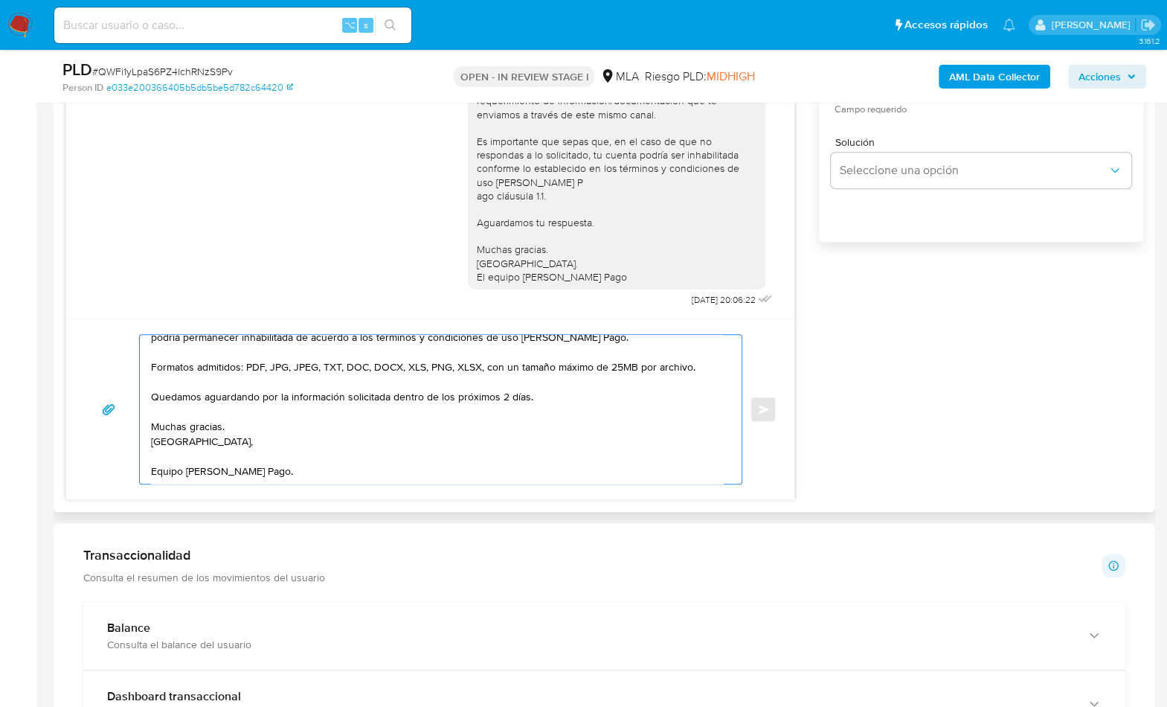
click at [179, 479] on textarea "Hola, En función de las operaciones registradas en tu cuenta de Mercado Pago he…" at bounding box center [437, 409] width 572 height 149
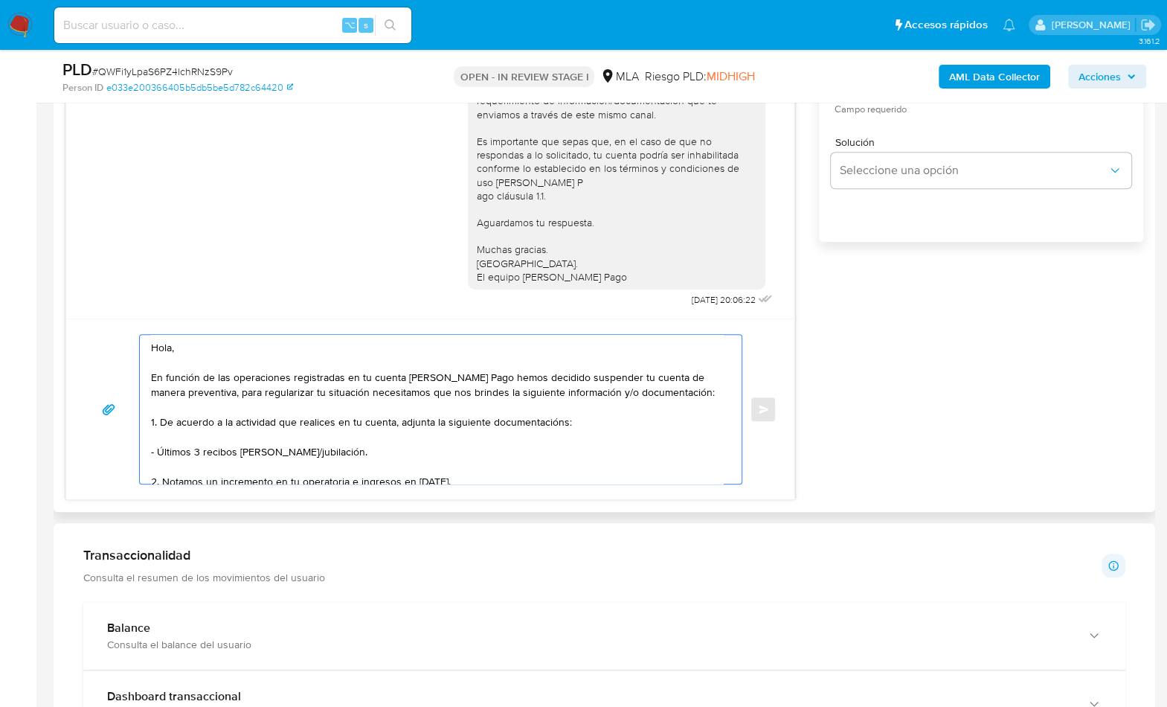
type textarea "Hola, En función de las operaciones registradas en tu cuenta de Mercado Pago he…"
click at [928, 299] on div "17/09/2025 14:37:00 Hola, Esperamos que te encuentres muy bien. Te consultamos …" at bounding box center [604, 192] width 1078 height 615
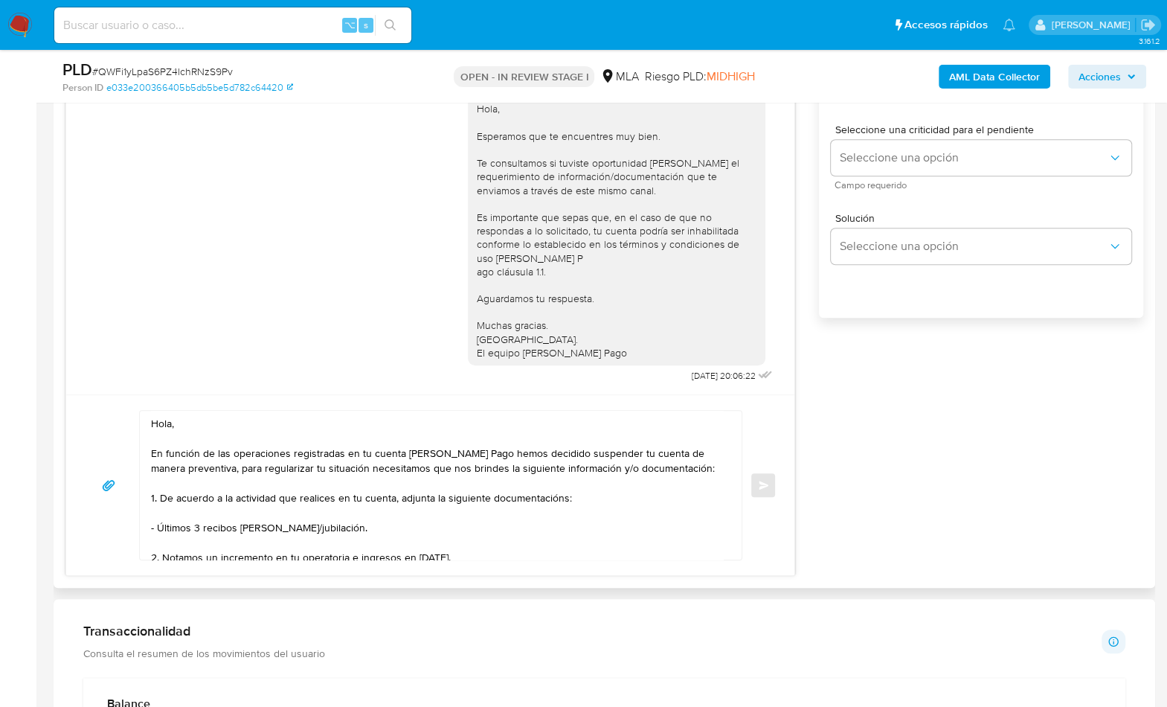
scroll to position [710, 0]
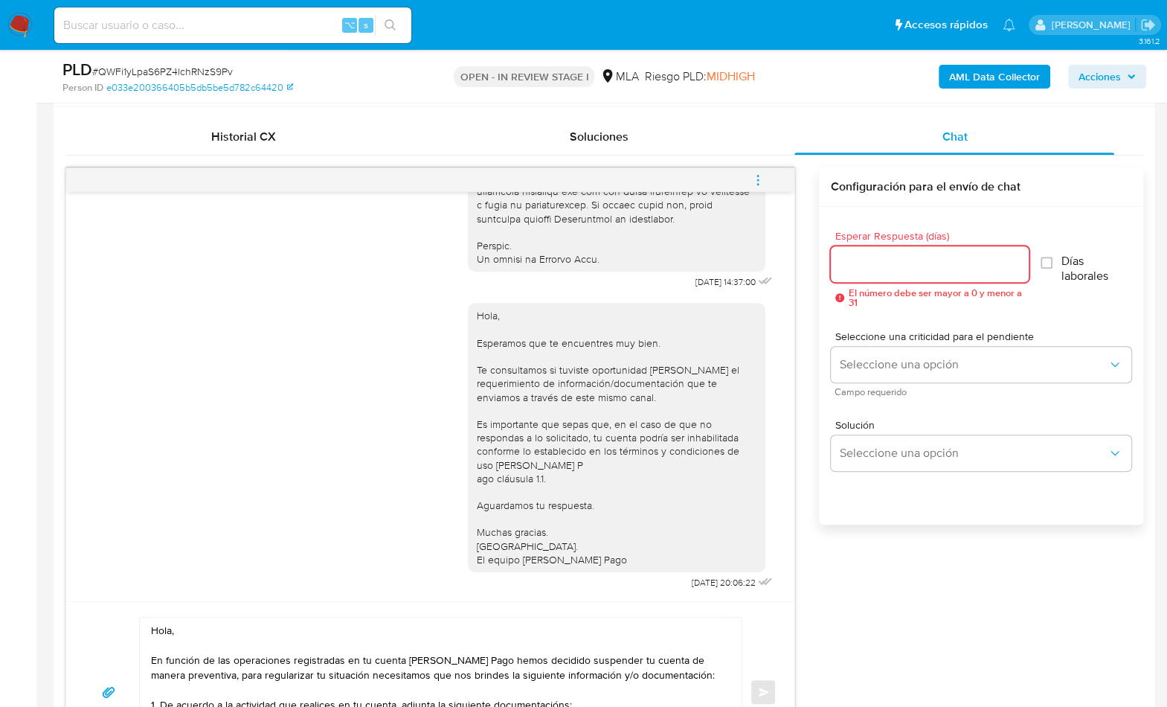
click at [879, 266] on input "Esperar Respuesta (días)" at bounding box center [930, 263] width 198 height 19
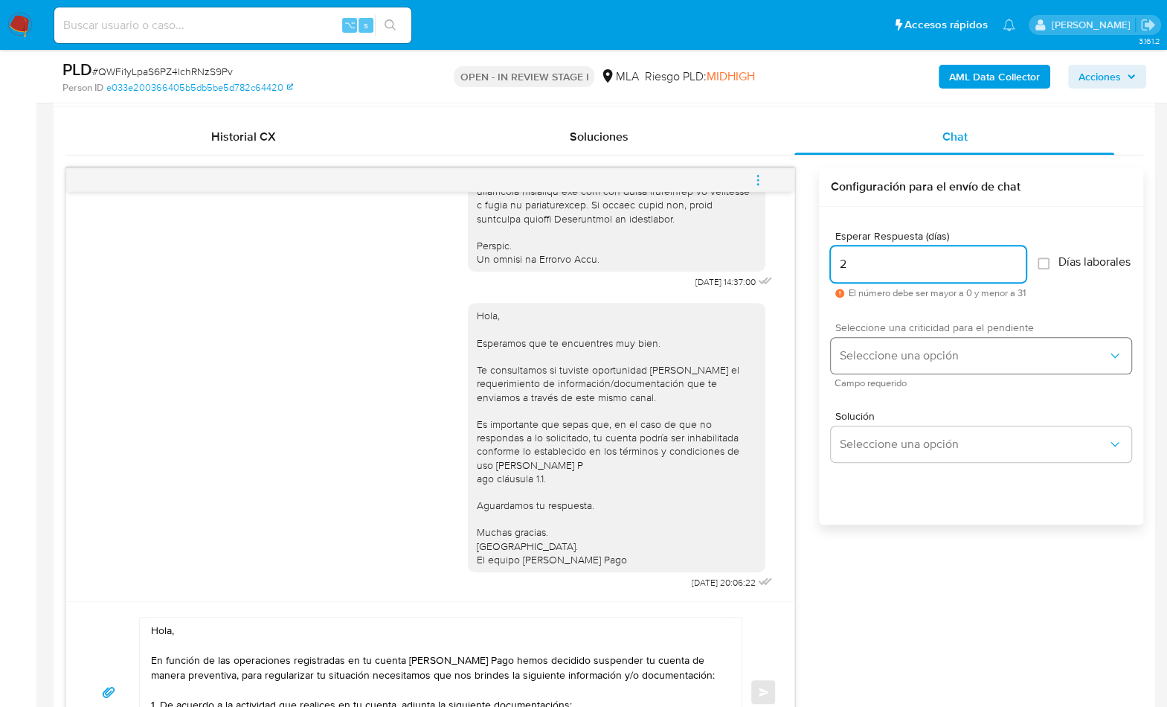
type input "2"
click at [887, 350] on button "Seleccione una opción" at bounding box center [981, 356] width 301 height 36
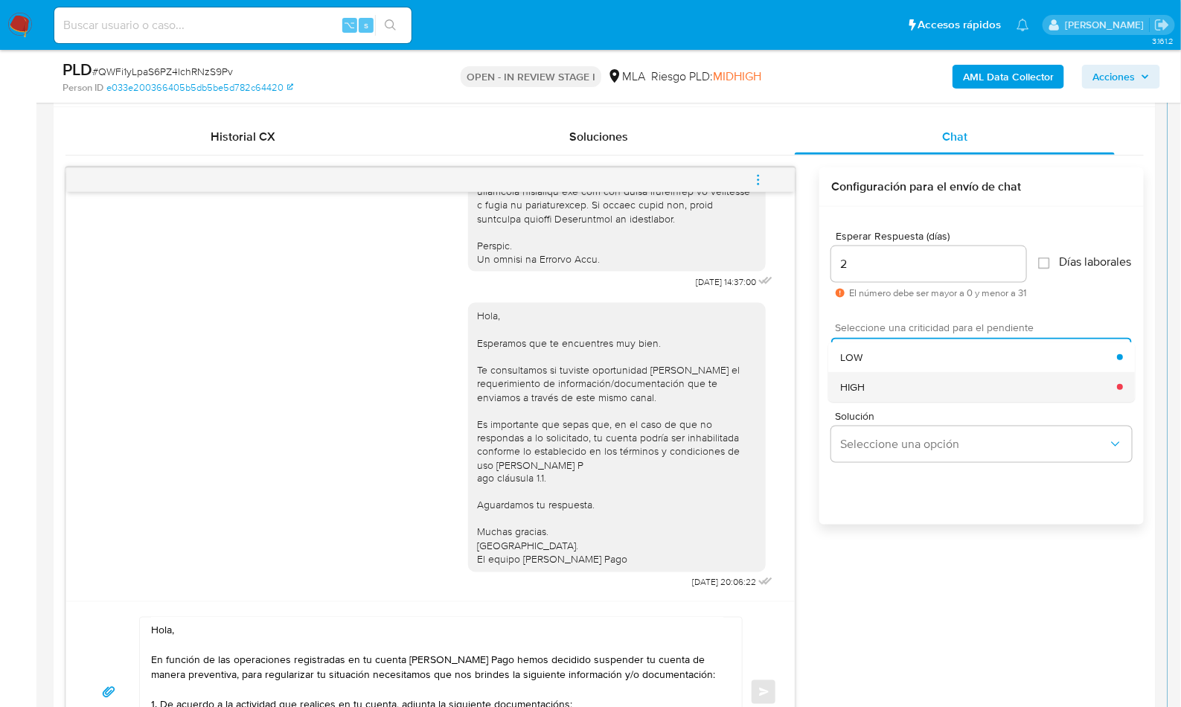
click at [885, 397] on div "HIGH" at bounding box center [978, 387] width 277 height 30
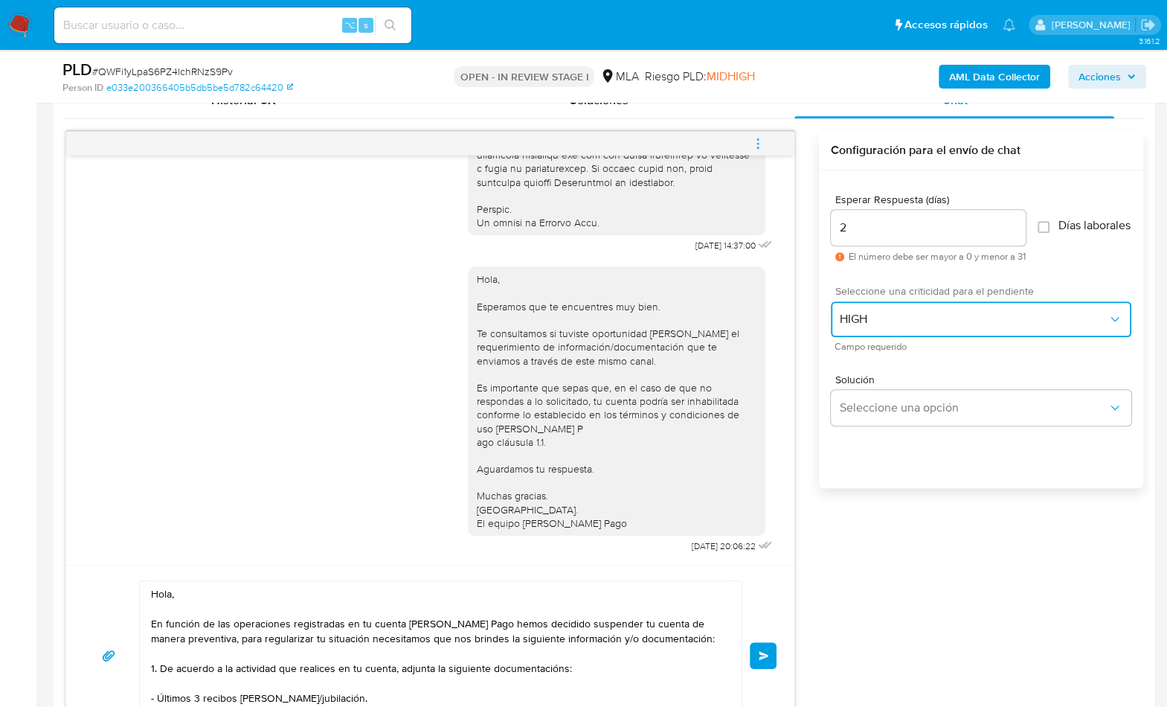
scroll to position [847, 0]
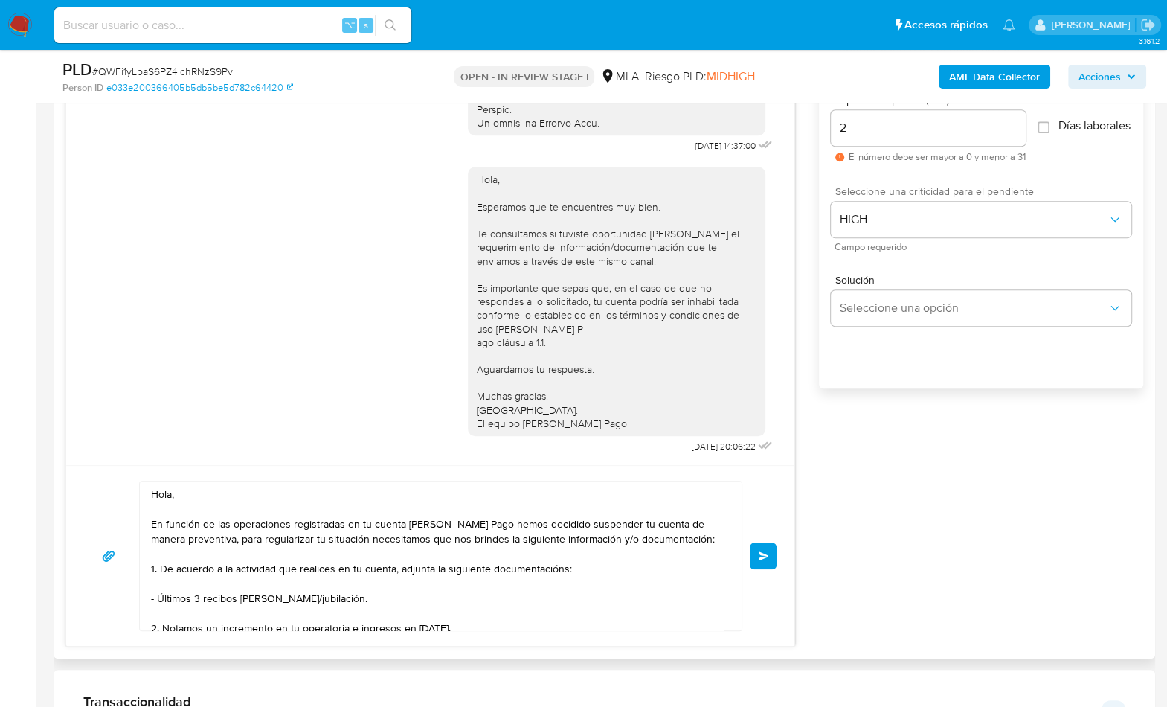
click at [760, 564] on button "Enviar" at bounding box center [763, 555] width 27 height 27
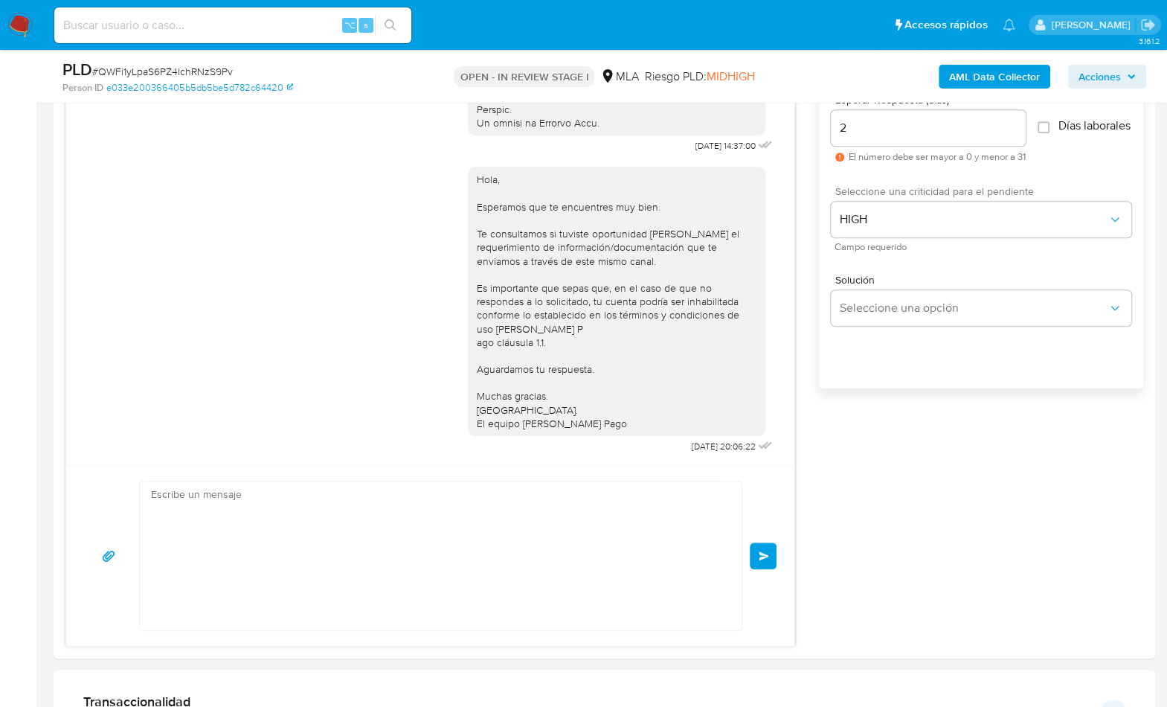
scroll to position [1239, 0]
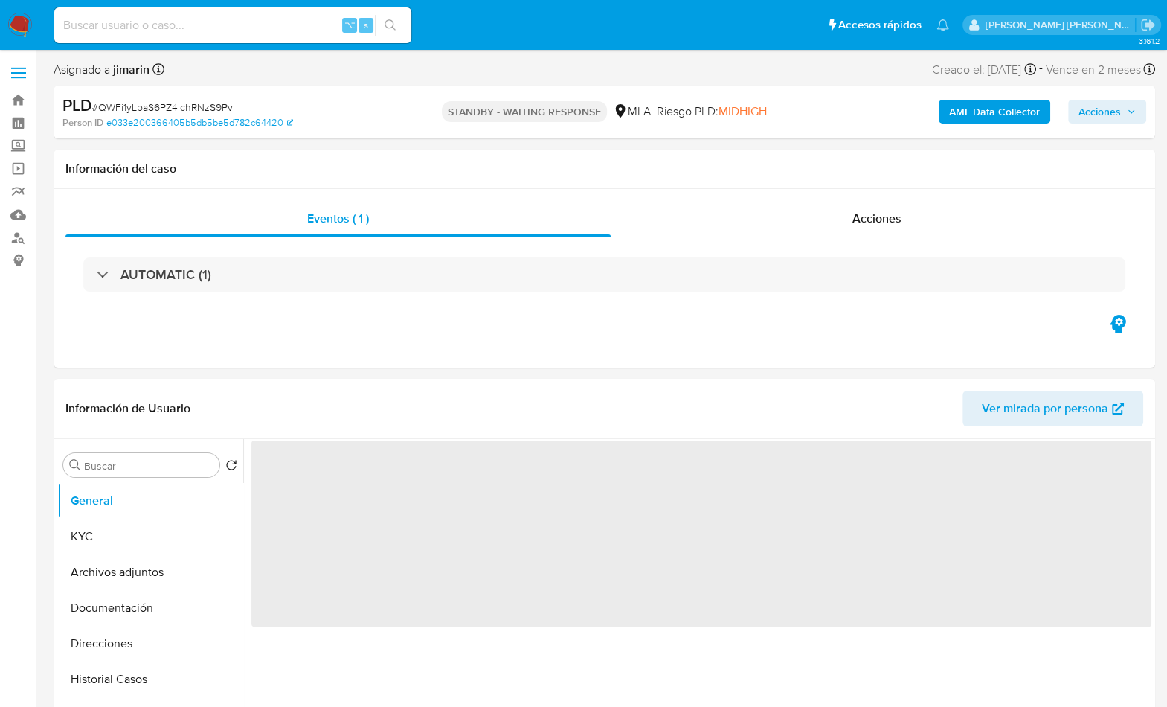
select select "10"
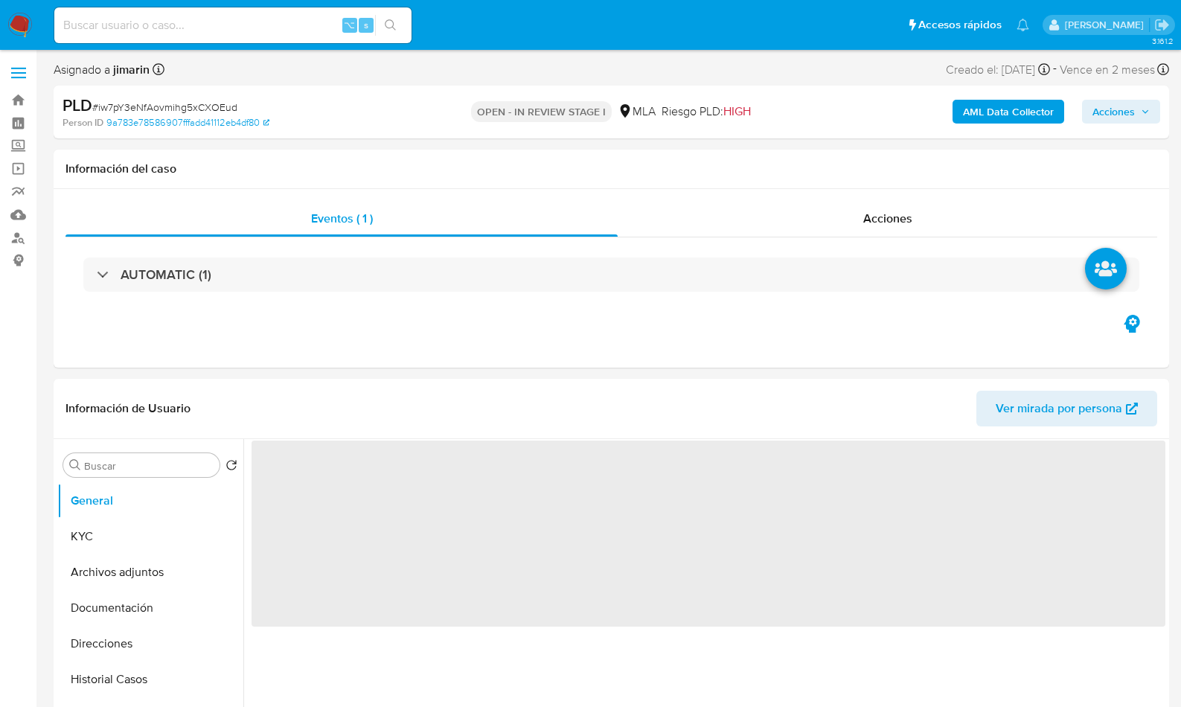
select select "10"
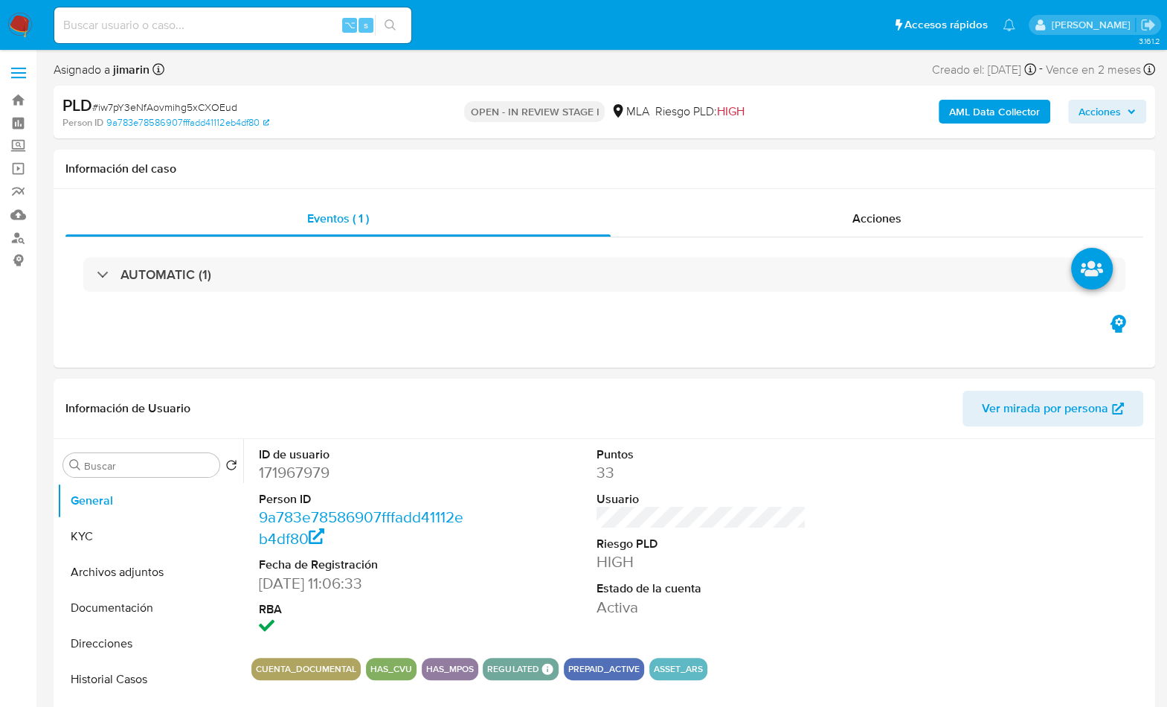
click at [223, 100] on span "# iw7pY3eNfAovmihg5xCXOEud" at bounding box center [164, 107] width 145 height 15
copy span "iw7pY3eNfAovmihg5xCXOEud"
click at [275, 473] on dd "171967979" at bounding box center [364, 472] width 211 height 21
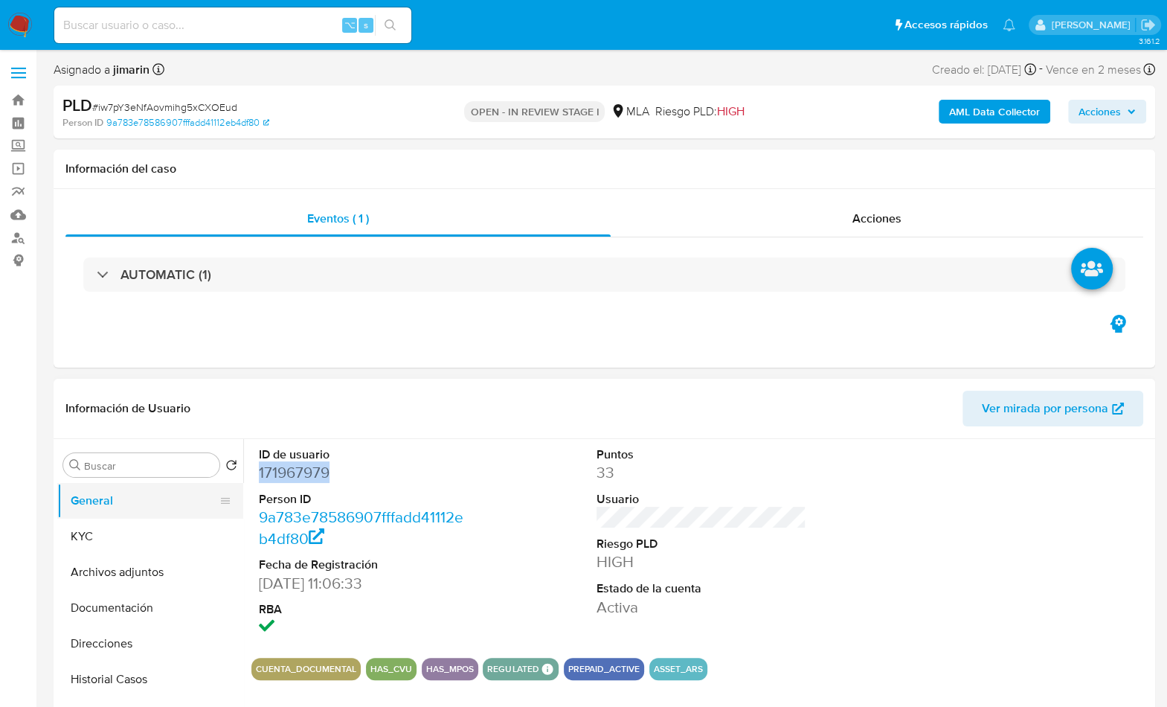
copy dd "171967979"
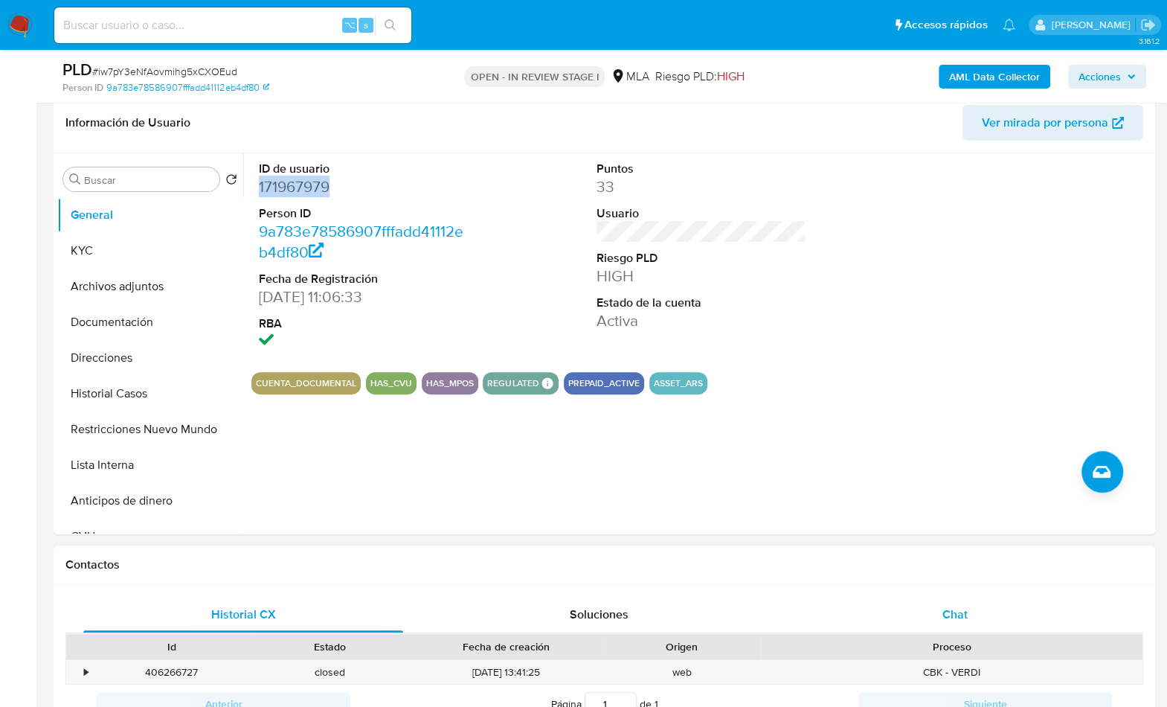
click at [949, 606] on span "Chat" at bounding box center [954, 614] width 25 height 17
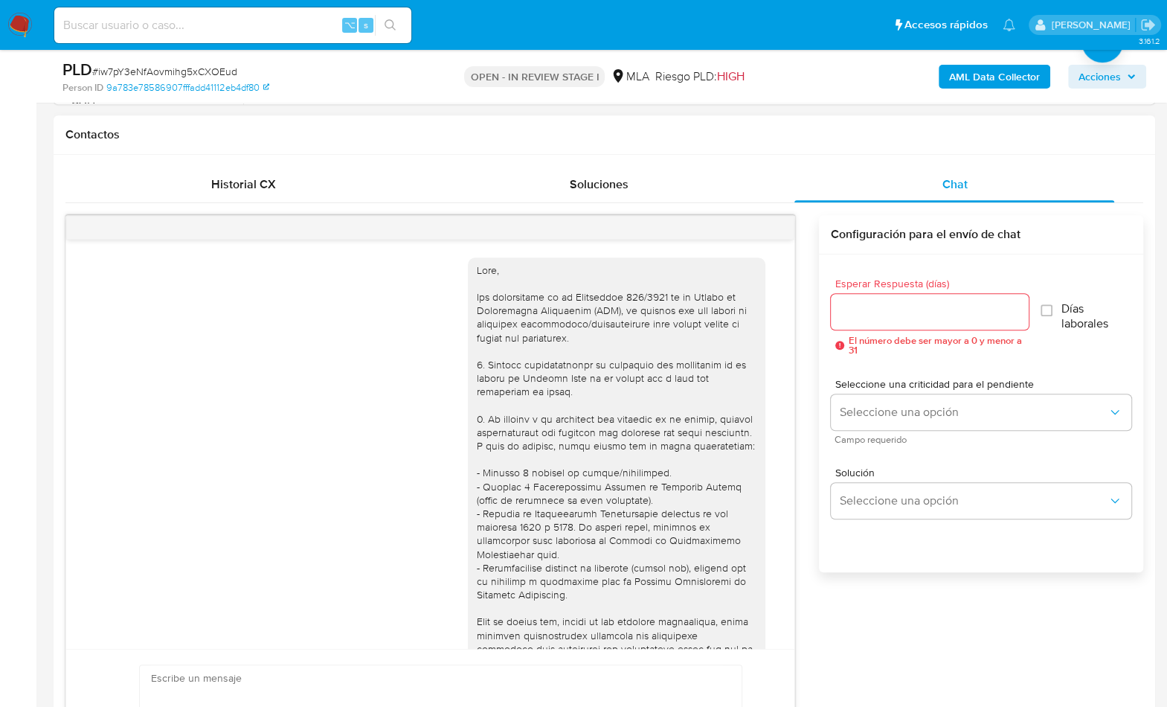
scroll to position [530, 0]
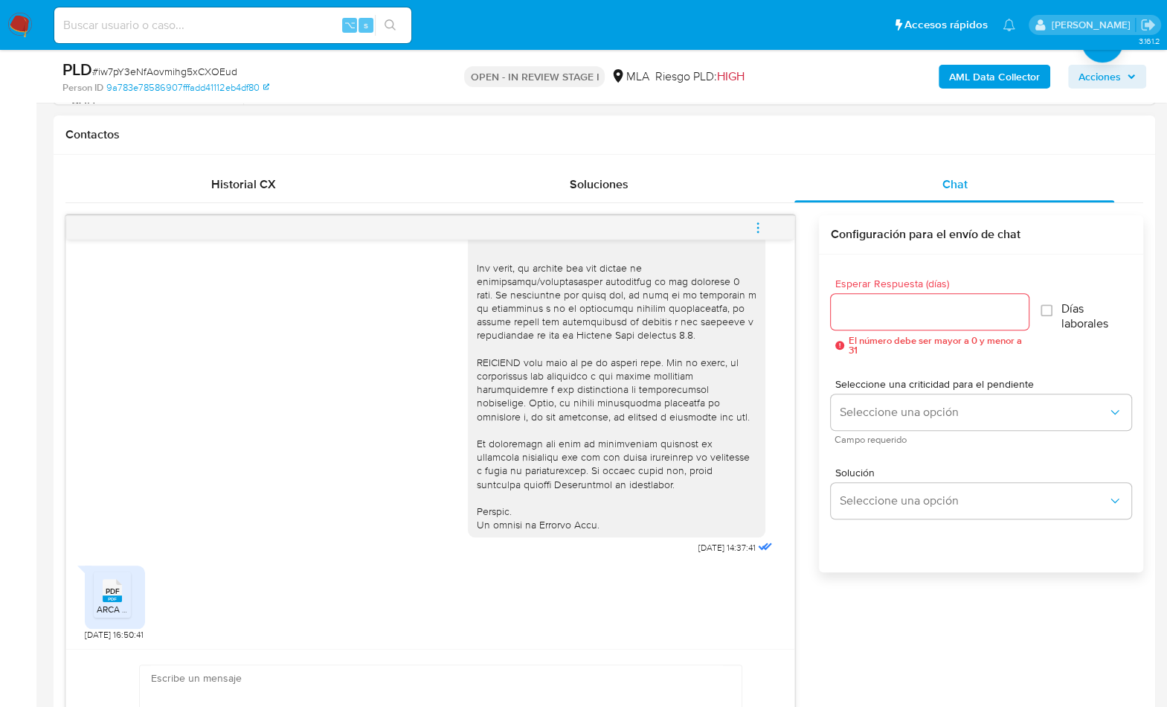
click at [126, 600] on div "PDF PDF" at bounding box center [112, 588] width 31 height 29
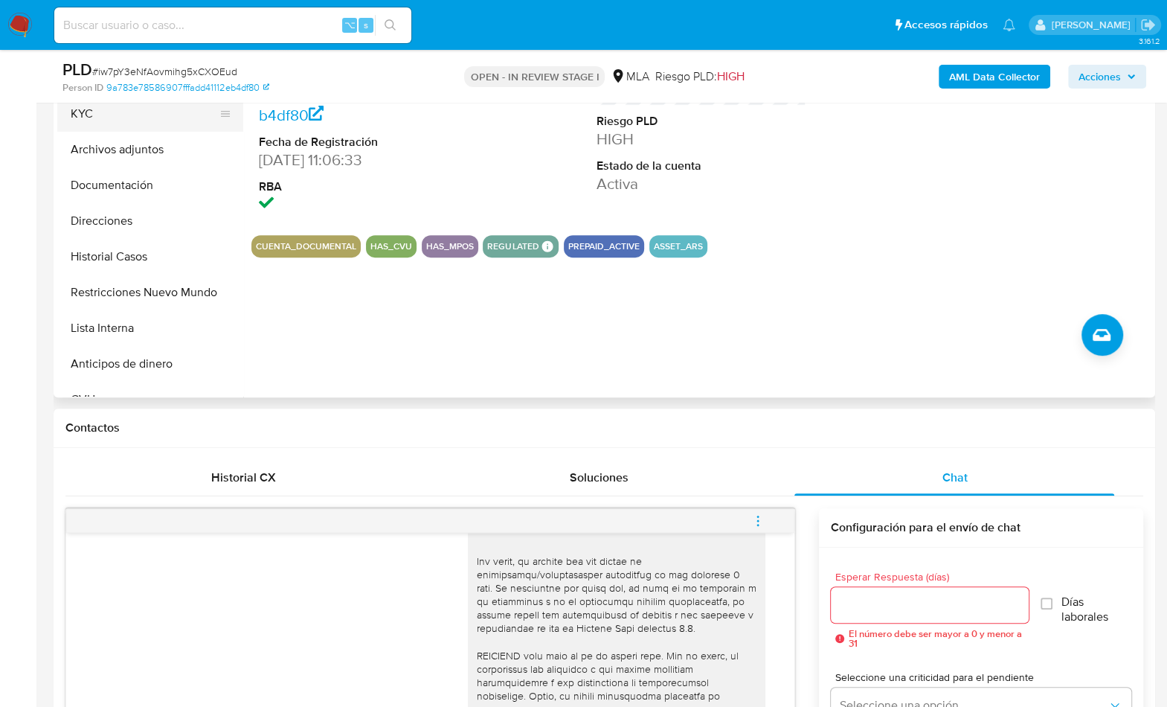
click at [126, 121] on button "KYC" at bounding box center [144, 114] width 174 height 36
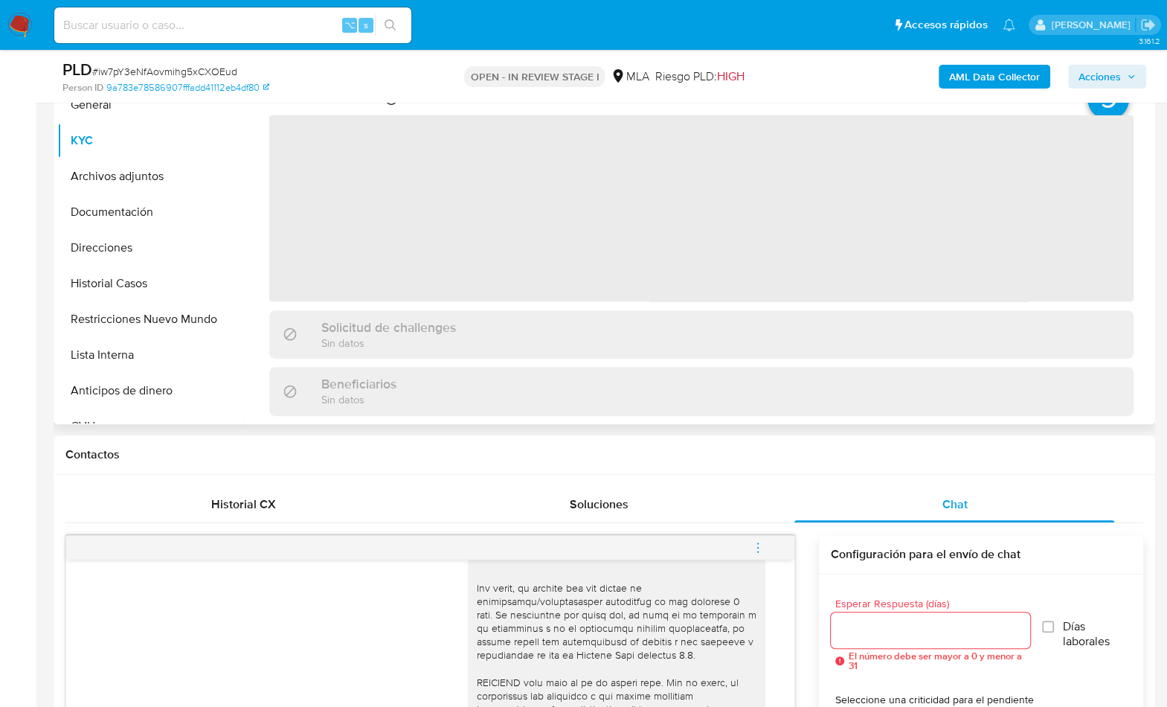
scroll to position [242, 0]
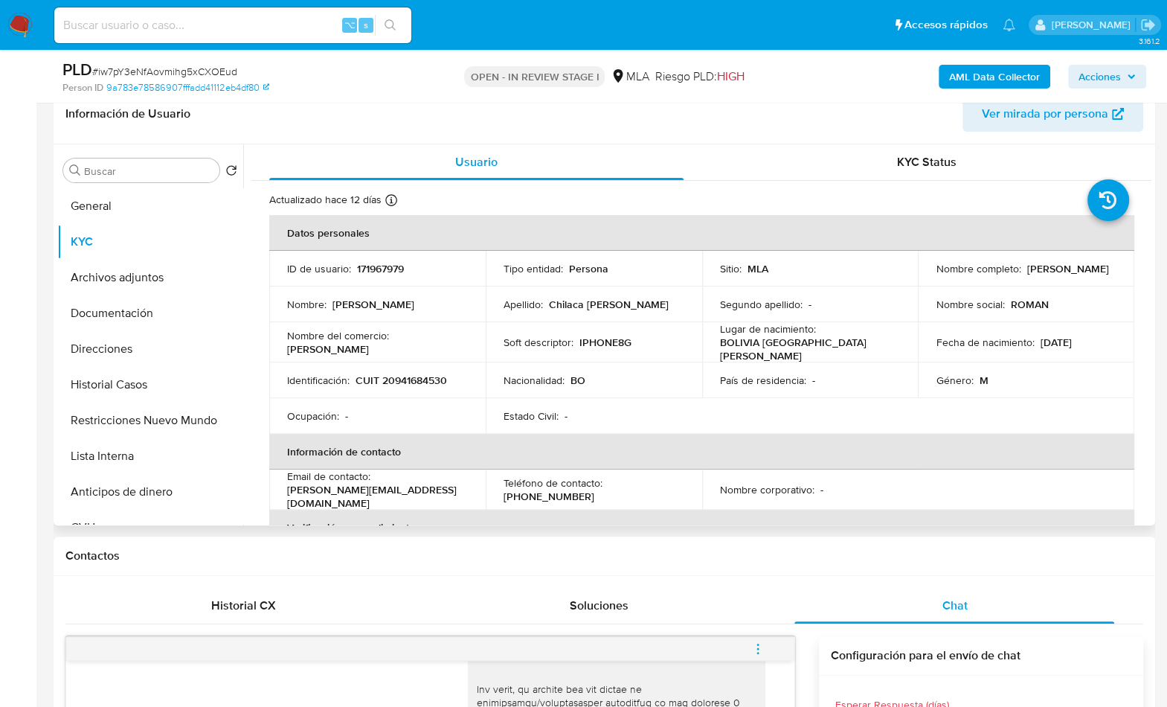
click at [383, 373] on p "CUIT 20941684530" at bounding box center [402, 379] width 92 height 13
copy p "20941684530"
click at [430, 381] on p "CUIT 20941684530" at bounding box center [402, 379] width 92 height 13
click at [429, 380] on p "CUIT 20941684530" at bounding box center [402, 379] width 92 height 13
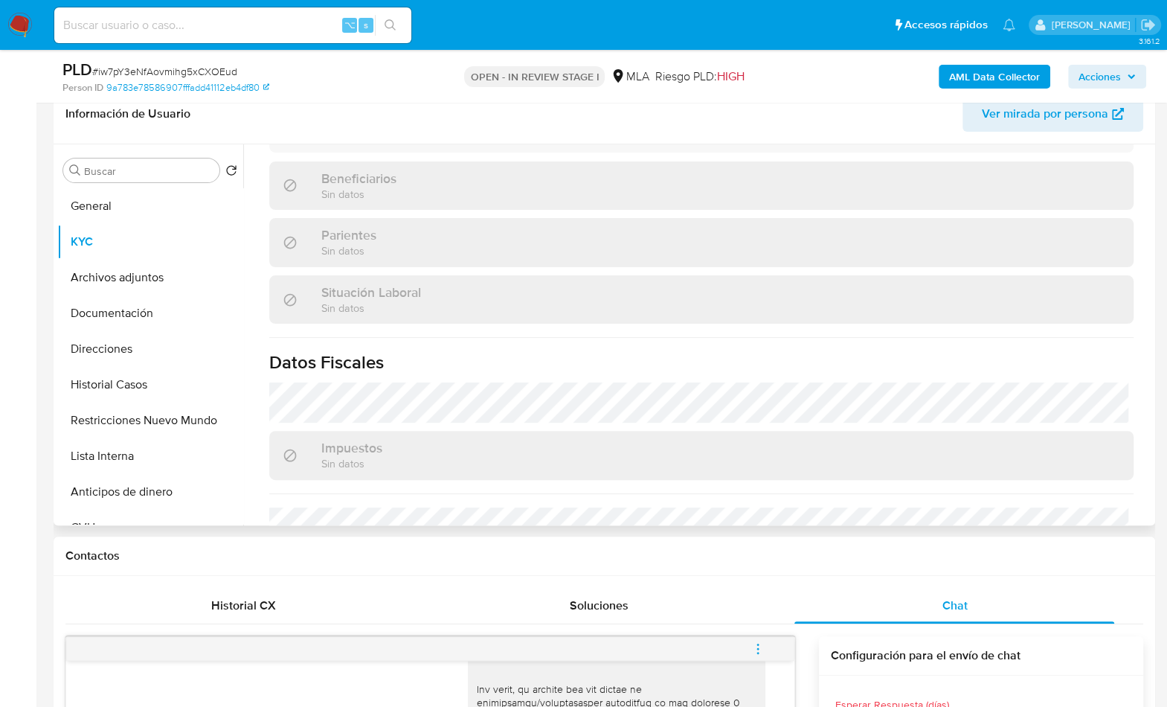
scroll to position [703, 0]
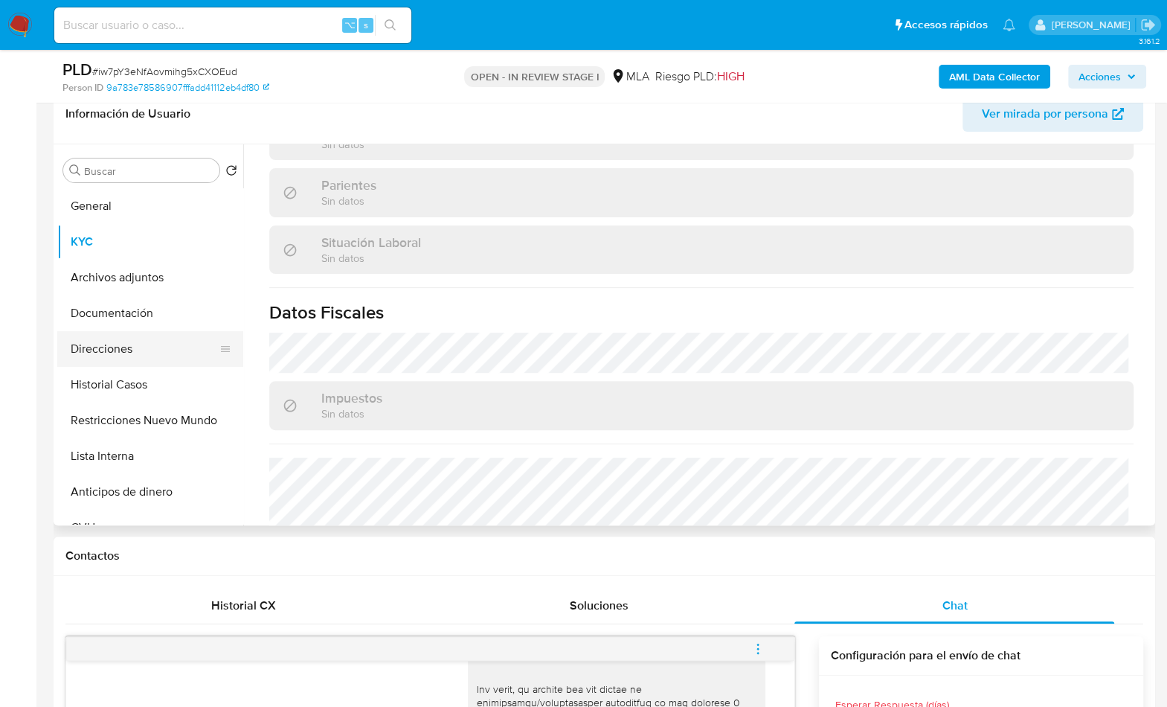
click at [137, 353] on button "Direcciones" at bounding box center [144, 349] width 174 height 36
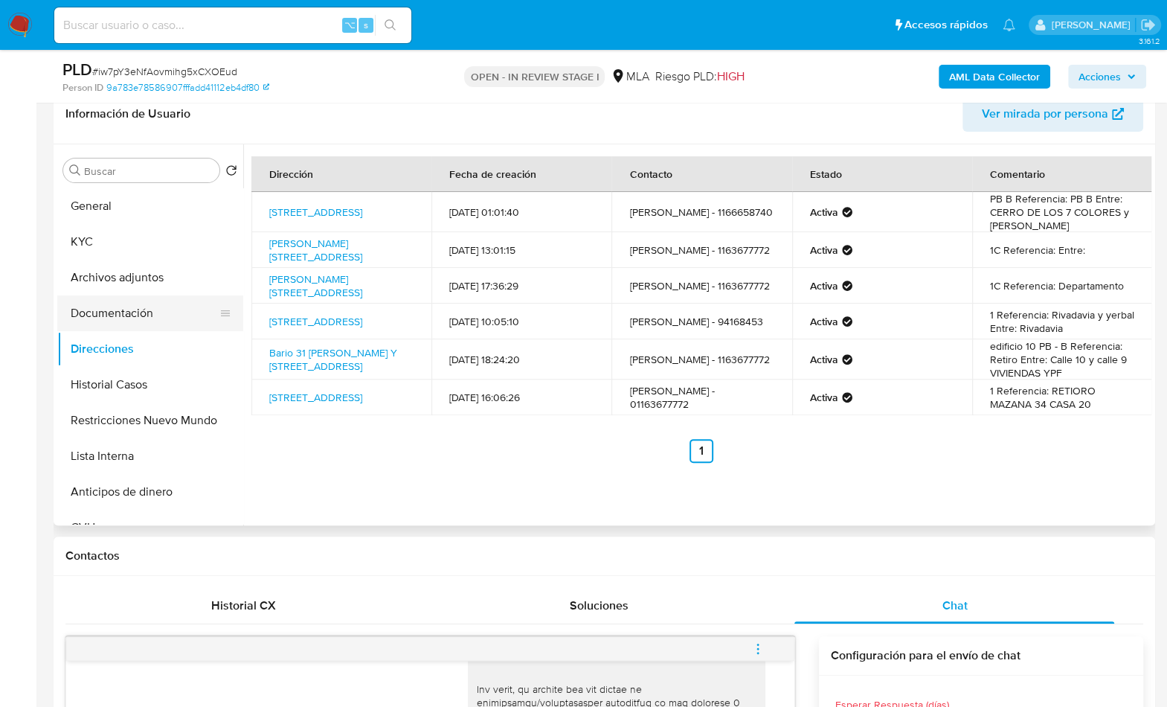
click at [132, 316] on button "Documentación" at bounding box center [144, 313] width 174 height 36
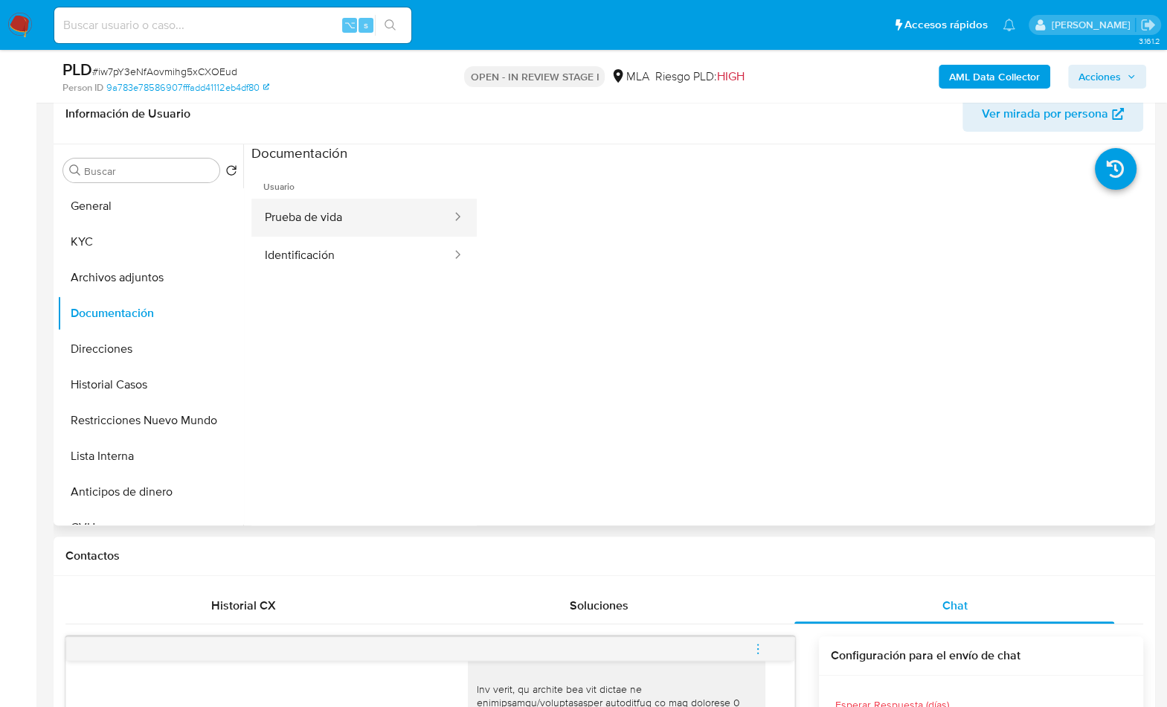
click at [311, 233] on button "Prueba de vida" at bounding box center [352, 218] width 202 height 38
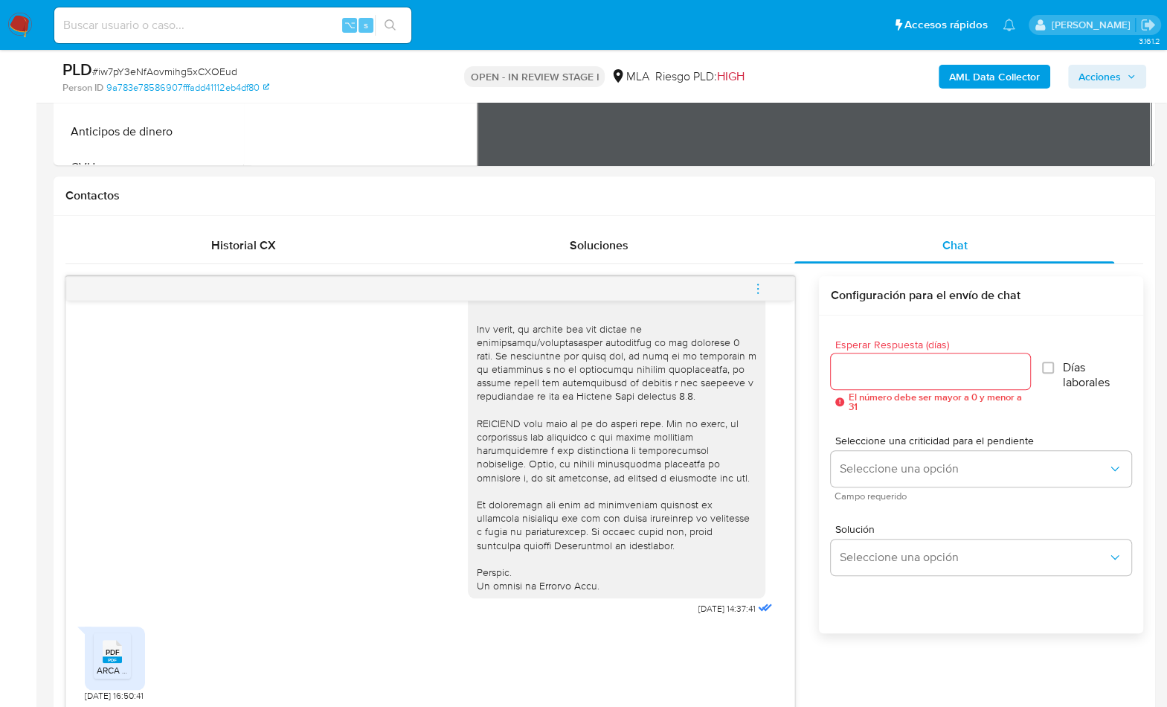
scroll to position [949, 0]
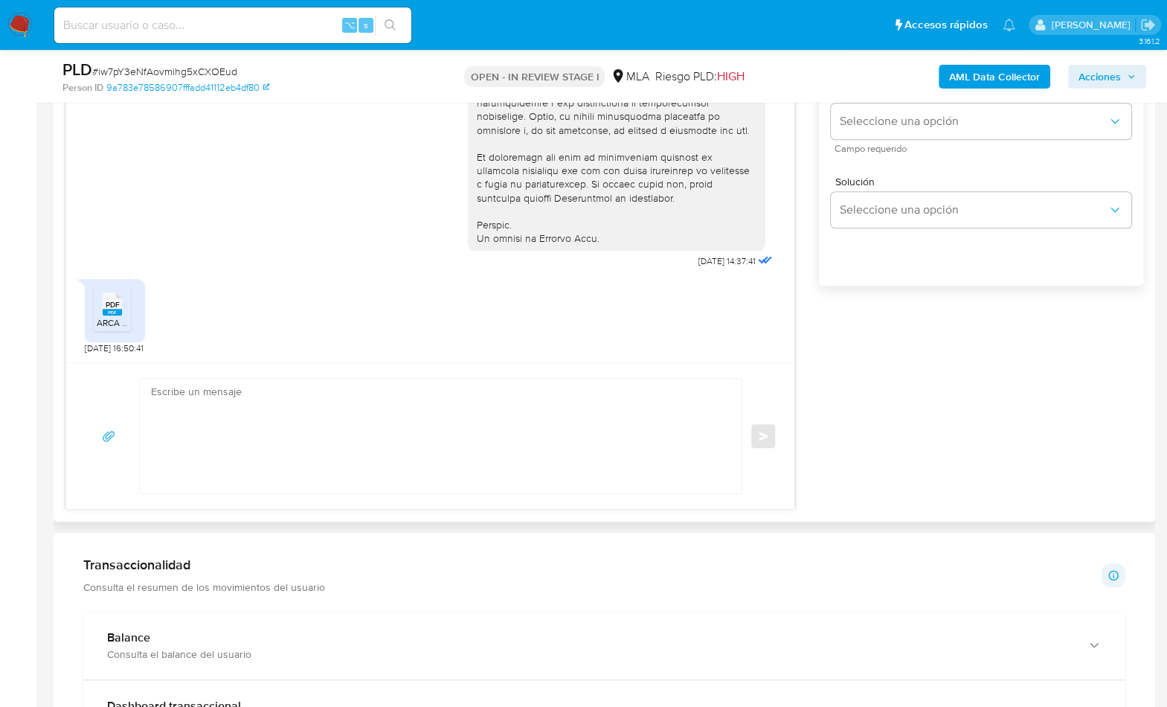
click at [527, 411] on textarea at bounding box center [437, 436] width 572 height 115
click at [466, 407] on textarea at bounding box center [437, 436] width 572 height 115
click at [414, 437] on textarea at bounding box center [437, 436] width 572 height 115
paste textarea "Hola, Muchas gracias por la respuesta. Analizamos tu caso y notamos que la info…"
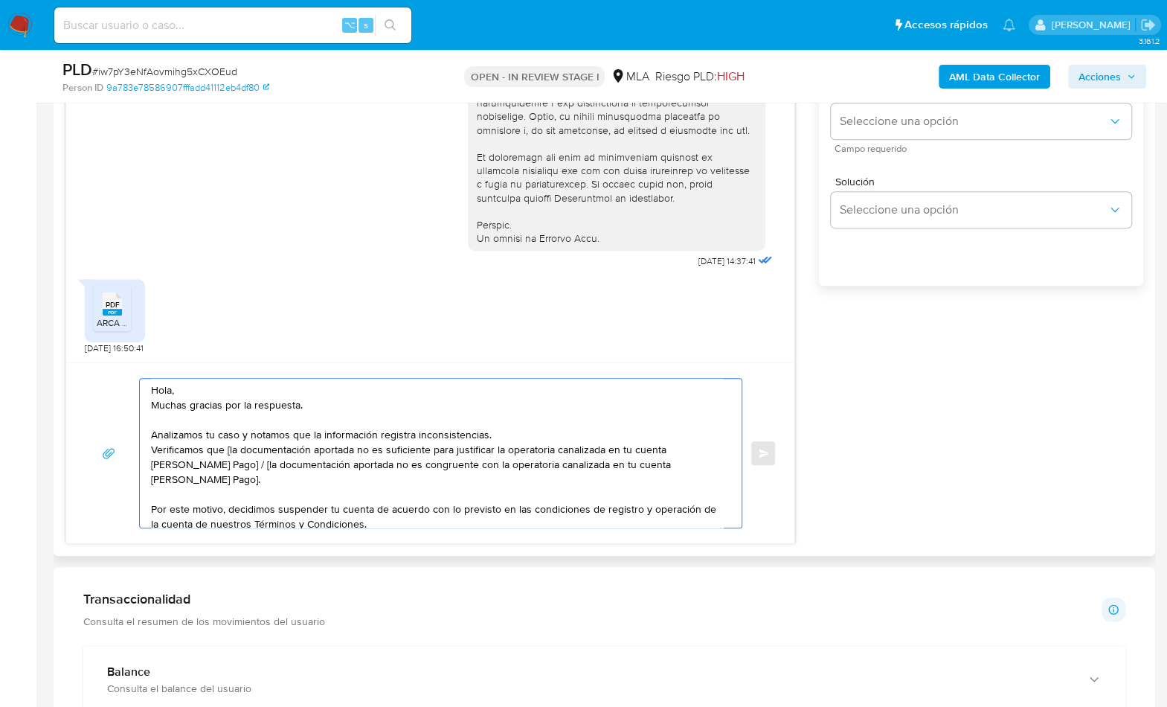
scroll to position [0, 0]
click at [196, 392] on textarea "Hola, Muchas gracias por la respuesta. Analizamos tu caso y notamos que la info…" at bounding box center [437, 453] width 572 height 149
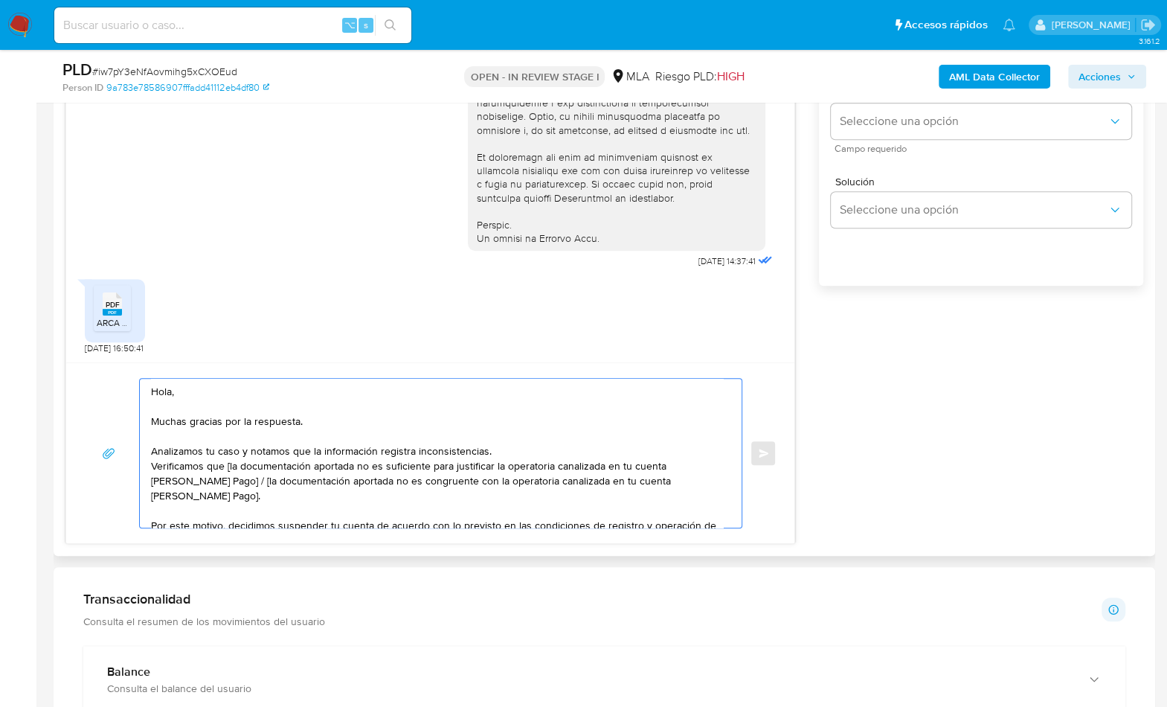
scroll to position [946, 0]
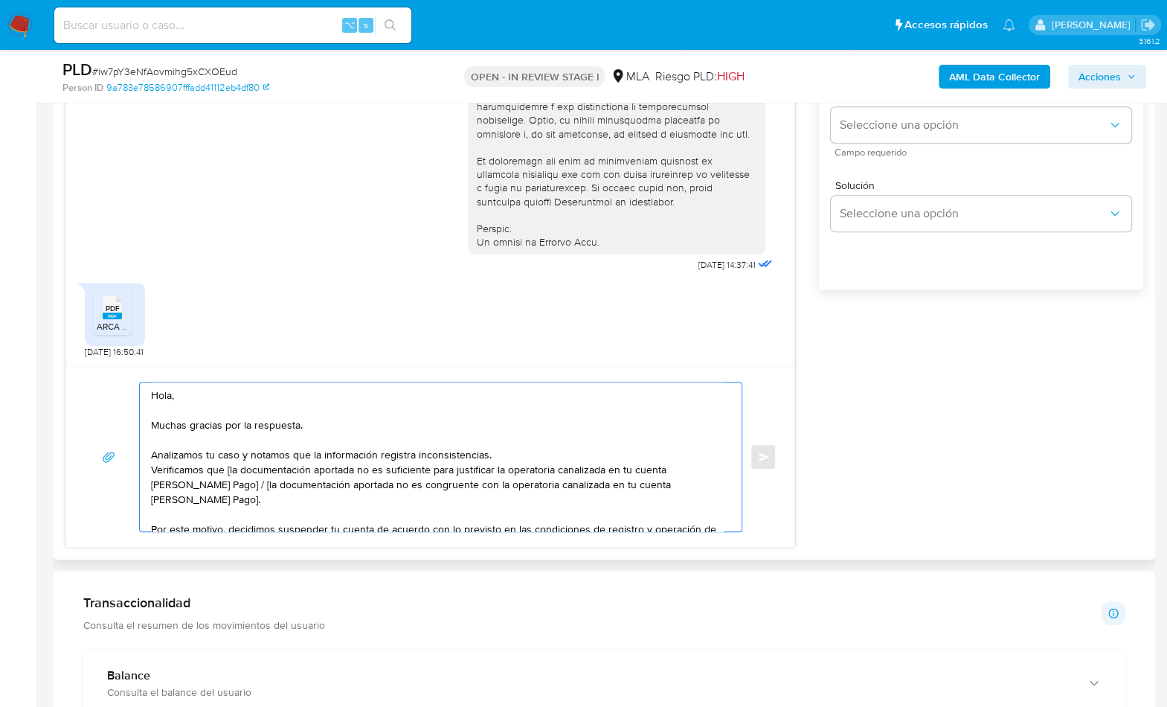
click at [498, 454] on textarea "Hola, Muchas gracias por la respuesta. Analizamos tu caso y notamos que la info…" at bounding box center [437, 456] width 572 height 149
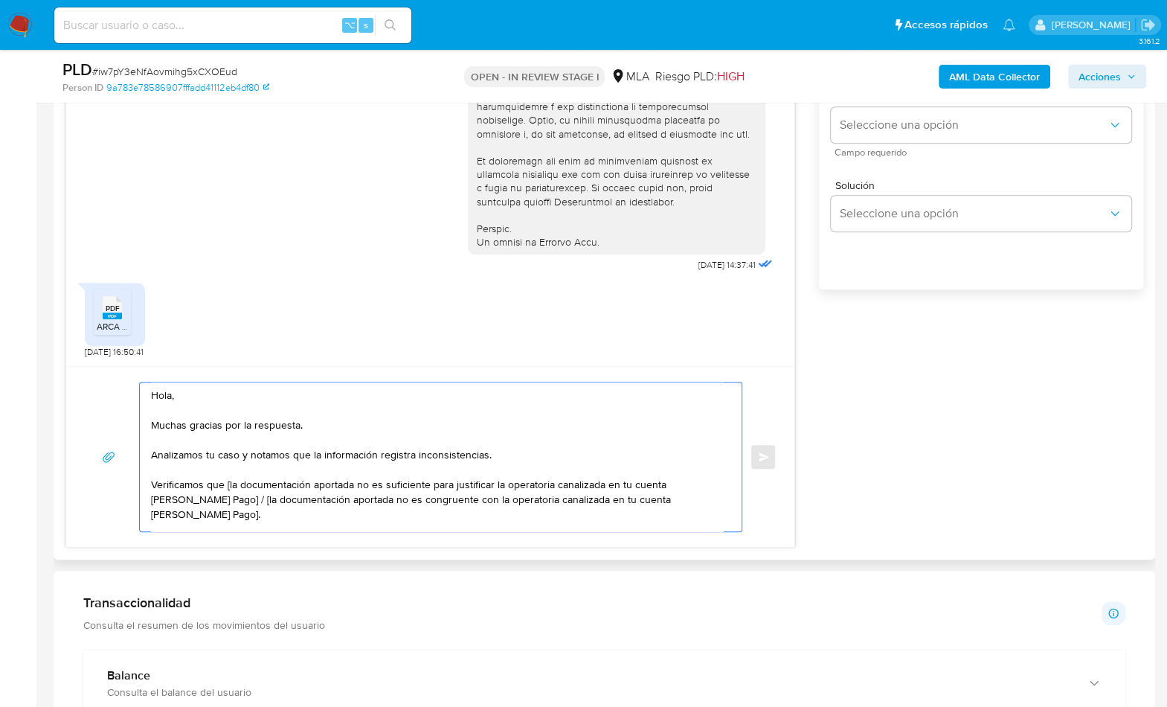
drag, startPoint x: 225, startPoint y: 483, endPoint x: 469, endPoint y: 484, distance: 244.0
click at [469, 484] on textarea "Hola, Muchas gracias por la respuesta. Analizamos tu caso y notamos que la info…" at bounding box center [437, 456] width 572 height 149
drag, startPoint x: 255, startPoint y: 512, endPoint x: 226, endPoint y: 495, distance: 33.3
click at [226, 495] on textarea "Hola, Muchas gracias por la respuesta. Analizamos tu caso y notamos que la info…" at bounding box center [437, 456] width 572 height 149
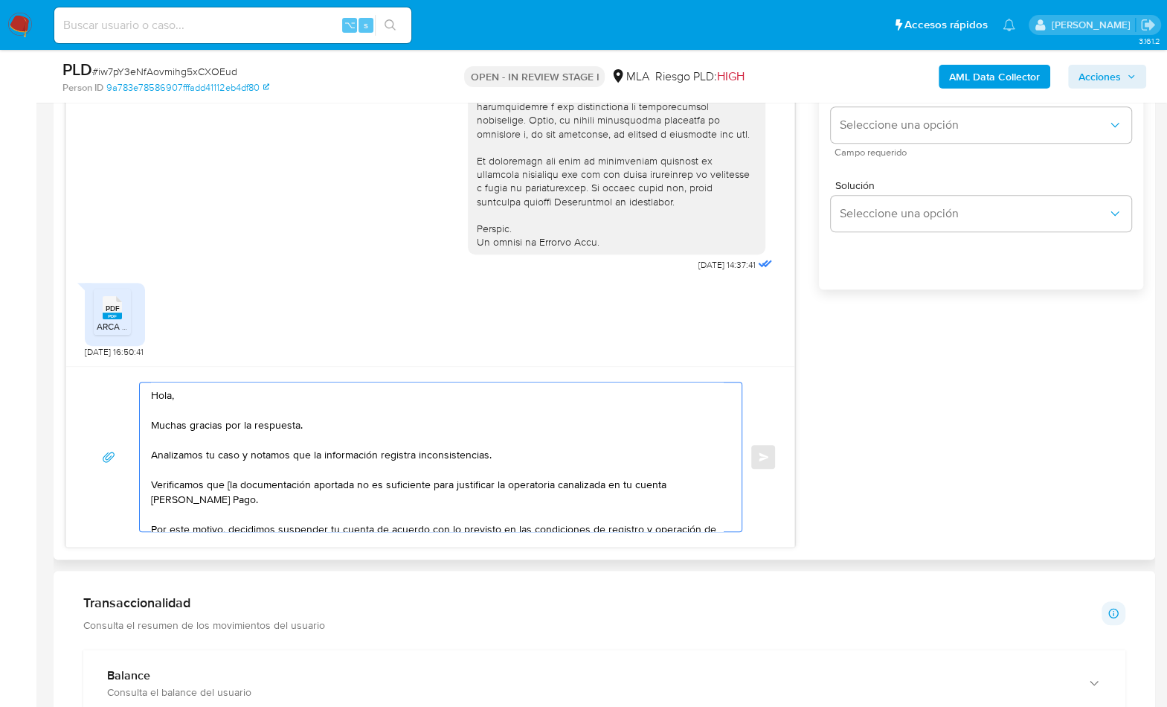
click at [226, 483] on textarea "Hola, Muchas gracias por la respuesta. Analizamos tu caso y notamos que la info…" at bounding box center [437, 456] width 572 height 149
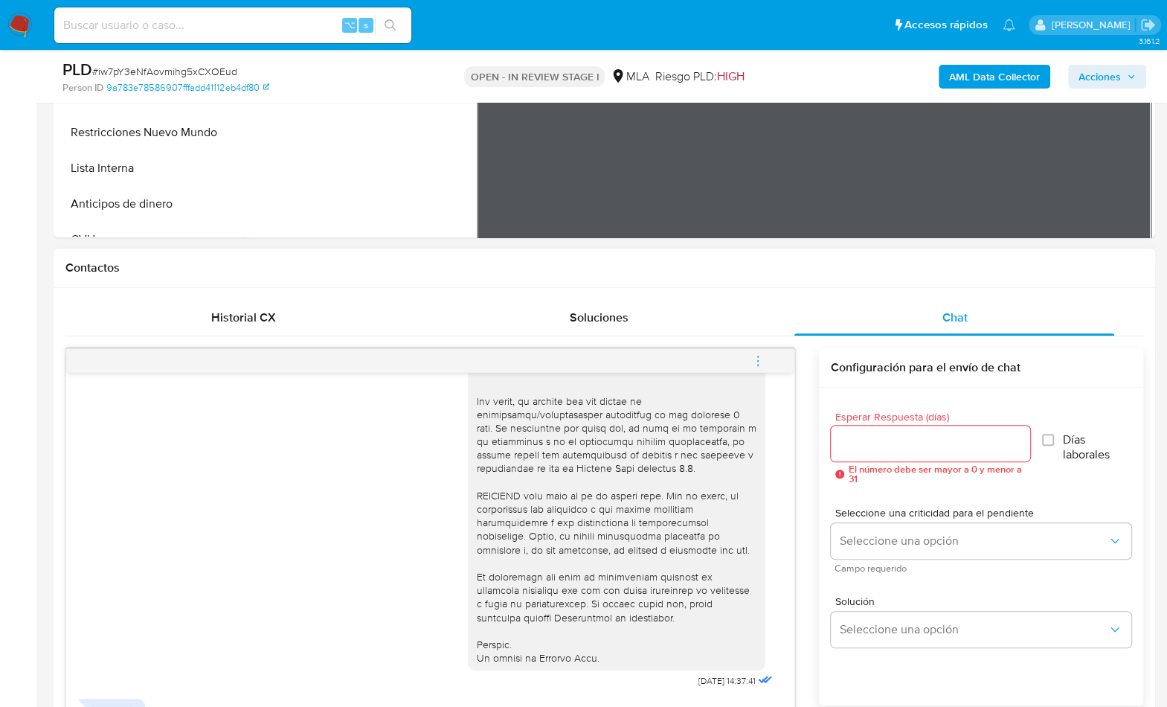
scroll to position [469, 0]
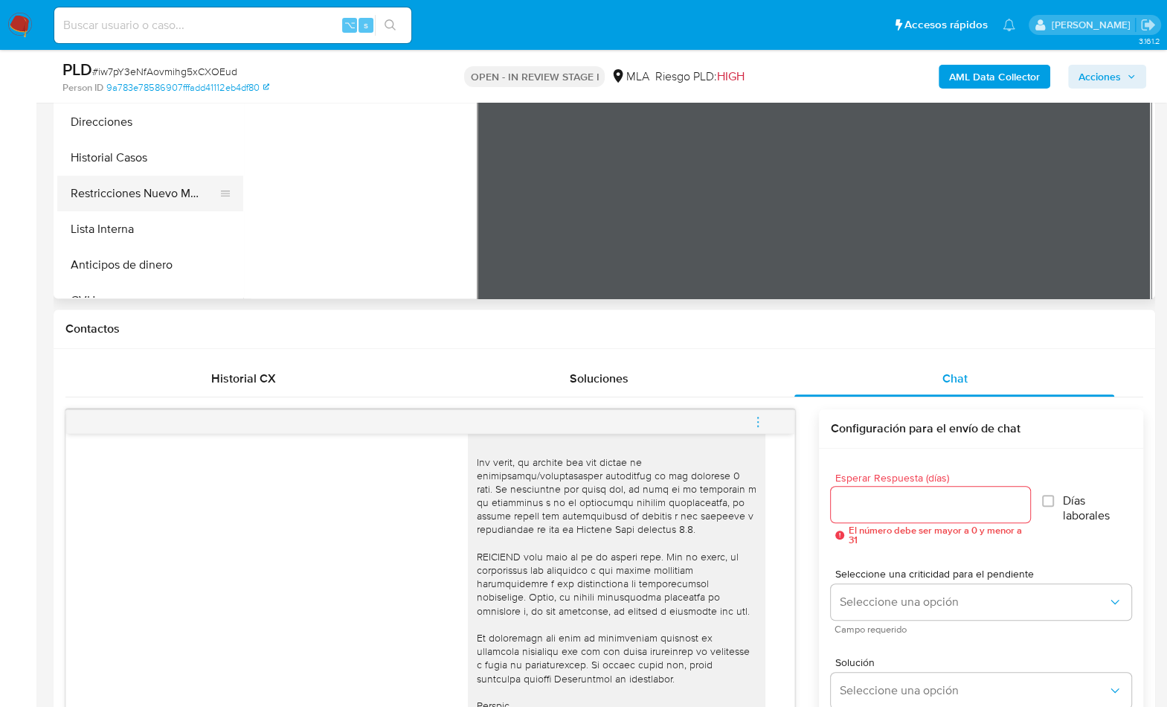
type textarea "Hola, Muchas gracias por la respuesta. Analizamos tu caso y notamos que la info…"
click at [164, 200] on button "Restricciones Nuevo Mundo" at bounding box center [144, 194] width 174 height 36
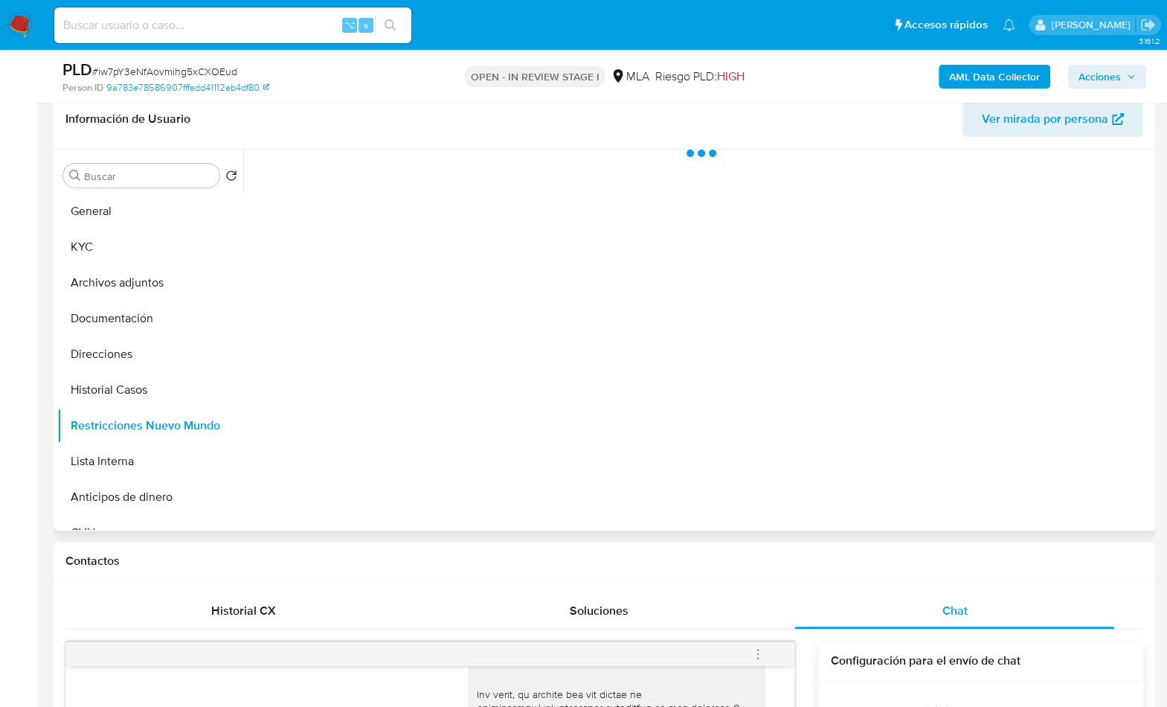
scroll to position [37, 0]
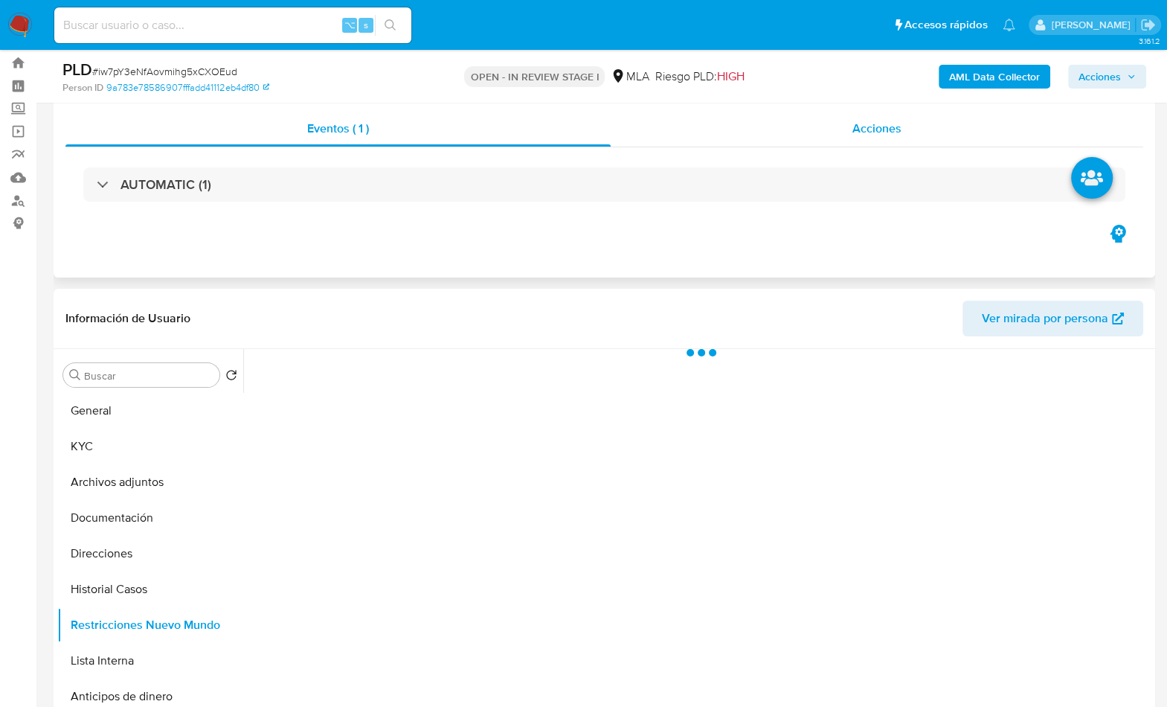
click at [911, 142] on div "Acciones" at bounding box center [877, 129] width 533 height 36
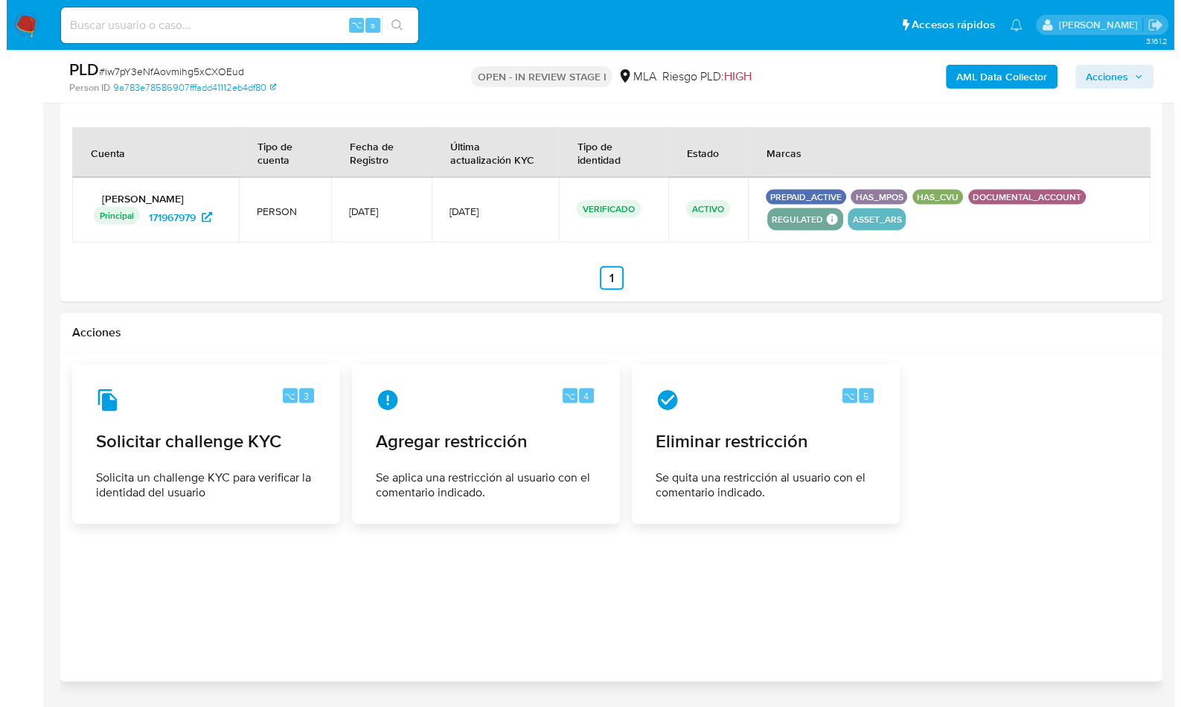
scroll to position [2442, 0]
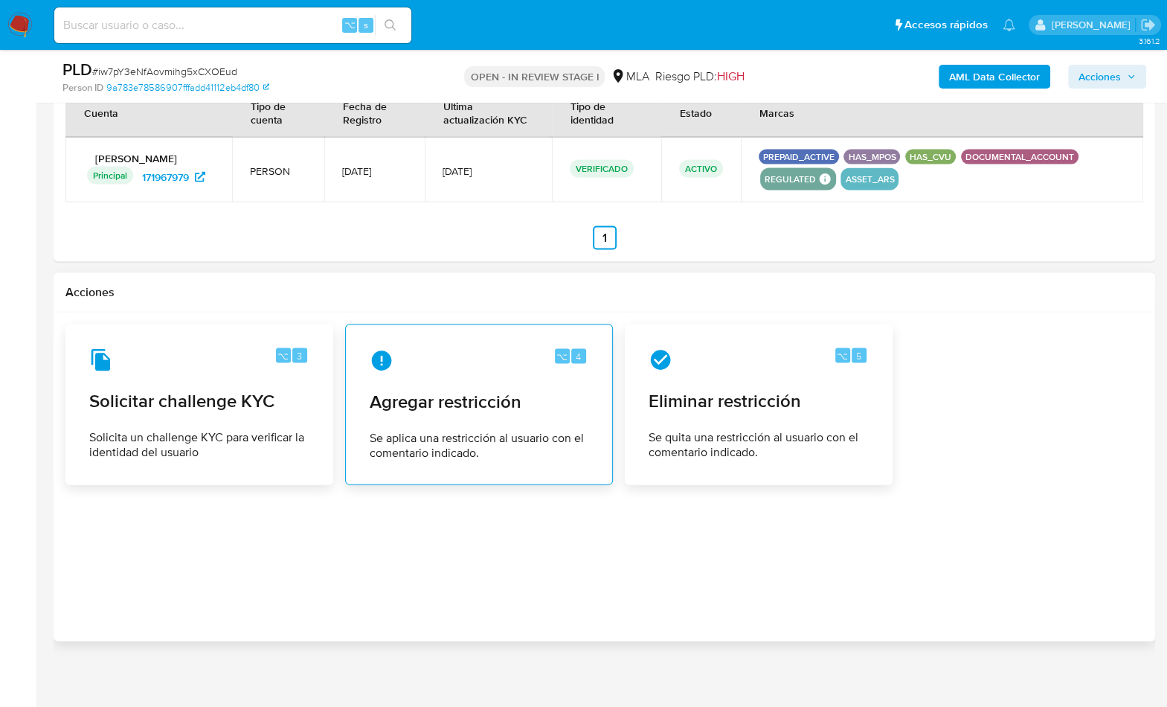
click at [569, 447] on span "Se aplica una restricción al usuario con el comentario indicado." at bounding box center [479, 446] width 219 height 30
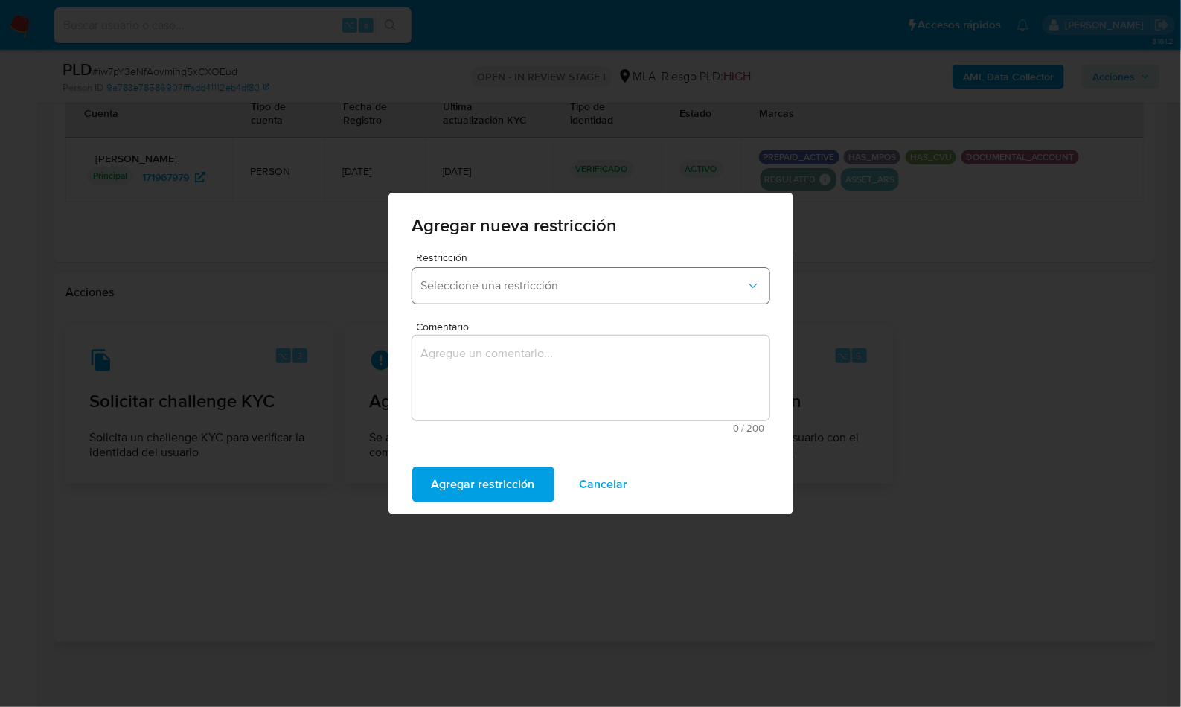
click at [515, 282] on span "Seleccione una restricción" at bounding box center [583, 285] width 324 height 15
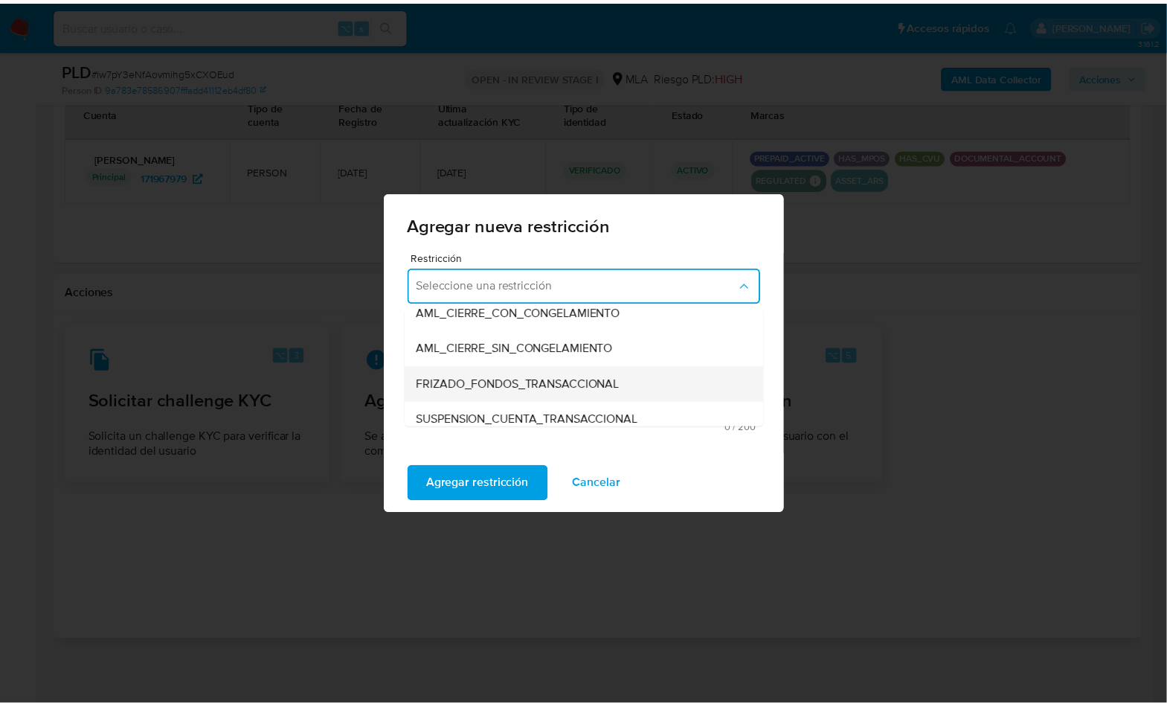
scroll to position [128, 0]
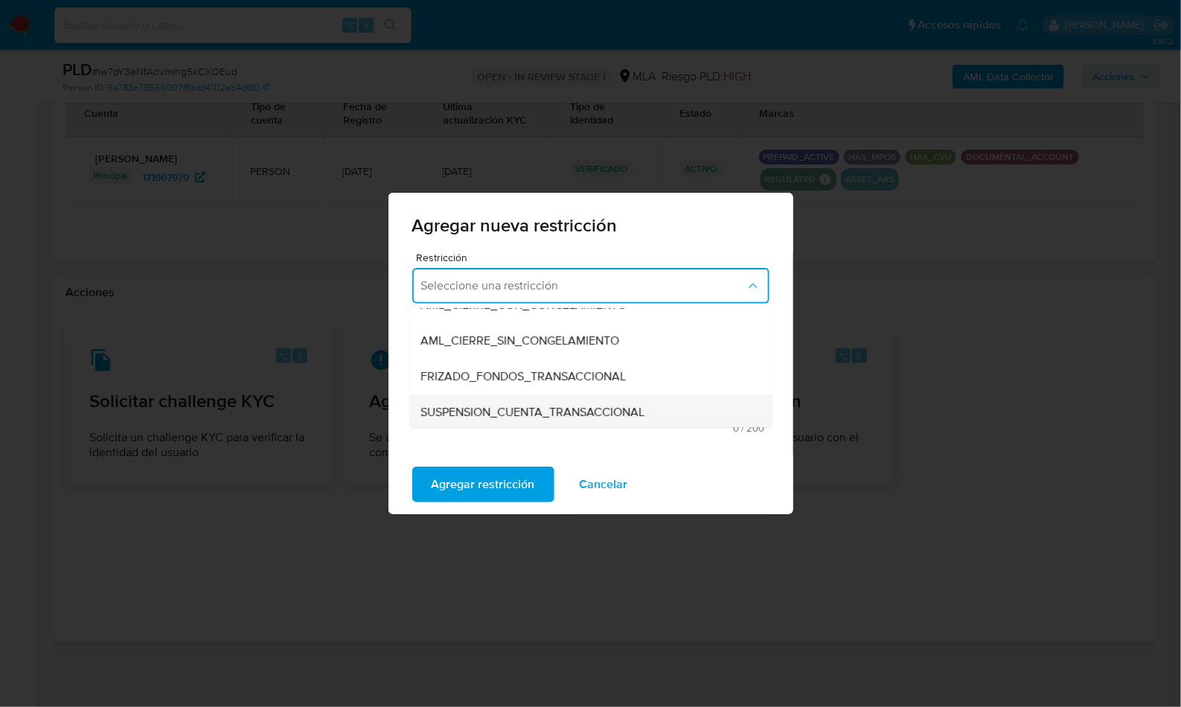
click at [572, 399] on div "SUSPENSION_CUENTA_TRANSACCIONAL" at bounding box center [586, 412] width 330 height 36
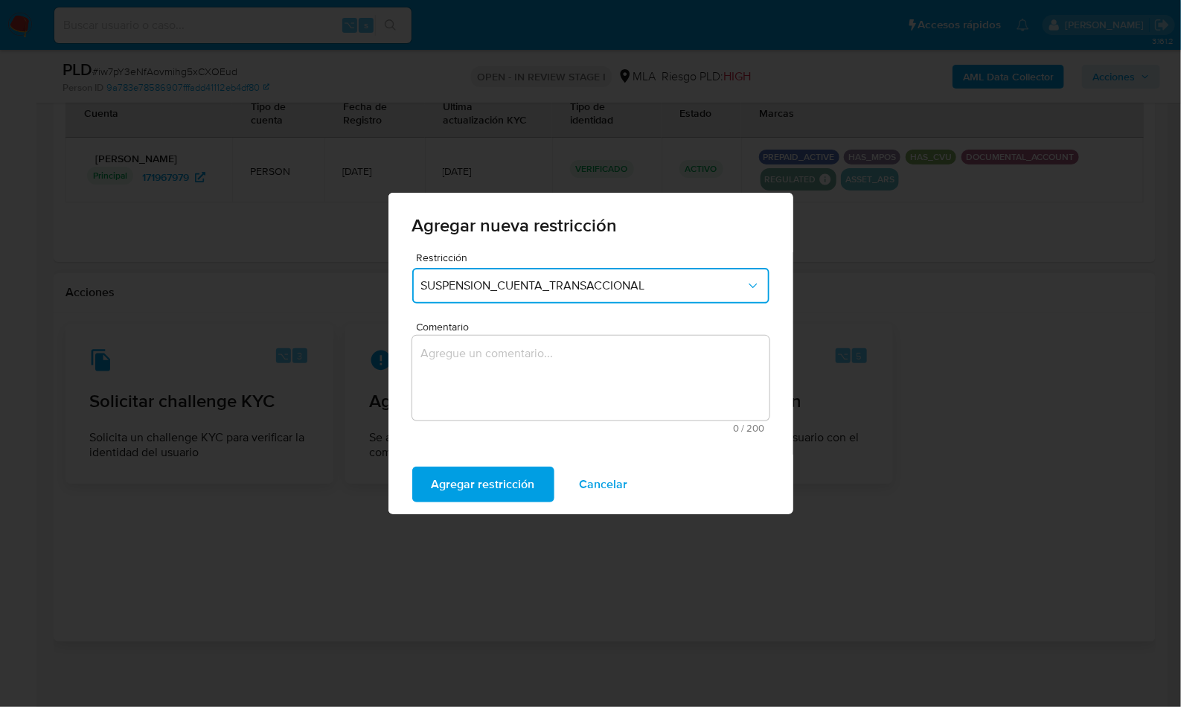
click at [559, 341] on textarea "Comentario" at bounding box center [590, 378] width 357 height 85
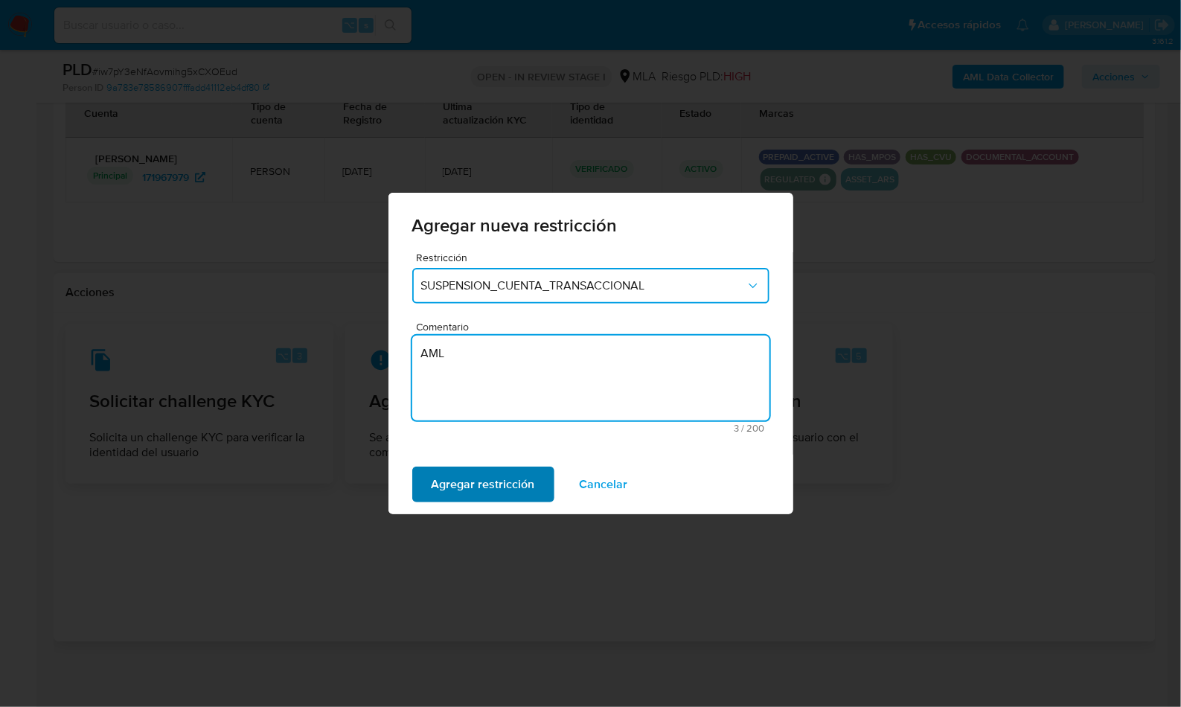
type textarea "AML"
click at [475, 484] on span "Agregar restricción" at bounding box center [482, 484] width 103 height 33
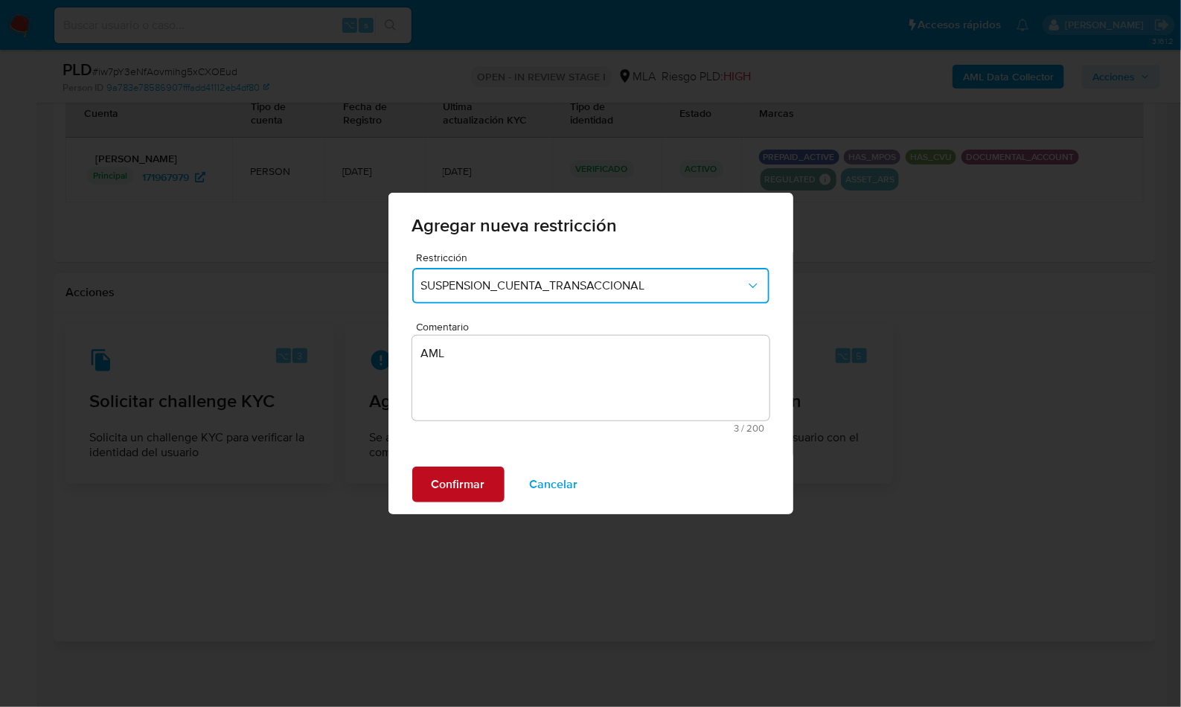
click at [481, 487] on span "Confirmar" at bounding box center [458, 484] width 54 height 33
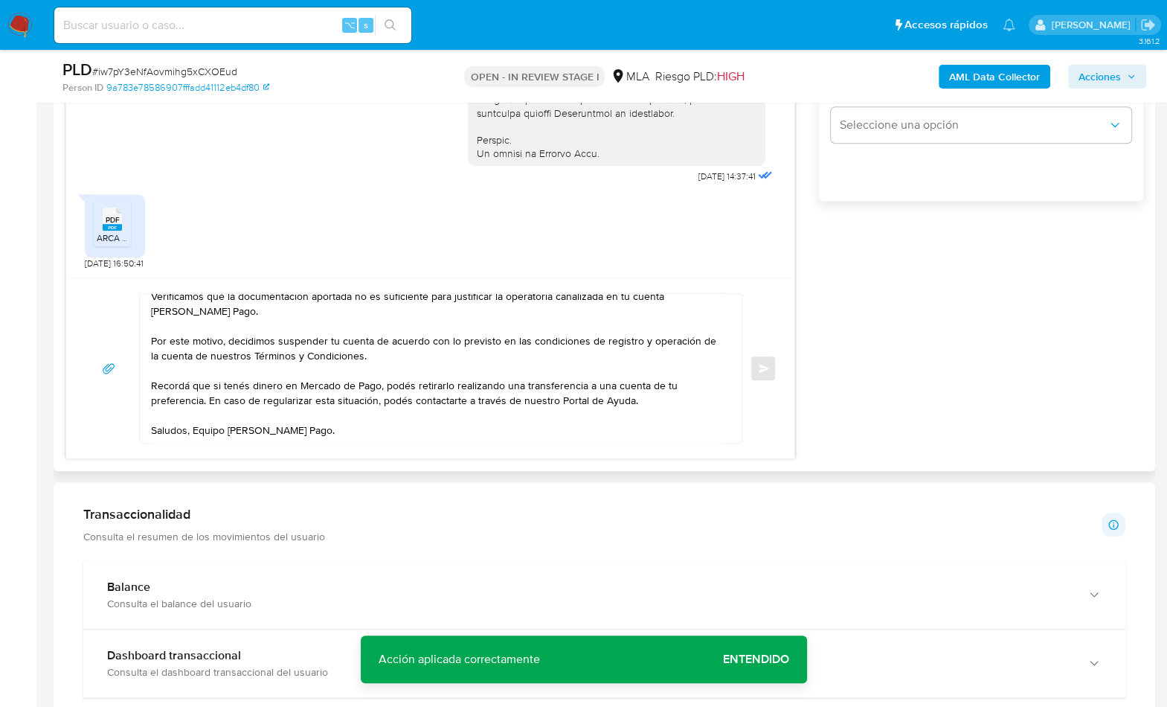
click at [563, 386] on textarea "Hola, Muchas gracias por la respuesta. Analizamos tu caso y notamos que la info…" at bounding box center [437, 368] width 572 height 149
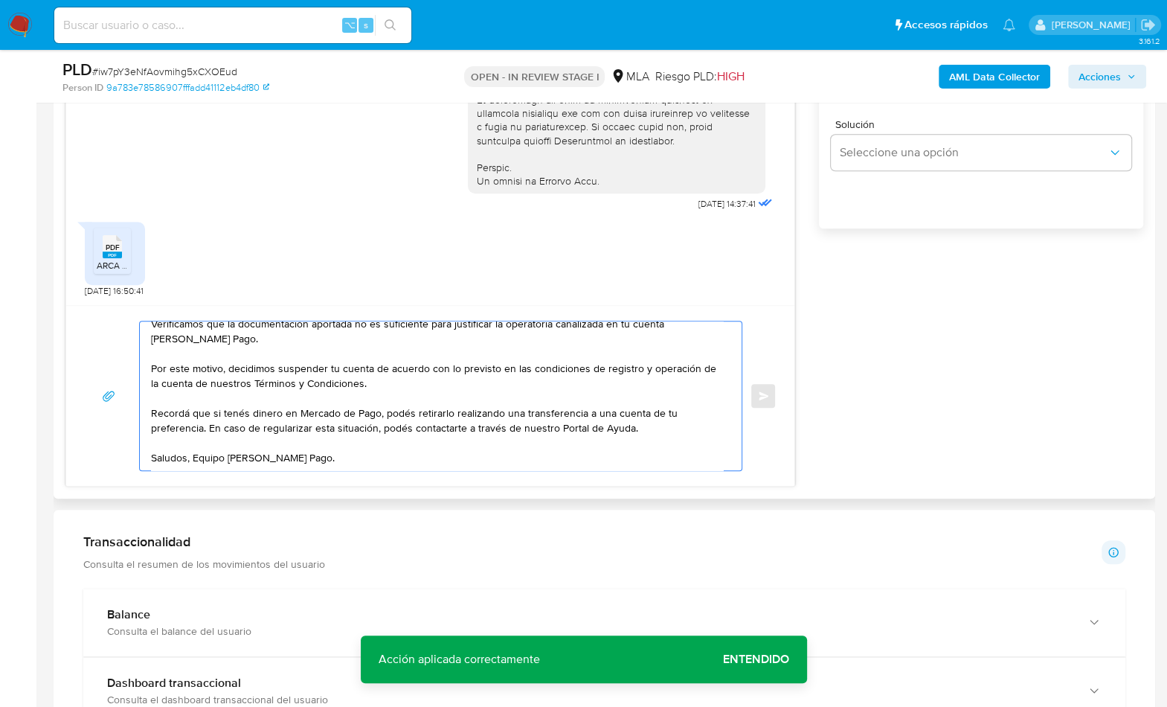
scroll to position [847, 0]
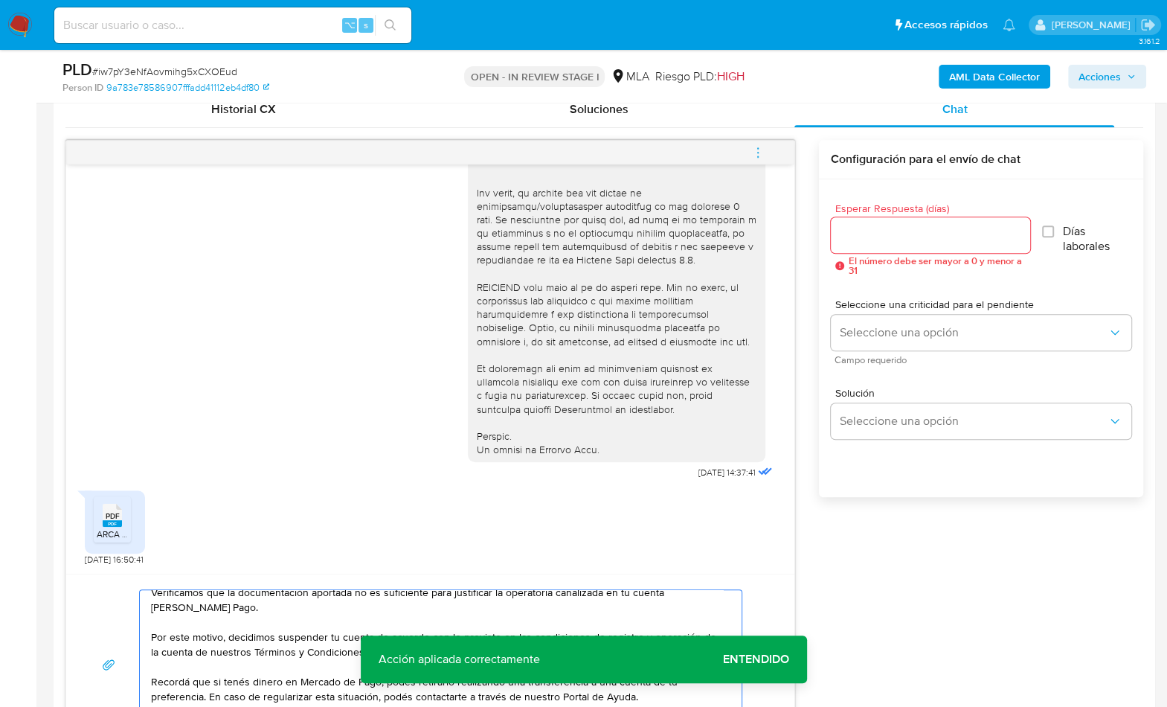
click at [890, 231] on input "Esperar Respuesta (días)" at bounding box center [930, 234] width 199 height 19
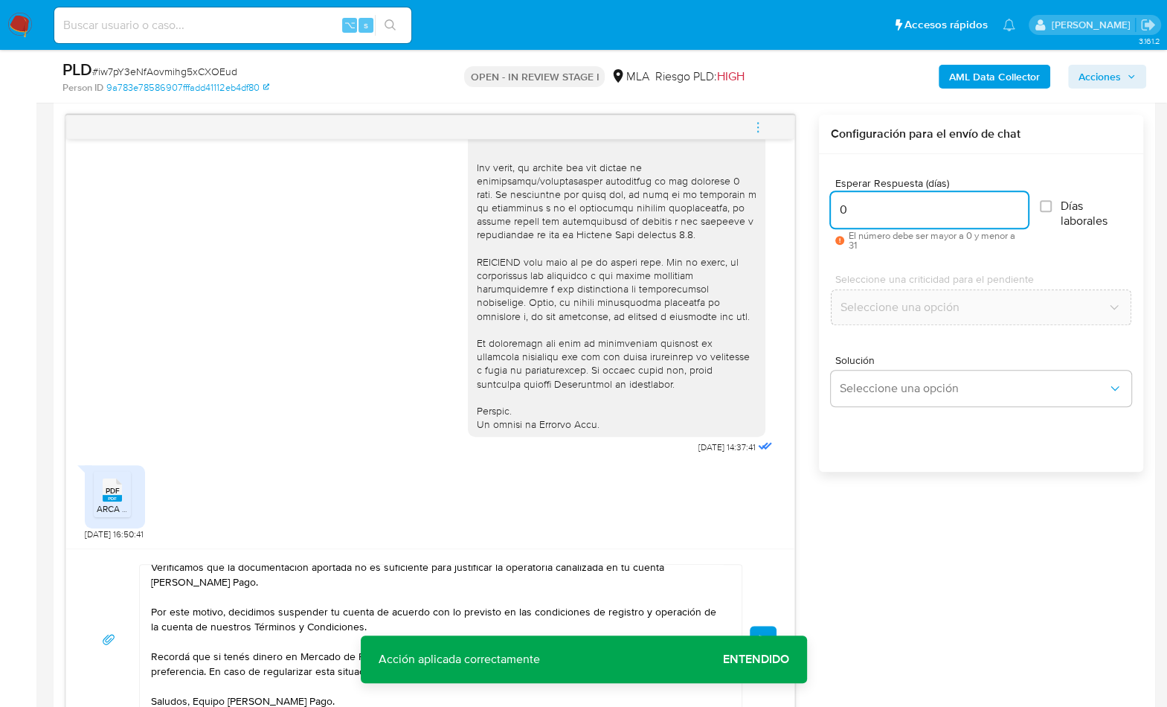
scroll to position [876, 0]
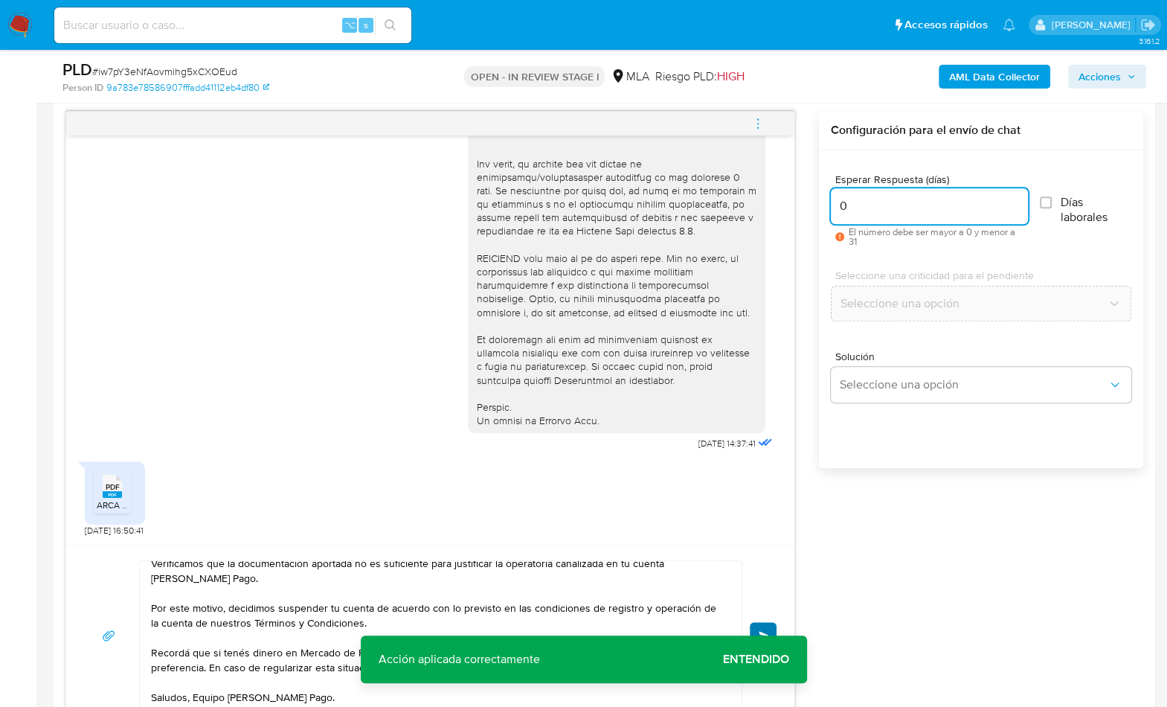
type input "0"
click at [766, 623] on button "Enviar" at bounding box center [763, 635] width 27 height 27
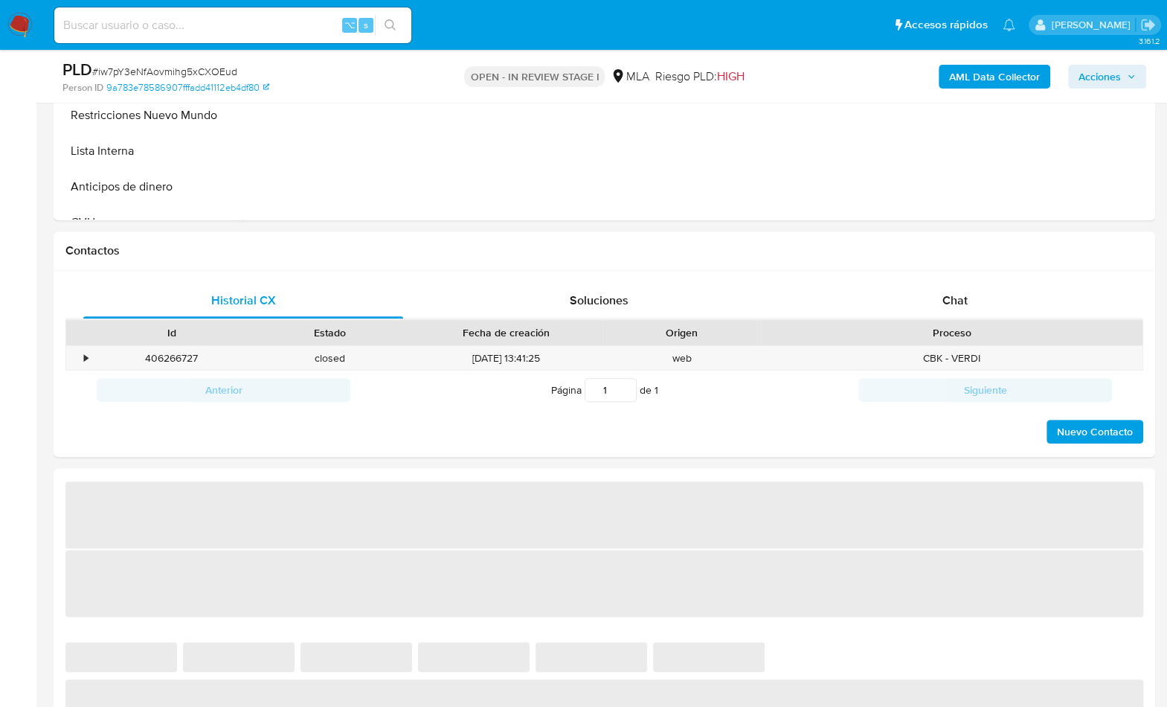
scroll to position [696, 0]
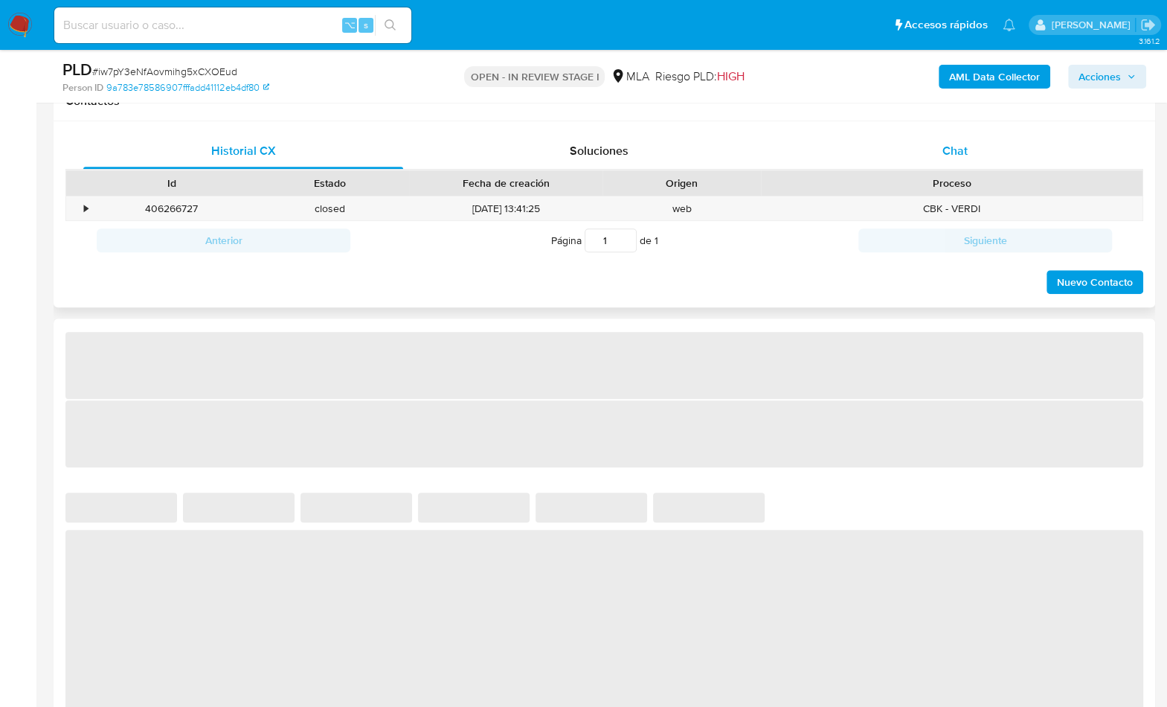
click at [960, 151] on span "Chat" at bounding box center [954, 150] width 25 height 17
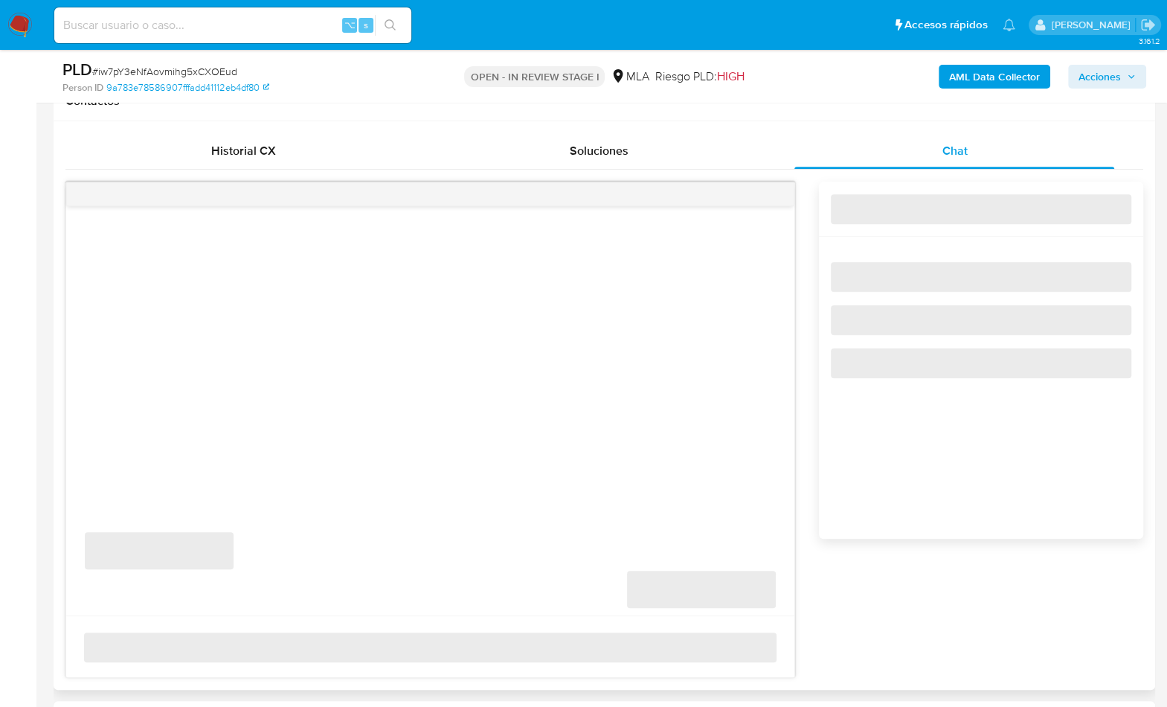
select select "10"
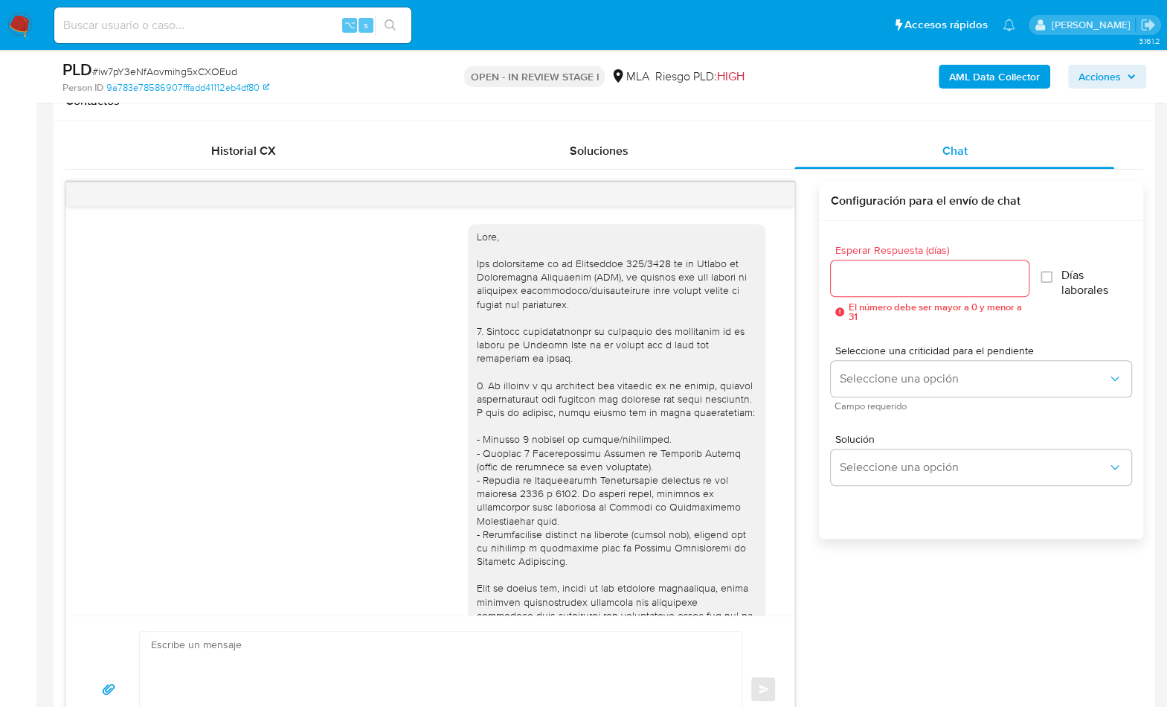
scroll to position [858, 0]
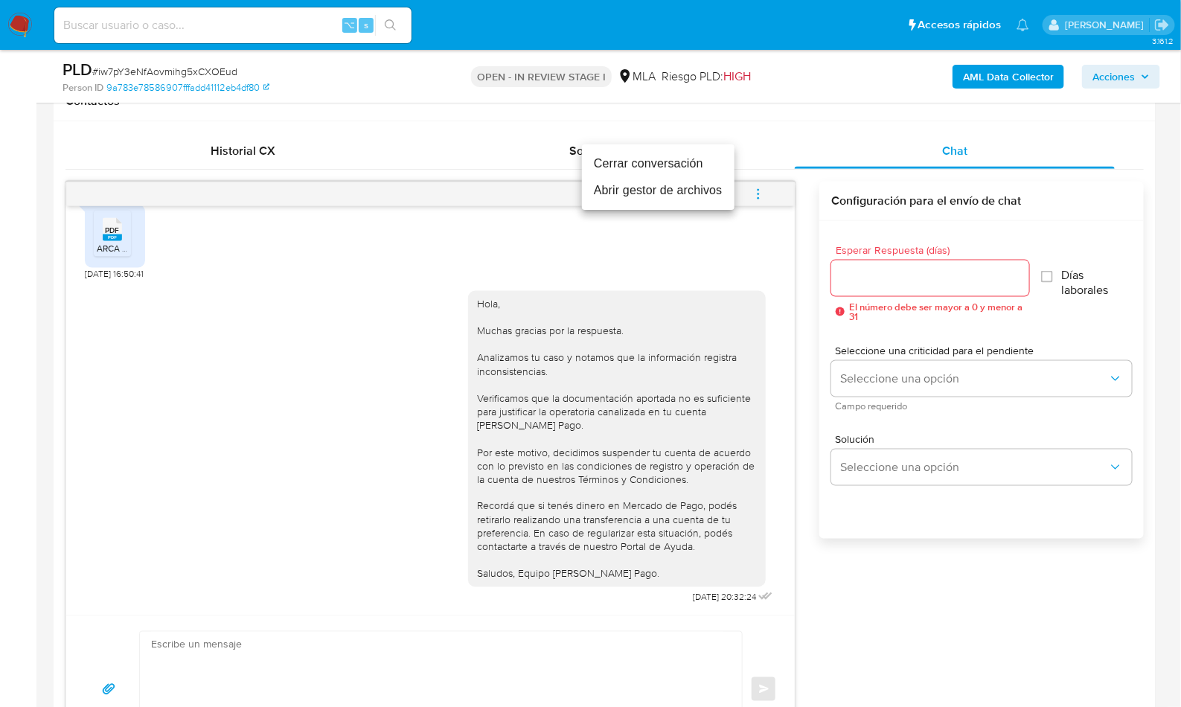
click at [699, 165] on li "Cerrar conversación" at bounding box center [658, 163] width 153 height 27
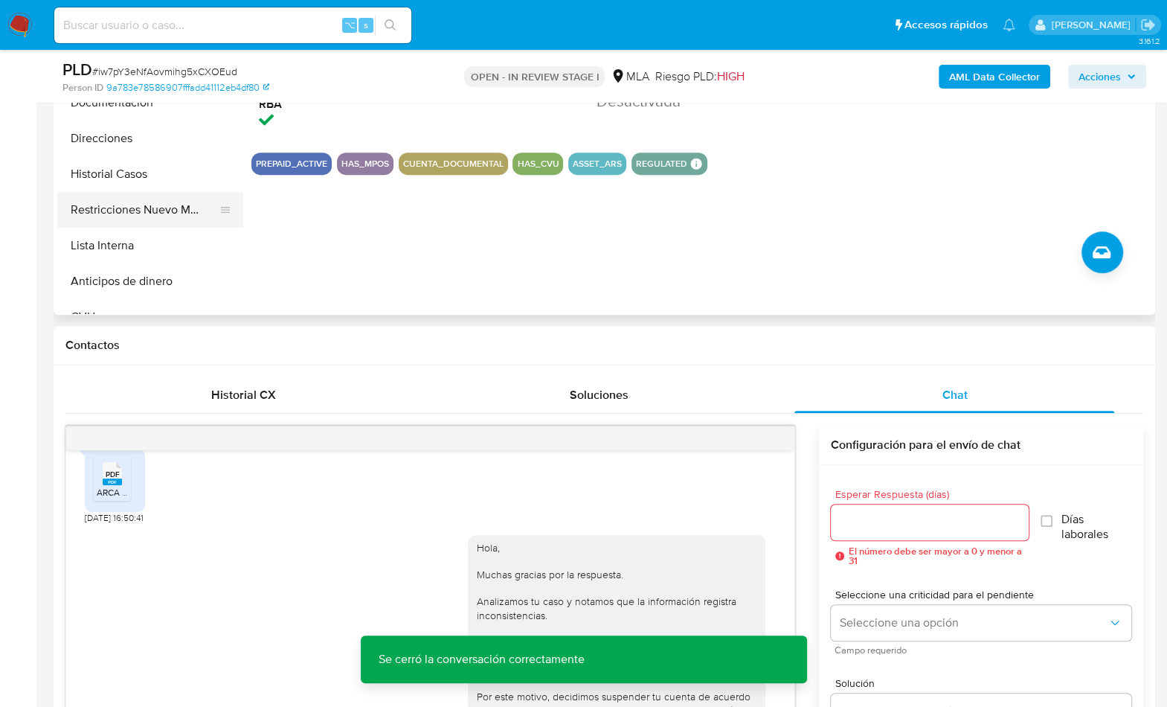
scroll to position [434, 0]
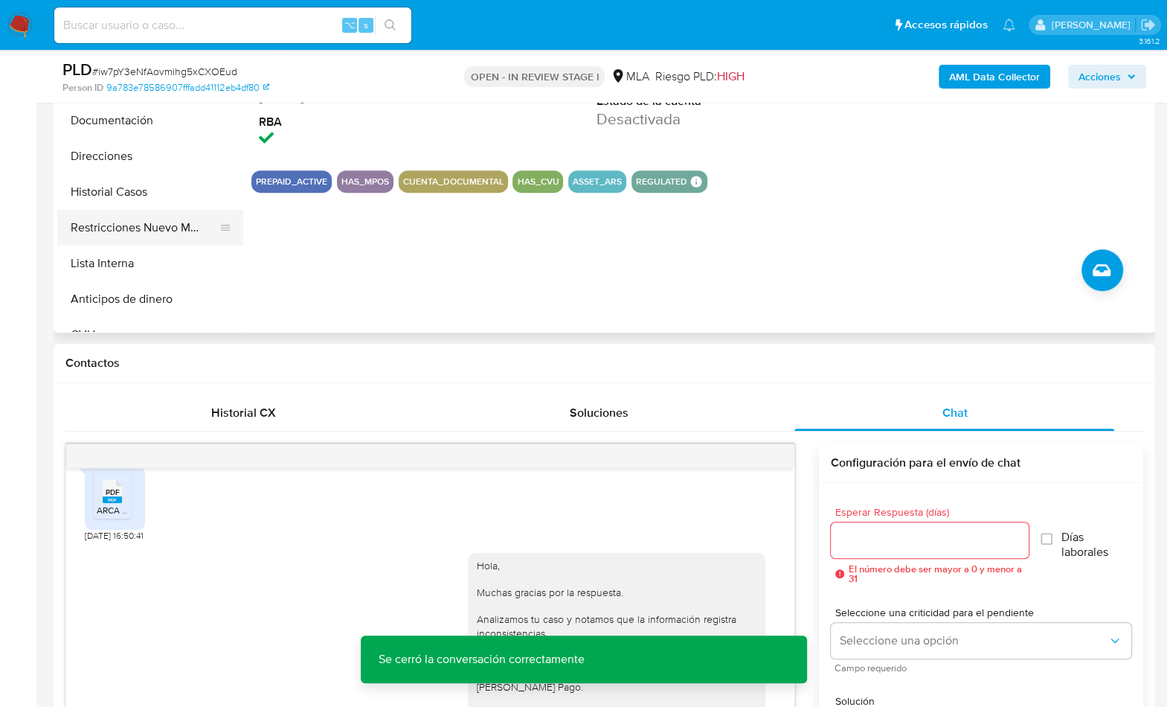
click at [160, 220] on button "Restricciones Nuevo Mundo" at bounding box center [144, 228] width 174 height 36
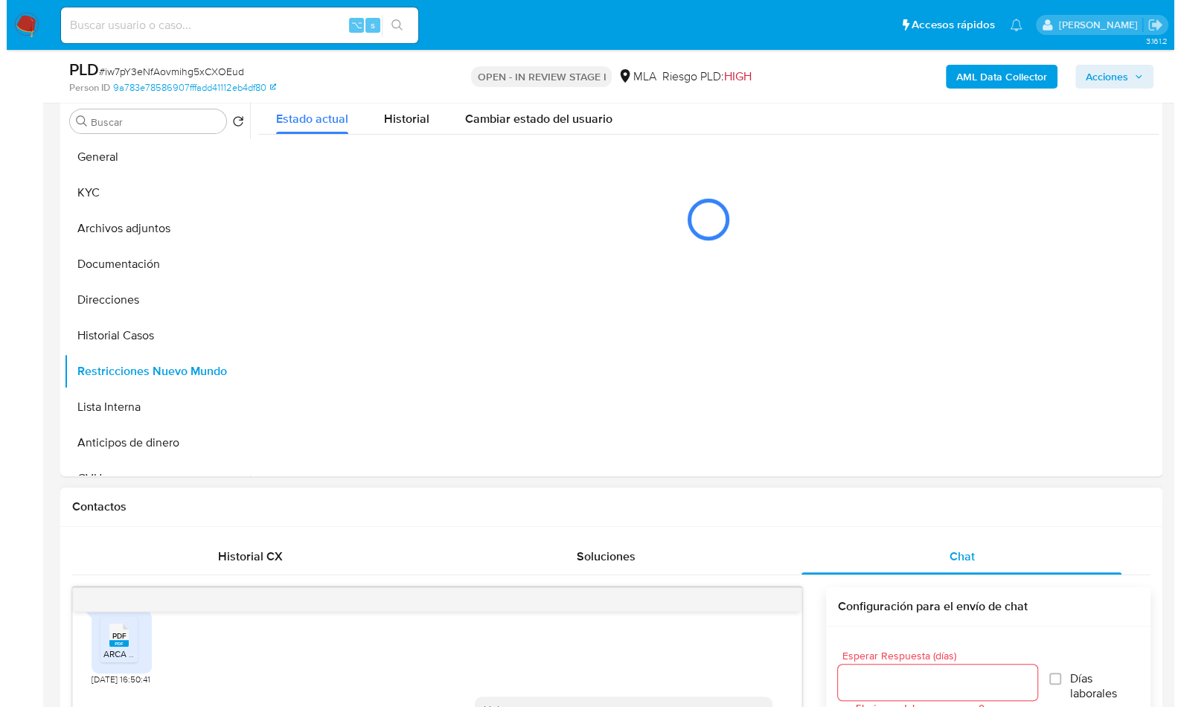
scroll to position [285, 0]
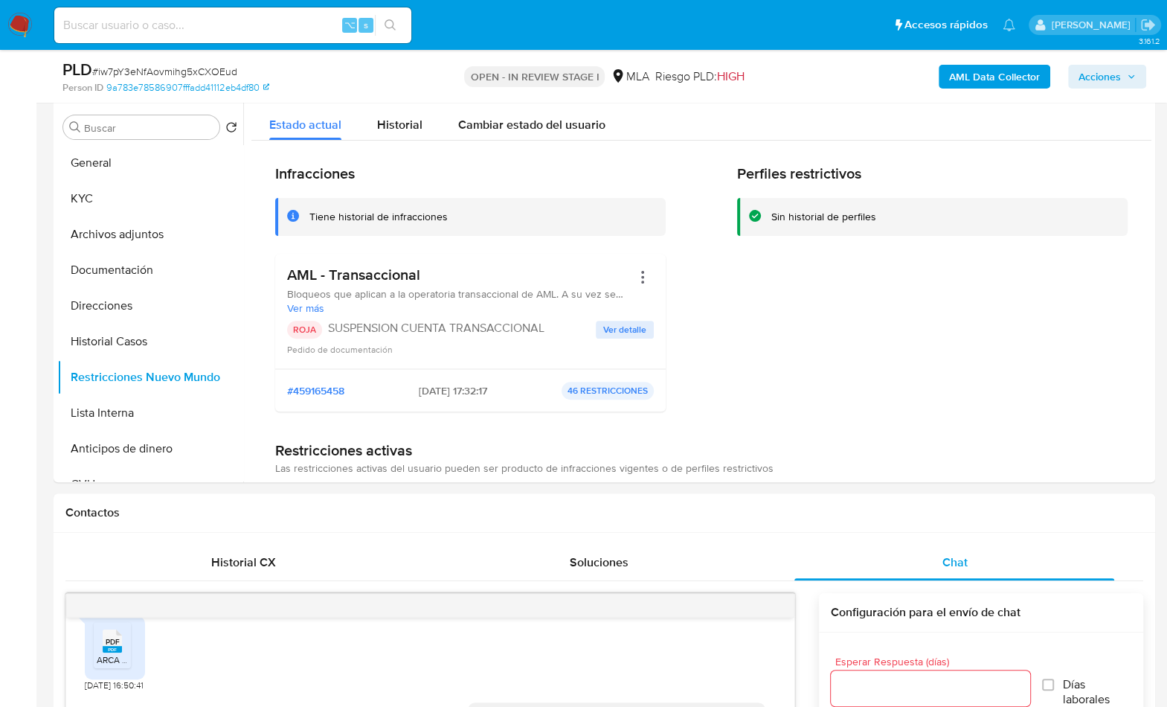
click at [958, 83] on b "AML Data Collector" at bounding box center [994, 77] width 91 height 24
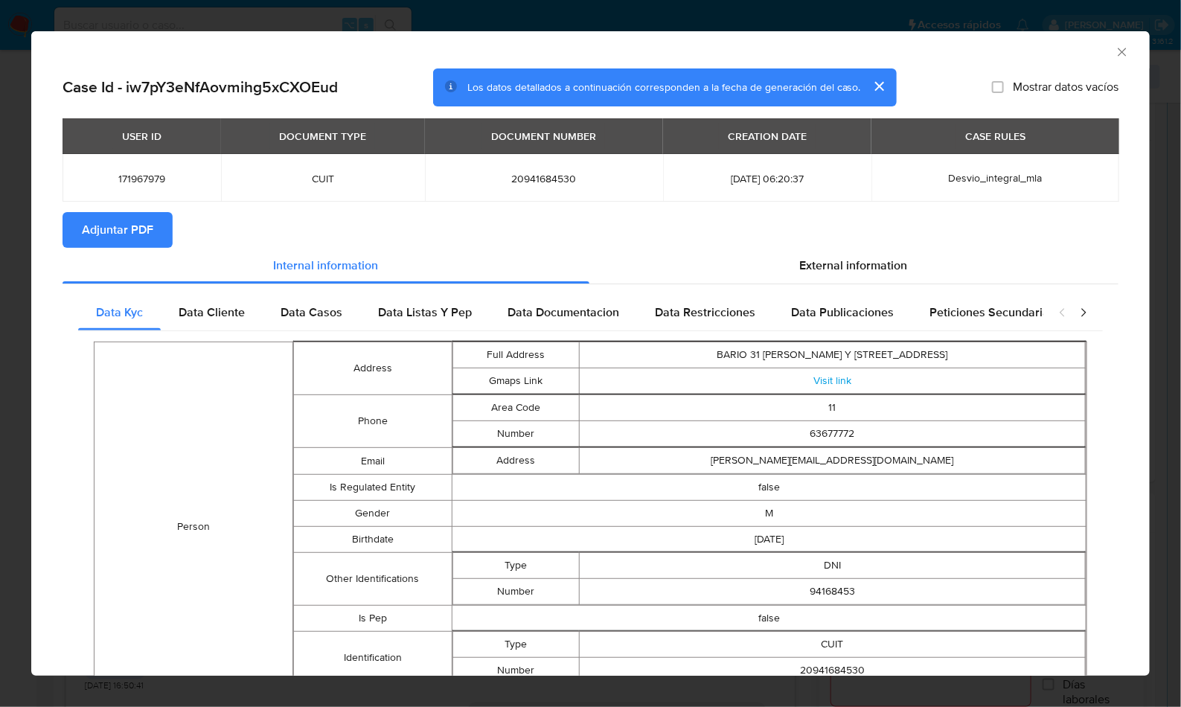
click at [139, 218] on span "Adjuntar PDF" at bounding box center [117, 230] width 71 height 33
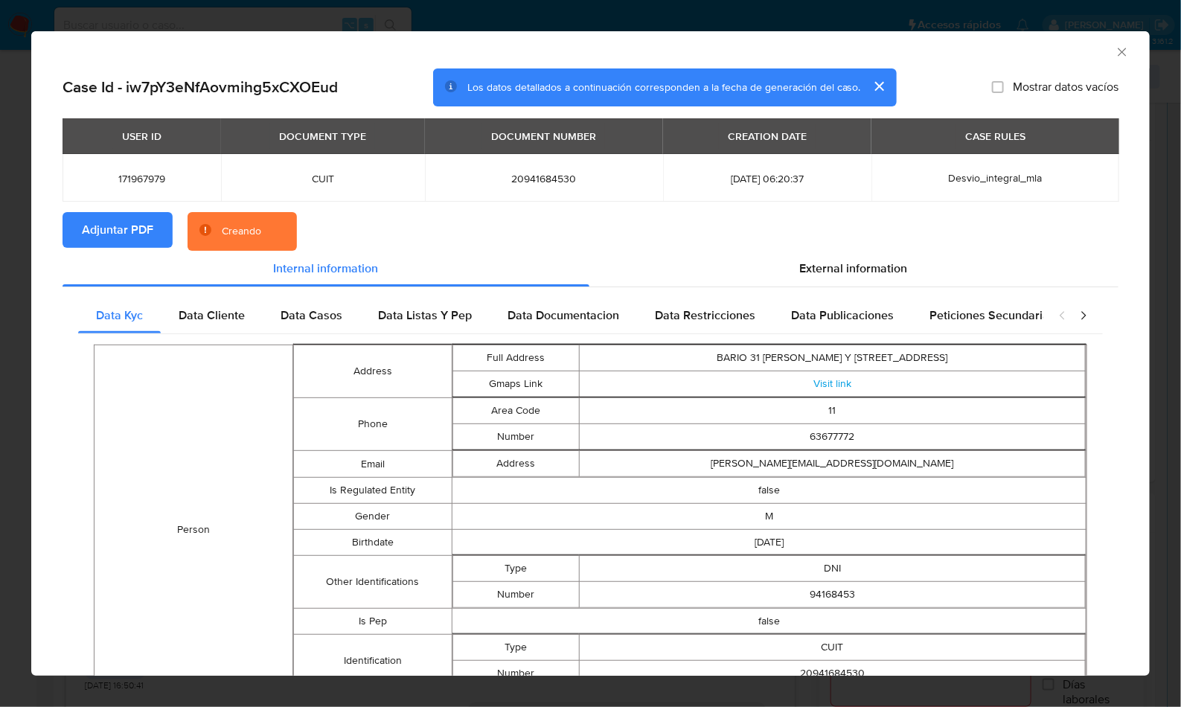
click at [561, 219] on section "Adjuntar PDF Creando" at bounding box center [590, 231] width 1056 height 39
click at [722, 222] on section "Adjuntar PDF Creando" at bounding box center [590, 231] width 1056 height 39
click at [763, 225] on section "Adjuntar PDF Creando" at bounding box center [590, 231] width 1056 height 39
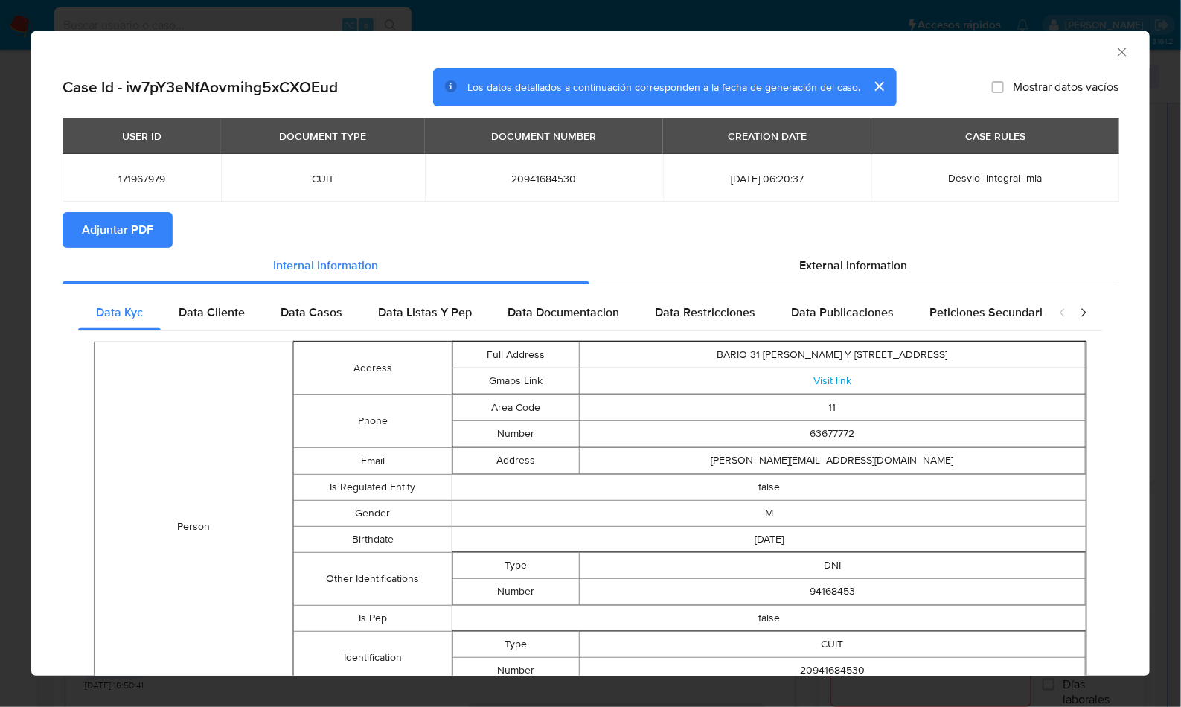
click at [1114, 53] on icon "Cerrar ventana" at bounding box center [1121, 52] width 15 height 15
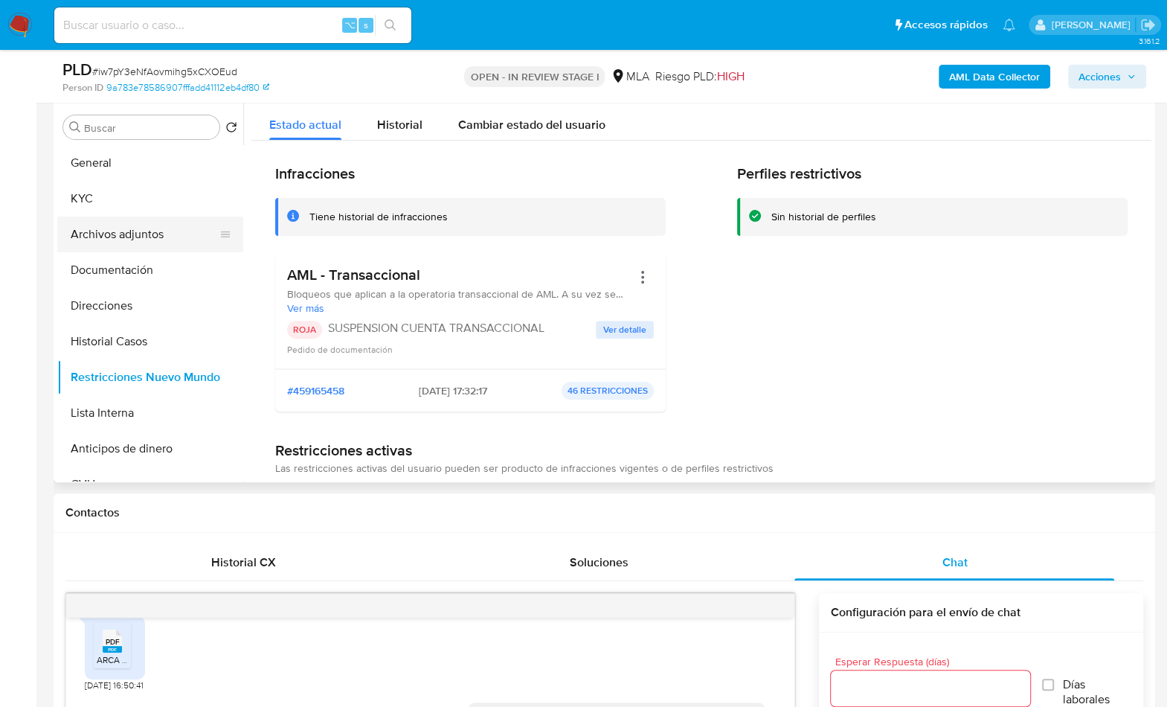
click at [138, 235] on button "Archivos adjuntos" at bounding box center [144, 234] width 174 height 36
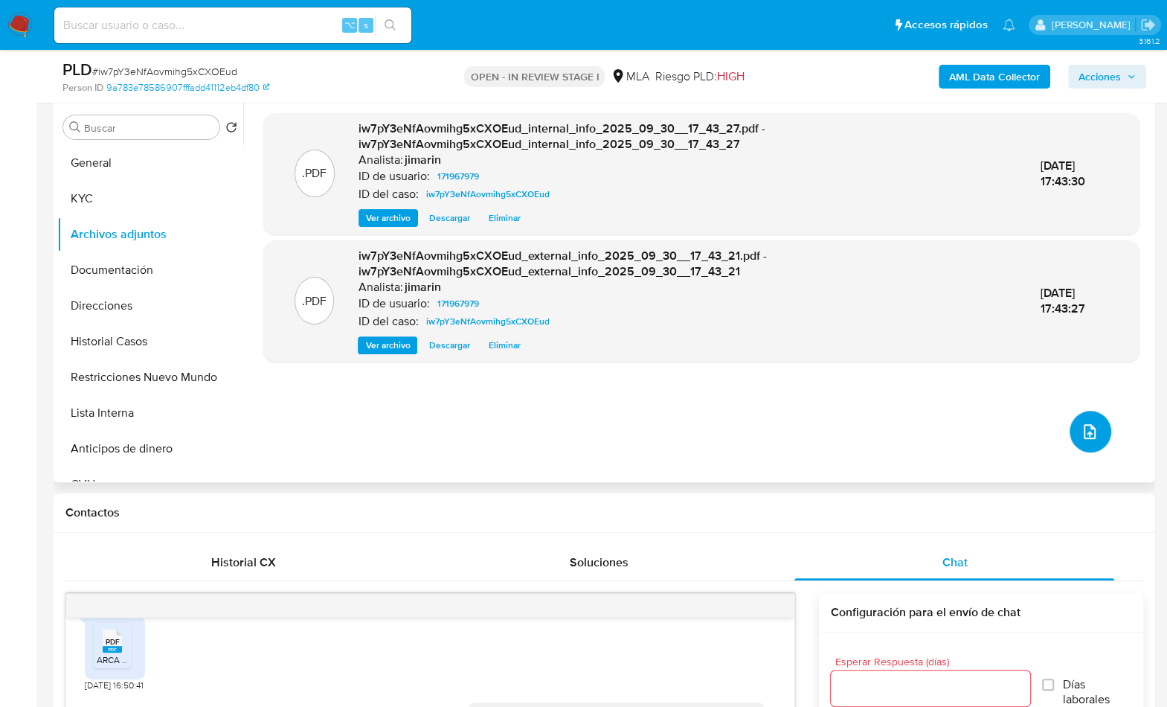
click at [1088, 417] on button "upload-file" at bounding box center [1091, 432] width 42 height 42
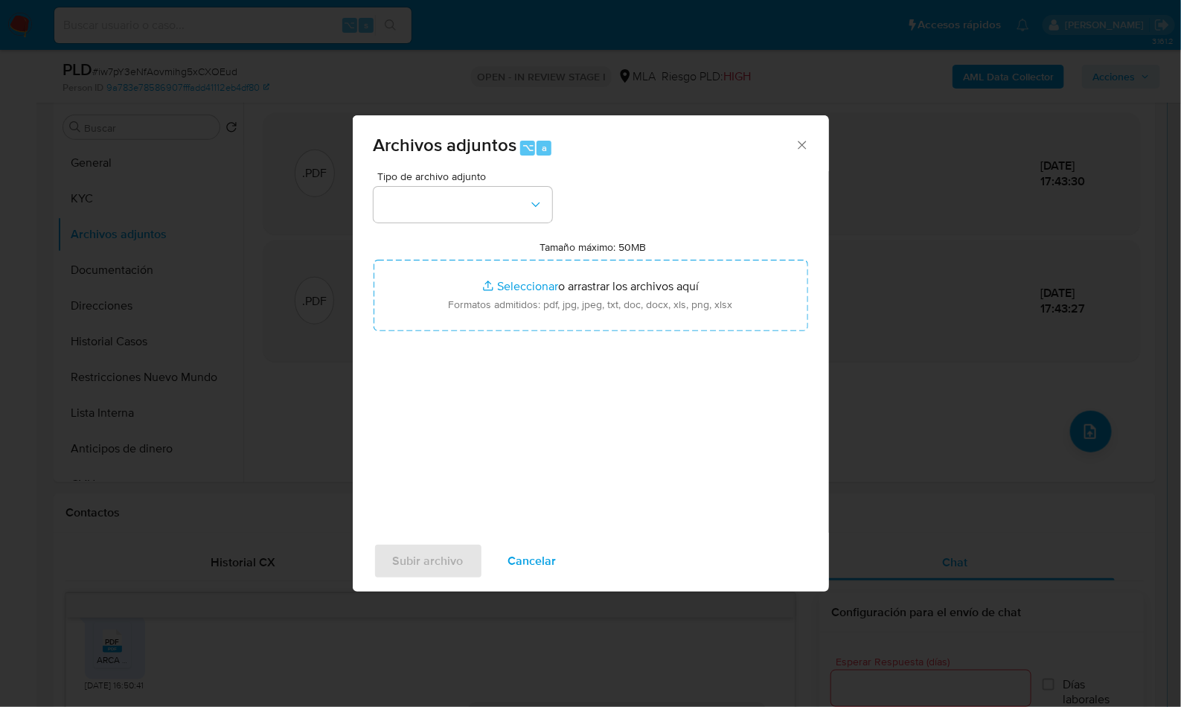
click at [546, 184] on div "Tipo de archivo adjunto" at bounding box center [462, 196] width 179 height 51
click at [516, 194] on button "button" at bounding box center [462, 205] width 179 height 36
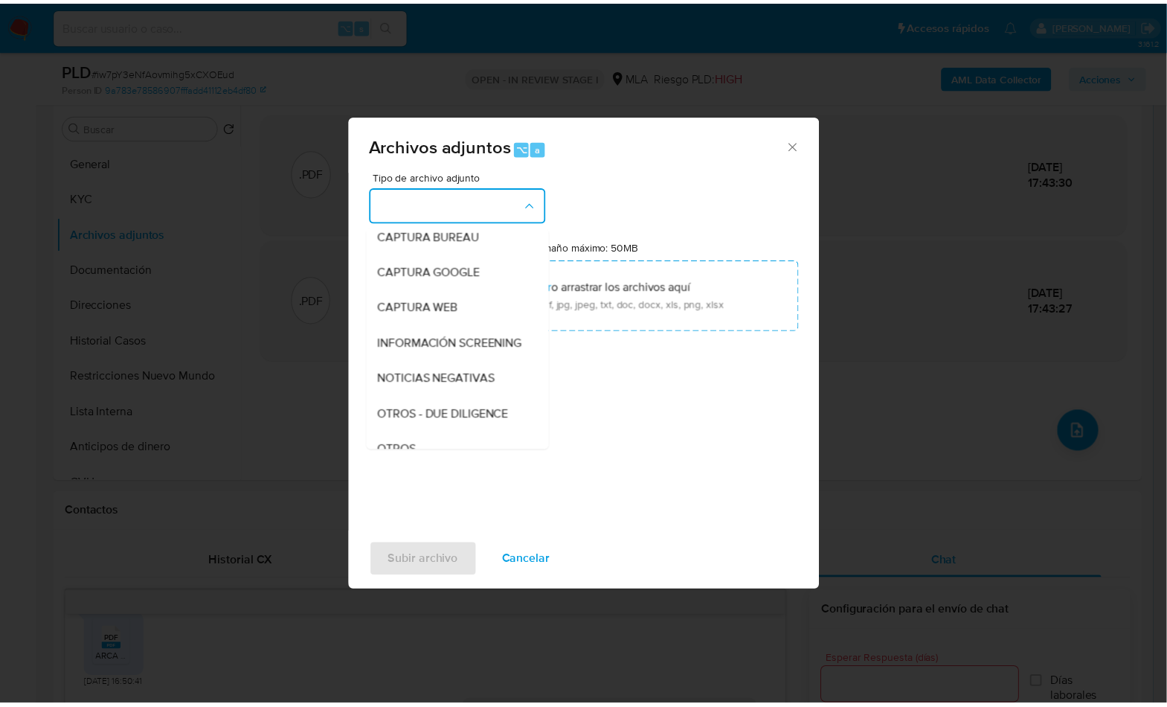
scroll to position [293, 0]
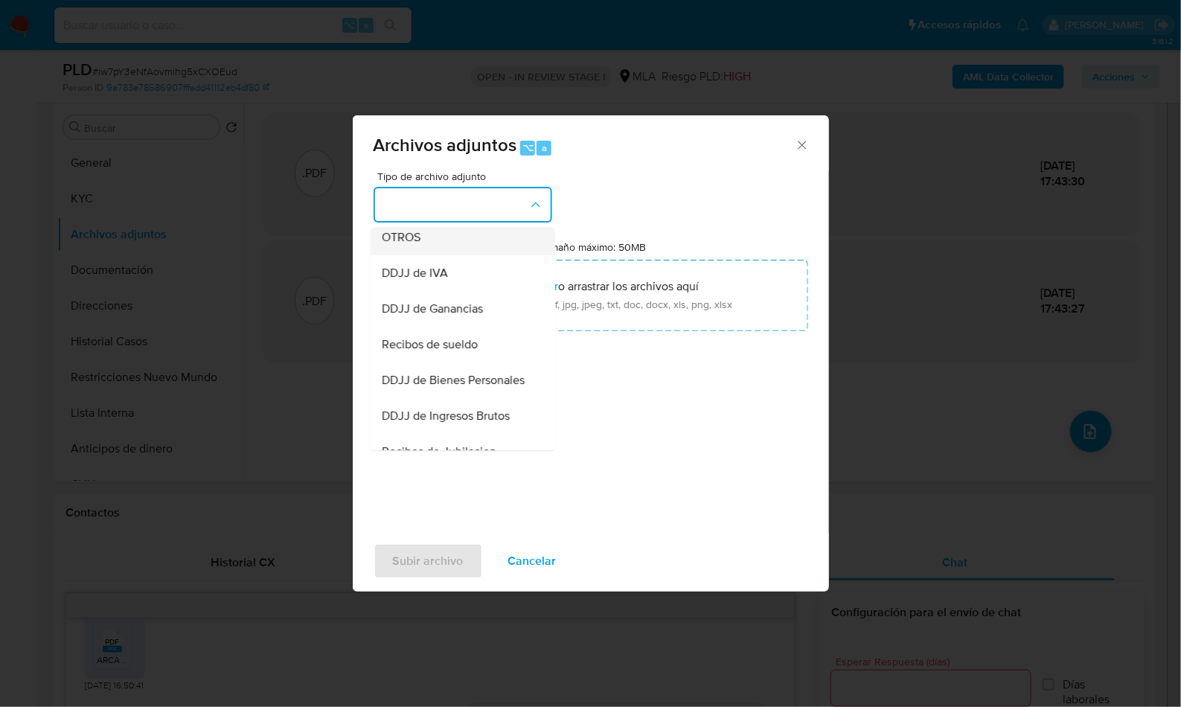
click at [438, 241] on div "OTROS" at bounding box center [458, 237] width 152 height 36
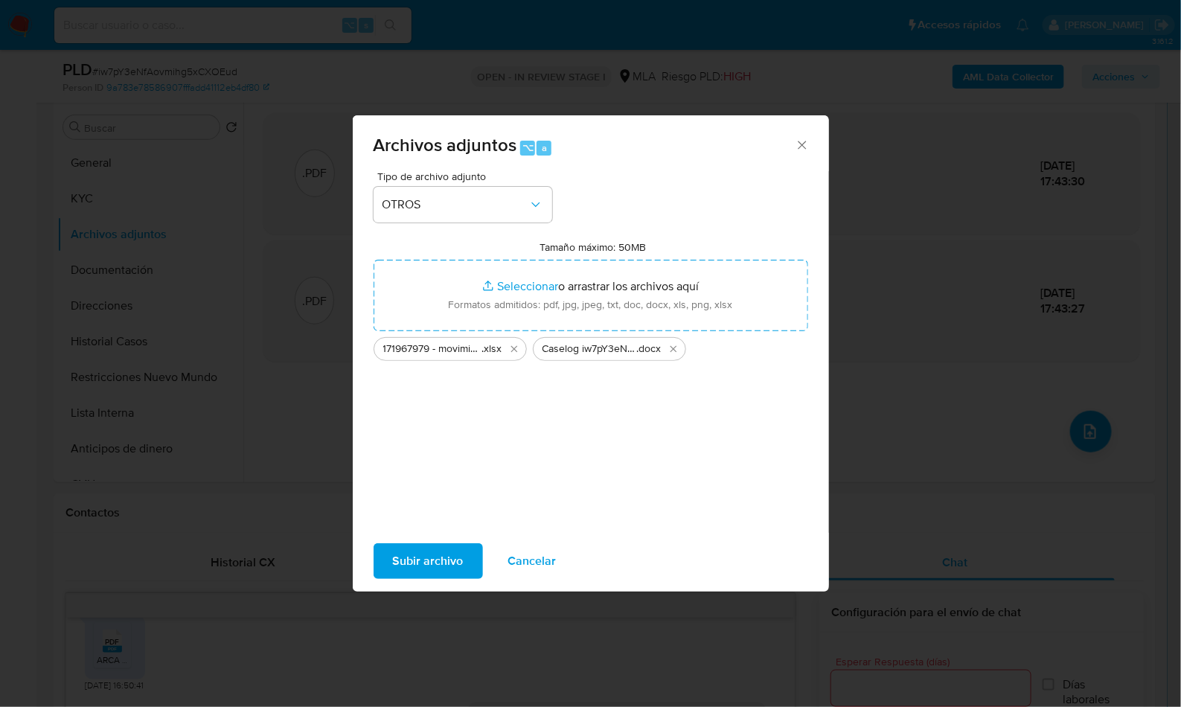
click at [428, 563] on span "Subir archivo" at bounding box center [428, 561] width 71 height 33
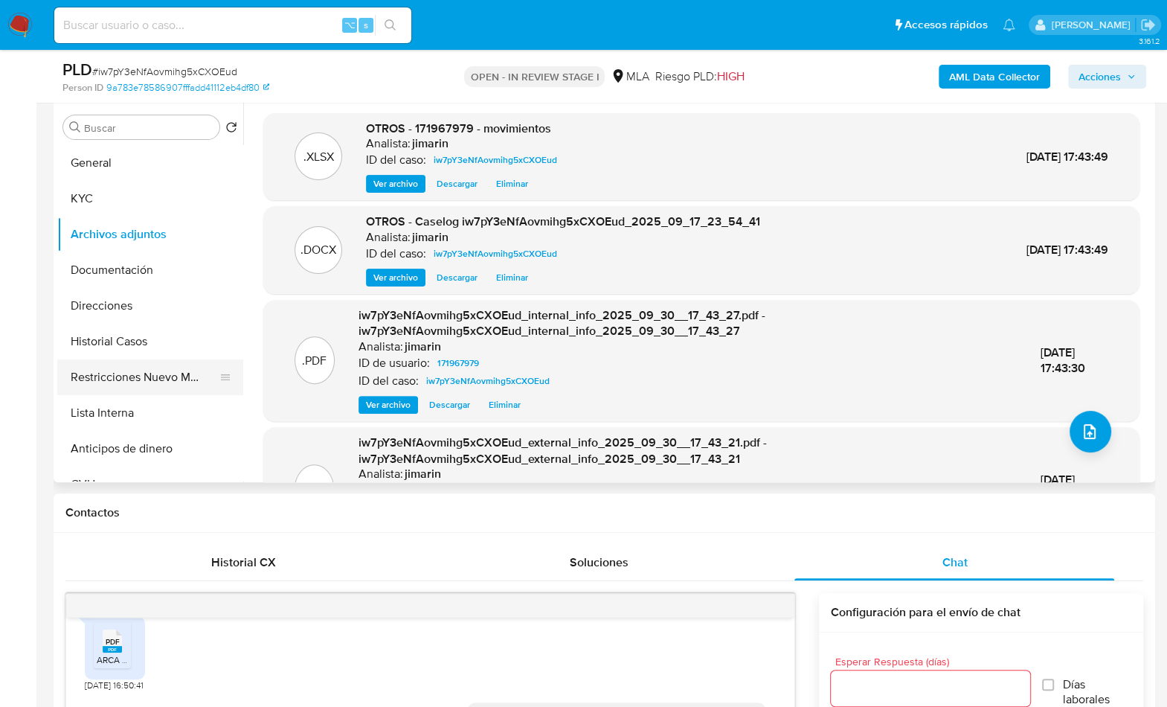
click at [164, 378] on button "Restricciones Nuevo Mundo" at bounding box center [144, 377] width 174 height 36
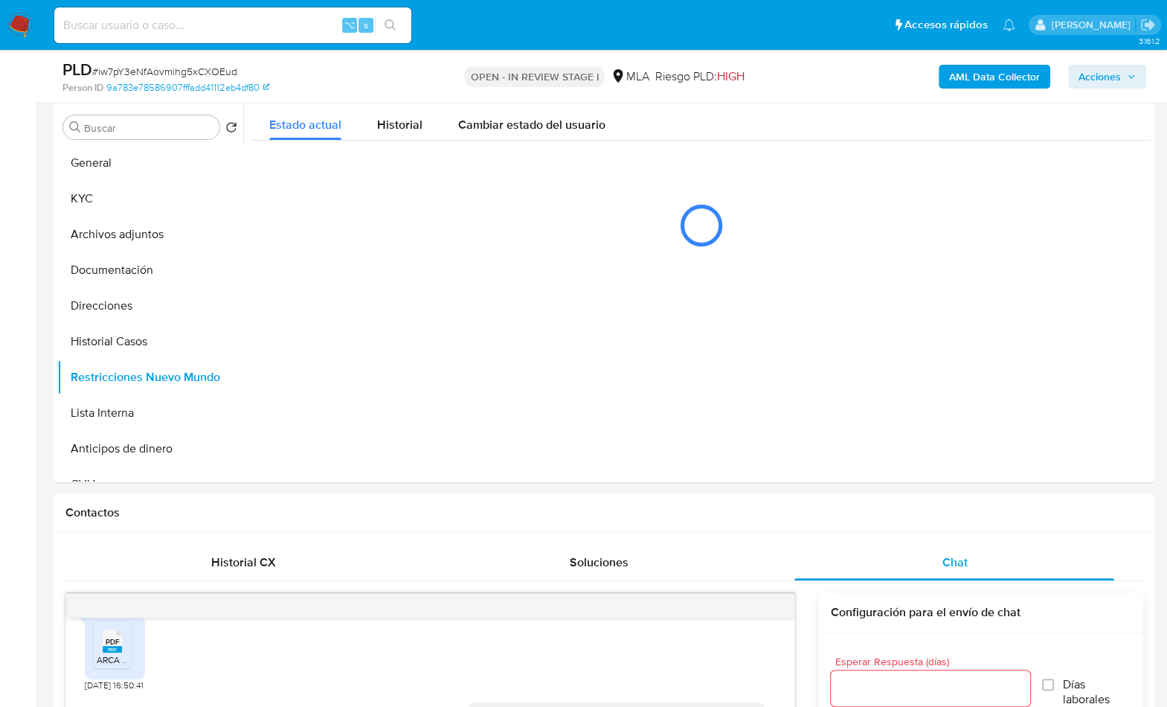
click at [1110, 81] on span "Acciones" at bounding box center [1100, 77] width 42 height 24
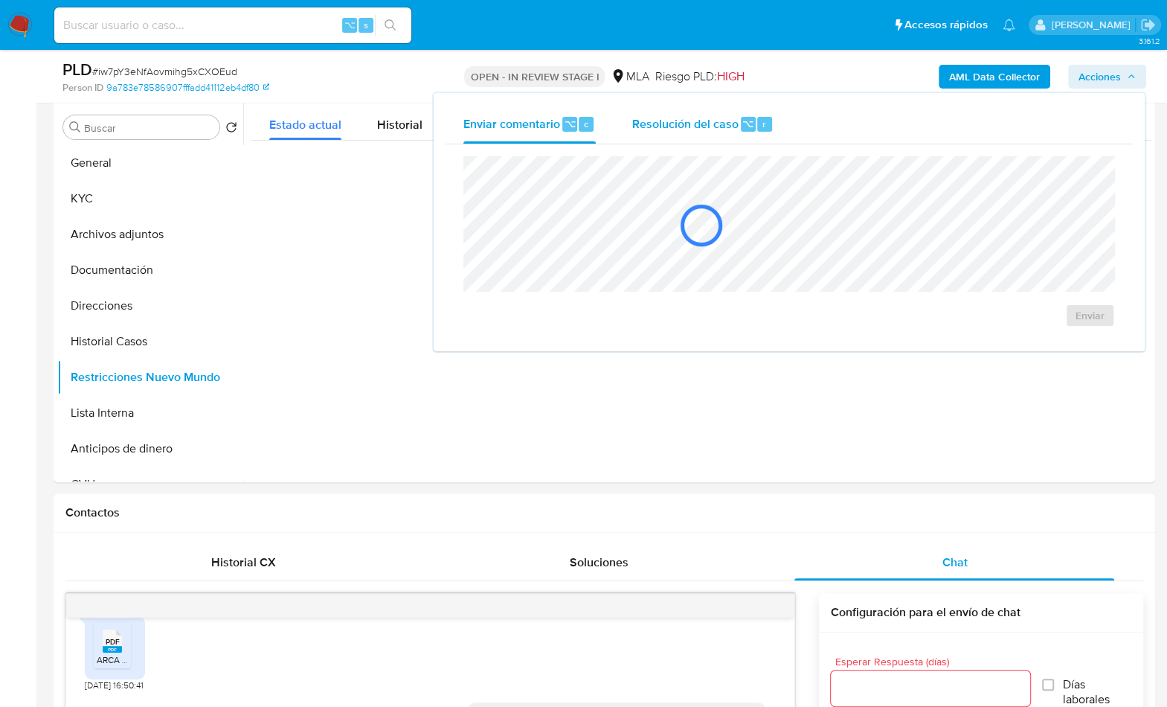
click at [725, 126] on span "Resolución del caso" at bounding box center [685, 123] width 106 height 17
click at [719, 198] on div at bounding box center [701, 225] width 900 height 74
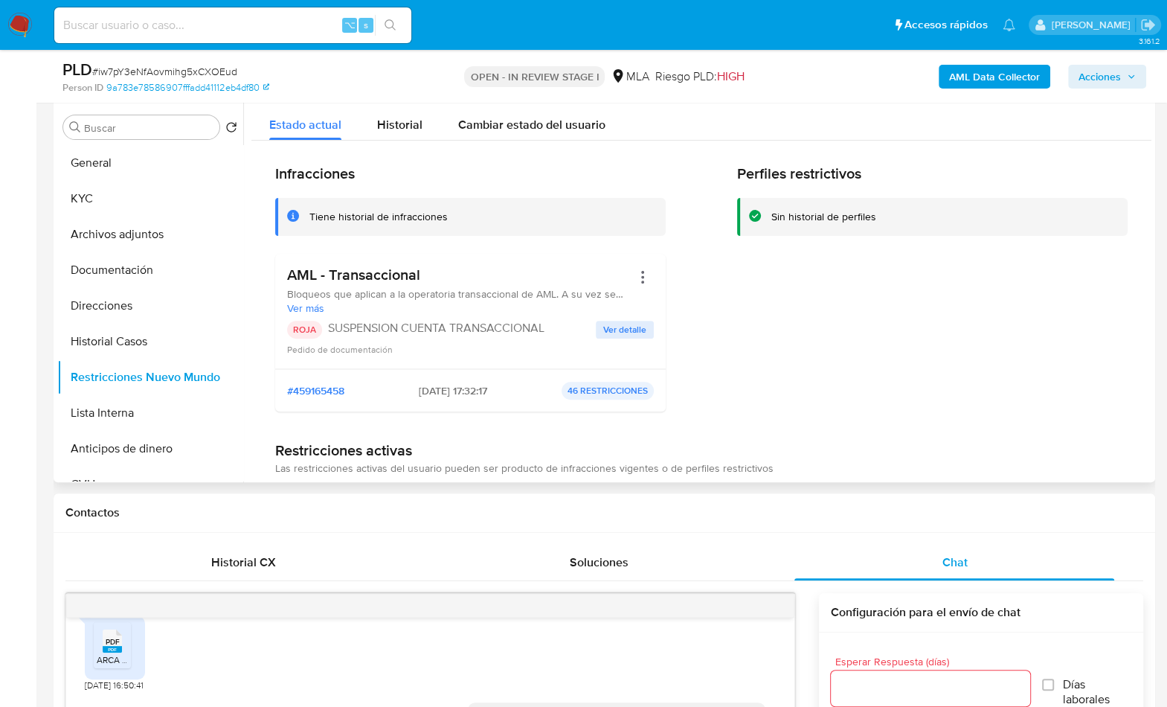
click at [1095, 84] on span "Acciones" at bounding box center [1100, 77] width 42 height 24
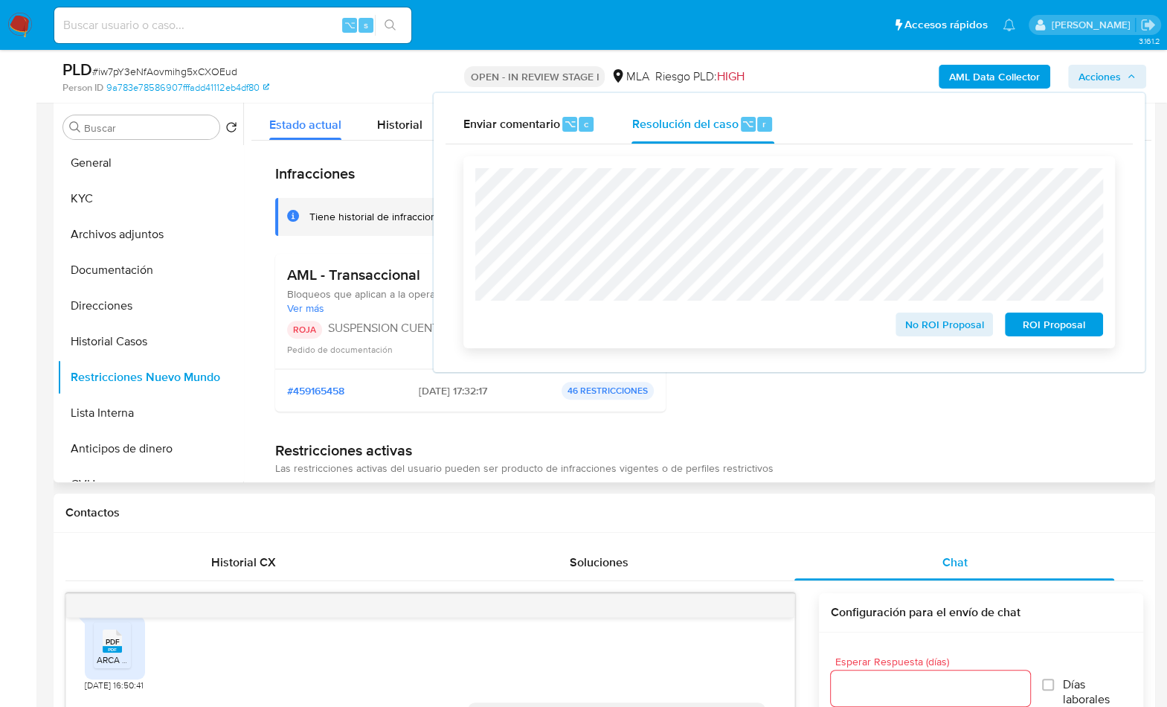
click at [1050, 335] on span "ROI Proposal" at bounding box center [1053, 324] width 77 height 21
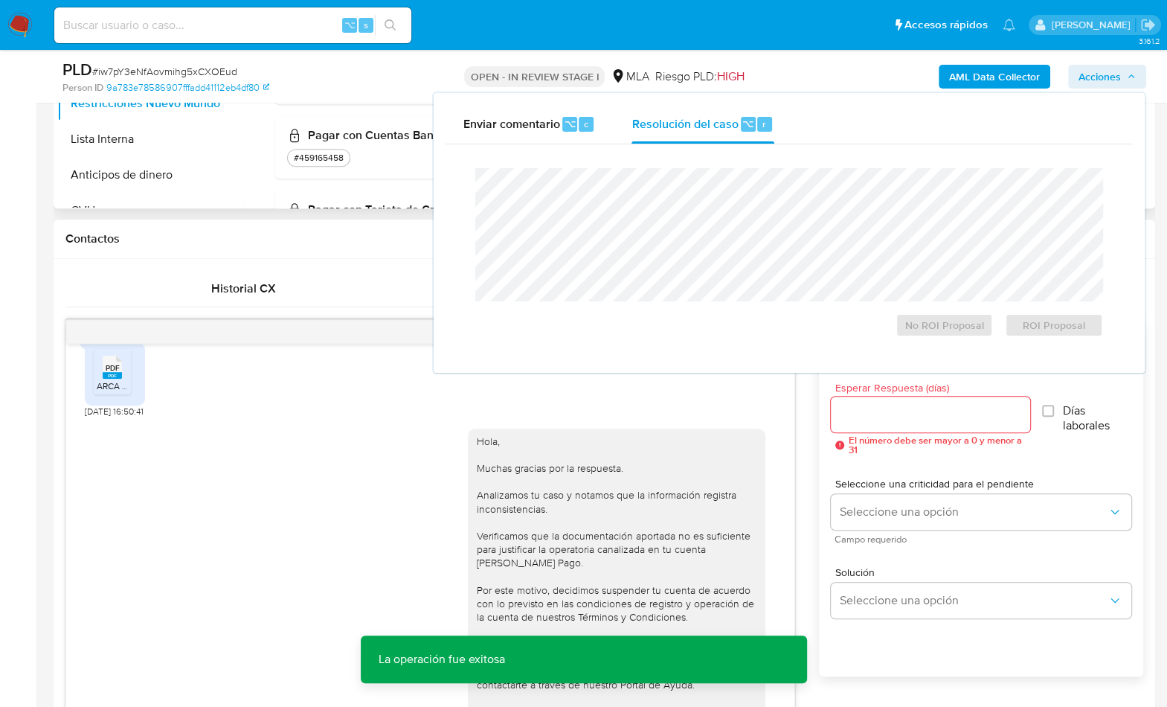
scroll to position [245, 0]
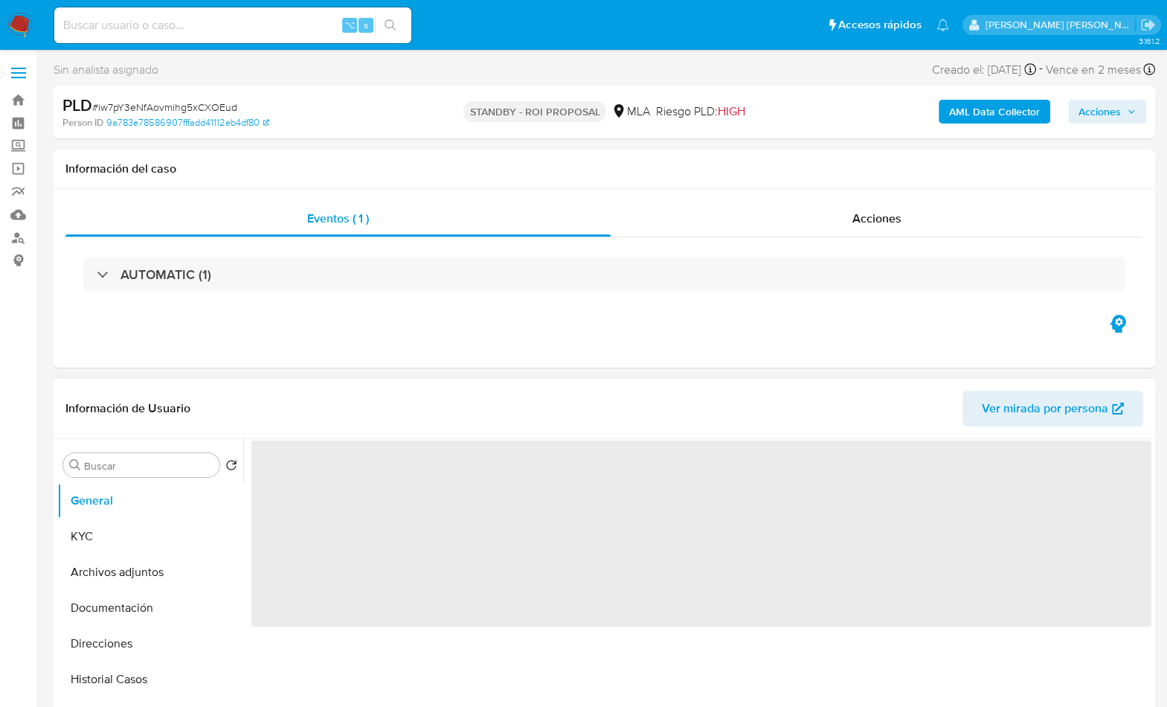
select select "10"
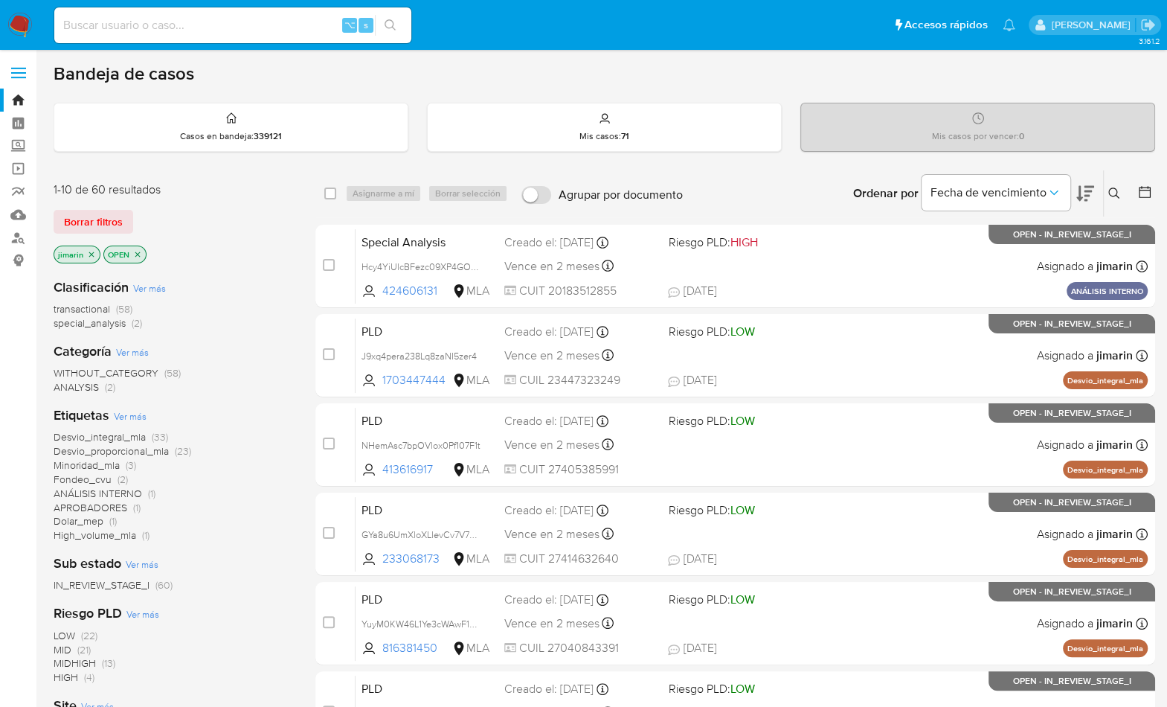
click at [140, 254] on icon "close-filter" at bounding box center [137, 254] width 9 height 9
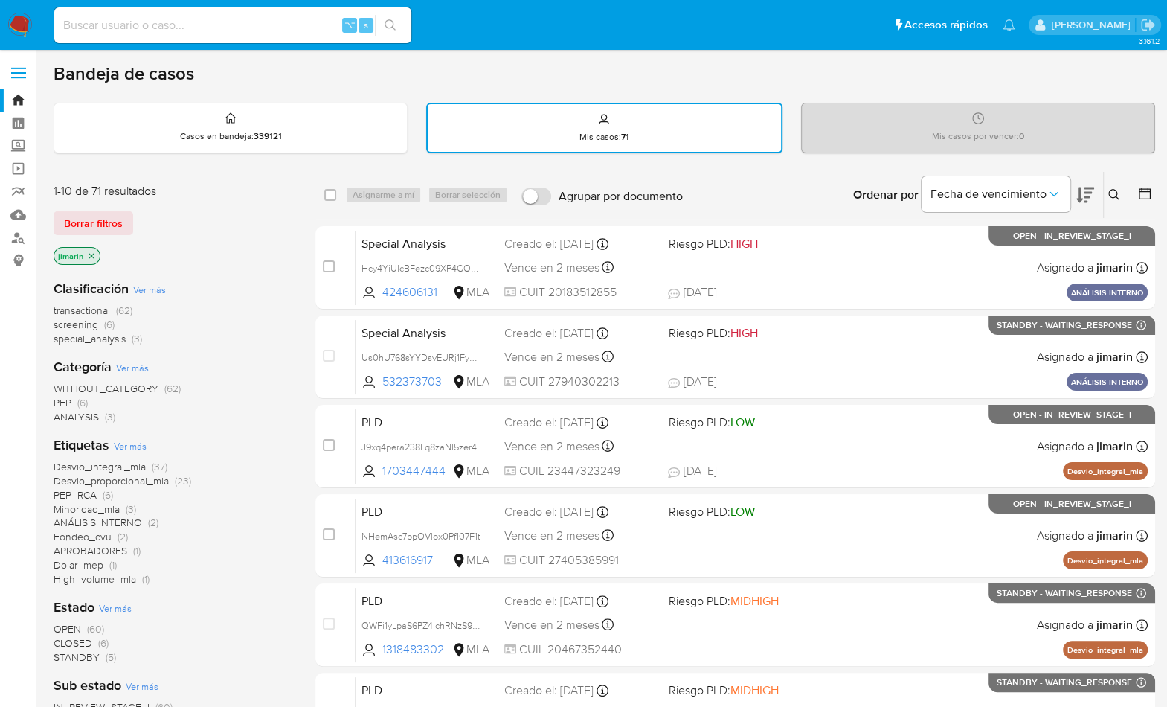
click at [234, 240] on div "1-10 de 71 resultados Borrar filtros jimarin" at bounding box center [173, 225] width 238 height 85
